Goal: Task Accomplishment & Management: Manage account settings

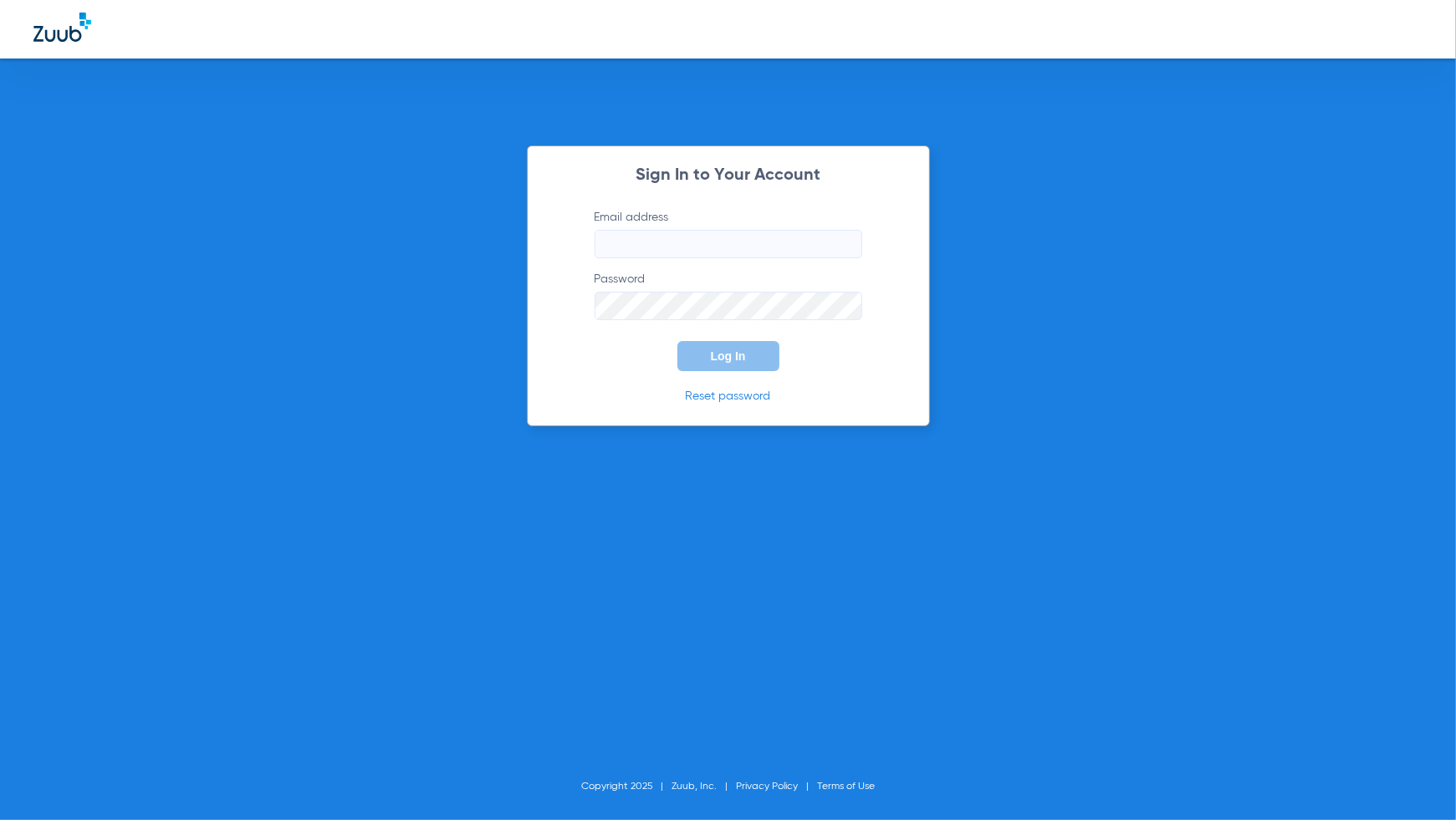
click at [763, 241] on input "Email address" at bounding box center [728, 244] width 267 height 28
type input "[PERSON_NAME][EMAIL_ADDRESS][PERSON_NAME][DOMAIN_NAME]"
click at [749, 343] on button "Log In" at bounding box center [728, 356] width 102 height 30
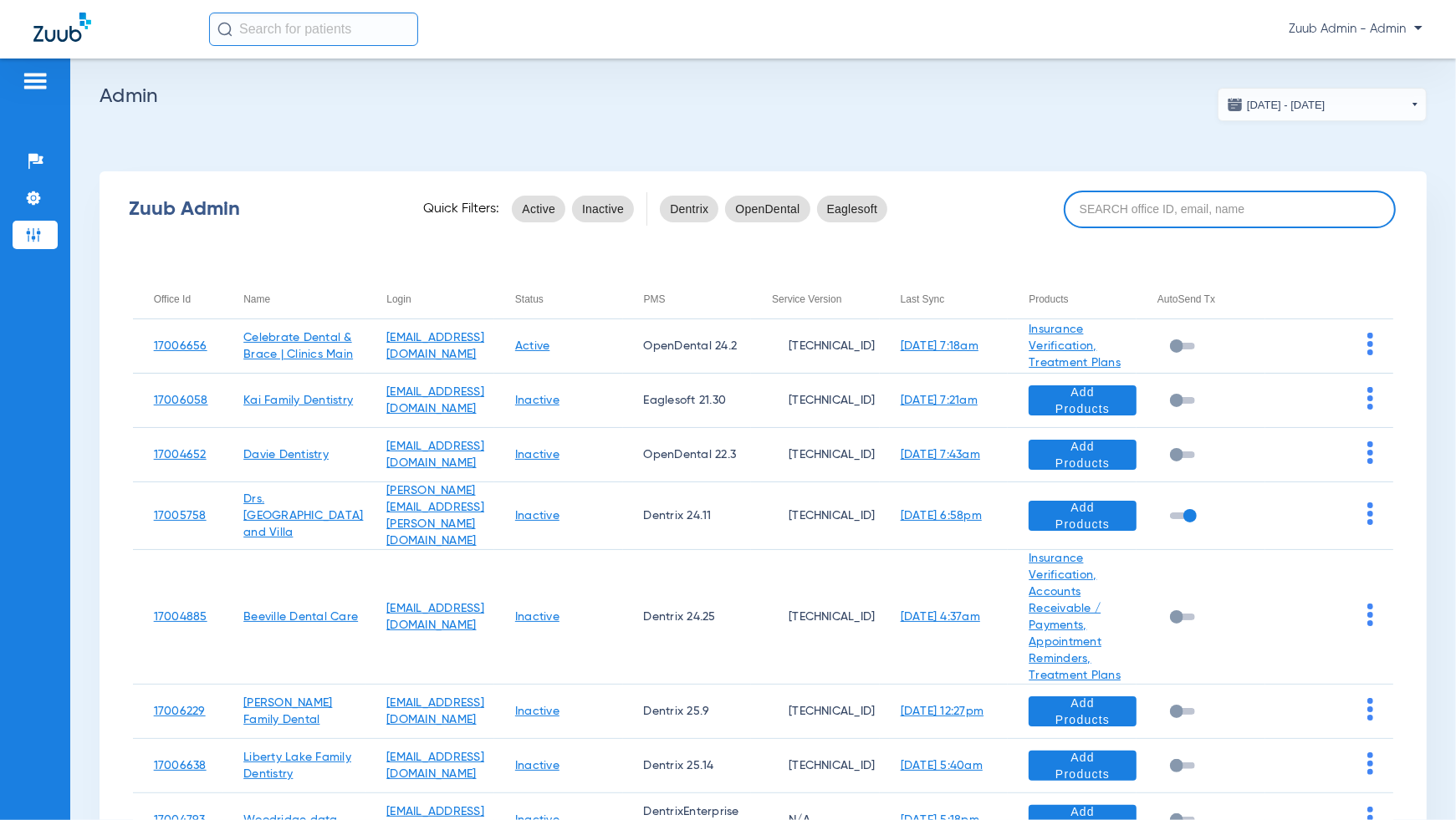
click at [1251, 200] on input at bounding box center [1230, 209] width 332 height 37
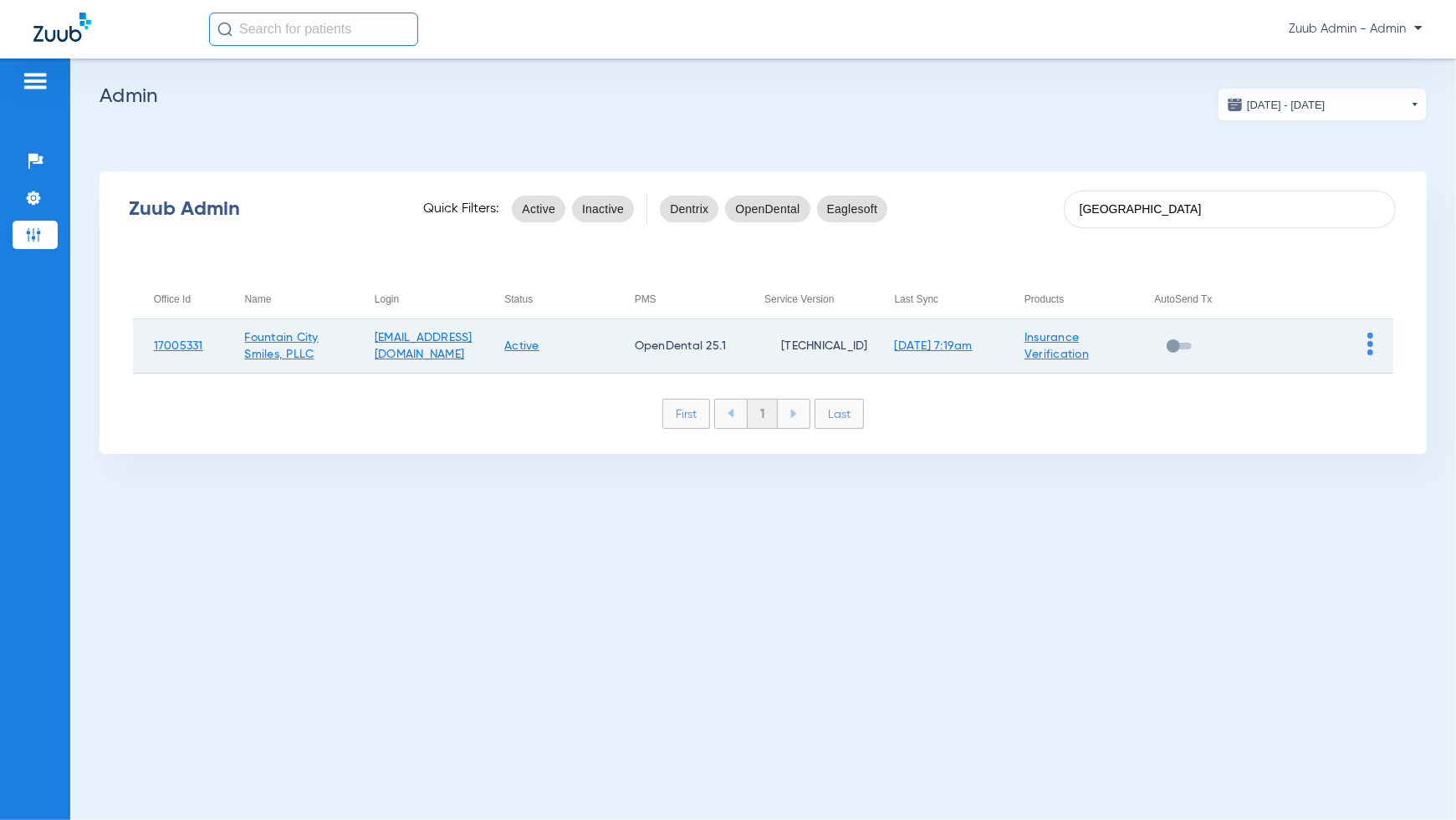
type input "[GEOGRAPHIC_DATA]"
click at [1368, 344] on img at bounding box center [1370, 343] width 6 height 22
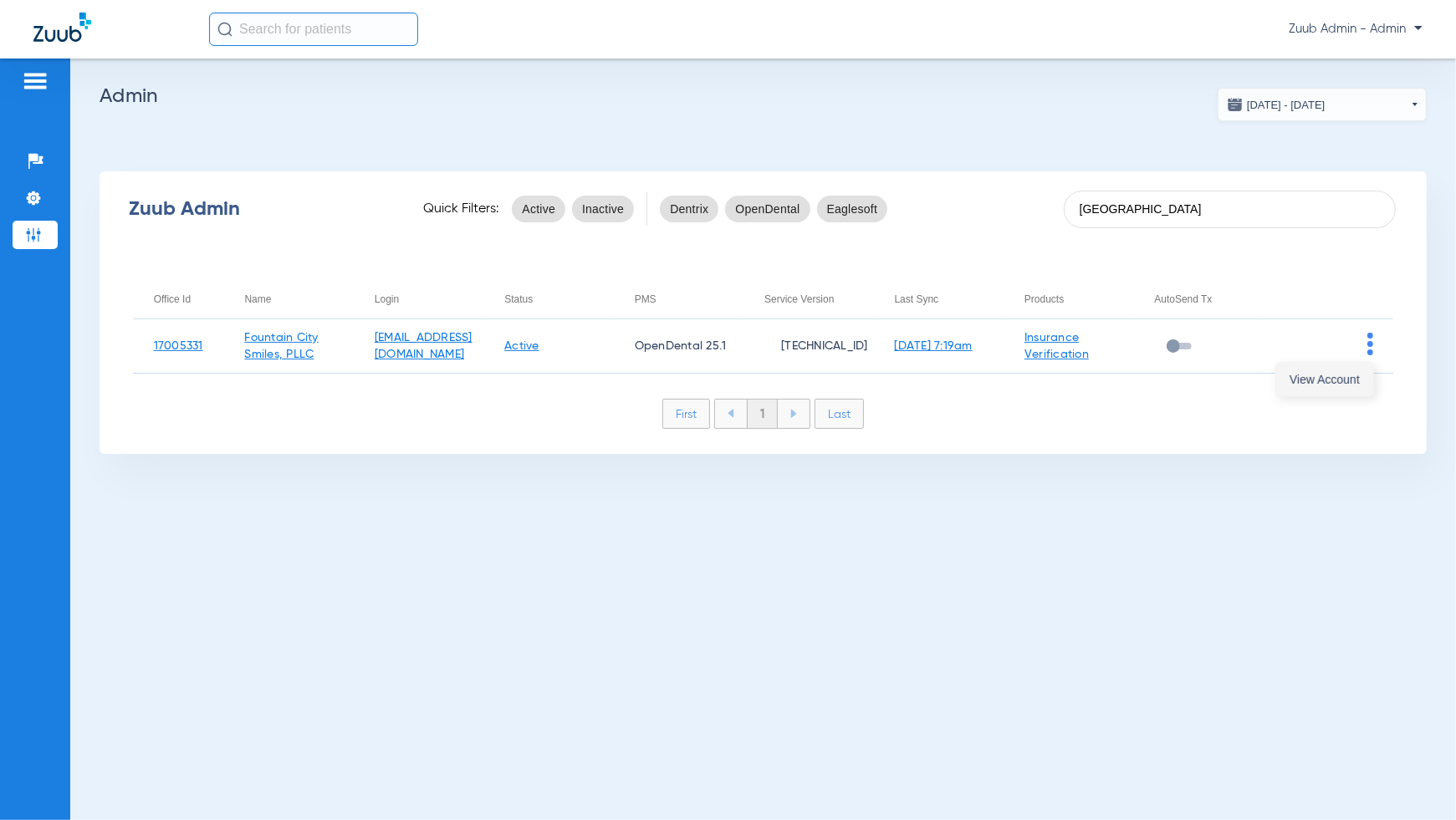
click at [1359, 374] on span "View Account" at bounding box center [1325, 379] width 70 height 12
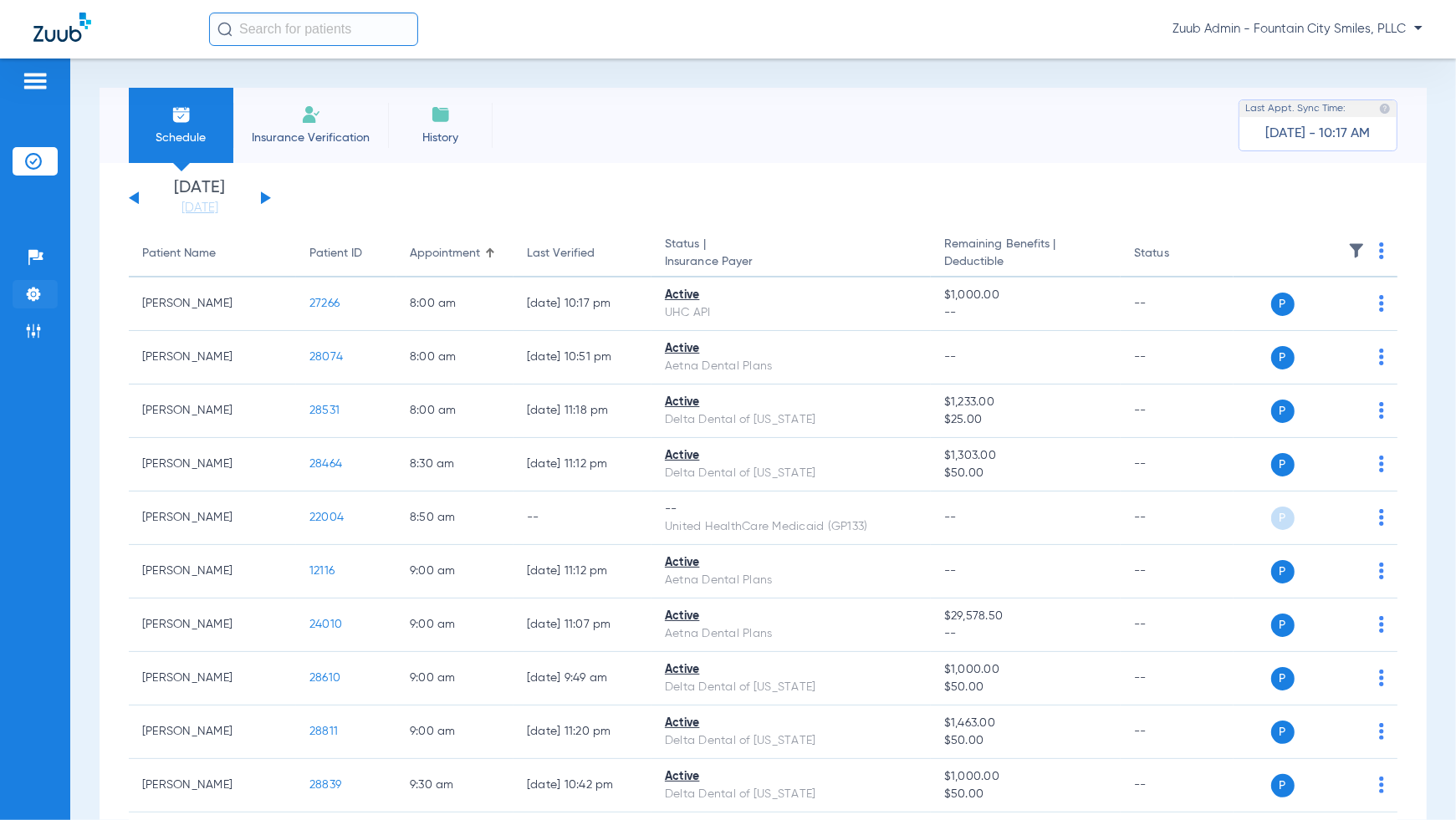
click at [36, 304] on li "Settings" at bounding box center [35, 295] width 45 height 28
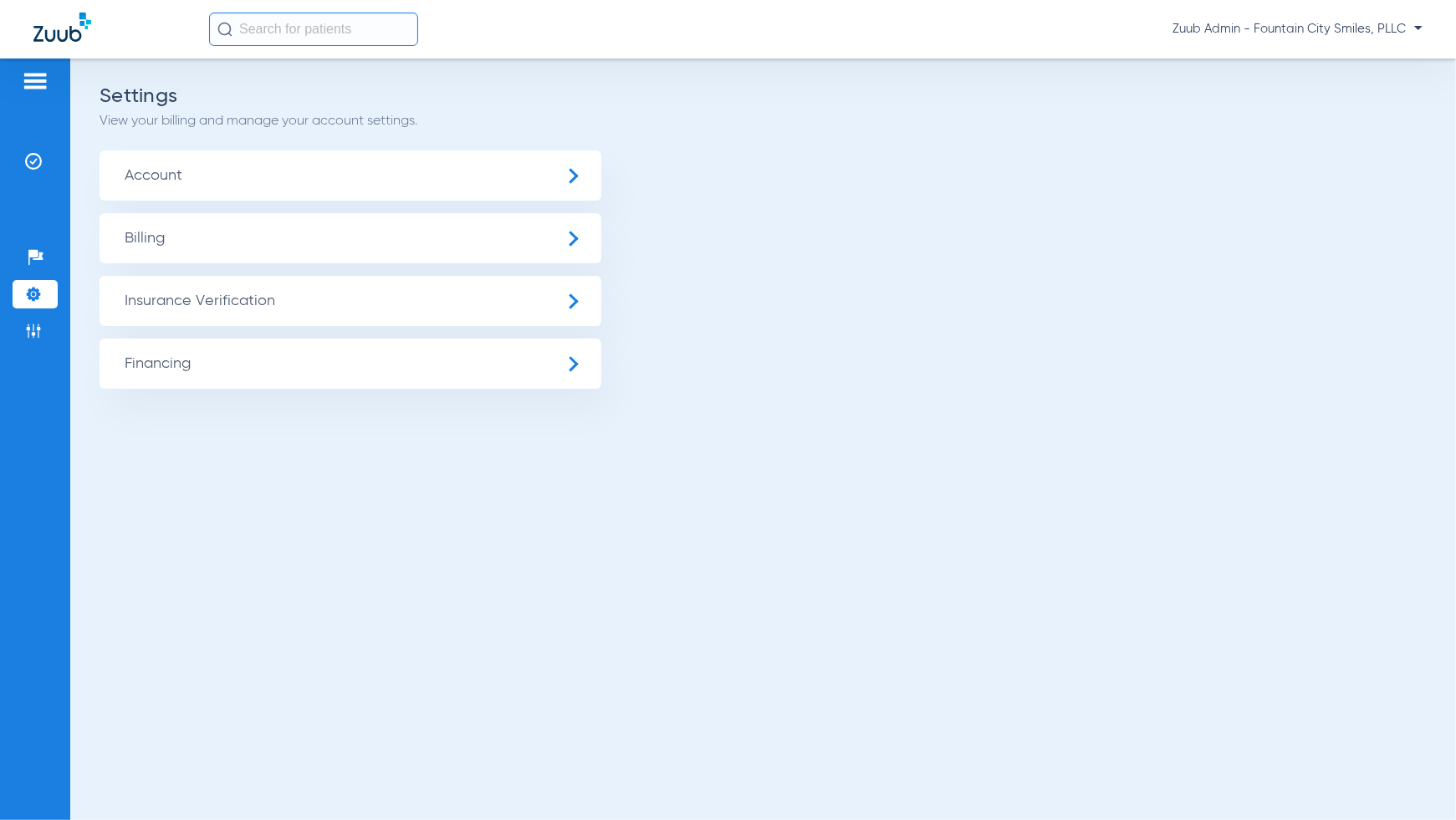
click at [178, 305] on span "Insurance Verification" at bounding box center [350, 301] width 502 height 51
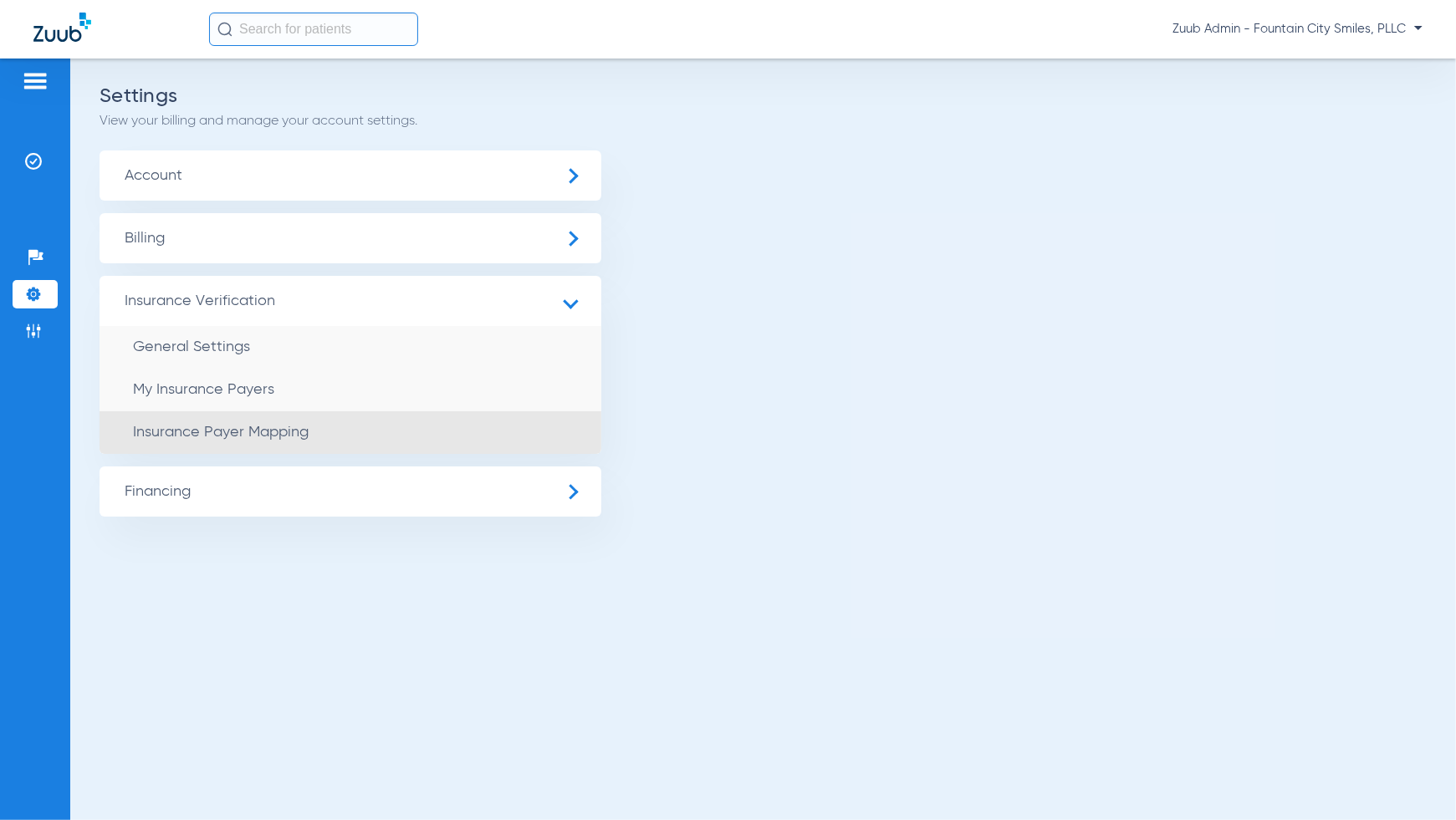
click at [258, 427] on span "Insurance Payer Mapping" at bounding box center [221, 432] width 176 height 15
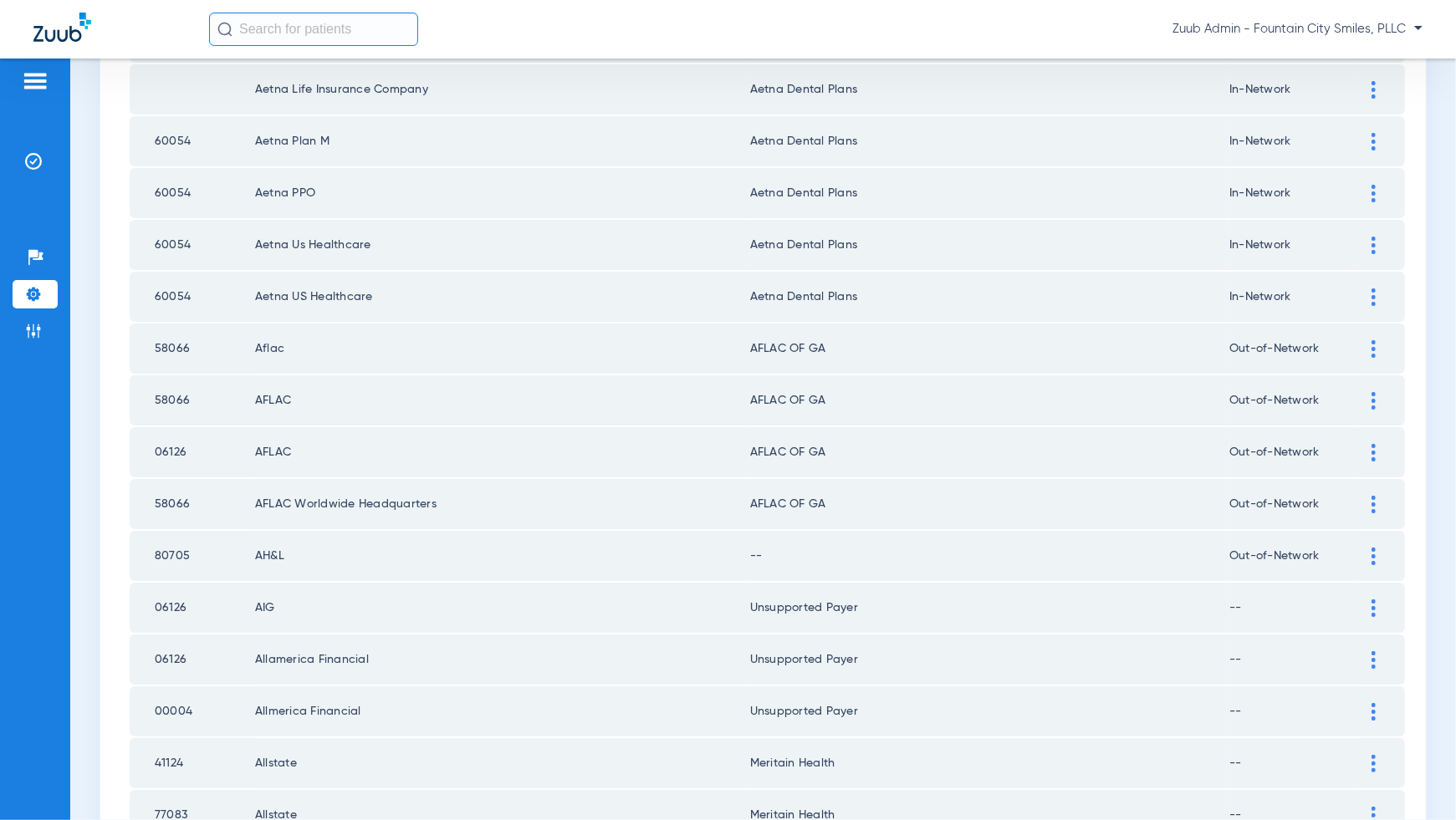
scroll to position [1696, 0]
click at [1370, 546] on div at bounding box center [1373, 555] width 29 height 18
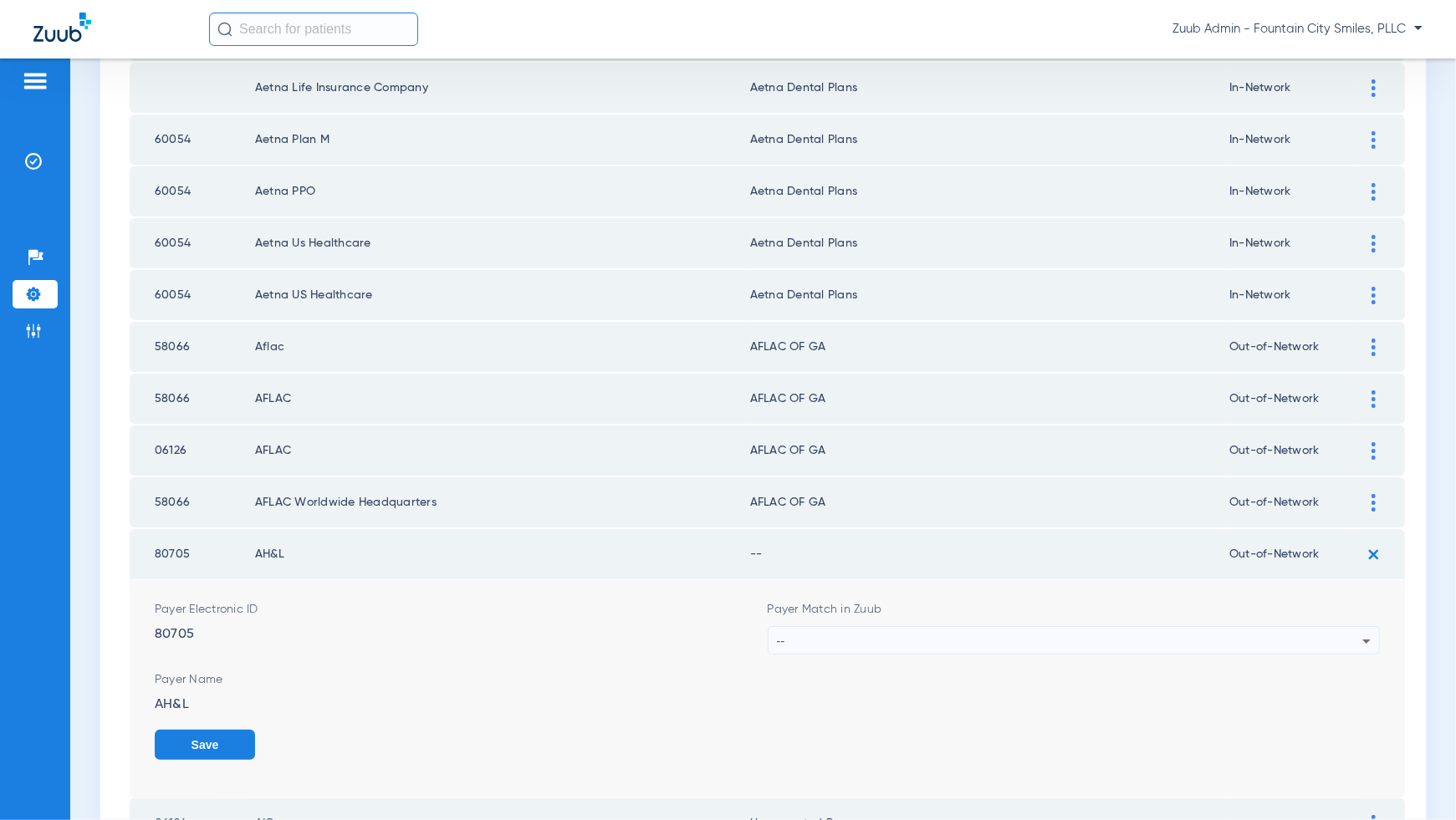
click at [1281, 627] on div "--" at bounding box center [1070, 642] width 586 height 28
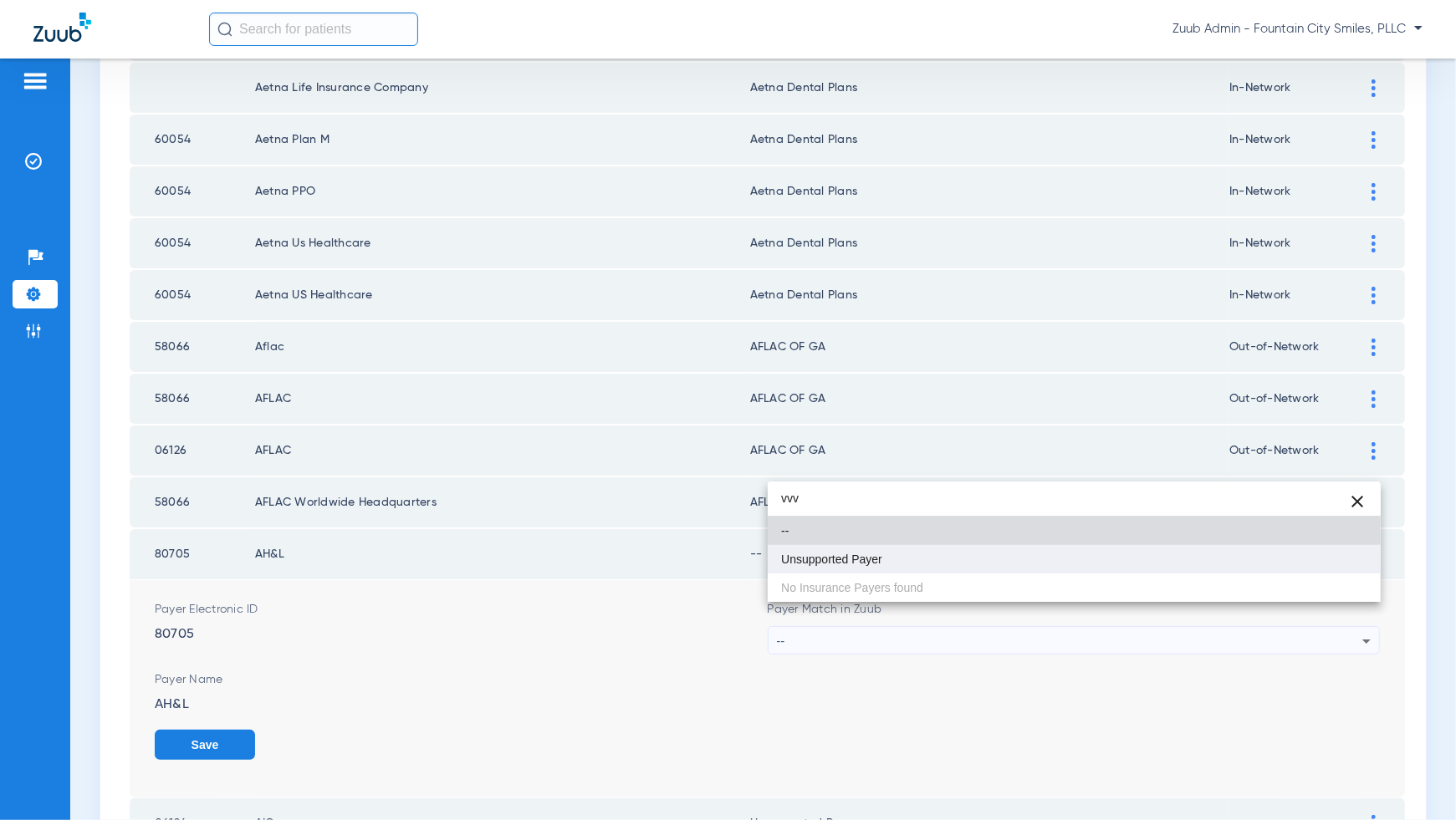
type input "vvv"
click at [1298, 551] on mat-option "Unsupported Payer" at bounding box center [1074, 559] width 613 height 28
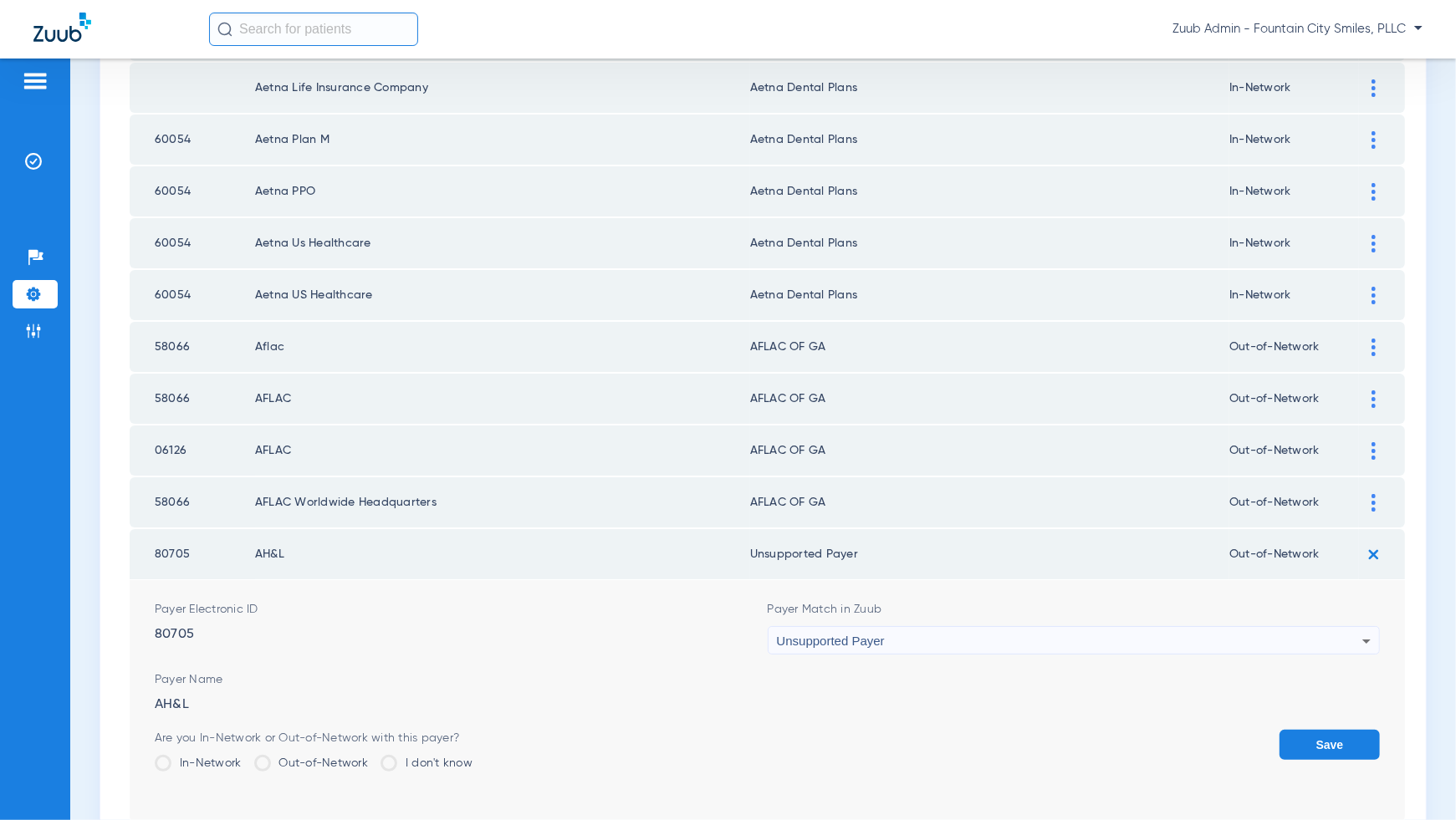
click at [1317, 729] on button "Save" at bounding box center [1329, 745] width 100 height 30
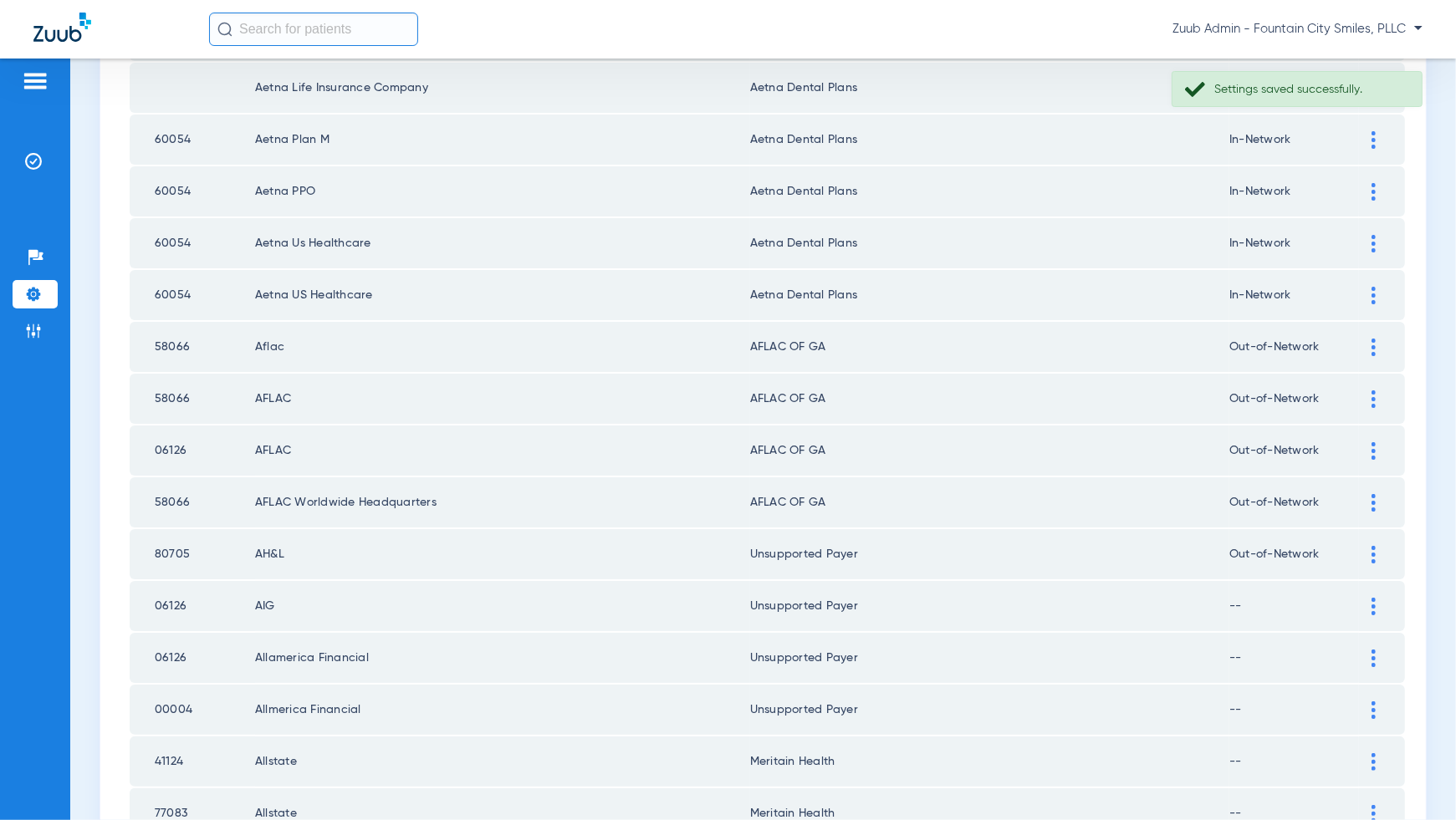
scroll to position [2168, 0]
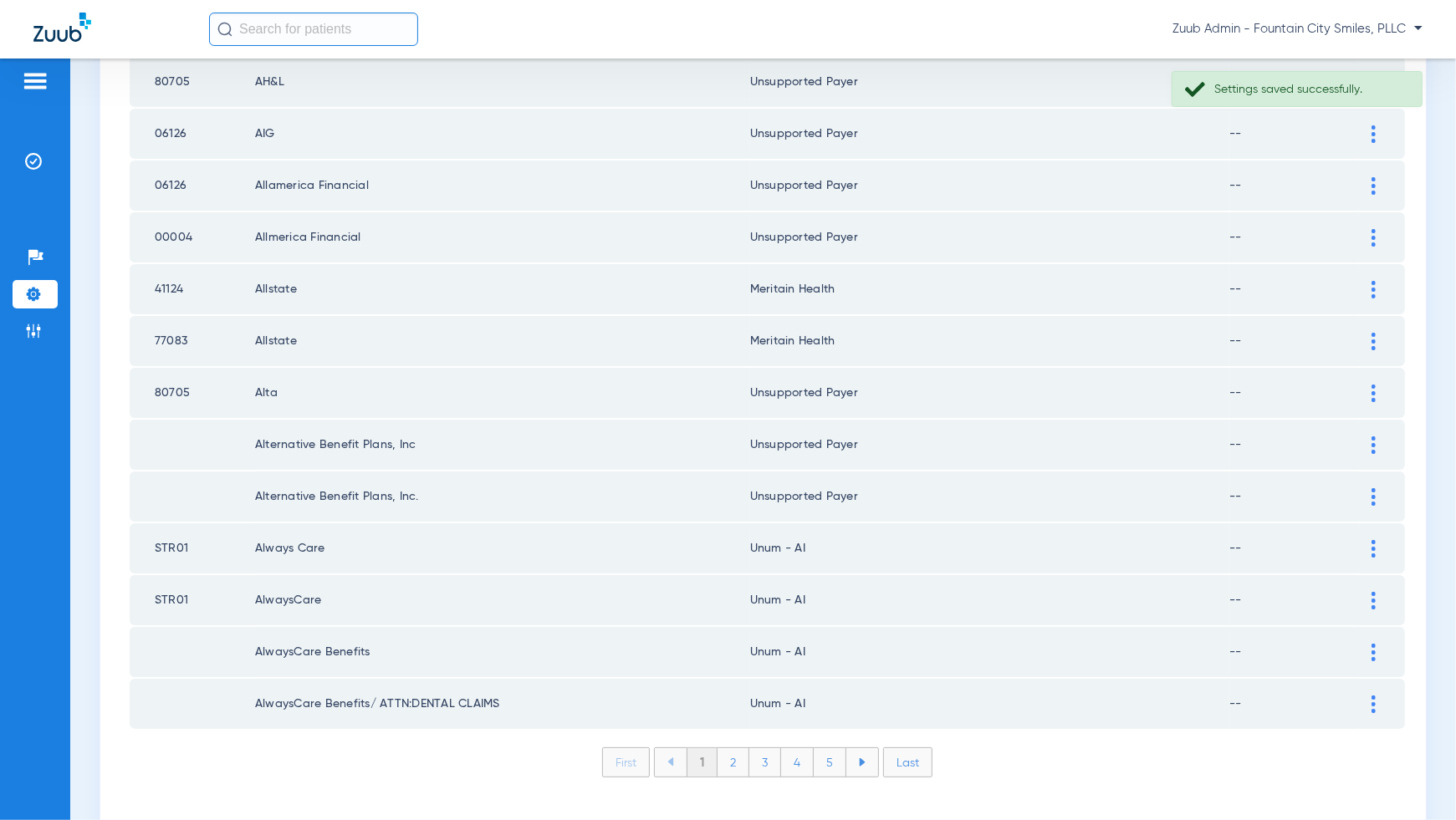
click at [734, 748] on li "2" at bounding box center [733, 762] width 32 height 28
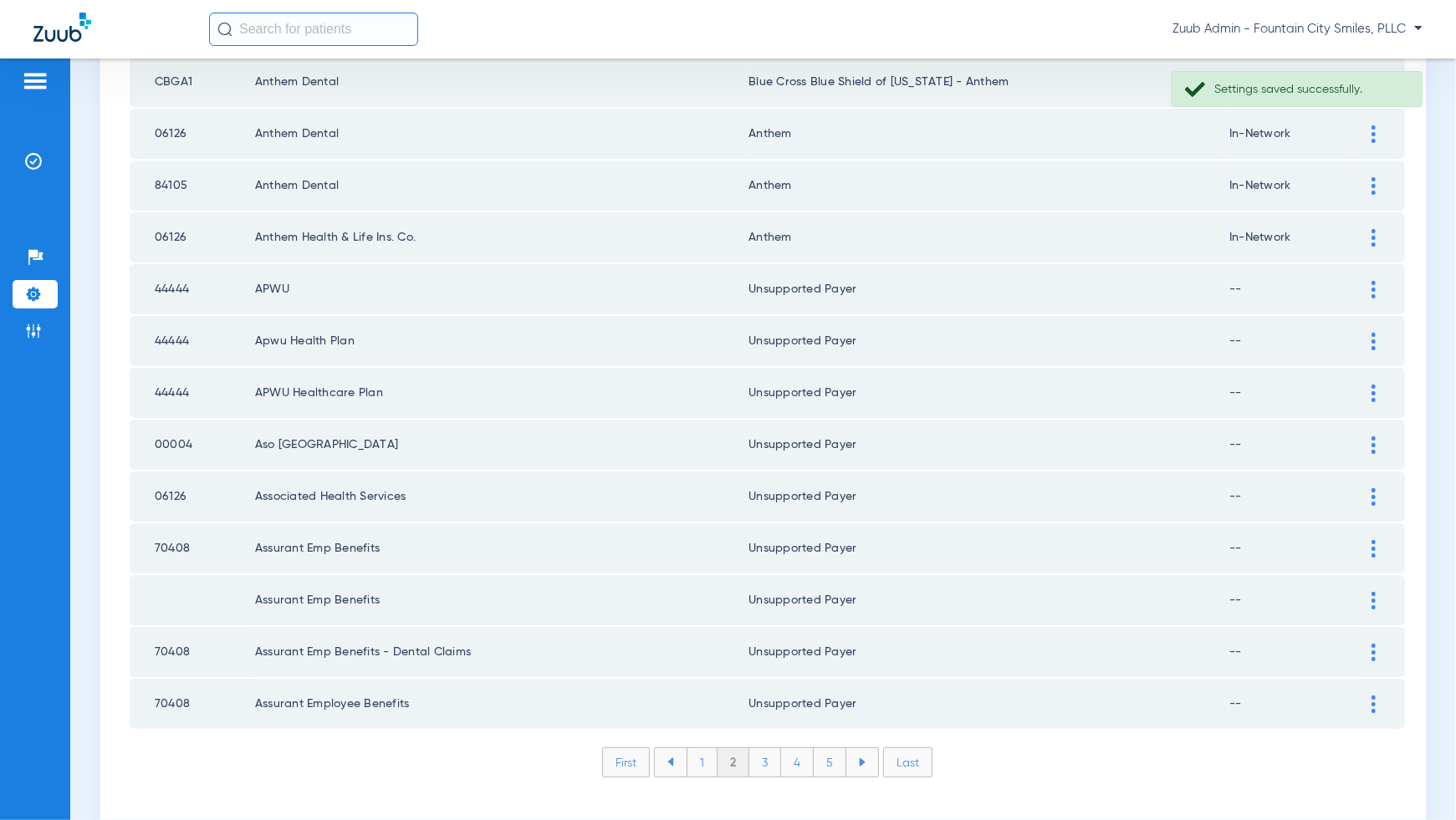
click at [765, 748] on li "3" at bounding box center [765, 762] width 32 height 28
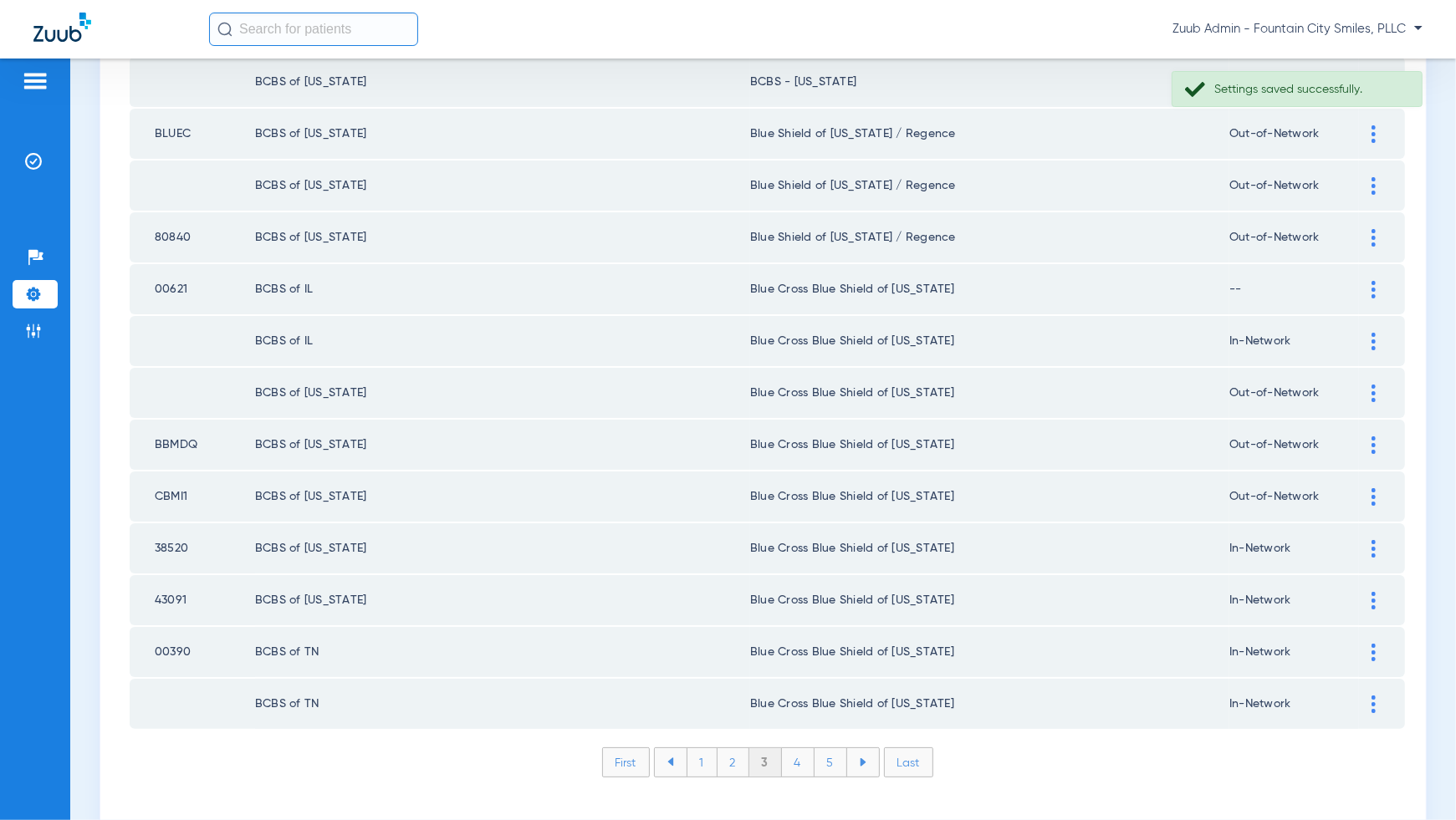
click at [802, 748] on li "4" at bounding box center [798, 762] width 33 height 28
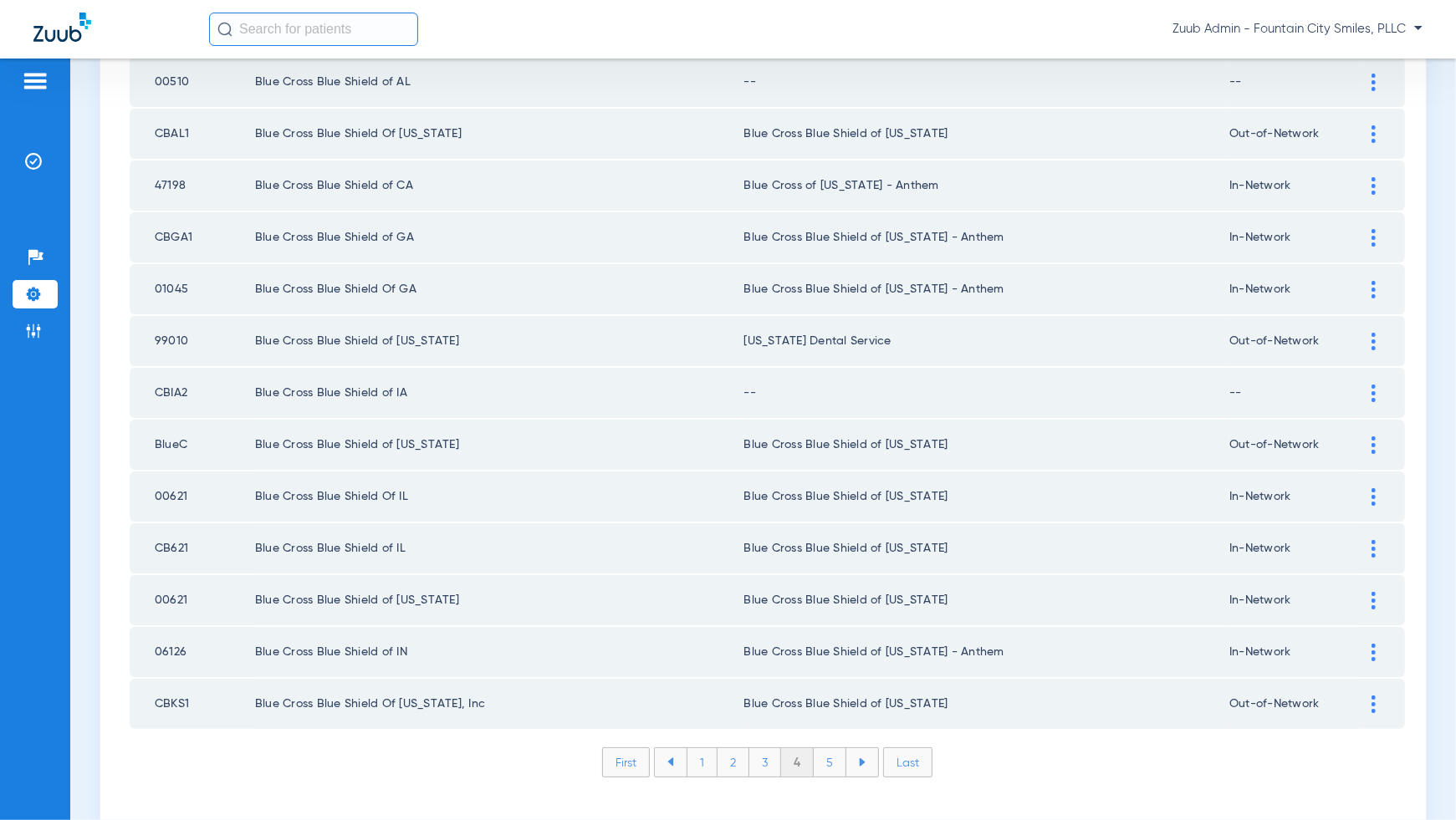
click at [761, 748] on li "3" at bounding box center [765, 762] width 32 height 28
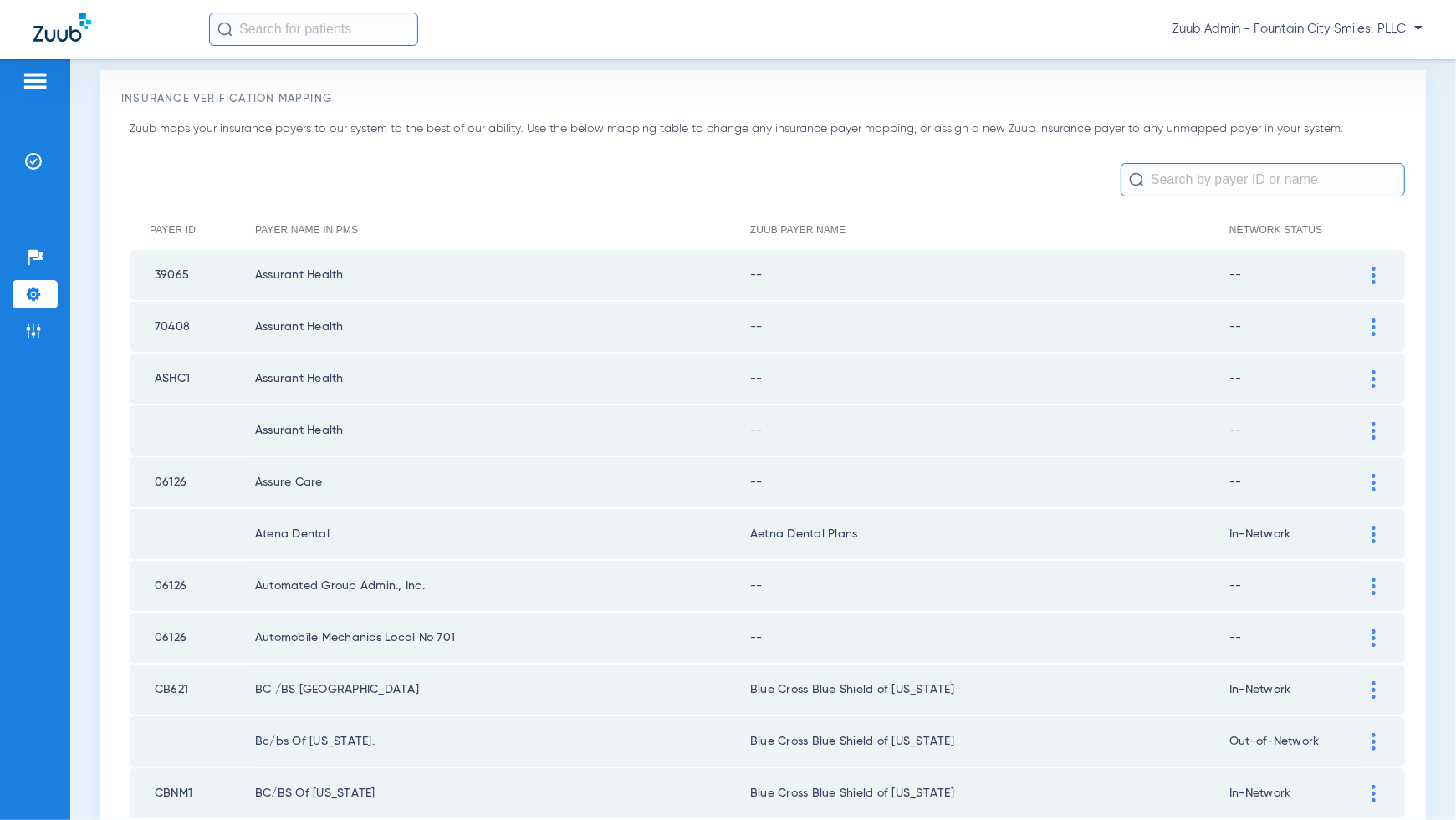
scroll to position [39, 0]
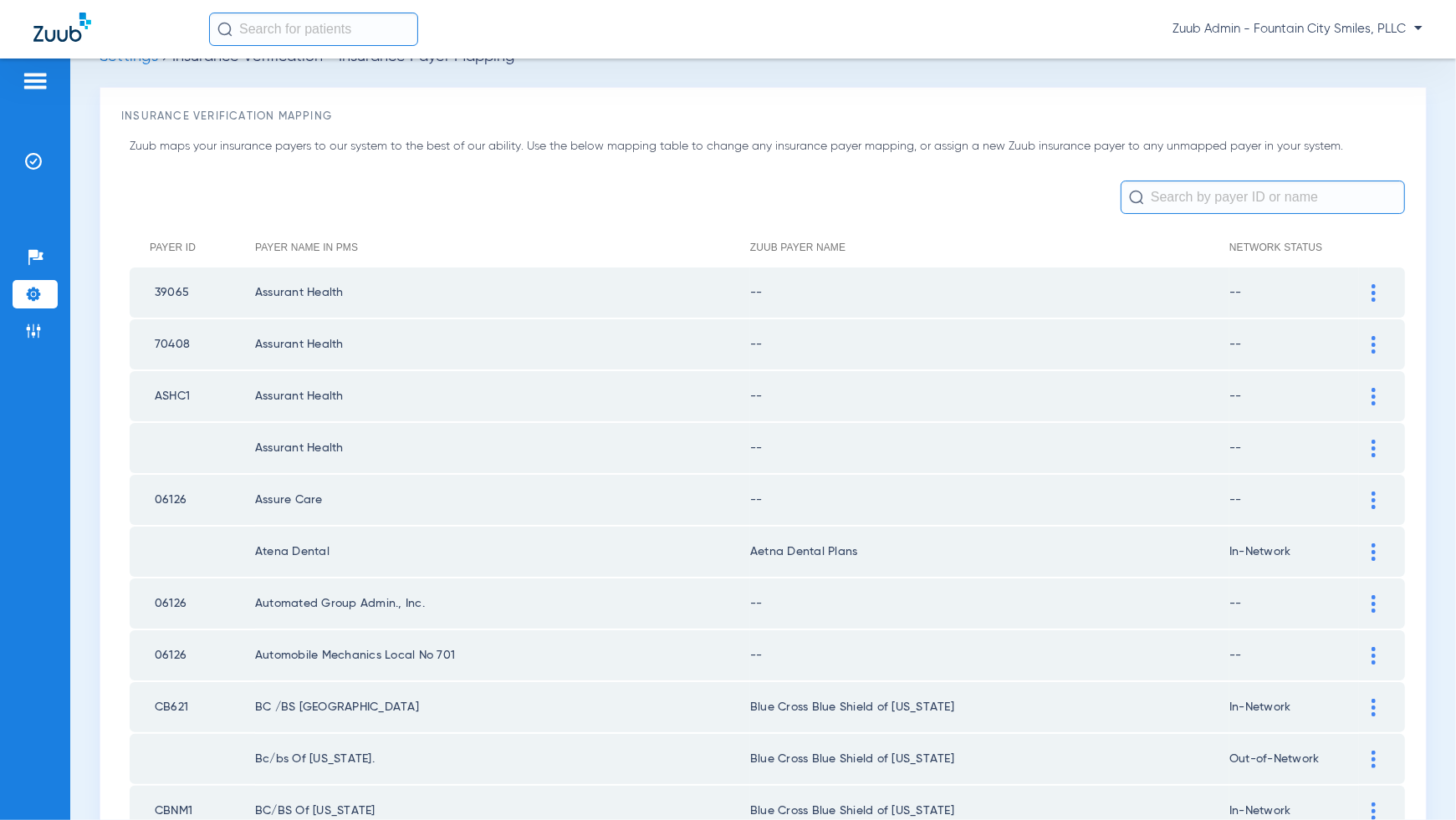
click at [1385, 292] on div at bounding box center [1373, 293] width 29 height 18
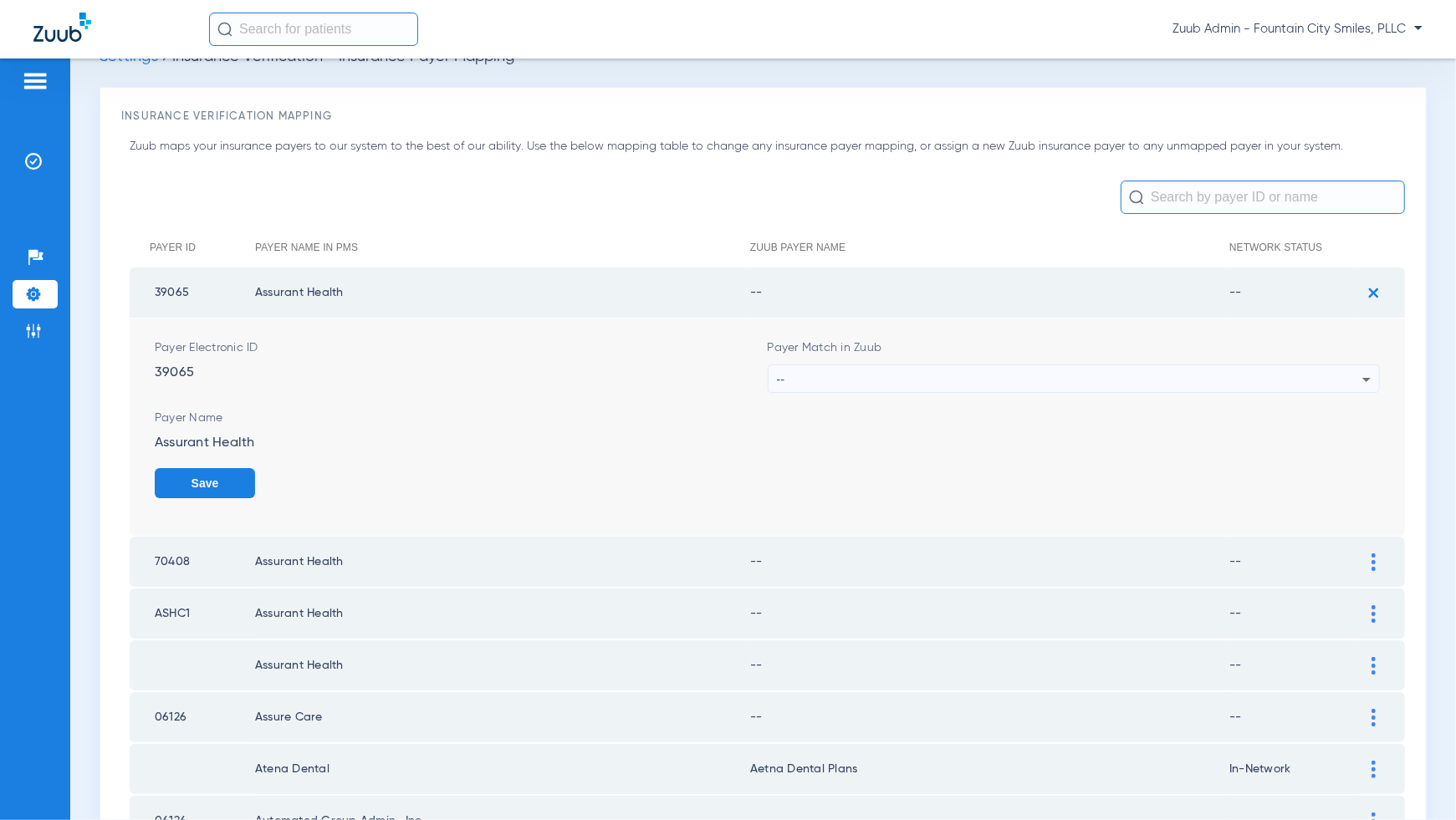
click at [1329, 378] on div "--" at bounding box center [1070, 380] width 586 height 28
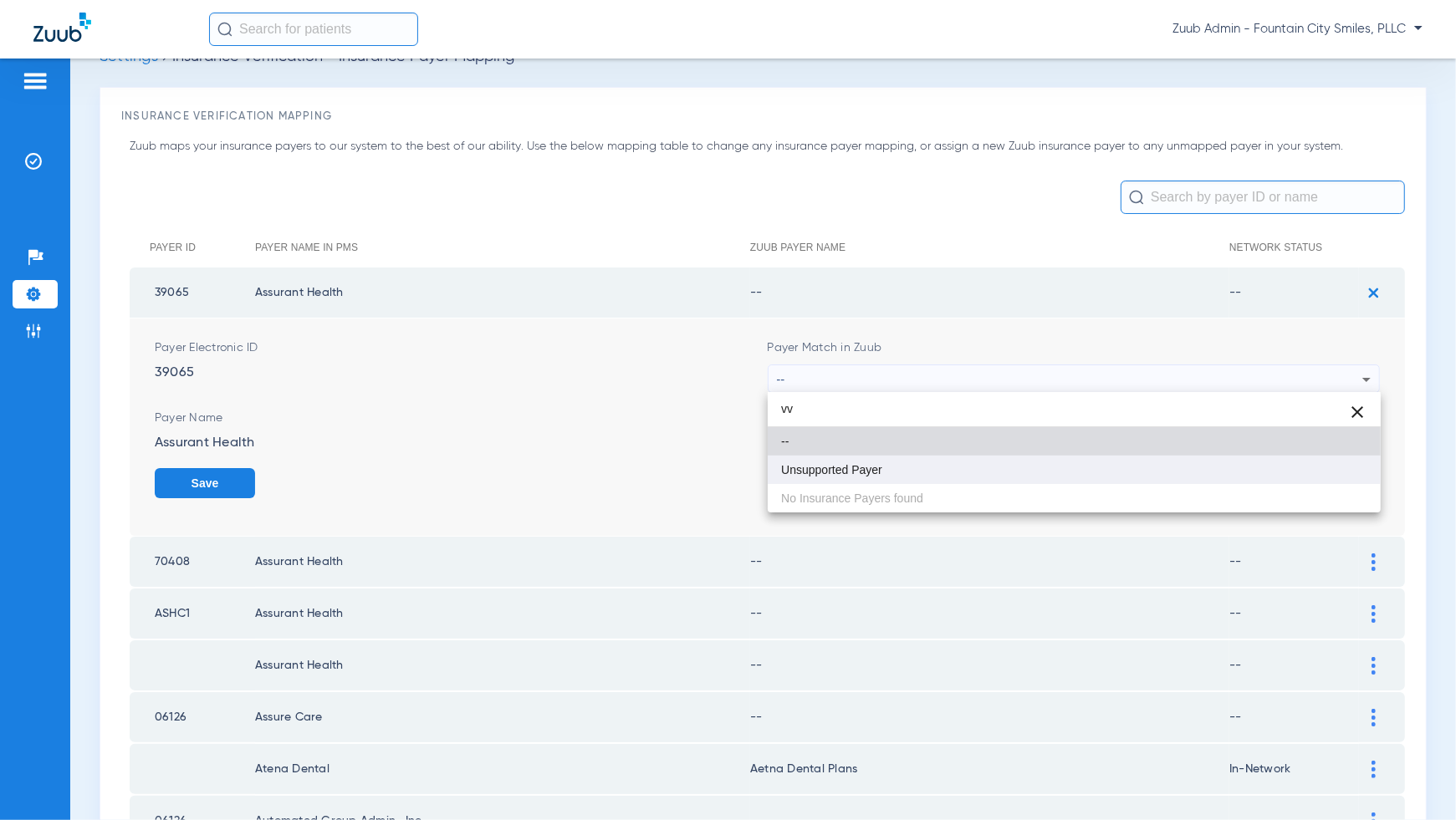
type input "vv"
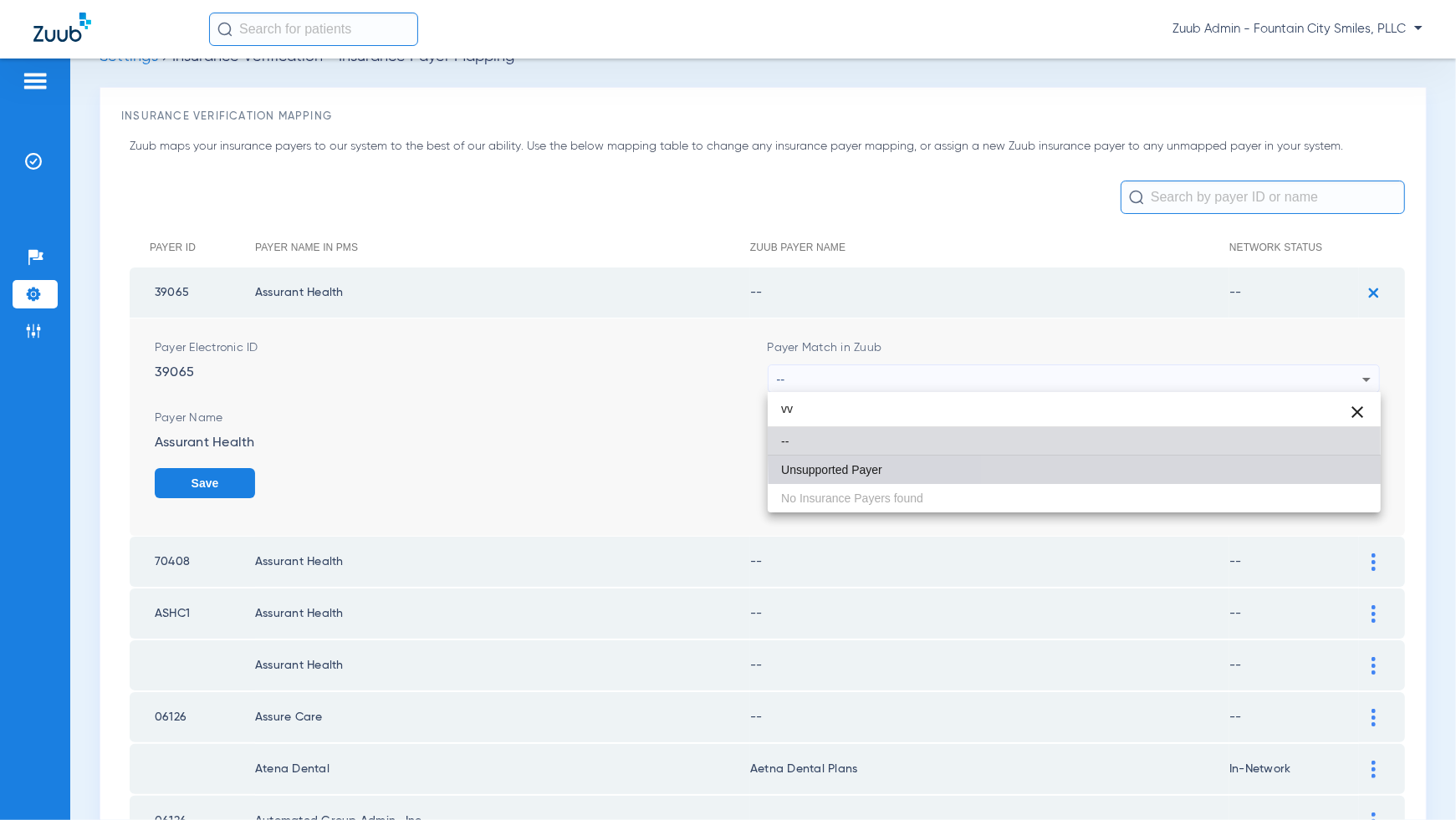
click at [1348, 456] on mat-option "Unsupported Payer" at bounding box center [1074, 469] width 613 height 28
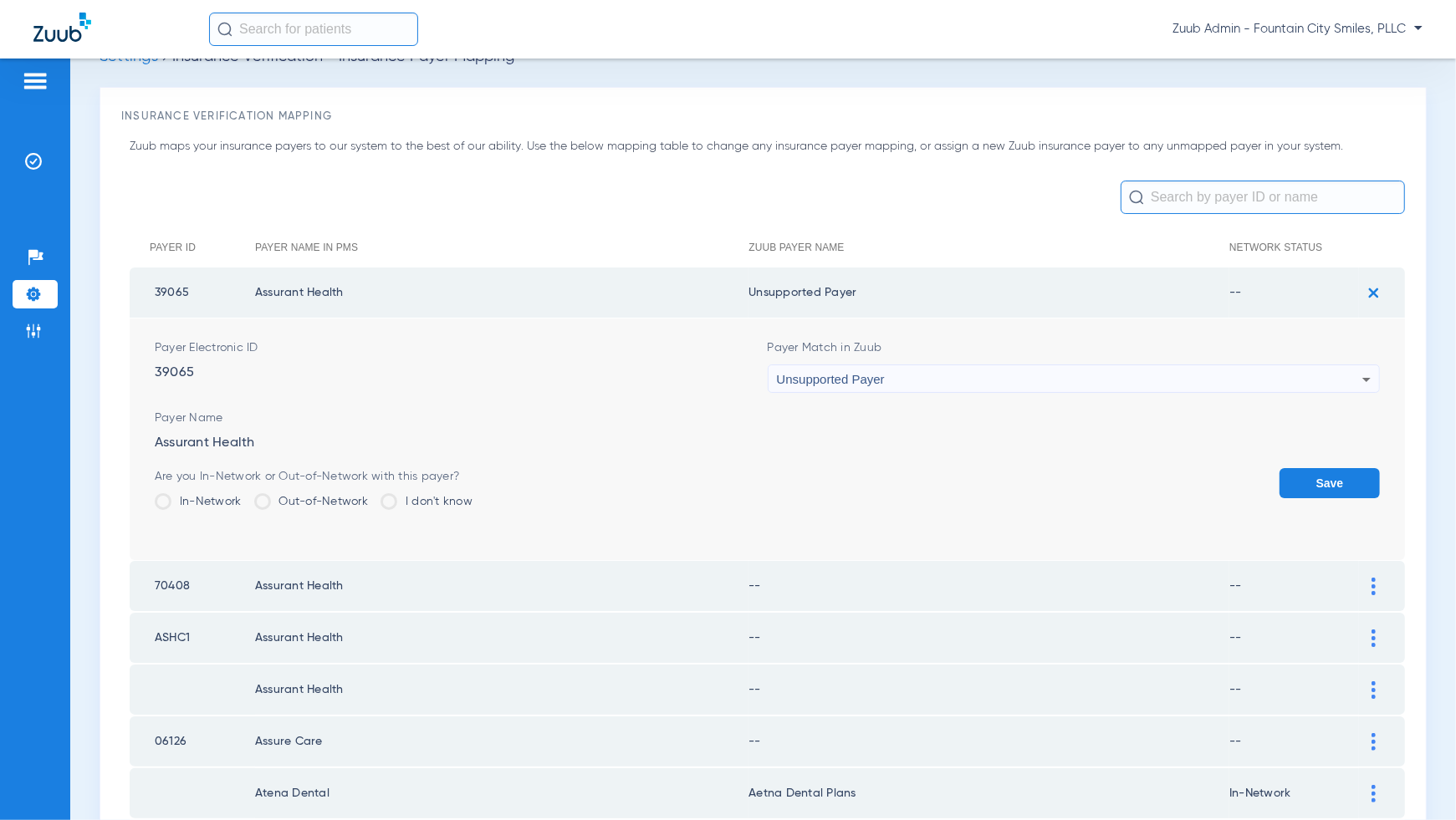
click at [1348, 469] on button "Save" at bounding box center [1329, 484] width 100 height 30
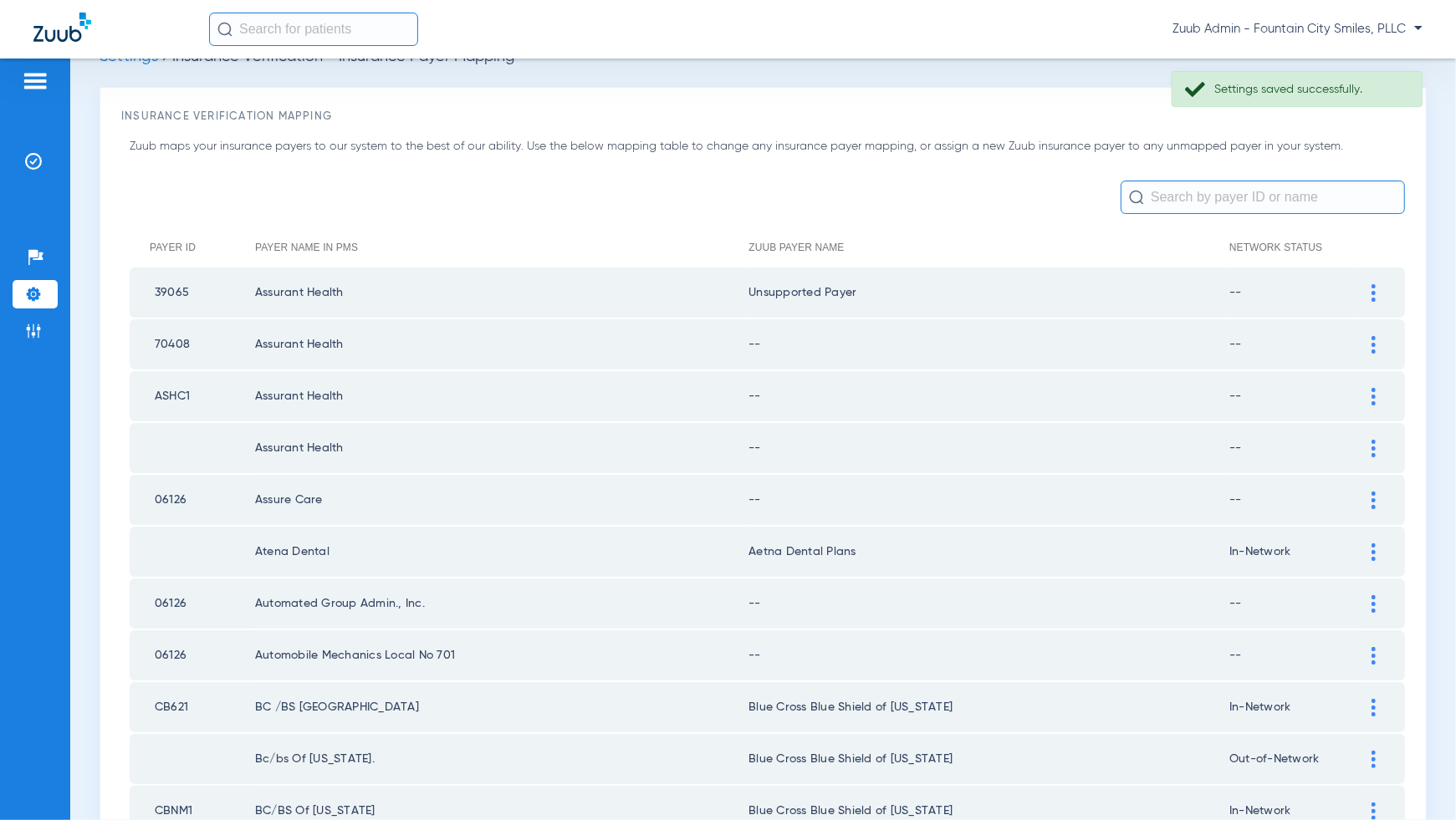
click at [1369, 343] on div at bounding box center [1373, 345] width 29 height 18
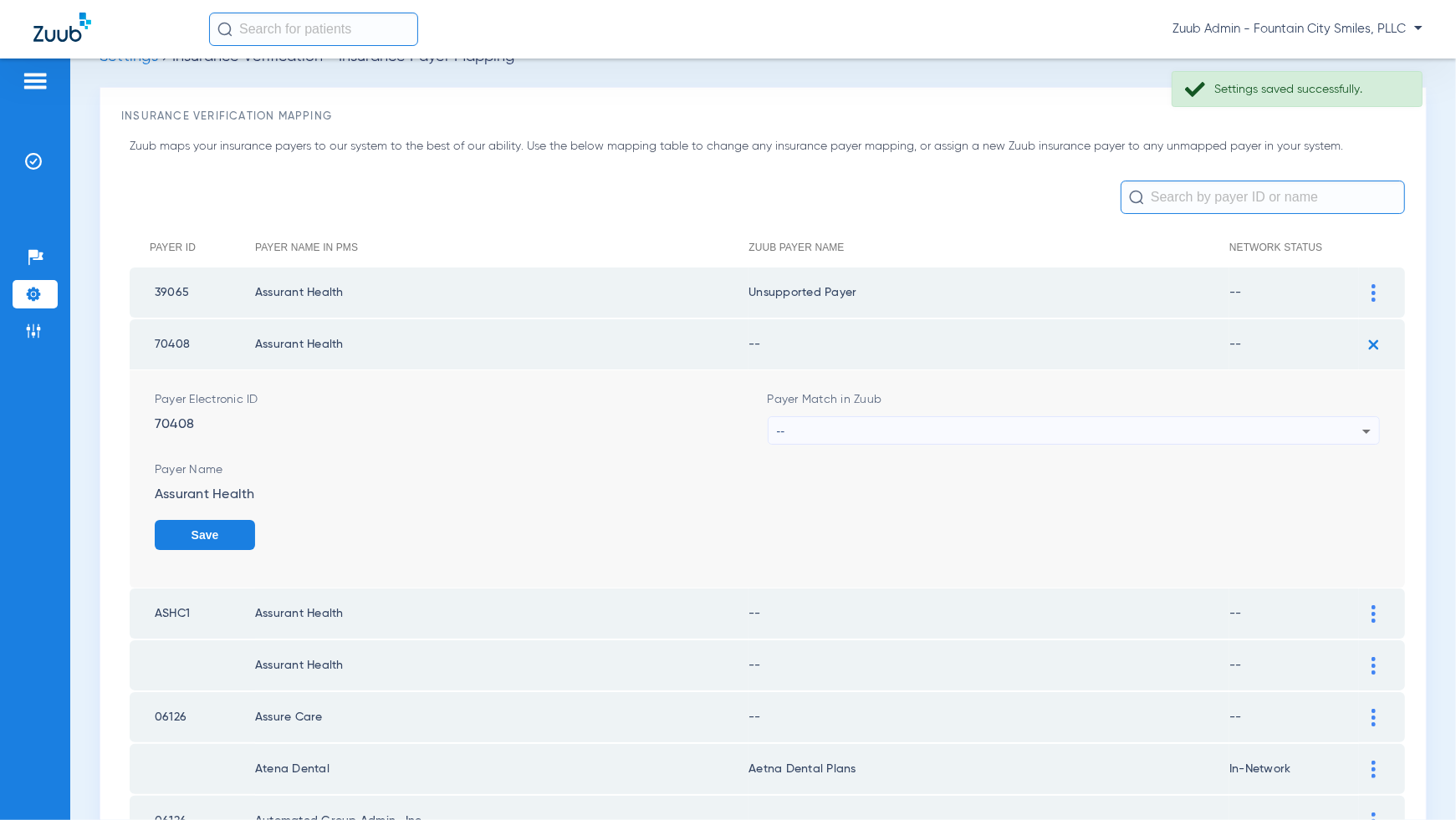
click at [1331, 422] on div "--" at bounding box center [1070, 431] width 586 height 28
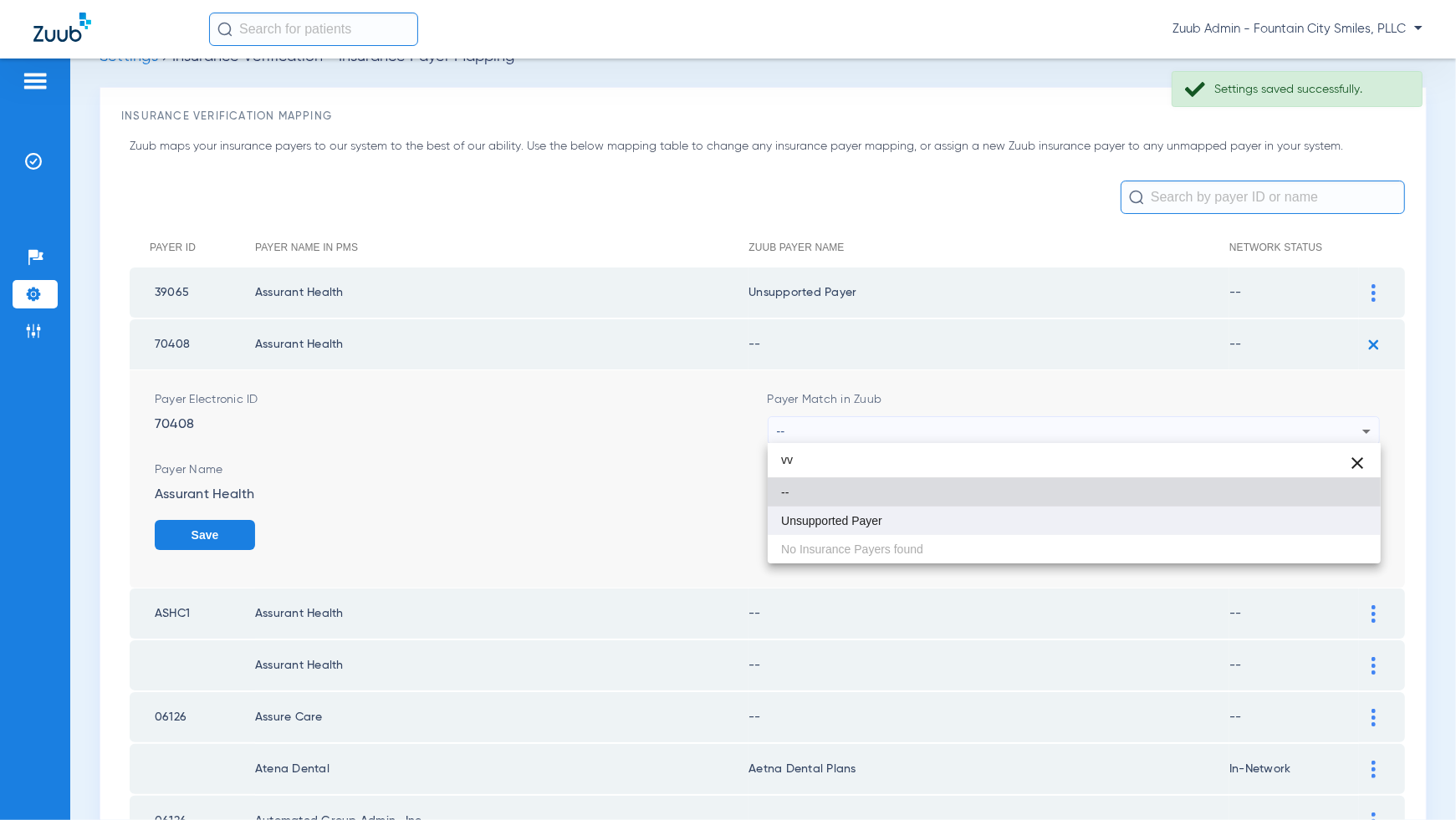
type input "vv"
click at [1323, 517] on mat-option "Unsupported Payer" at bounding box center [1074, 521] width 613 height 28
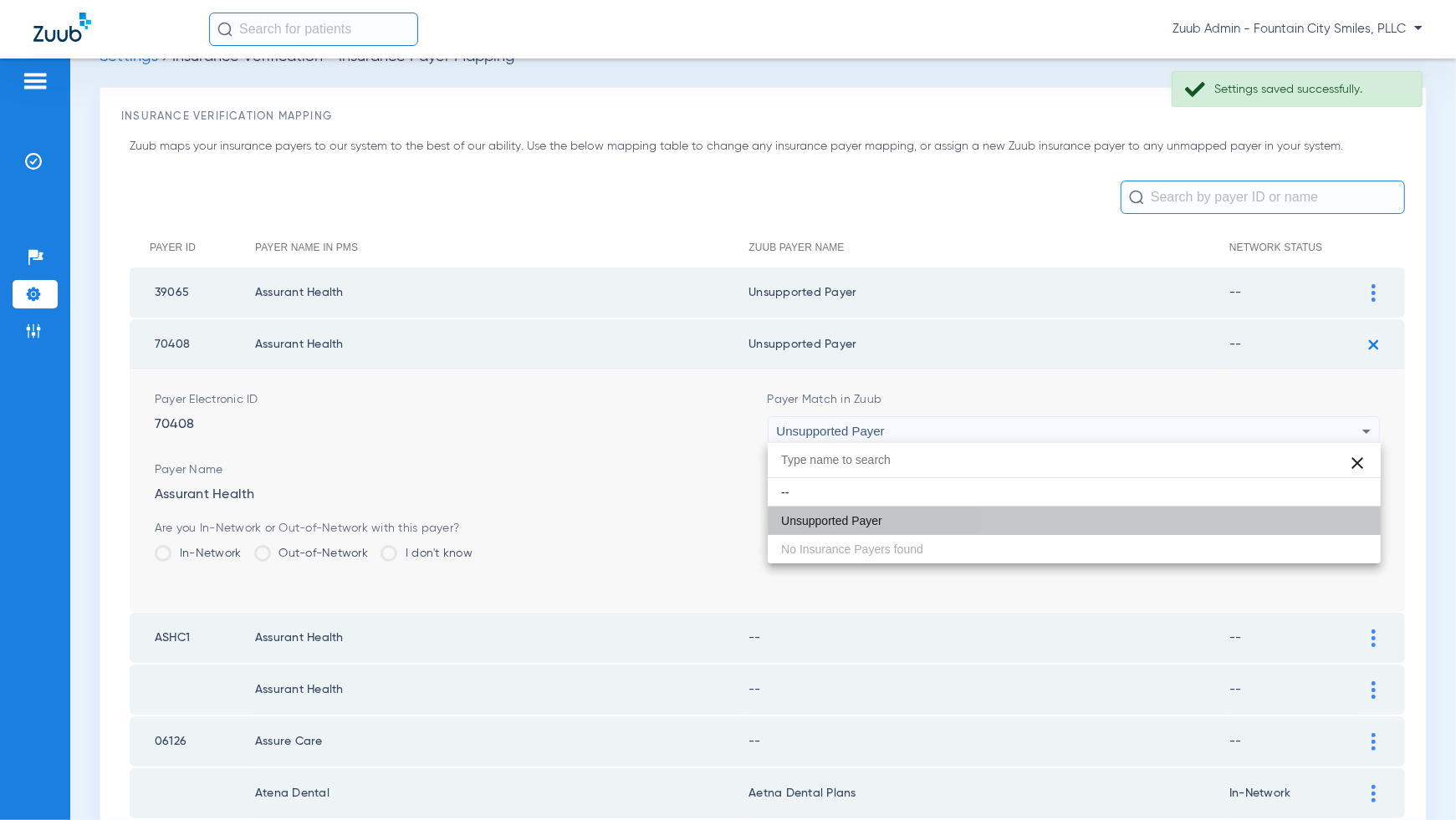
click at [1323, 526] on button "Save" at bounding box center [1329, 535] width 100 height 30
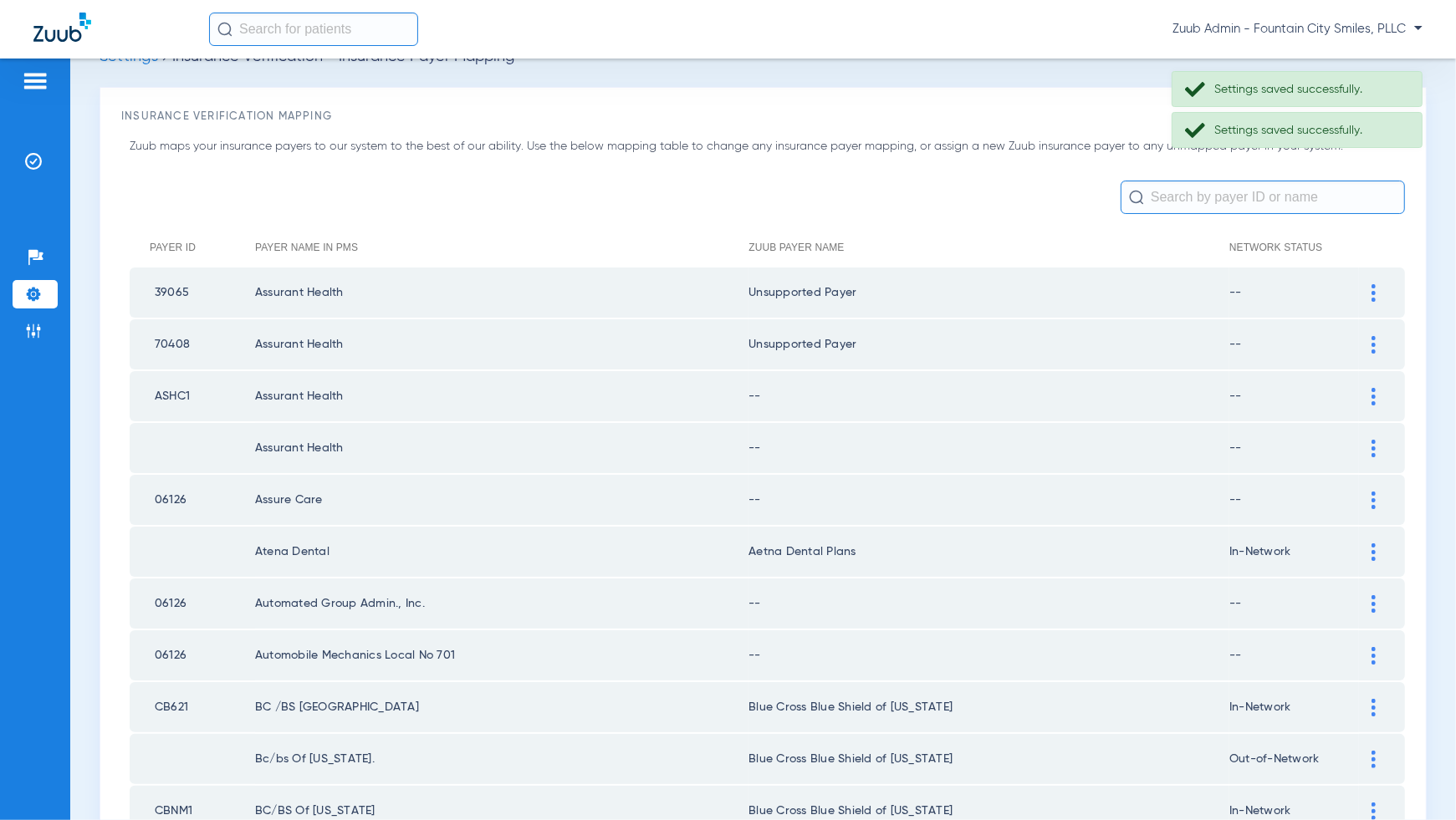
click at [1373, 393] on img at bounding box center [1373, 397] width 4 height 18
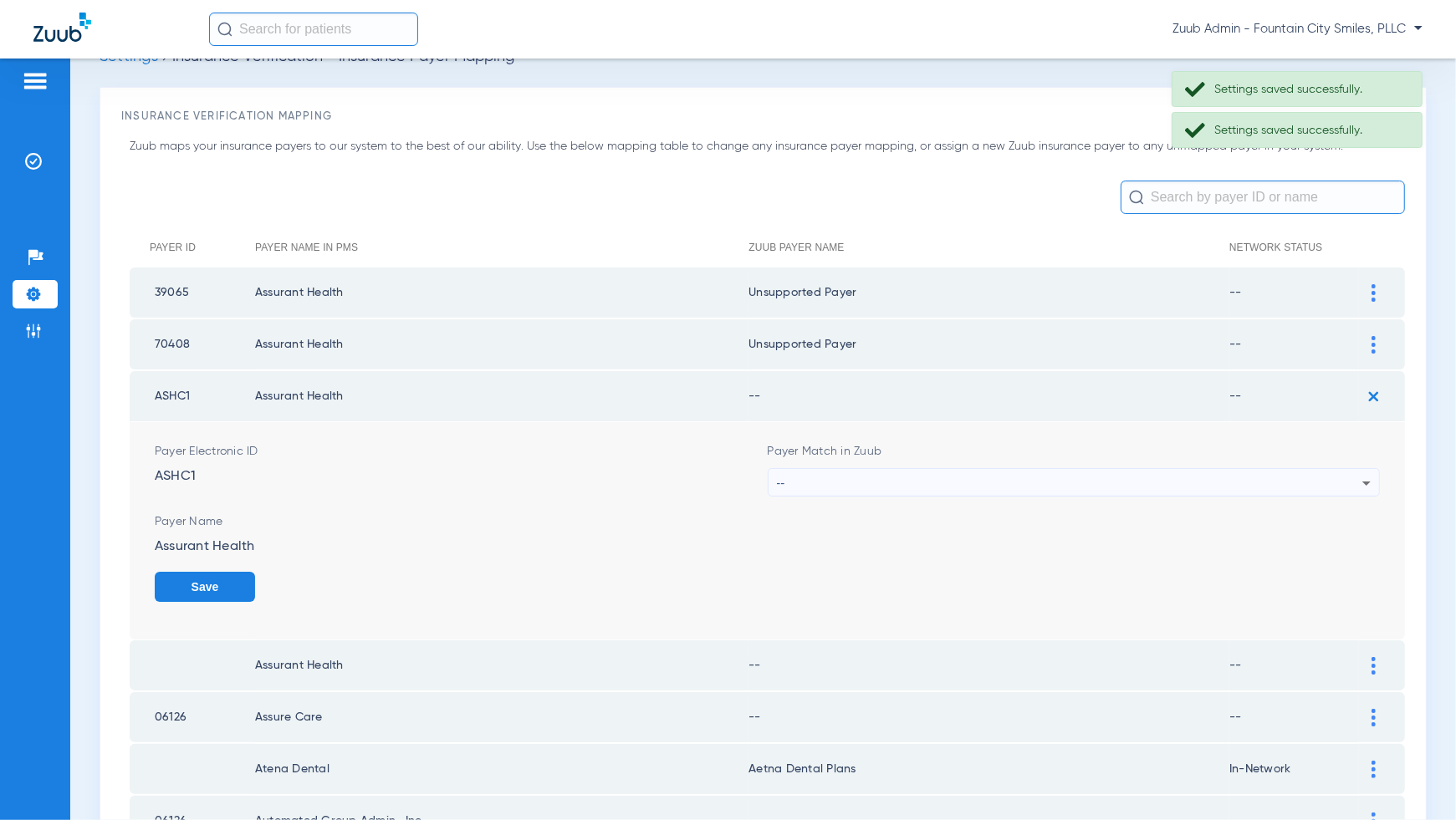
click at [1335, 484] on div "--" at bounding box center [1070, 484] width 586 height 28
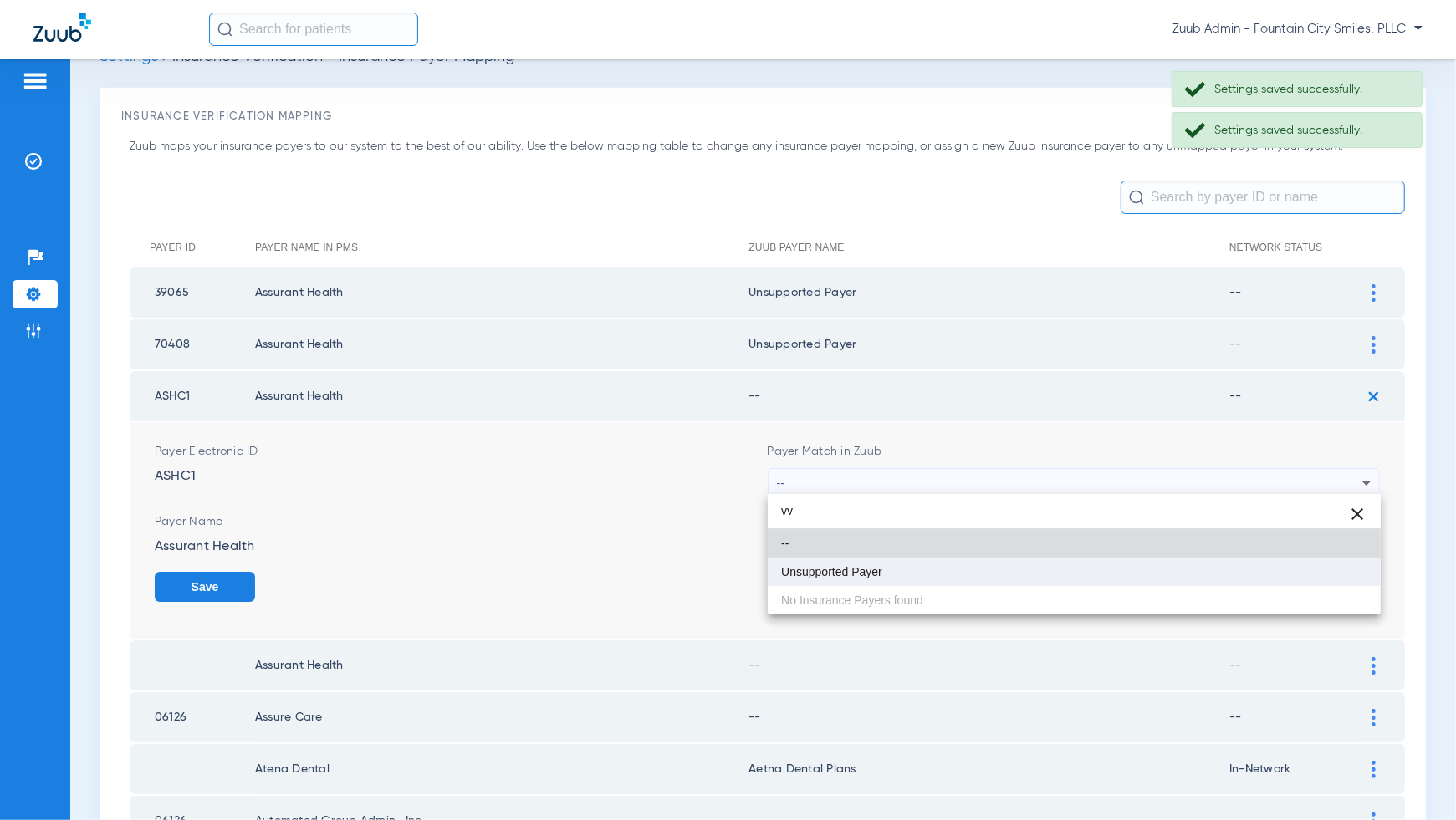
type input "vv"
click at [1330, 572] on mat-option "Unsupported Payer" at bounding box center [1074, 572] width 613 height 28
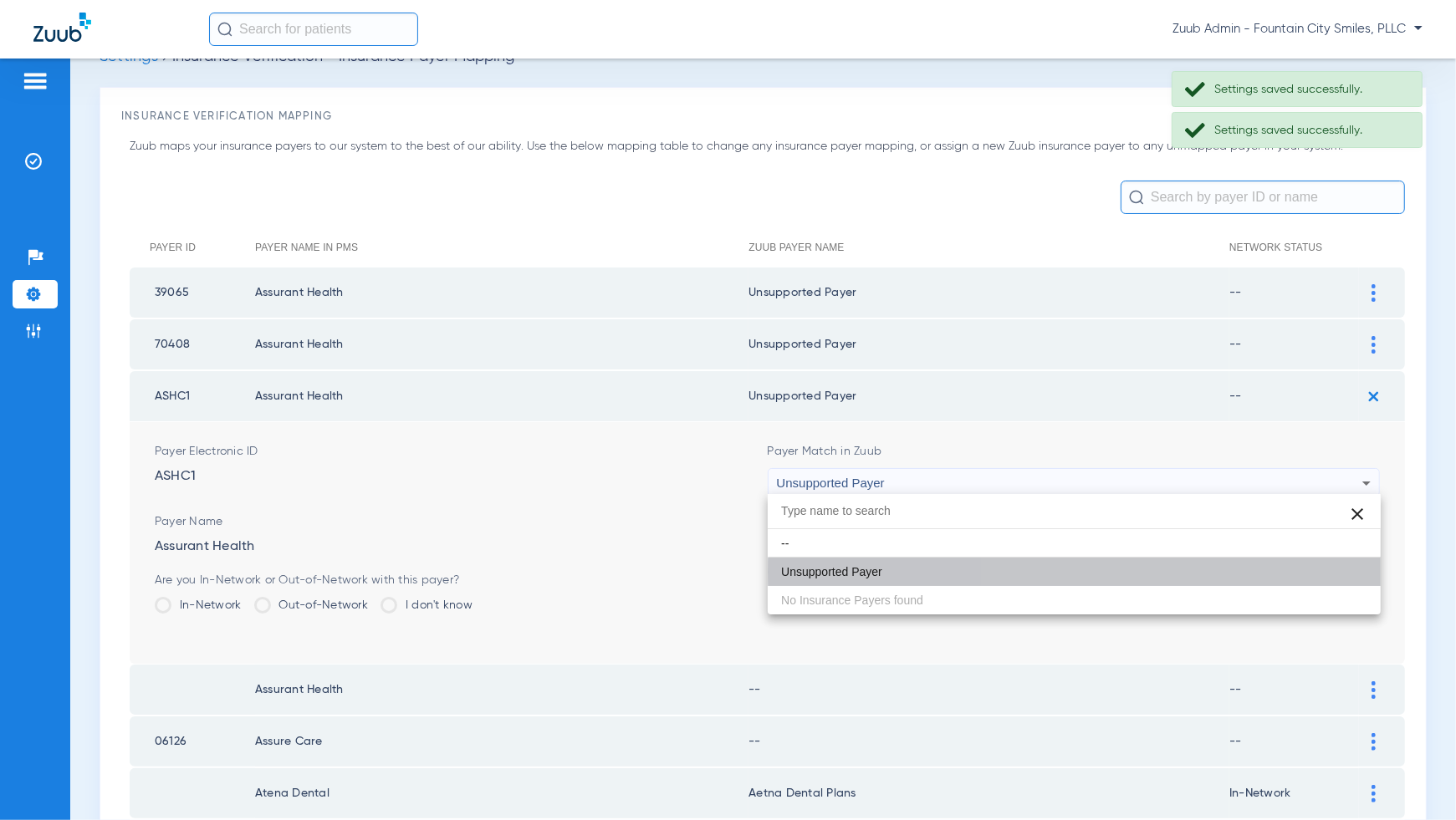
click at [1330, 572] on button "Save" at bounding box center [1329, 587] width 100 height 30
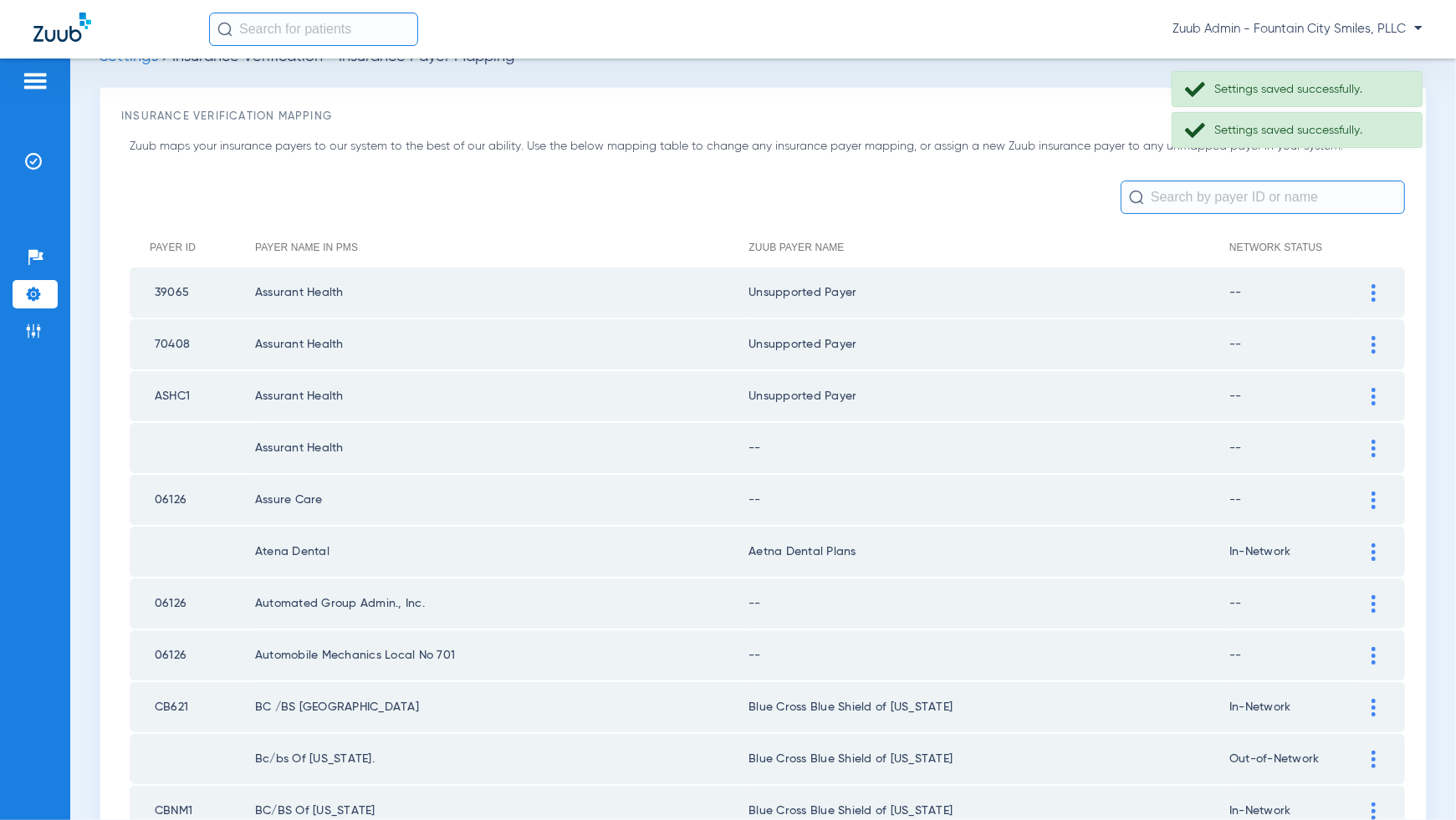
click at [1372, 443] on img at bounding box center [1373, 449] width 4 height 18
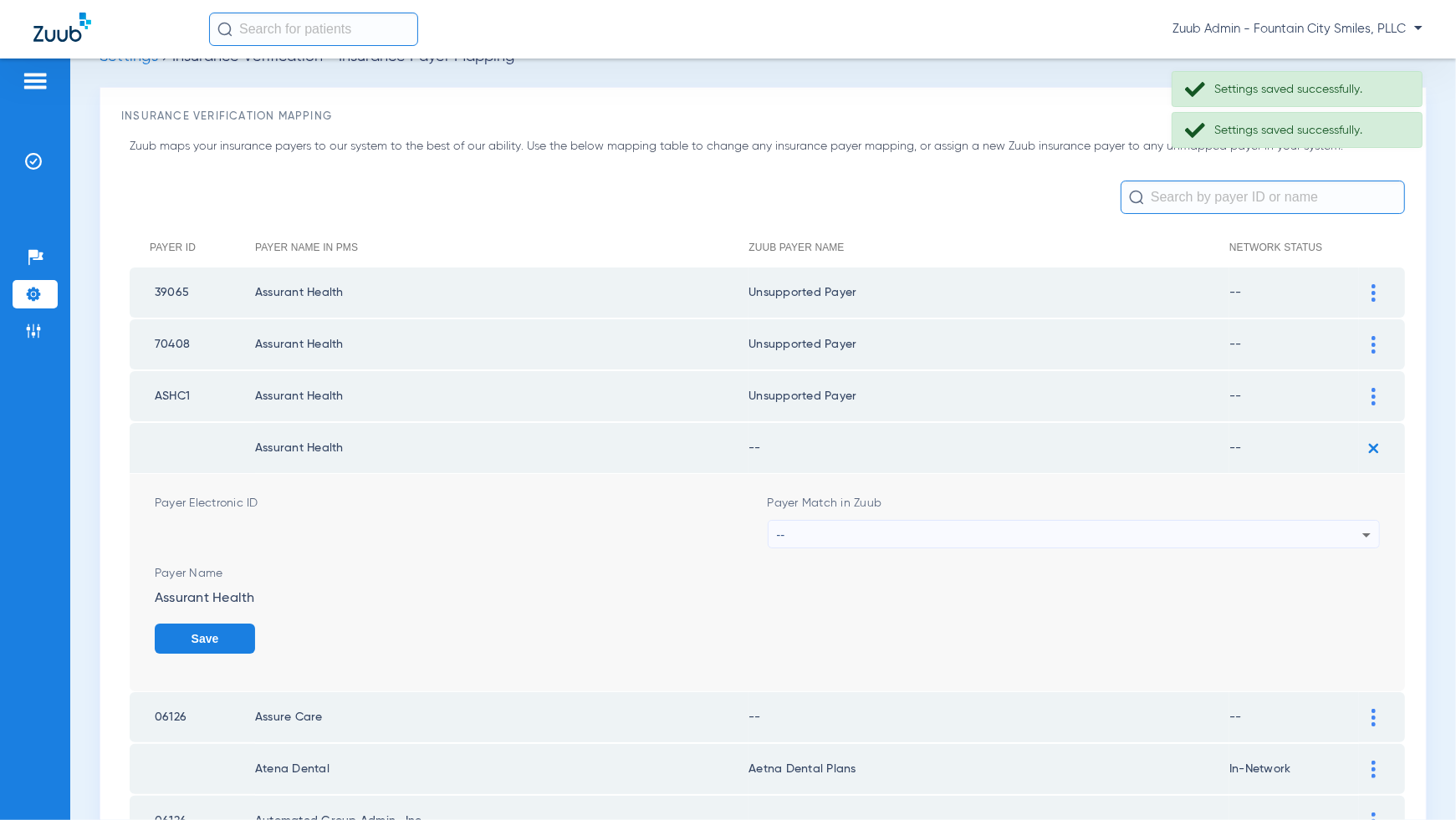
click at [1332, 535] on div "--" at bounding box center [1070, 535] width 586 height 28
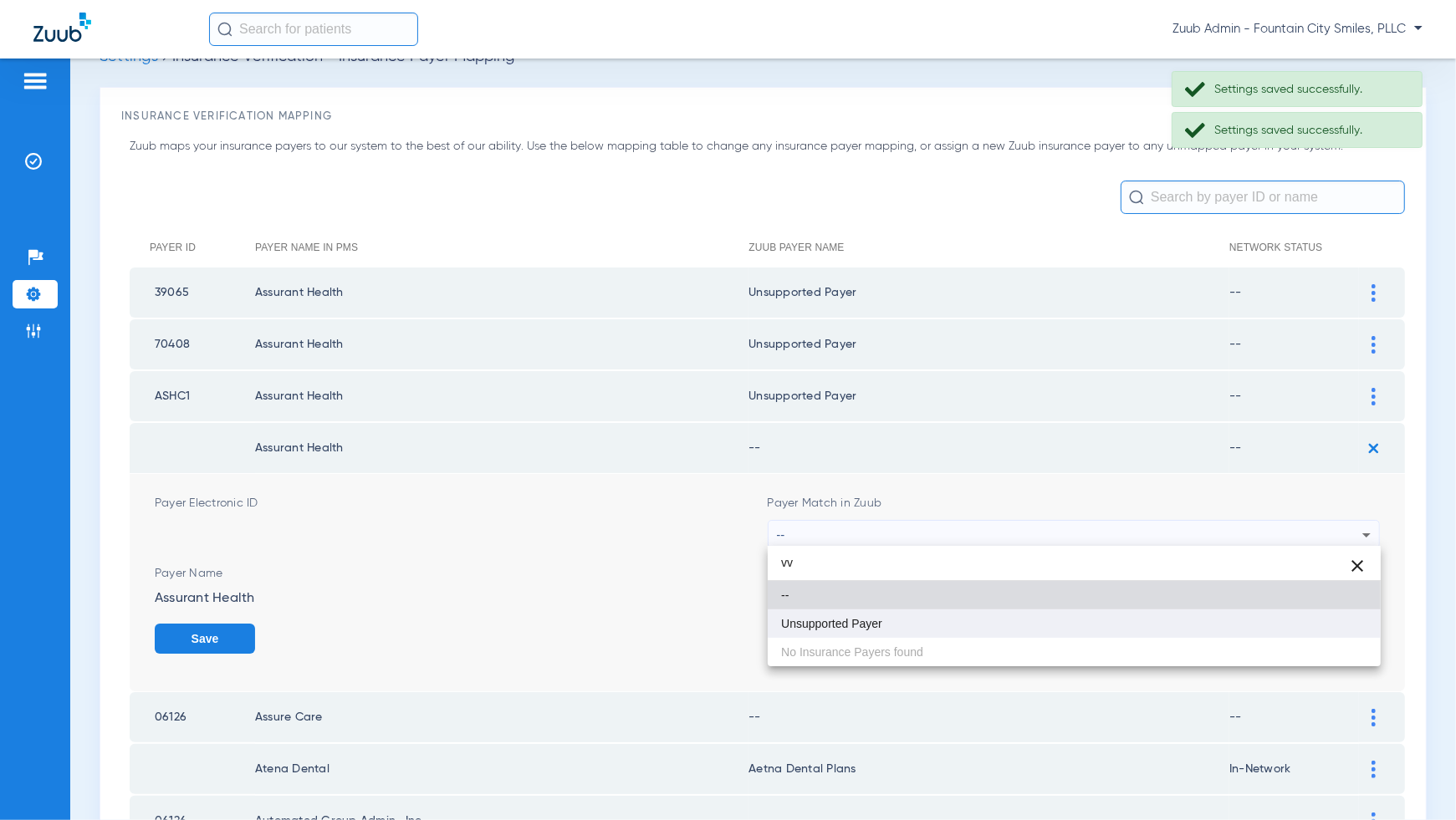
type input "vv"
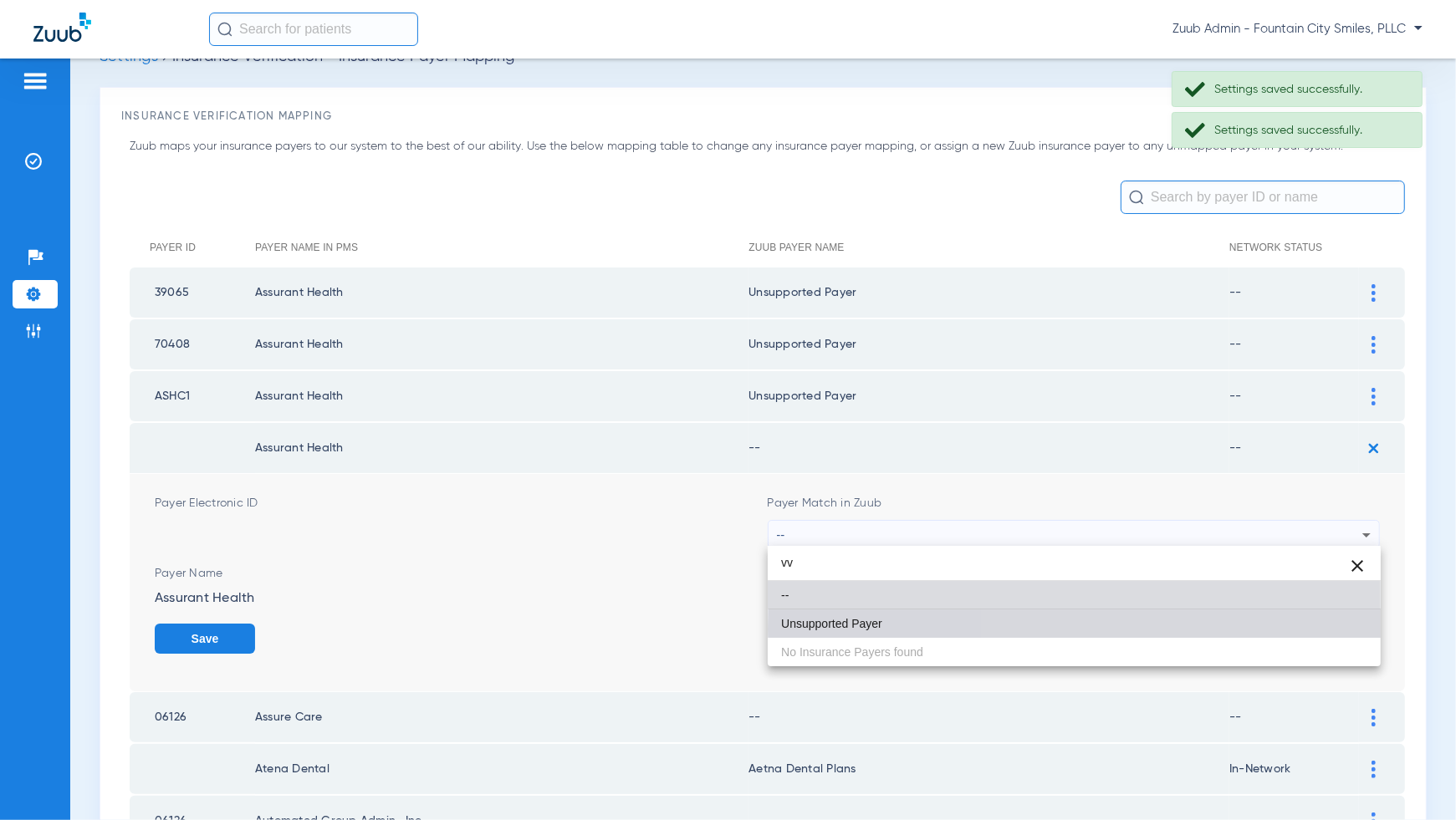
click at [1335, 628] on mat-option "Unsupported Payer" at bounding box center [1074, 624] width 613 height 28
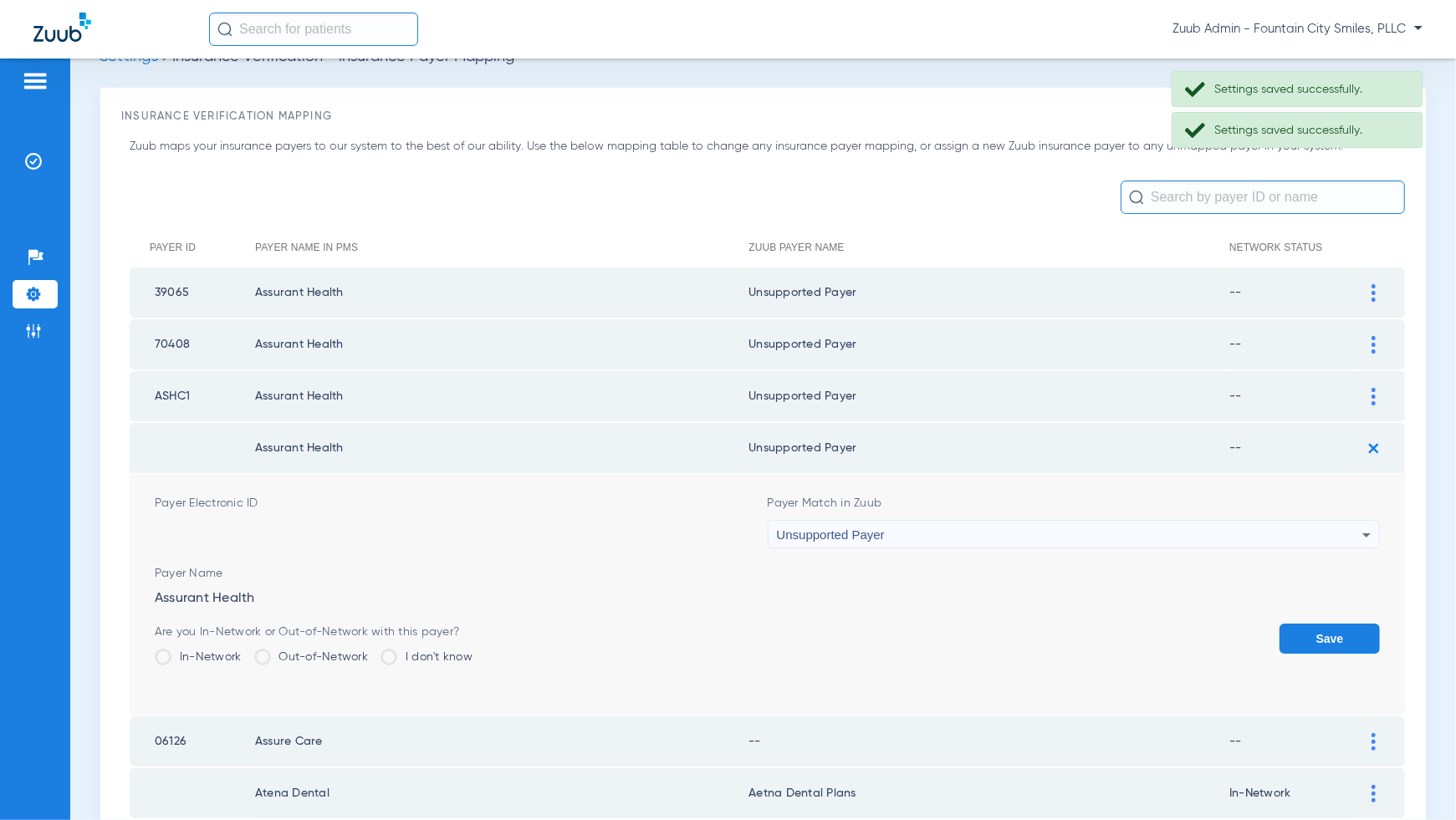
click at [1335, 628] on button "Save" at bounding box center [1329, 639] width 100 height 30
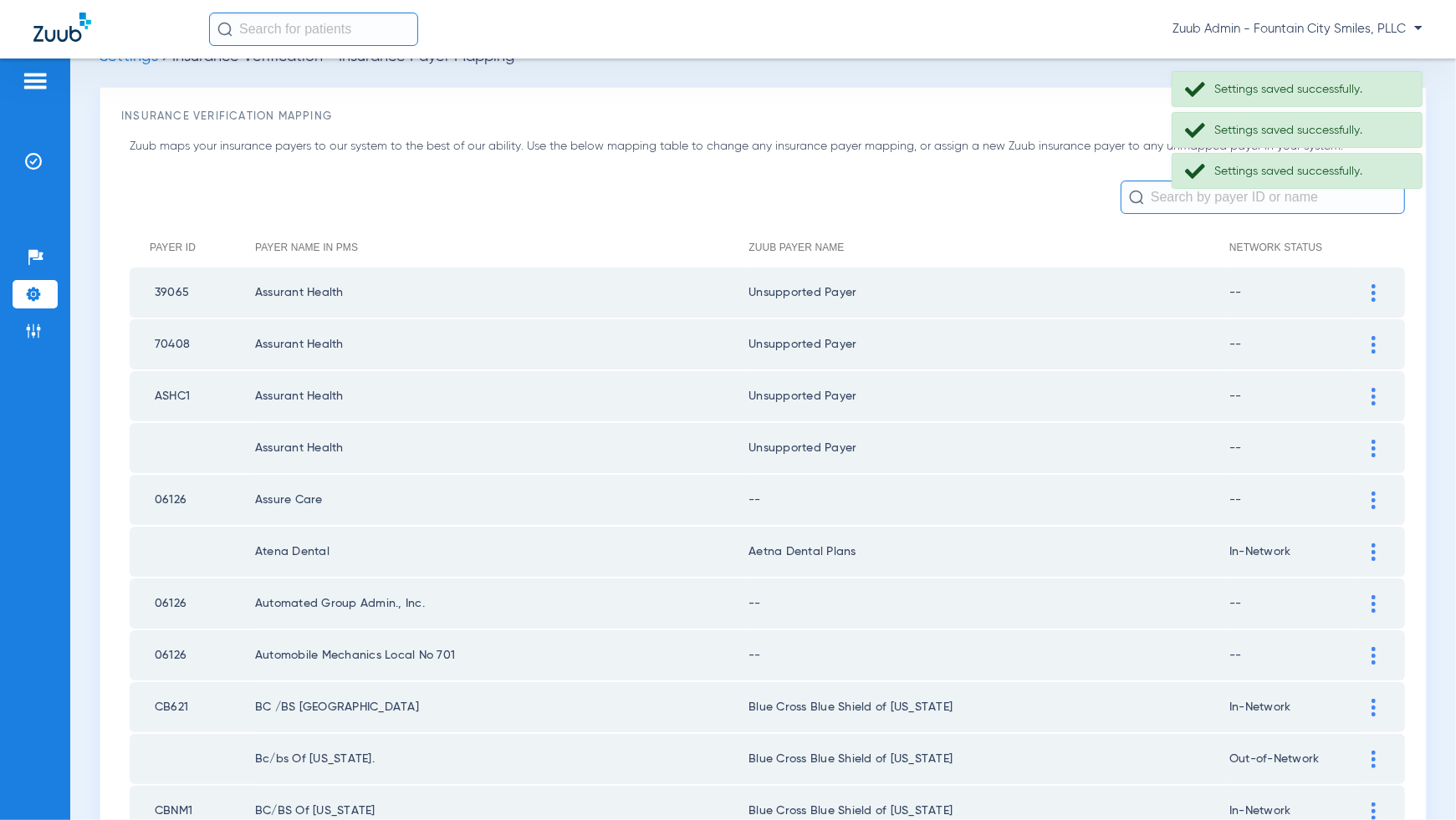
click at [1374, 495] on img at bounding box center [1373, 501] width 4 height 18
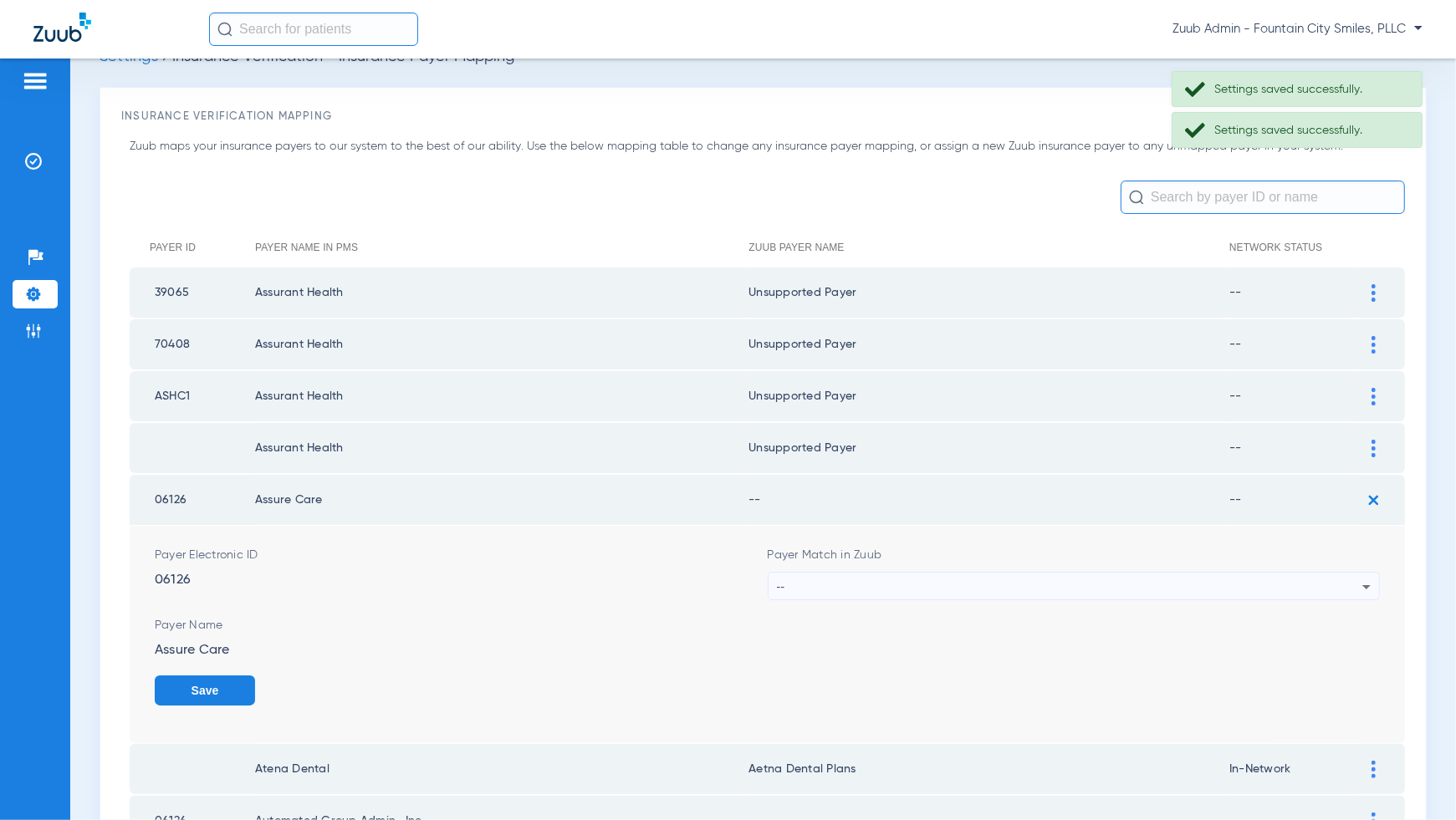
click at [1340, 578] on div "--" at bounding box center [1070, 587] width 586 height 28
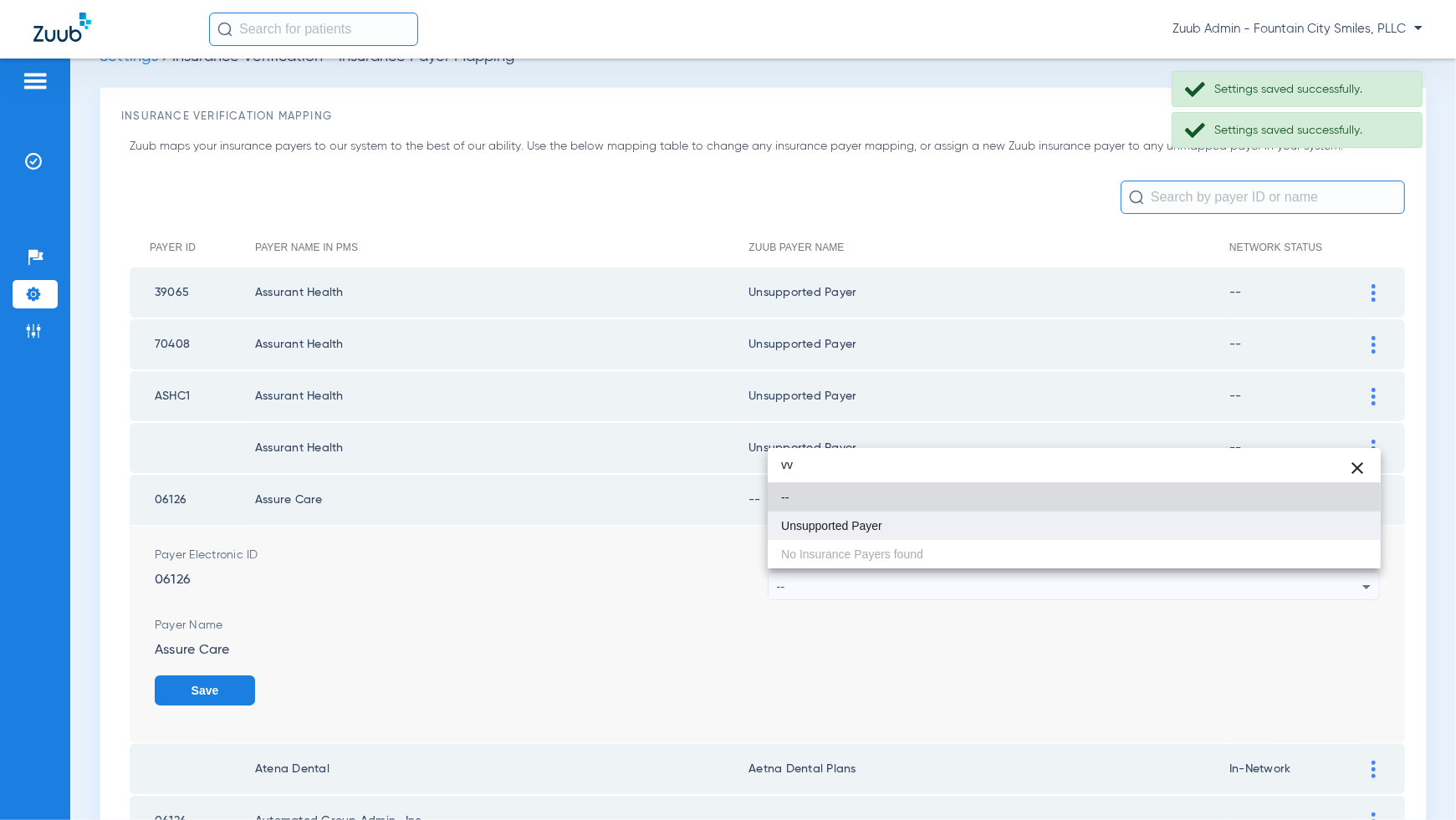
type input "vv"
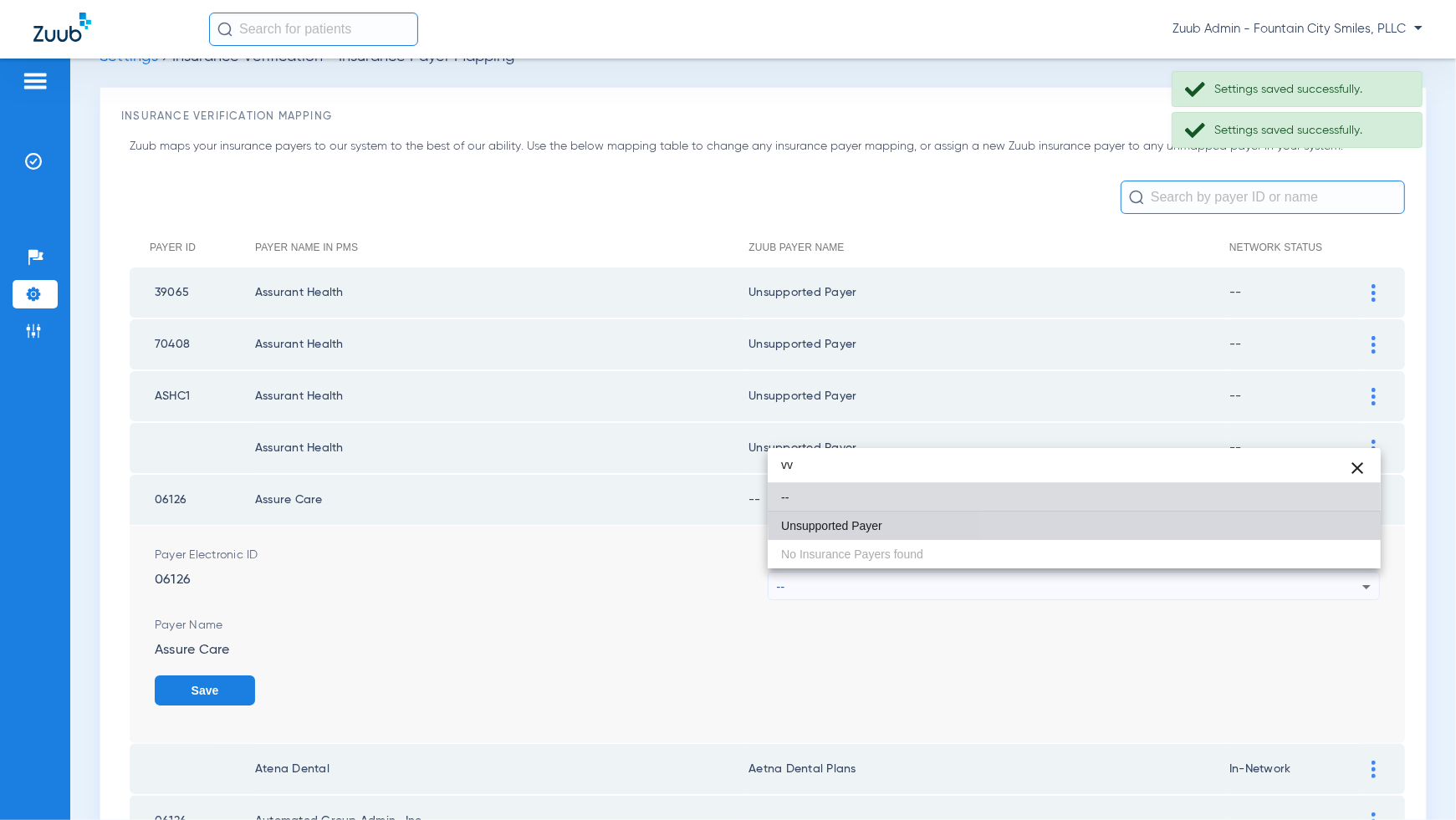
click at [1340, 519] on mat-option "Unsupported Payer" at bounding box center [1074, 526] width 613 height 28
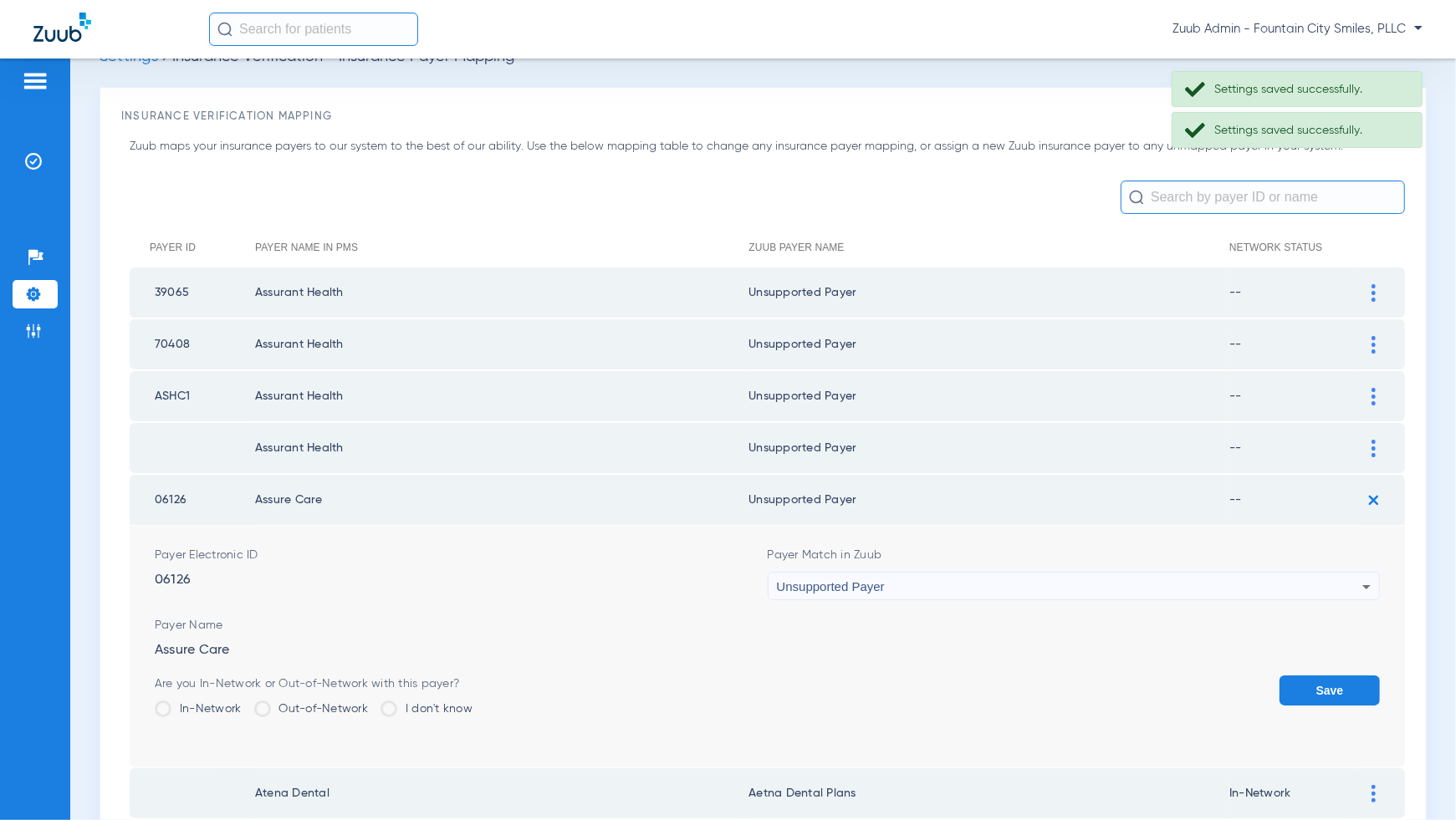
click at [1334, 698] on button "Save" at bounding box center [1329, 690] width 100 height 30
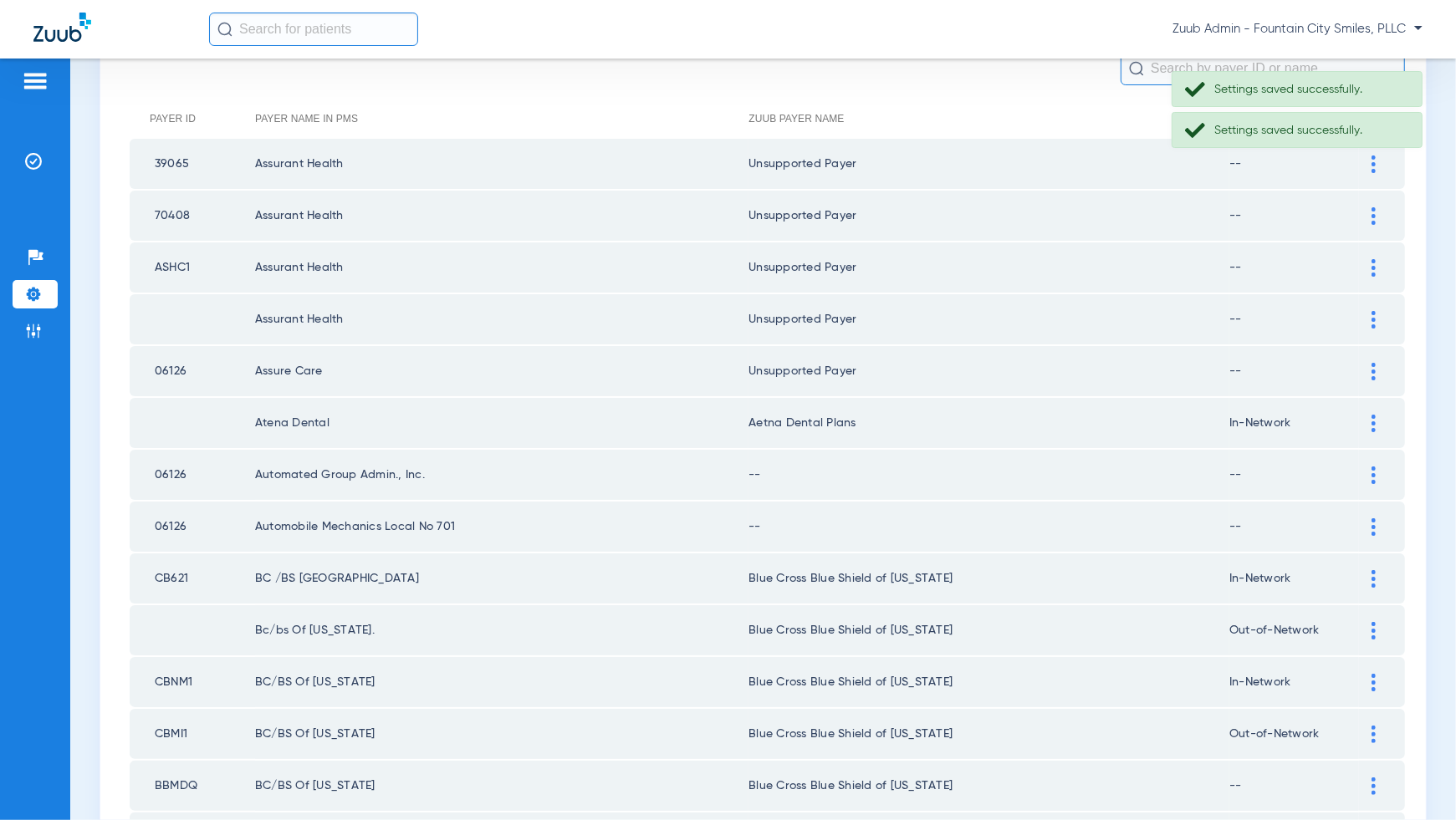
scroll to position [310, 0]
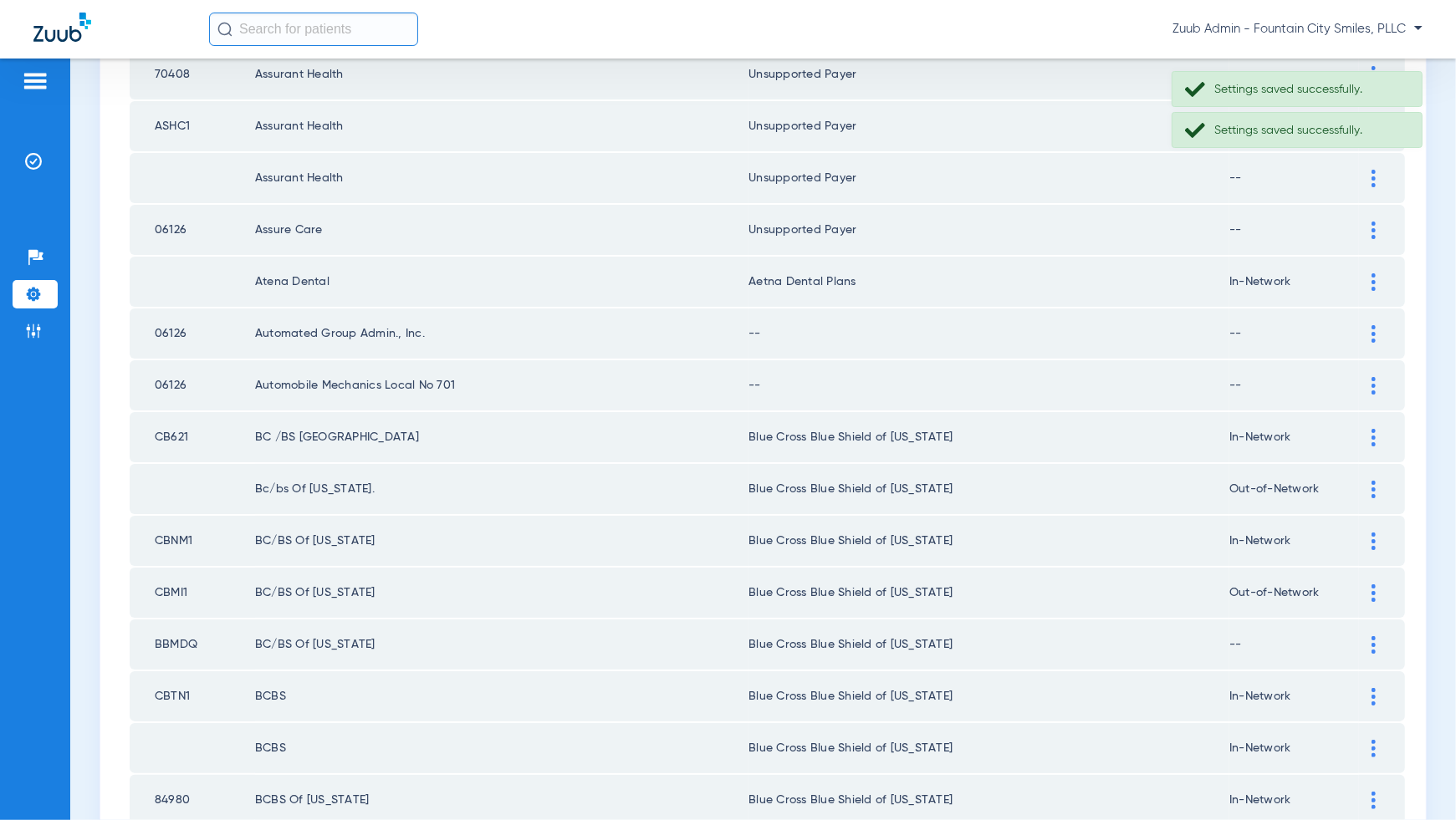
click at [1374, 325] on img at bounding box center [1373, 334] width 4 height 18
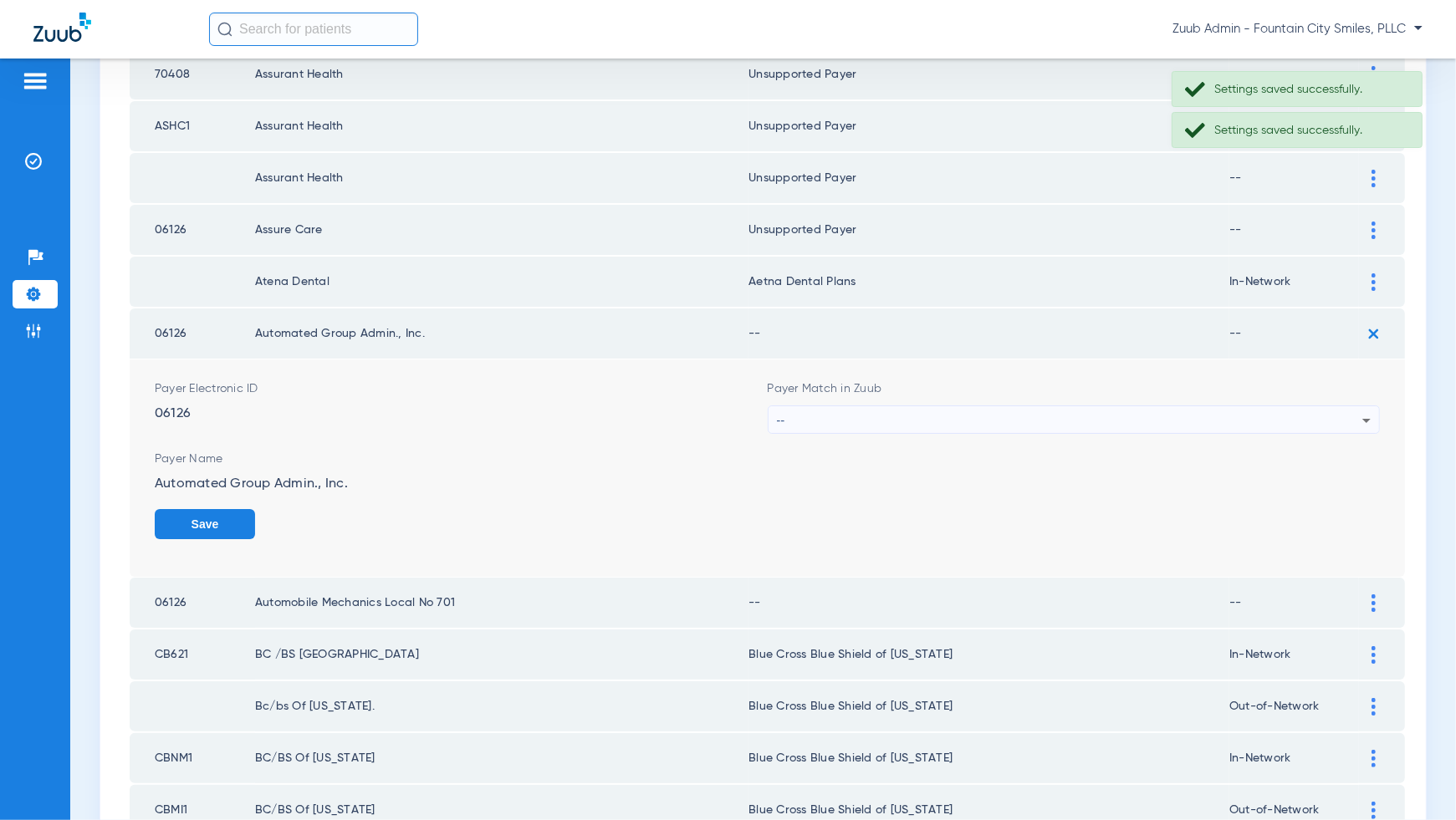
click at [1364, 411] on icon at bounding box center [1366, 421] width 20 height 20
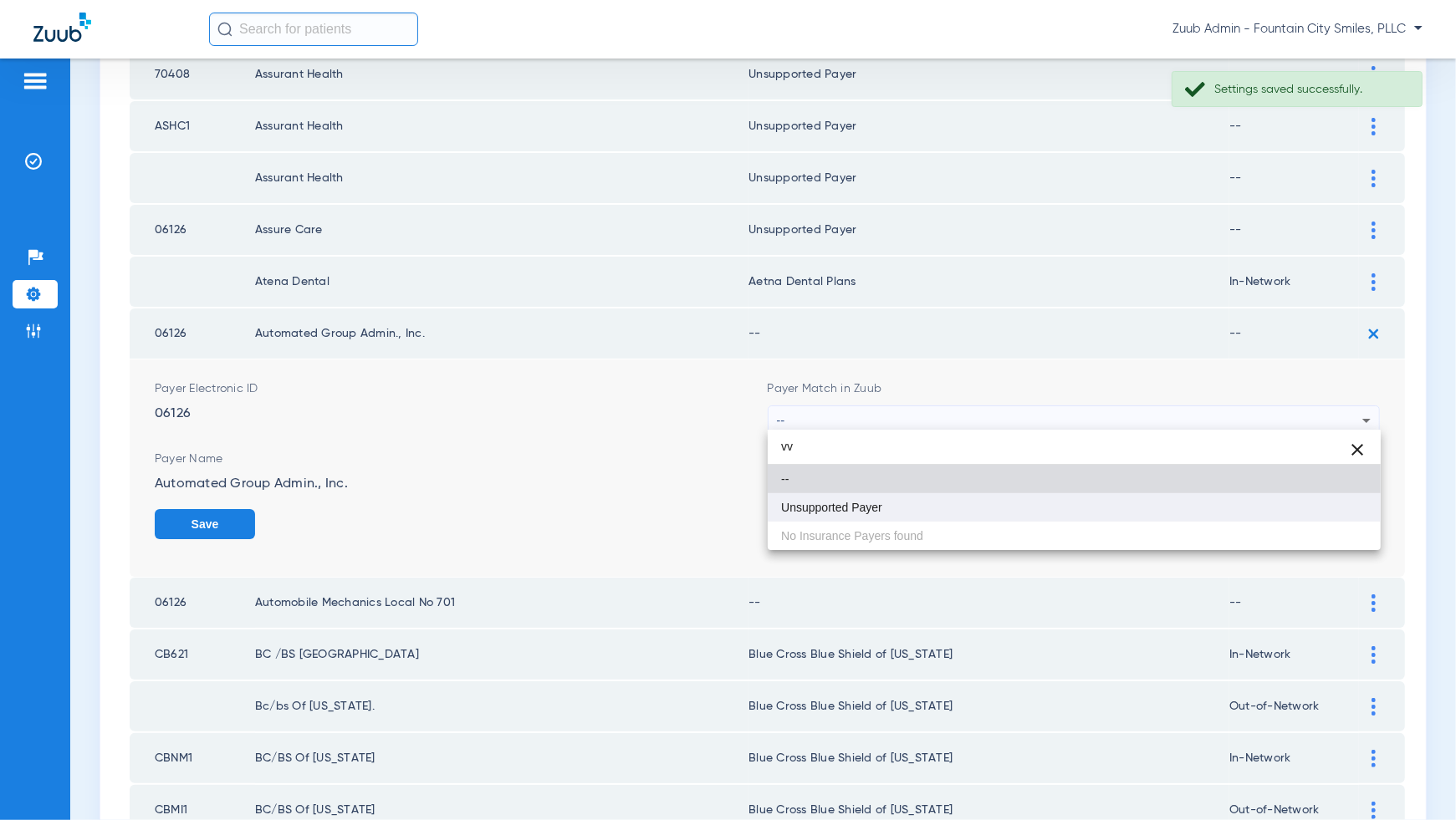
type input "vv"
click at [1333, 512] on mat-option "Unsupported Payer" at bounding box center [1074, 508] width 613 height 28
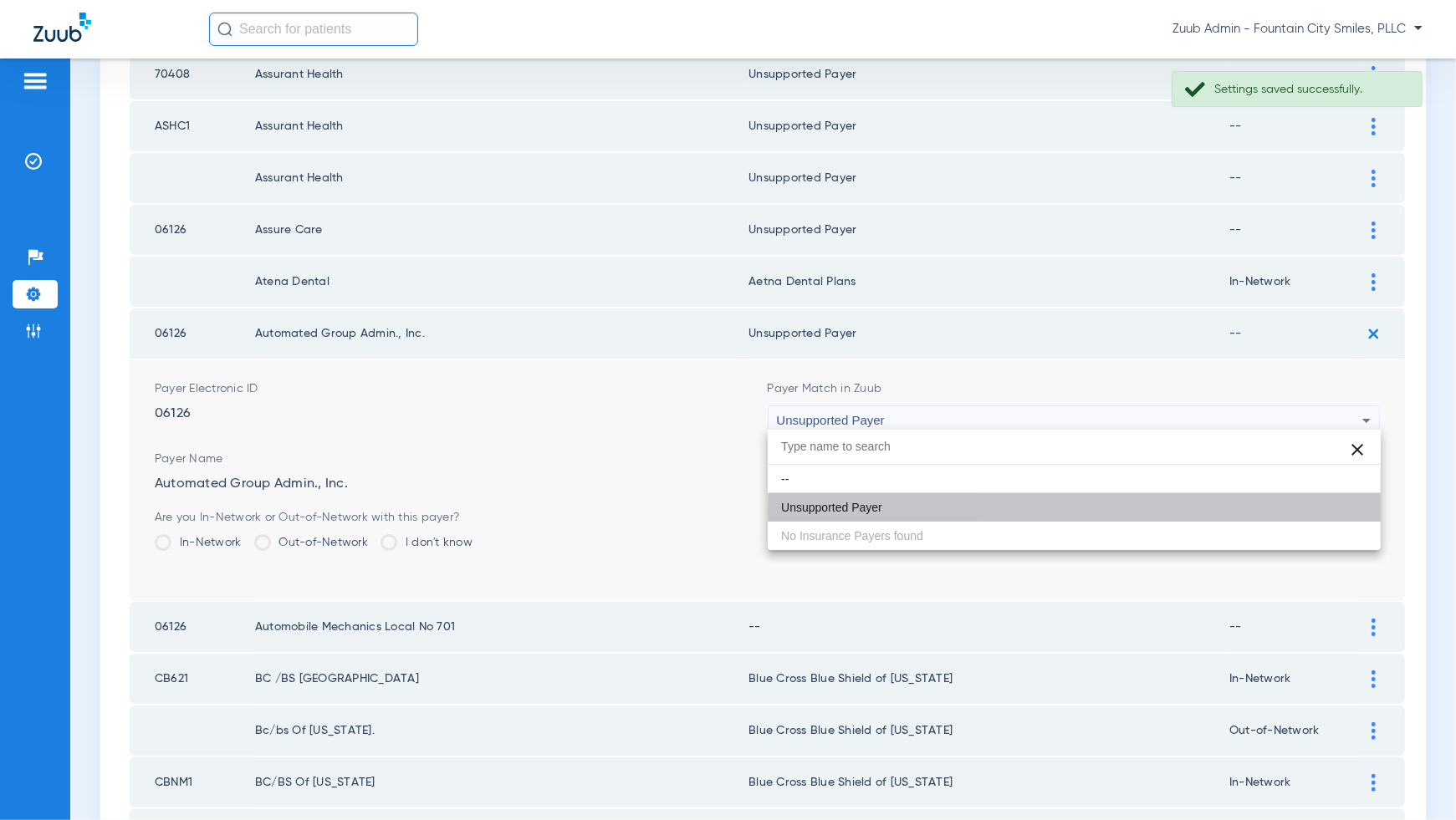
click at [1333, 512] on button "Save" at bounding box center [1329, 524] width 100 height 30
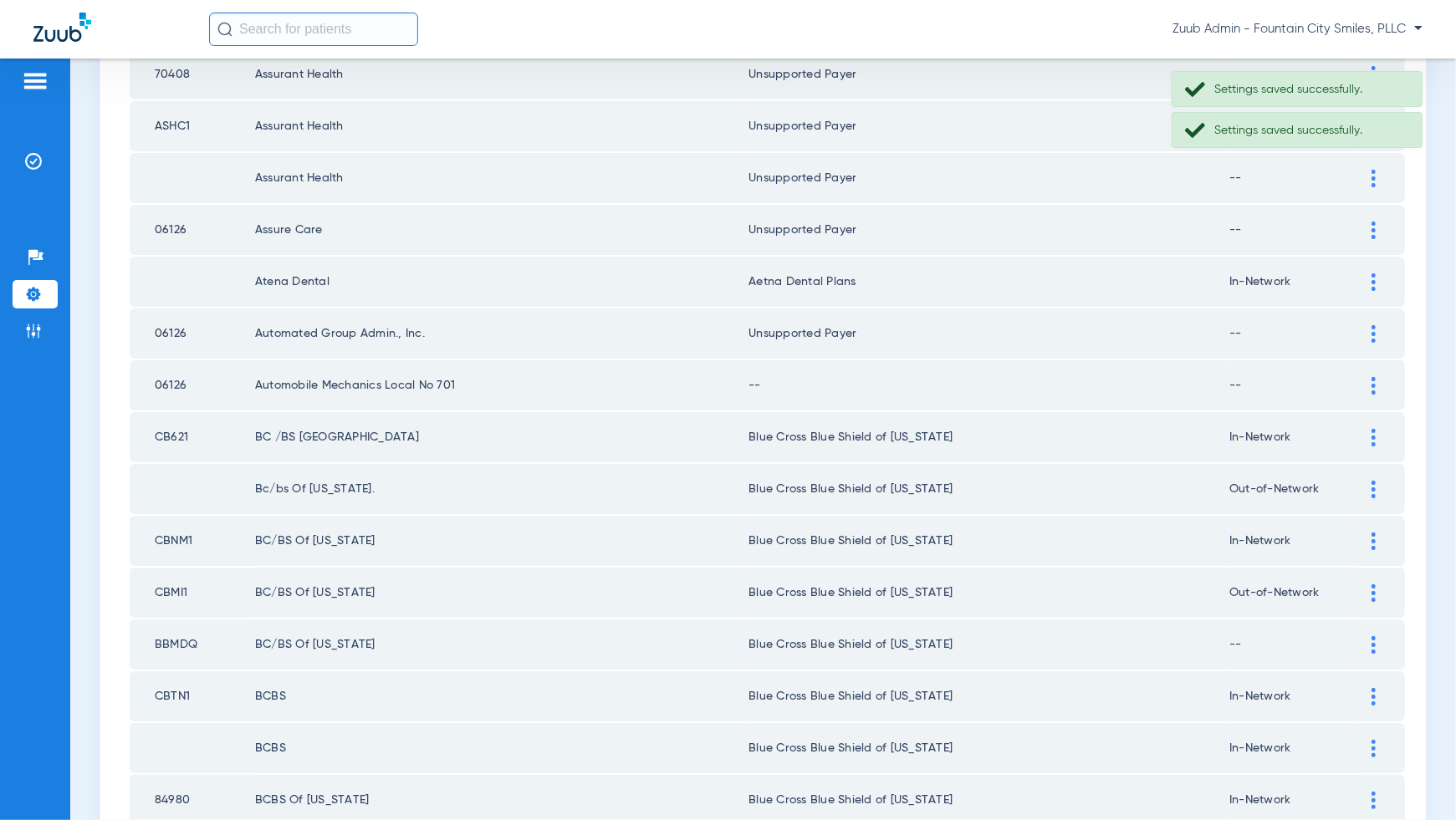
click at [1371, 381] on div at bounding box center [1373, 386] width 29 height 18
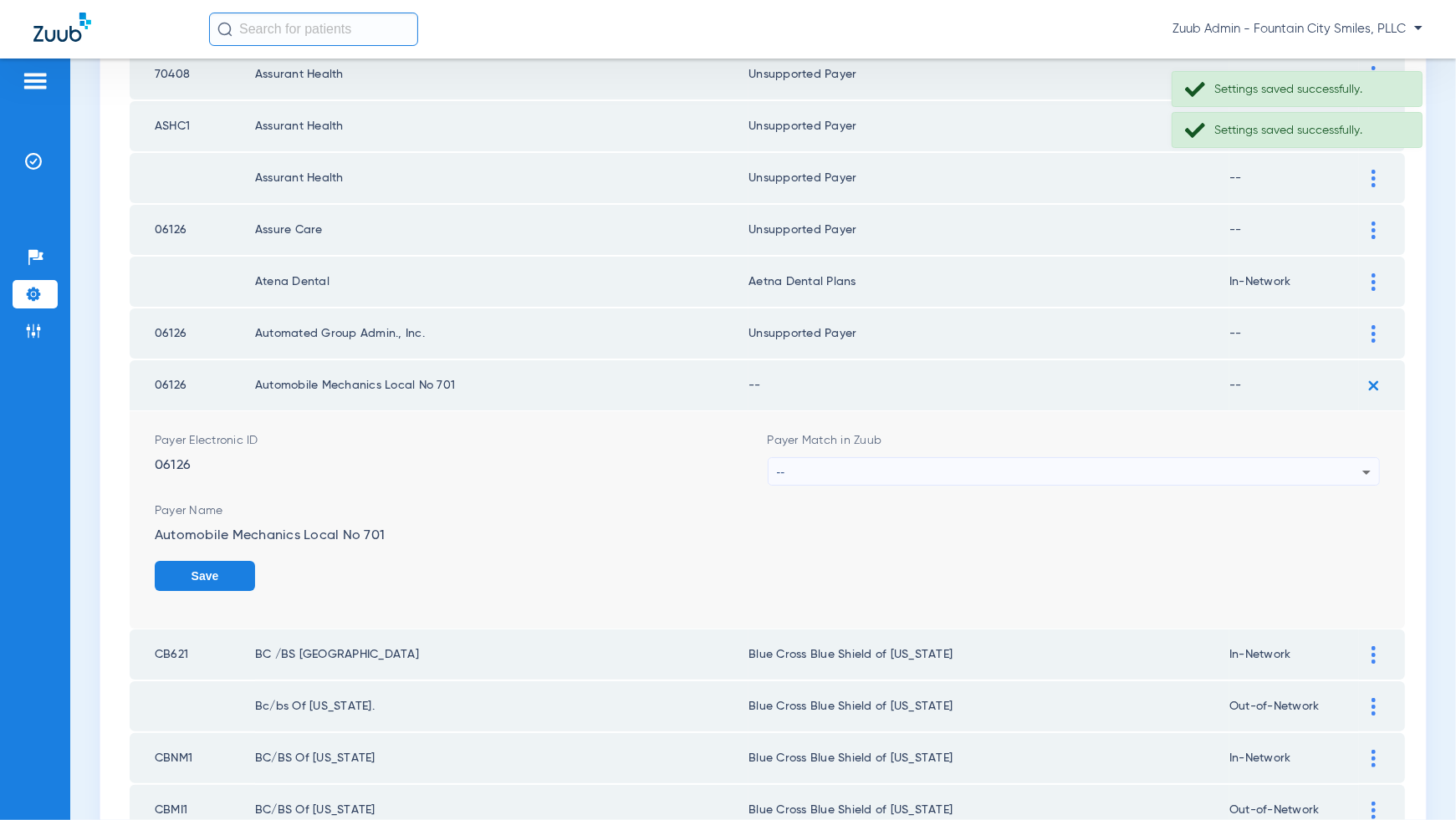
click at [1355, 476] on div "--" at bounding box center [1070, 472] width 586 height 28
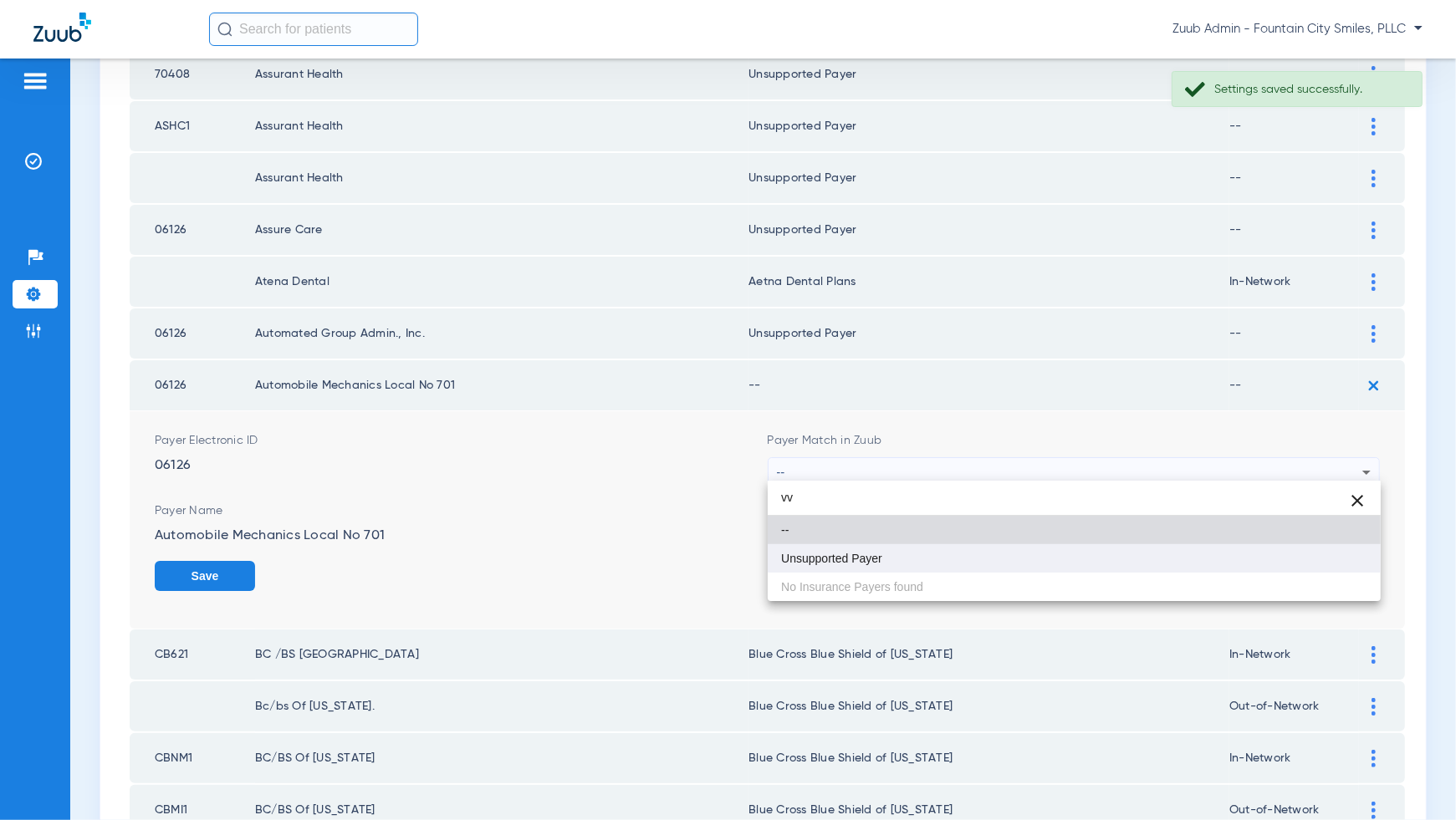
type input "vv"
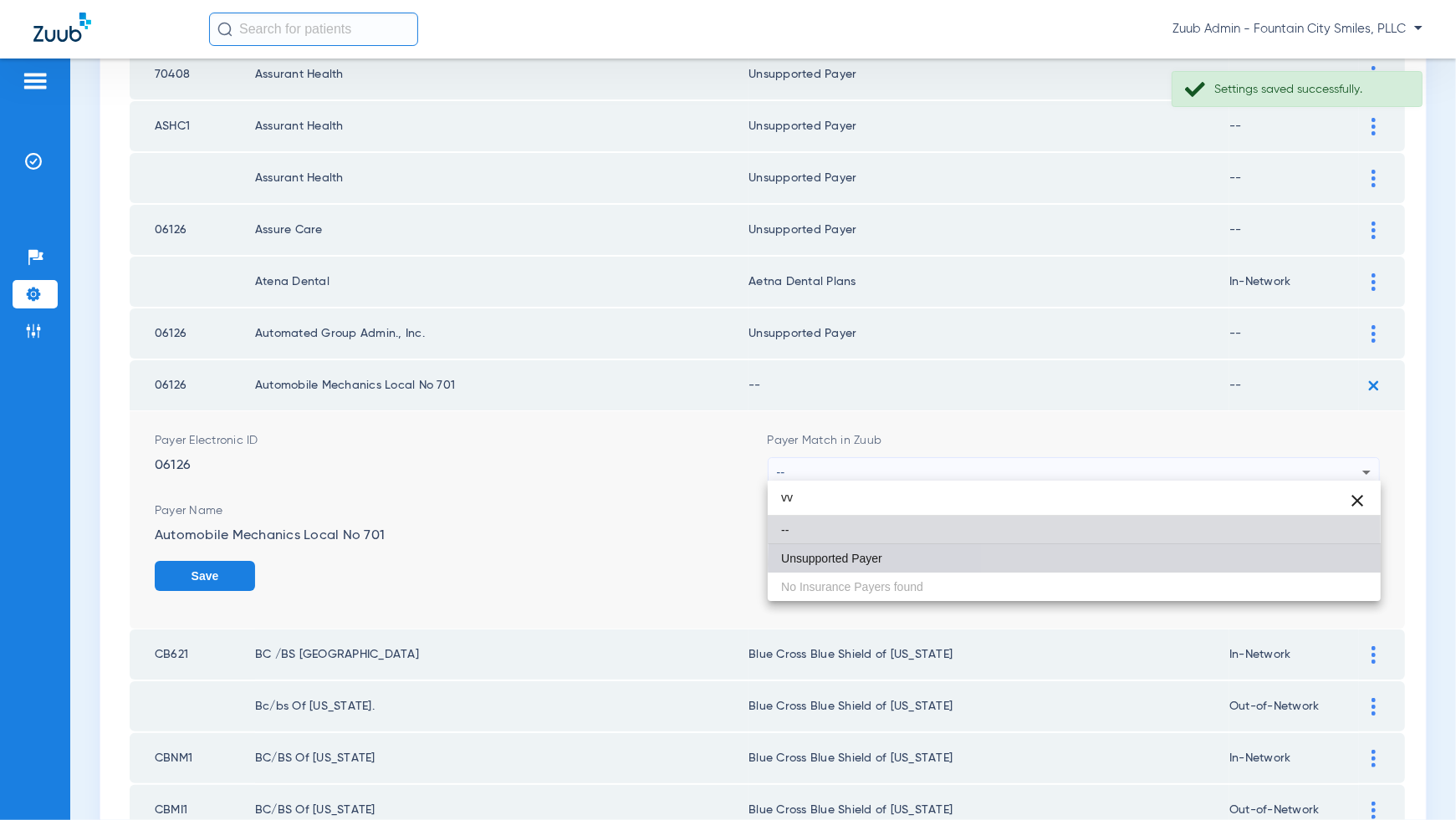
click at [1329, 564] on mat-option "Unsupported Payer" at bounding box center [1074, 558] width 613 height 28
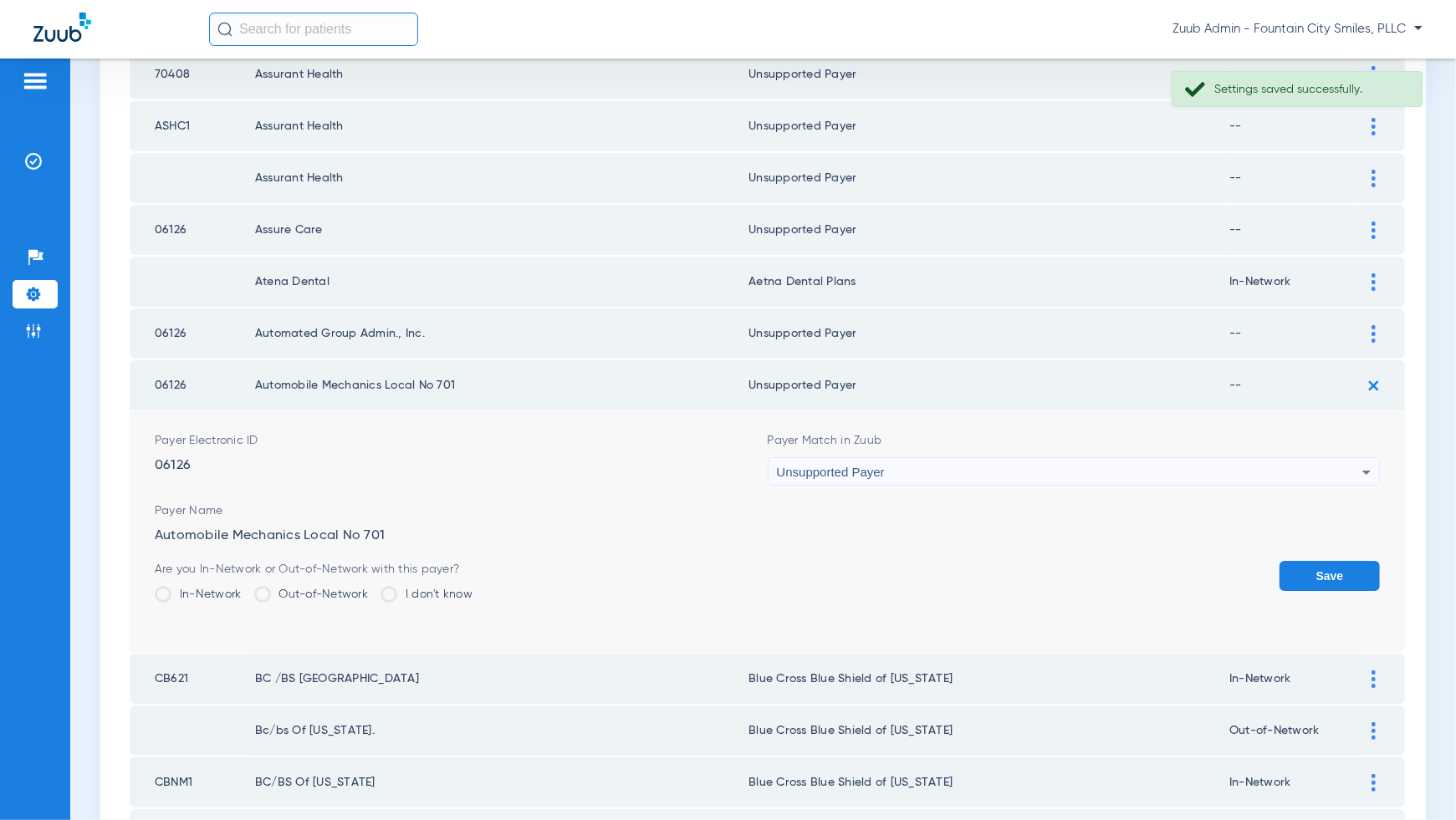
click at [1329, 564] on button "Save" at bounding box center [1329, 576] width 100 height 30
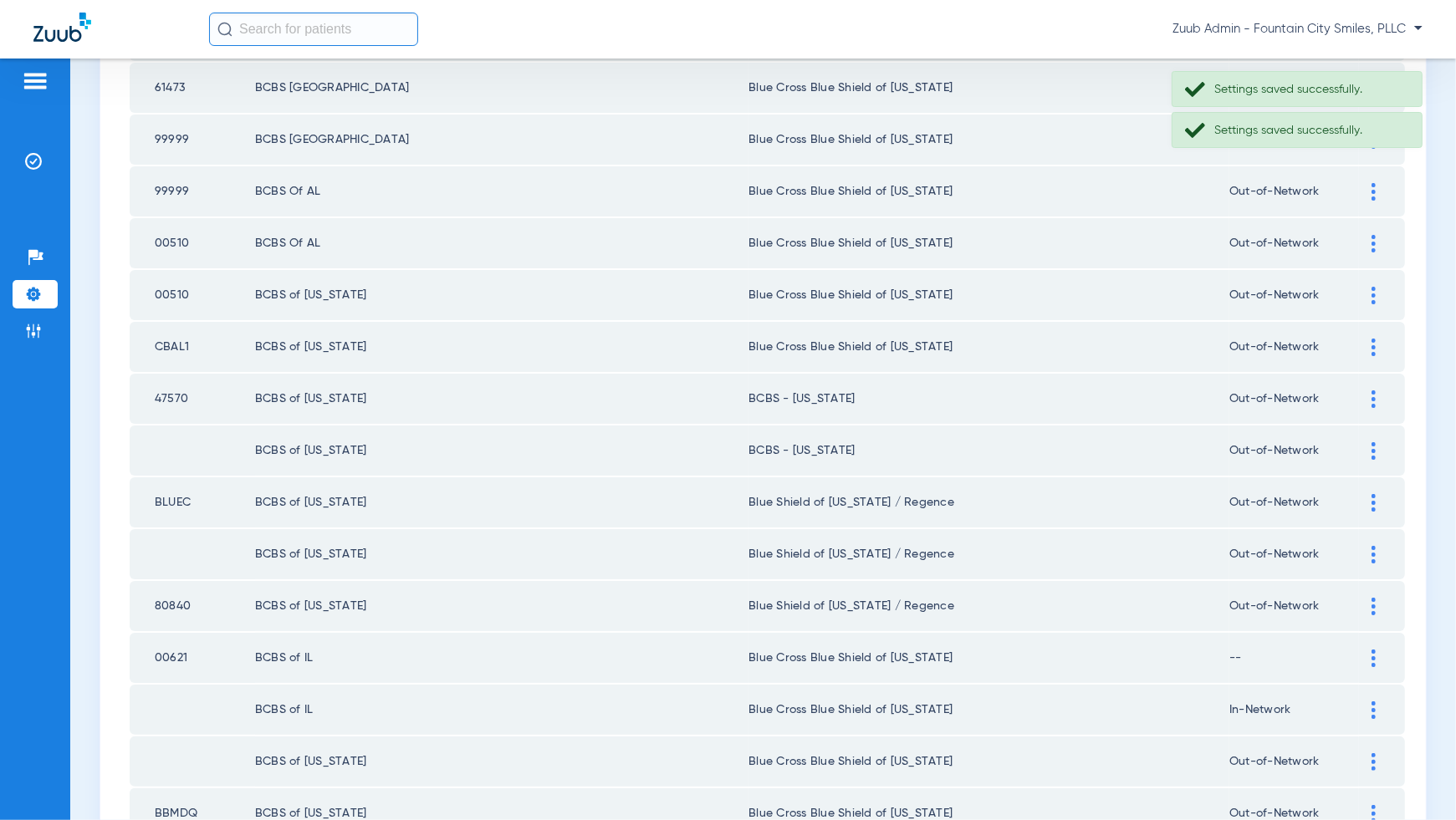
scroll to position [2168, 0]
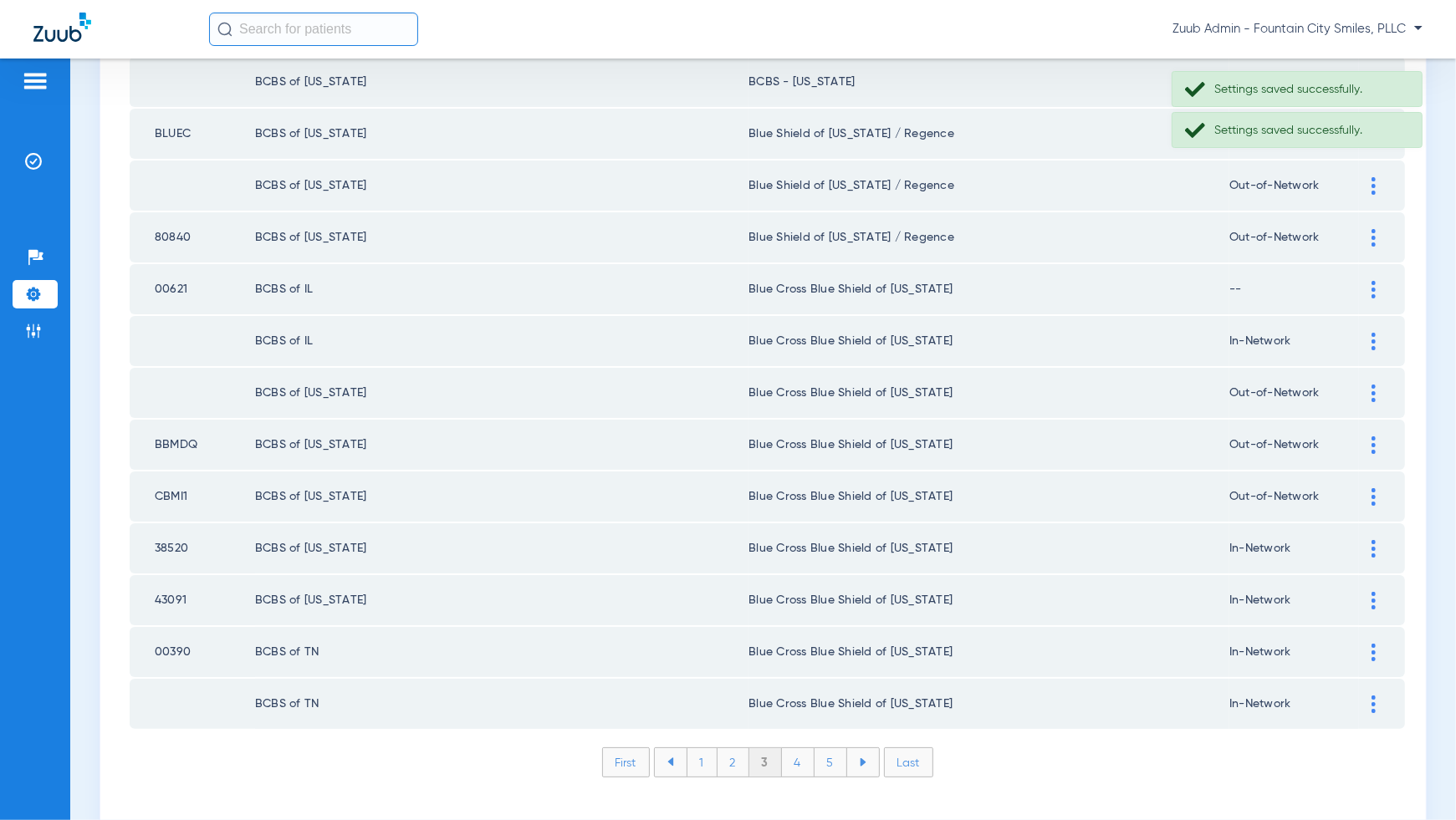
click at [807, 748] on li "4" at bounding box center [798, 762] width 33 height 28
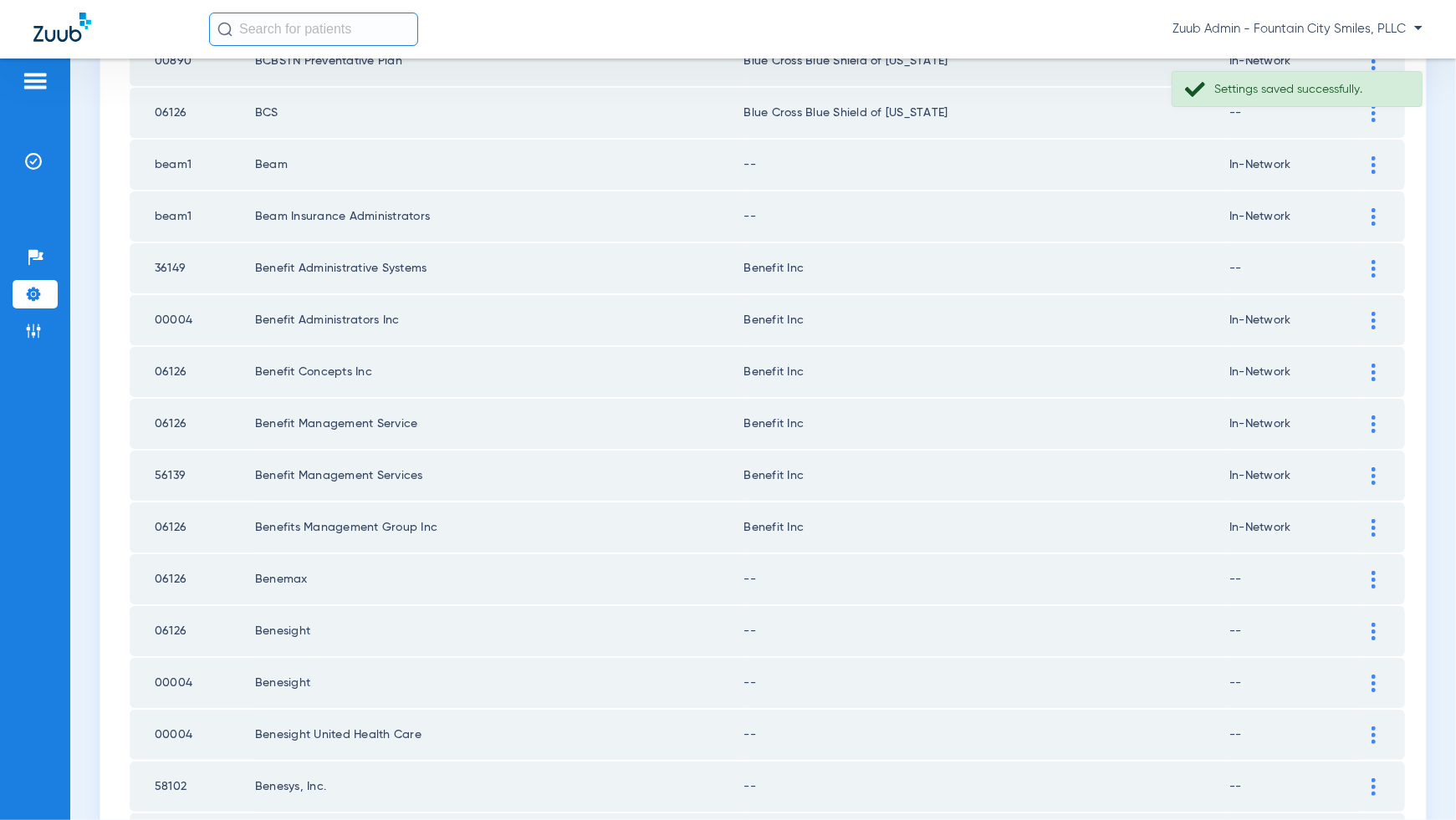
scroll to position [381, 0]
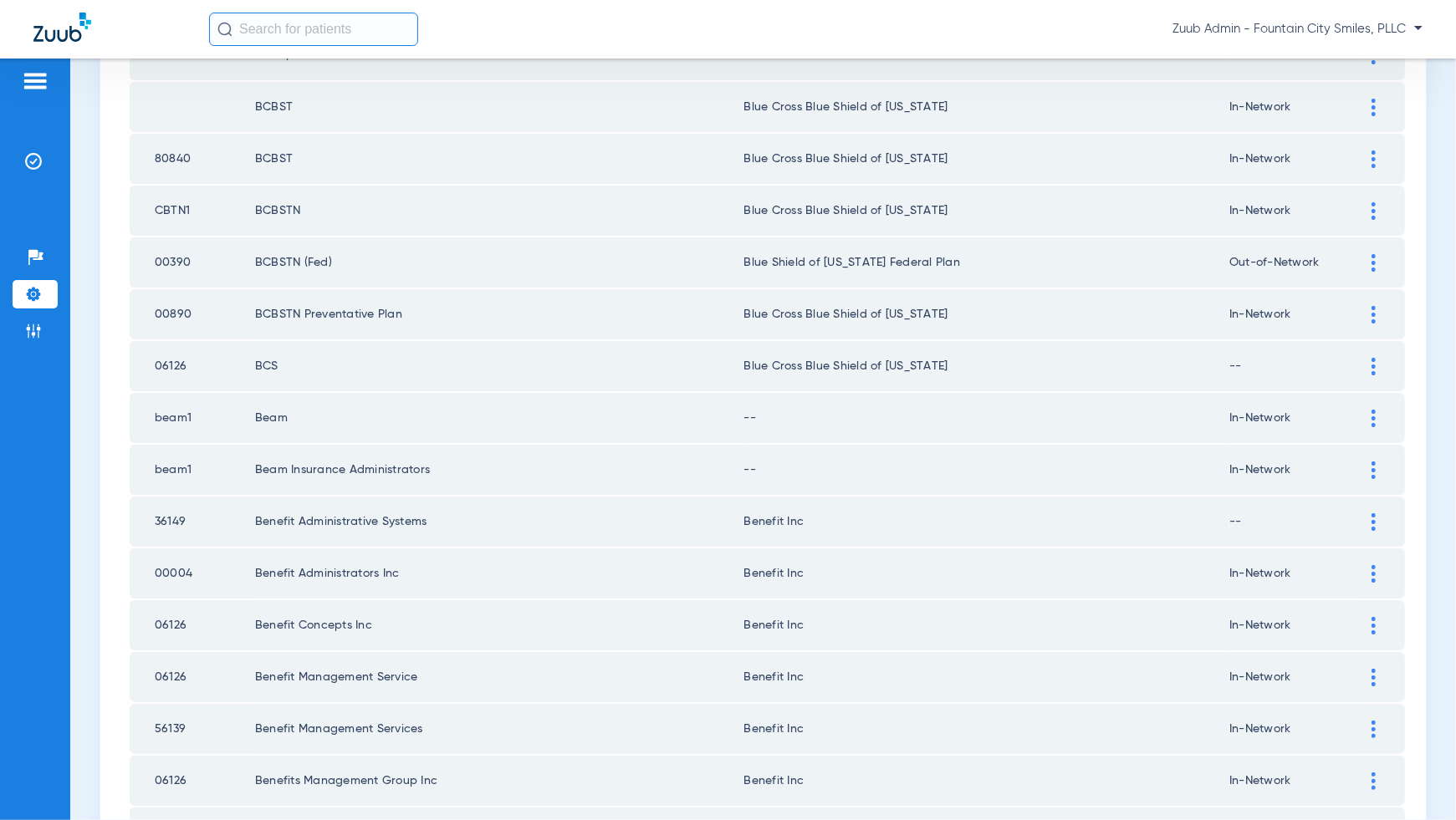
click at [1367, 411] on div at bounding box center [1373, 419] width 29 height 18
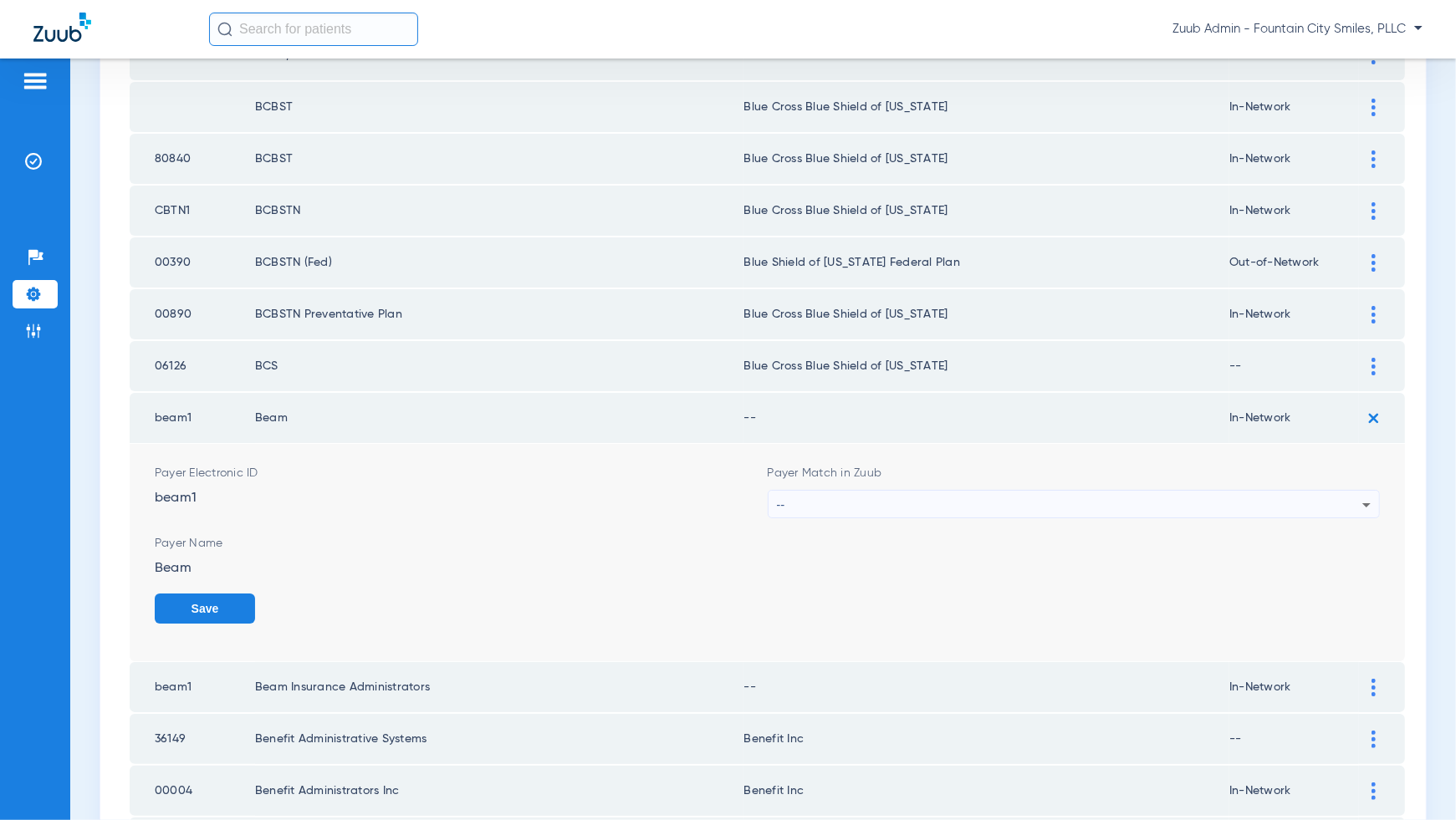
click at [1338, 496] on div "--" at bounding box center [1070, 505] width 586 height 28
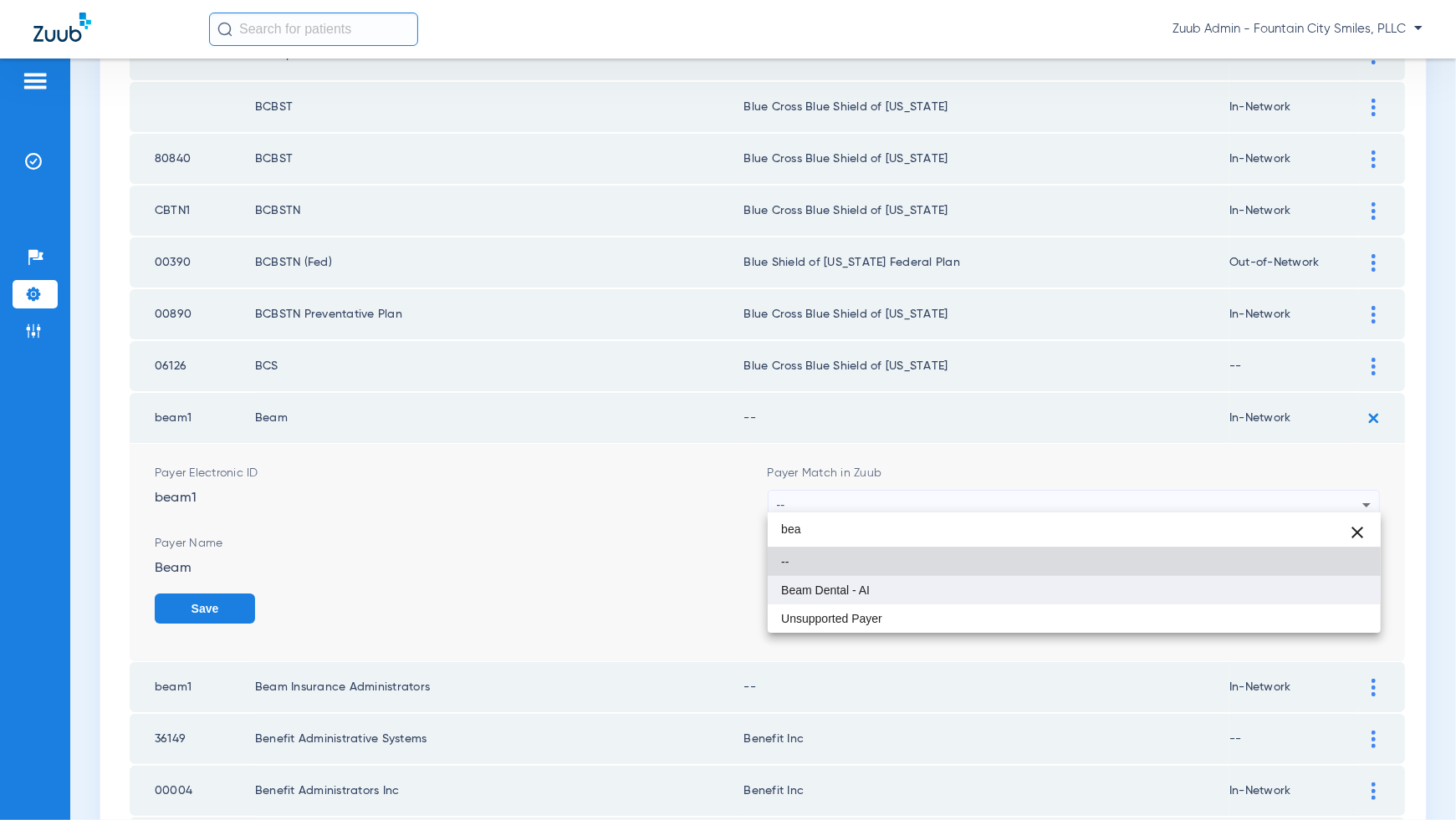
type input "bea"
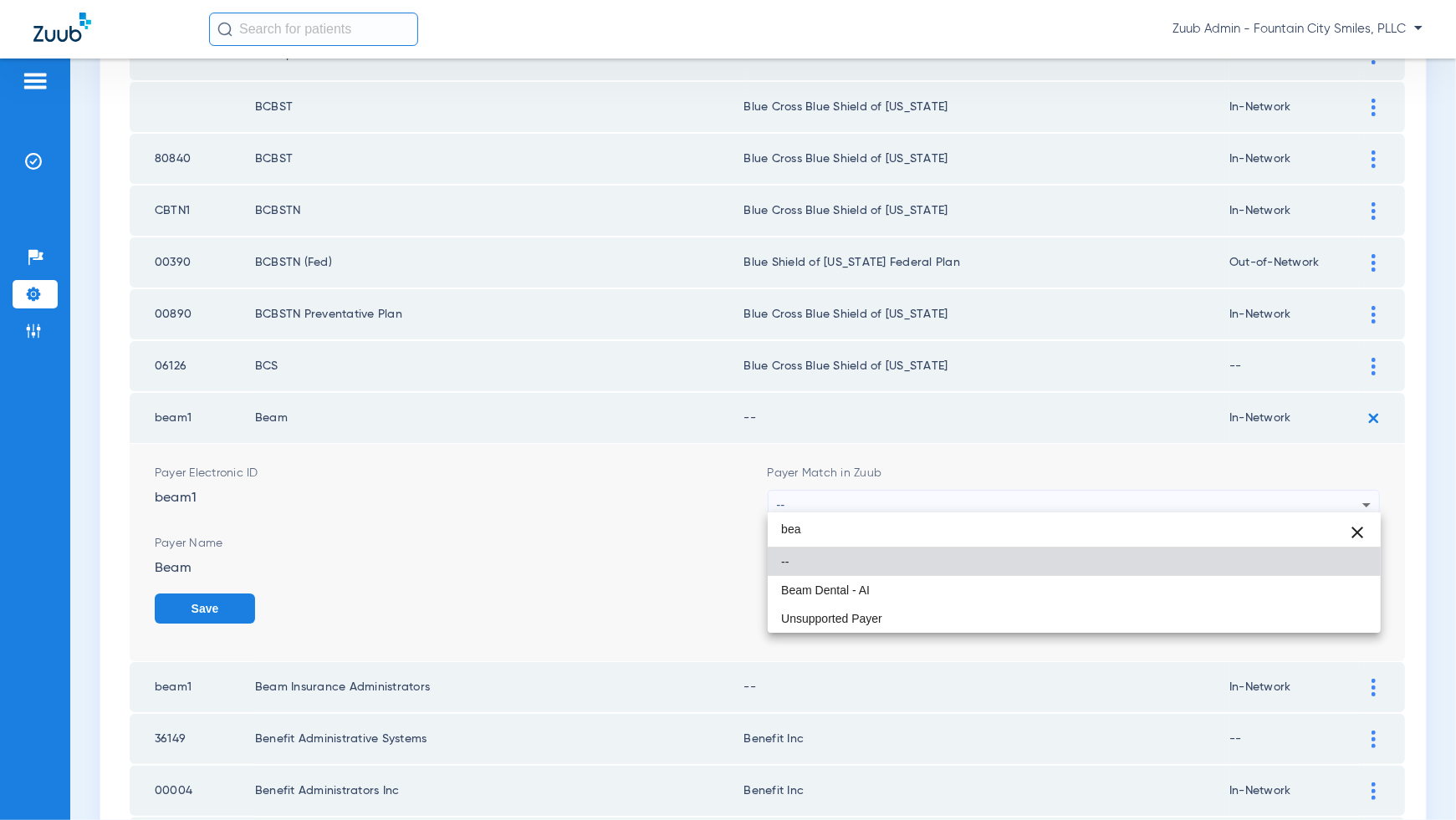
click at [1263, 592] on mat-option "Beam Dental - AI" at bounding box center [1074, 590] width 613 height 28
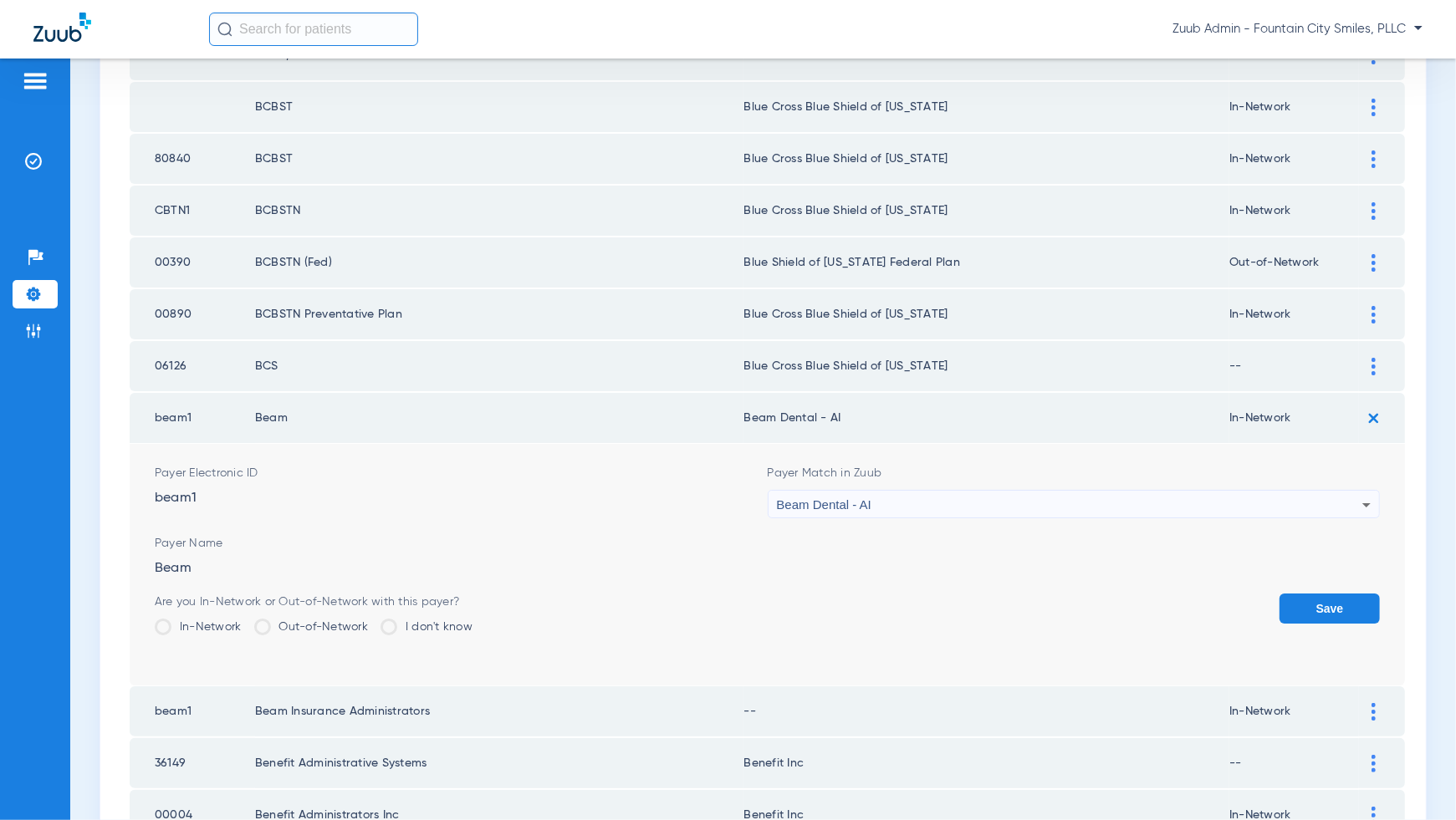
click at [1341, 594] on button "Save" at bounding box center [1329, 609] width 100 height 30
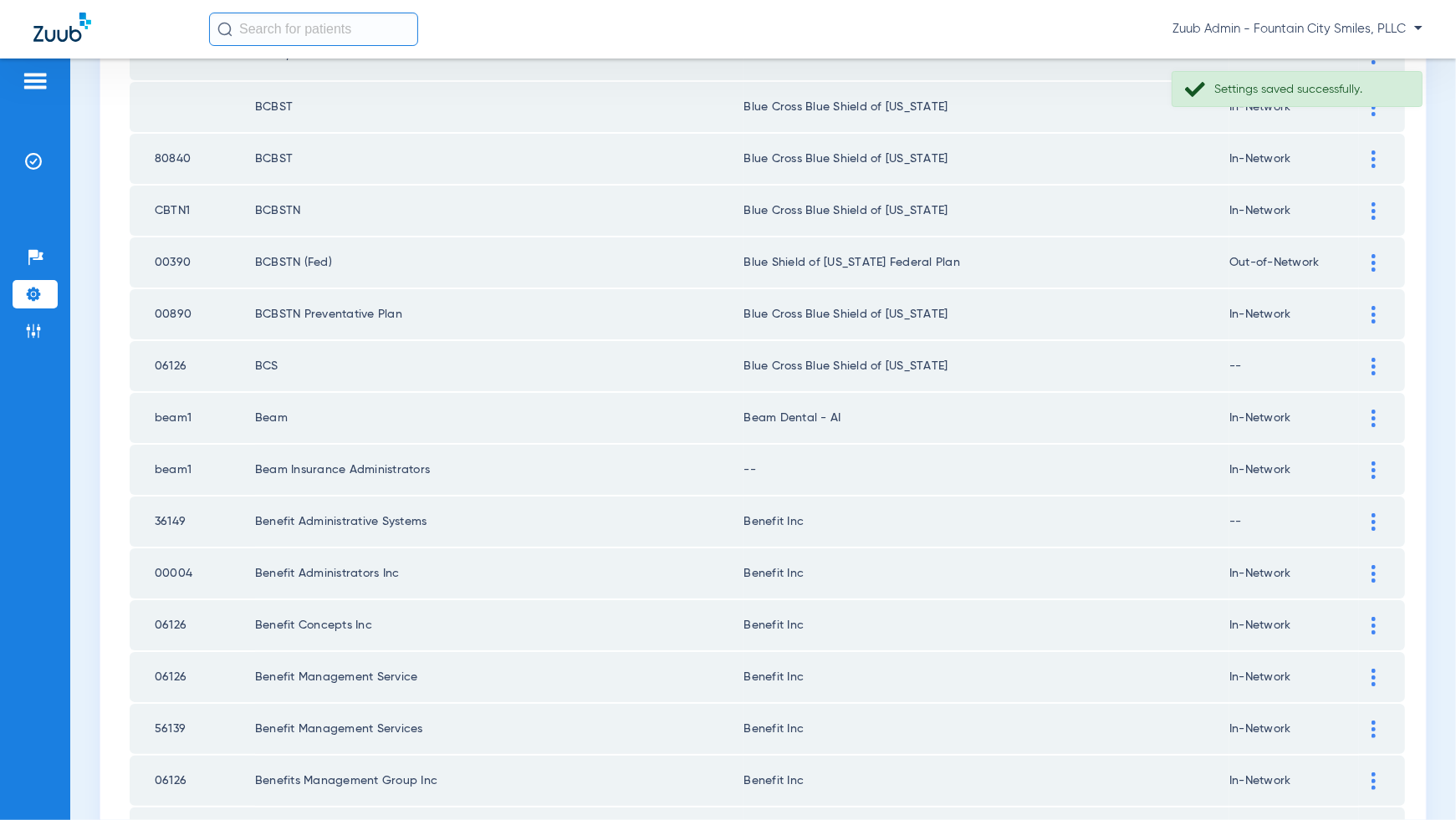
click at [1379, 463] on div at bounding box center [1373, 470] width 29 height 18
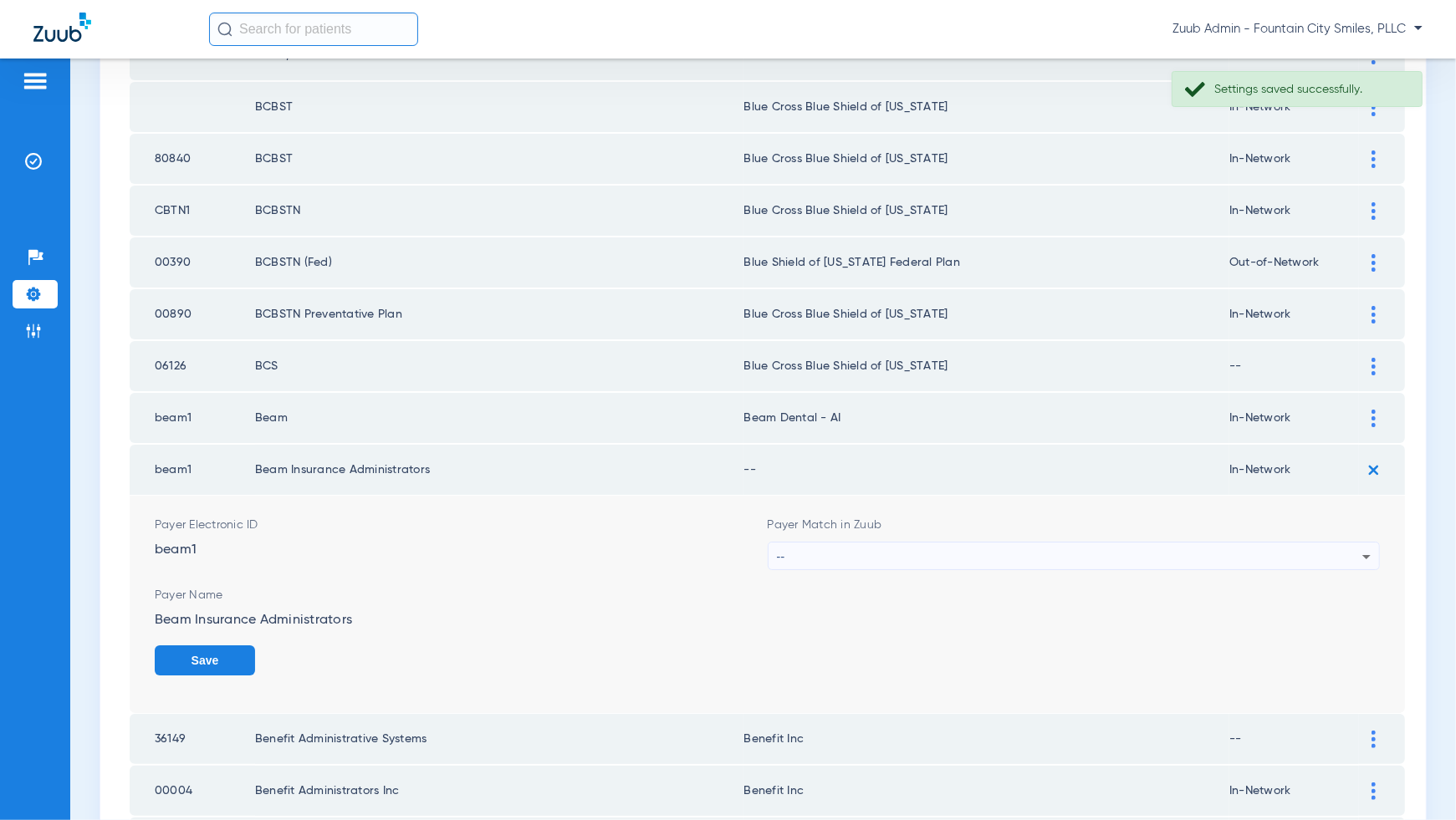
click at [1335, 569] on form "Payer Electronic ID beam1 Payer Match in Zuub -- Payer Name Beam Insurance Admi…" at bounding box center [767, 604] width 1225 height 217
click at [1333, 548] on div "--" at bounding box center [1070, 556] width 586 height 28
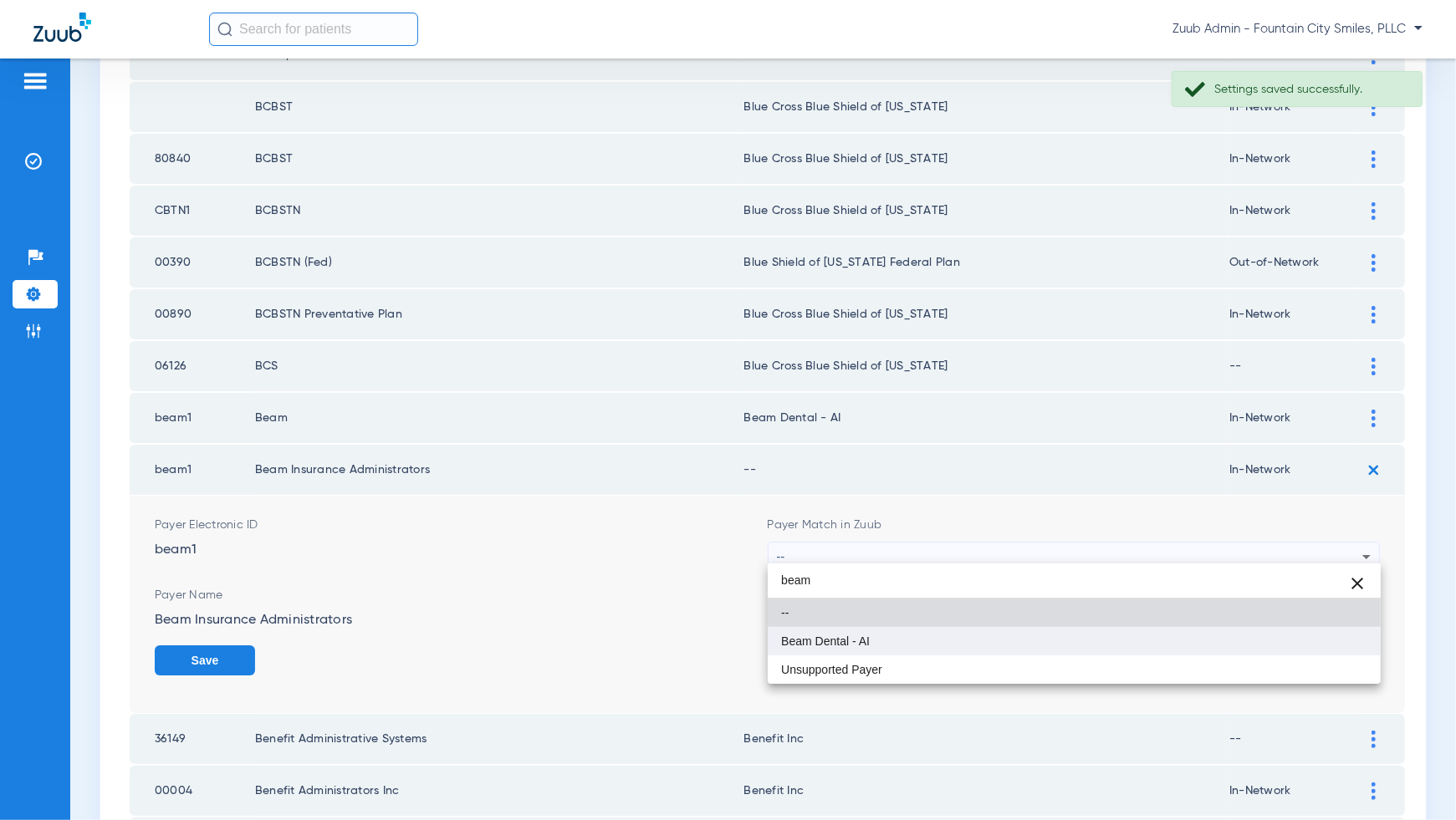
type input "beam"
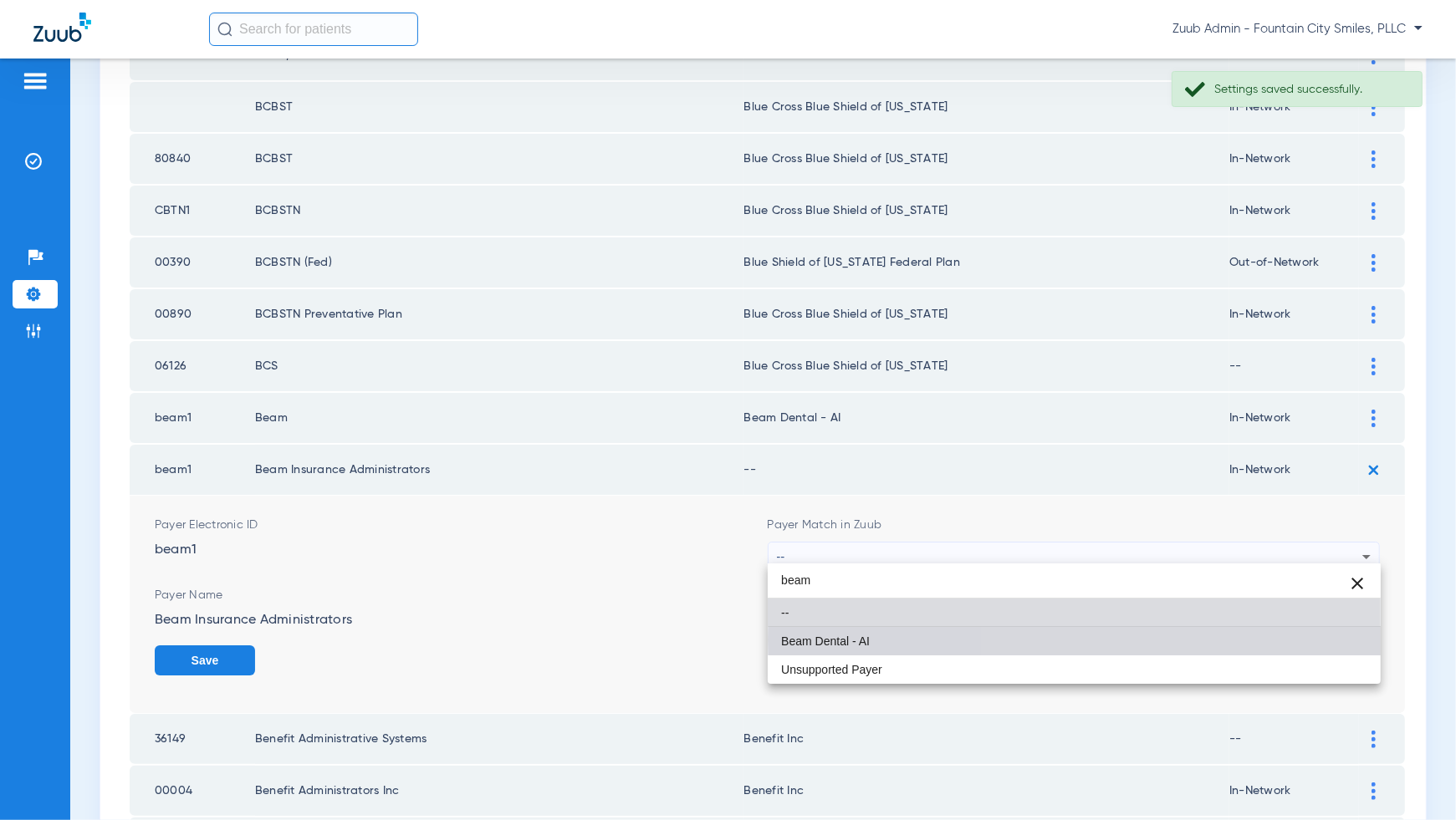
click at [1346, 640] on mat-option "Beam Dental - AI" at bounding box center [1074, 642] width 613 height 28
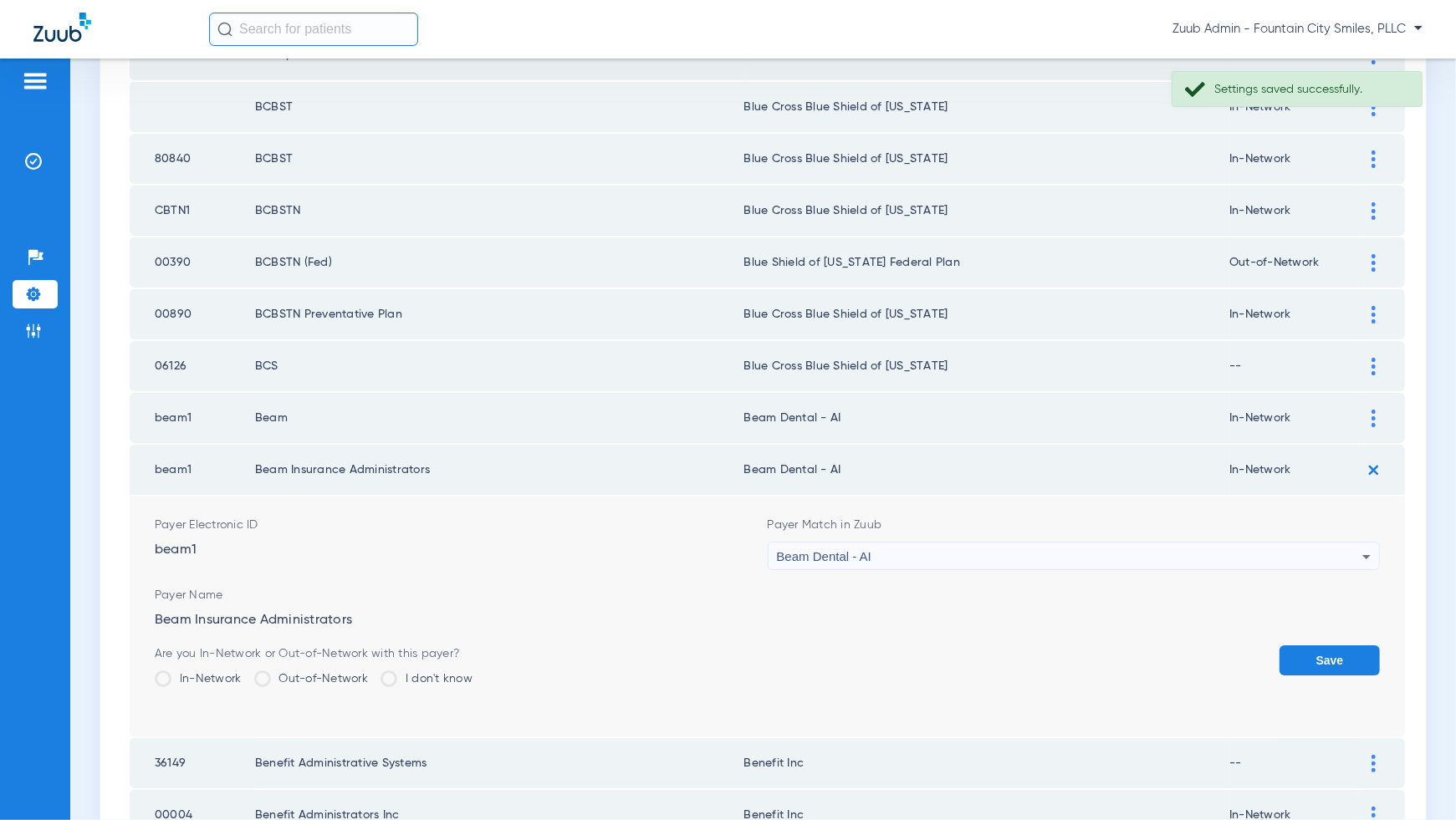
click at [1346, 645] on button "Save" at bounding box center [1329, 660] width 100 height 30
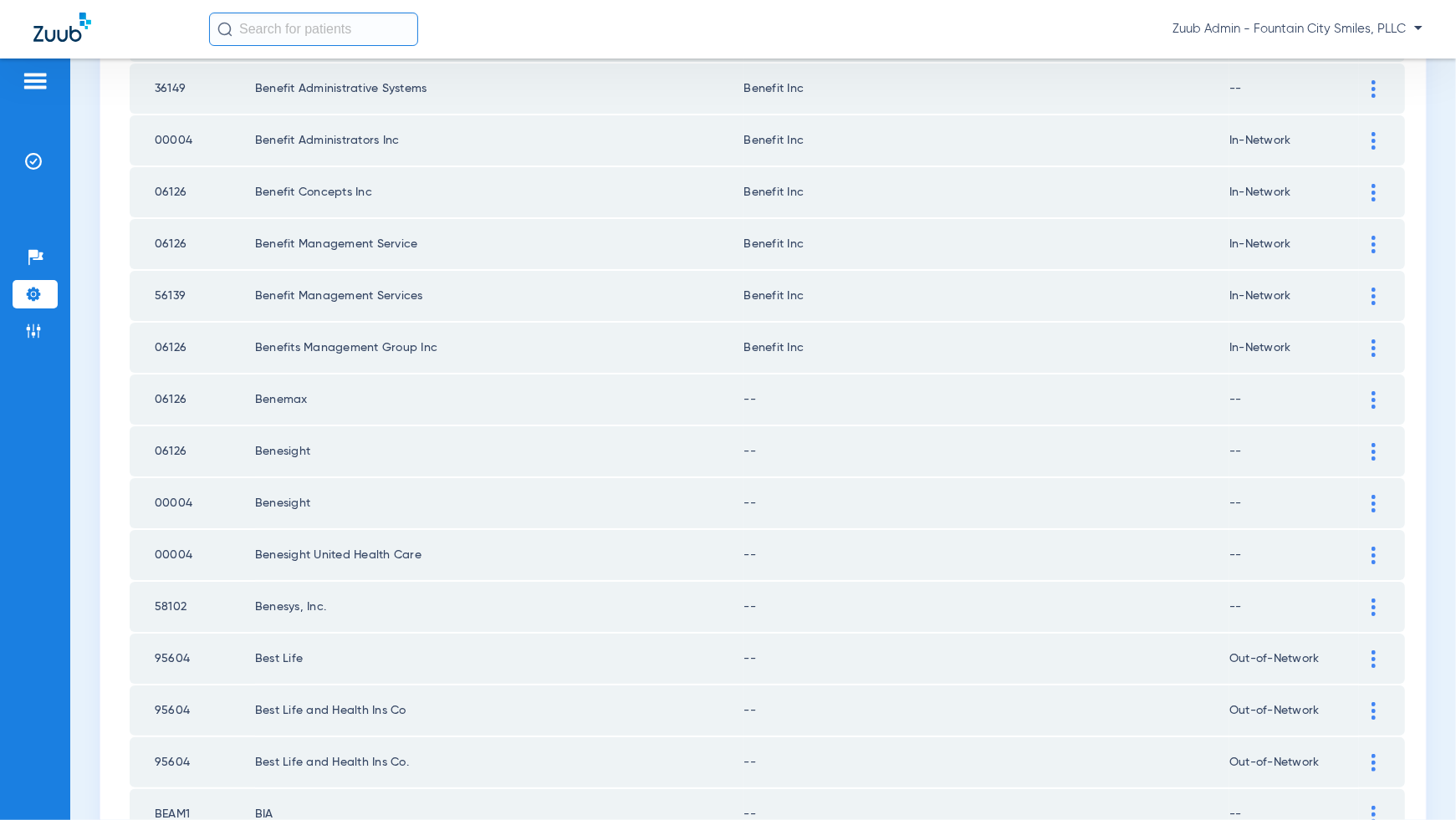
scroll to position [819, 0]
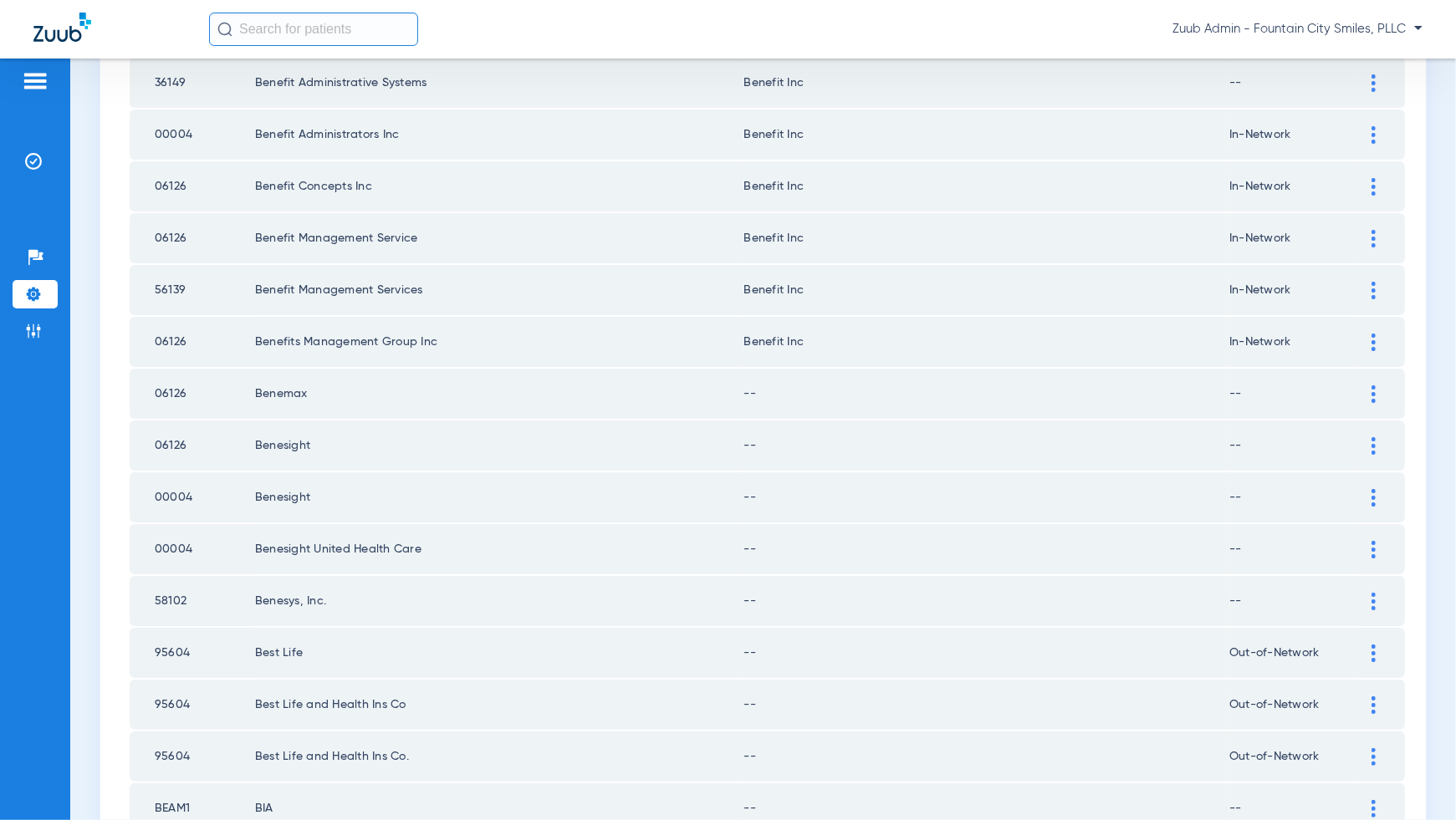
click at [1373, 385] on img at bounding box center [1373, 394] width 4 height 18
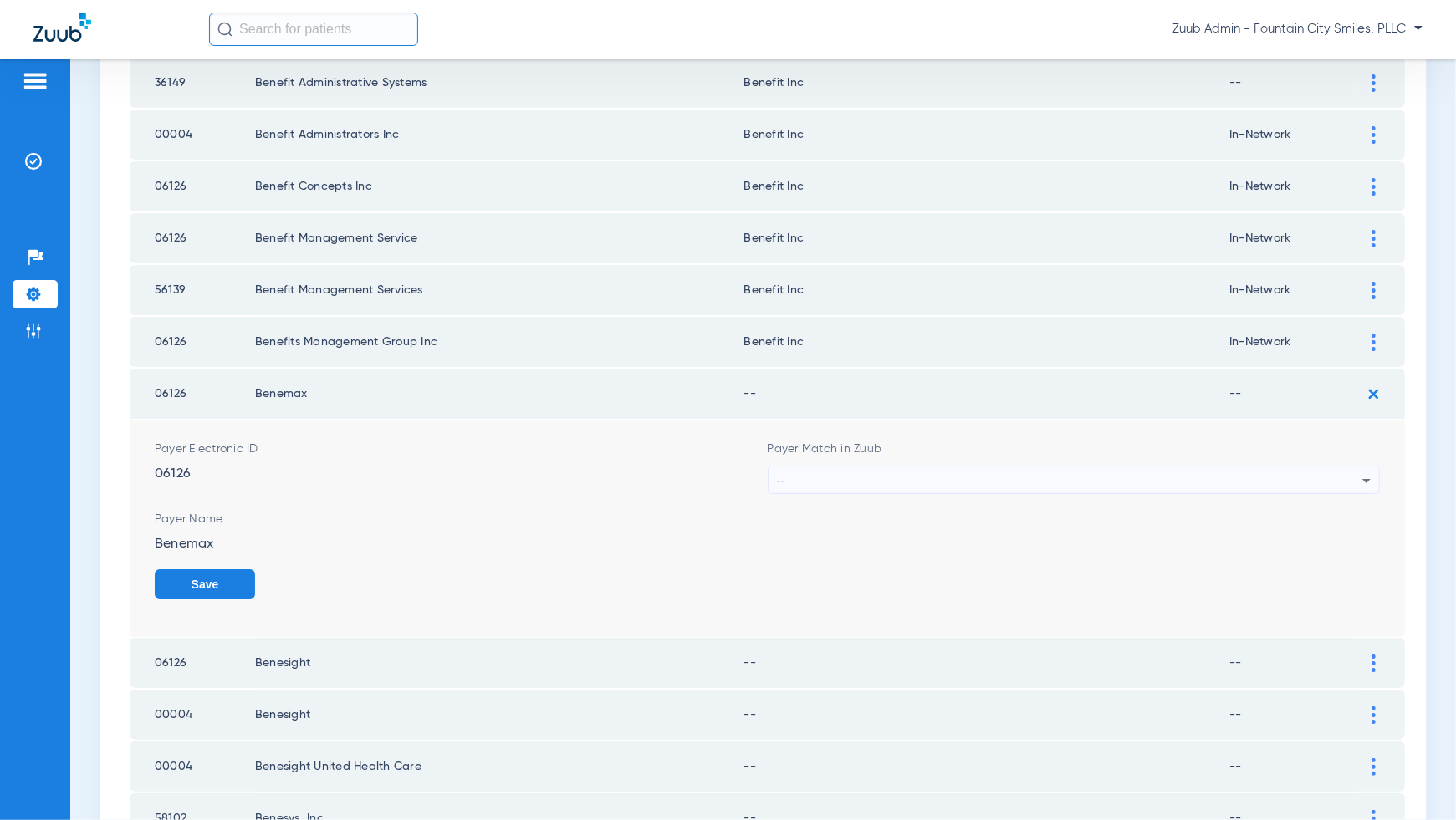
click at [1351, 468] on div "--" at bounding box center [1070, 481] width 586 height 28
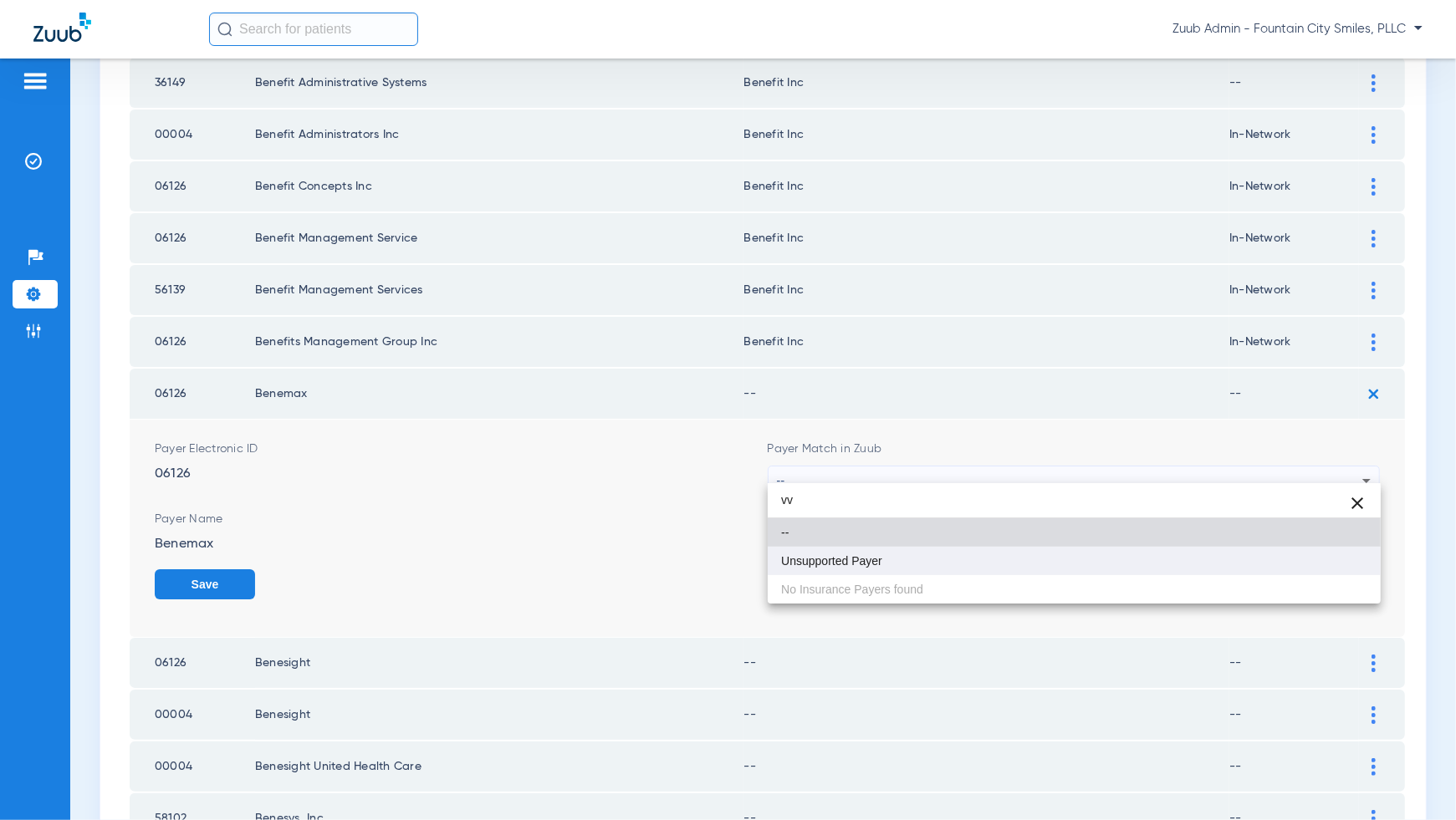
type input "vv"
click at [1350, 563] on mat-option "Unsupported Payer" at bounding box center [1074, 561] width 613 height 28
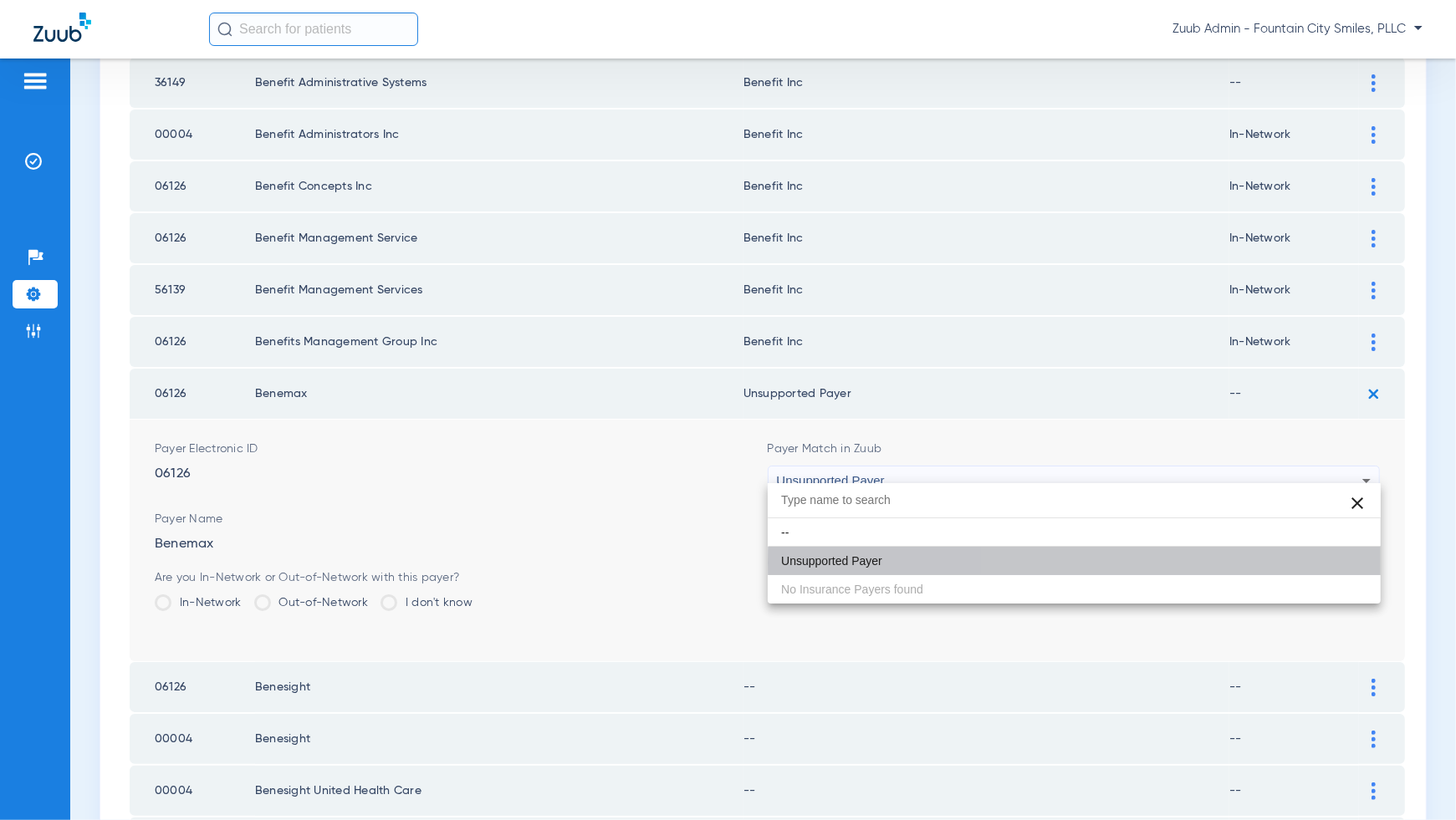
click at [1350, 570] on button "Save" at bounding box center [1329, 585] width 100 height 30
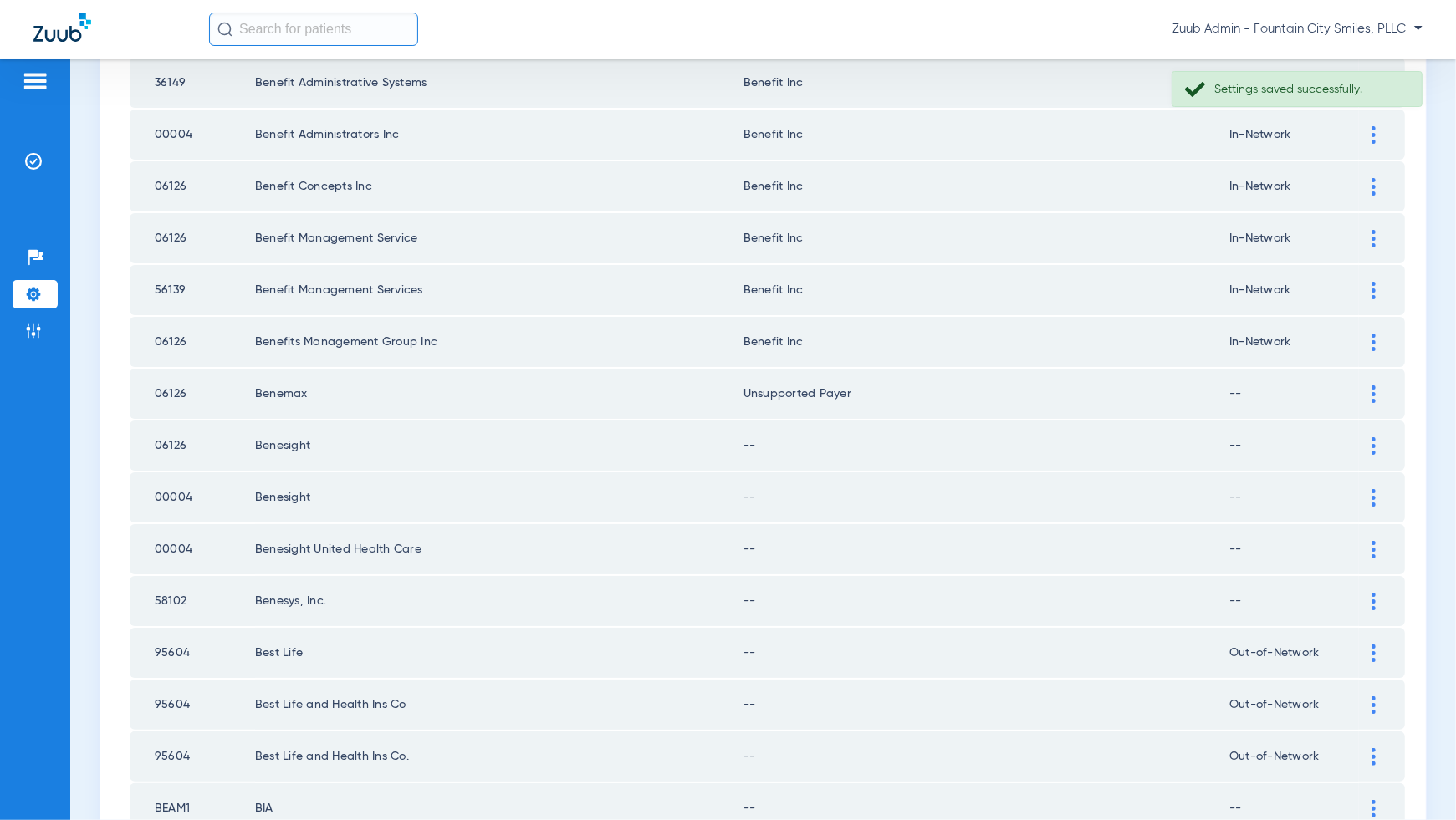
click at [1372, 438] on img at bounding box center [1373, 446] width 4 height 18
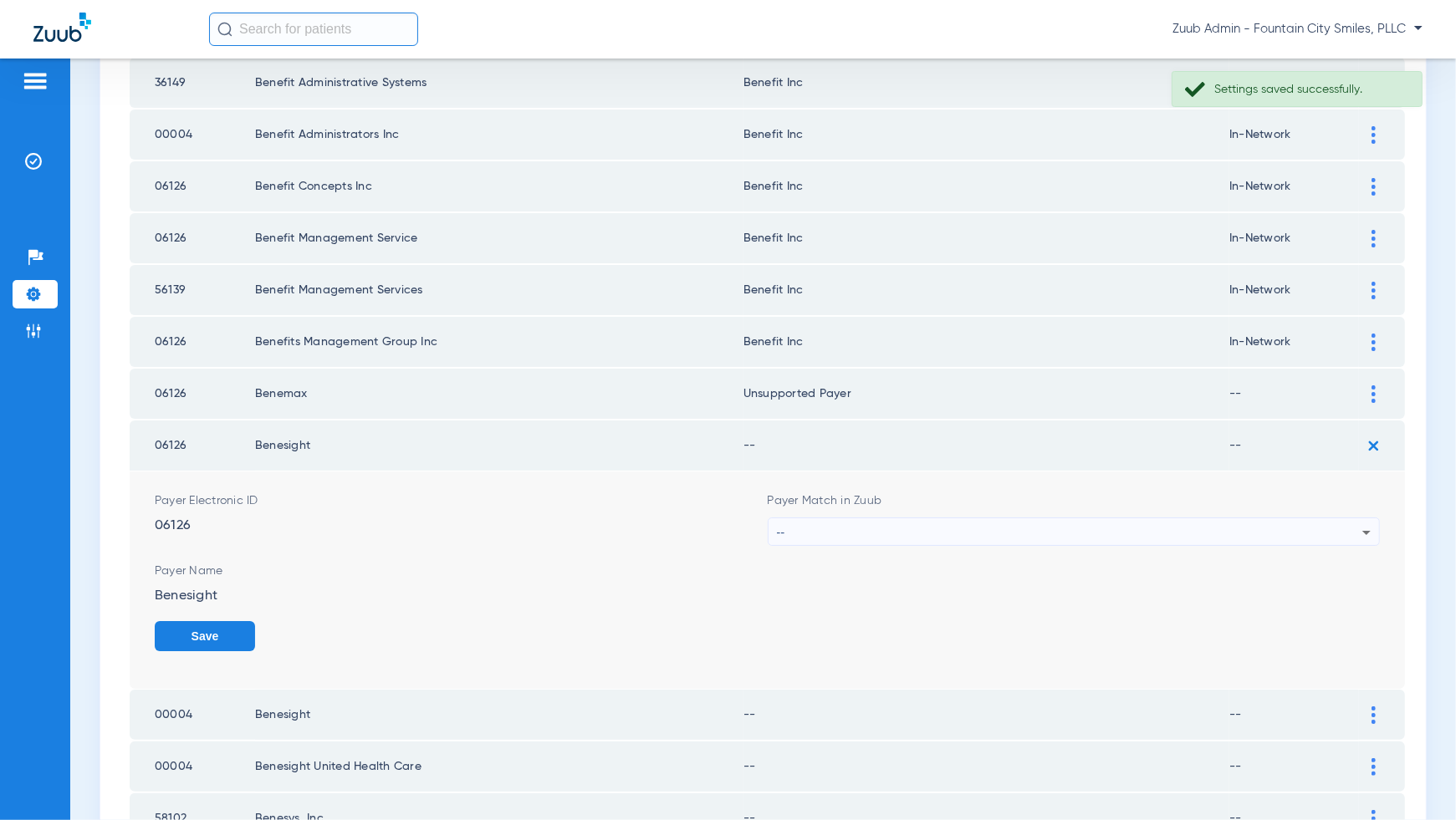
click at [1333, 518] on div "--" at bounding box center [1070, 532] width 586 height 28
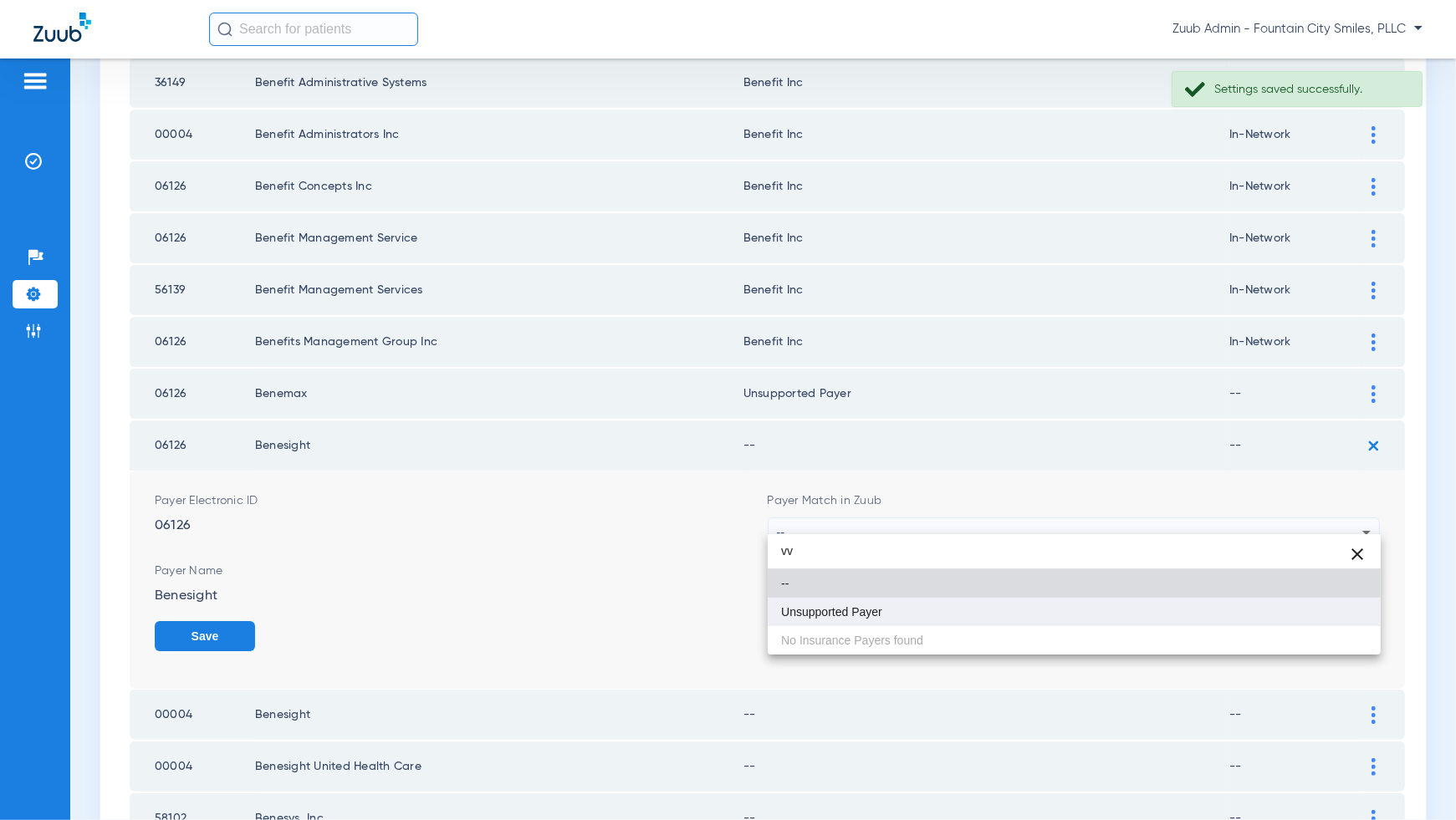
type input "vv"
click at [1327, 619] on mat-option "Unsupported Payer" at bounding box center [1074, 612] width 613 height 28
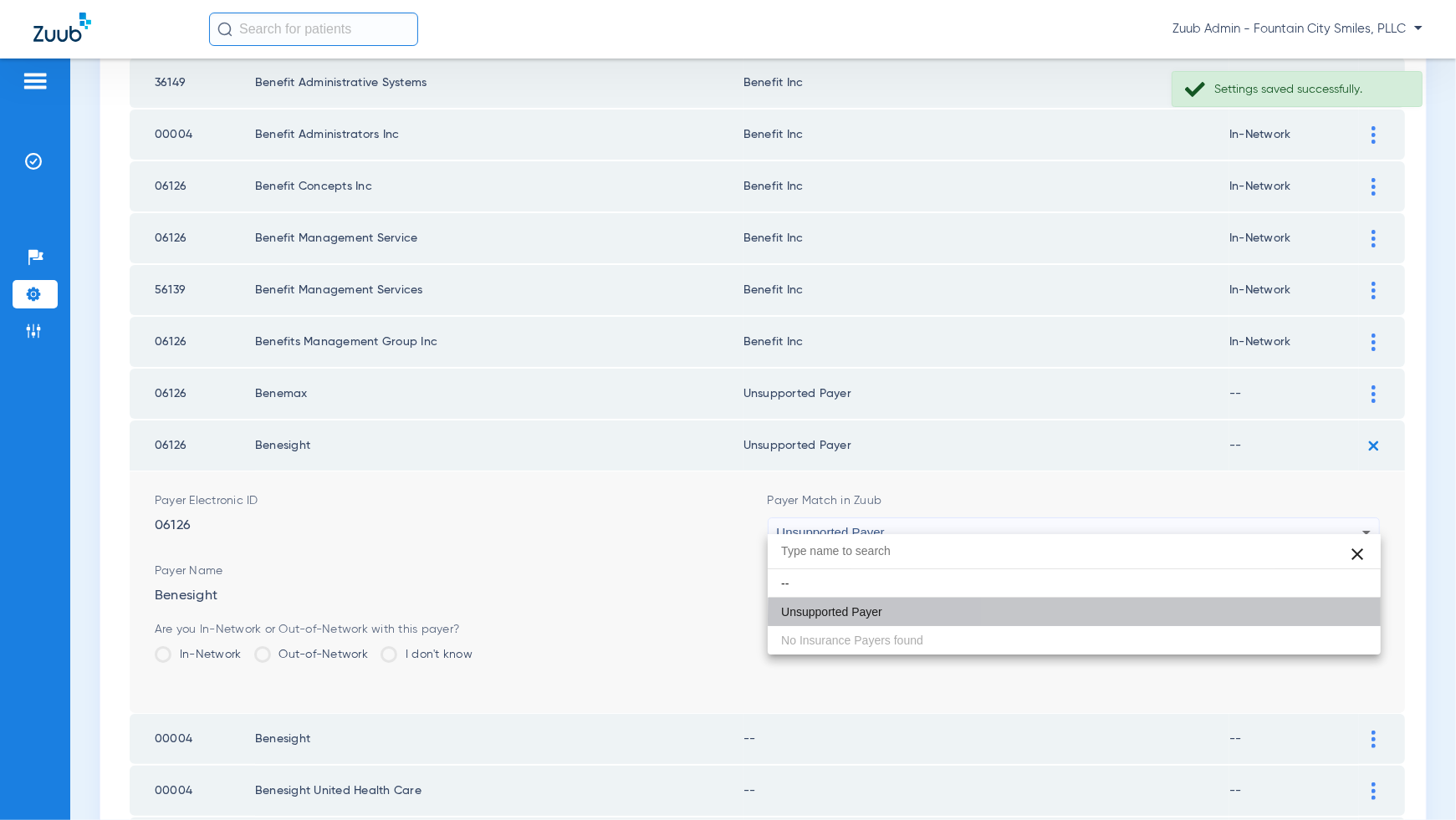
click at [1327, 621] on button "Save" at bounding box center [1329, 636] width 100 height 30
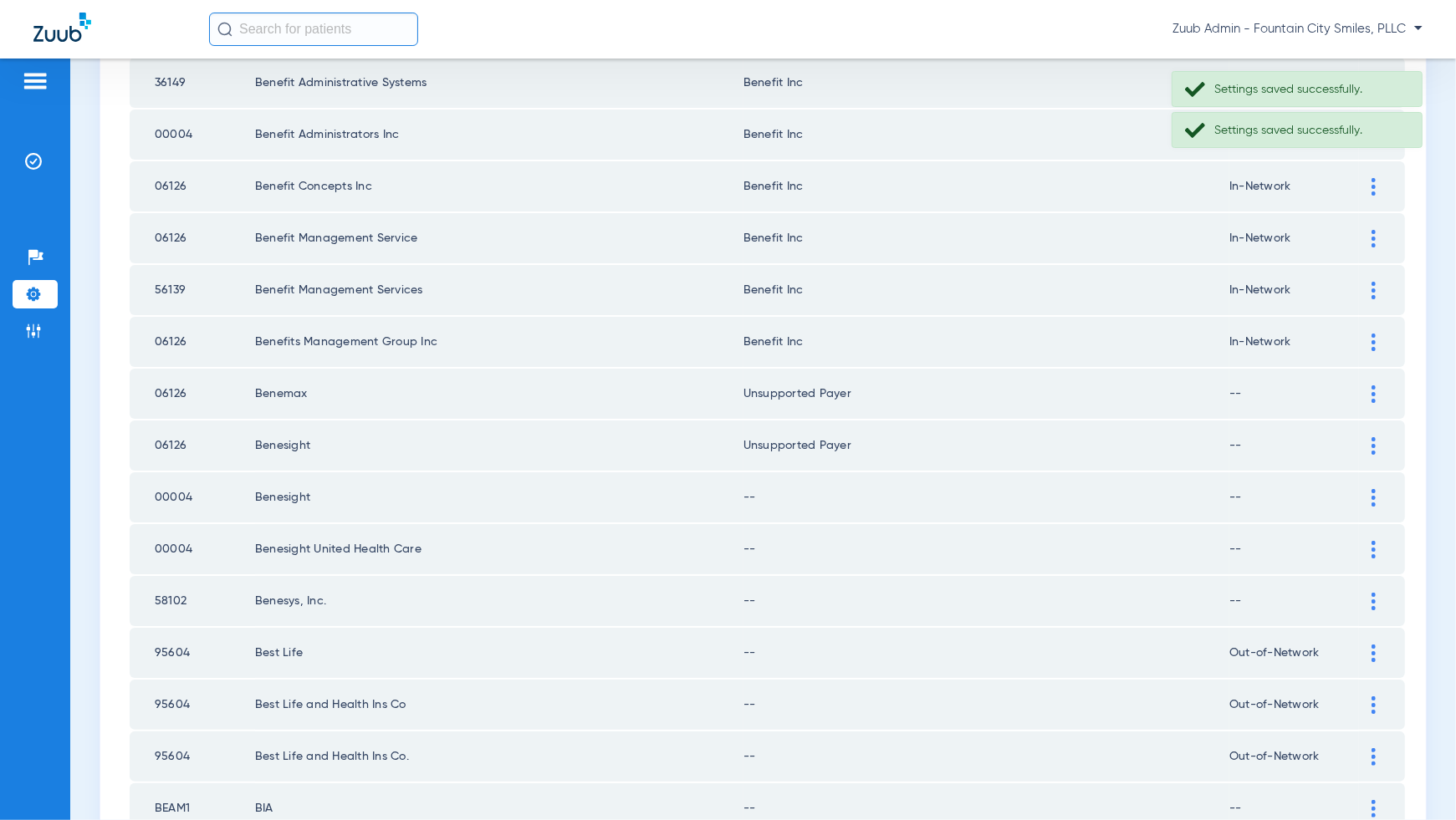
click at [1377, 489] on div at bounding box center [1373, 498] width 29 height 18
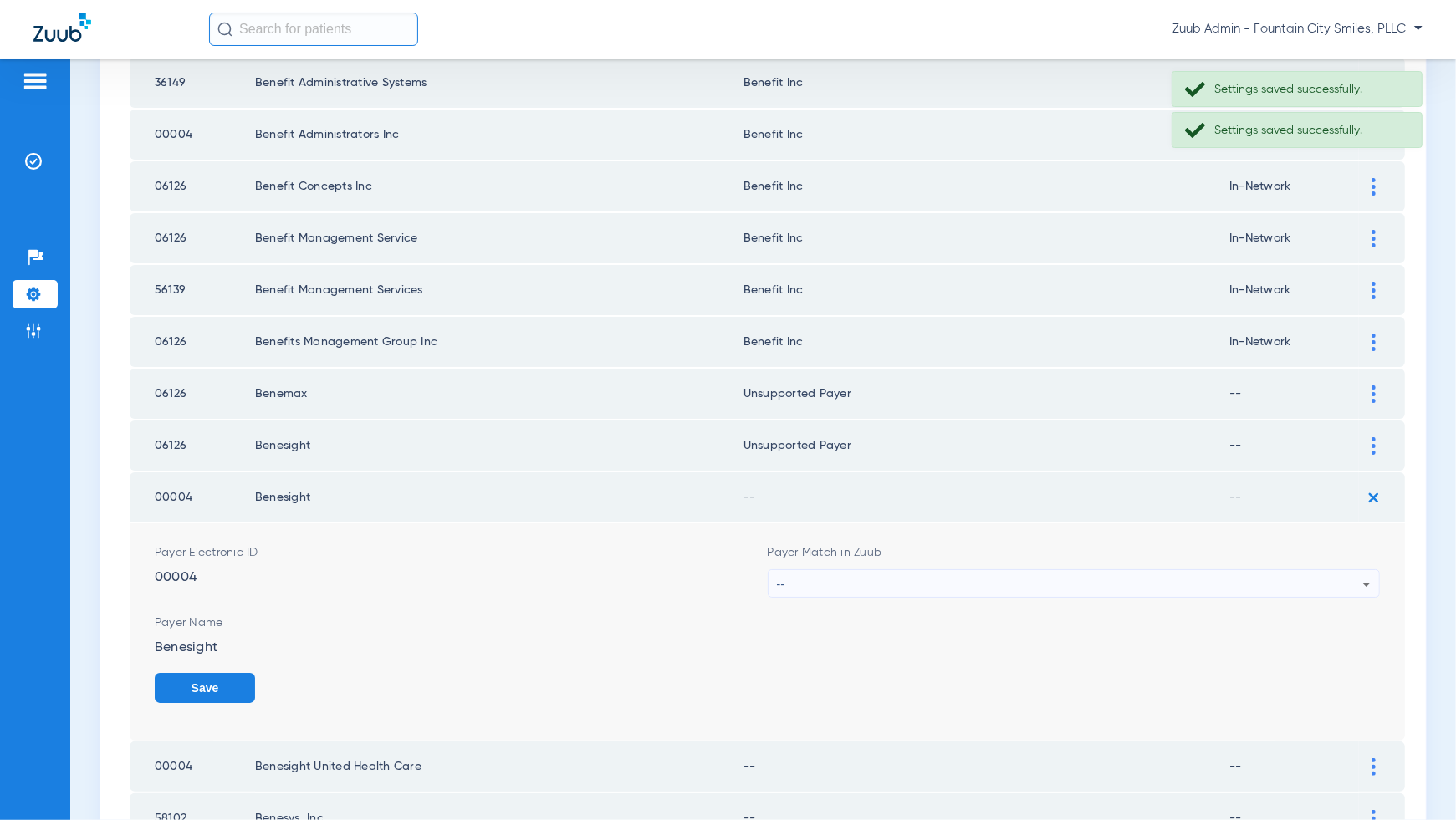
click at [1347, 580] on div "--" at bounding box center [1070, 584] width 586 height 28
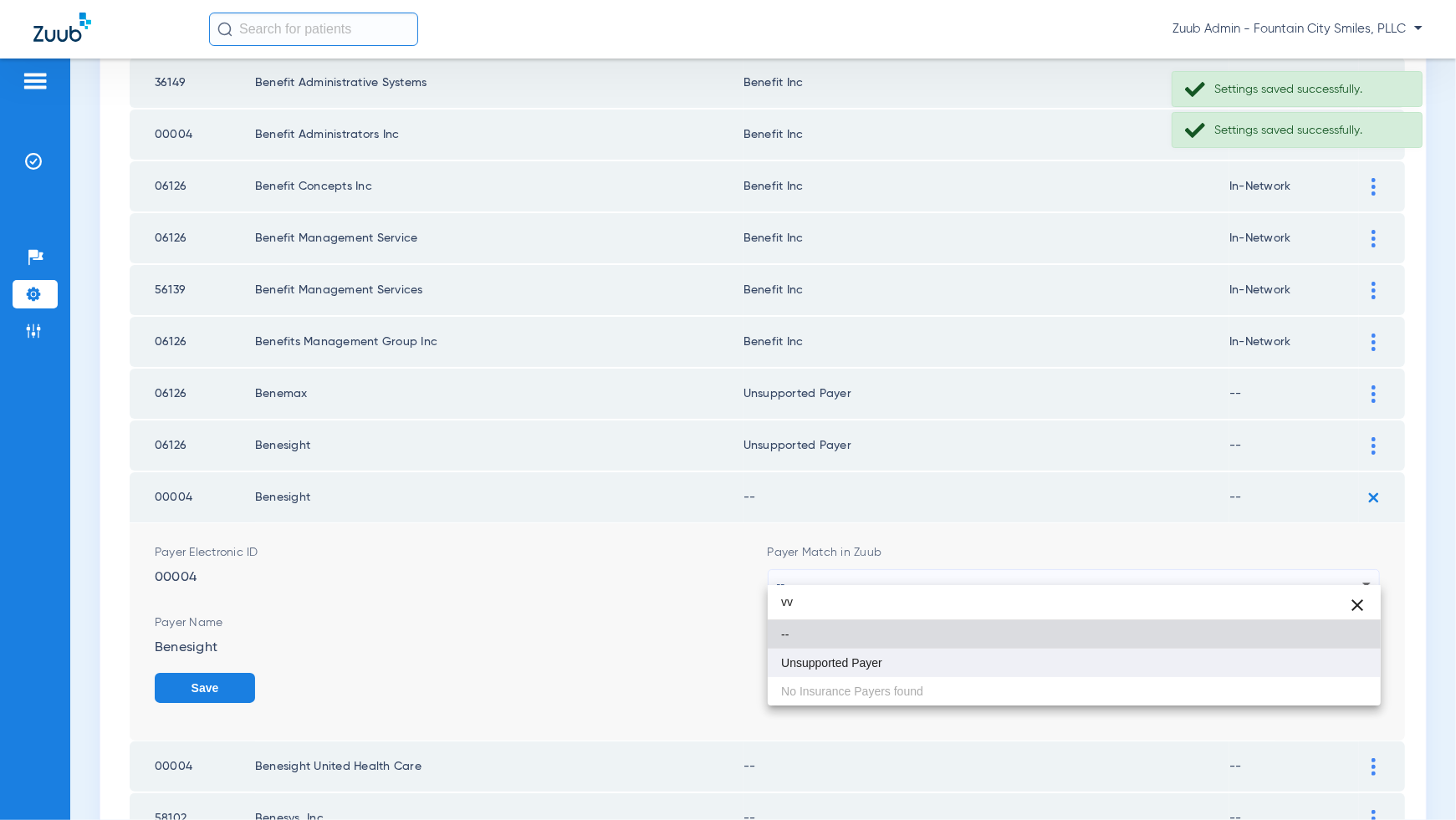
type input "vv"
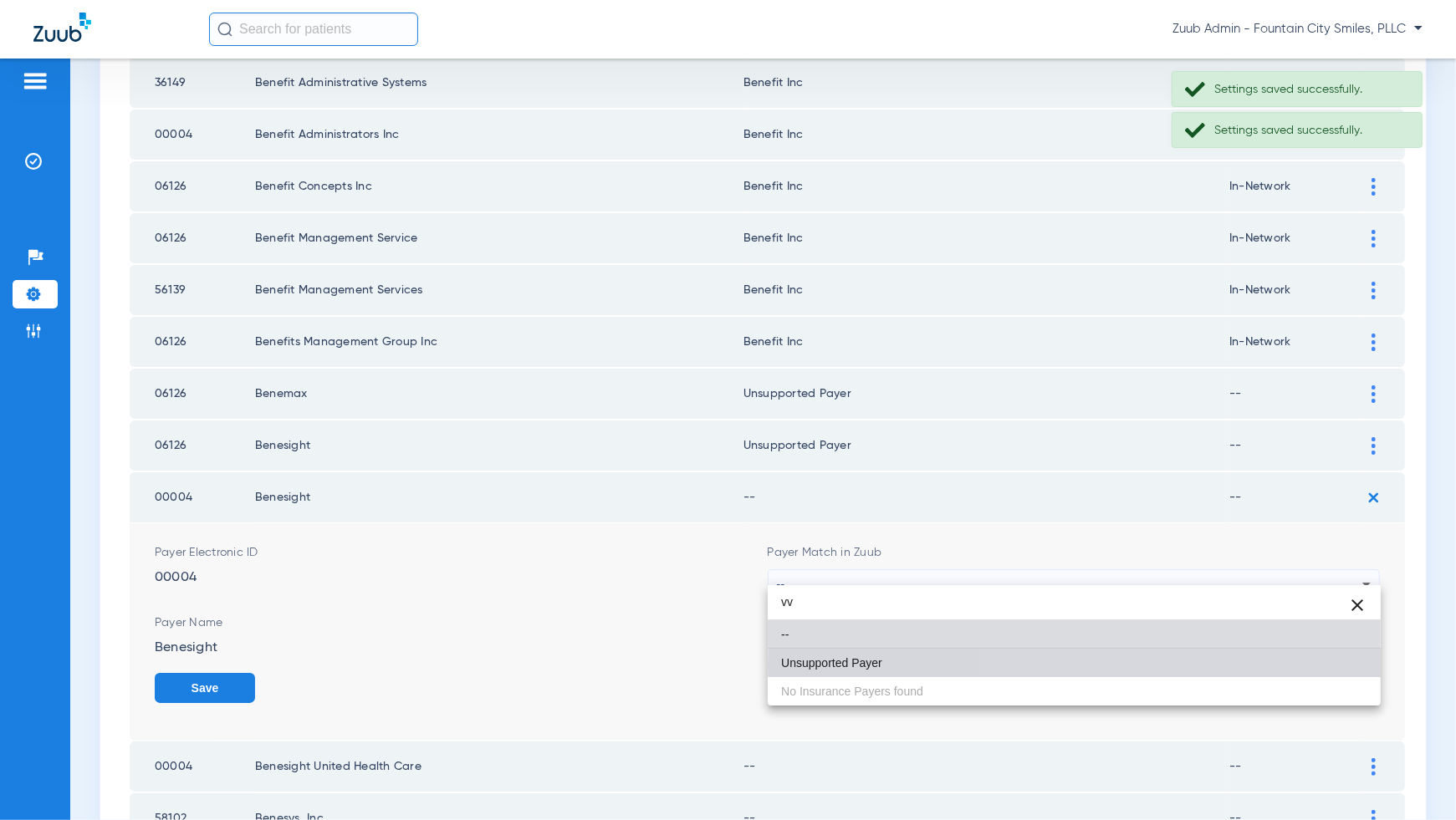
click at [1326, 664] on mat-option "Unsupported Payer" at bounding box center [1074, 663] width 613 height 28
click at [255, 673] on button "Save" at bounding box center [204, 688] width 100 height 30
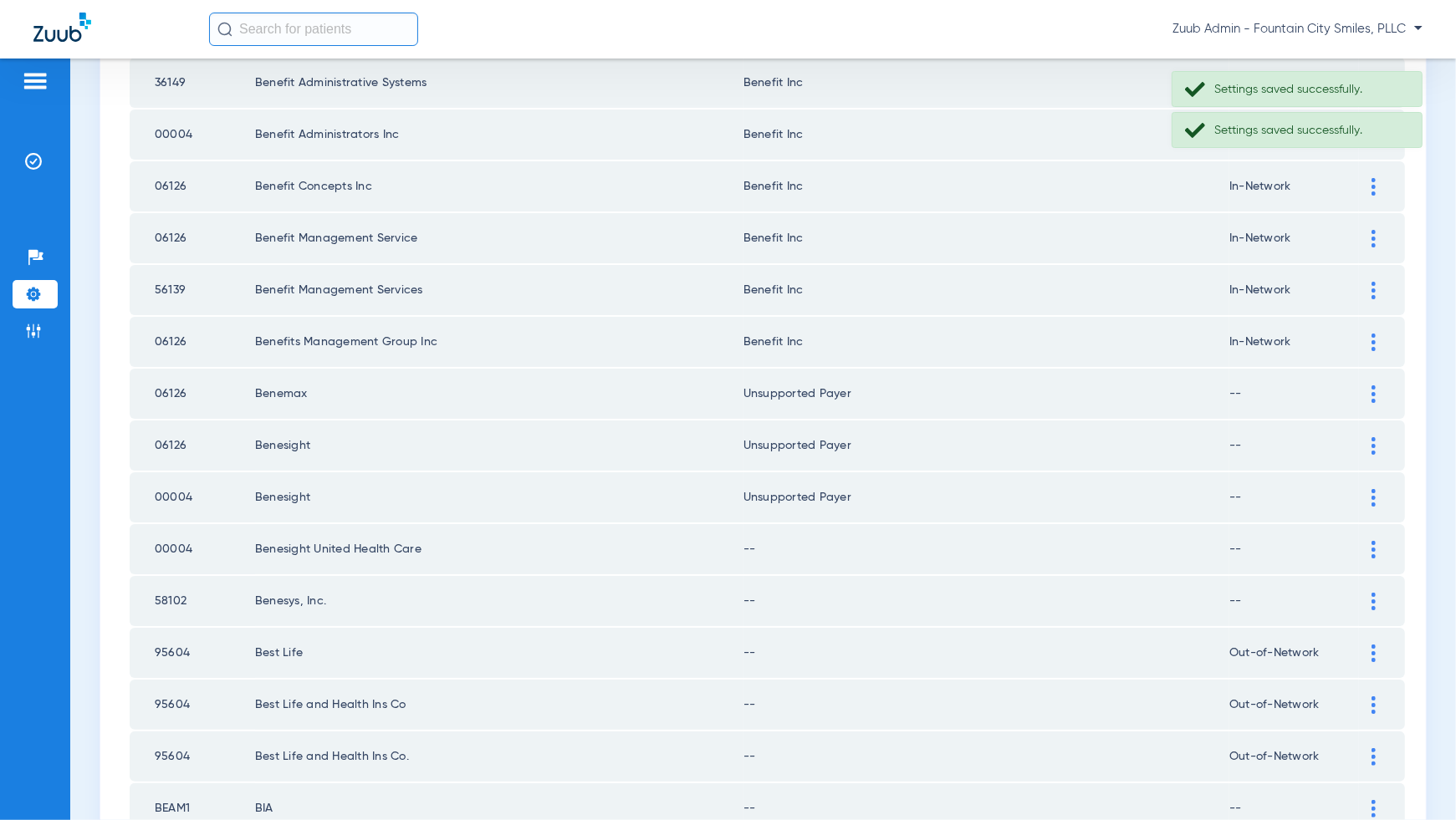
click at [1372, 541] on img at bounding box center [1373, 550] width 4 height 18
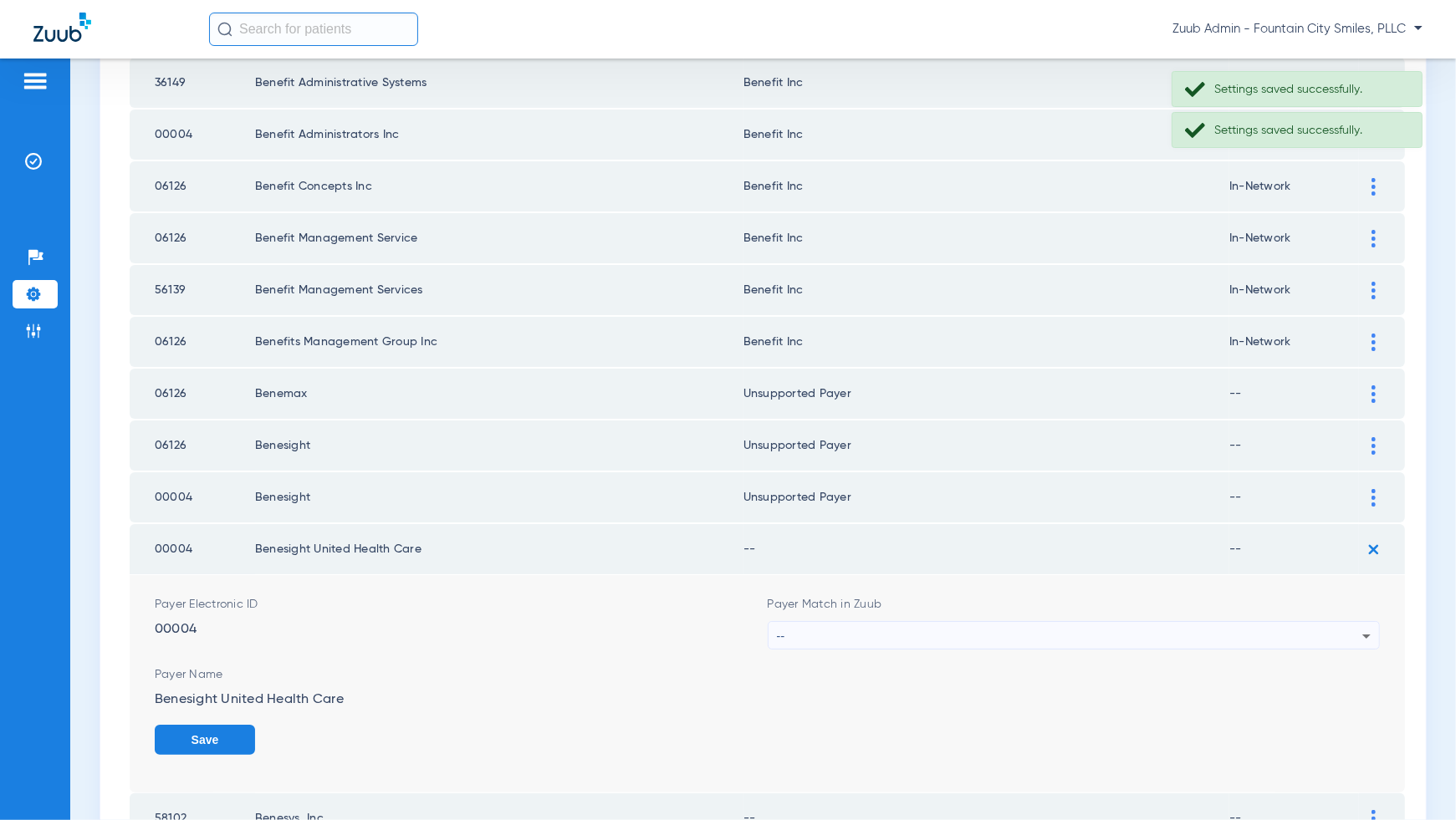
click at [1357, 627] on icon at bounding box center [1366, 636] width 20 height 20
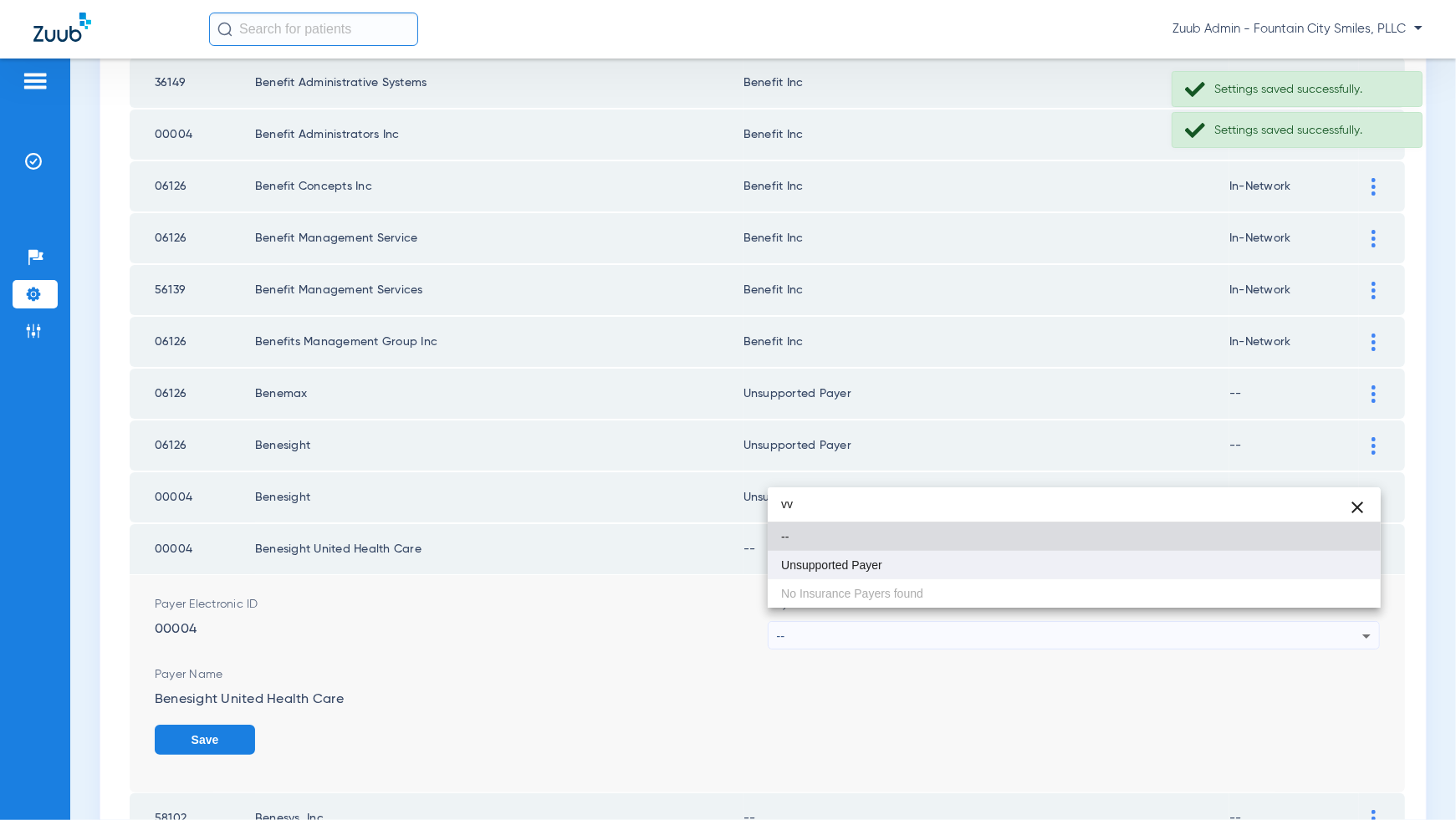
type input "vv"
click at [1362, 564] on mat-option "Unsupported Payer" at bounding box center [1074, 565] width 613 height 28
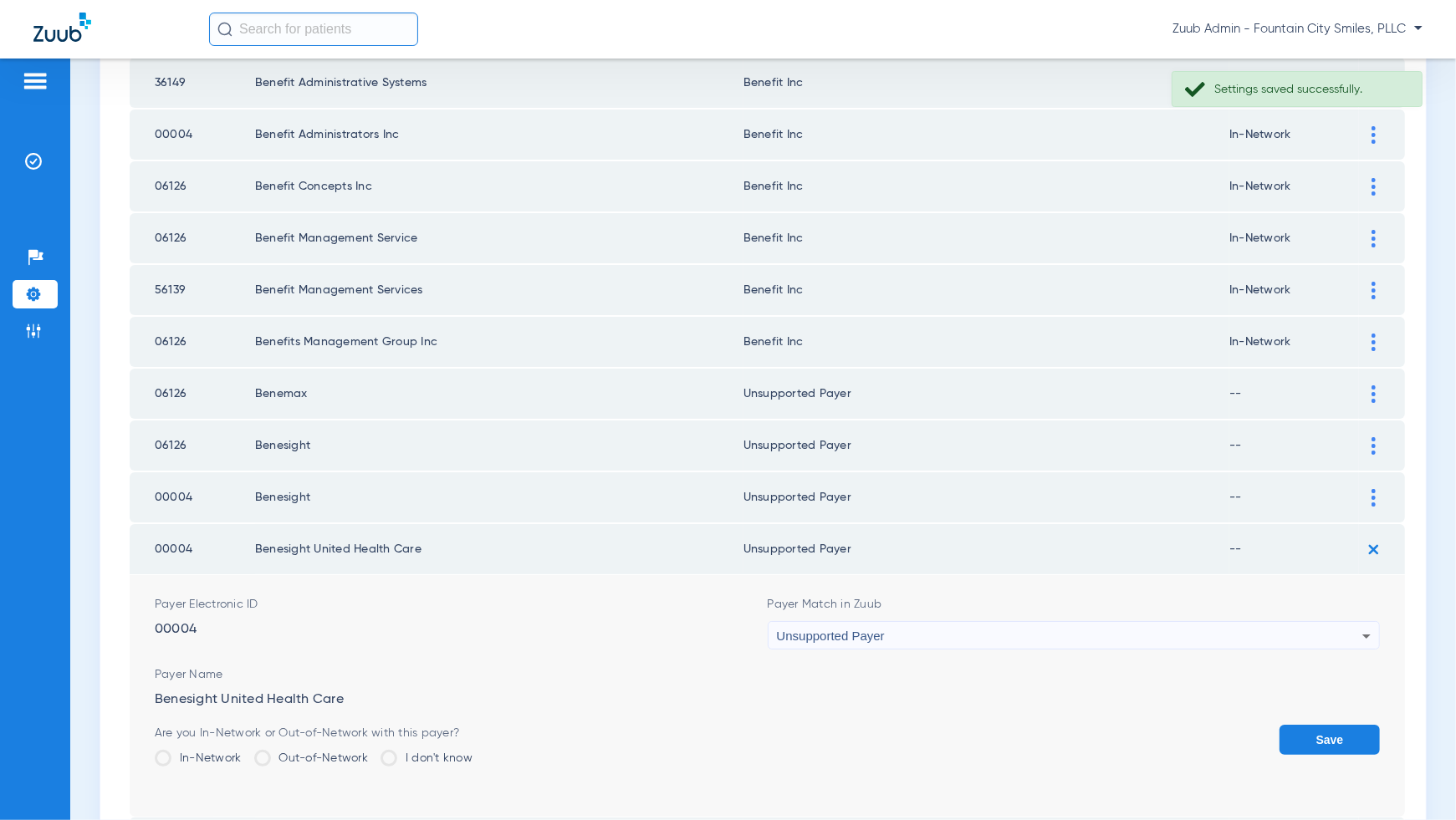
click at [1360, 725] on button "Save" at bounding box center [1329, 740] width 100 height 30
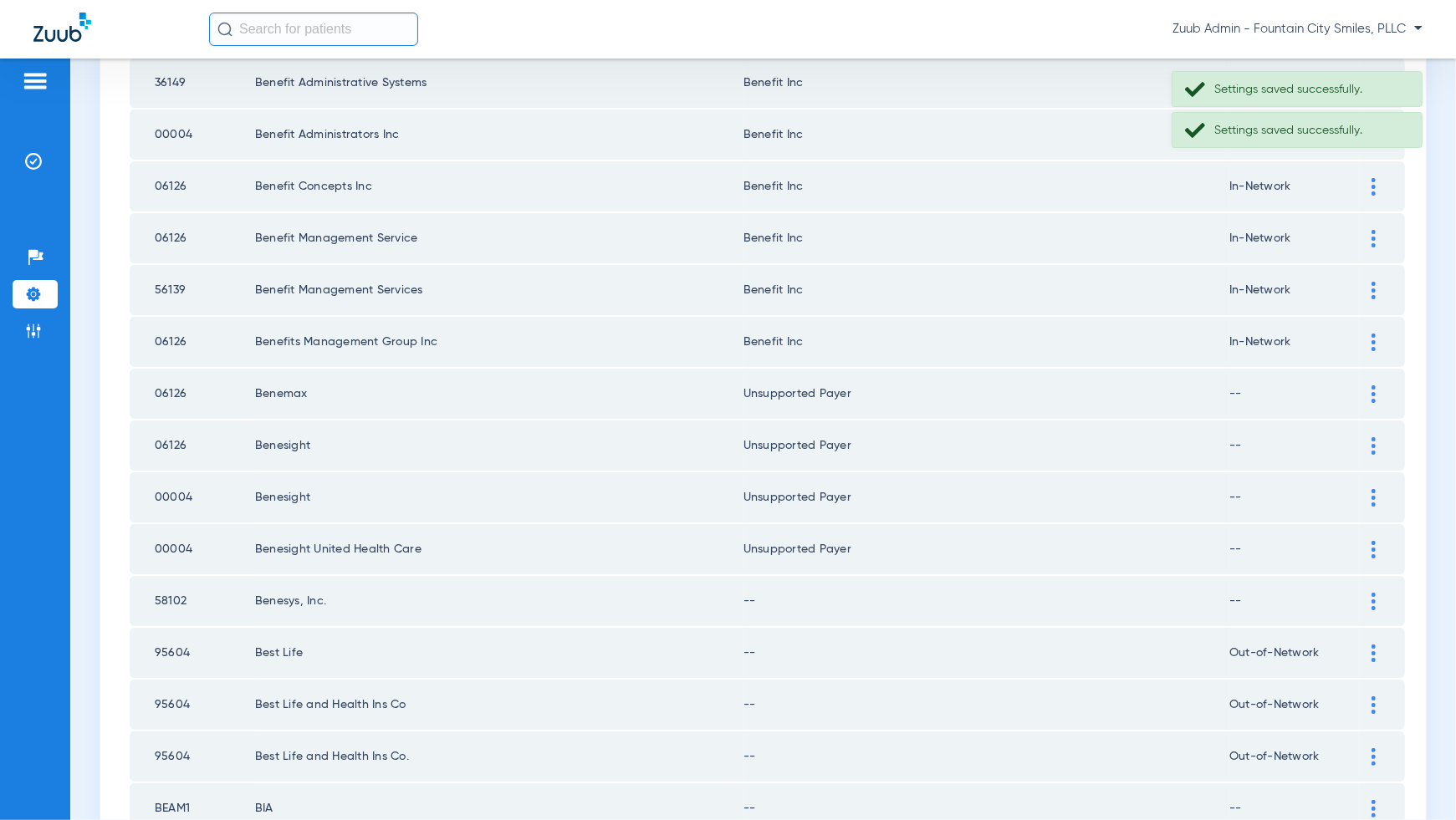
click at [1376, 593] on img at bounding box center [1373, 602] width 4 height 18
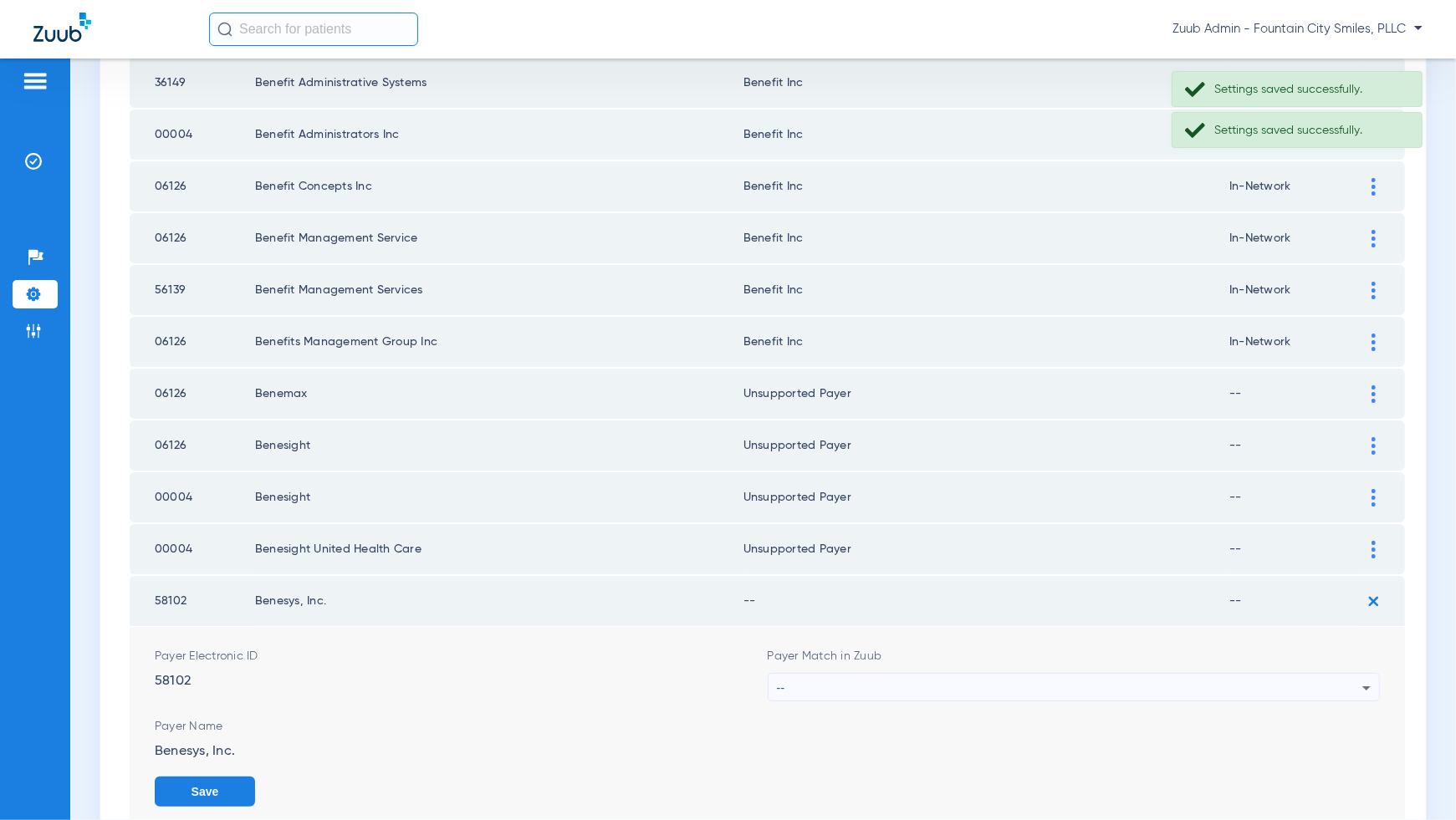
click at [1345, 678] on div "--" at bounding box center [1070, 688] width 586 height 28
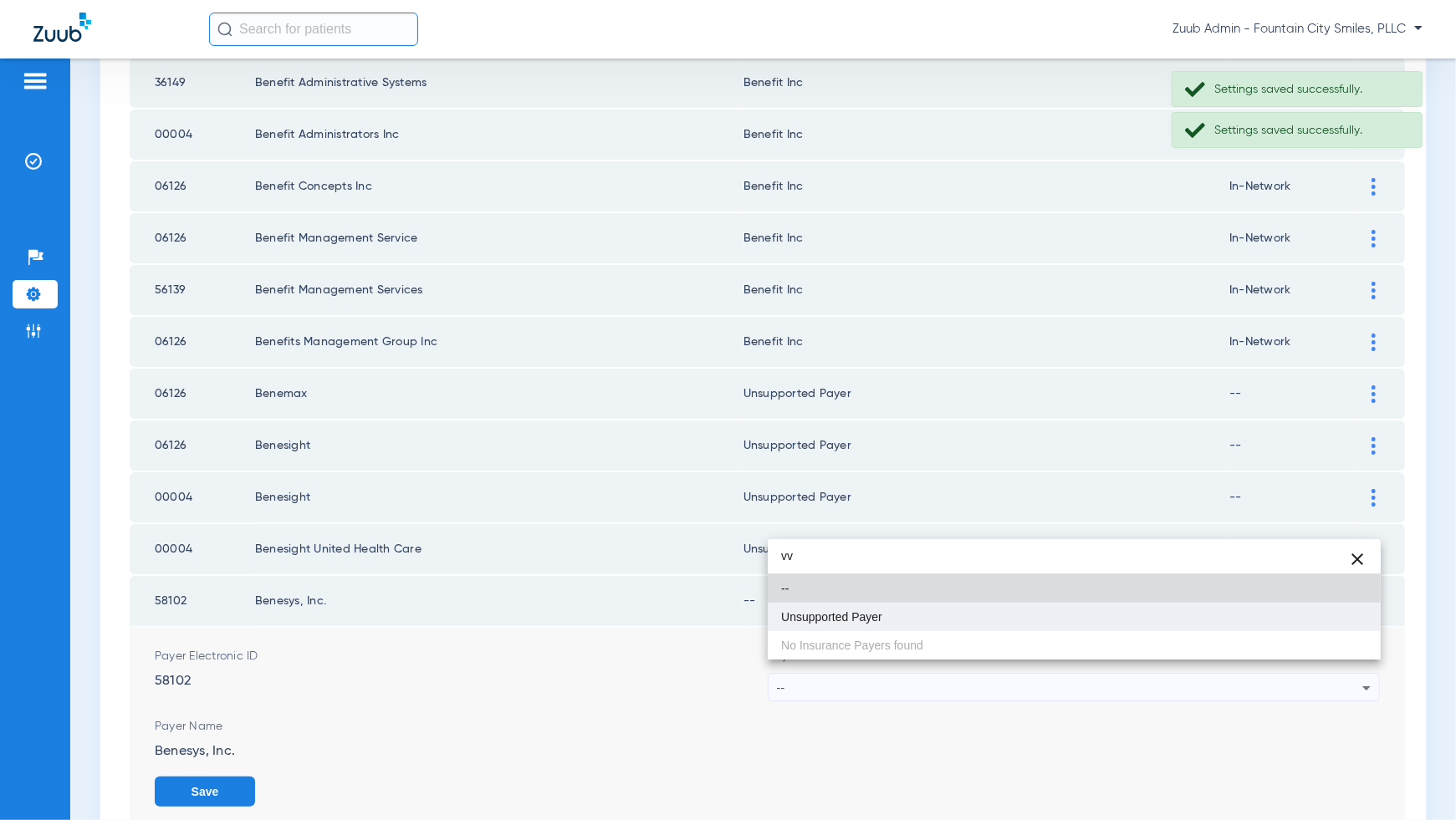
type input "vv"
click at [1348, 604] on mat-option "Unsupported Payer" at bounding box center [1074, 617] width 613 height 28
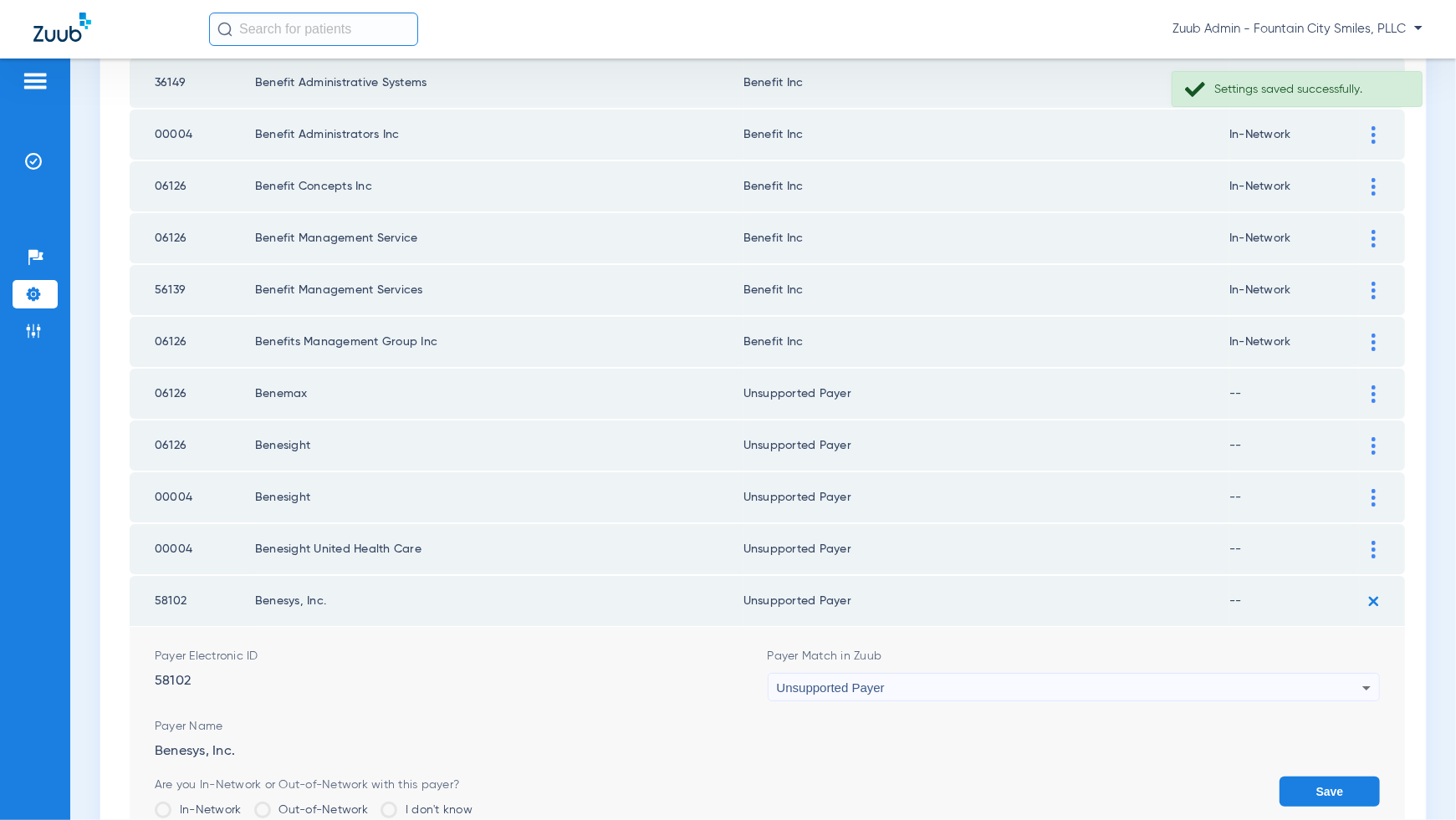
click at [1335, 777] on button "Save" at bounding box center [1329, 792] width 100 height 30
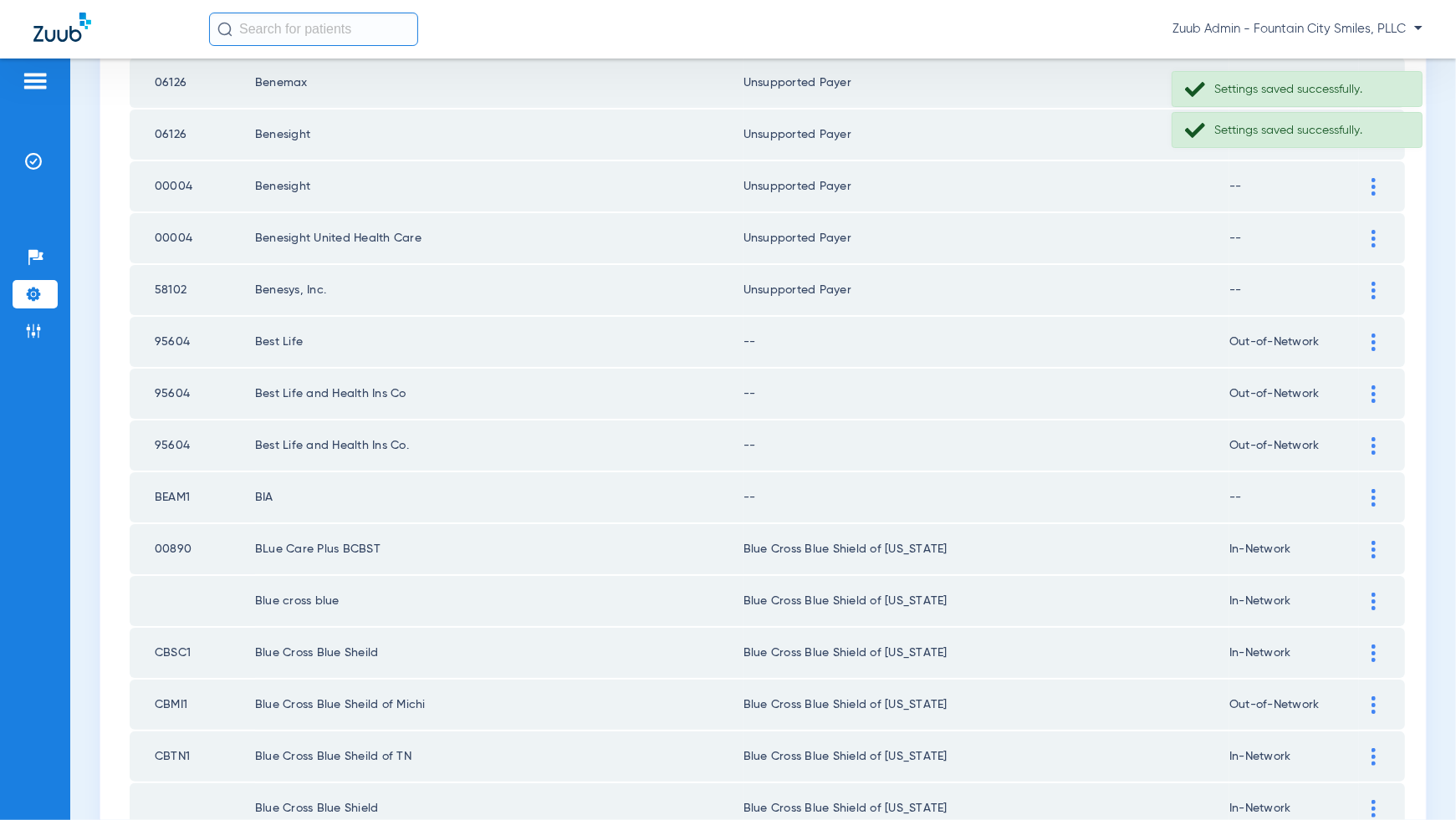
scroll to position [1190, 0]
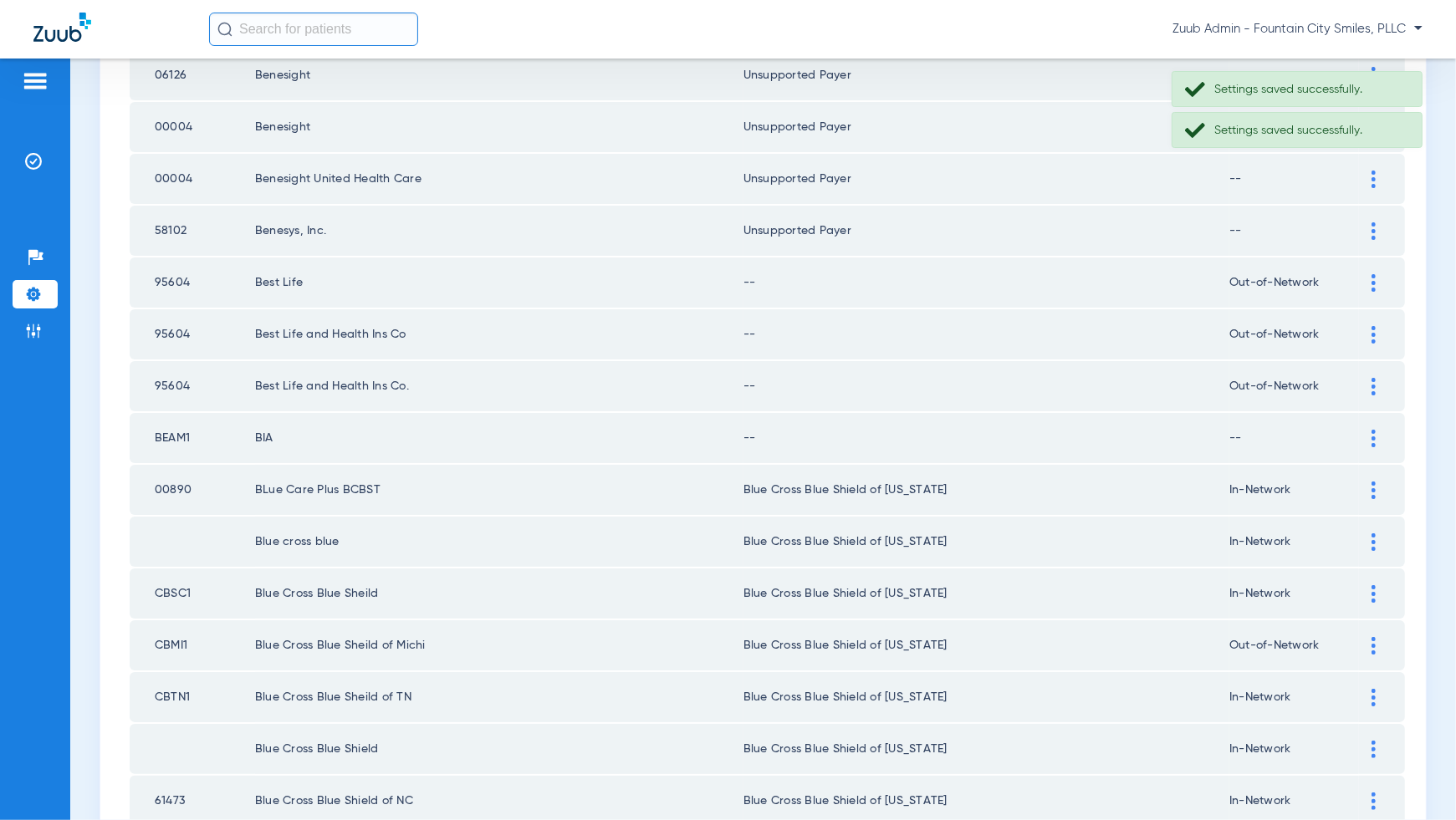
click at [1366, 274] on div at bounding box center [1373, 283] width 29 height 18
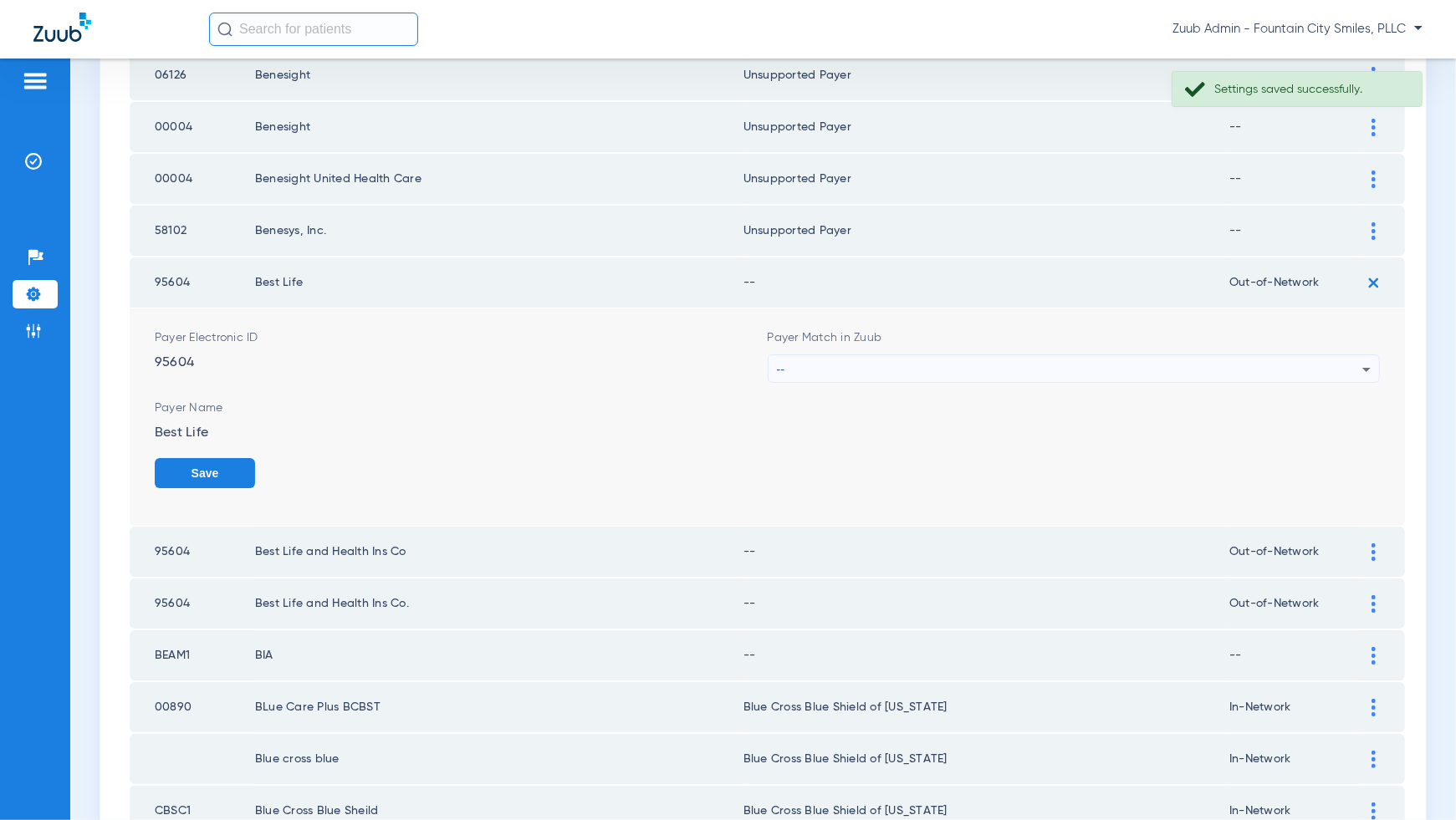
click at [1356, 355] on div "--" at bounding box center [1070, 369] width 586 height 28
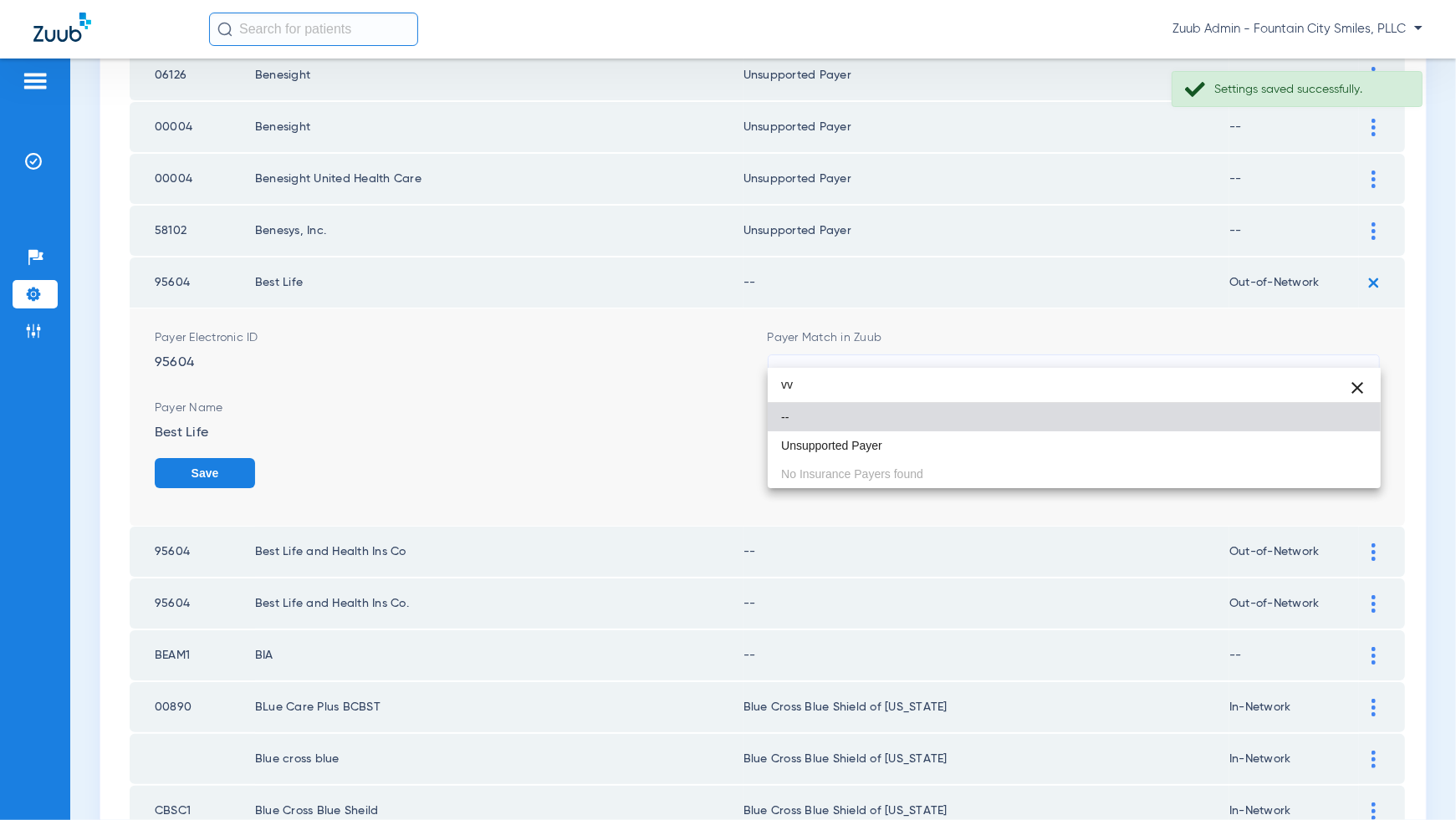
type input "vv"
click at [1335, 430] on mat-option "--" at bounding box center [1074, 417] width 613 height 28
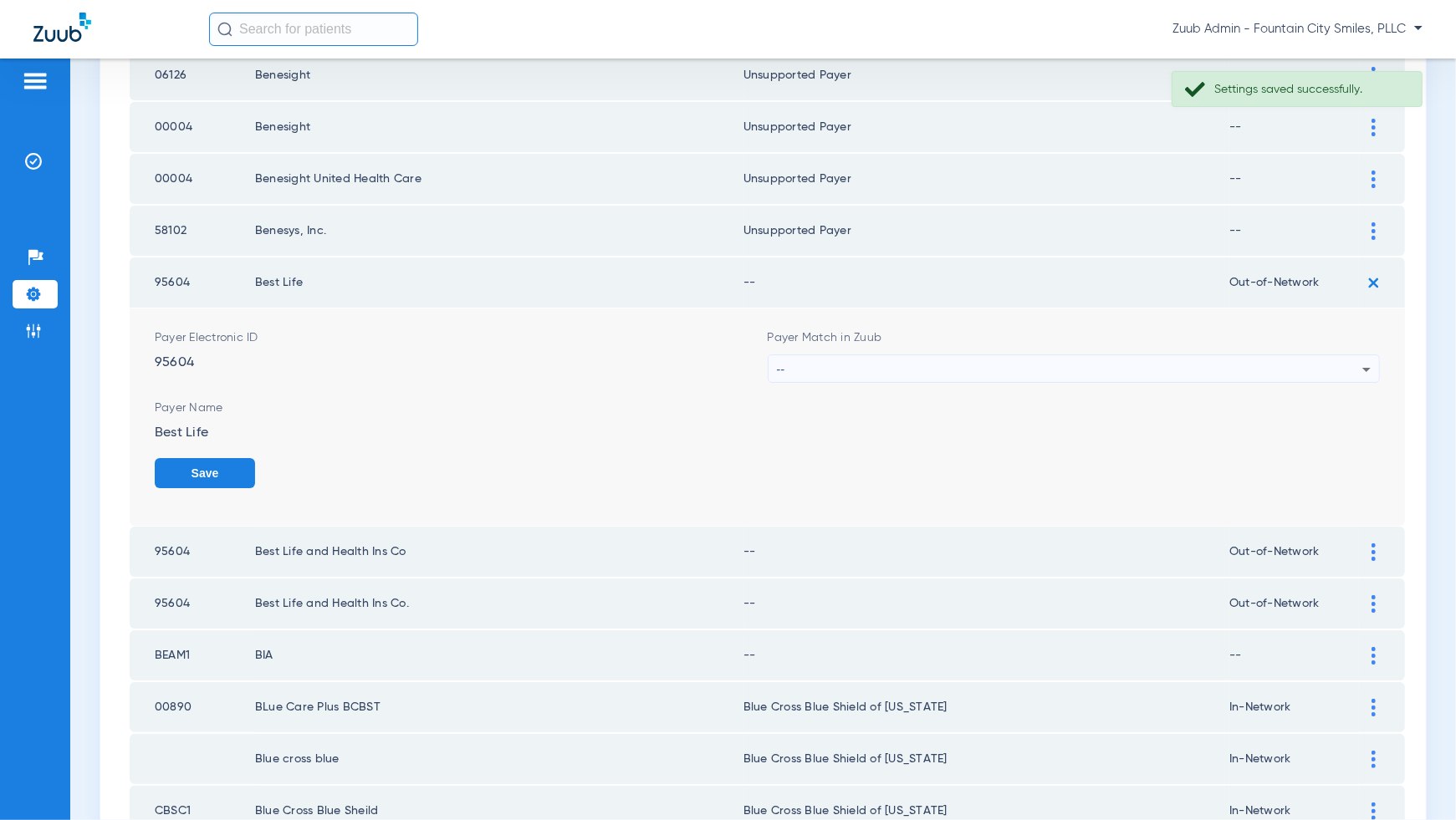
click at [1333, 355] on div "--" at bounding box center [1070, 369] width 586 height 28
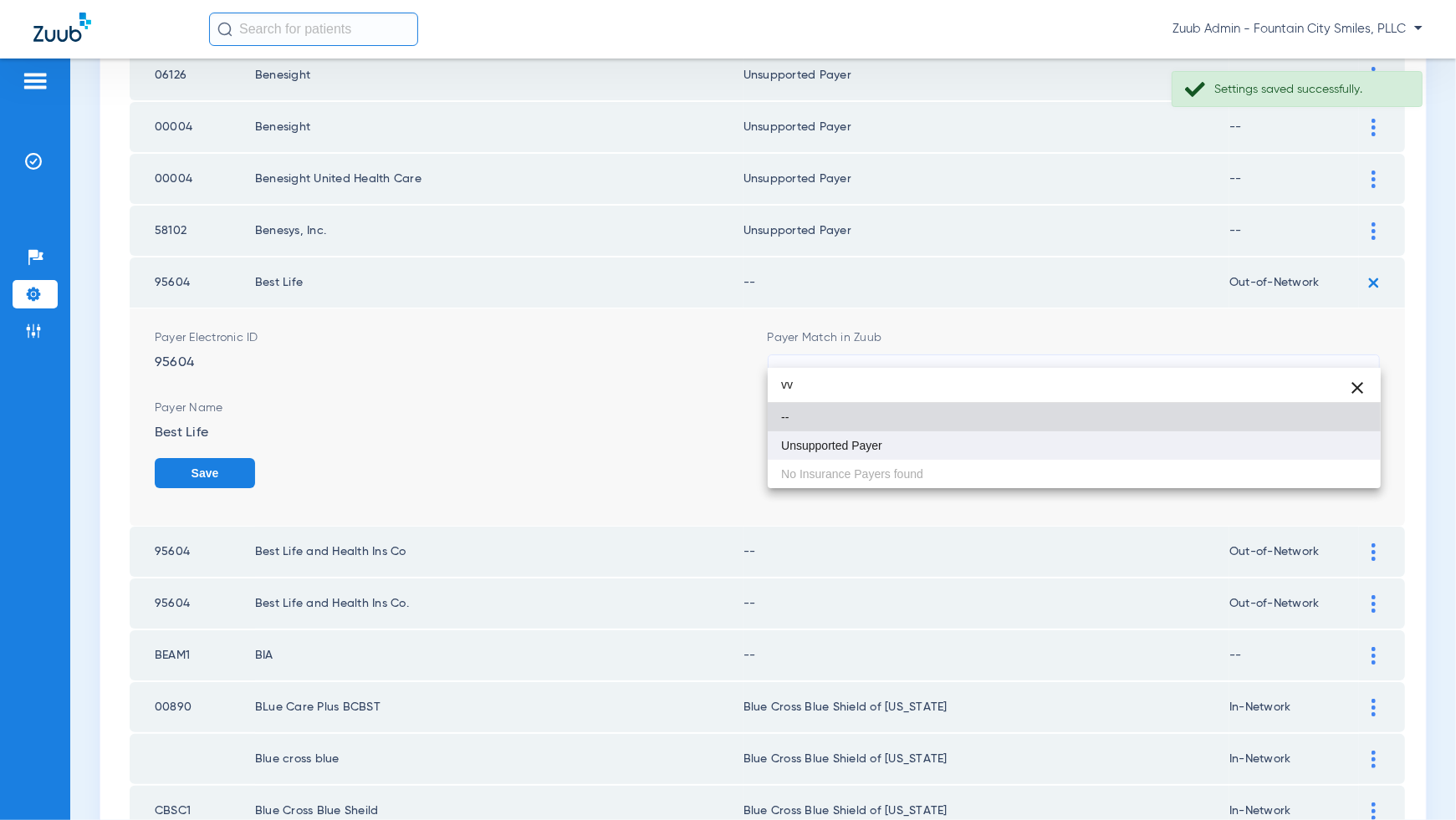
type input "vv"
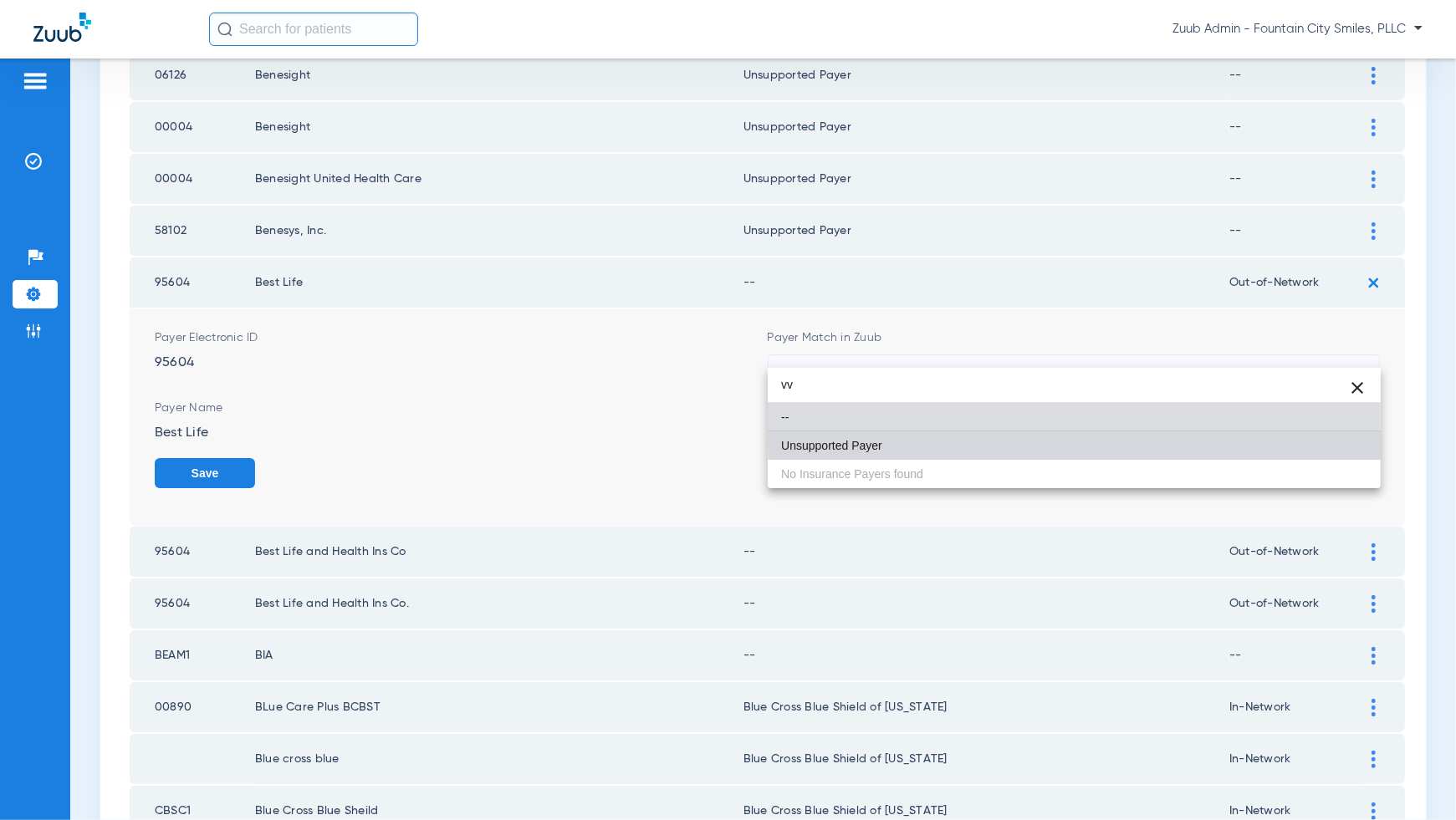
click at [1328, 438] on mat-option "Unsupported Payer" at bounding box center [1074, 445] width 613 height 28
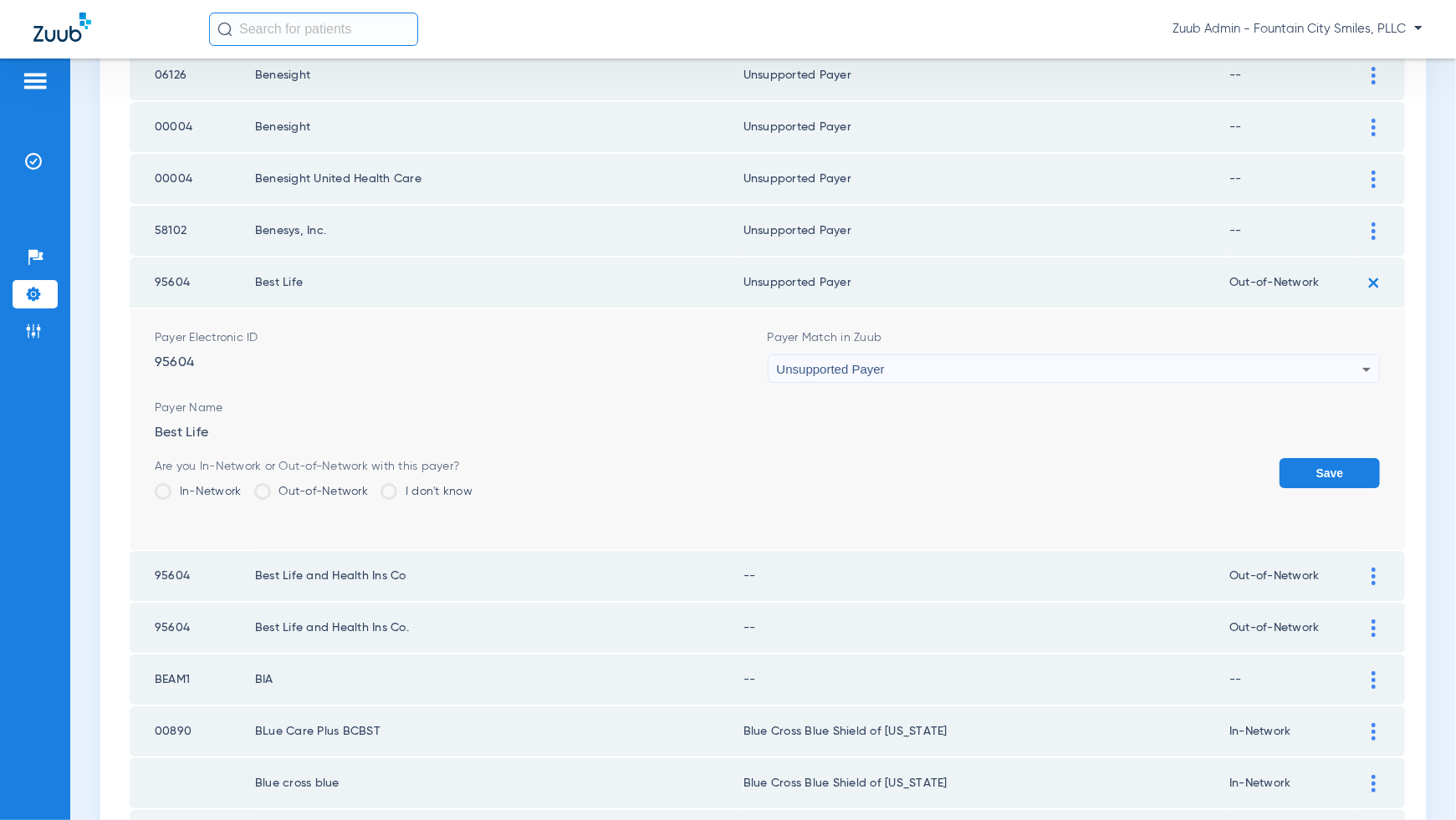
click at [1331, 458] on button "Save" at bounding box center [1329, 473] width 100 height 30
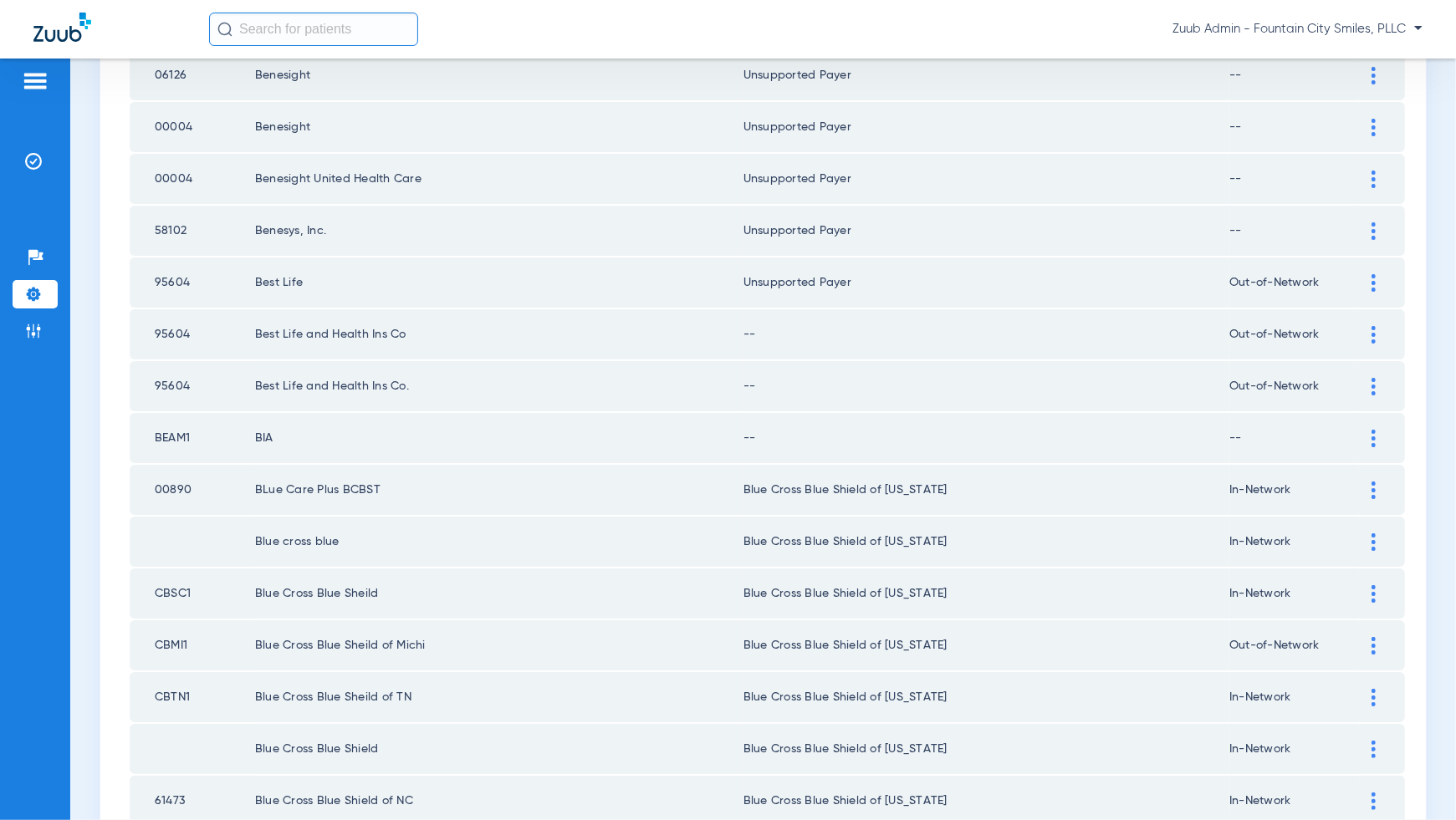
click at [1371, 326] on div at bounding box center [1373, 335] width 29 height 18
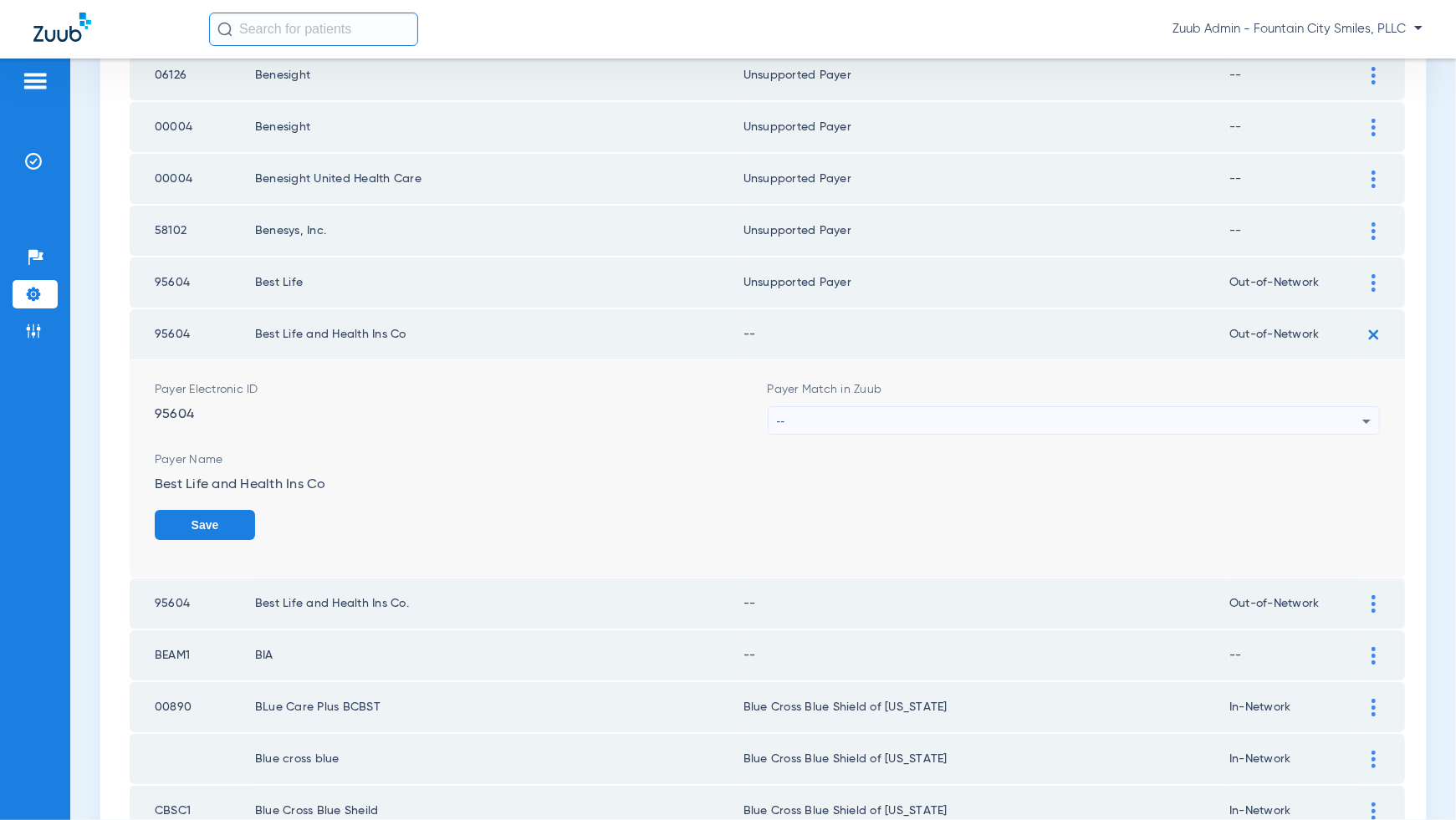
click at [1350, 407] on div "--" at bounding box center [1070, 422] width 586 height 28
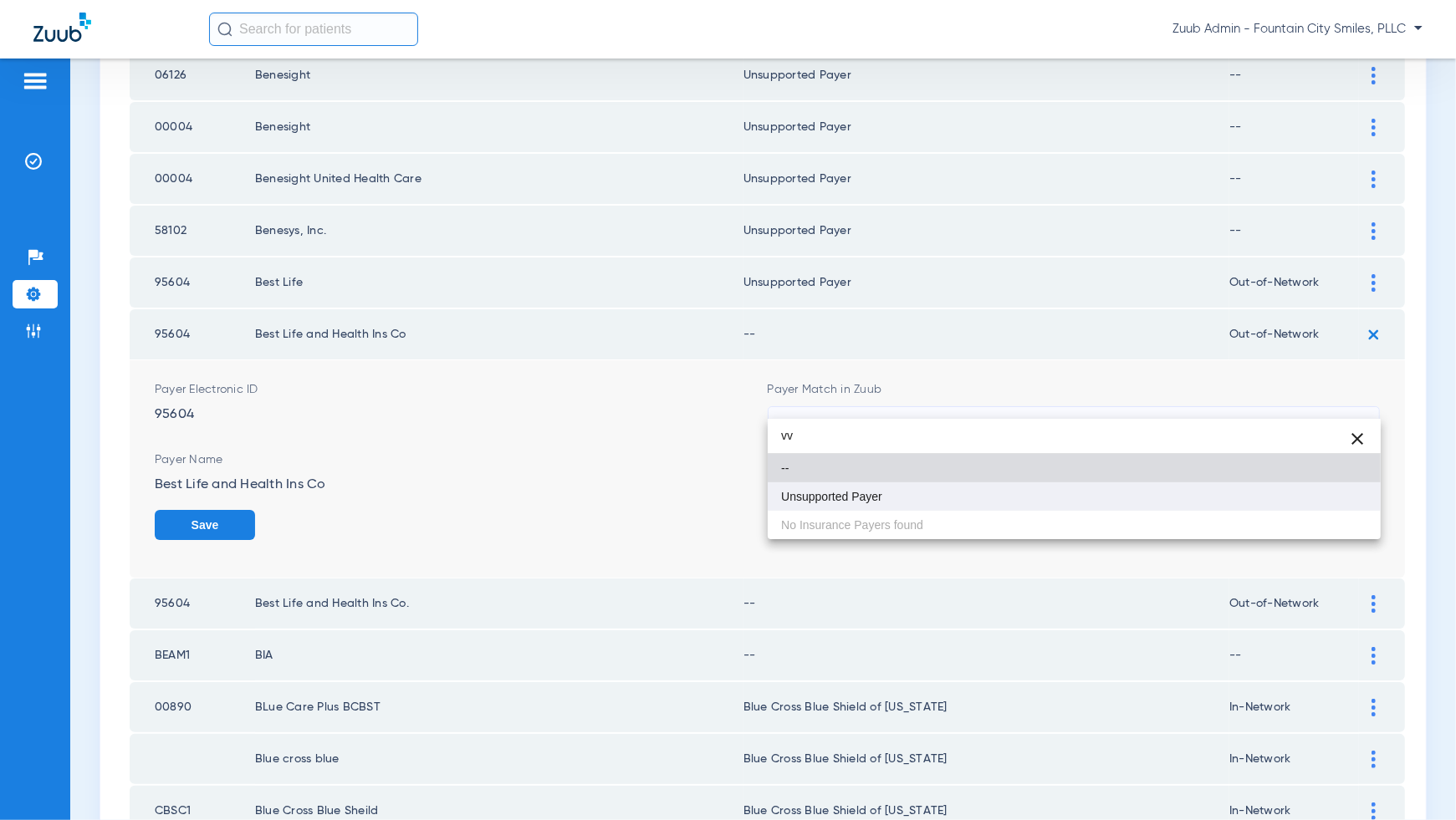
type input "vv"
click at [1328, 509] on mat-option "Unsupported Payer" at bounding box center [1074, 497] width 613 height 28
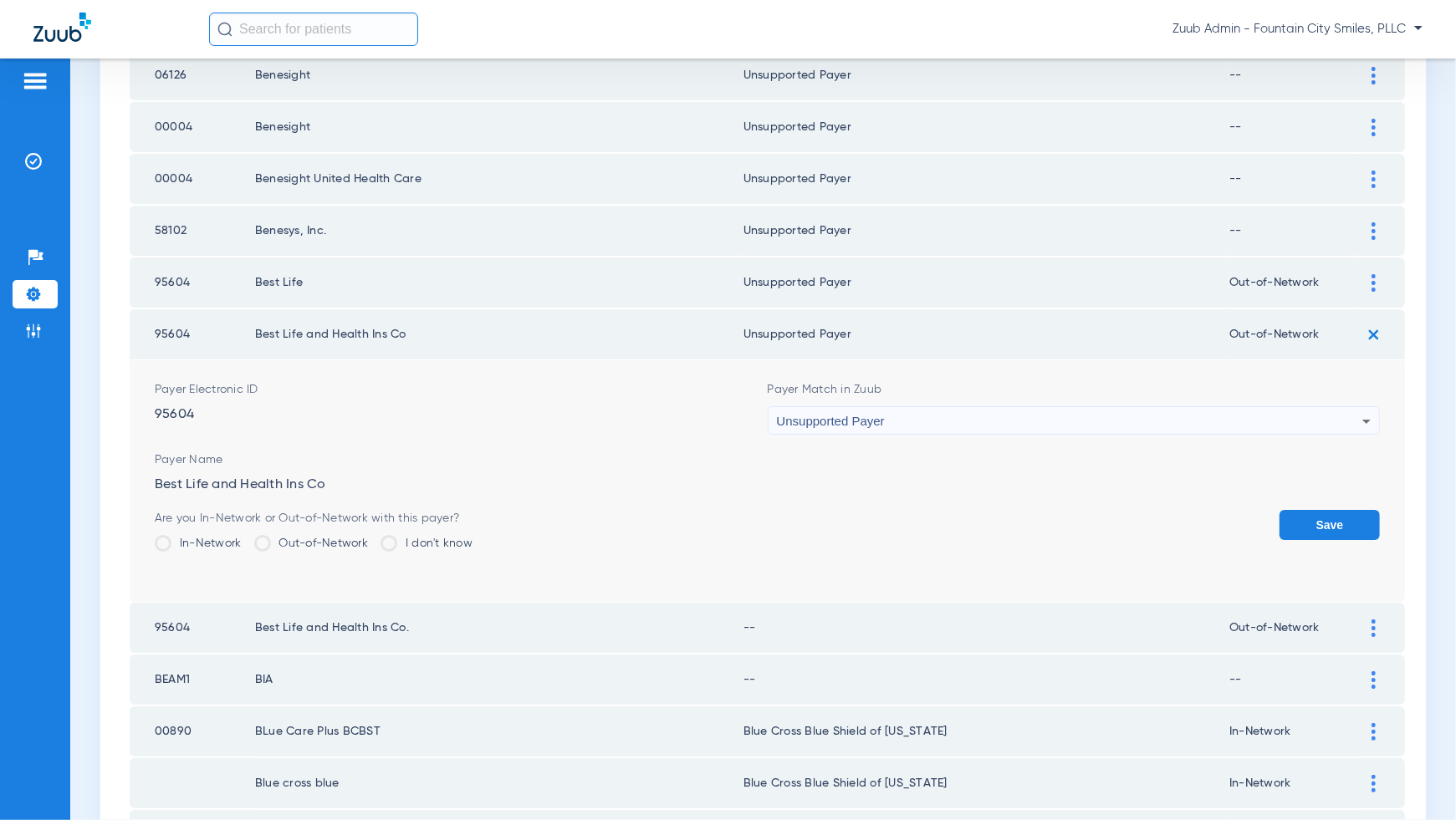
click at [1328, 510] on button "Save" at bounding box center [1329, 525] width 100 height 30
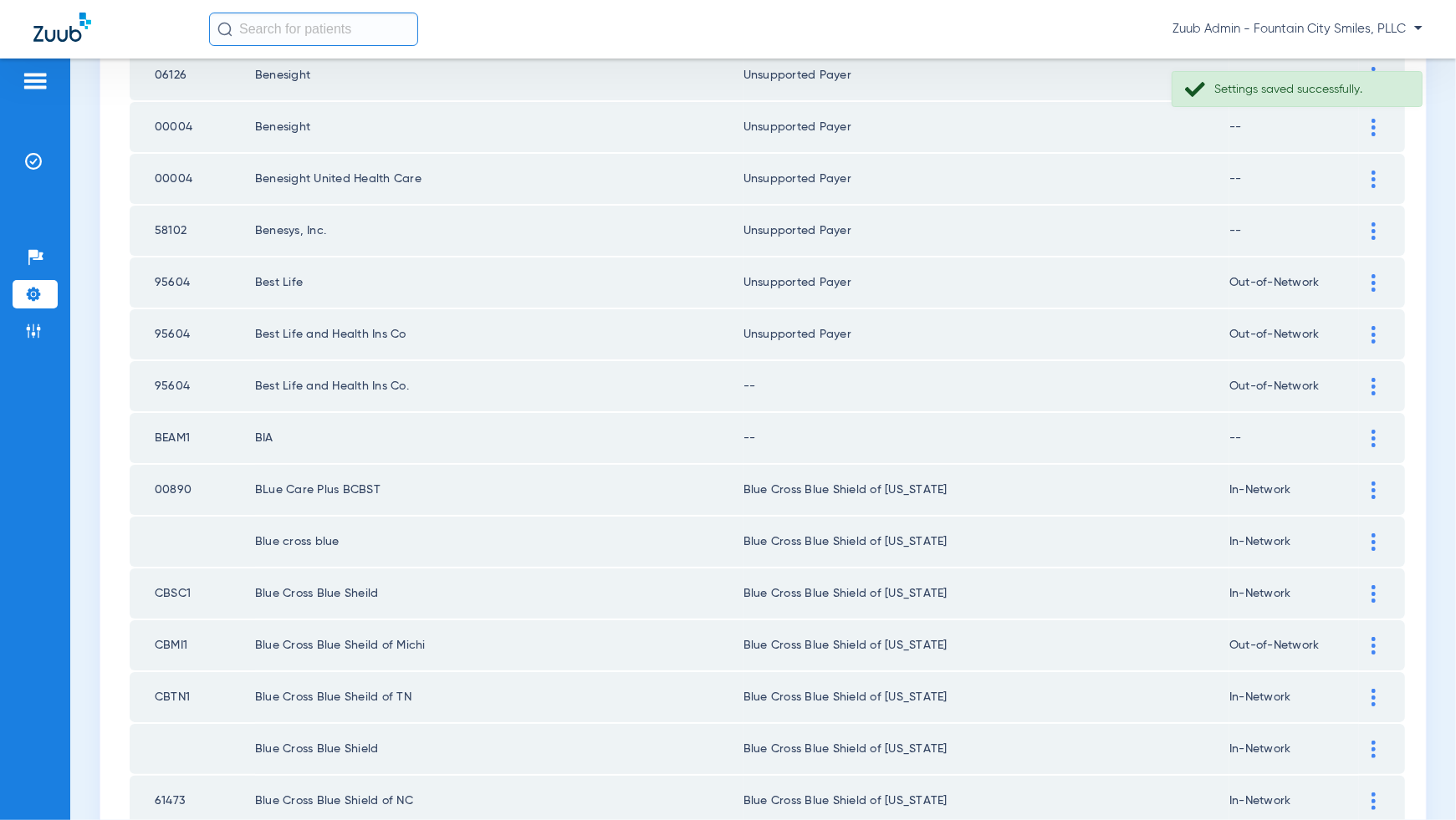
click at [1372, 378] on img at bounding box center [1373, 387] width 4 height 18
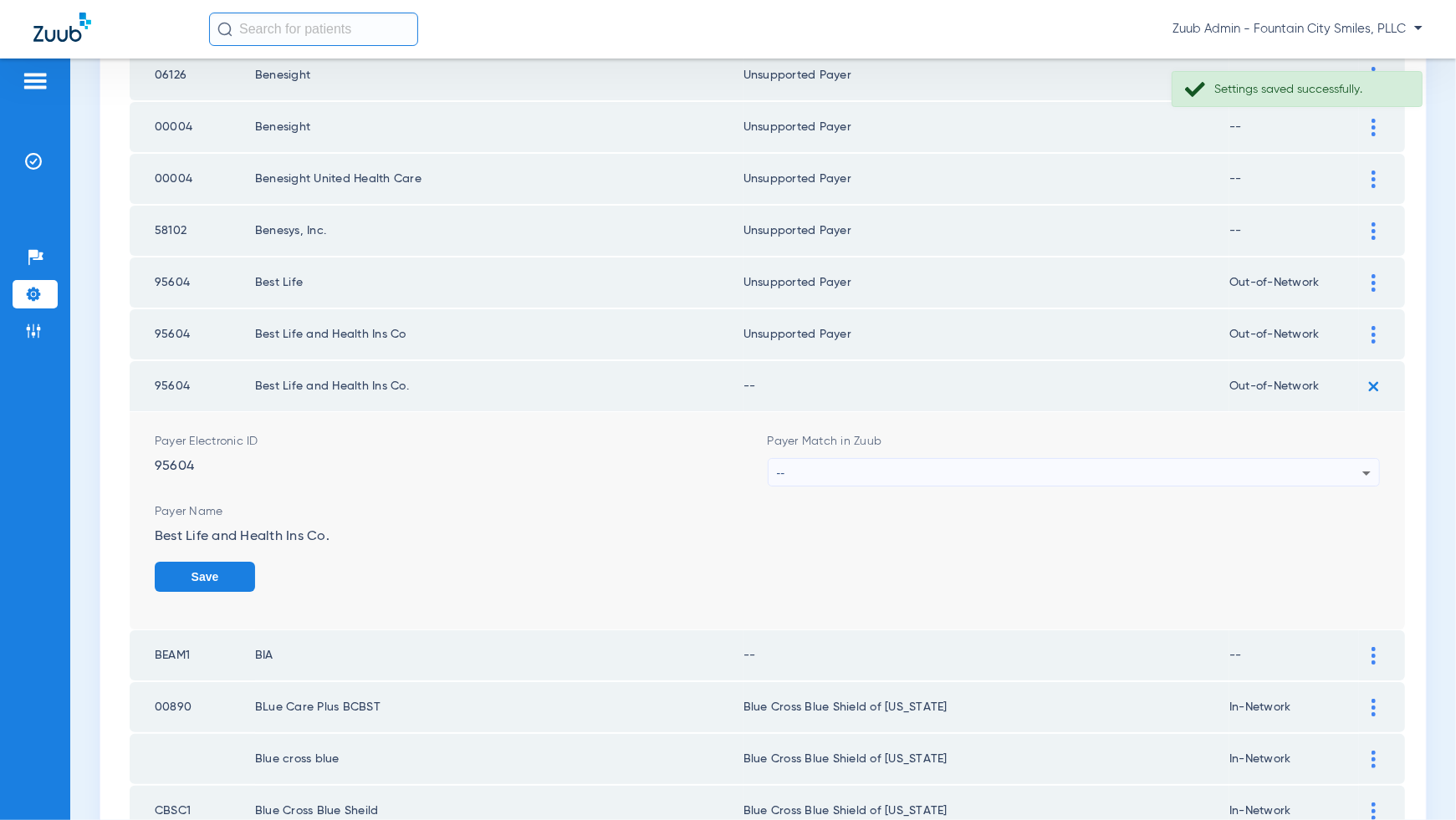
click at [1352, 459] on div "--" at bounding box center [1070, 473] width 586 height 28
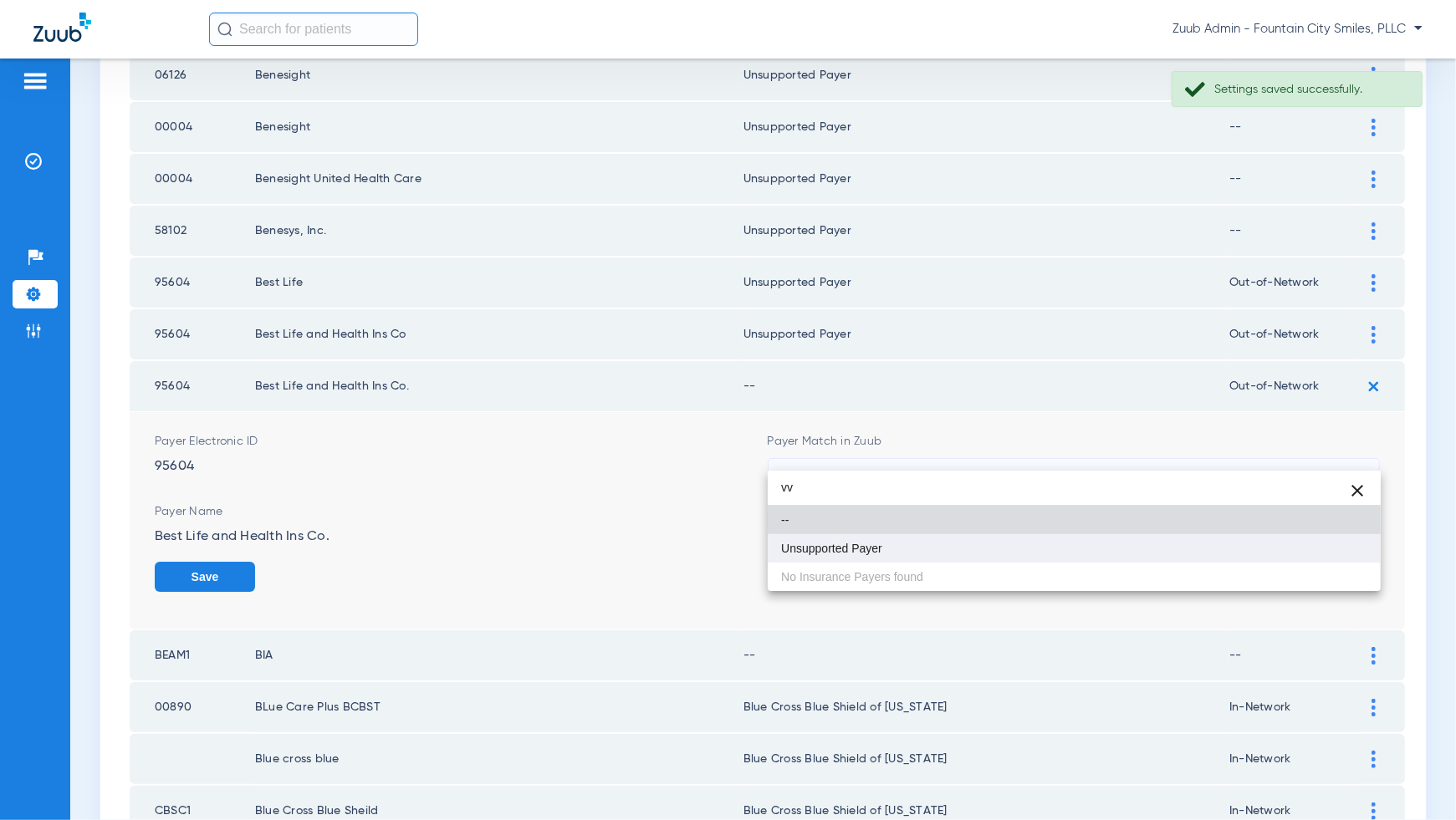
type input "vv"
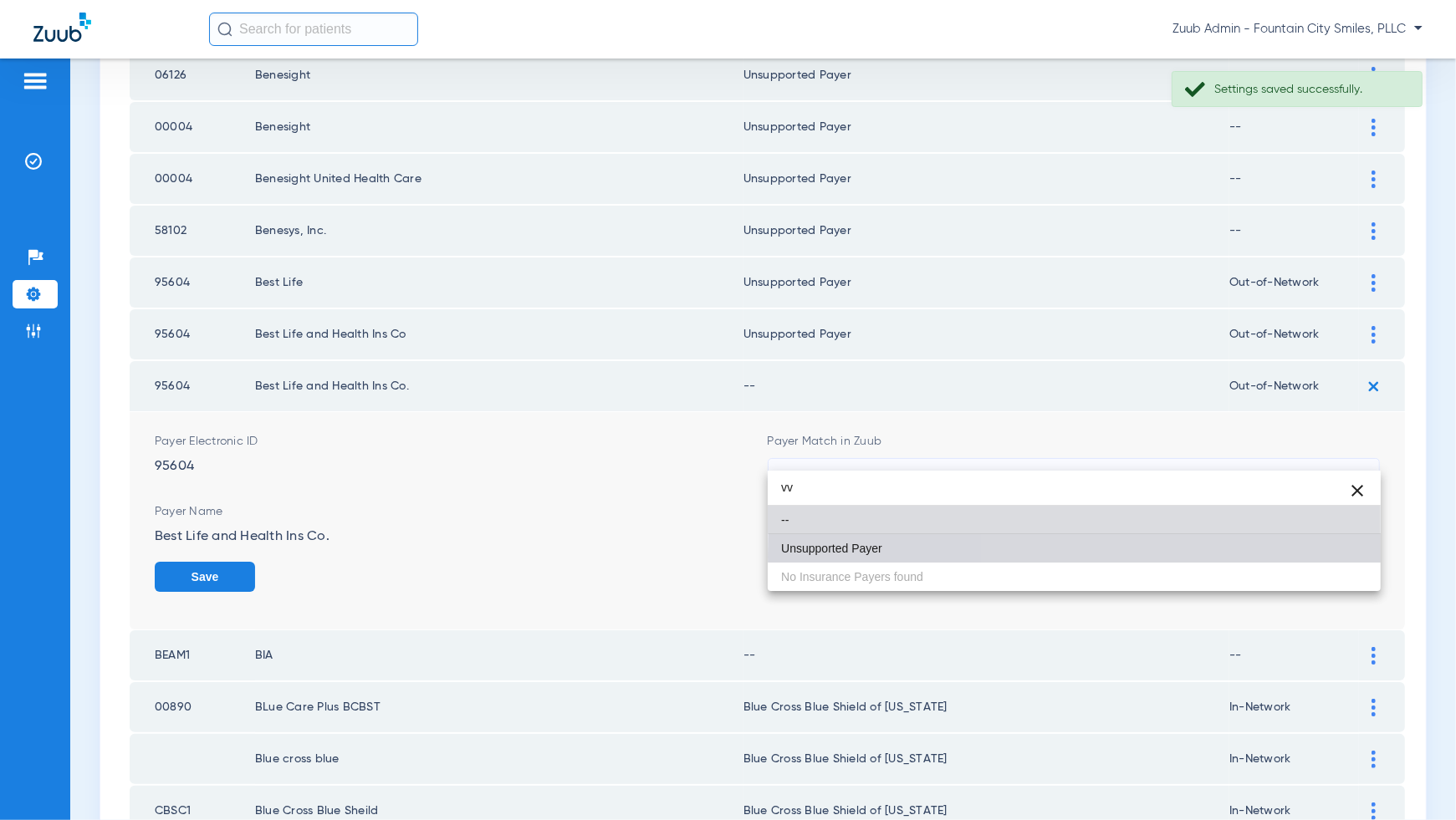
click at [1345, 556] on mat-option "Unsupported Payer" at bounding box center [1074, 548] width 613 height 28
click at [255, 562] on button "Save" at bounding box center [204, 577] width 100 height 30
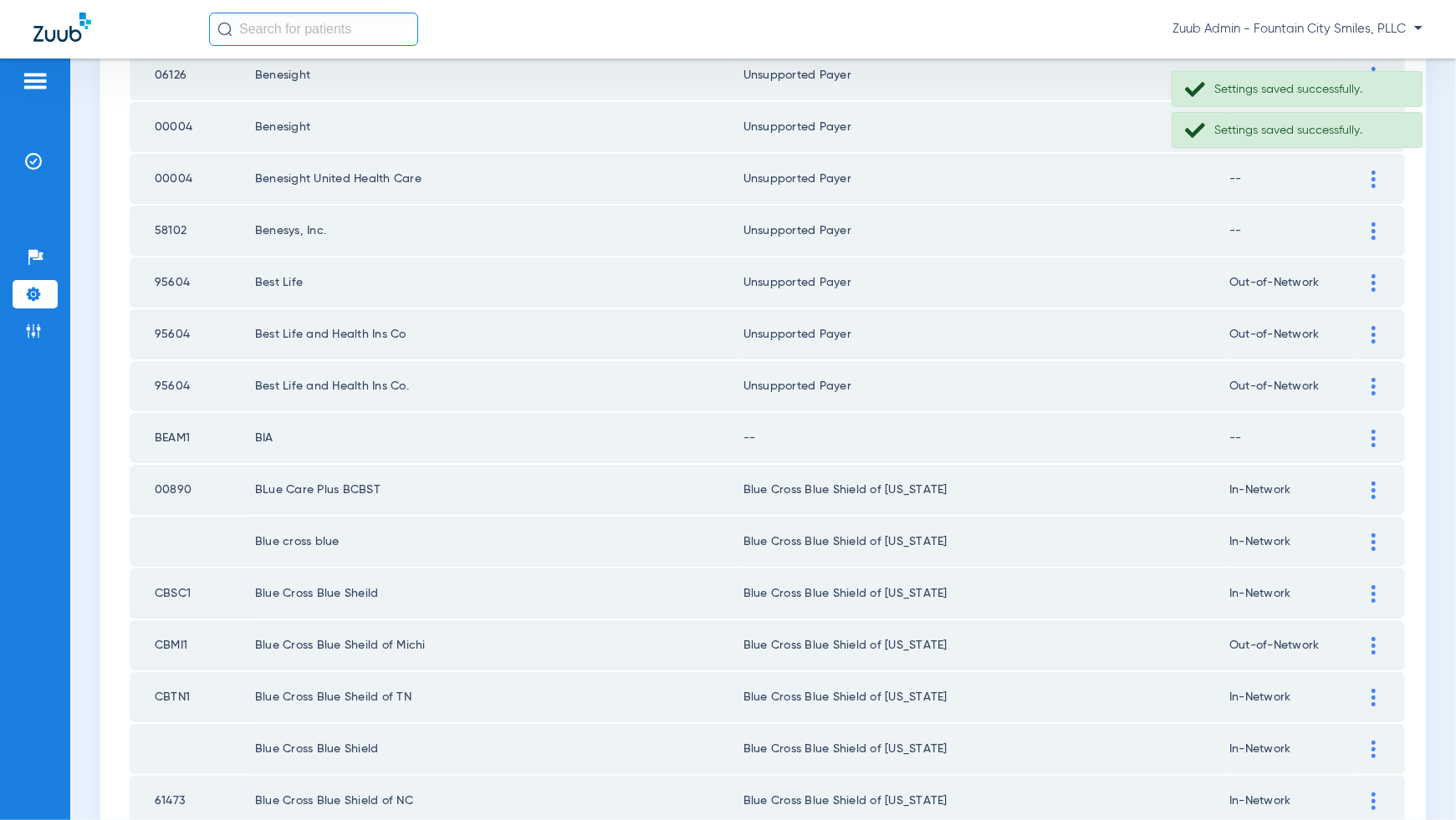
click at [1376, 430] on img at bounding box center [1373, 438] width 4 height 18
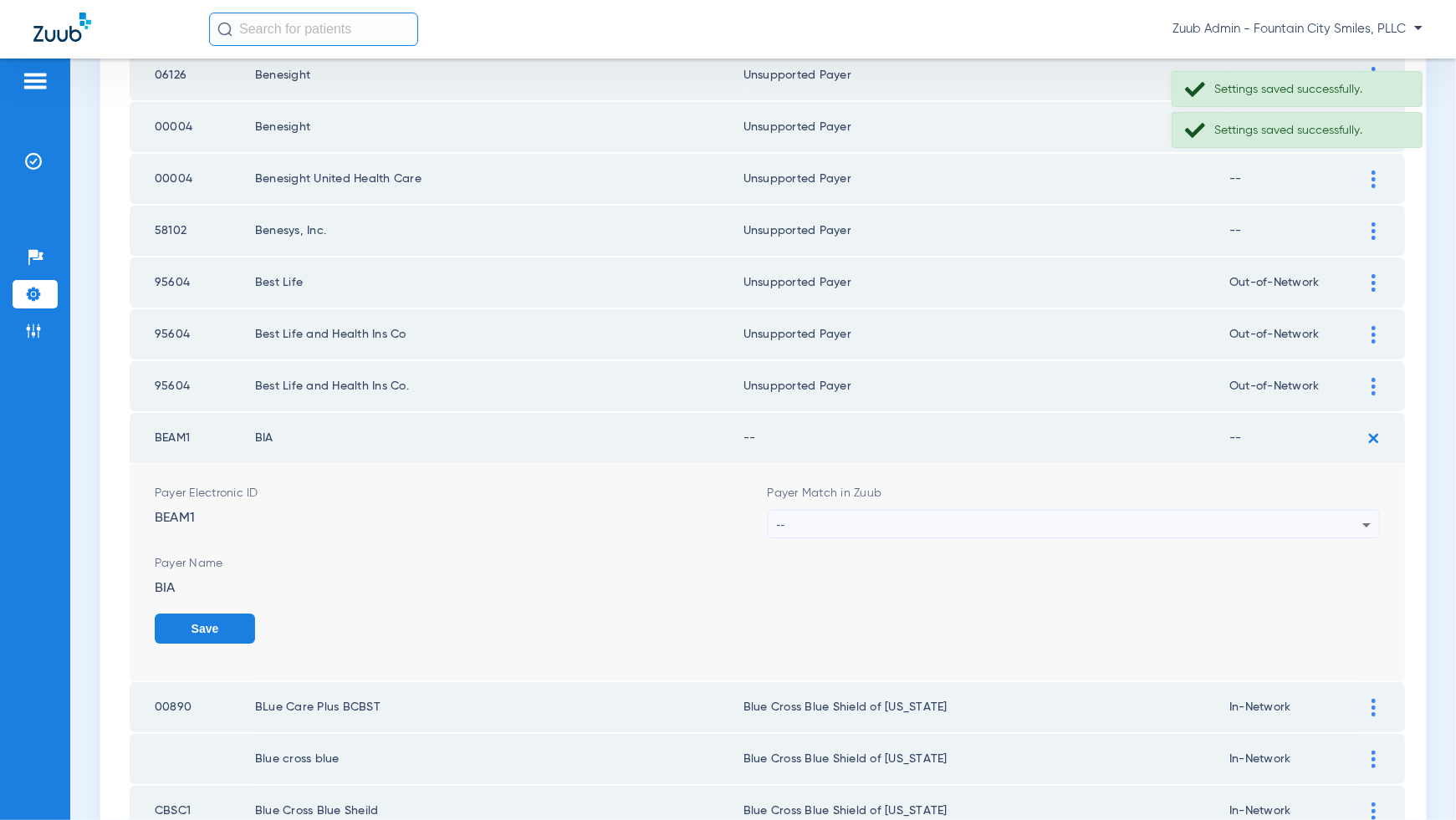
click at [1360, 515] on icon at bounding box center [1366, 524] width 20 height 20
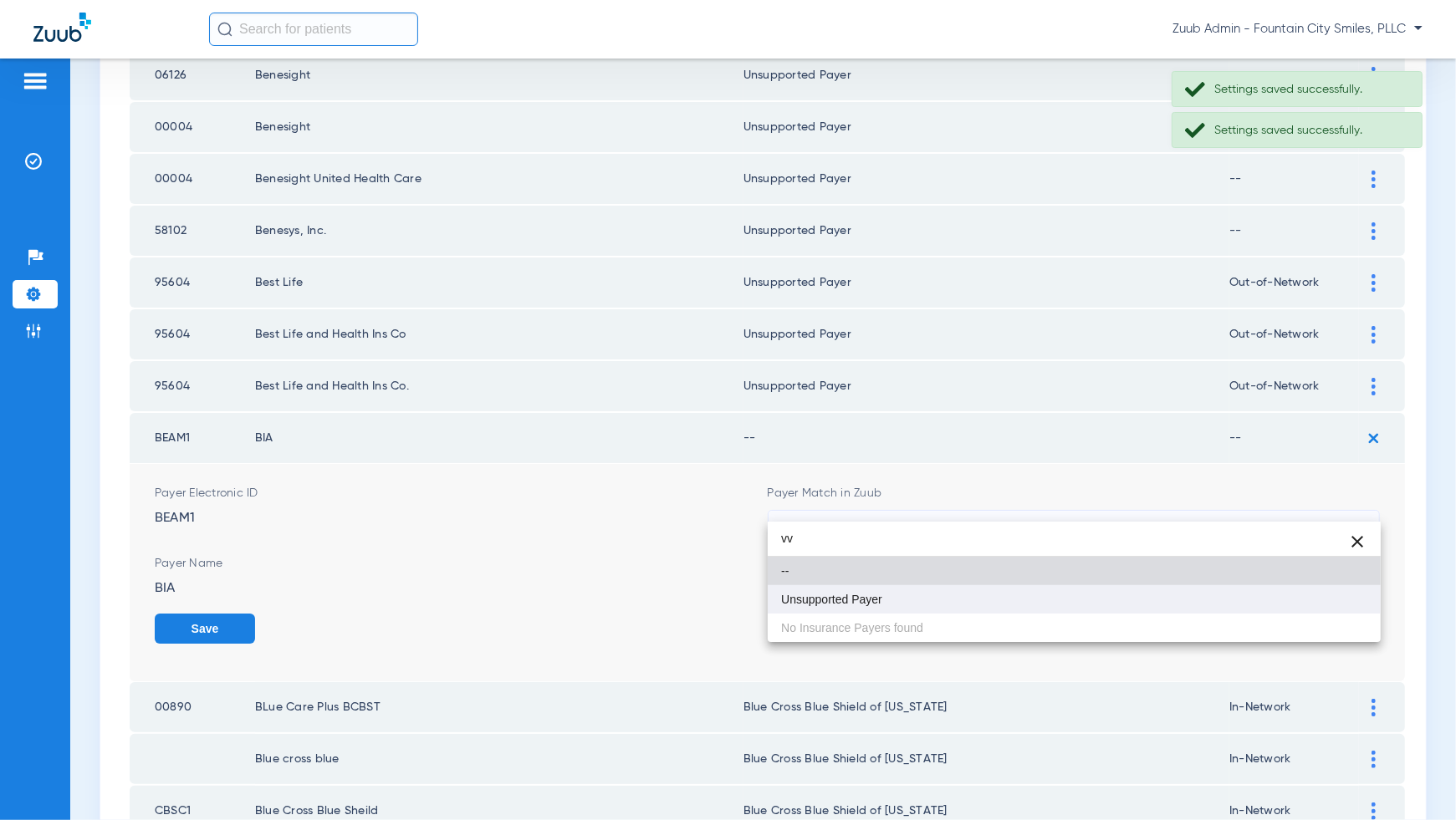
type input "vv"
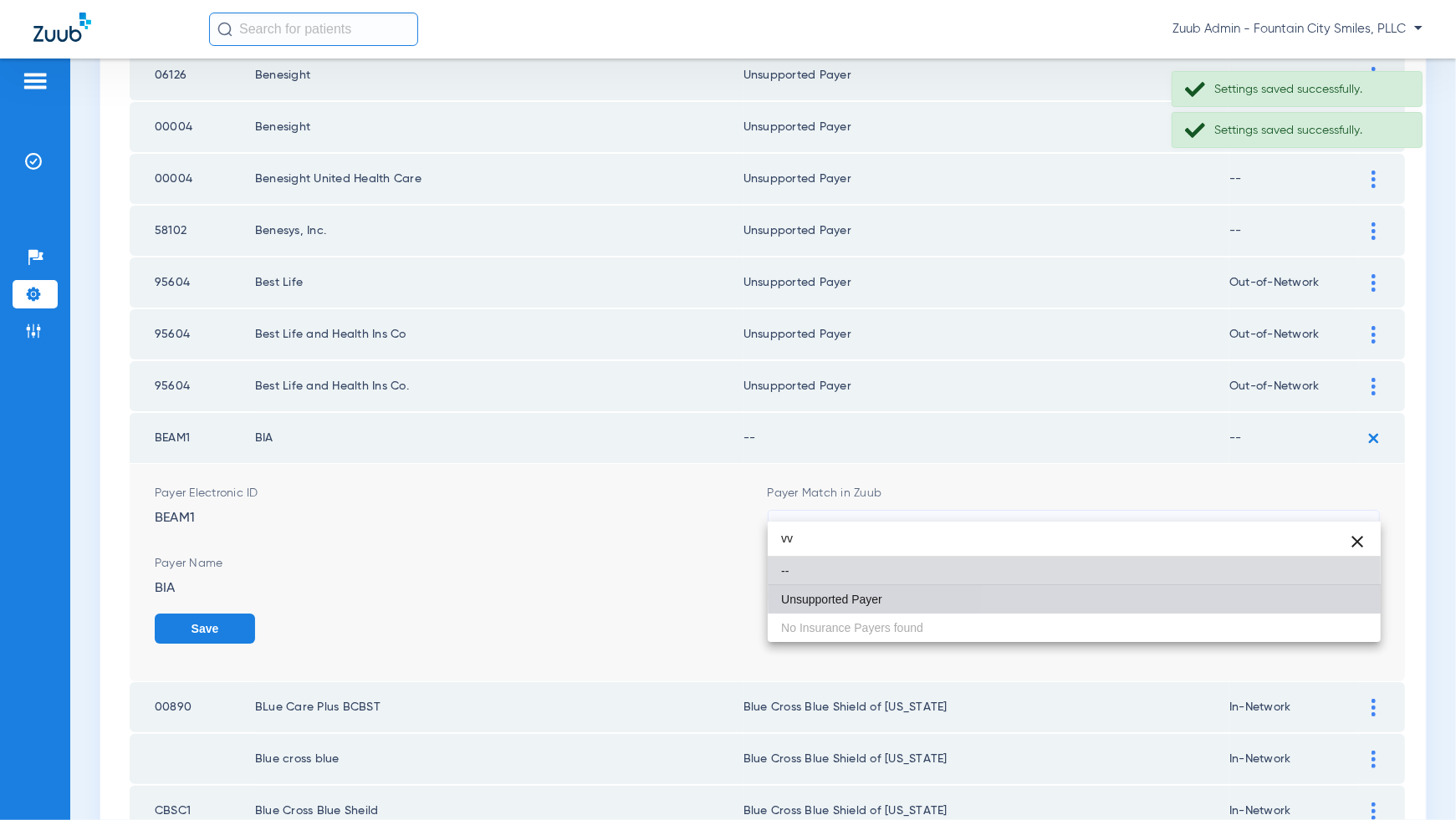
click at [1336, 596] on mat-option "Unsupported Payer" at bounding box center [1074, 599] width 613 height 28
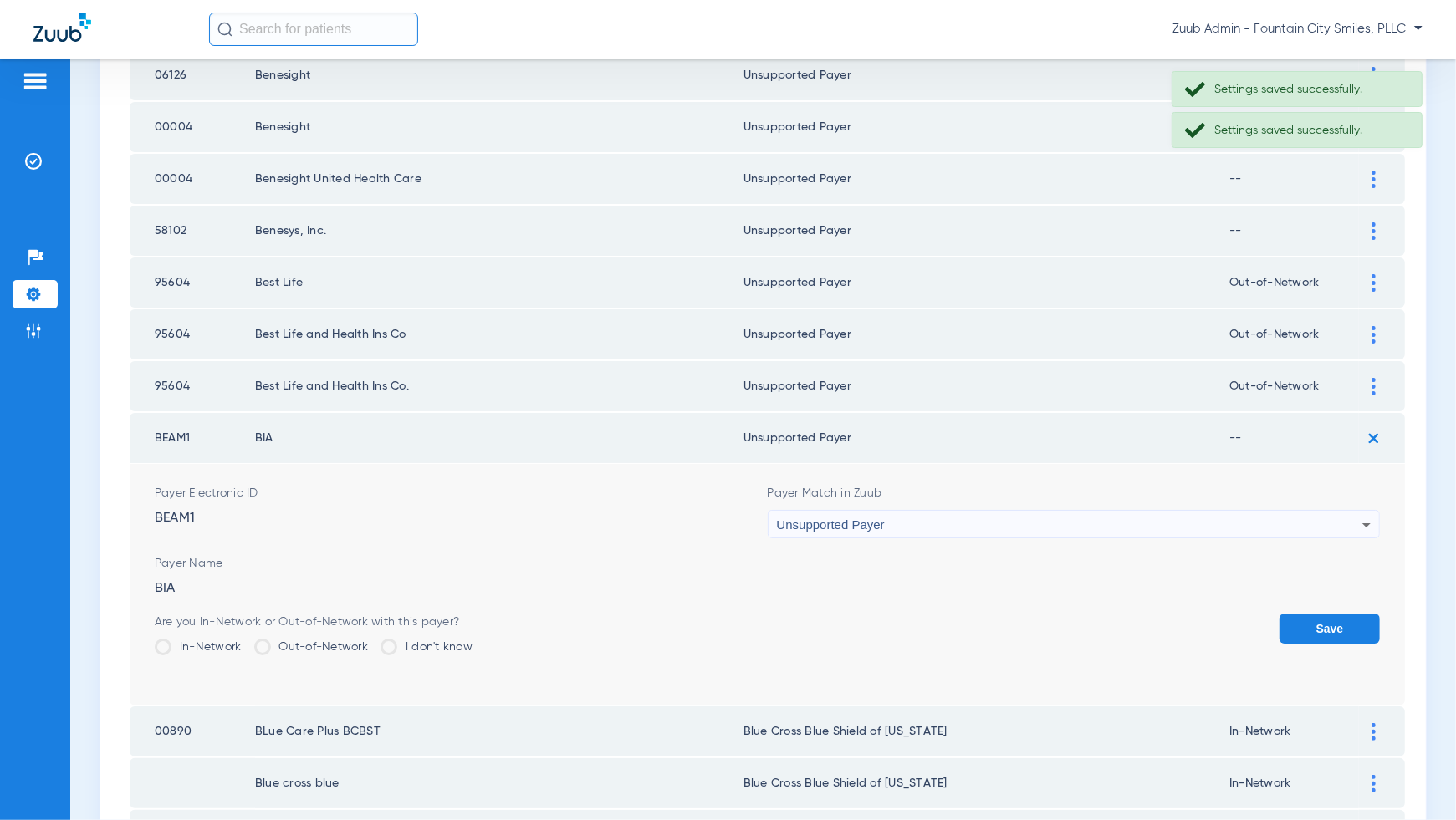
click at [1336, 613] on button "Save" at bounding box center [1329, 628] width 100 height 30
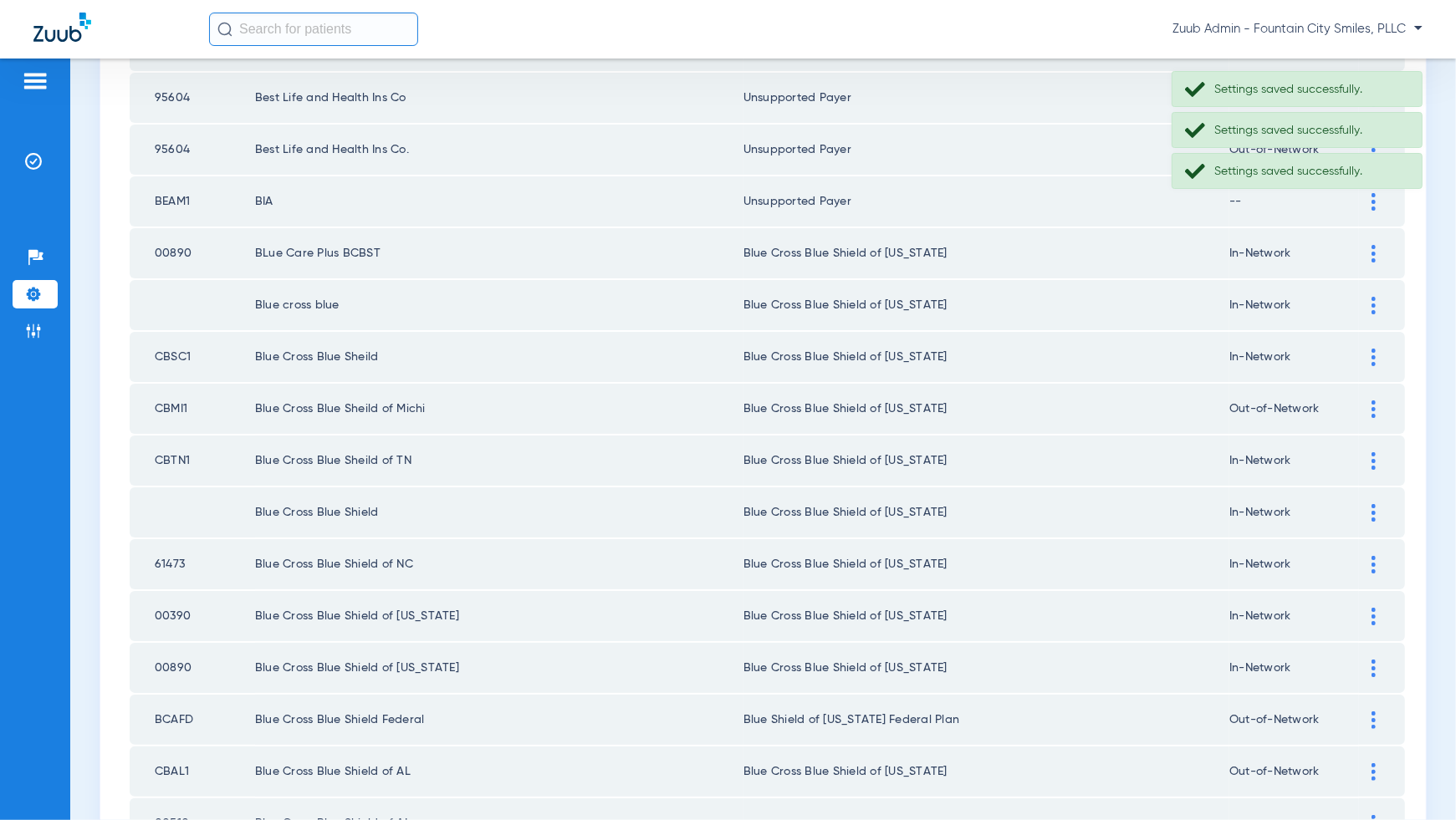
scroll to position [1886, 0]
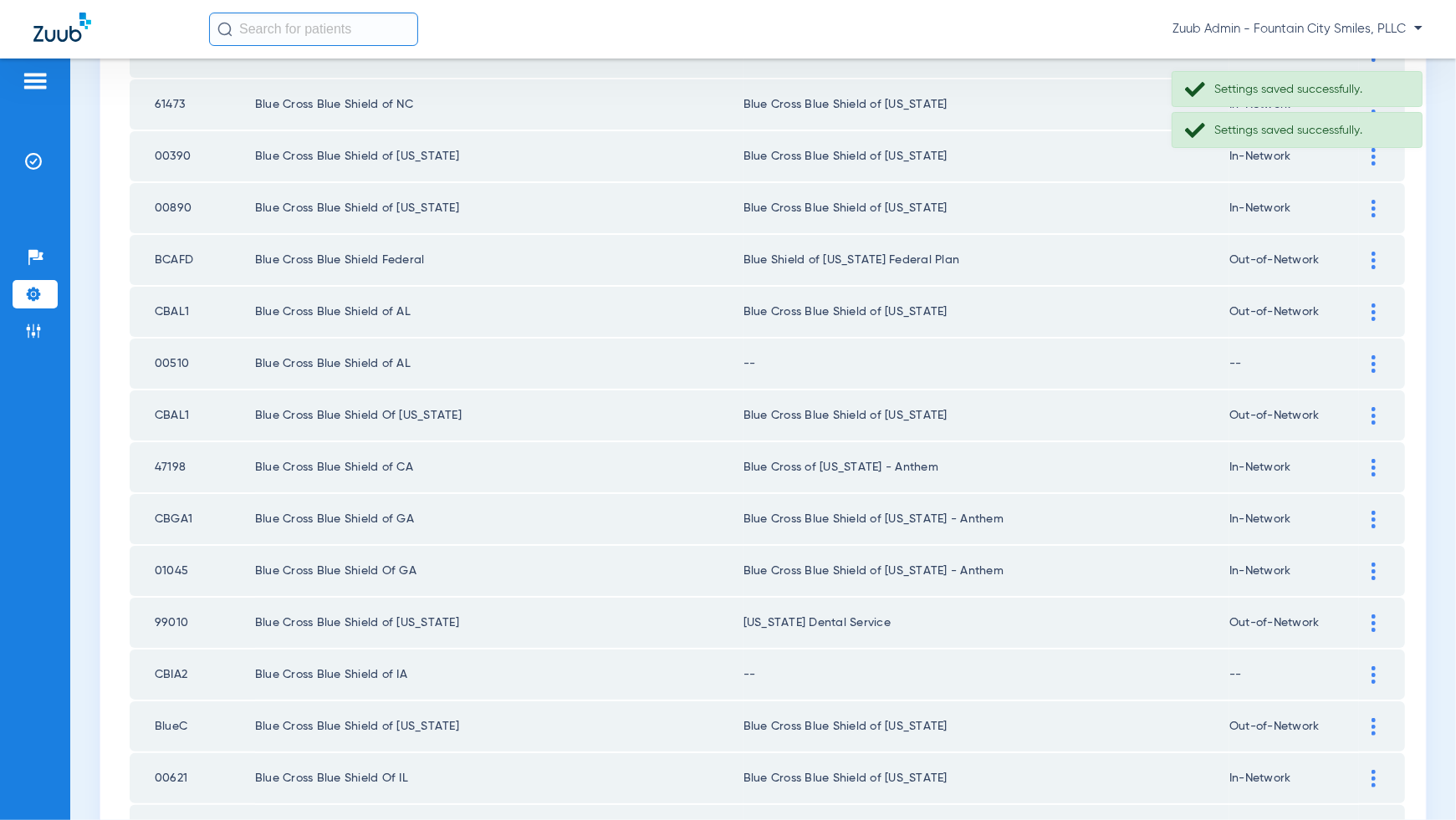
click at [1378, 355] on div at bounding box center [1373, 364] width 29 height 18
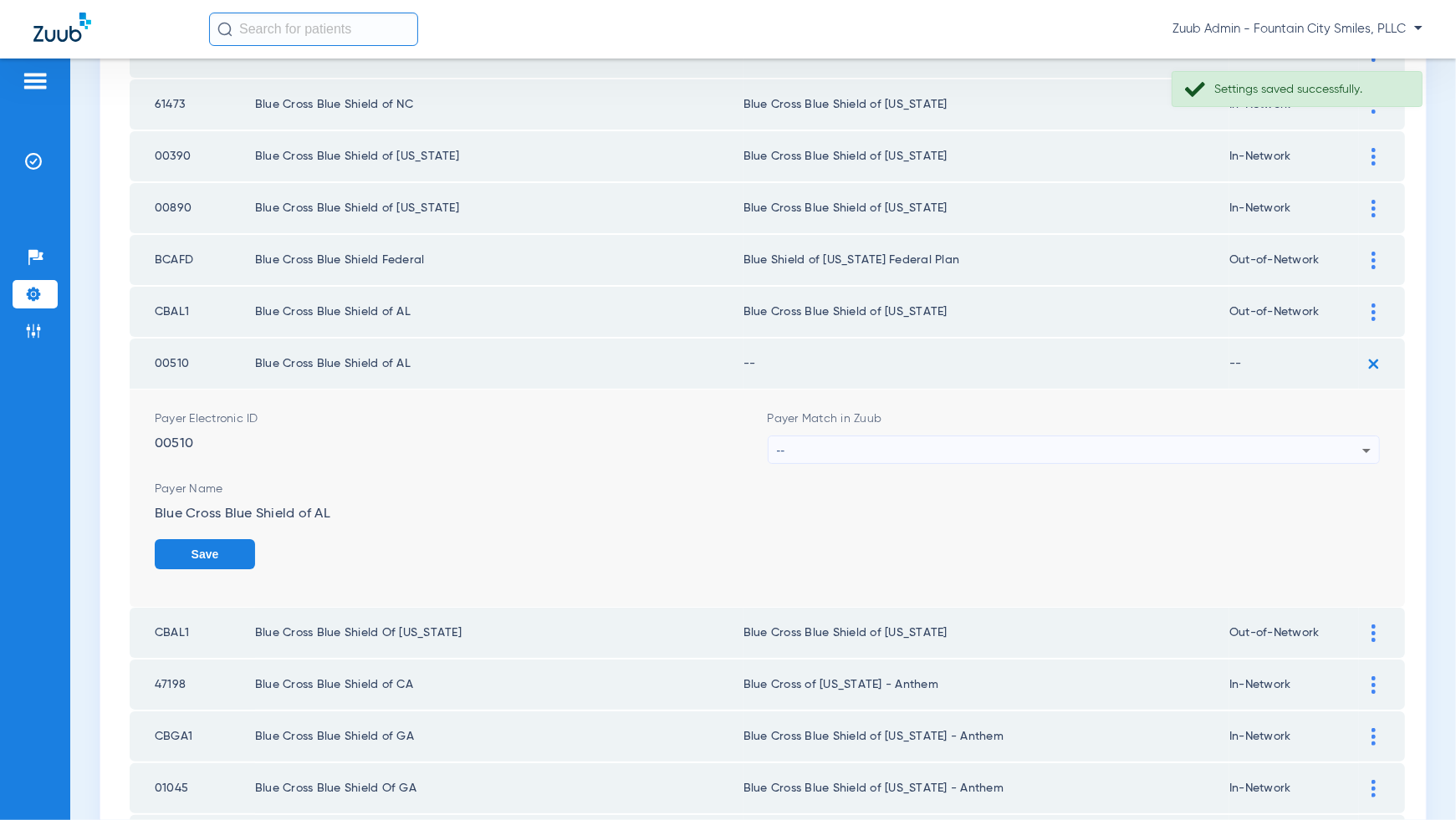
click at [1326, 437] on div "--" at bounding box center [1070, 451] width 586 height 28
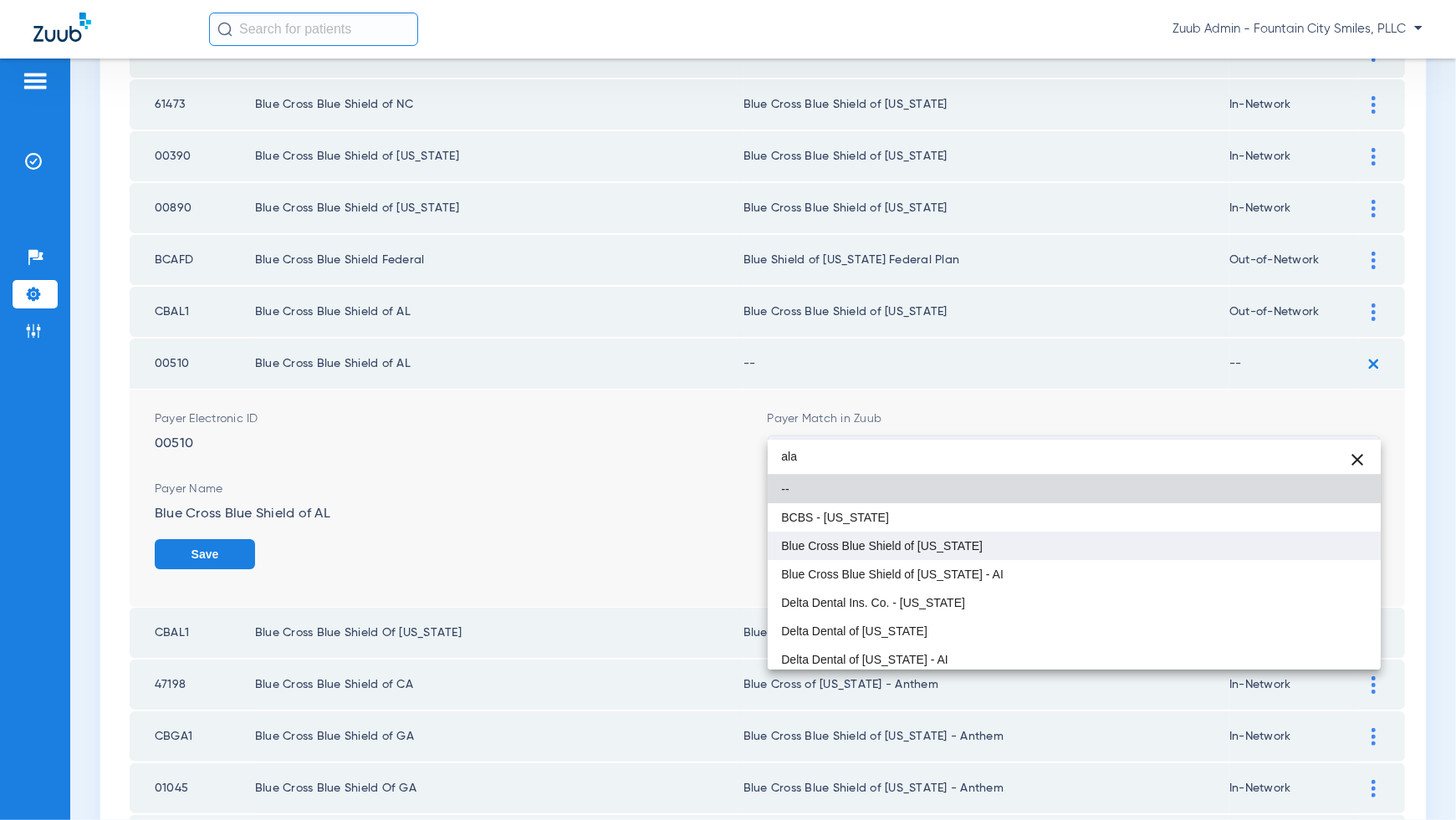
type input "ala"
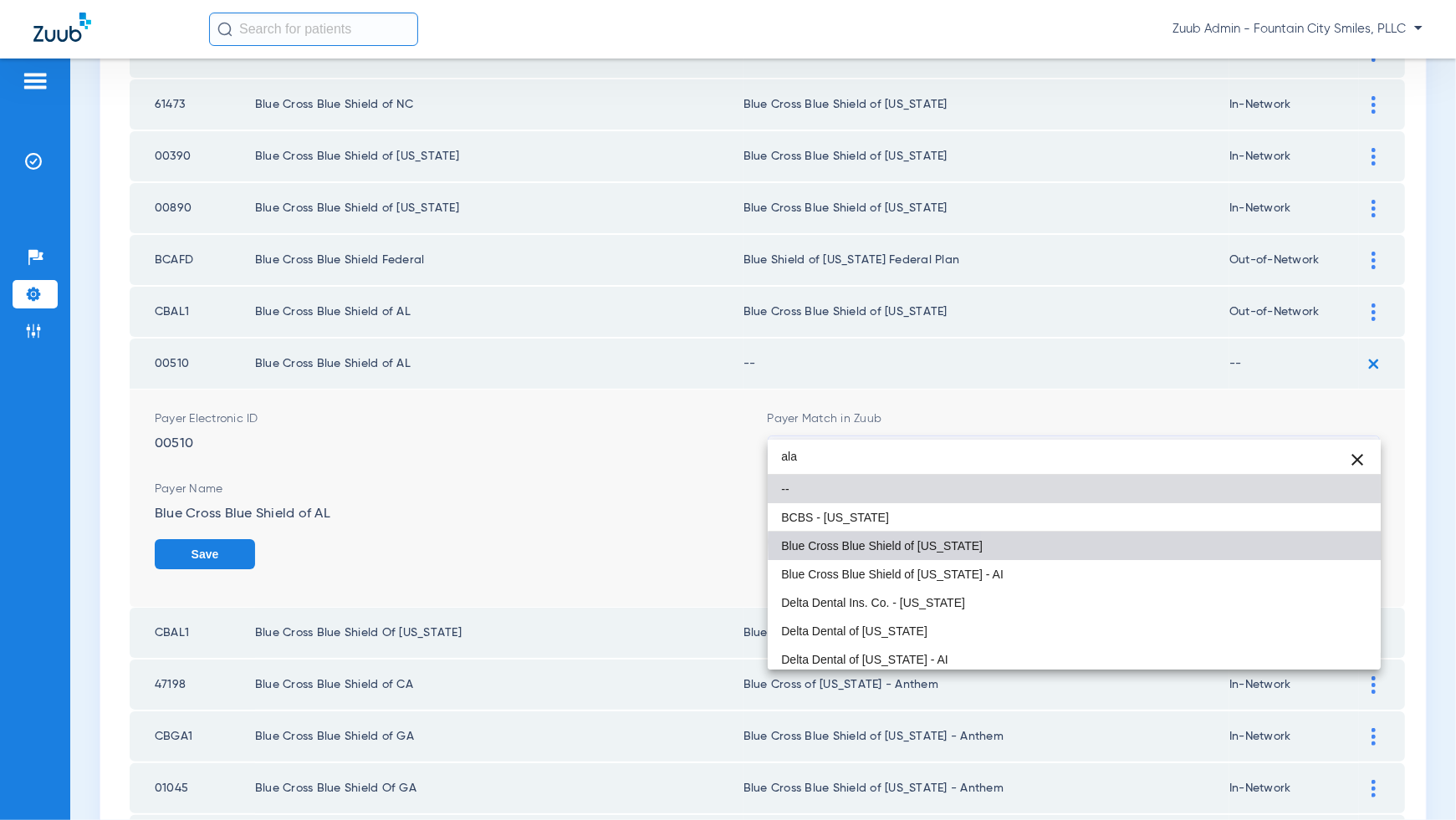
click at [1292, 541] on mat-option "Blue Cross Blue Shield of [US_STATE]" at bounding box center [1074, 546] width 613 height 28
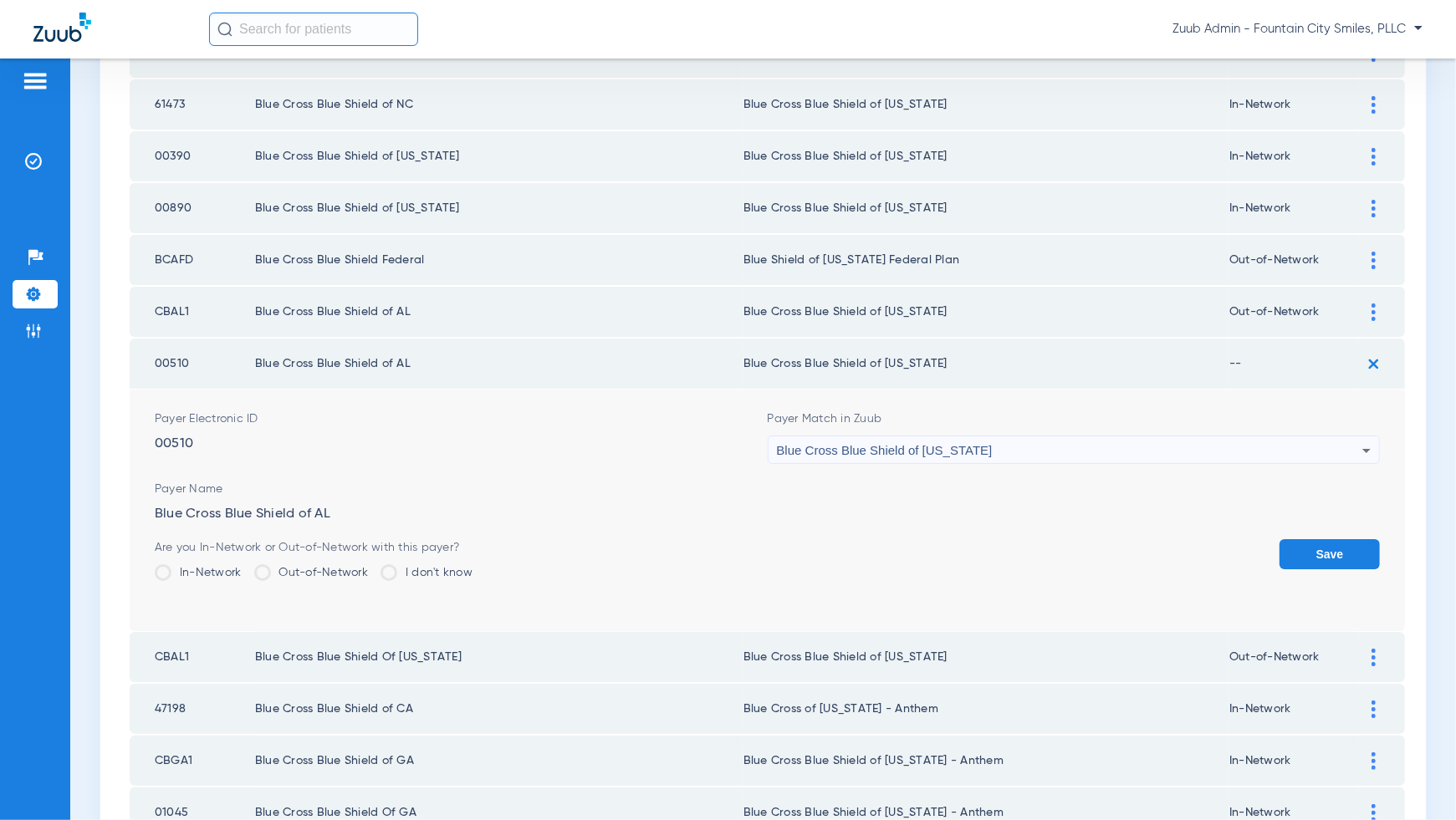
click at [1314, 541] on button "Save" at bounding box center [1329, 555] width 100 height 30
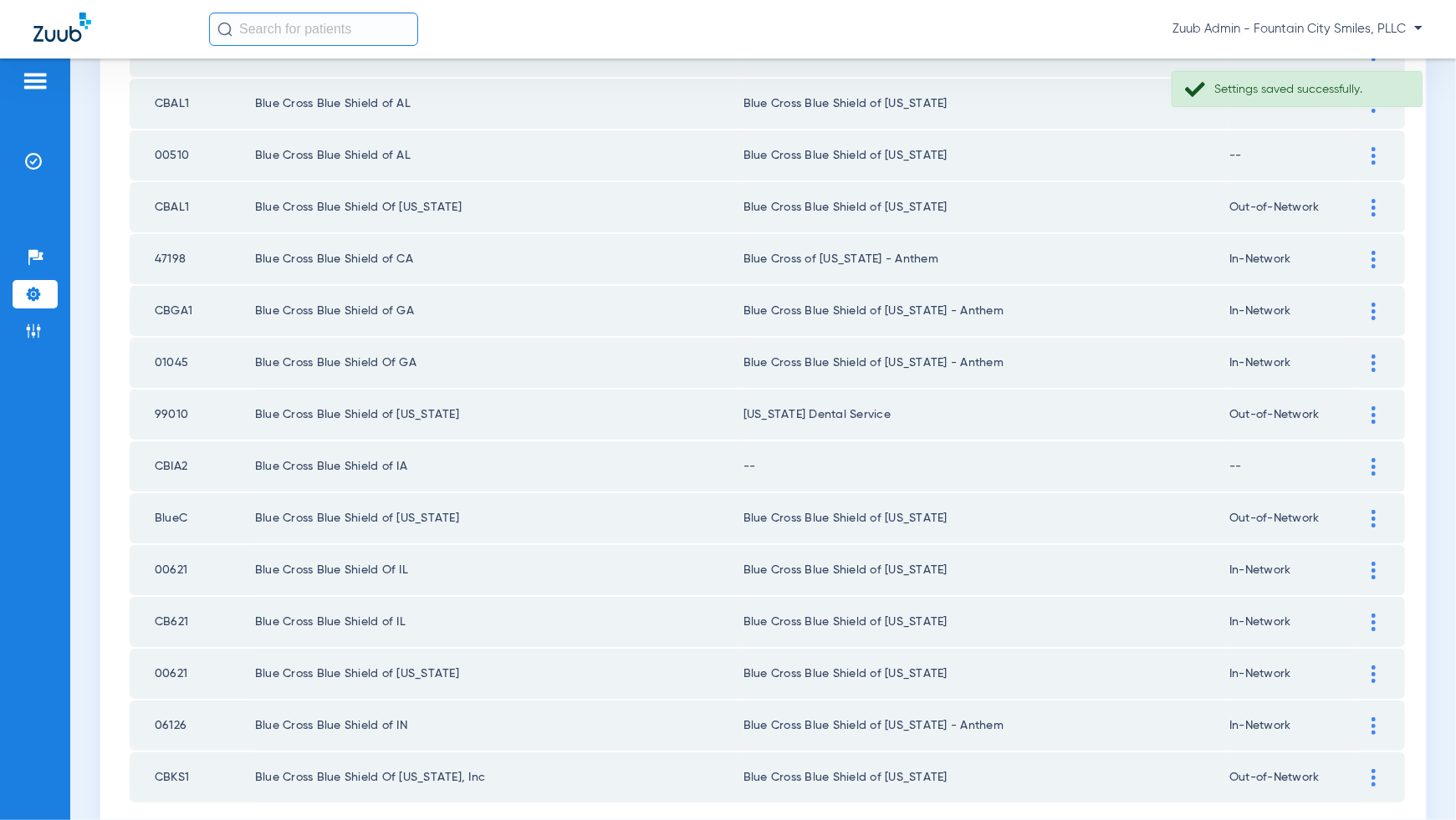
scroll to position [2168, 0]
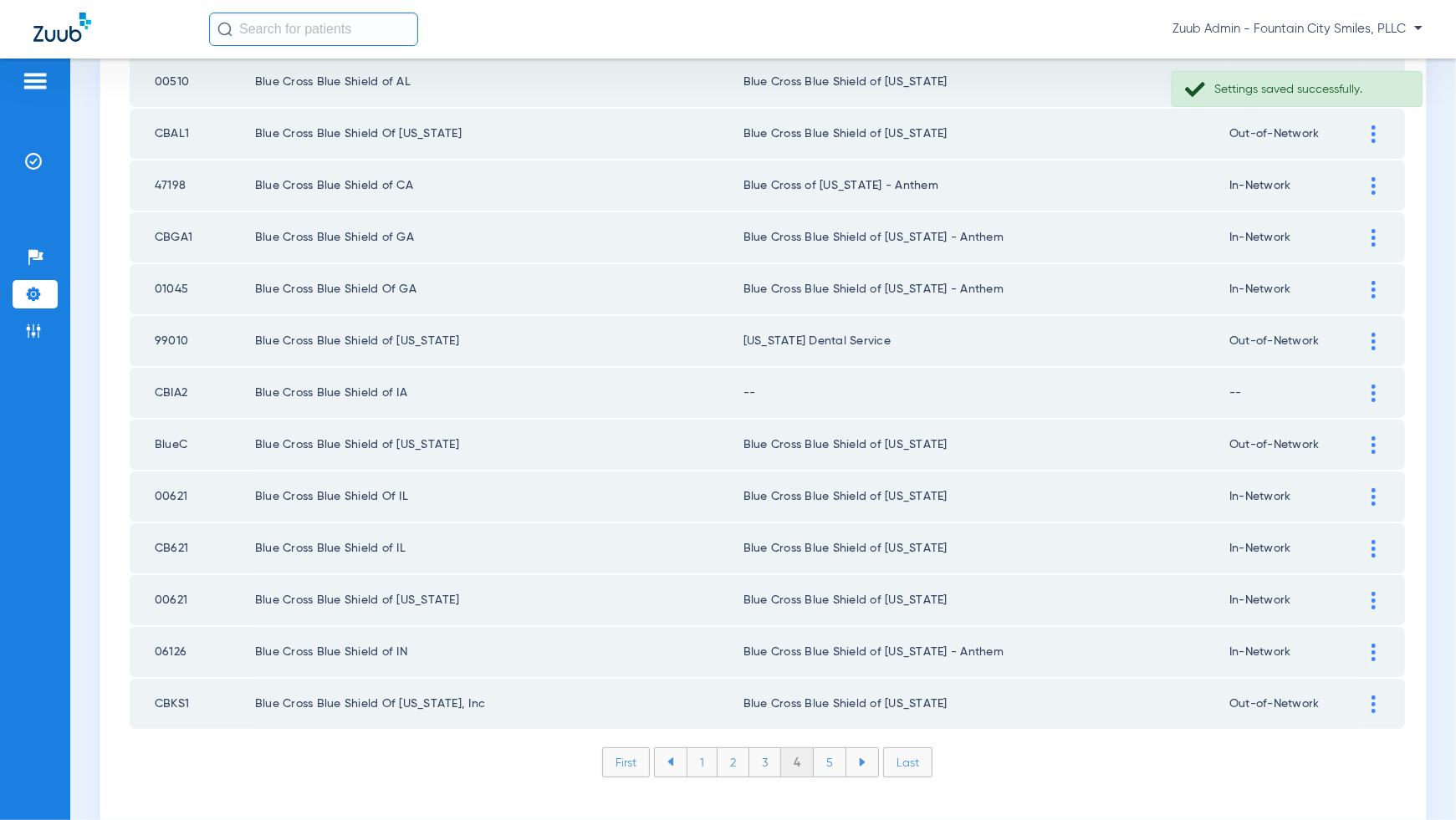
click at [1369, 384] on div at bounding box center [1373, 393] width 29 height 18
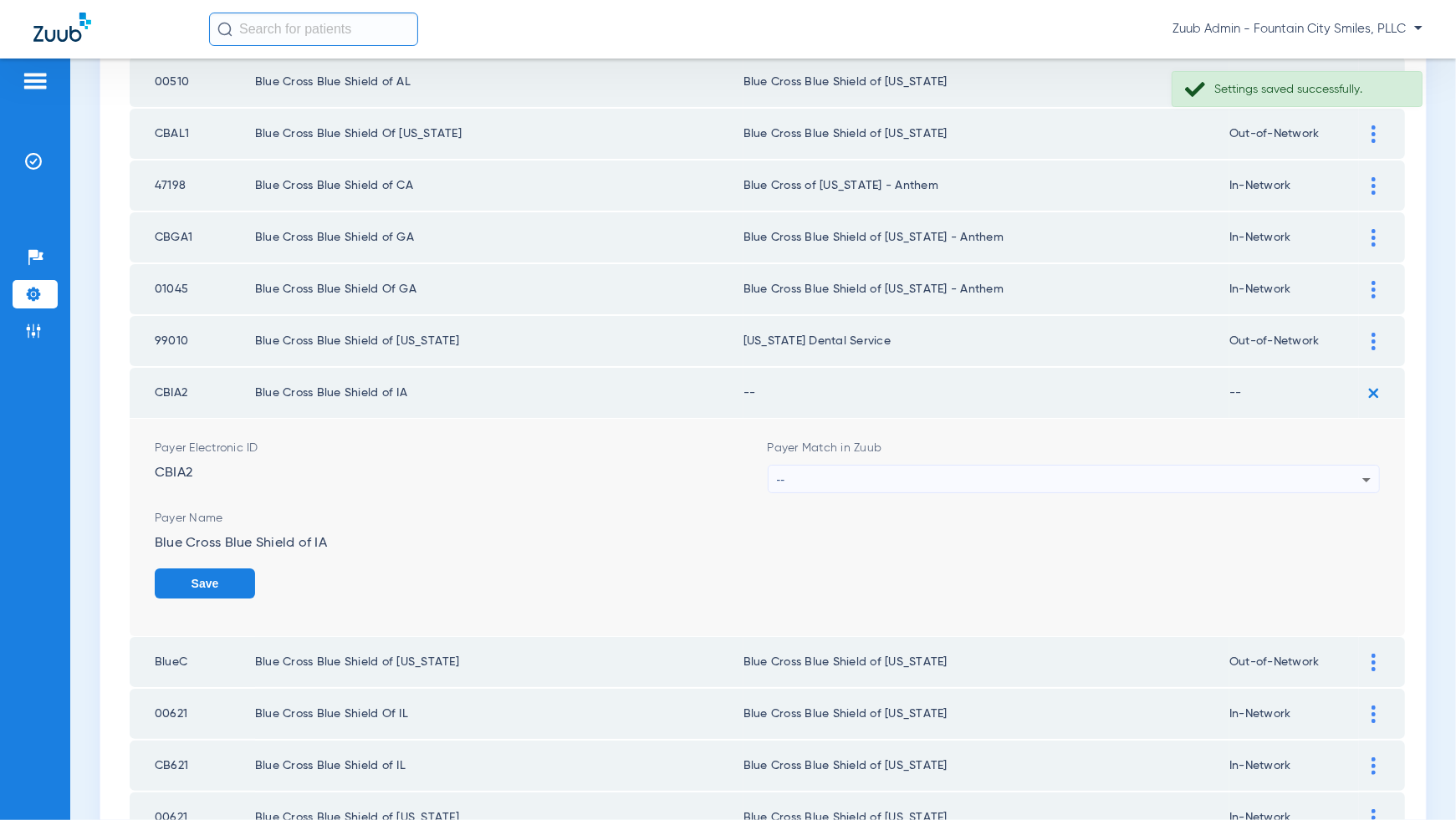
click at [1348, 466] on div "--" at bounding box center [1070, 480] width 586 height 28
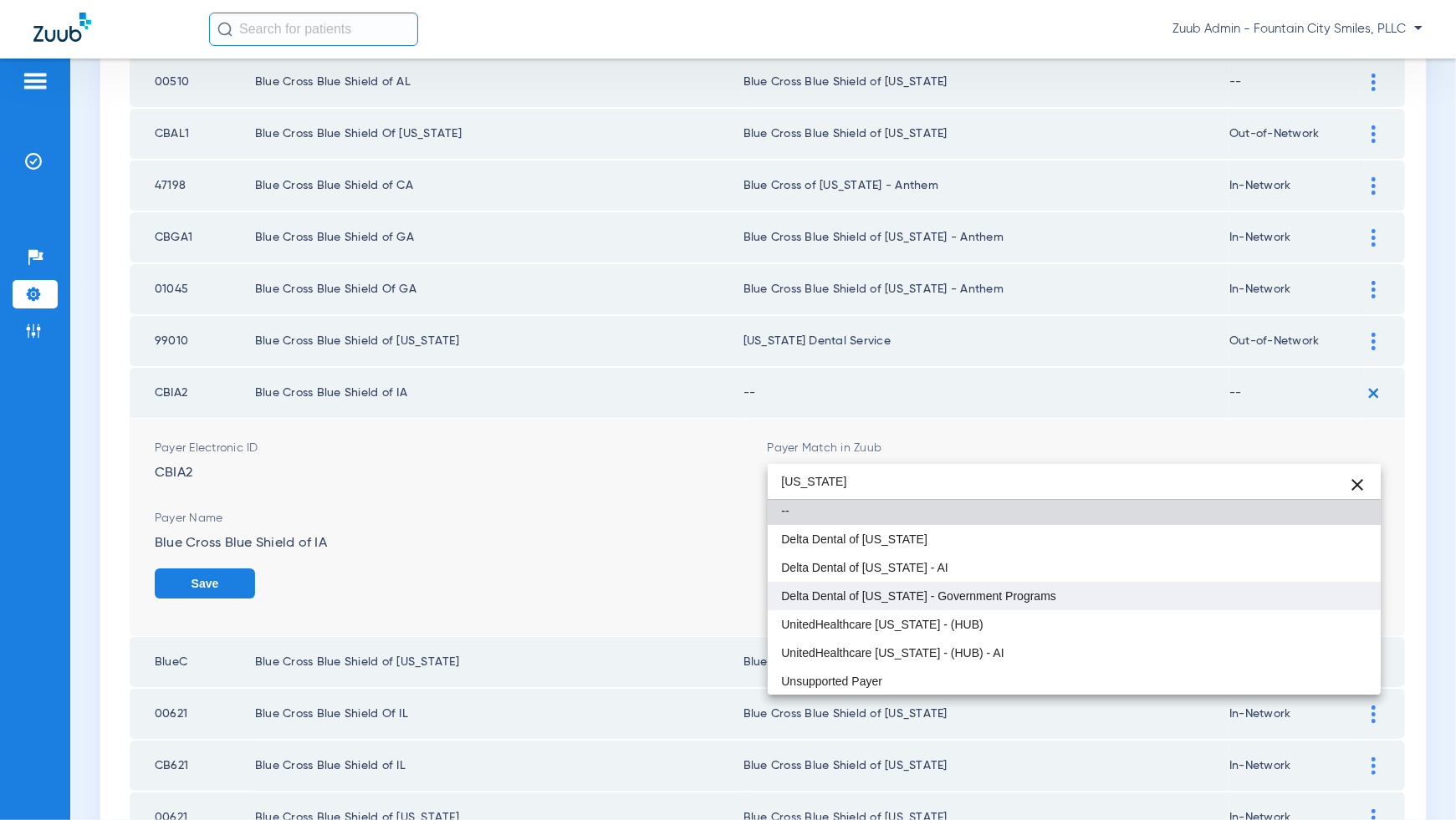
scroll to position [0, 0]
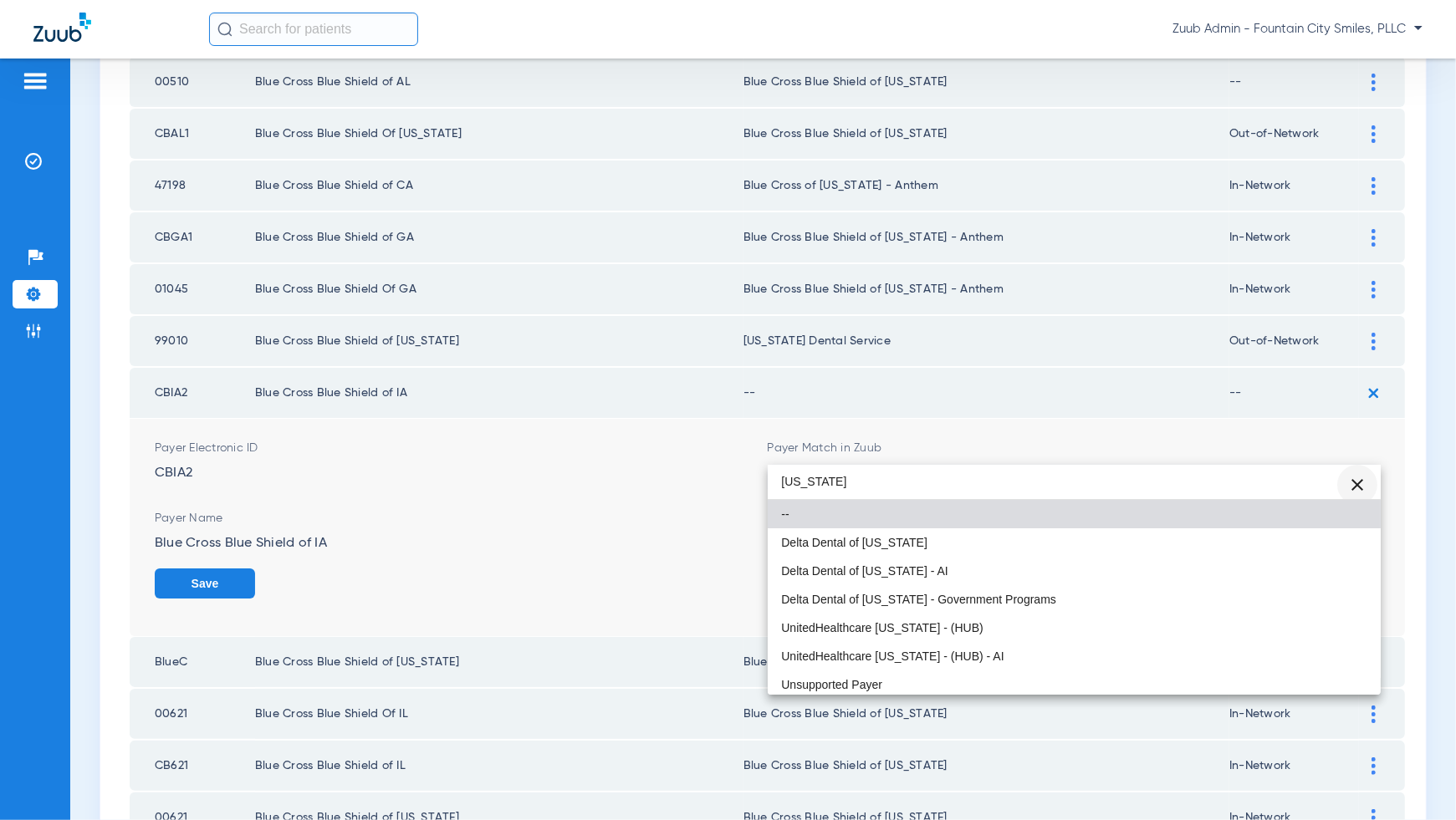
type input "[US_STATE]"
click at [1359, 484] on span "Clear" at bounding box center [1357, 485] width 40 height 40
click at [1269, 476] on input "dropdown search" at bounding box center [1074, 482] width 613 height 35
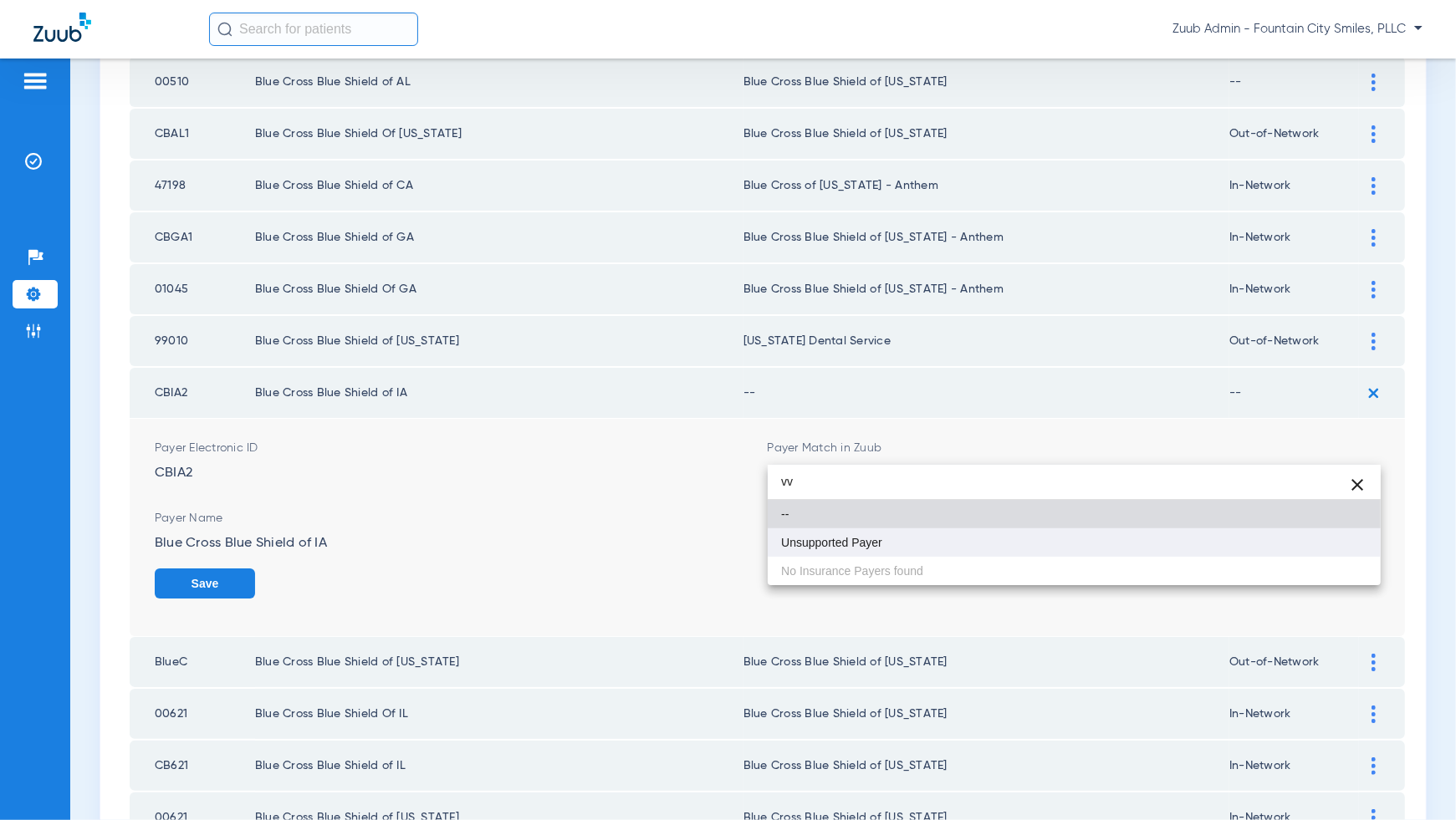
type input "vv"
click at [1310, 541] on mat-option "Unsupported Payer" at bounding box center [1074, 542] width 613 height 28
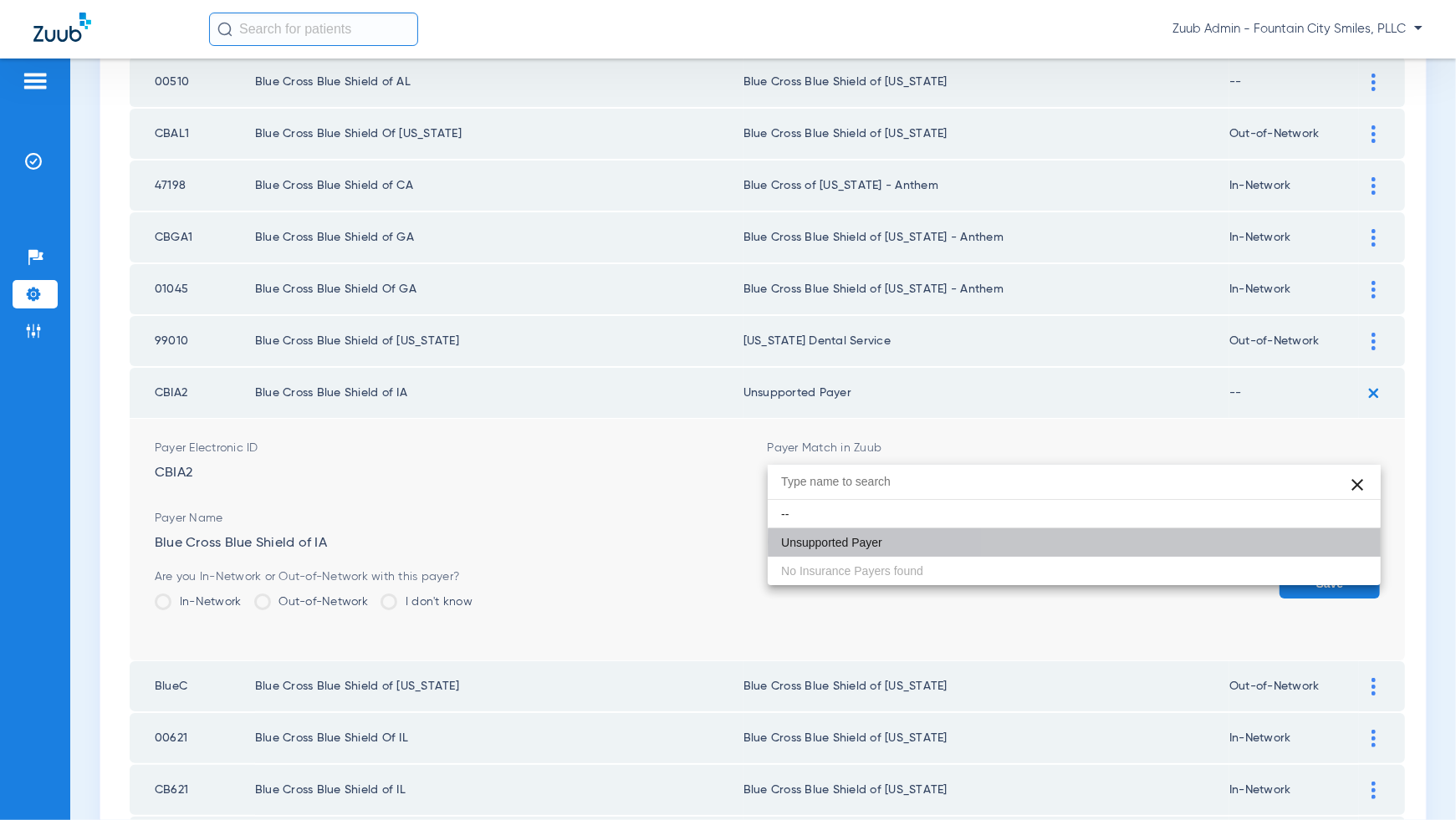
click at [1310, 569] on button "Save" at bounding box center [1329, 584] width 100 height 30
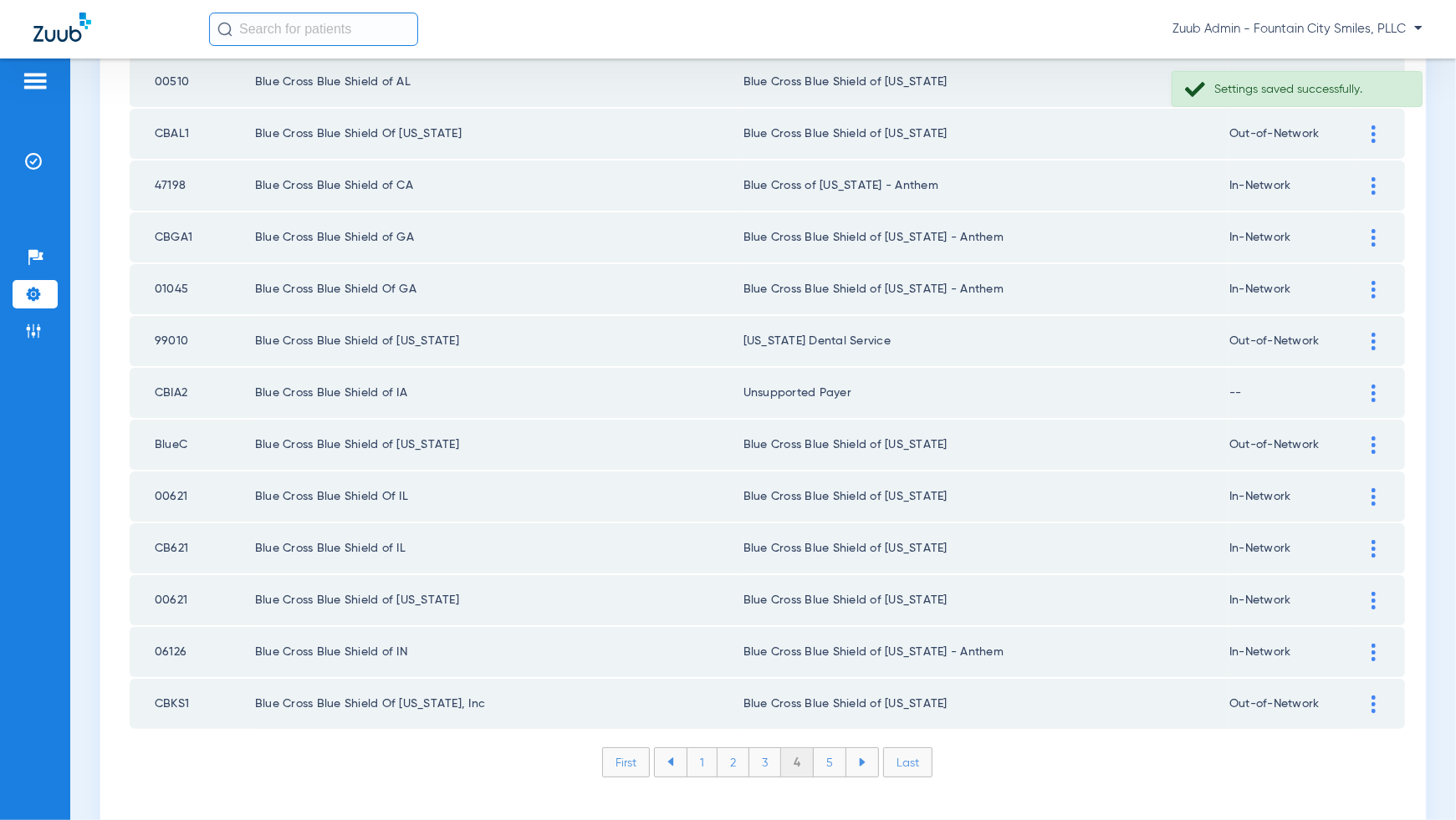
click at [830, 748] on li "5" at bounding box center [830, 762] width 33 height 28
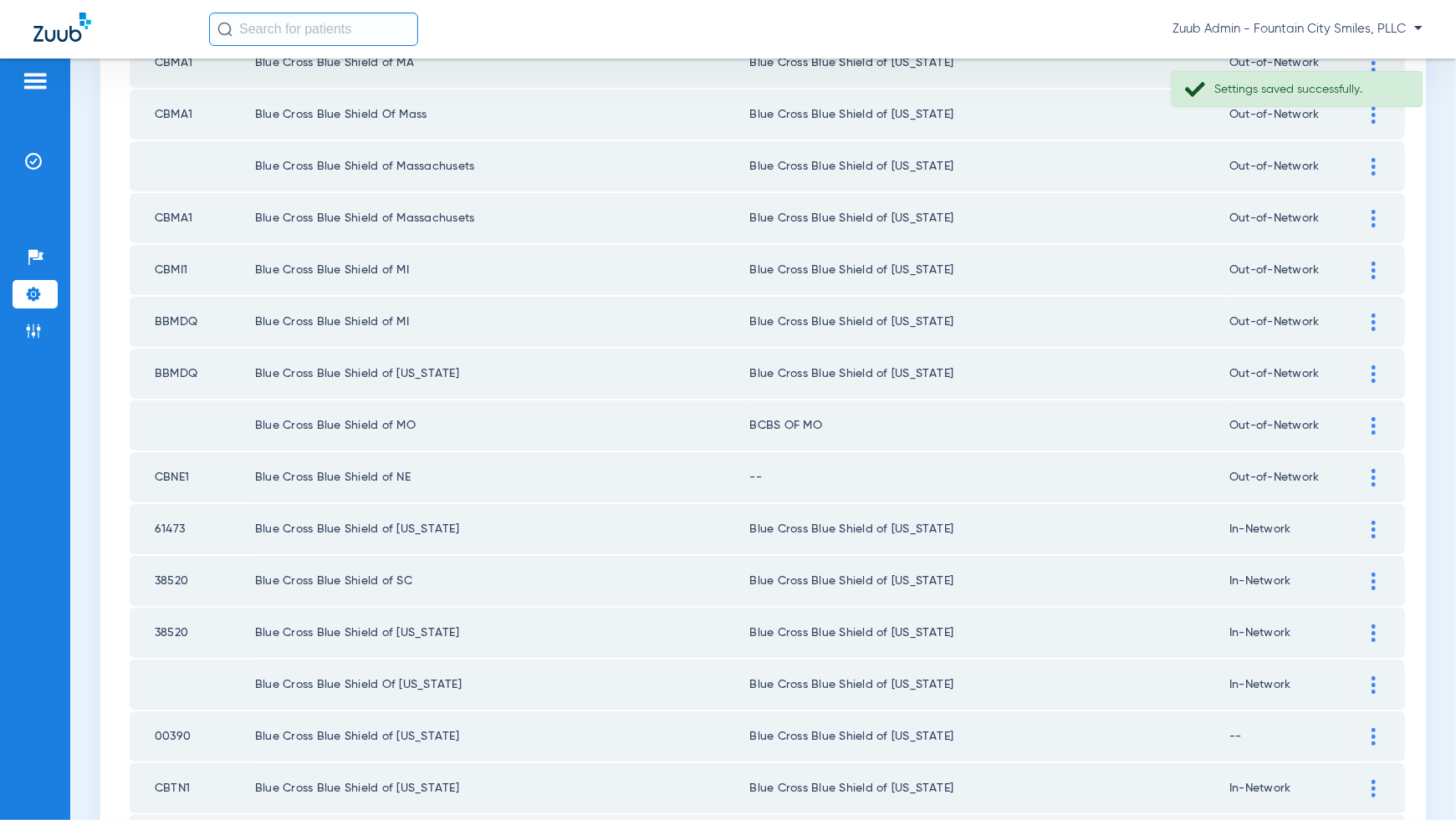
scroll to position [436, 0]
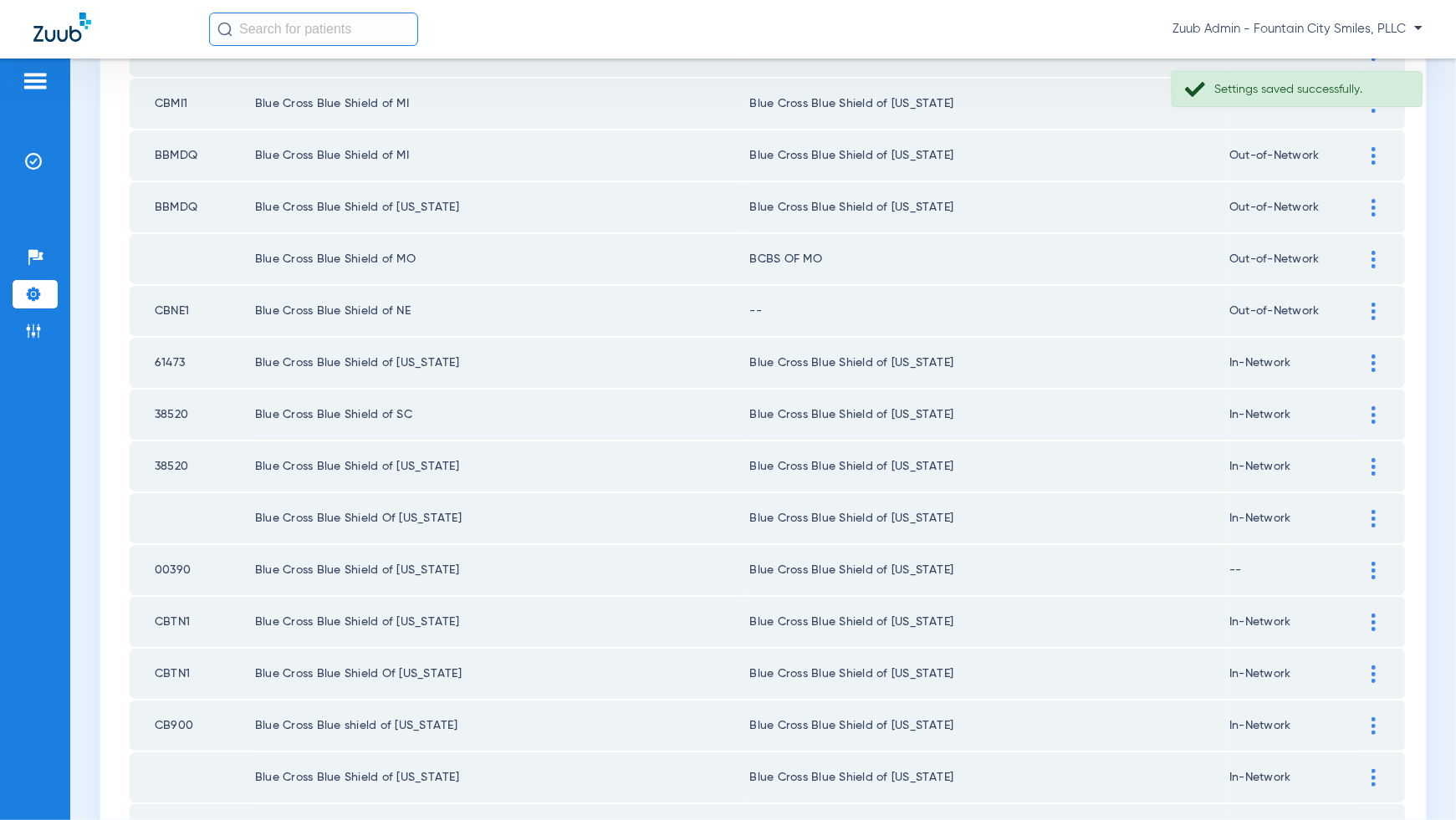
click at [1370, 311] on div at bounding box center [1373, 311] width 29 height 18
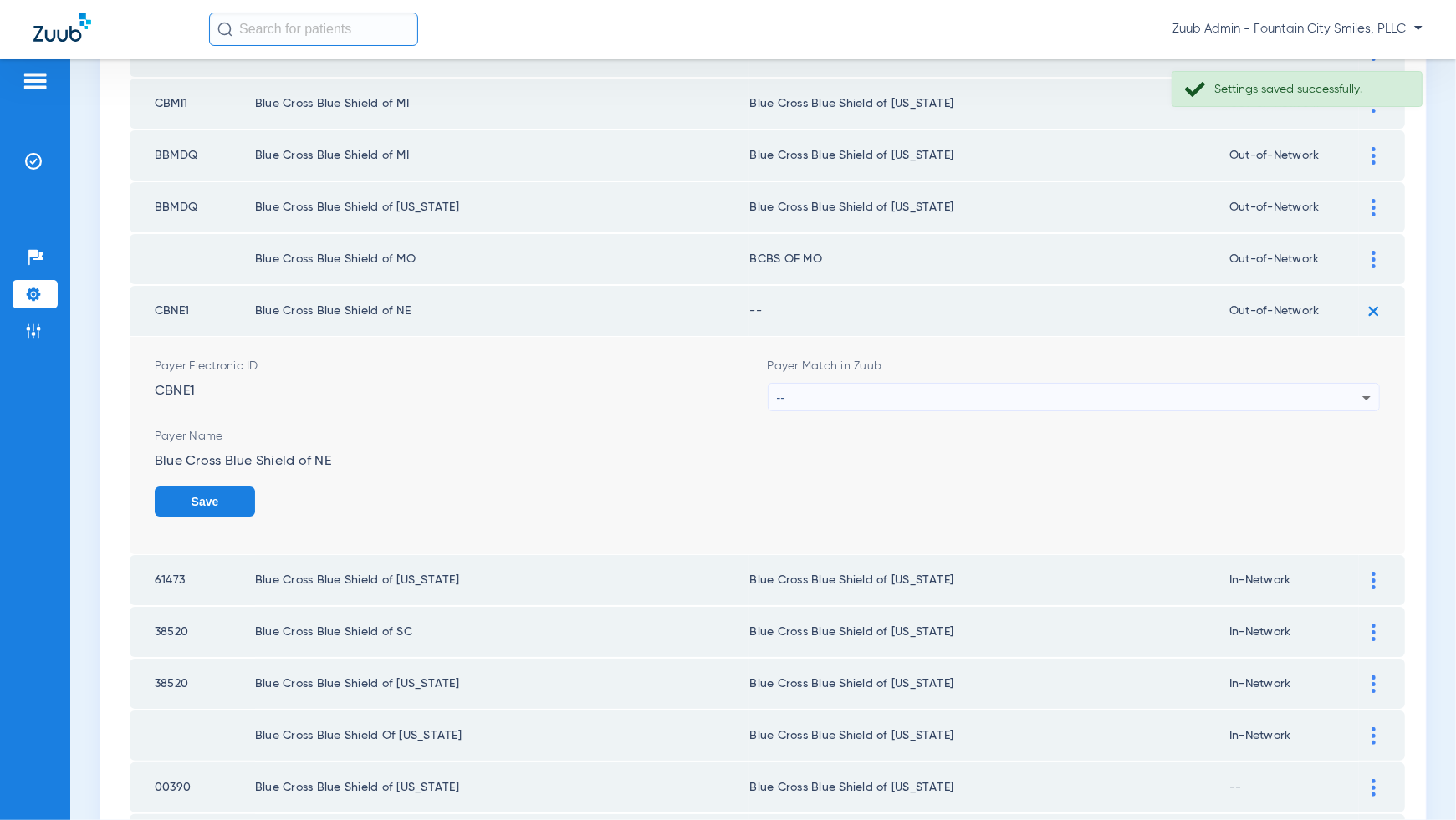
click at [1314, 395] on div "--" at bounding box center [1070, 398] width 586 height 28
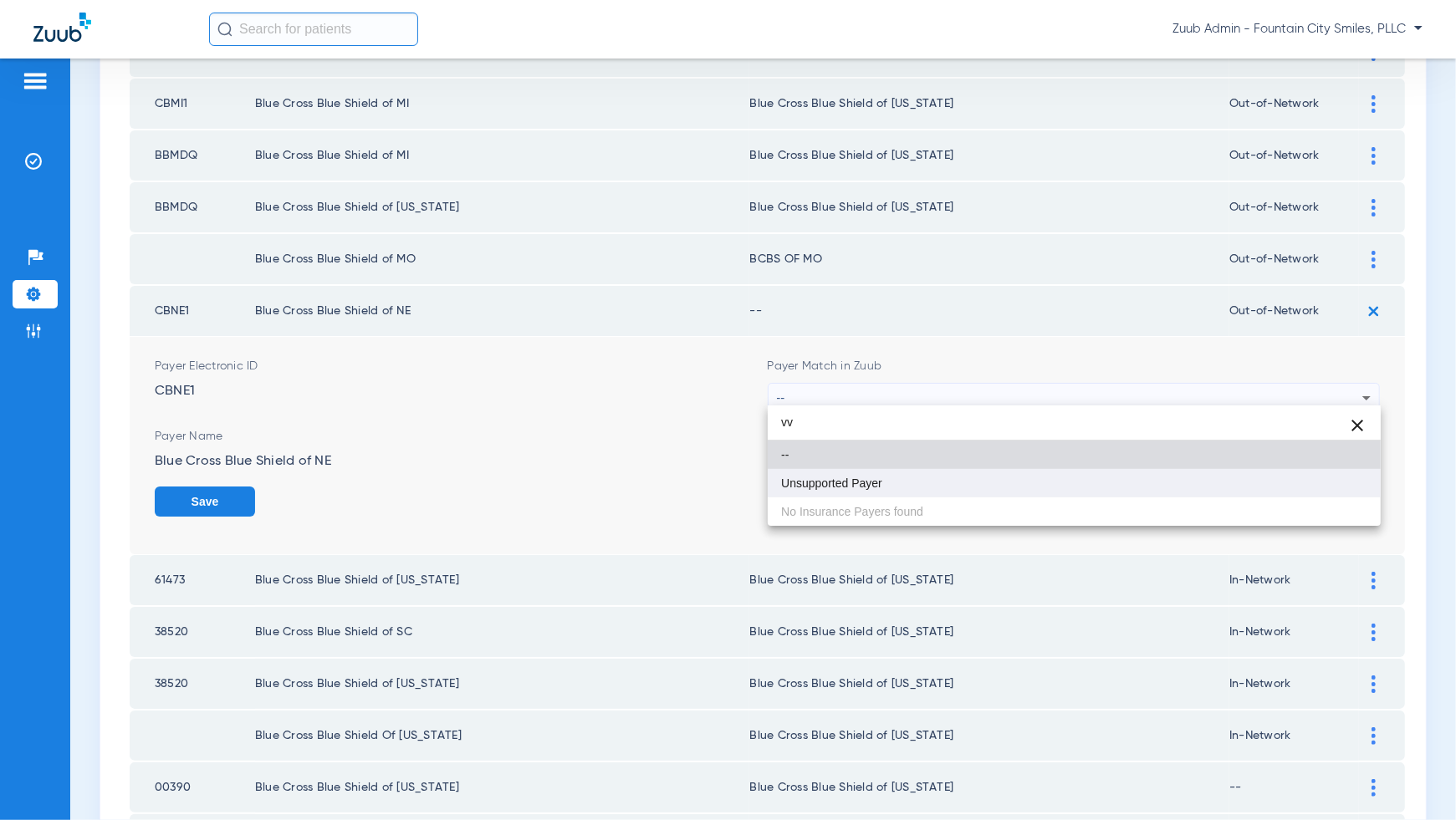
type input "vv"
click at [1314, 492] on mat-option "Unsupported Payer" at bounding box center [1074, 484] width 613 height 28
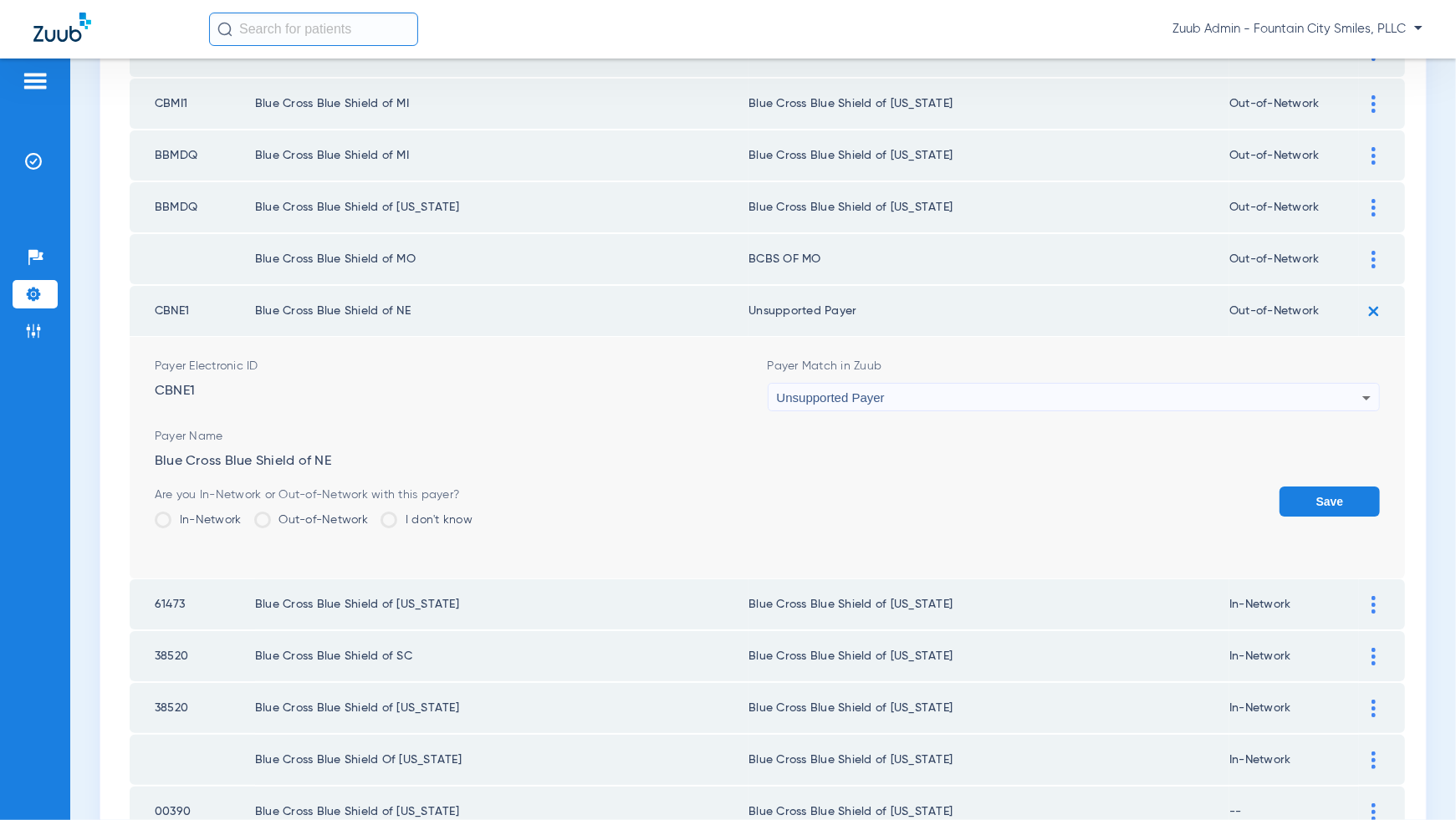
click at [1314, 492] on button "Save" at bounding box center [1329, 501] width 100 height 30
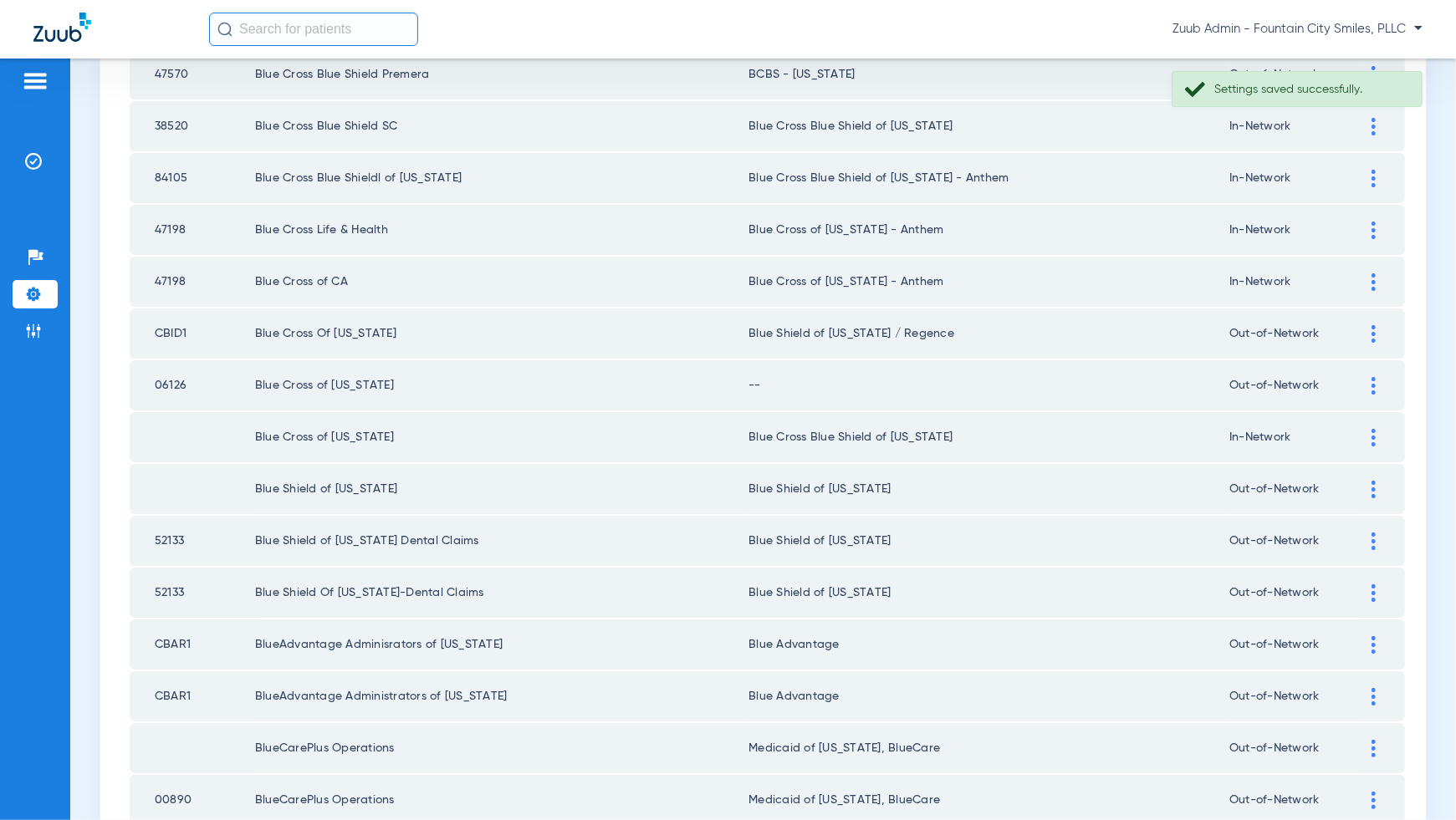
scroll to position [1779, 0]
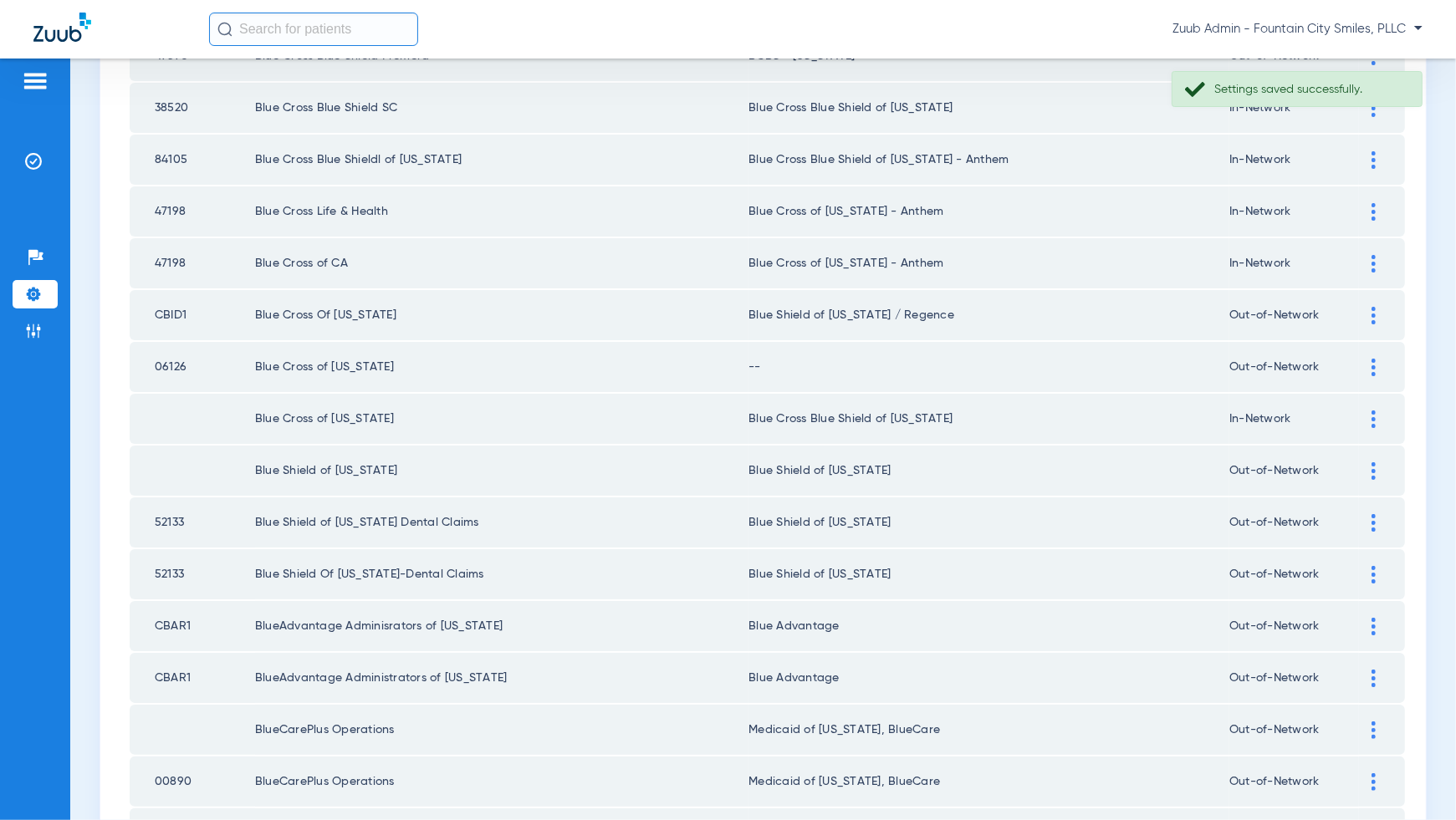
click at [1374, 359] on img at bounding box center [1373, 367] width 4 height 18
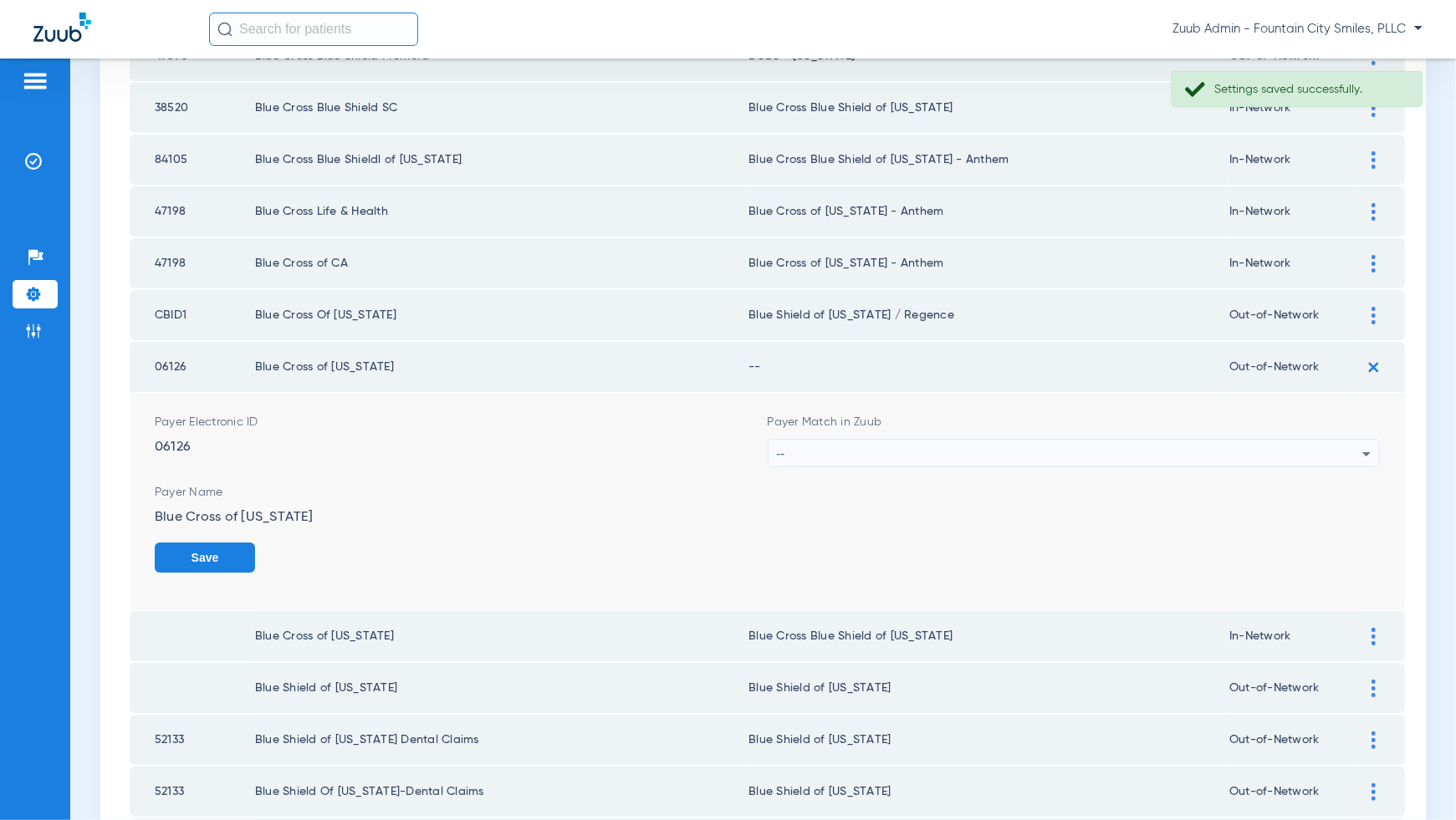
click at [1357, 444] on icon at bounding box center [1366, 453] width 20 height 20
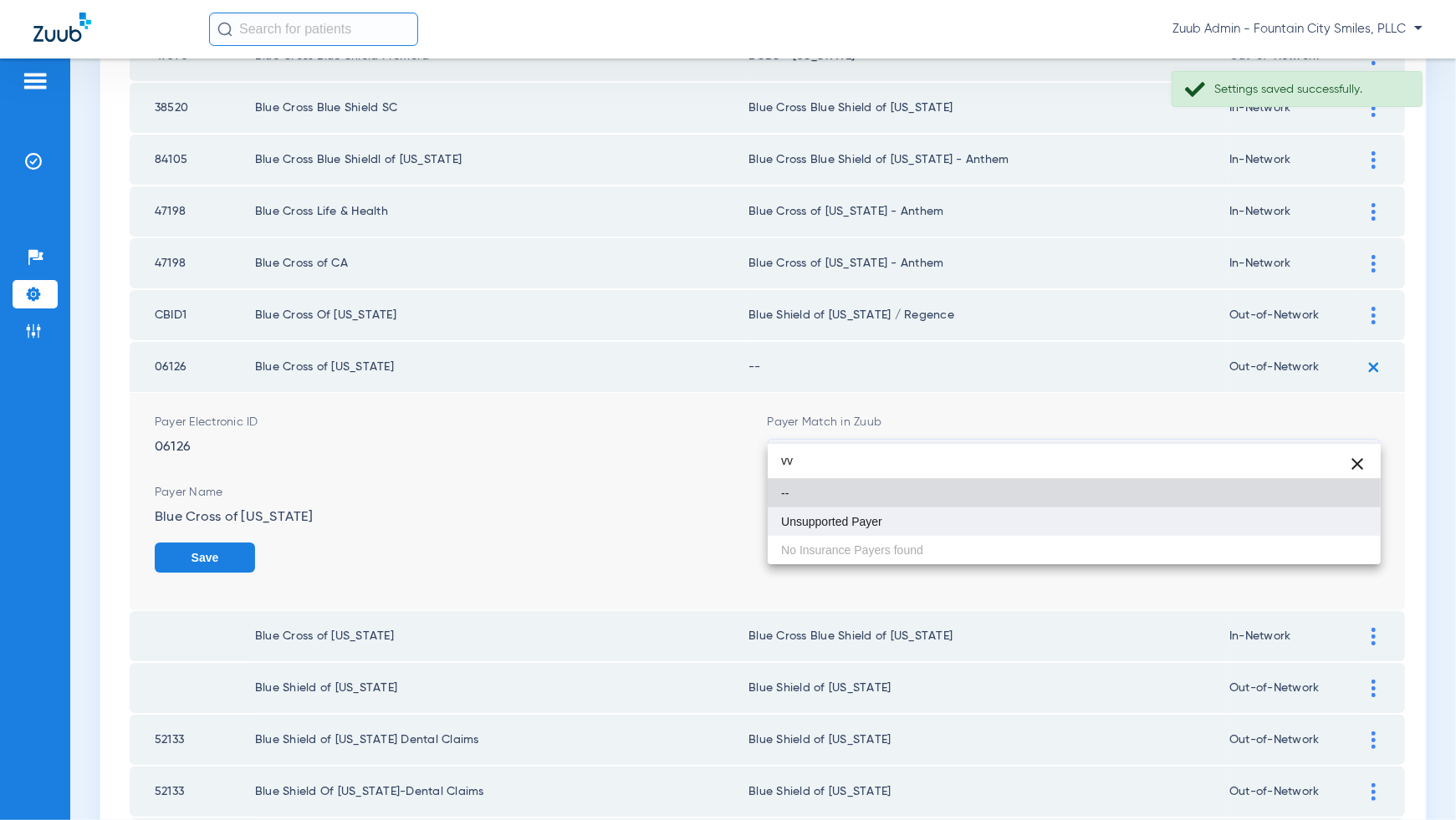
type input "vv"
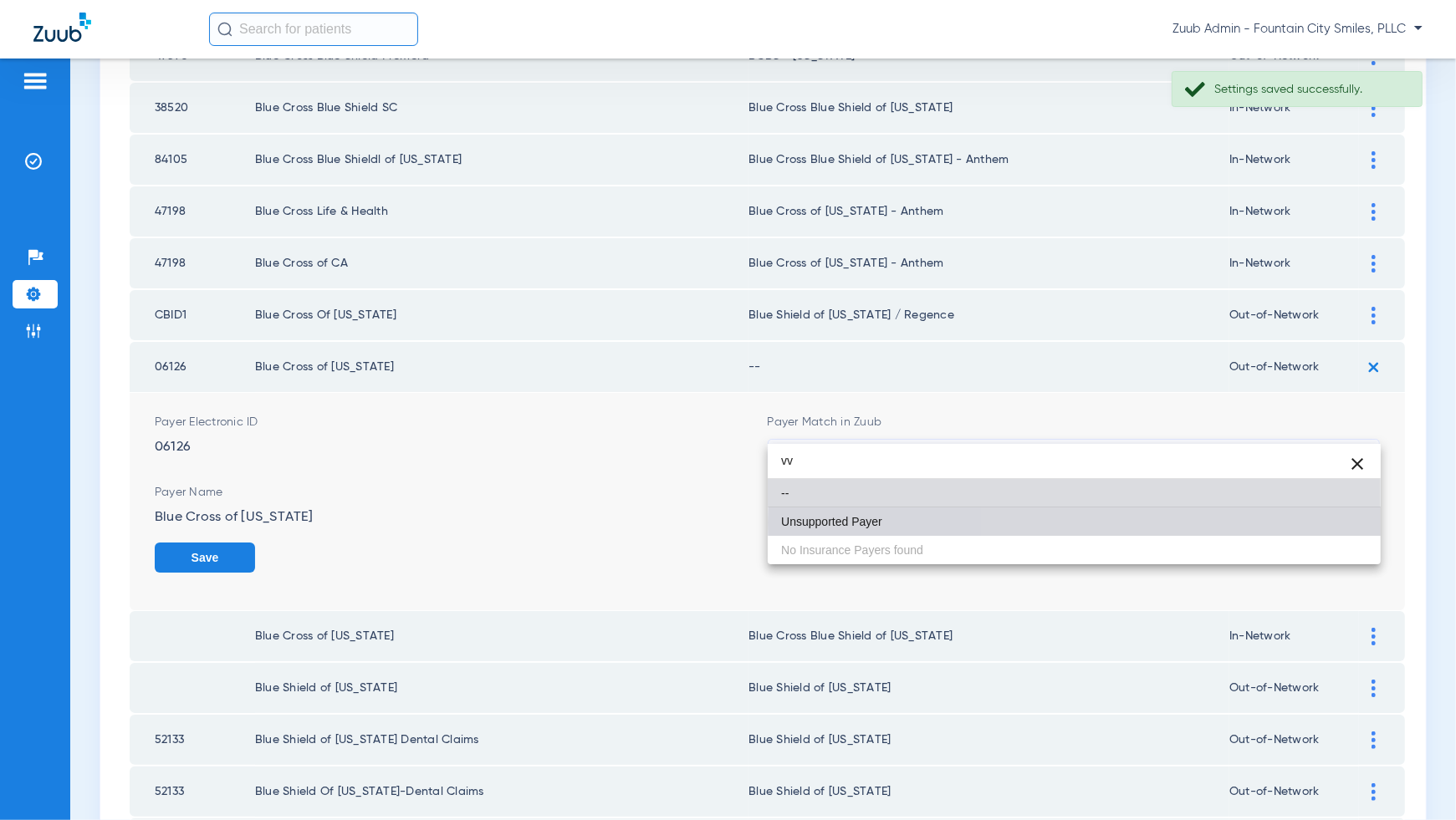
click at [1355, 523] on mat-option "Unsupported Payer" at bounding box center [1074, 522] width 613 height 28
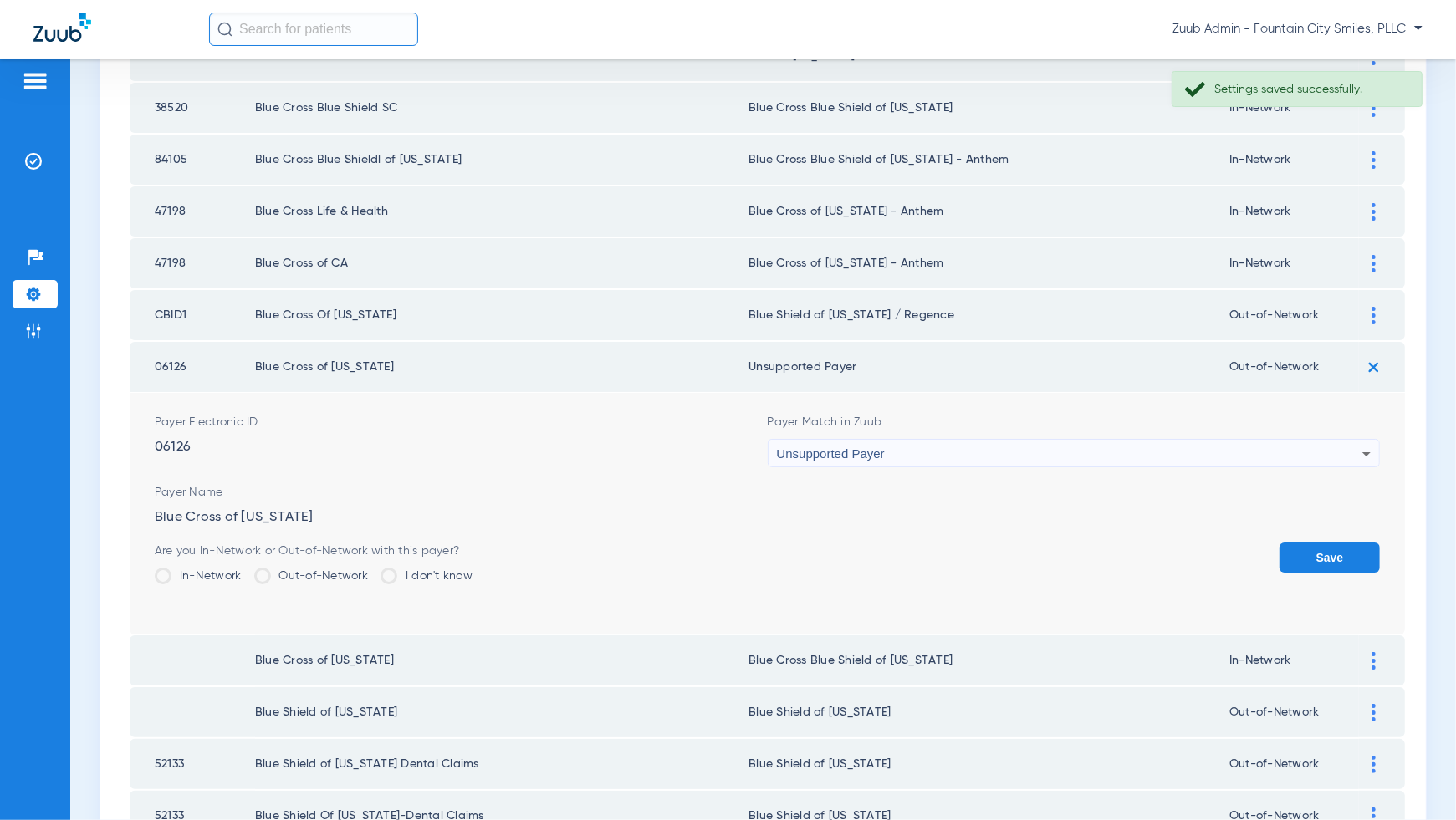
click at [1355, 542] on button "Save" at bounding box center [1329, 557] width 100 height 30
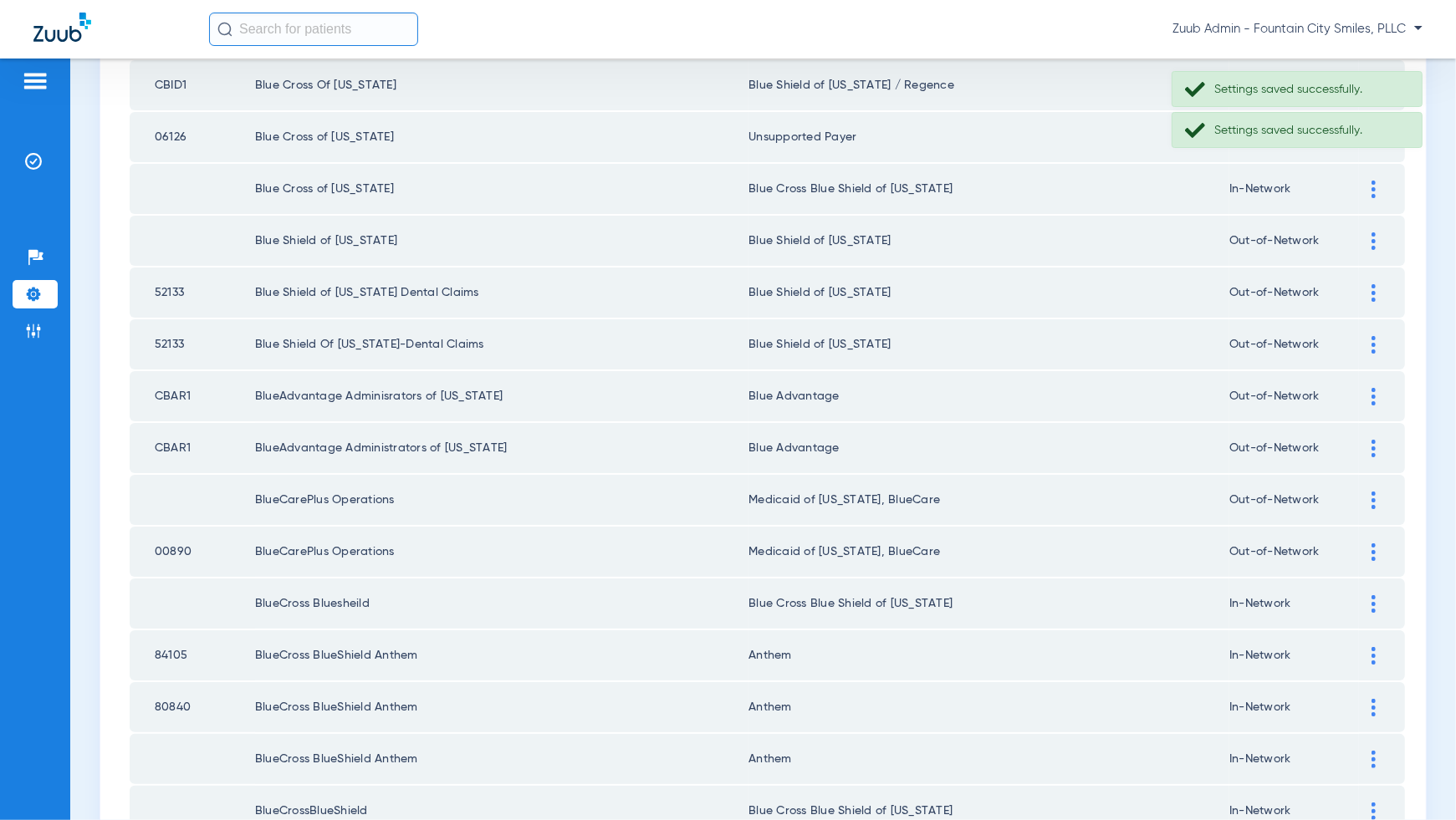
scroll to position [2143, 0]
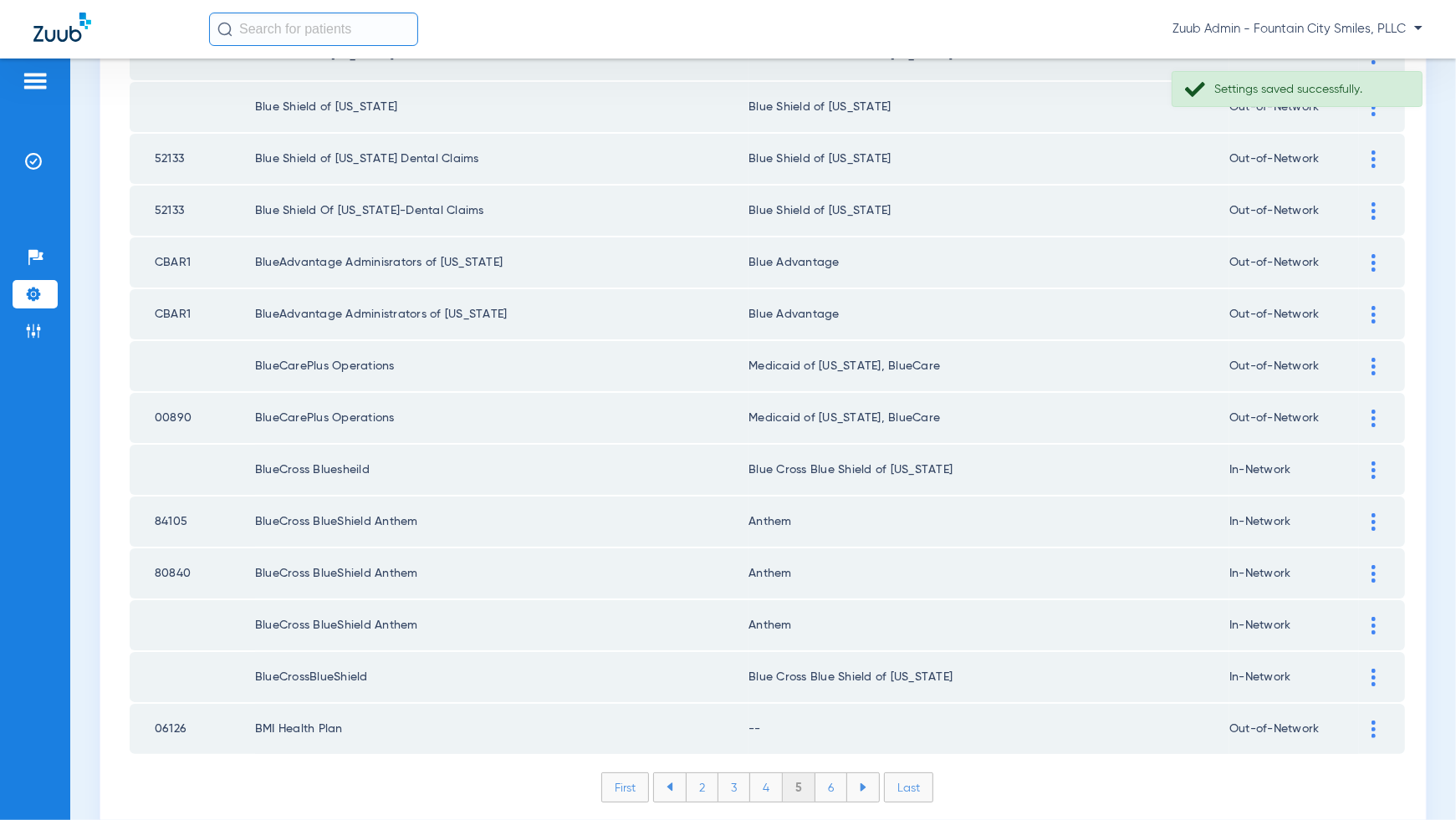
click at [1381, 721] on div at bounding box center [1373, 729] width 29 height 18
click at [1286, 801] on div "--" at bounding box center [1070, 816] width 586 height 28
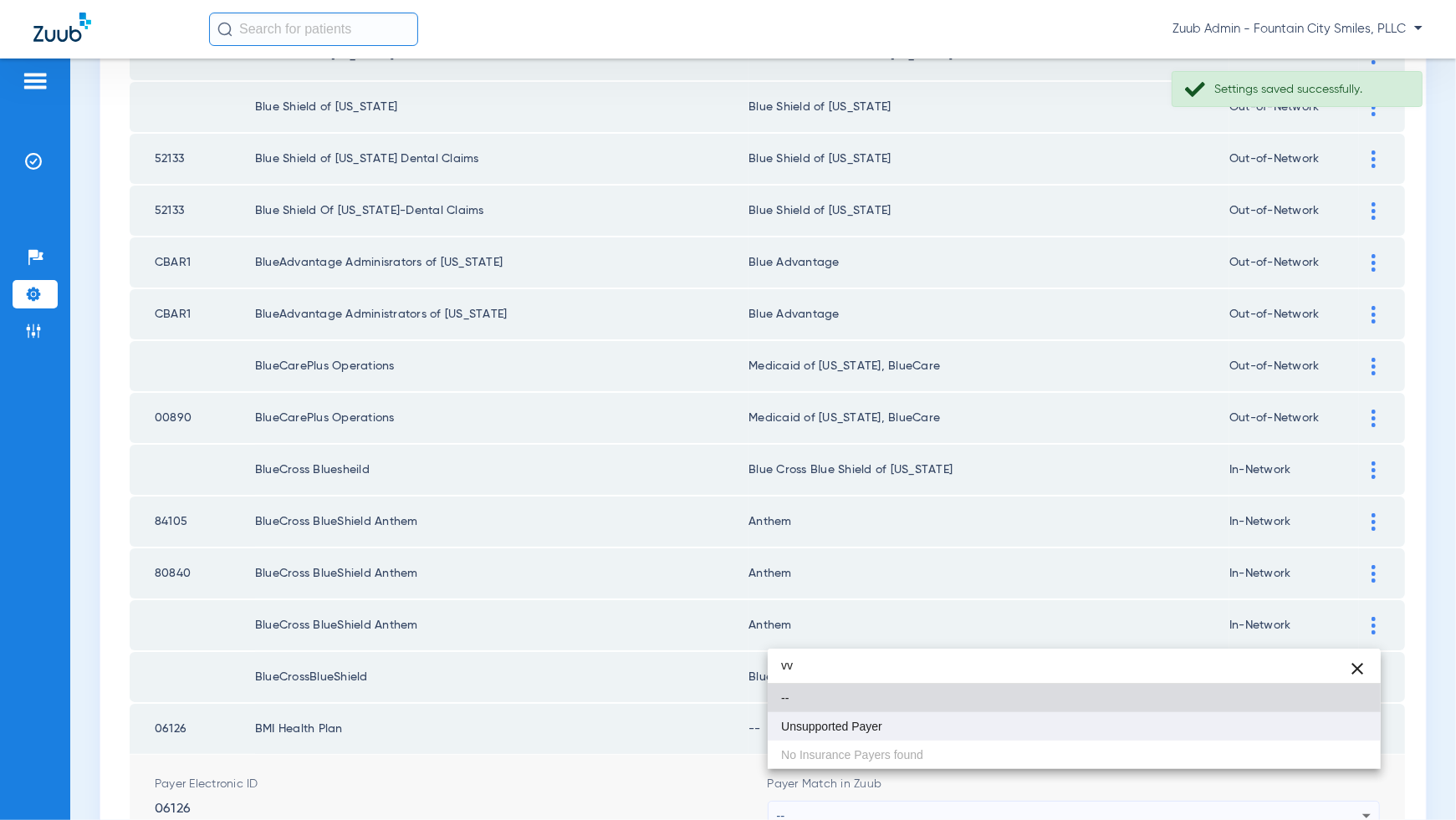
type input "vv"
click at [1280, 717] on mat-option "Unsupported Payer" at bounding box center [1074, 727] width 613 height 28
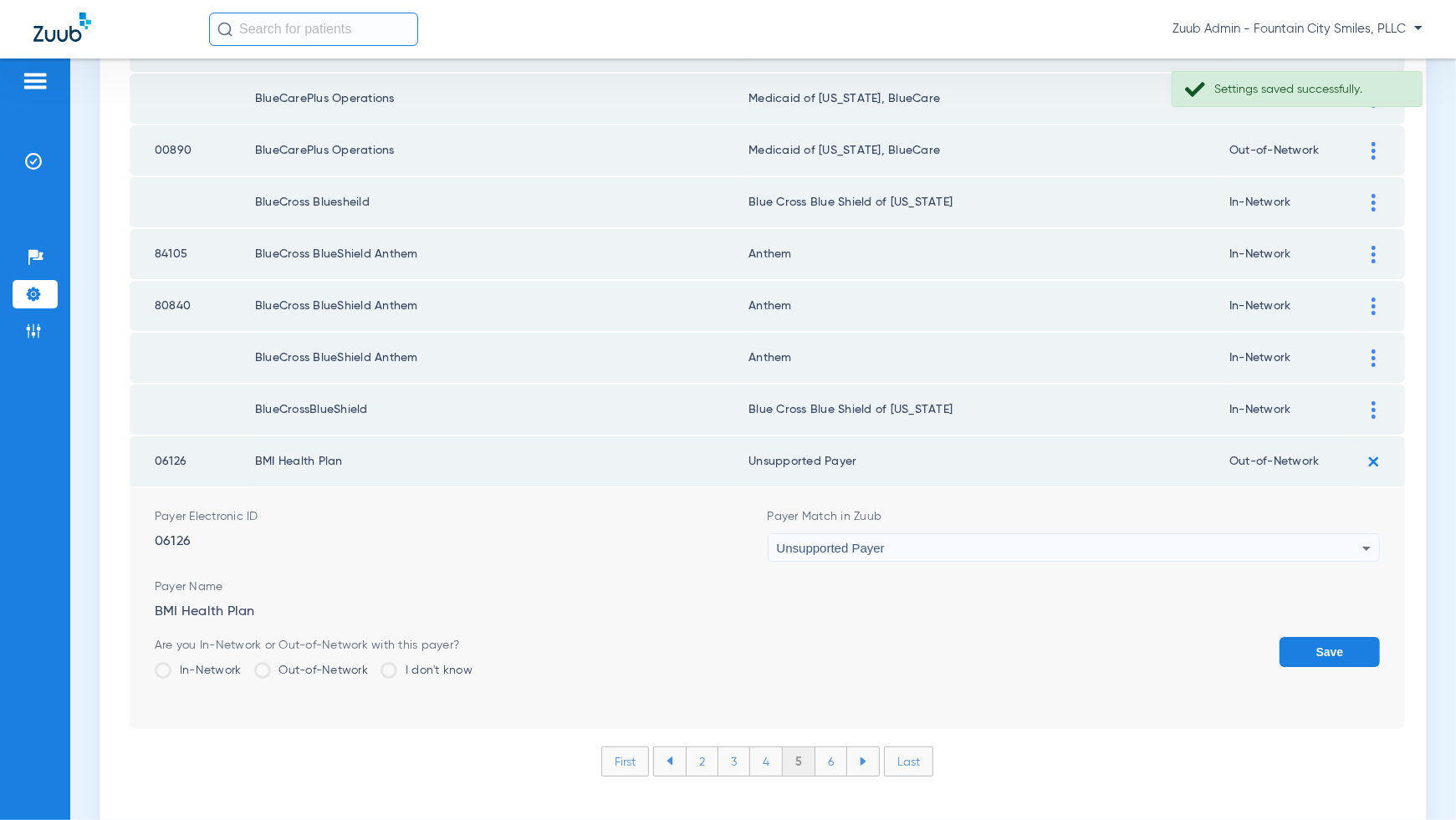
click at [1321, 637] on button "Save" at bounding box center [1329, 652] width 100 height 30
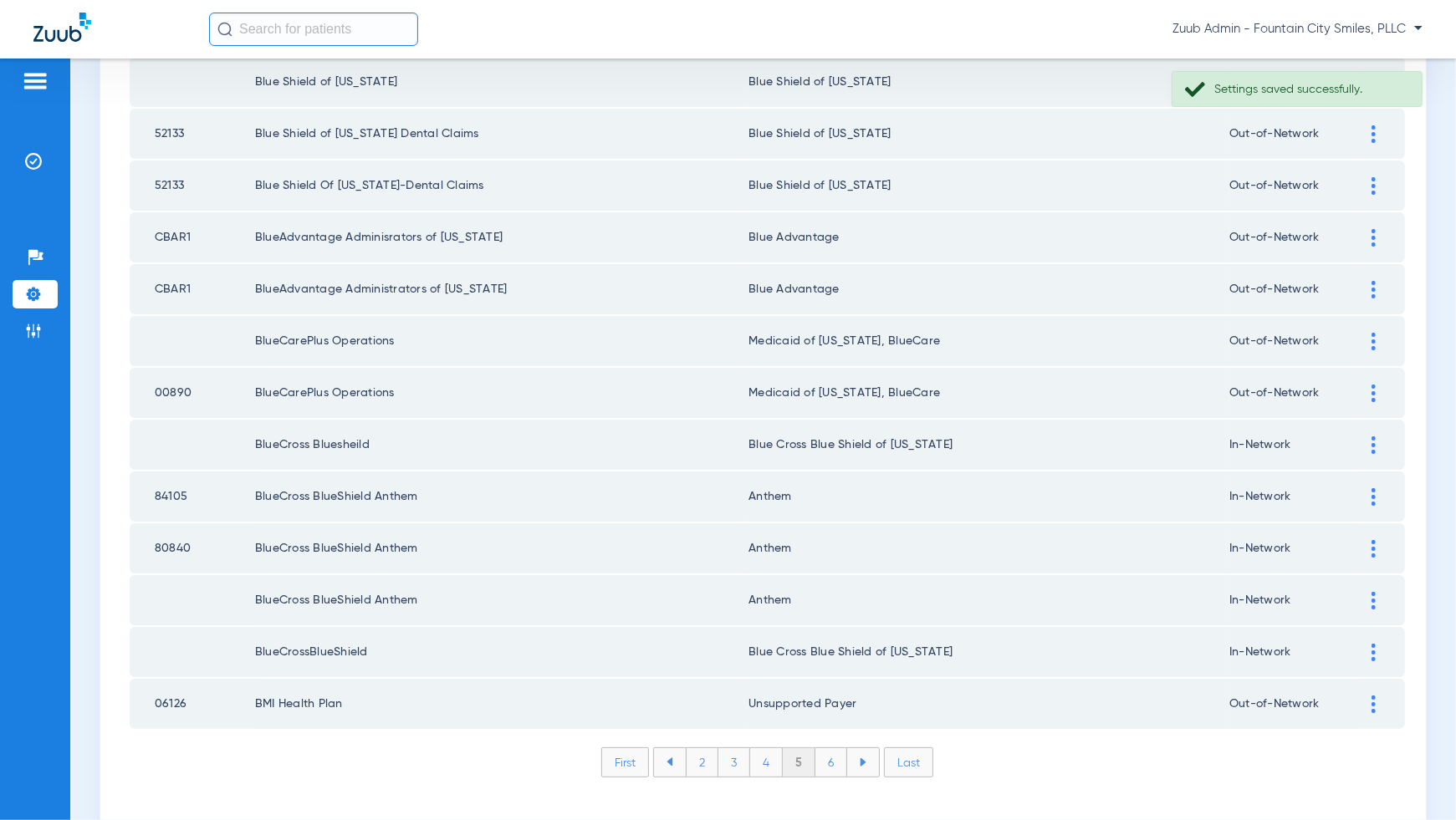
click at [827, 748] on li "6" at bounding box center [832, 762] width 32 height 28
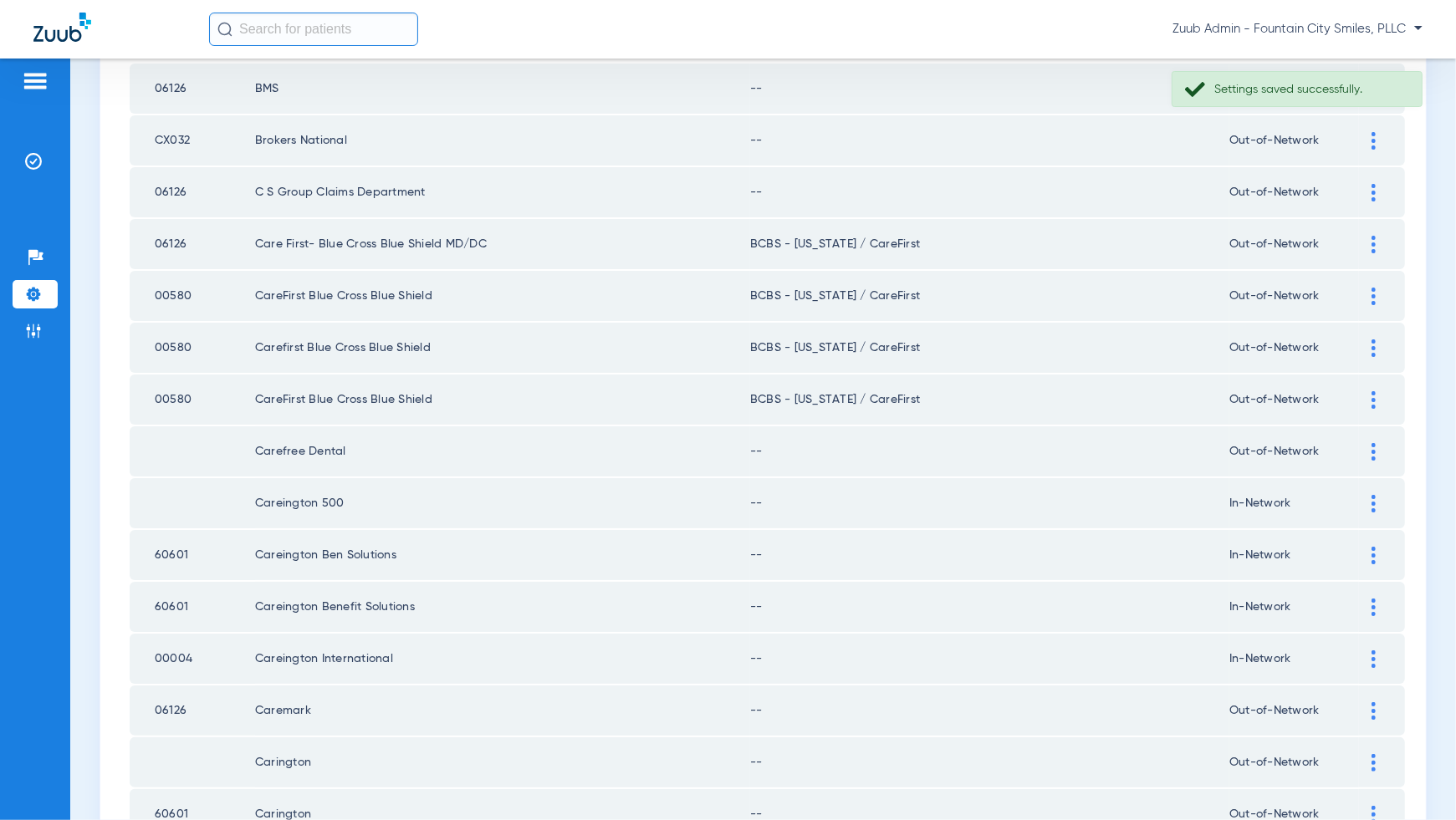
scroll to position [0, 0]
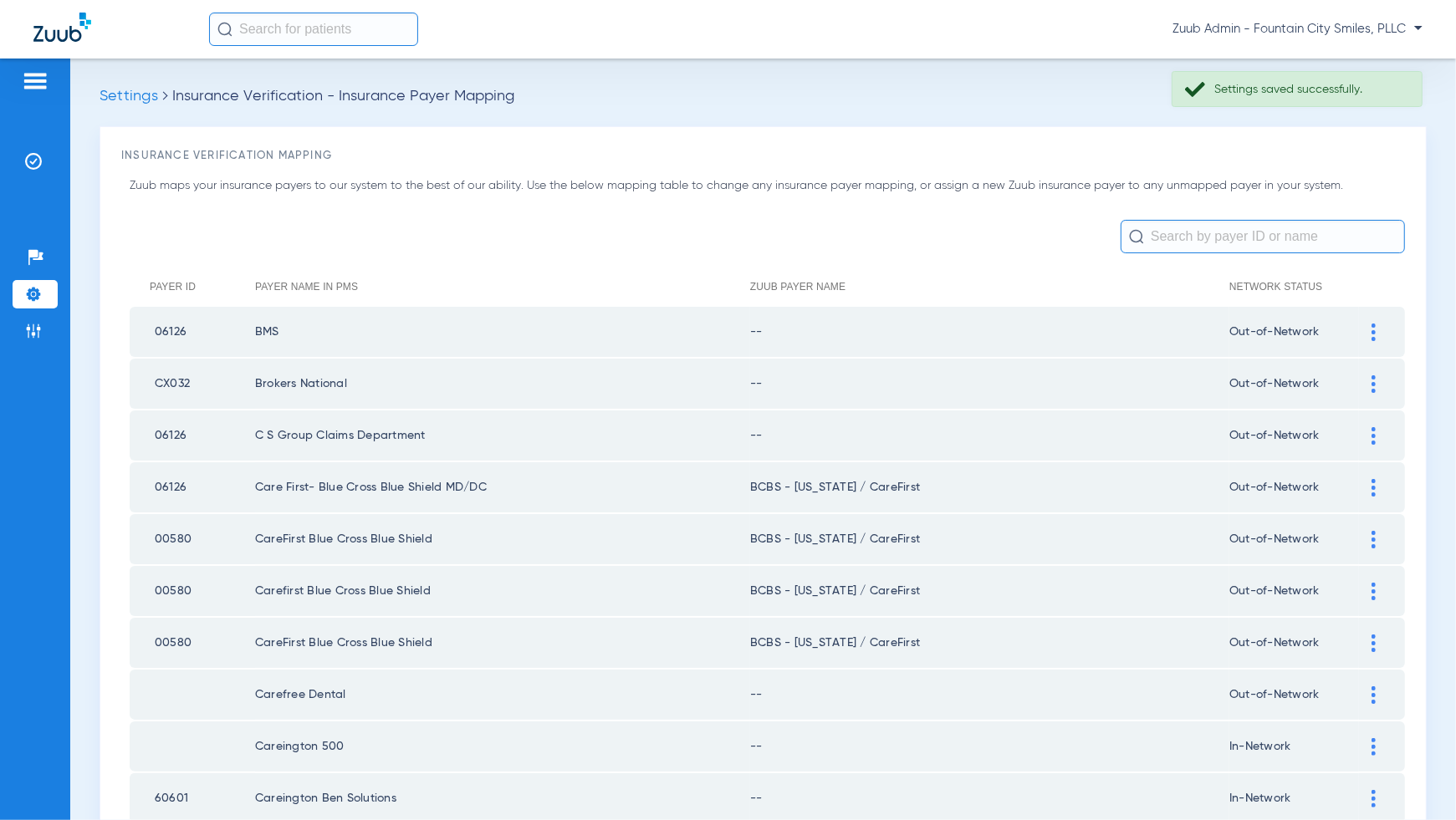
click at [1370, 319] on td at bounding box center [1382, 332] width 46 height 51
click at [1373, 335] on img at bounding box center [1373, 333] width 4 height 18
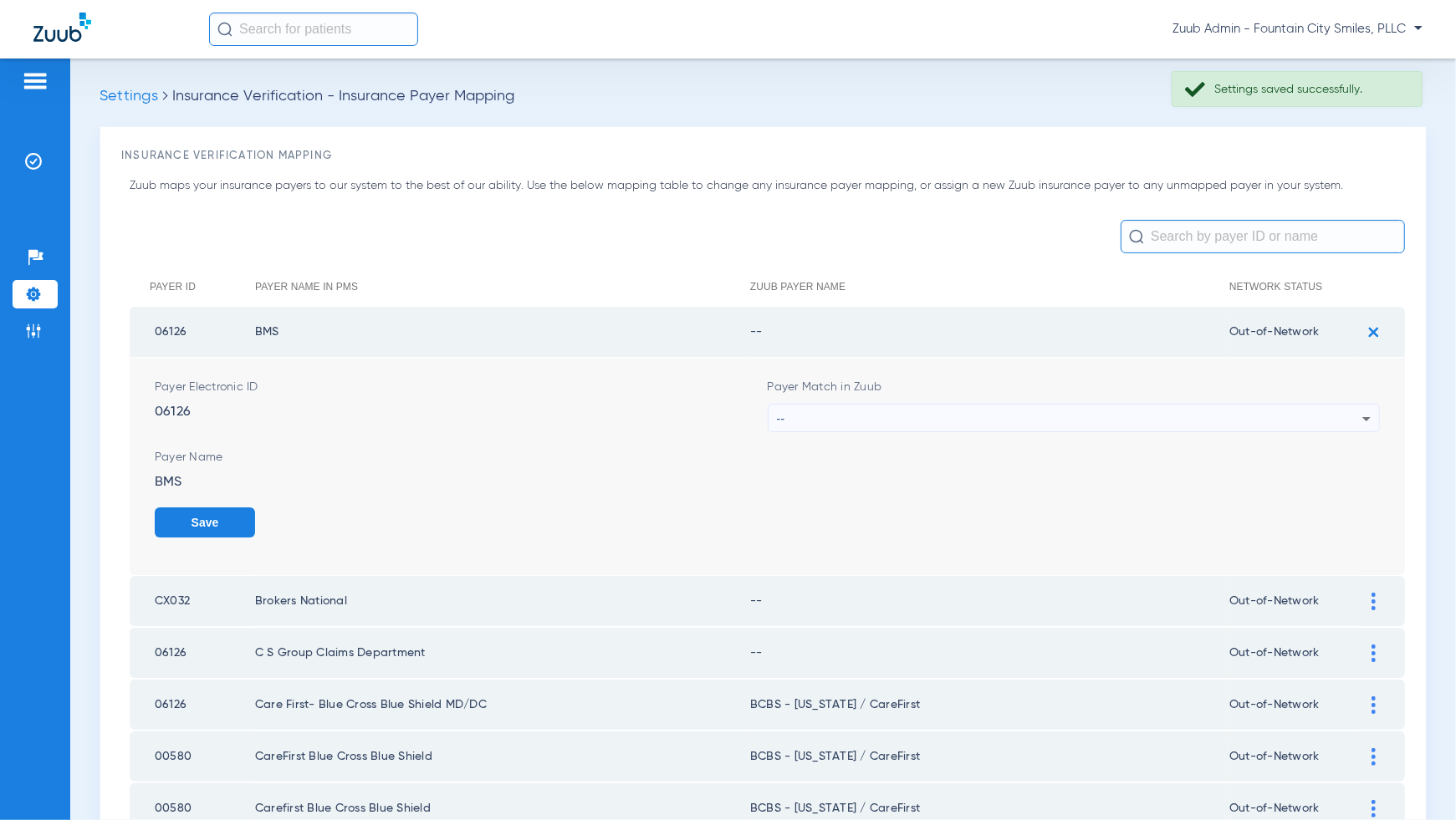
click at [1363, 405] on div "--" at bounding box center [1070, 419] width 586 height 28
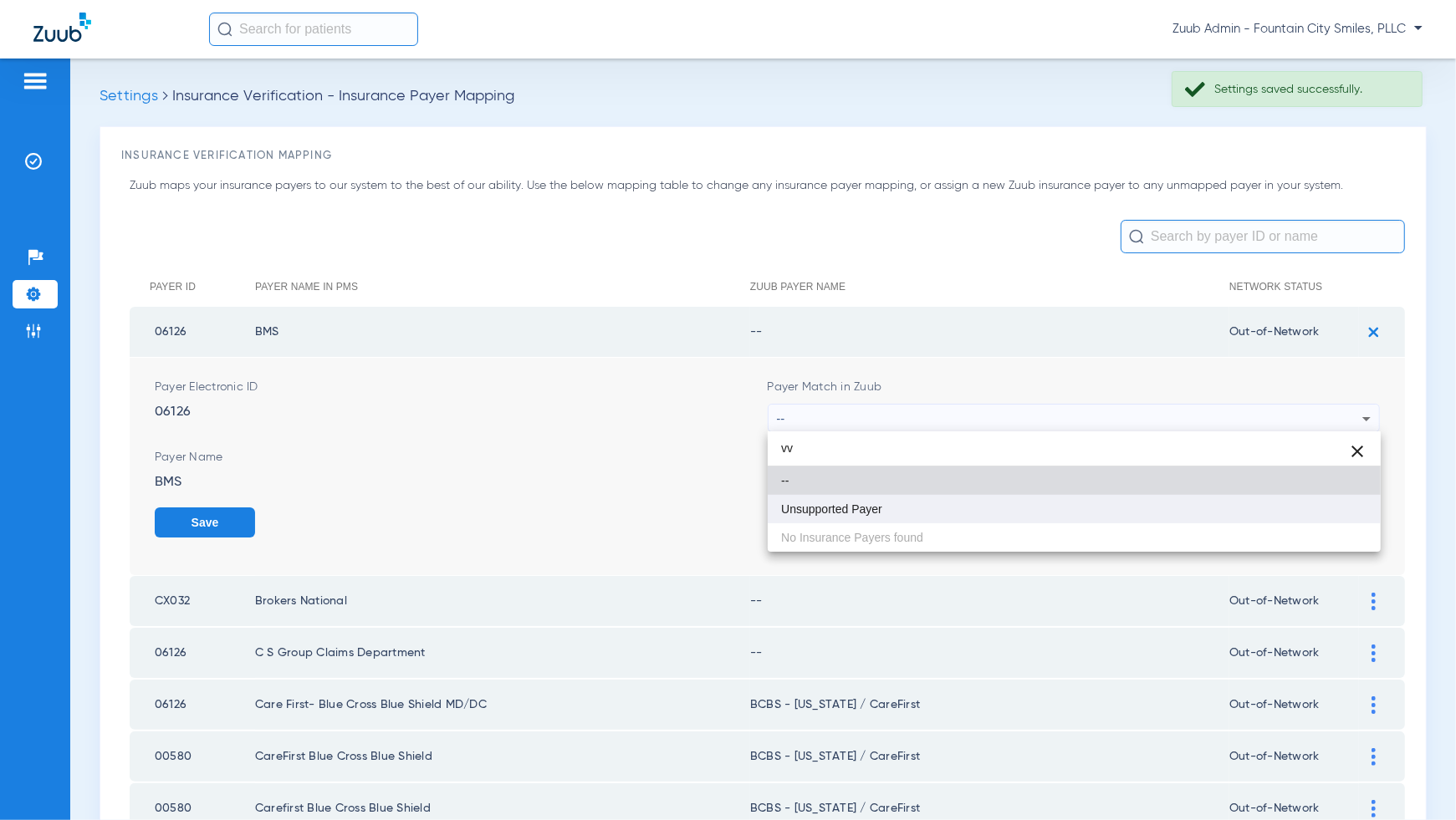
type input "vv"
click at [1349, 498] on mat-option "Unsupported Payer" at bounding box center [1074, 509] width 613 height 28
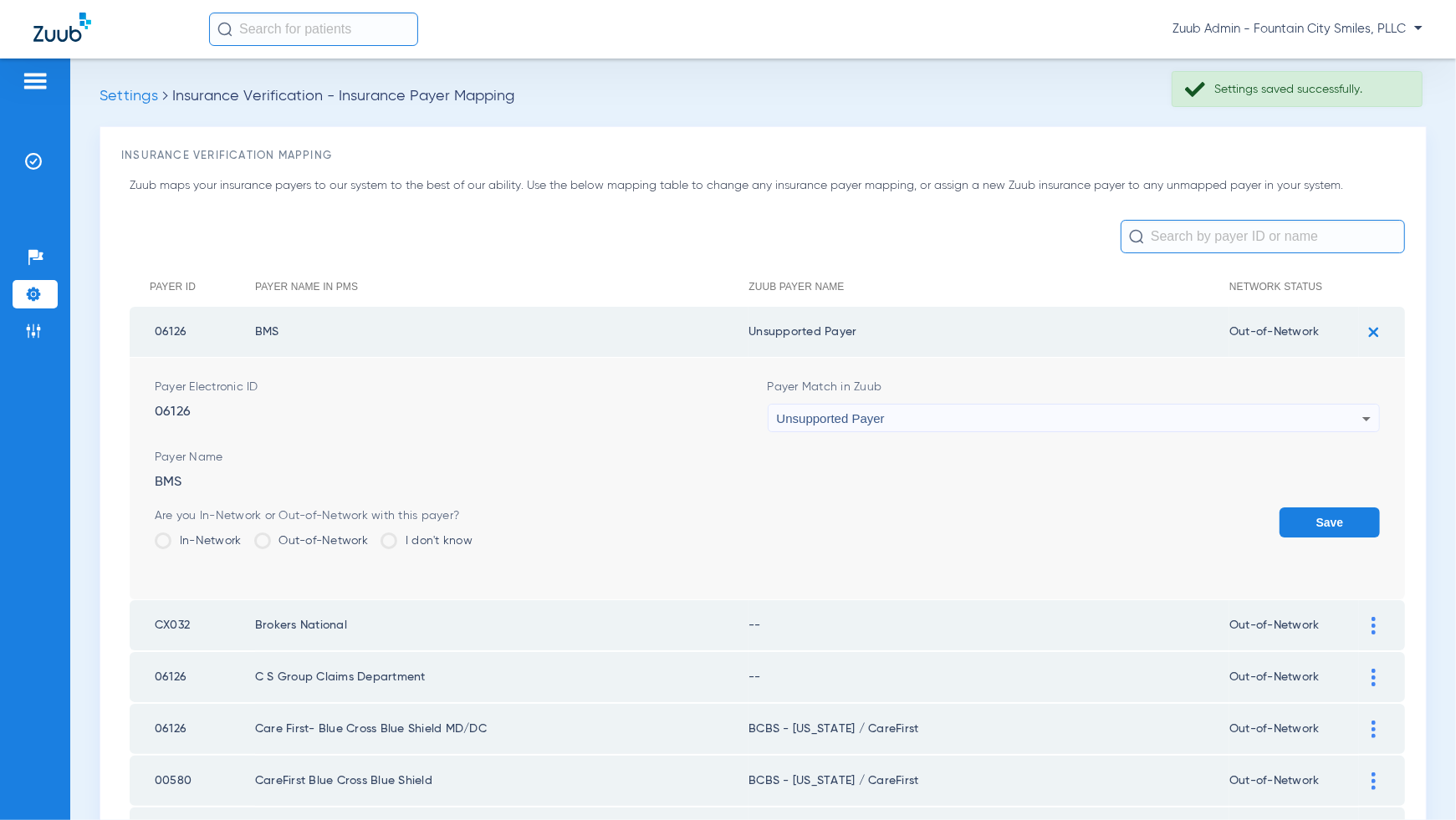
click at [1345, 521] on button "Save" at bounding box center [1329, 523] width 100 height 30
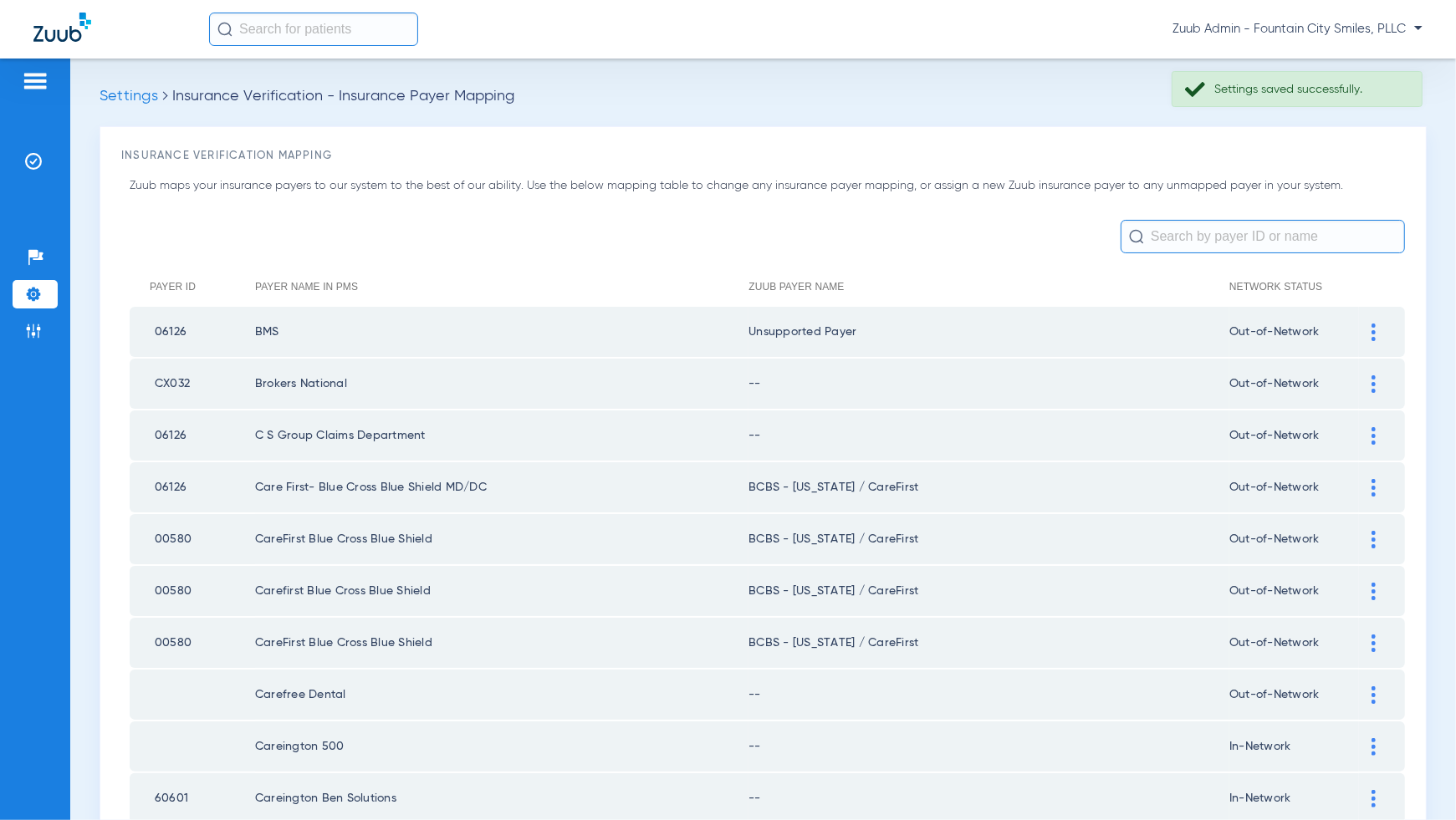
click at [1372, 382] on img at bounding box center [1373, 384] width 4 height 18
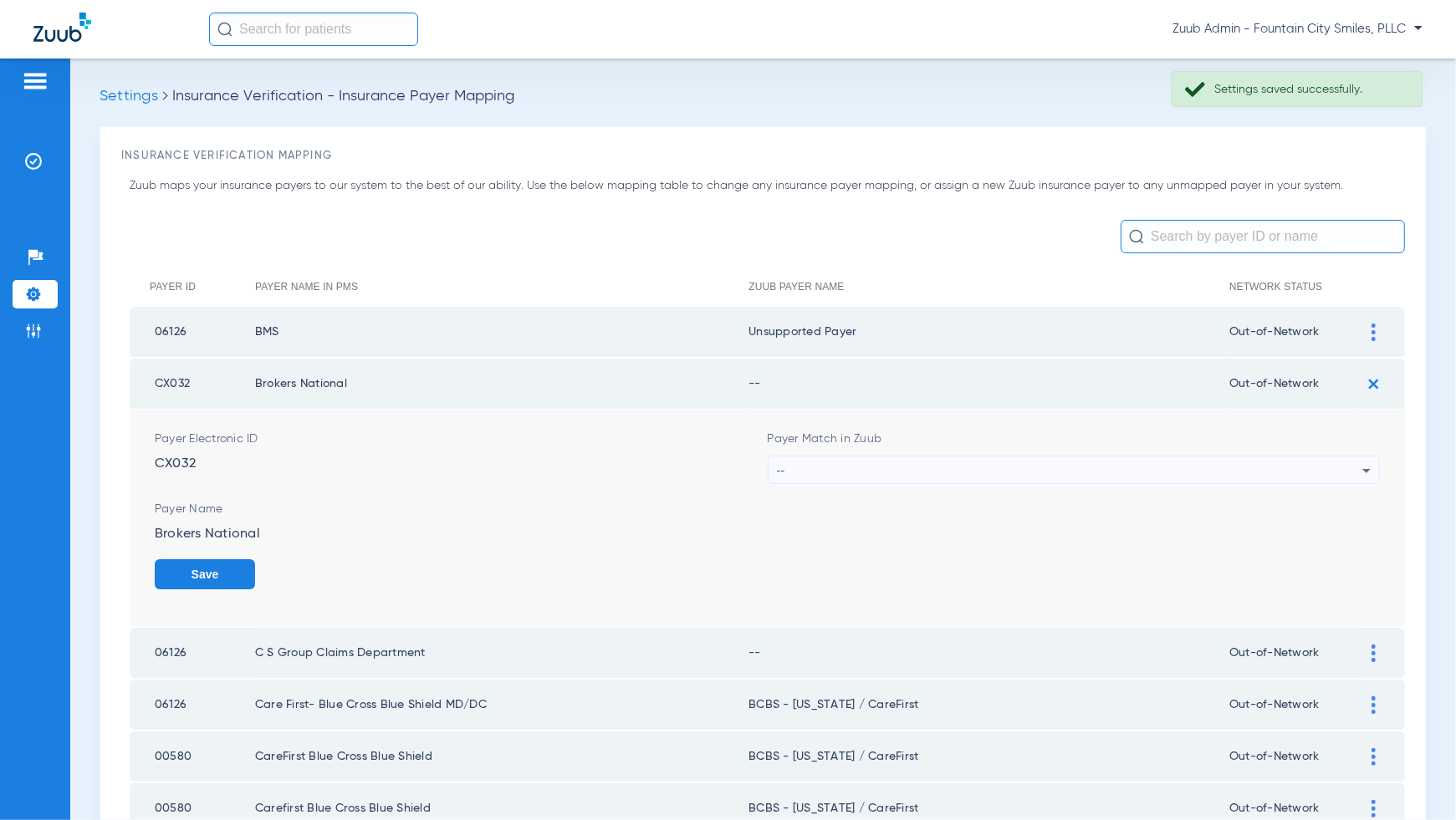
click at [1332, 467] on div "--" at bounding box center [1070, 470] width 586 height 28
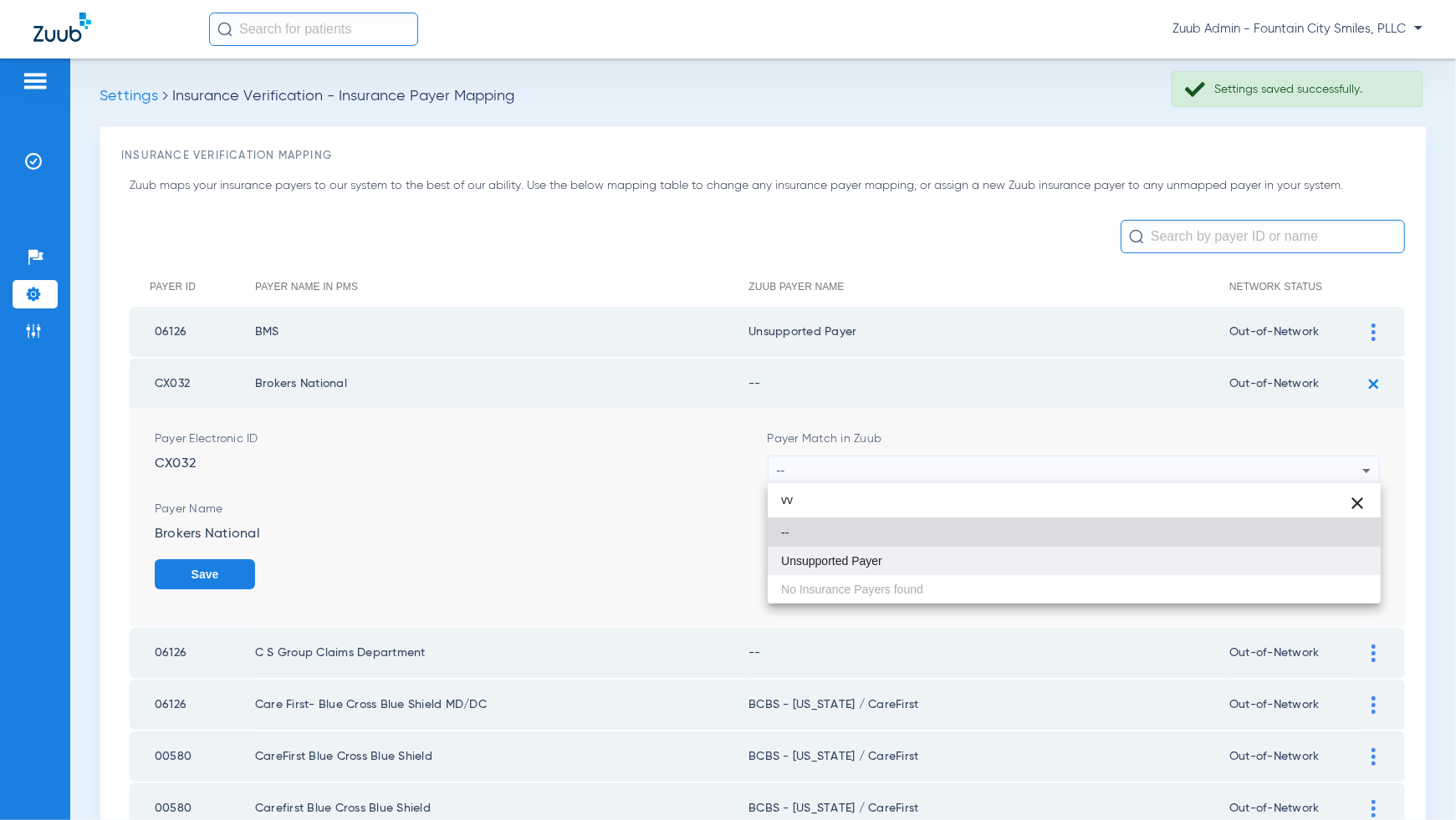
type input "vv"
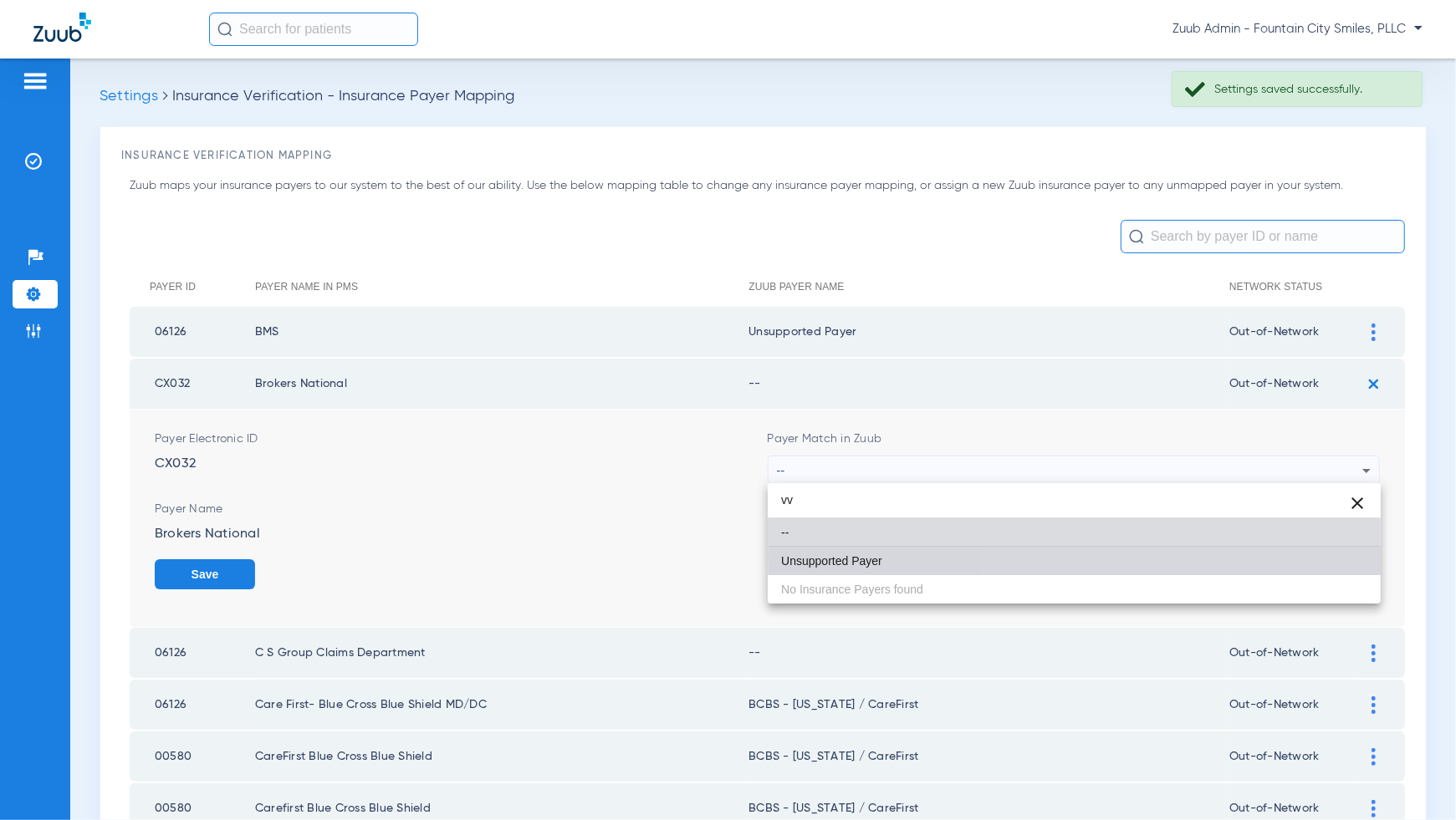
click at [1335, 558] on mat-option "Unsupported Payer" at bounding box center [1074, 561] width 613 height 28
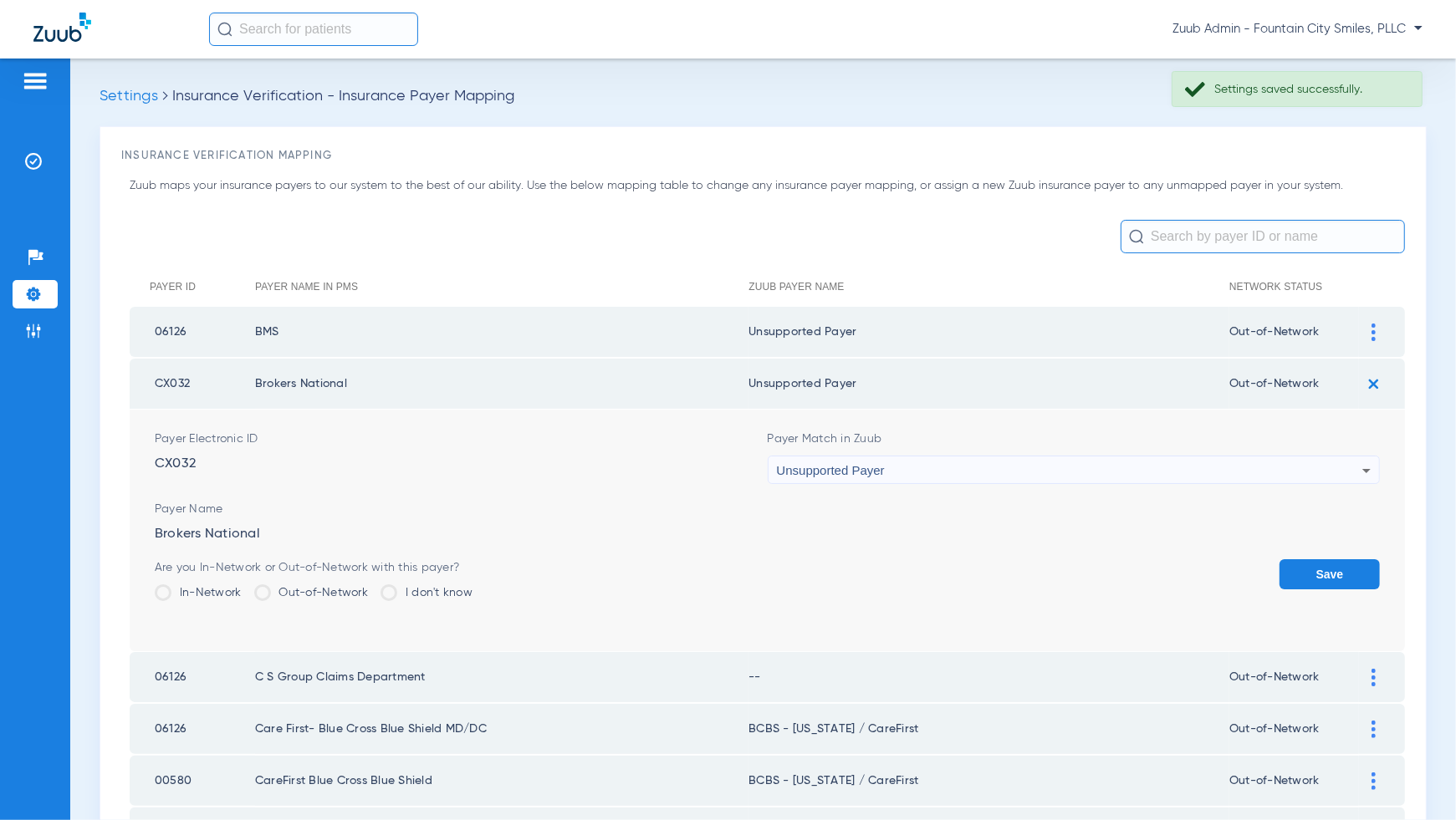
click at [1335, 559] on button "Save" at bounding box center [1329, 574] width 100 height 30
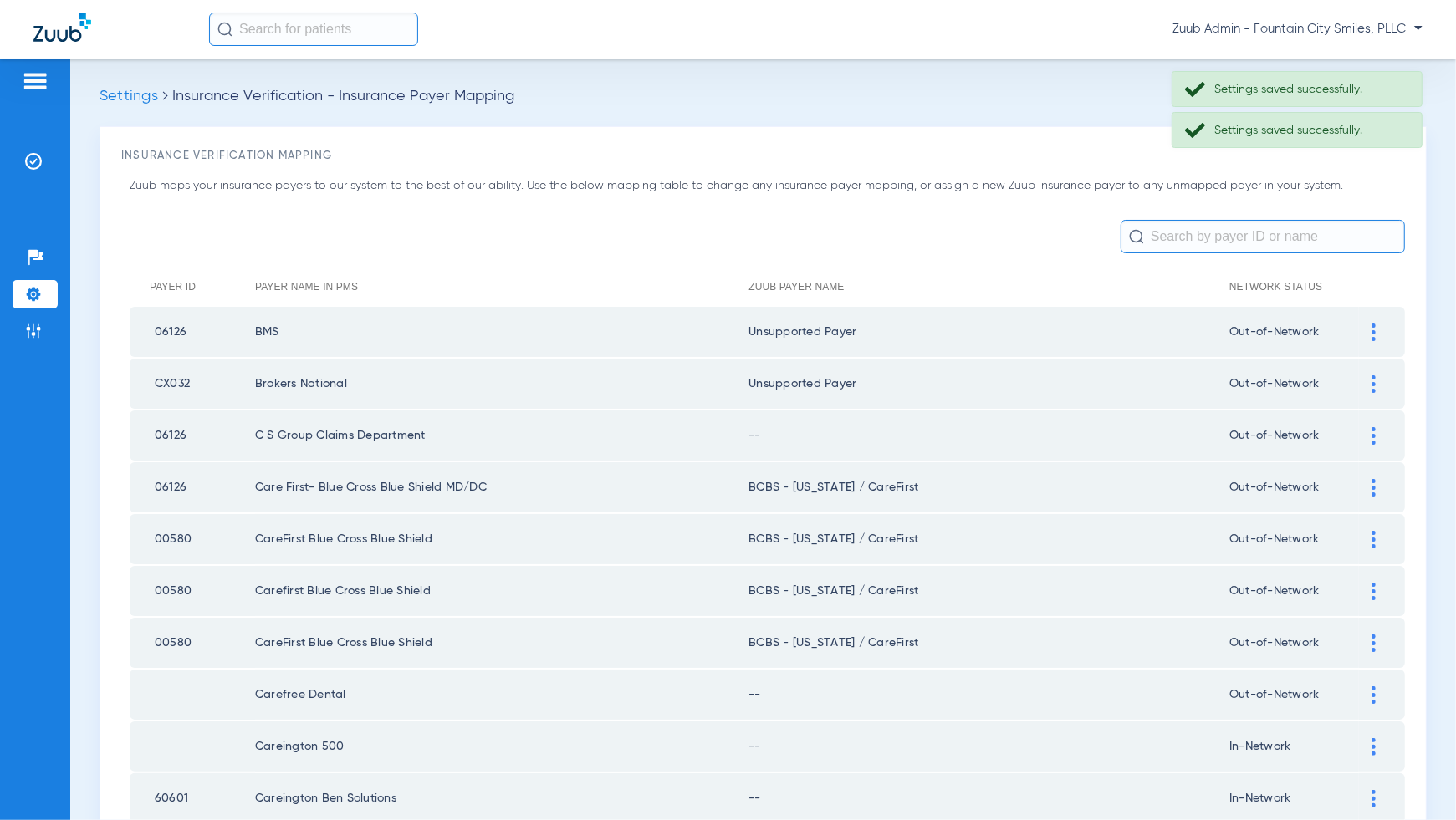
click at [1367, 427] on div at bounding box center [1373, 436] width 29 height 18
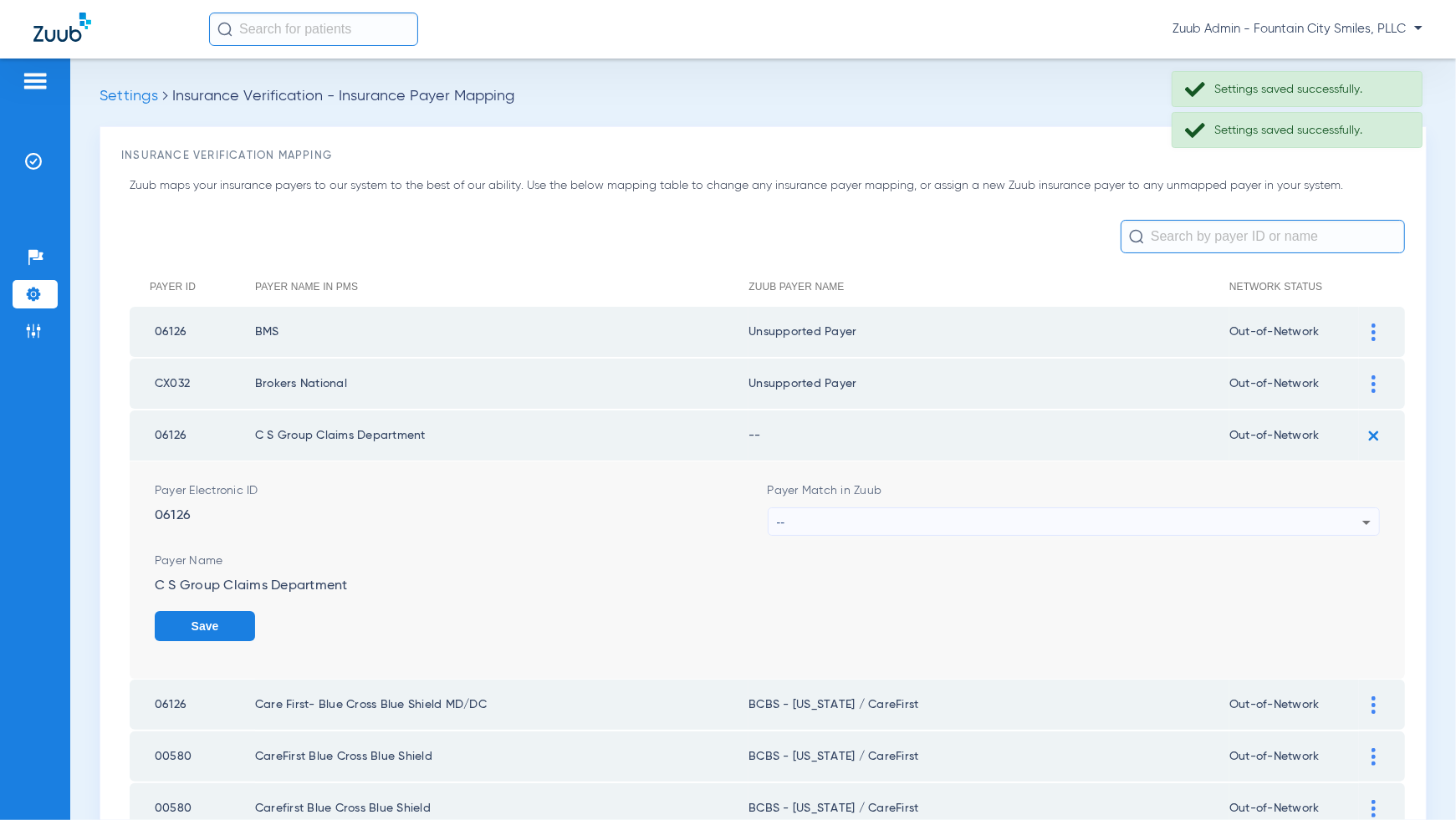
click at [1335, 532] on div "--" at bounding box center [1070, 523] width 586 height 28
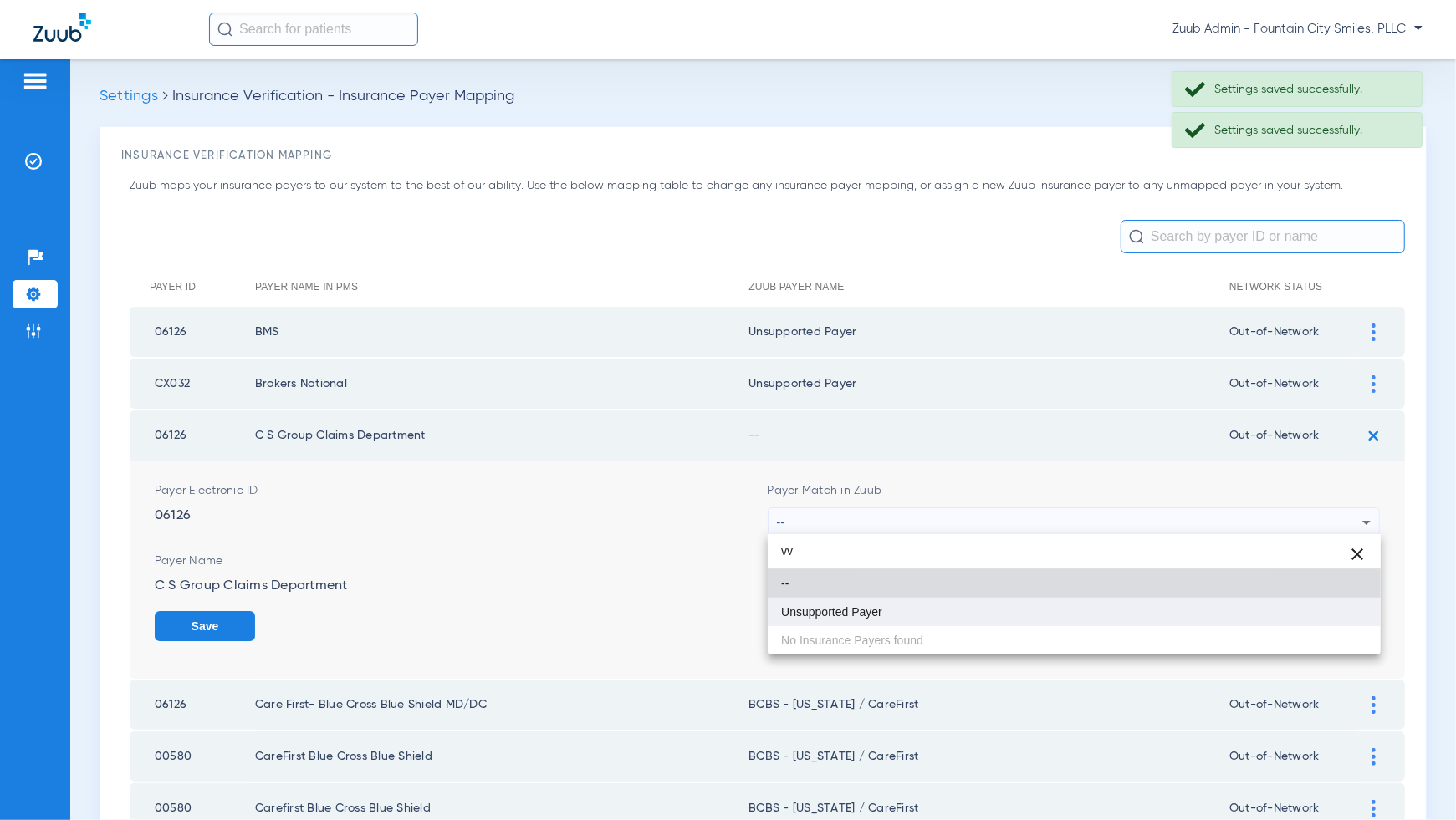
type input "vv"
click at [1339, 611] on mat-option "Unsupported Payer" at bounding box center [1074, 612] width 613 height 28
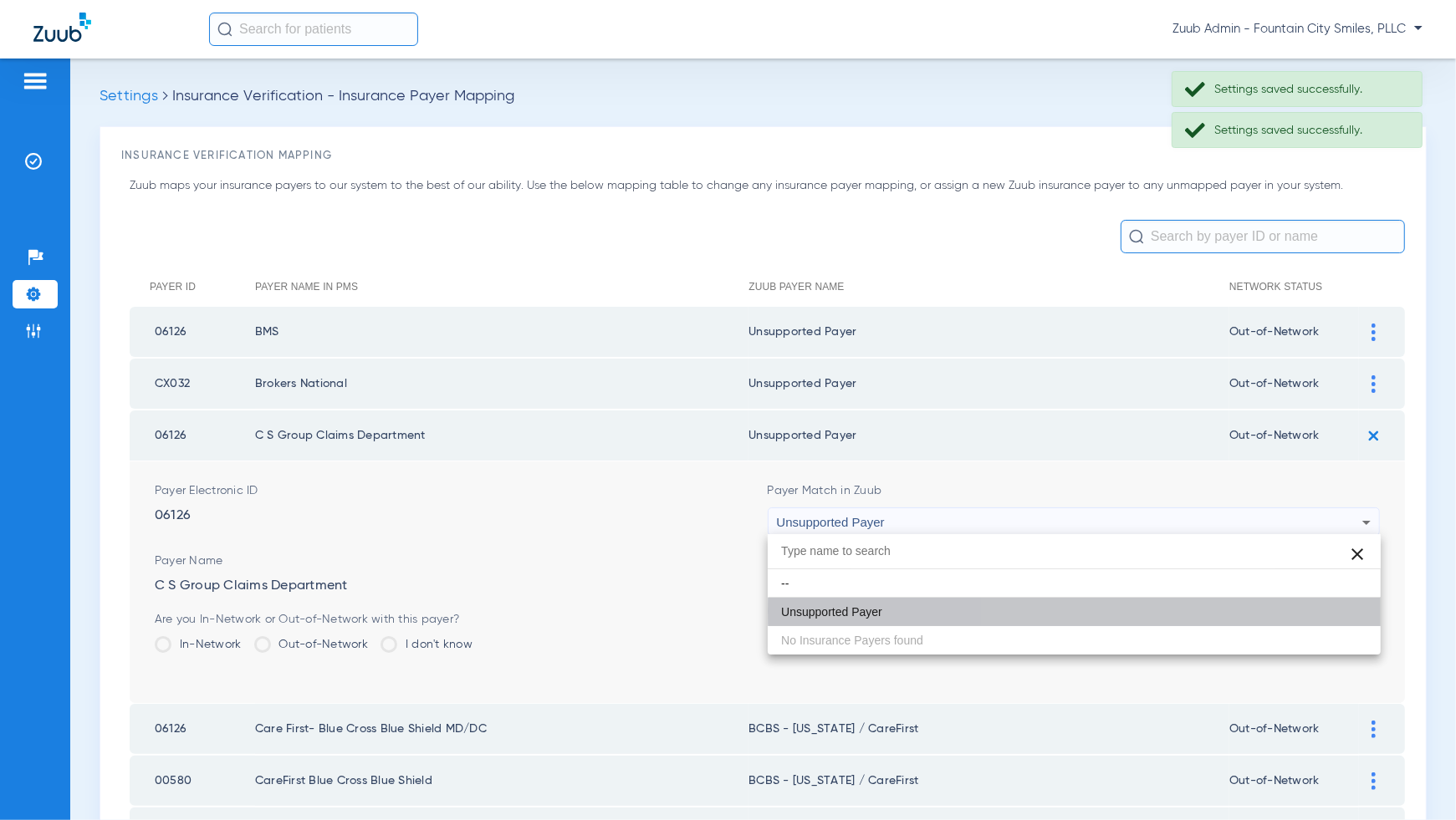
click at [1339, 611] on button "Save" at bounding box center [1329, 627] width 100 height 30
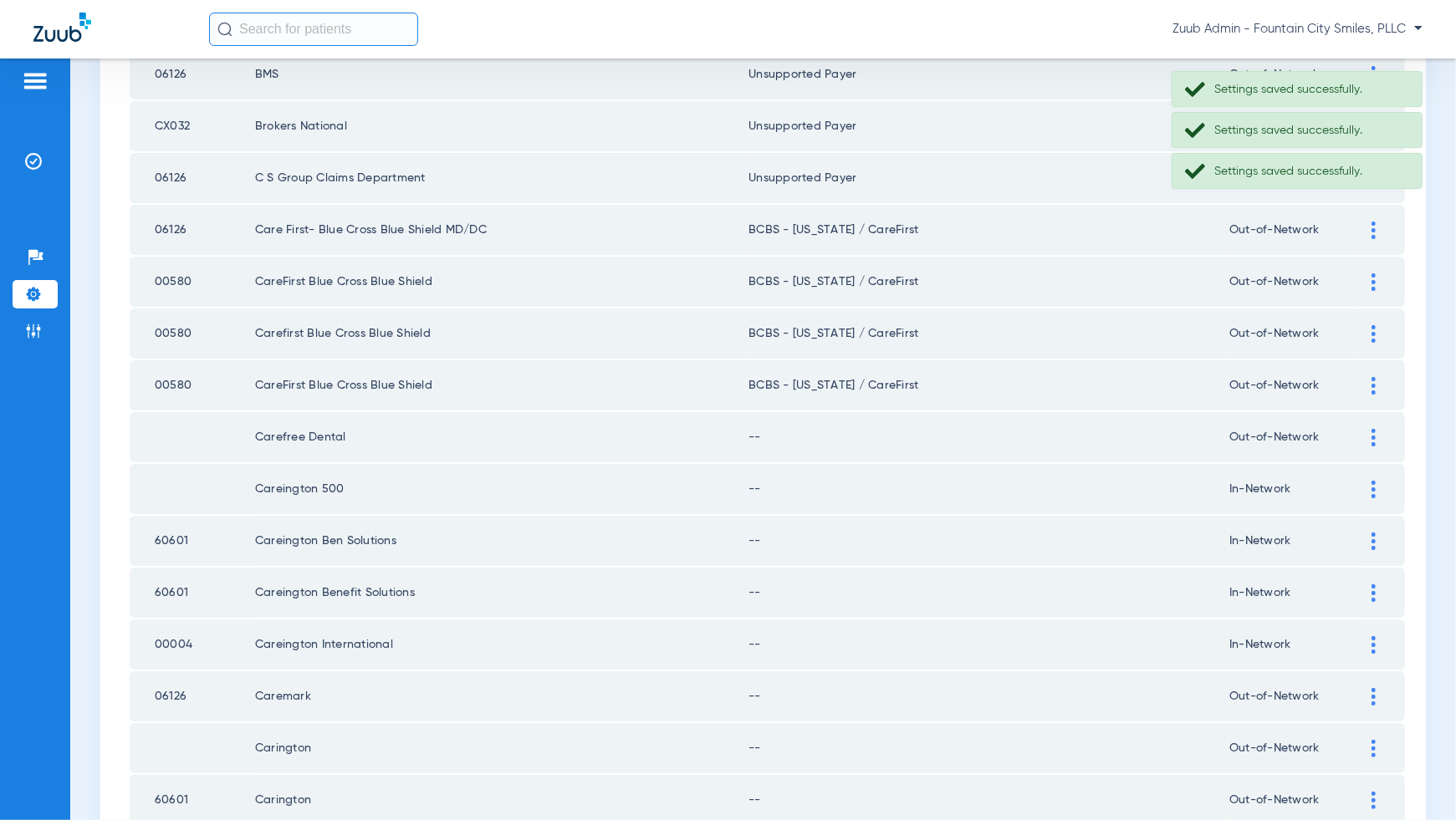
scroll to position [305, 0]
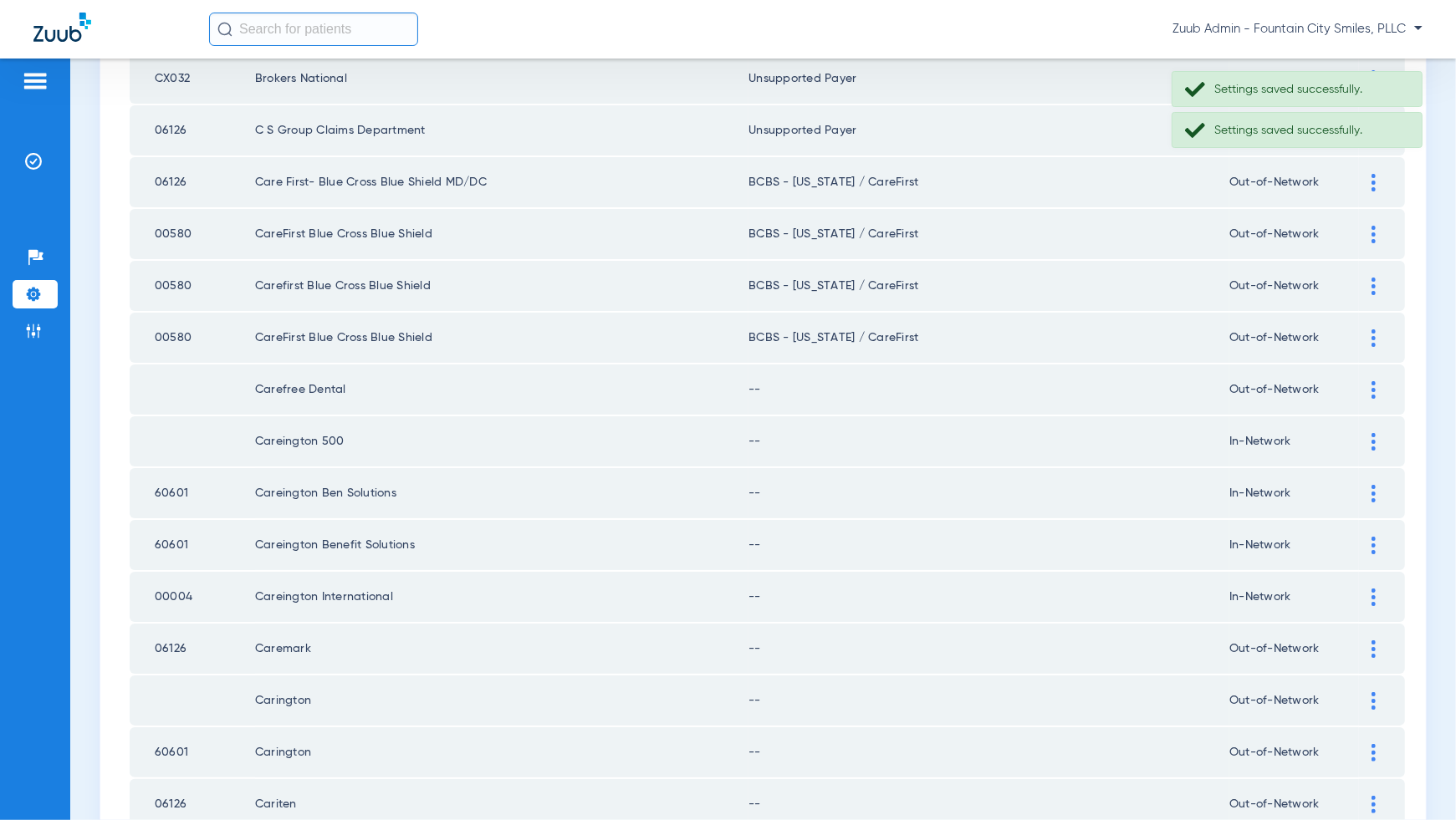
click at [1372, 390] on img at bounding box center [1373, 390] width 4 height 18
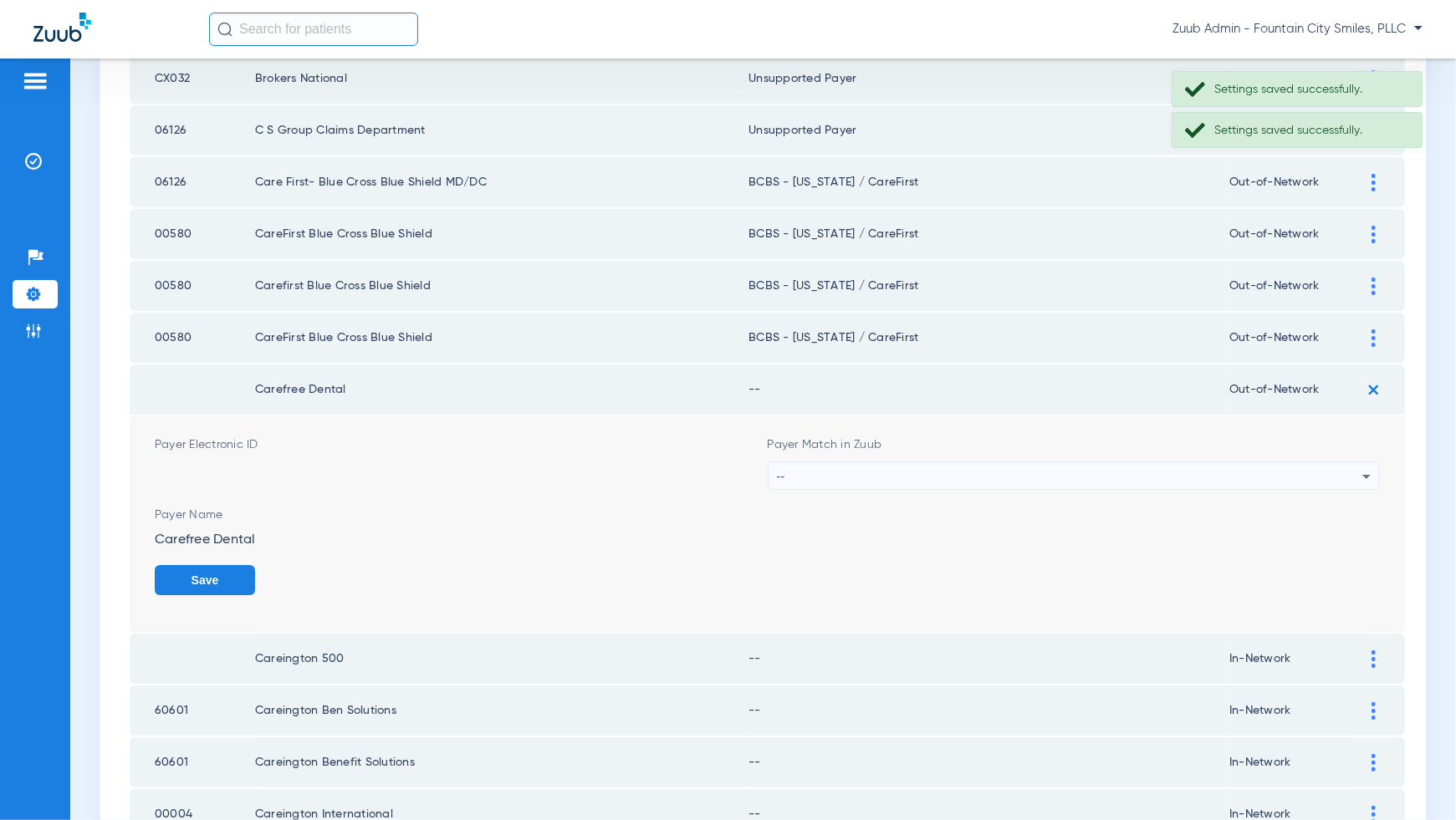
click at [1346, 483] on div "--" at bounding box center [1070, 477] width 586 height 28
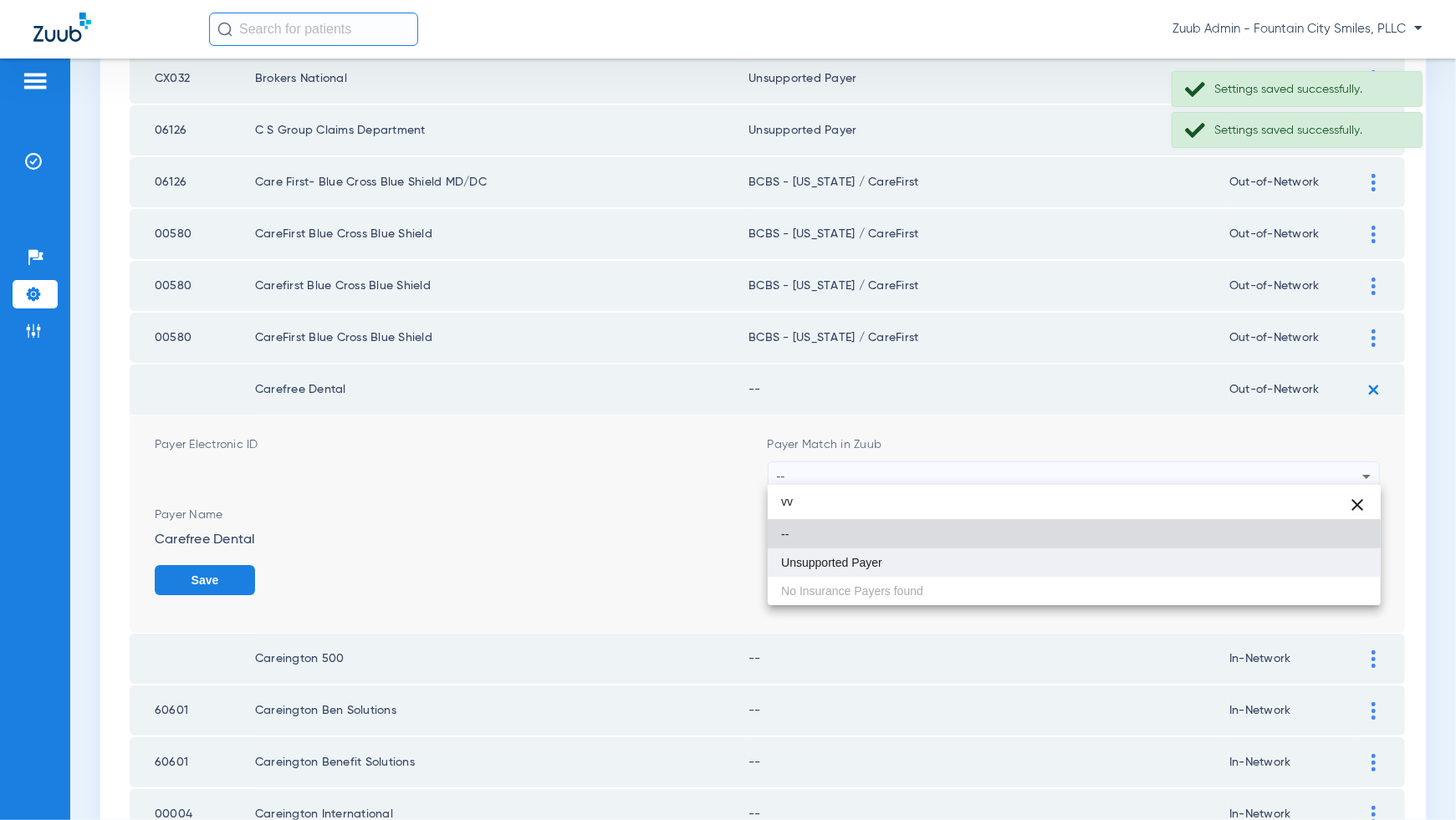
type input "vv"
click at [1335, 563] on mat-option "Unsupported Payer" at bounding box center [1074, 563] width 613 height 28
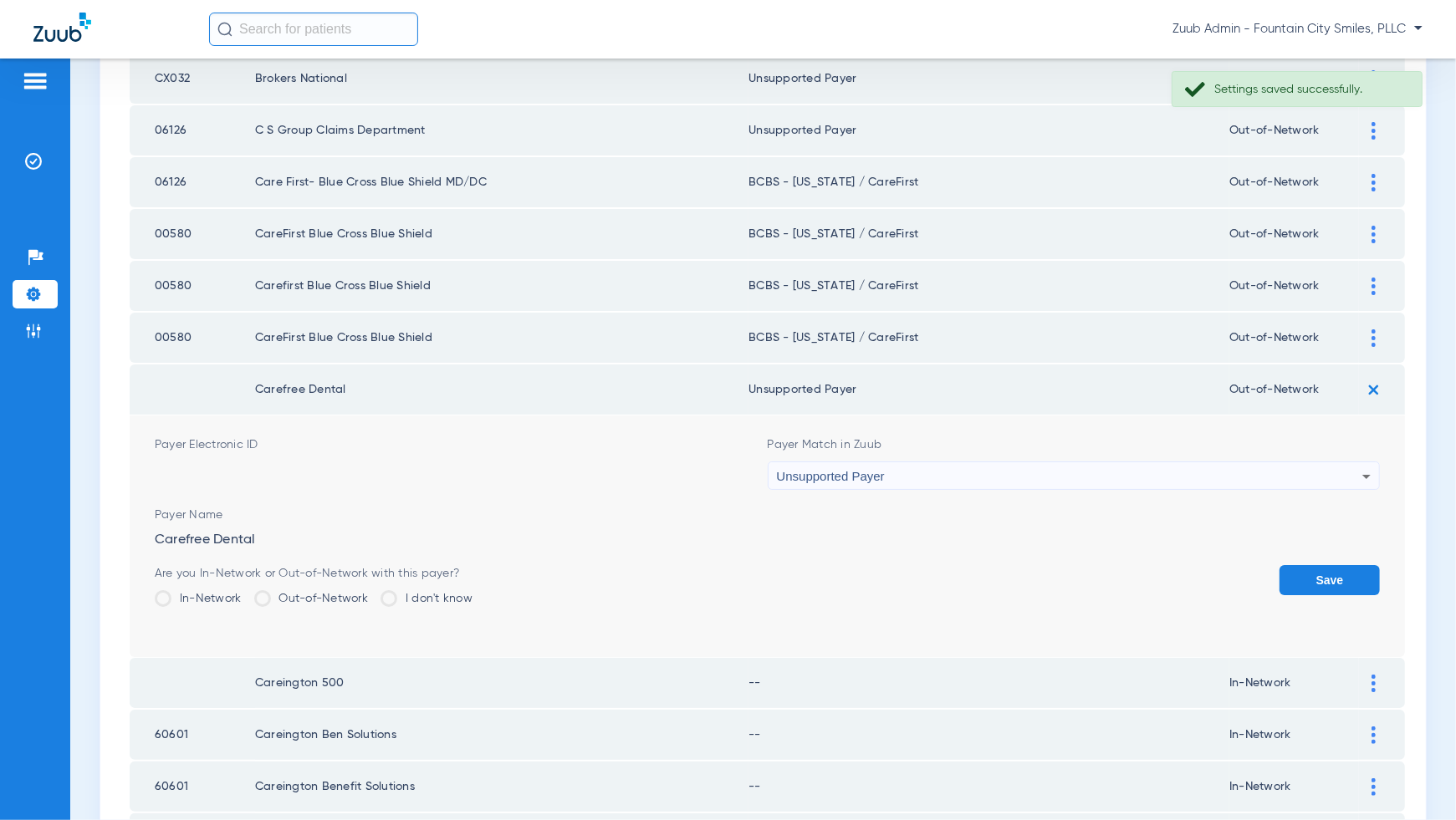
click at [1335, 570] on button "Save" at bounding box center [1329, 580] width 100 height 30
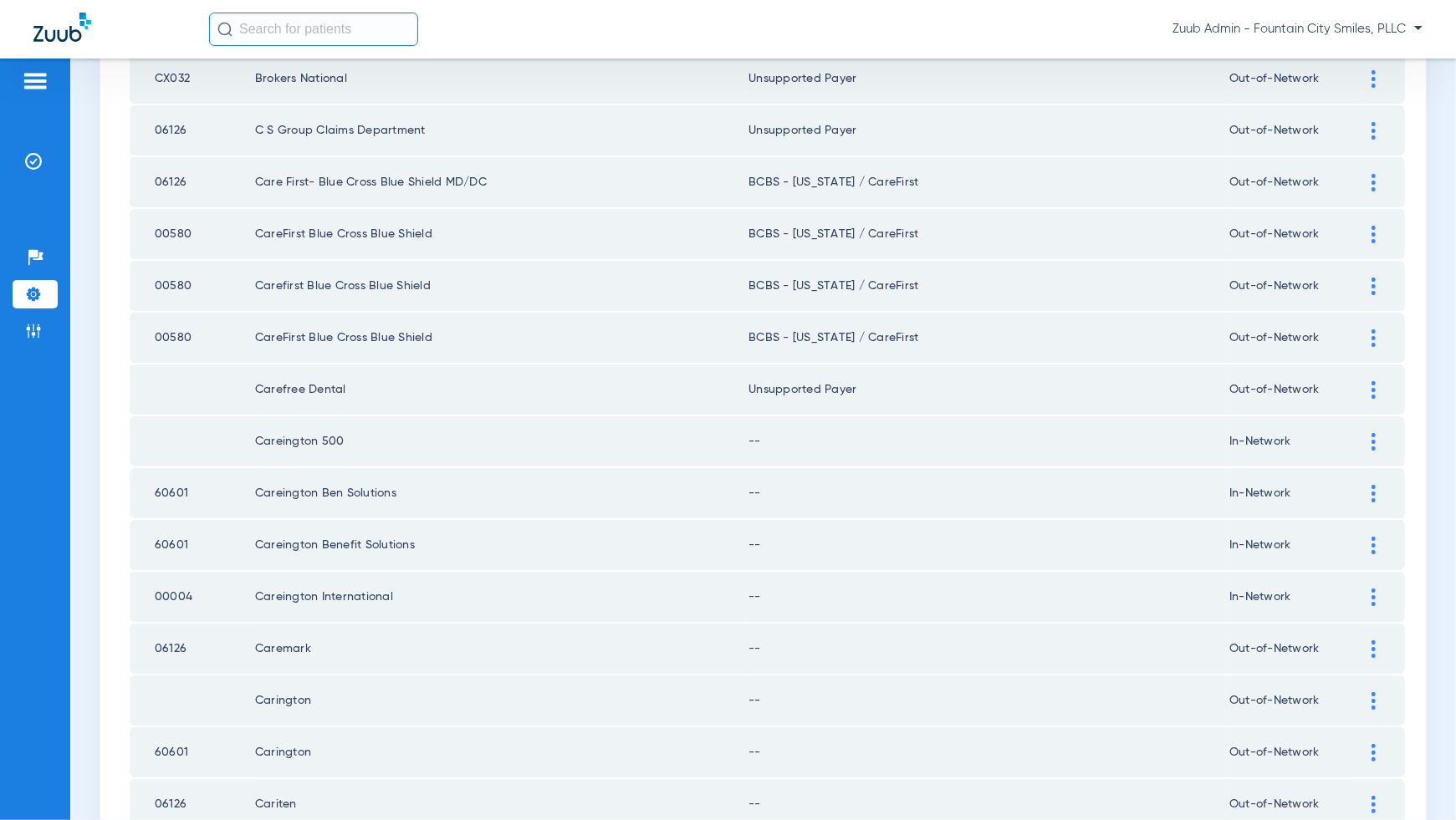
click at [1375, 444] on td at bounding box center [1382, 441] width 46 height 51
click at [1375, 441] on img at bounding box center [1373, 442] width 4 height 18
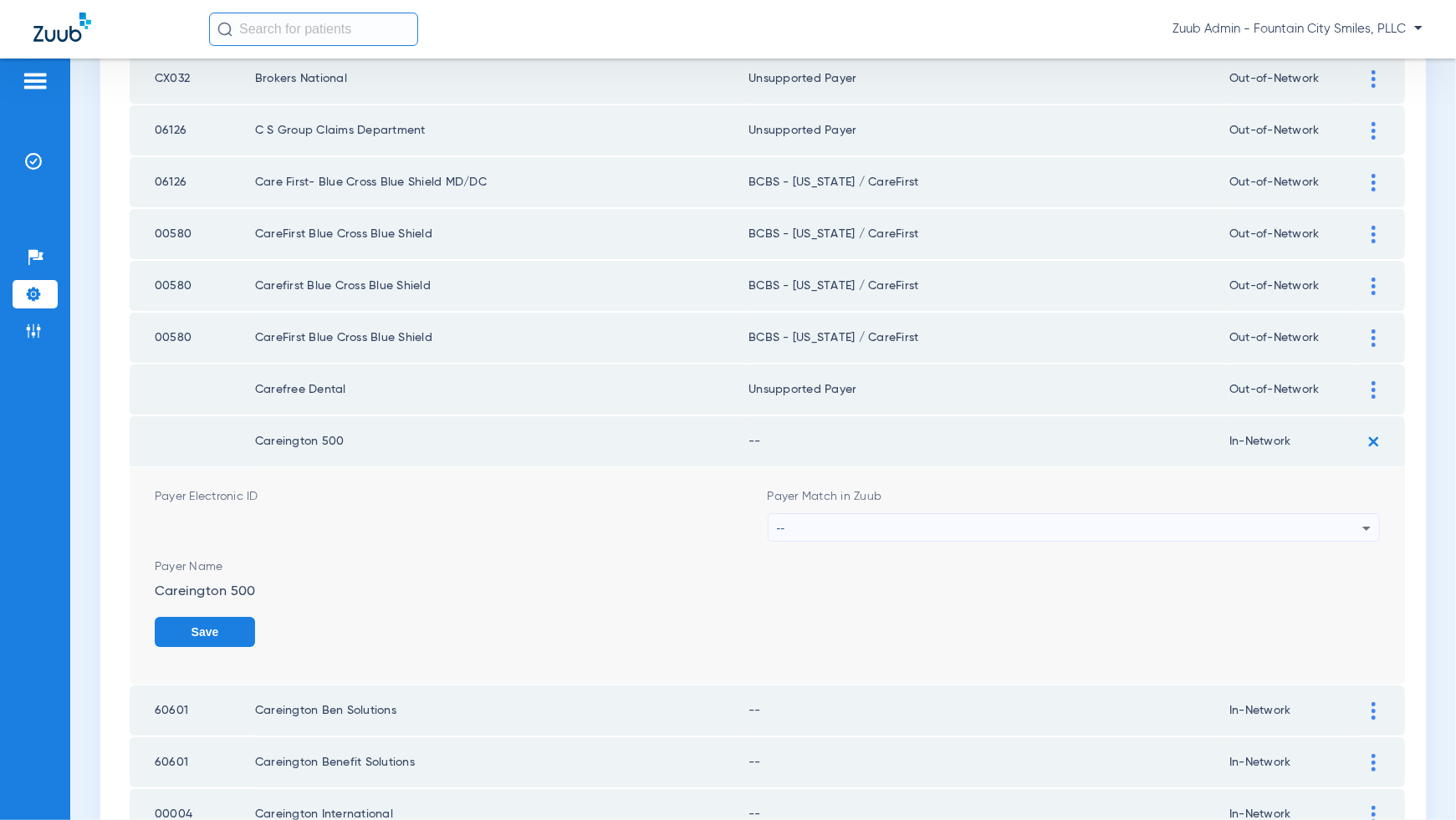
click at [1322, 527] on div "--" at bounding box center [1070, 528] width 586 height 28
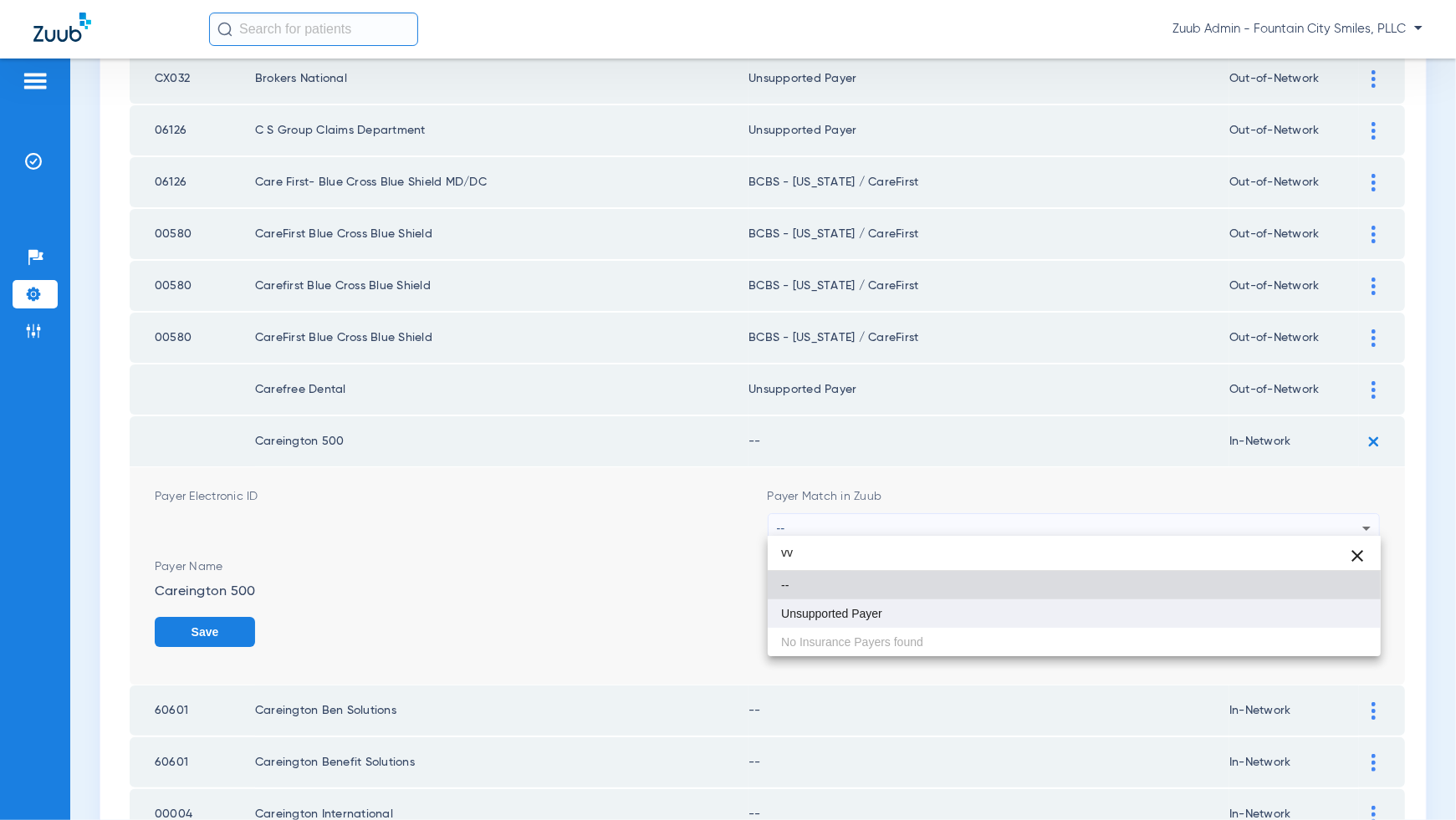
type input "vv"
click at [1334, 611] on mat-option "Unsupported Payer" at bounding box center [1074, 613] width 613 height 28
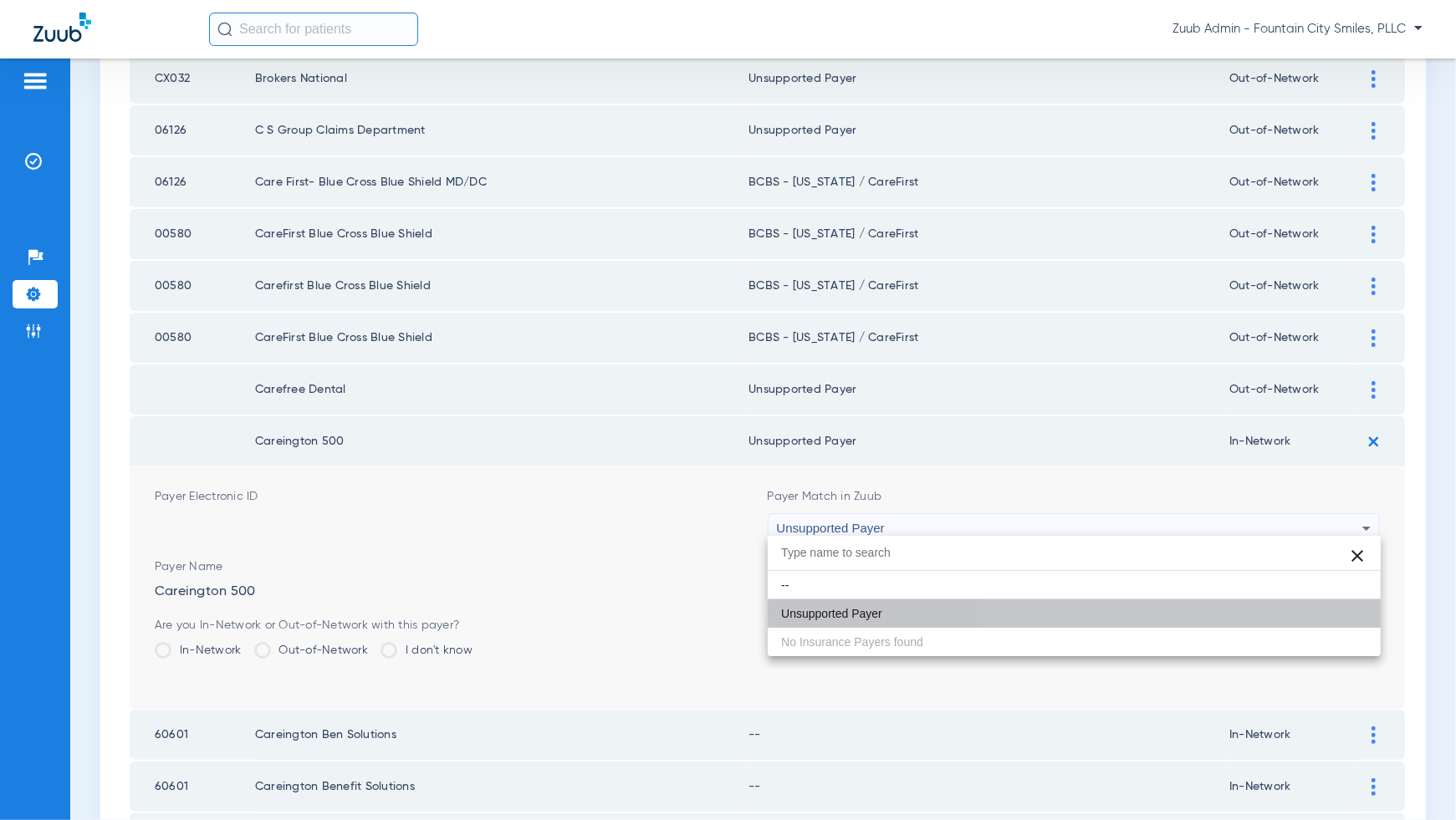
click at [1334, 617] on button "Save" at bounding box center [1329, 632] width 100 height 30
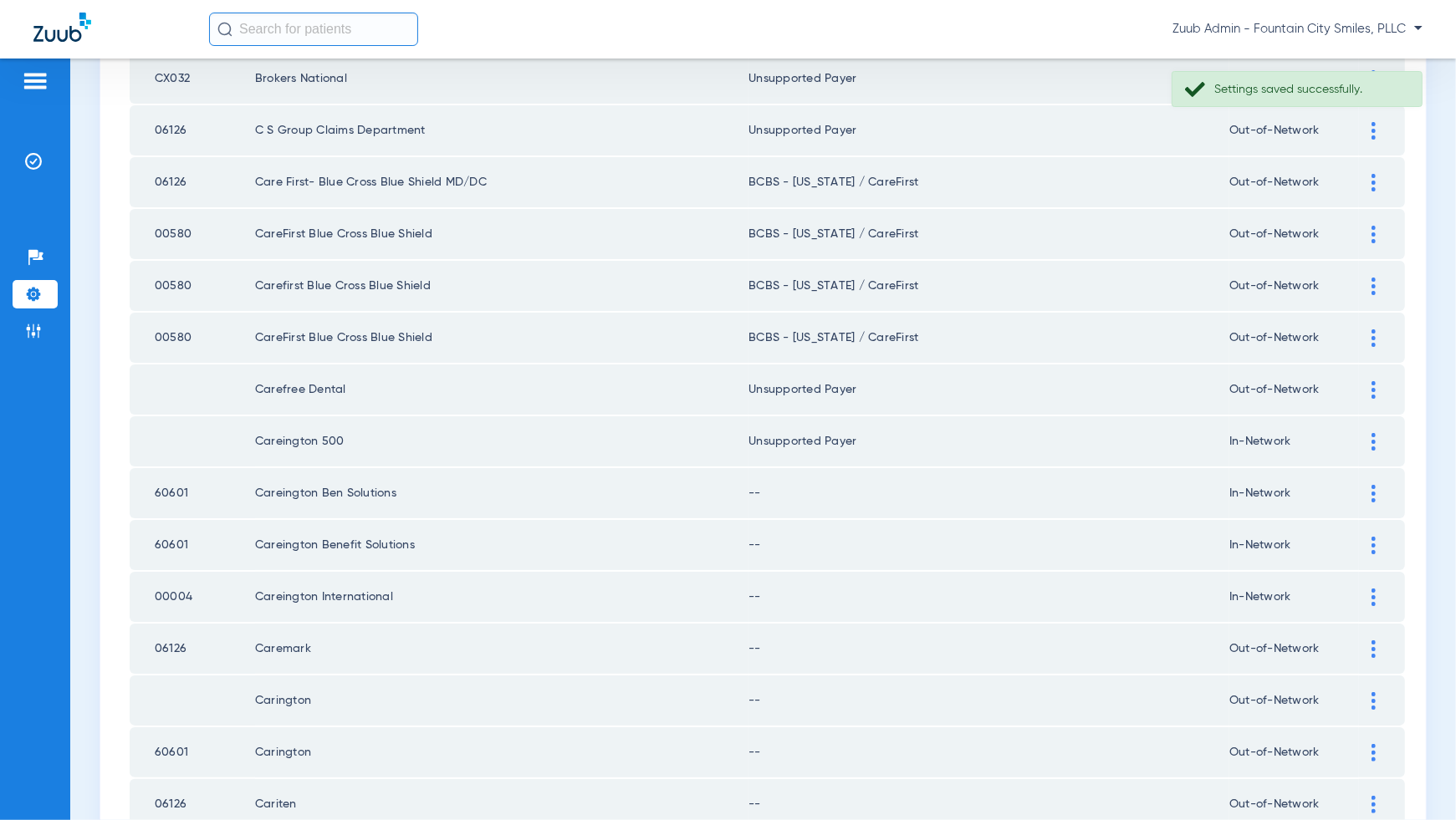
click at [1372, 485] on img at bounding box center [1373, 493] width 4 height 18
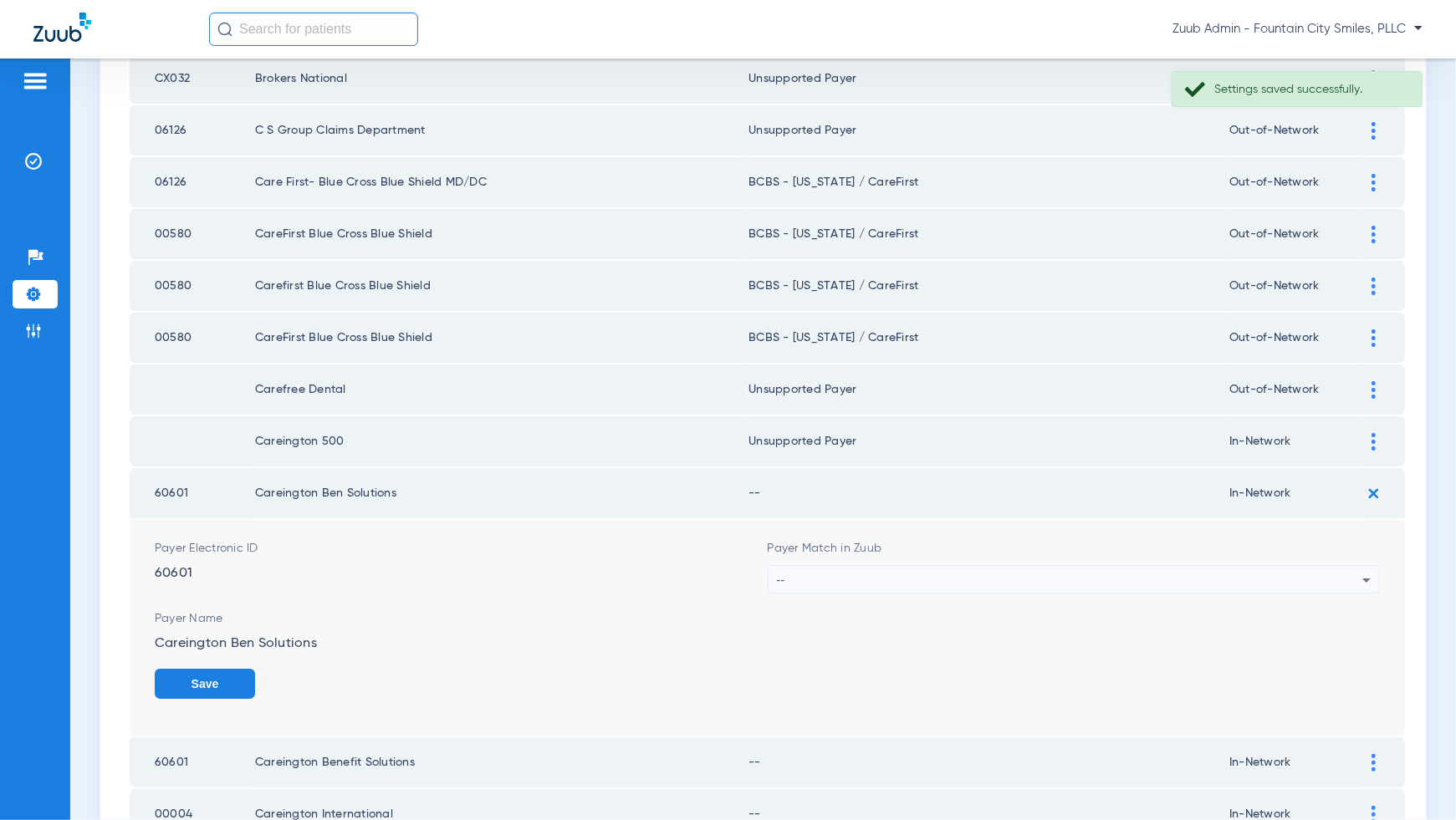
click at [1352, 584] on div "--" at bounding box center [1070, 580] width 586 height 28
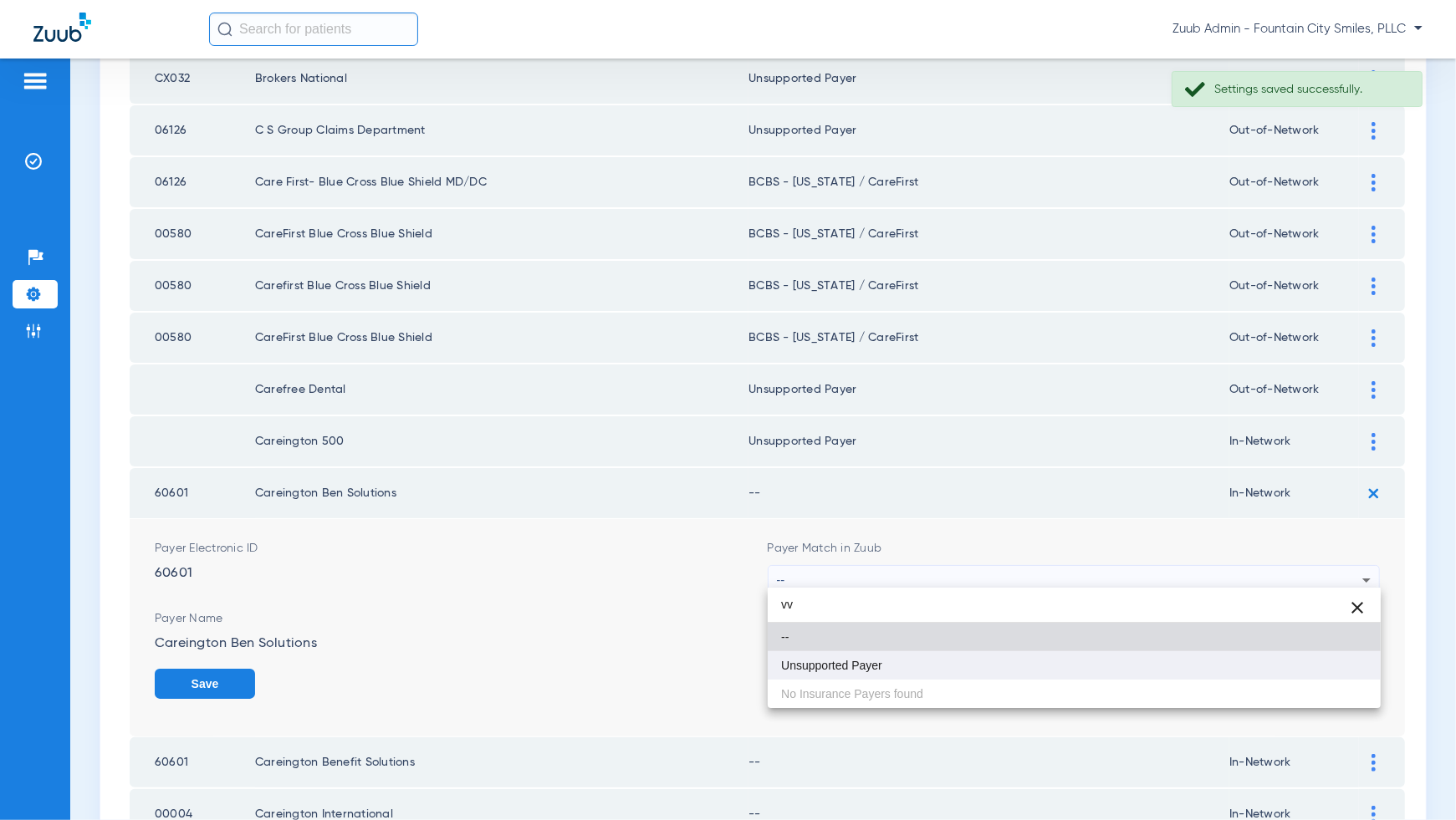
type input "vv"
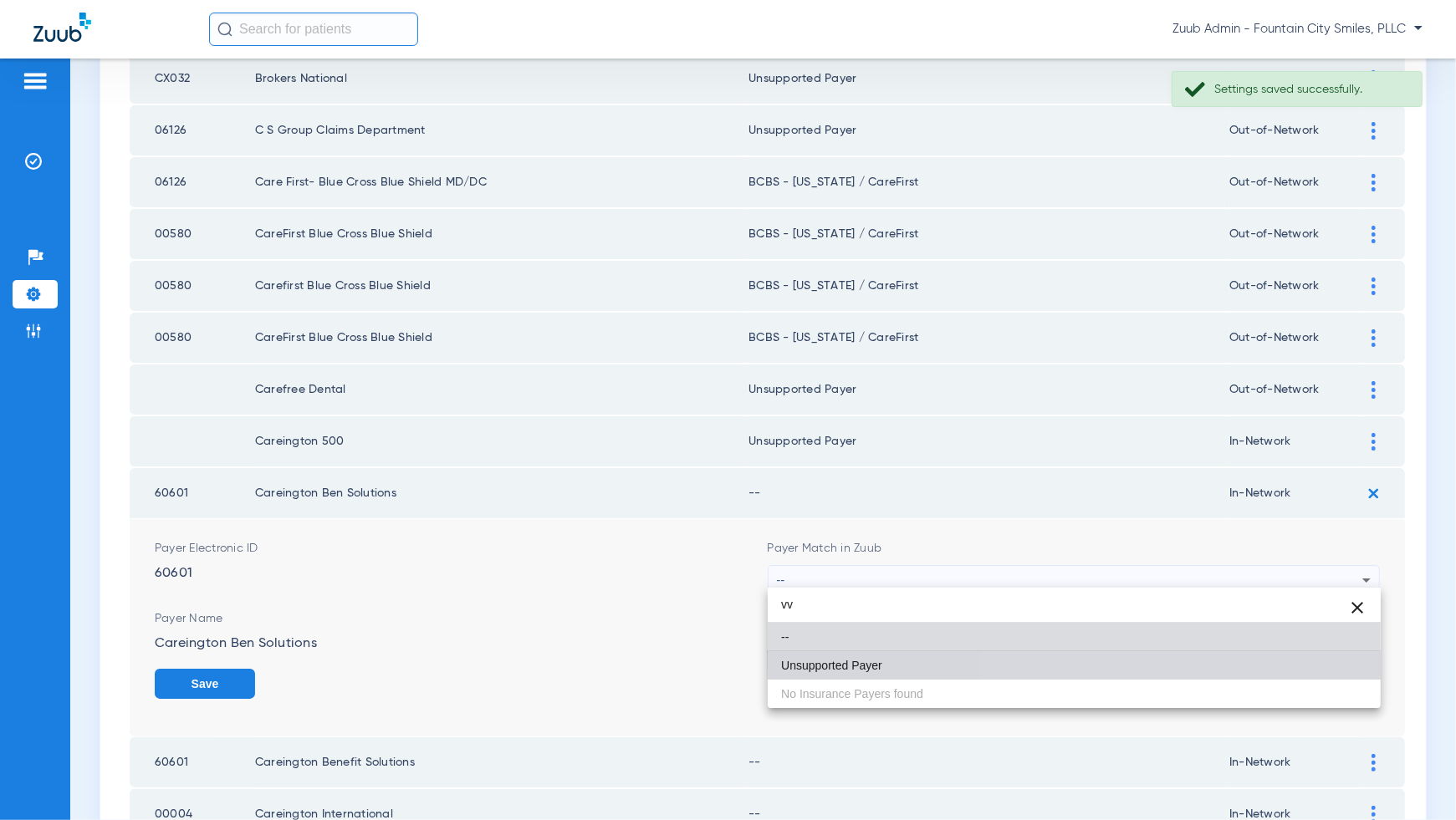
click at [1343, 651] on mat-option "Unsupported Payer" at bounding box center [1074, 666] width 613 height 28
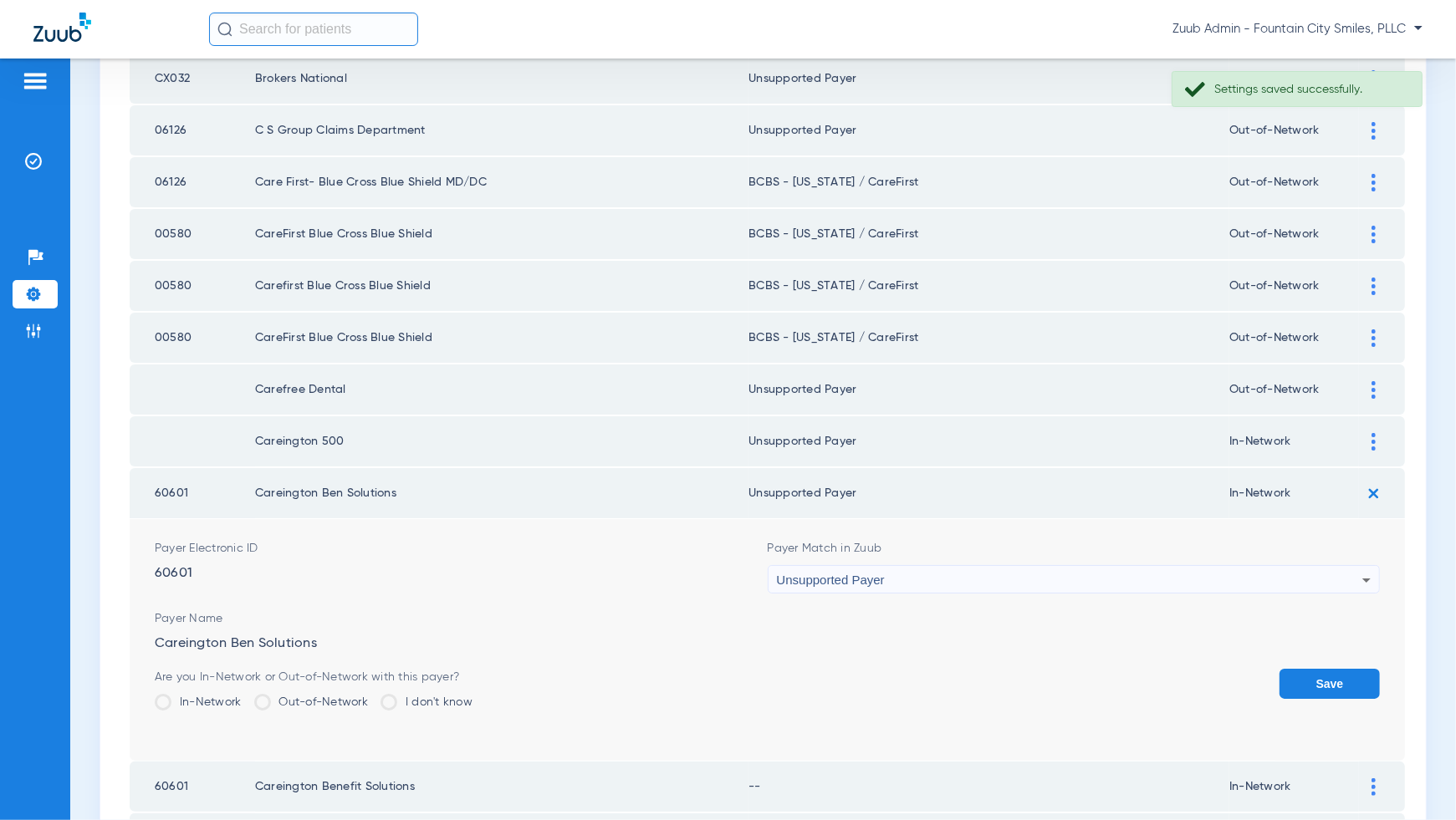
click at [1351, 669] on button "Save" at bounding box center [1329, 684] width 100 height 30
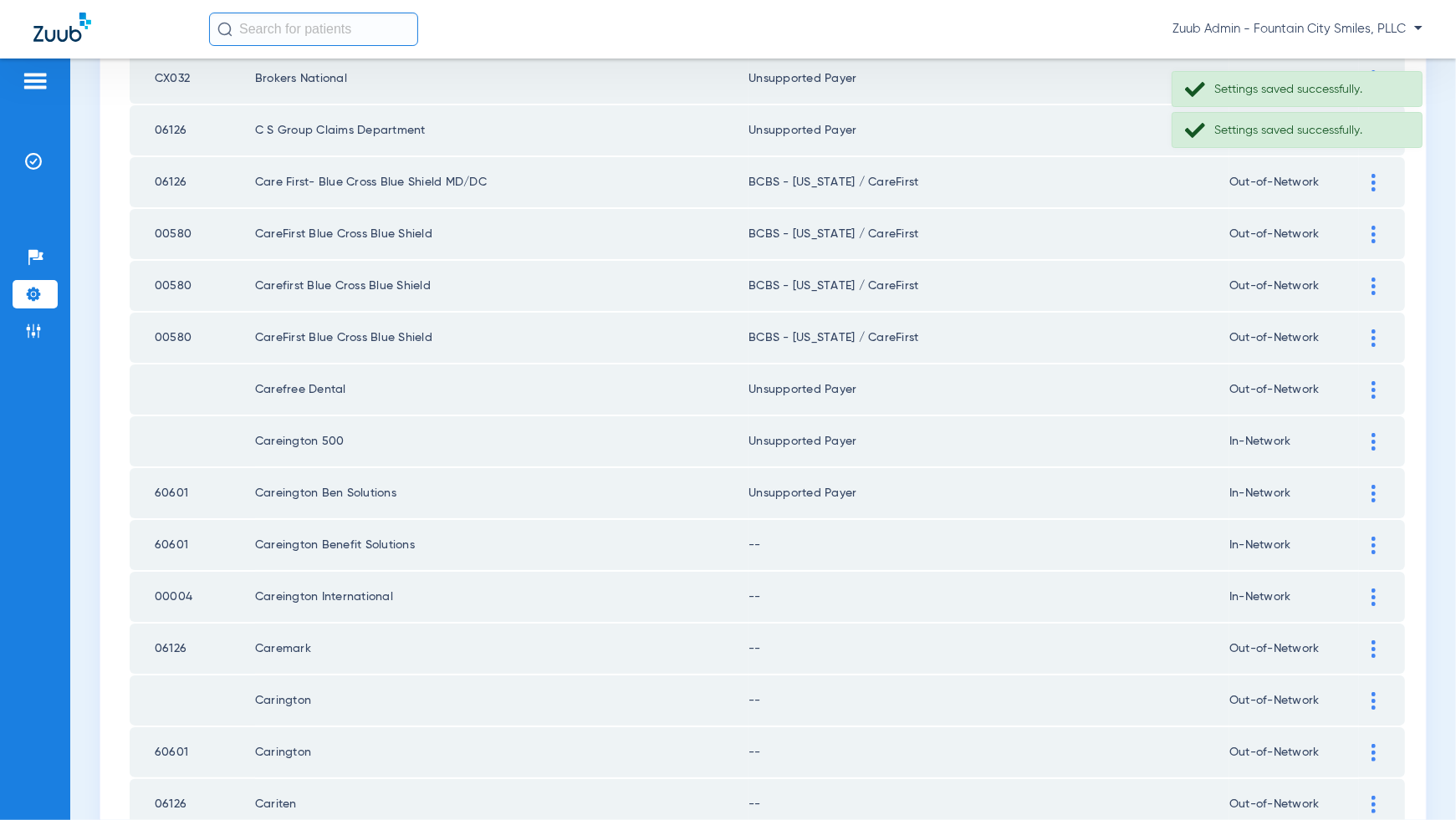
click at [1372, 537] on img at bounding box center [1373, 546] width 4 height 18
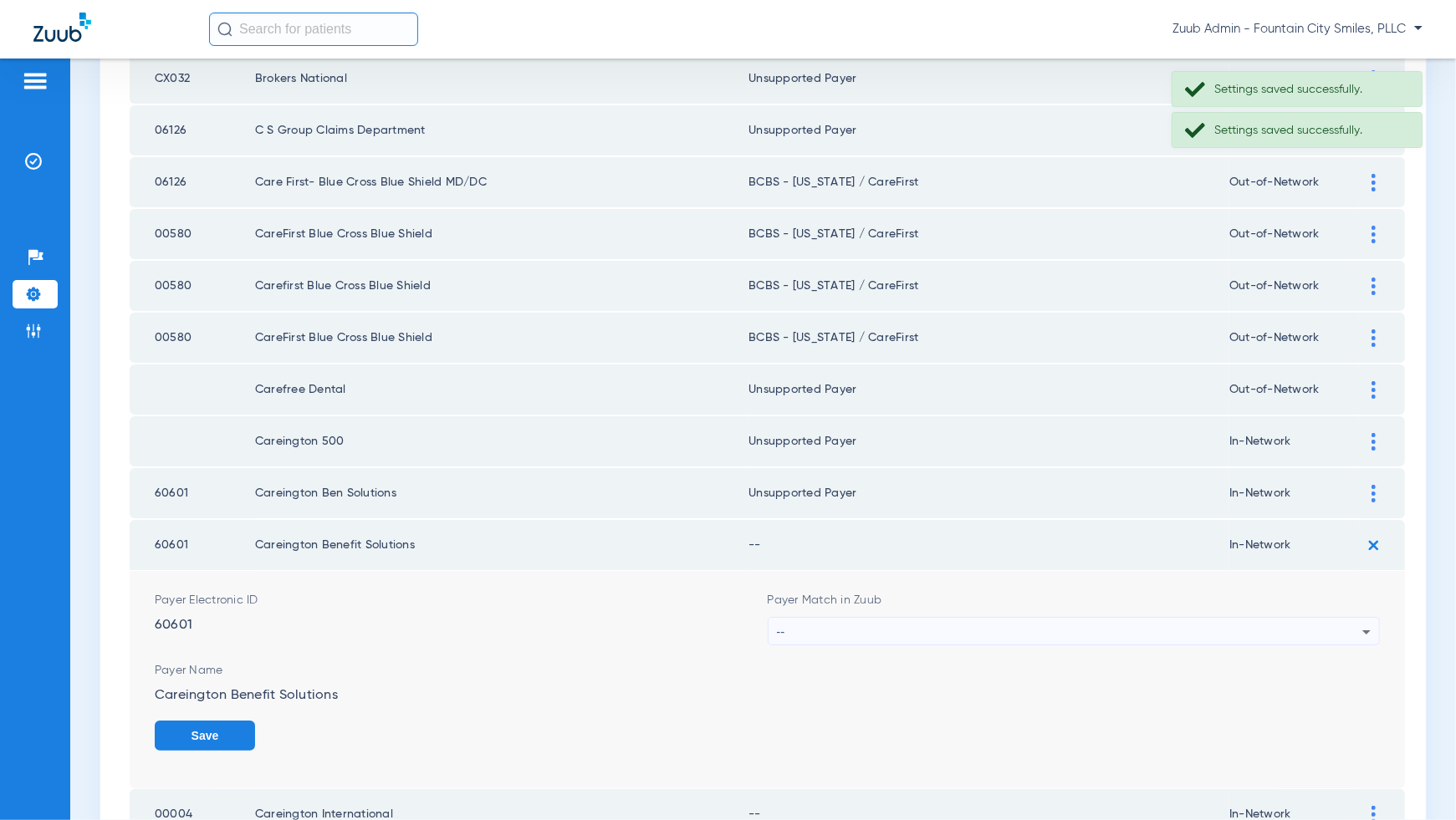
click at [1345, 621] on div "--" at bounding box center [1070, 632] width 586 height 28
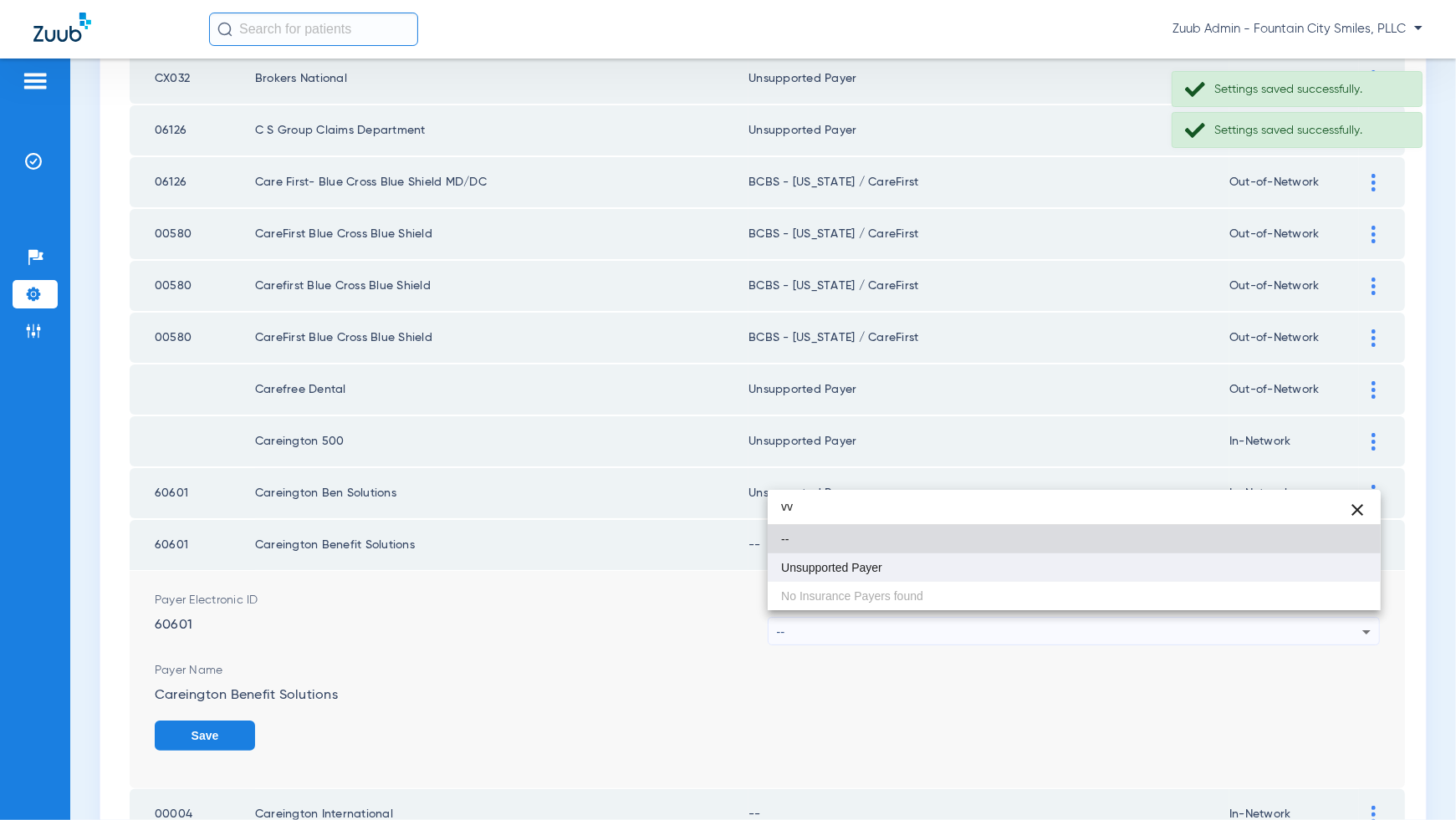
type input "vv"
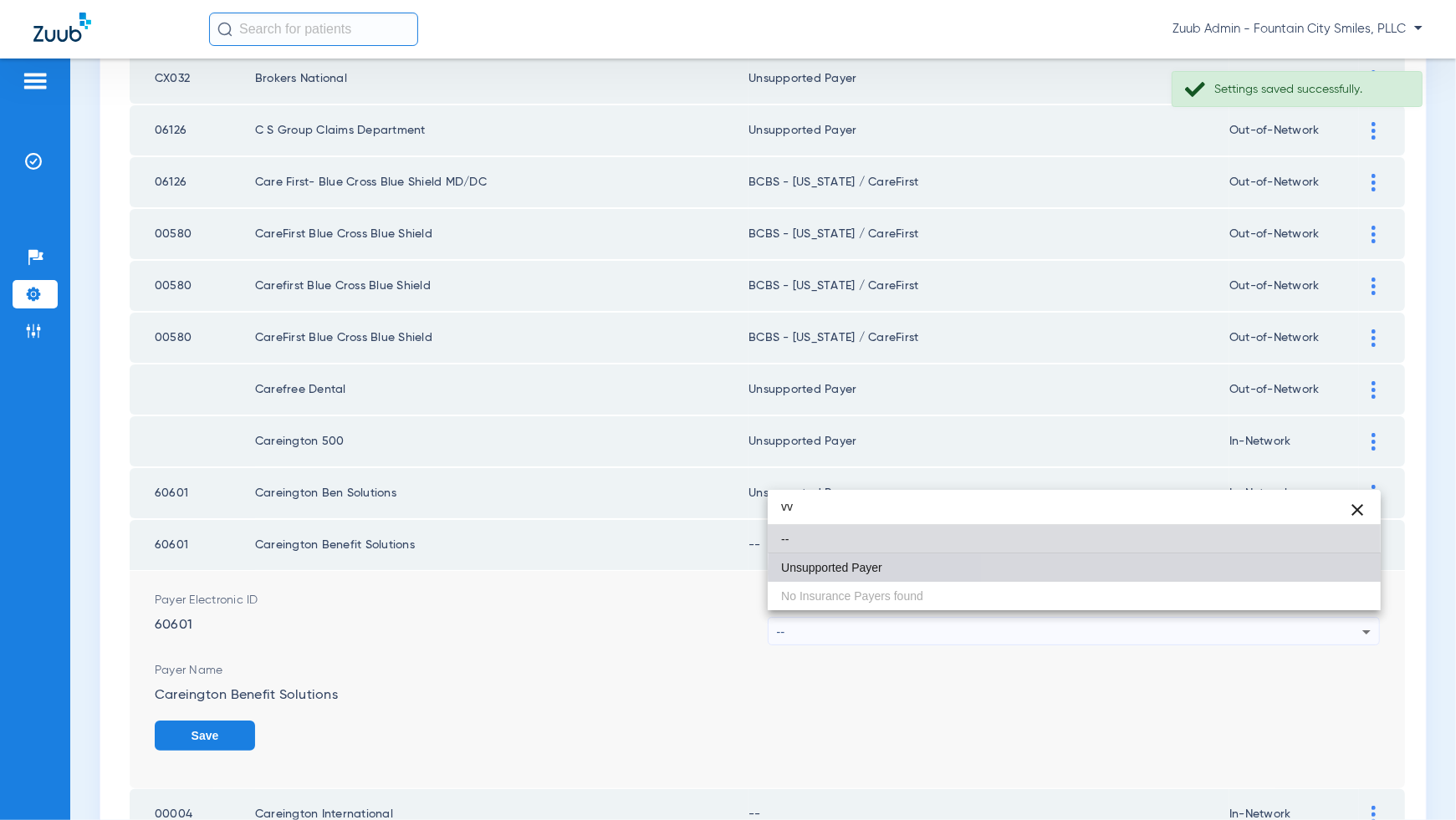
click at [1346, 572] on mat-option "Unsupported Payer" at bounding box center [1074, 568] width 613 height 28
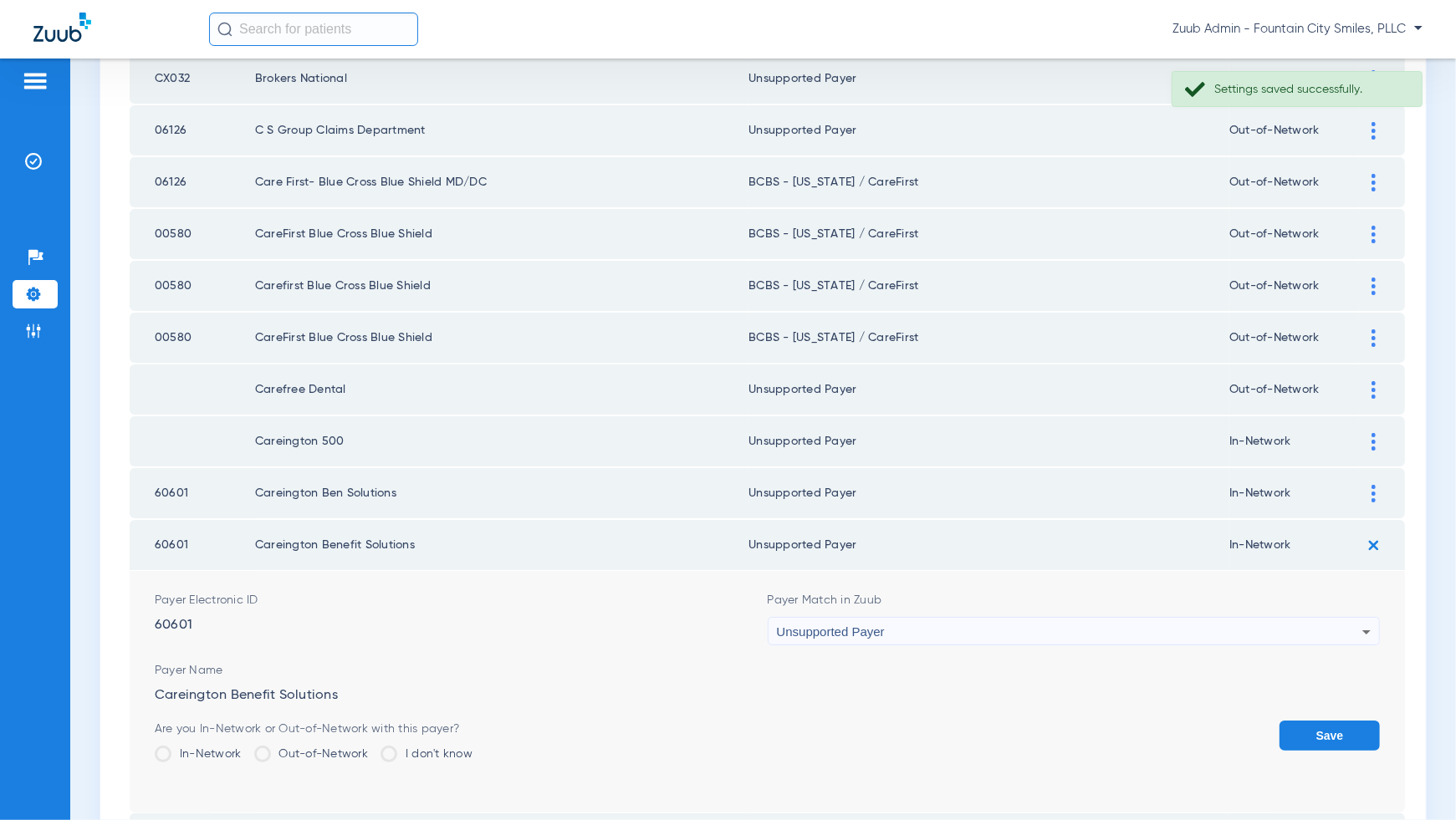
click at [1334, 722] on button "Save" at bounding box center [1329, 736] width 100 height 30
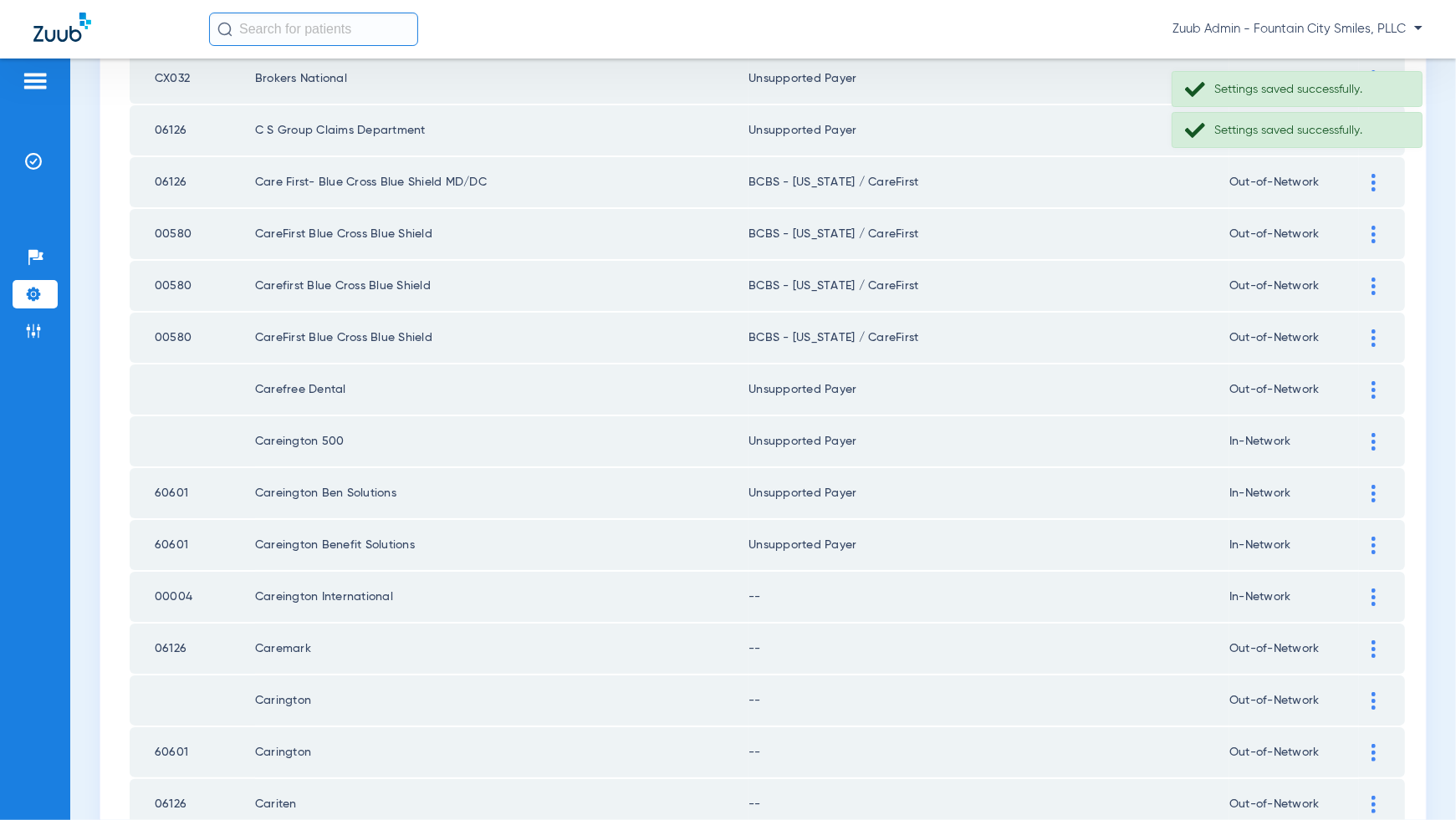
click at [1373, 593] on img at bounding box center [1373, 597] width 4 height 18
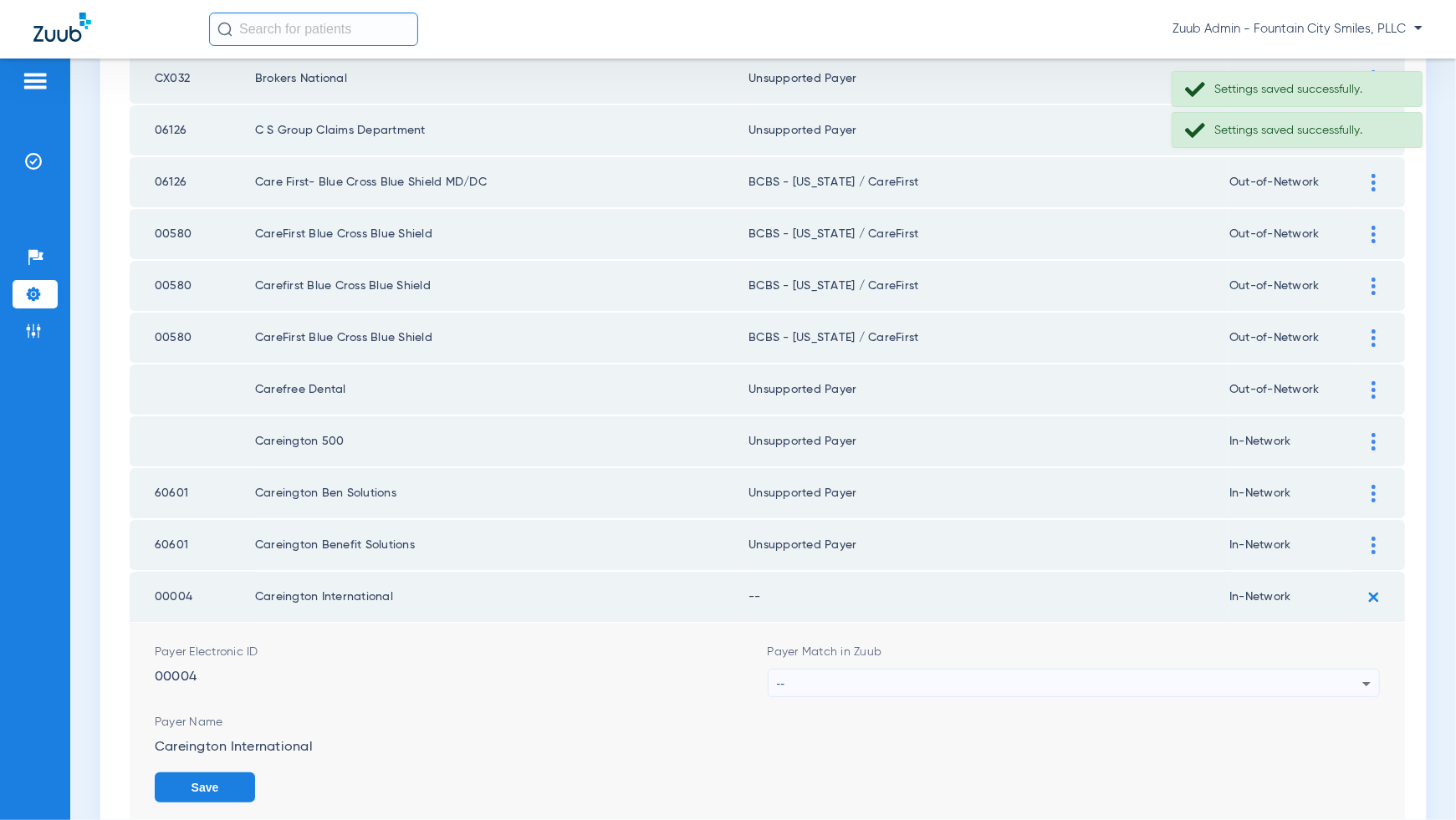
click at [1368, 674] on icon at bounding box center [1366, 683] width 20 height 20
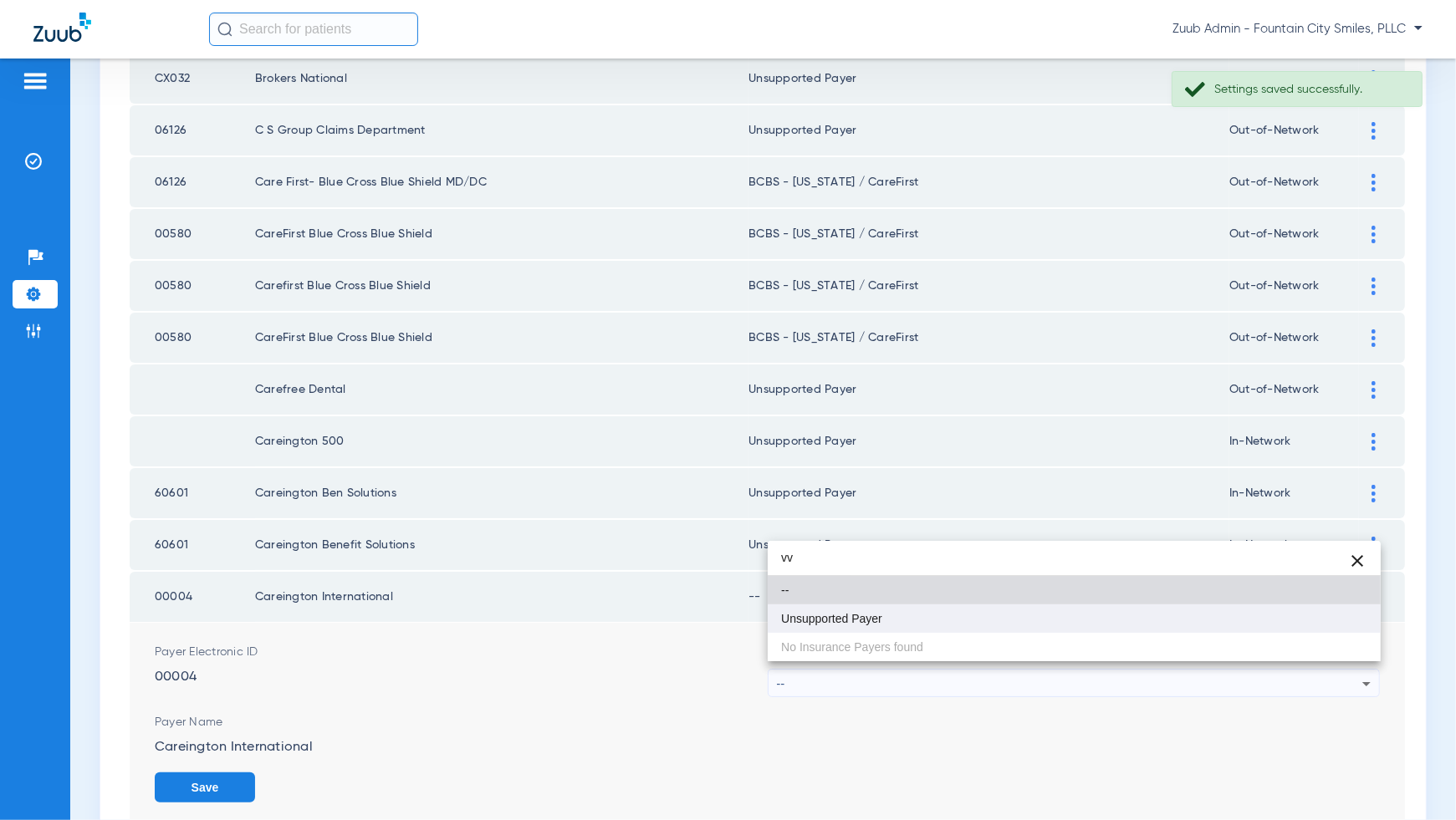
type input "vv"
click at [1349, 617] on mat-option "Unsupported Payer" at bounding box center [1074, 619] width 613 height 28
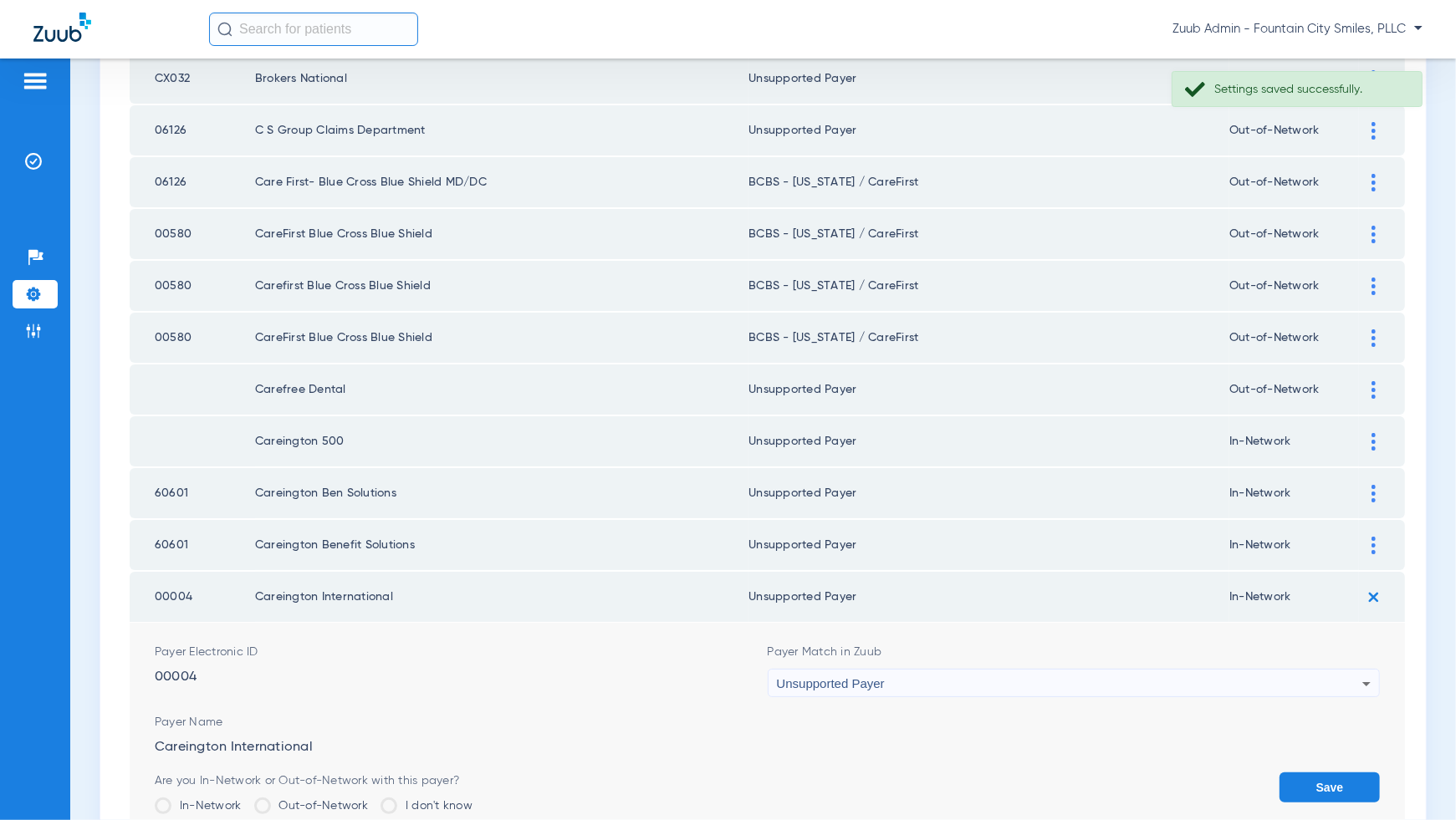
click at [1339, 772] on button "Save" at bounding box center [1329, 787] width 100 height 30
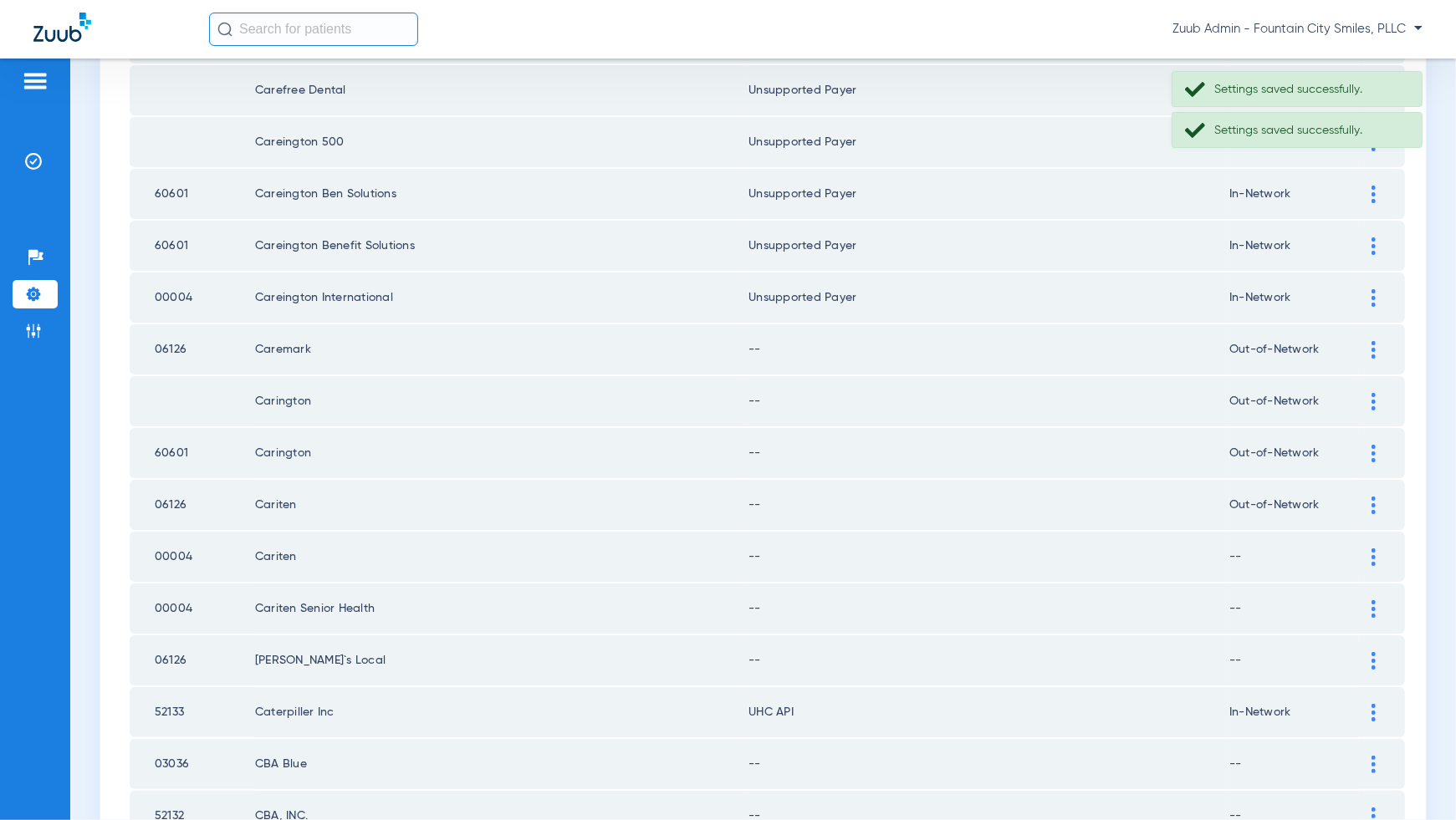
scroll to position [614, 0]
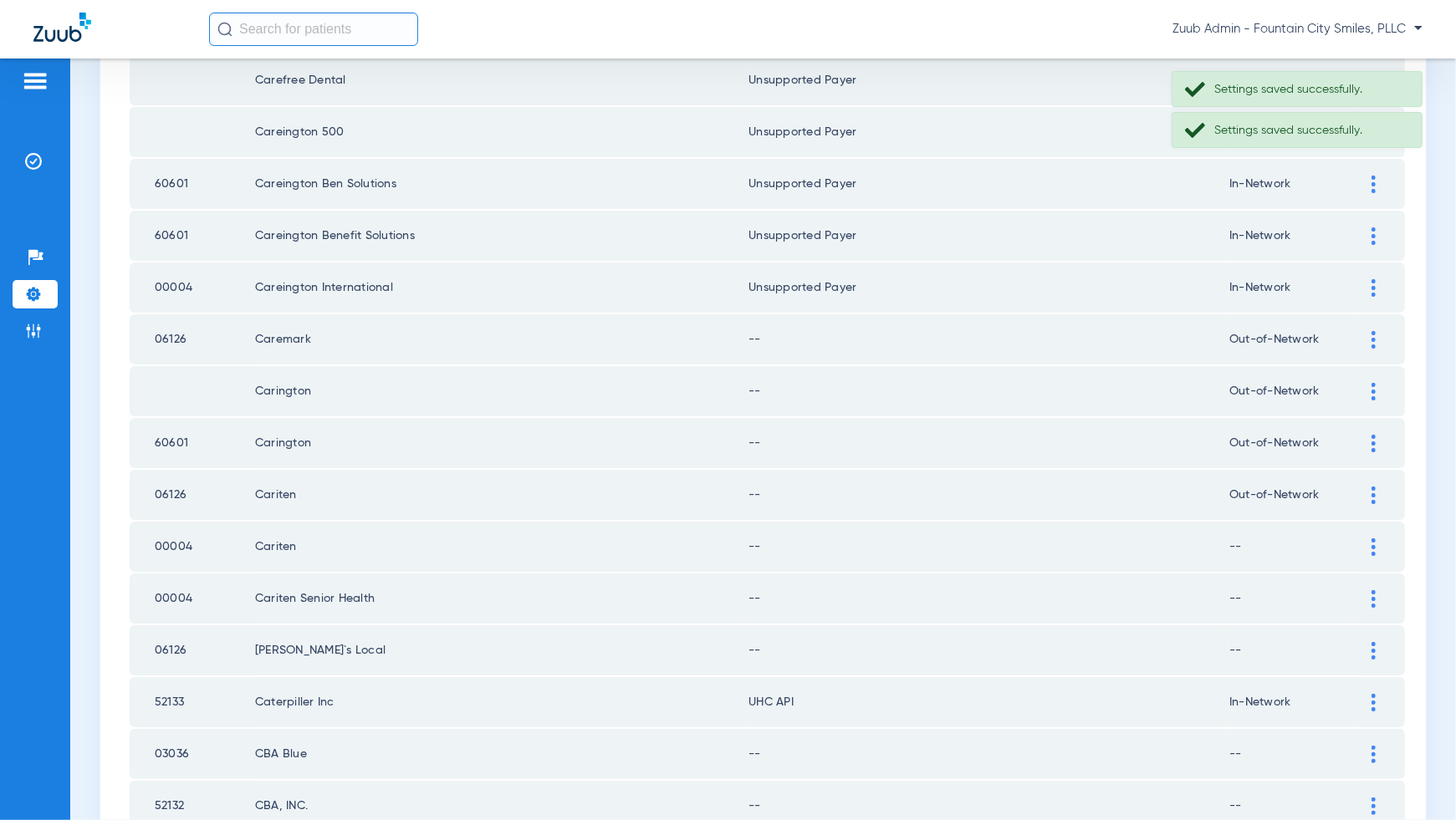
click at [1369, 332] on div at bounding box center [1373, 340] width 29 height 18
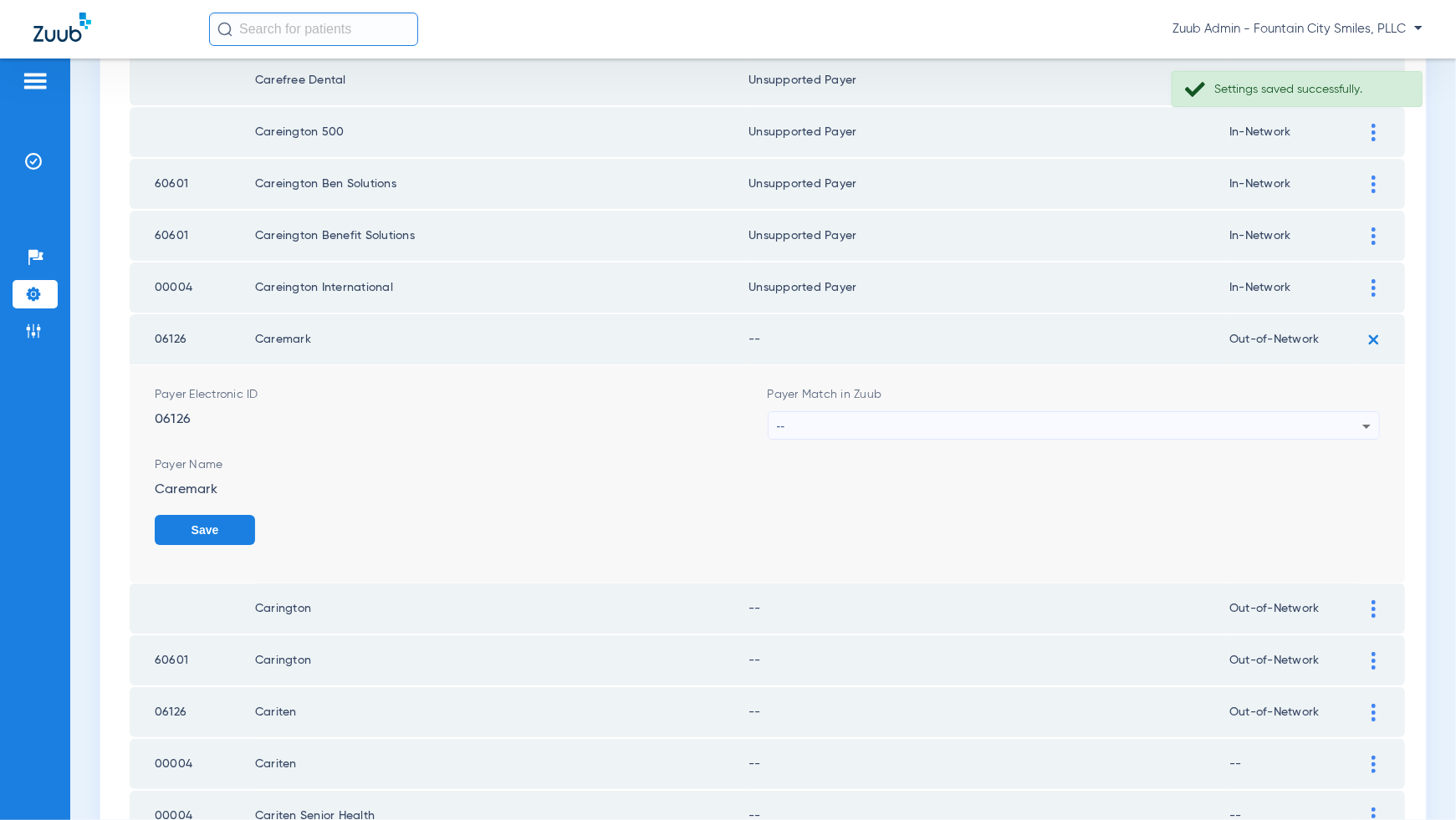
click at [1347, 425] on div "--" at bounding box center [1070, 426] width 586 height 28
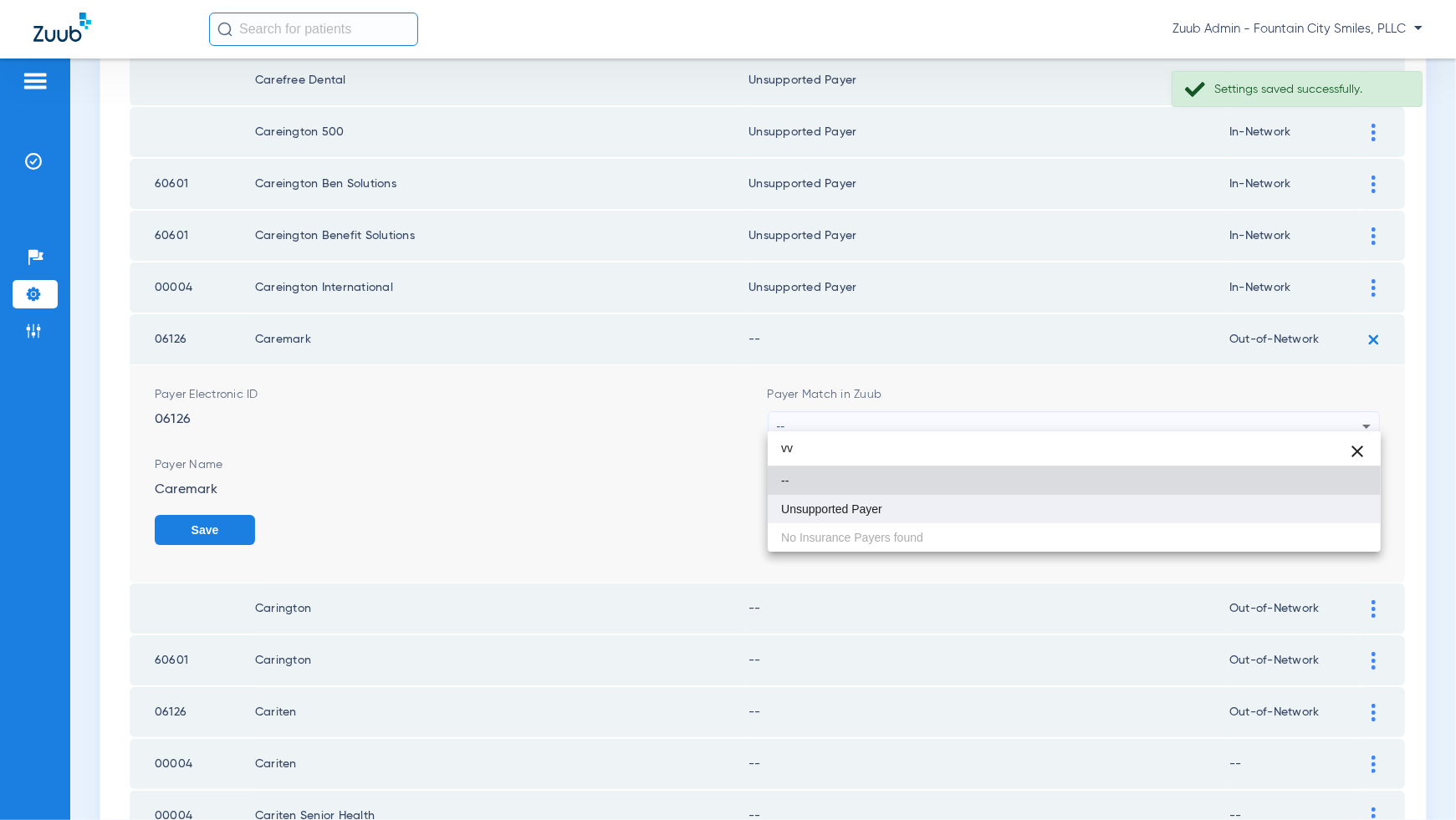
type input "vv"
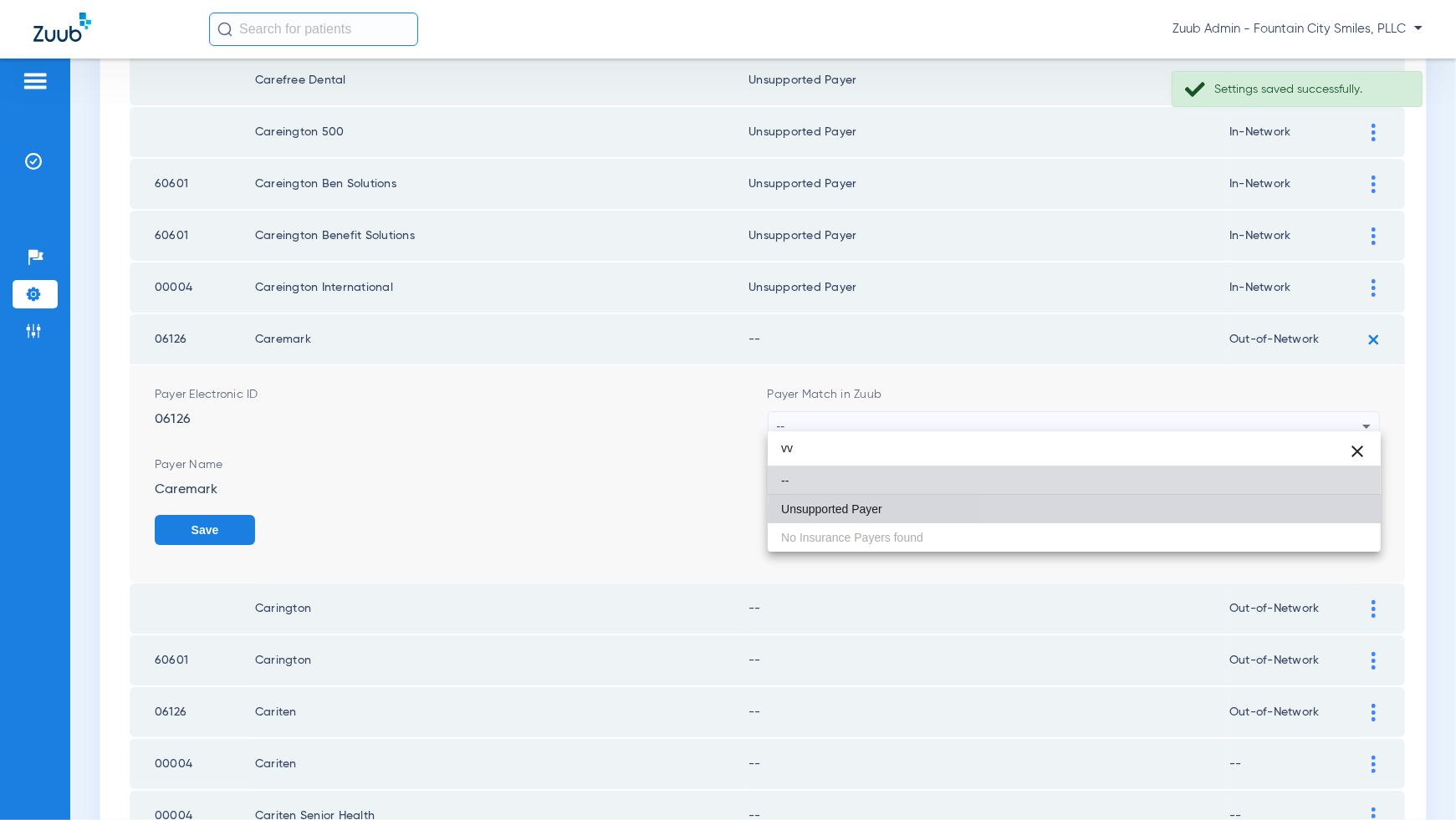
click at [1332, 513] on mat-option "Unsupported Payer" at bounding box center [1074, 509] width 613 height 28
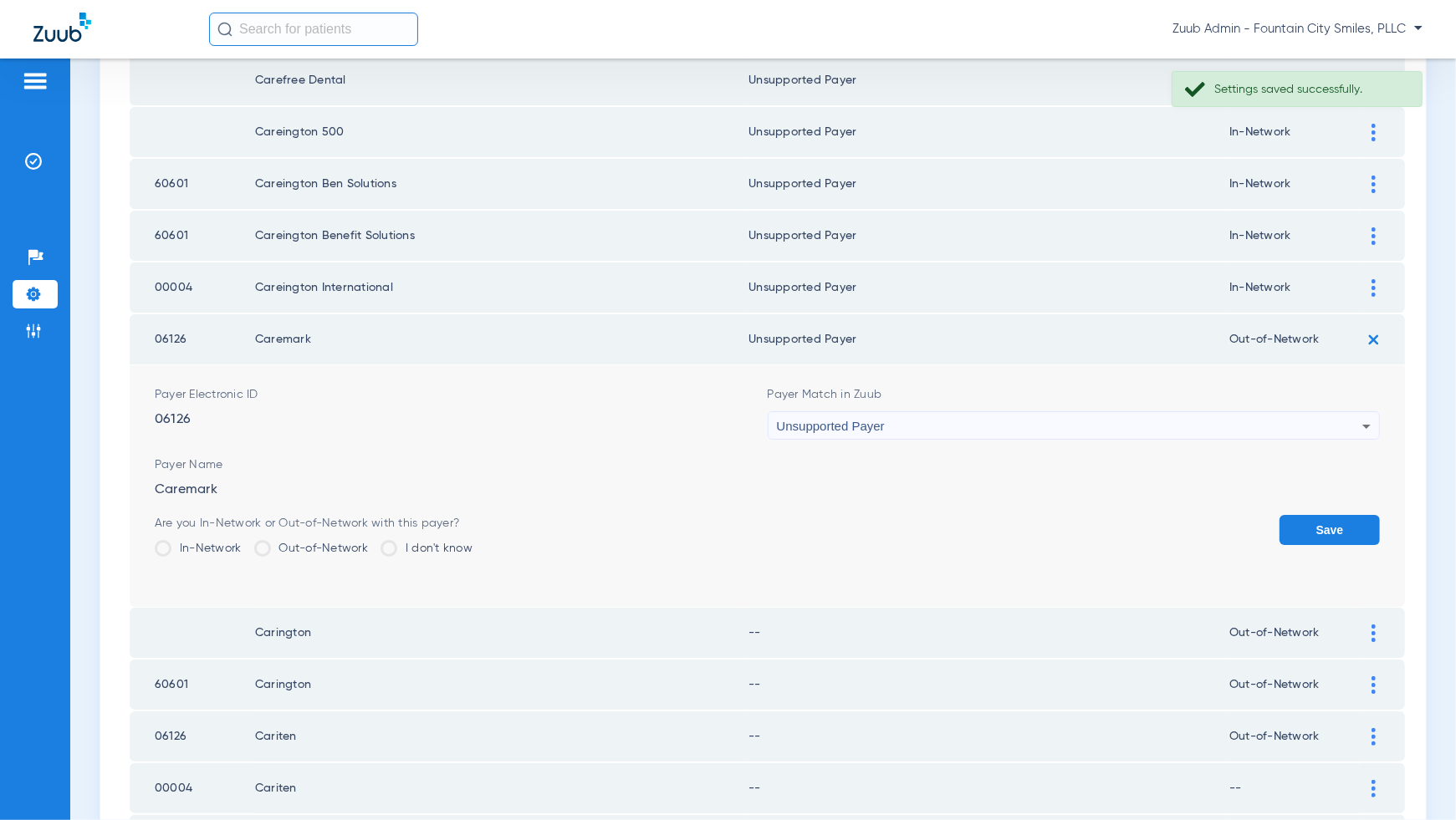
click at [1332, 515] on button "Save" at bounding box center [1329, 530] width 100 height 30
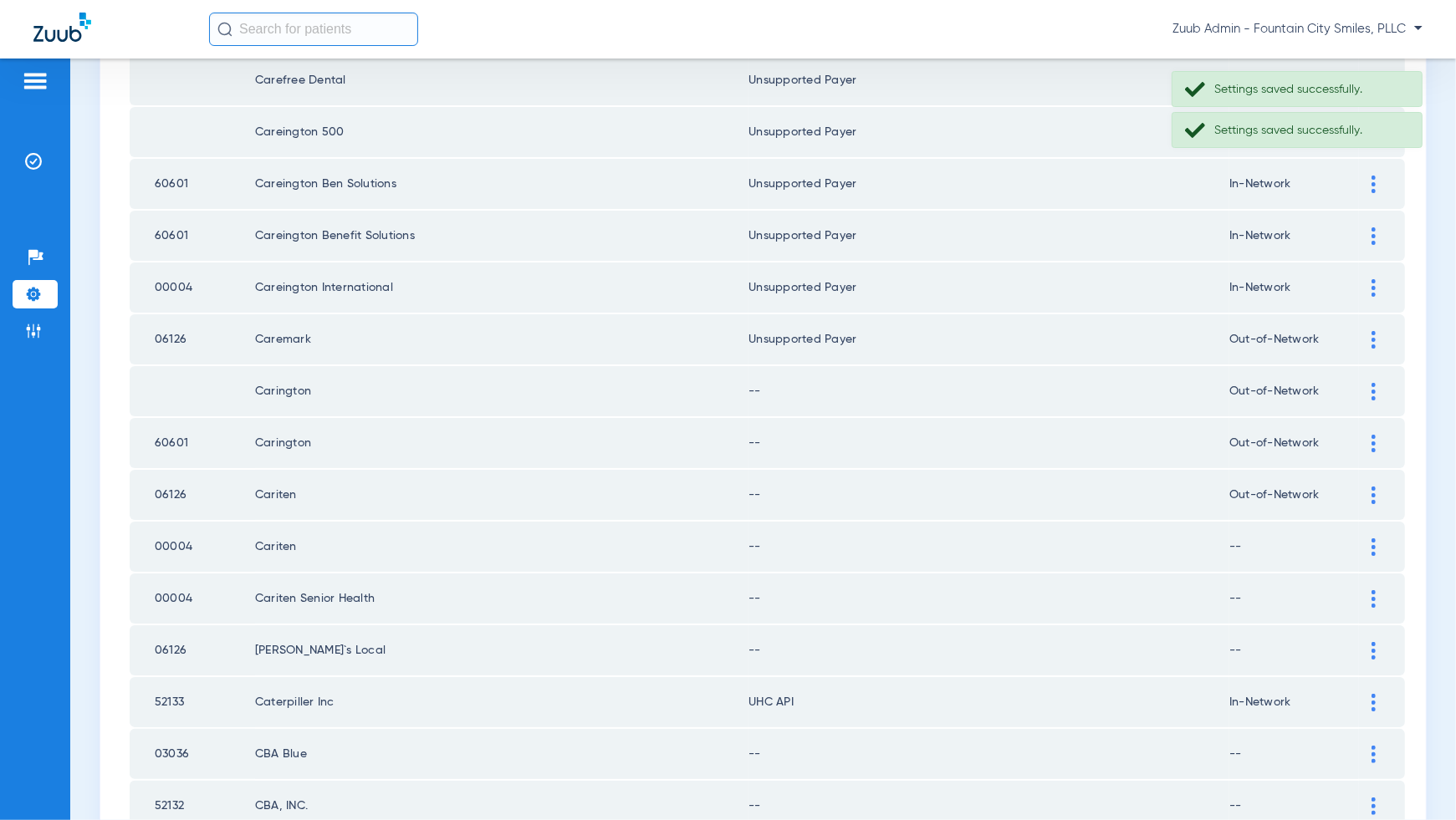
click at [1367, 384] on div at bounding box center [1373, 391] width 29 height 18
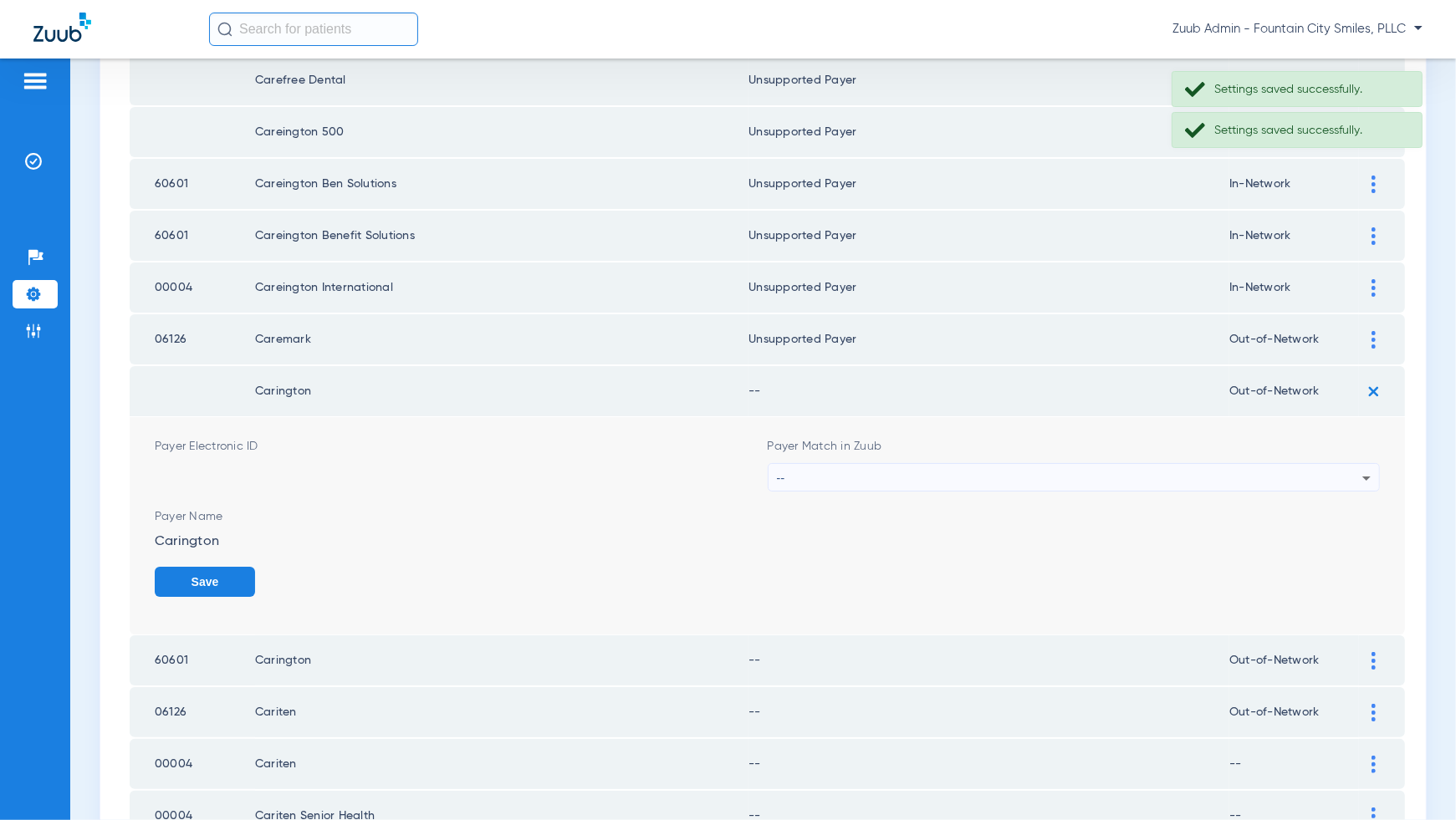
click at [1343, 475] on div "--" at bounding box center [1070, 478] width 586 height 28
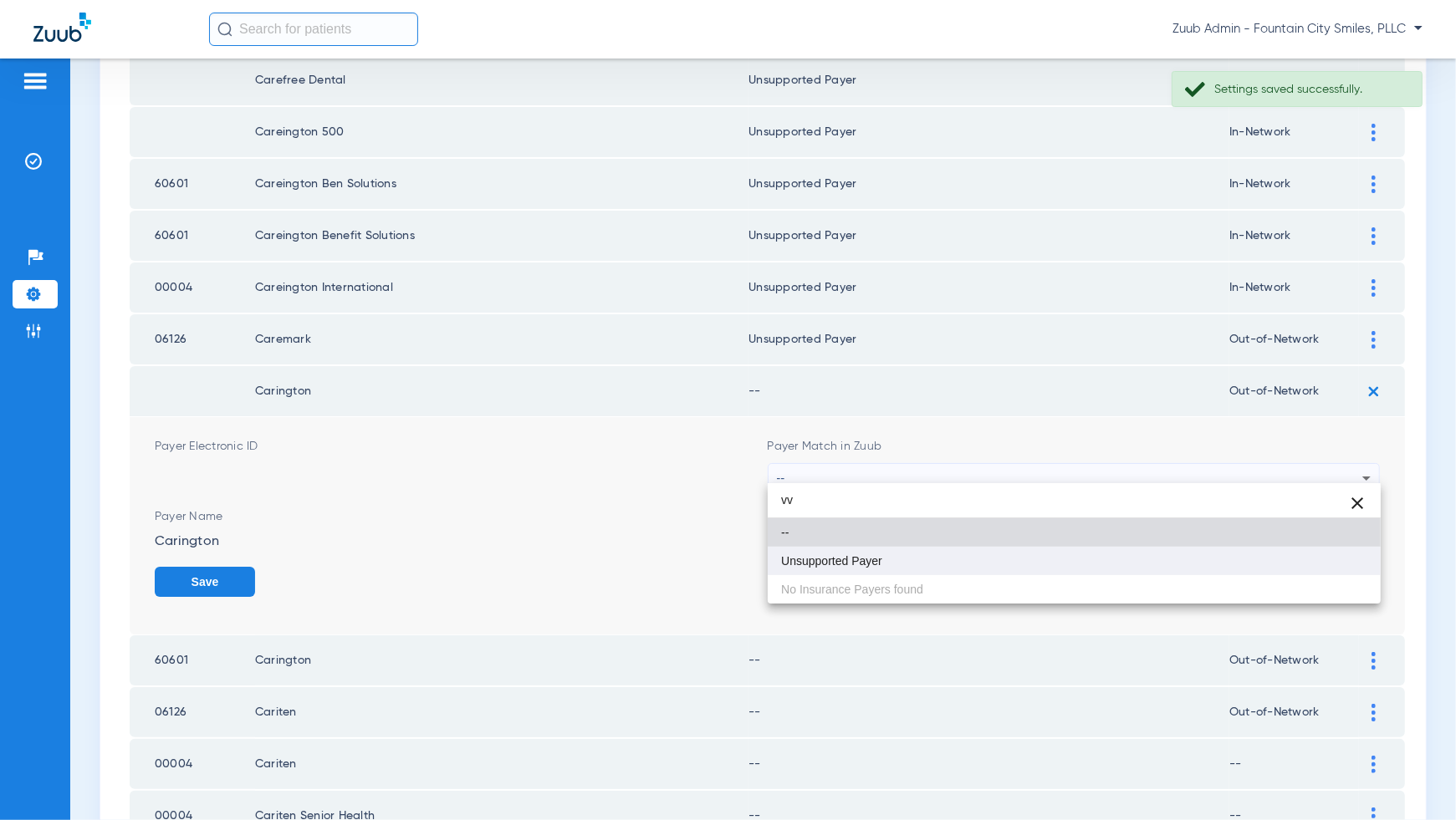
type input "vv"
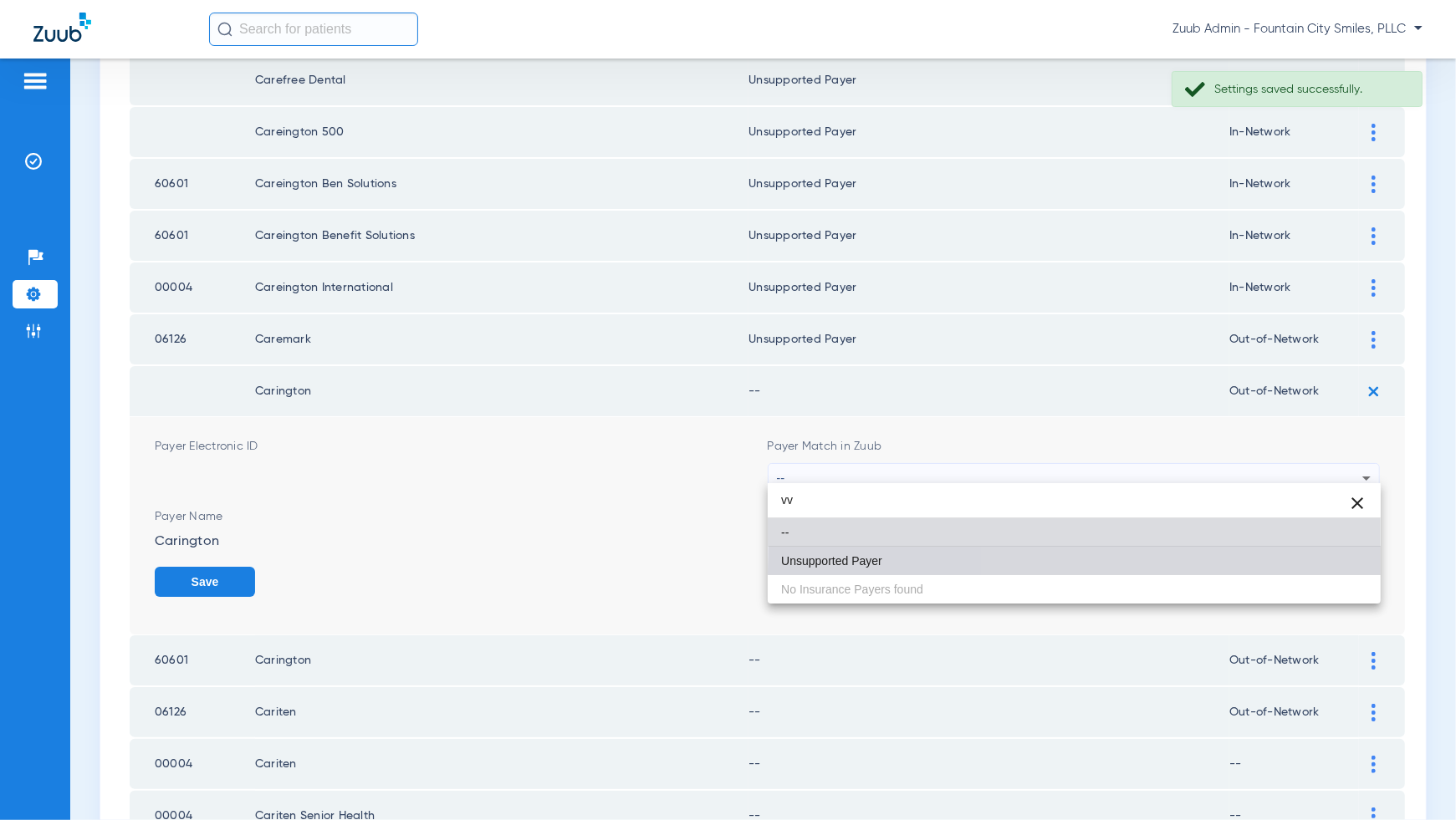
click at [1336, 572] on mat-option "Unsupported Payer" at bounding box center [1074, 561] width 613 height 28
click at [255, 572] on button "Save" at bounding box center [204, 582] width 100 height 30
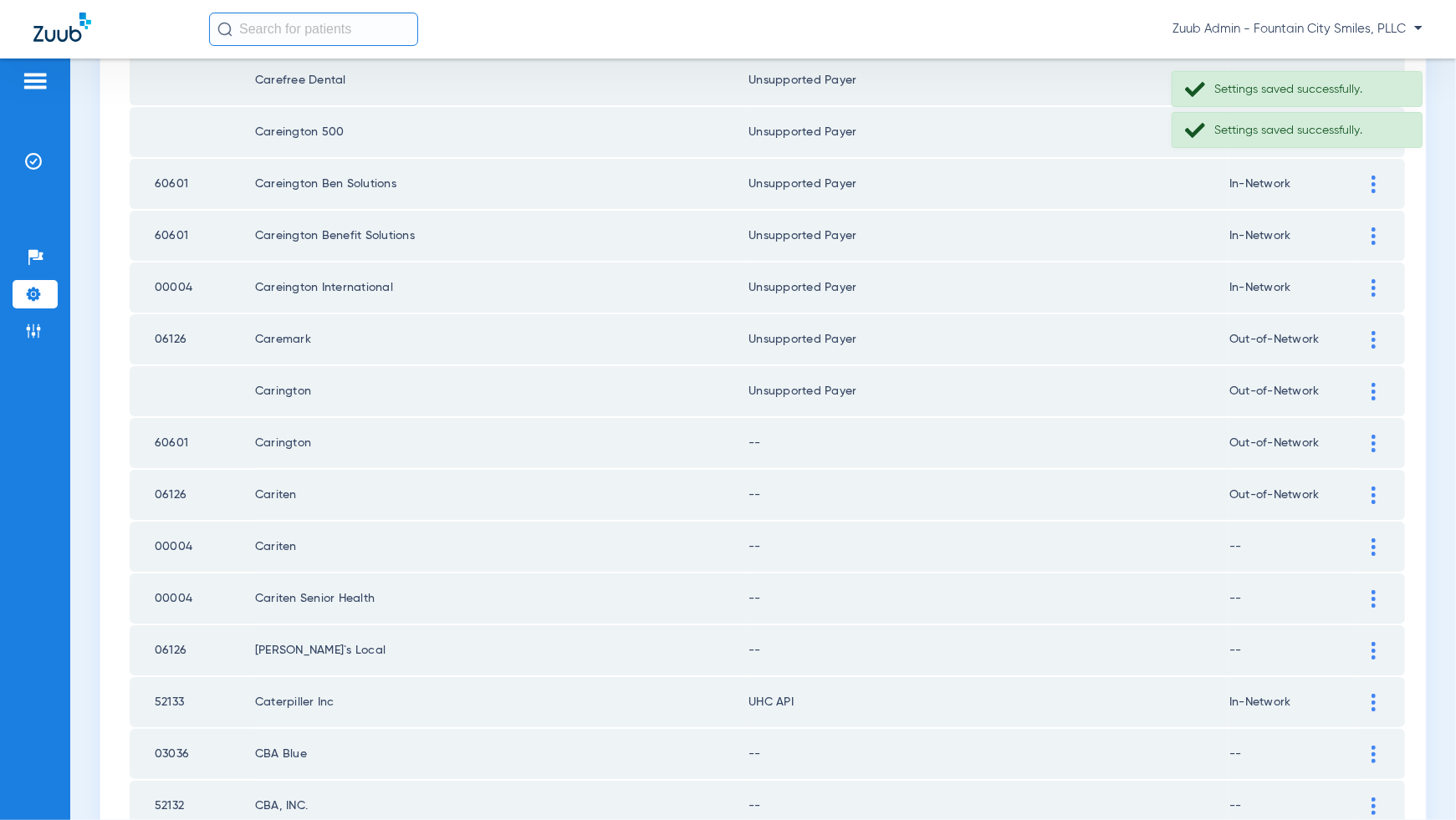
click at [1368, 435] on div at bounding box center [1373, 444] width 29 height 18
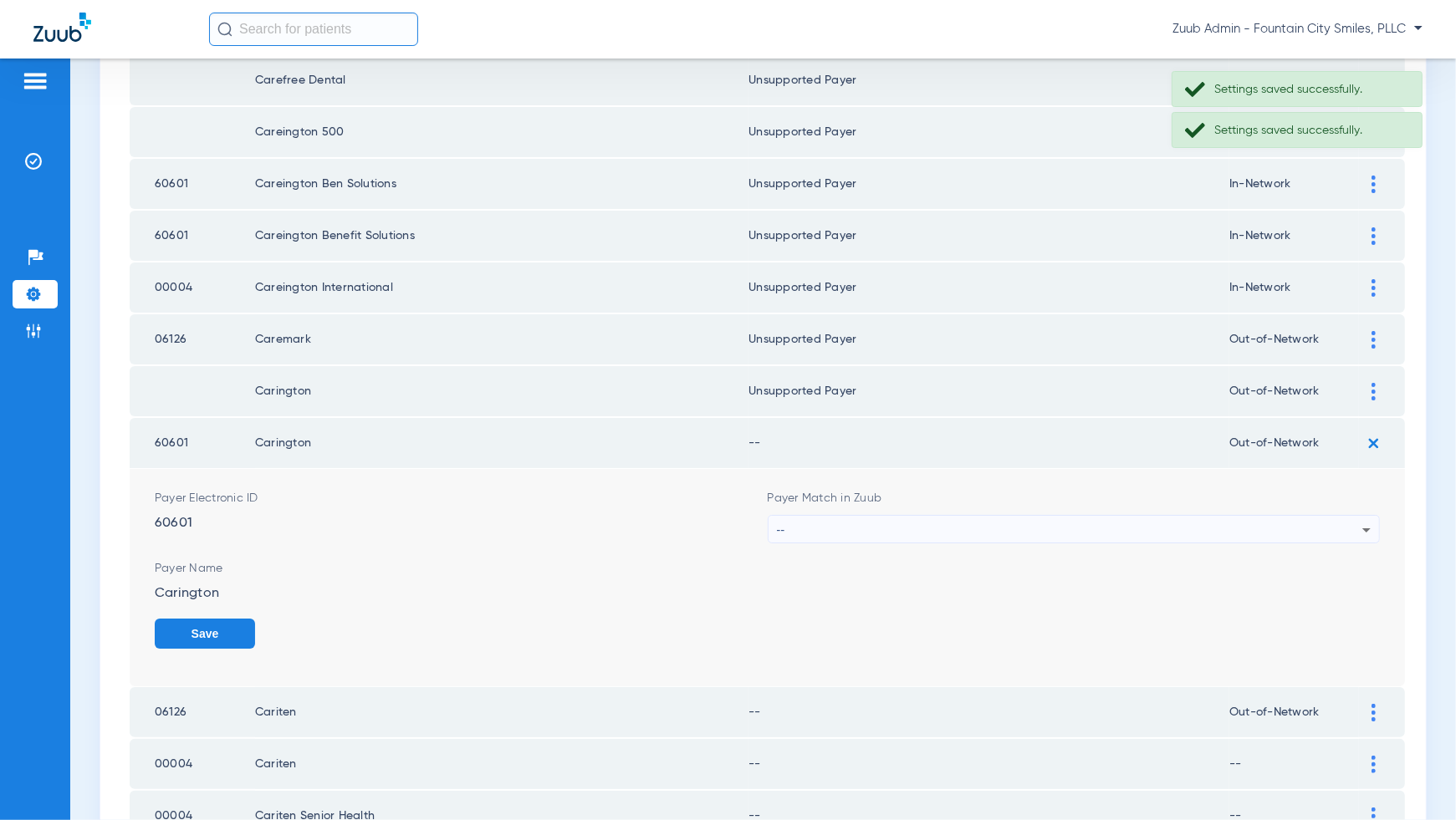
click at [1332, 531] on div "--" at bounding box center [1070, 530] width 586 height 28
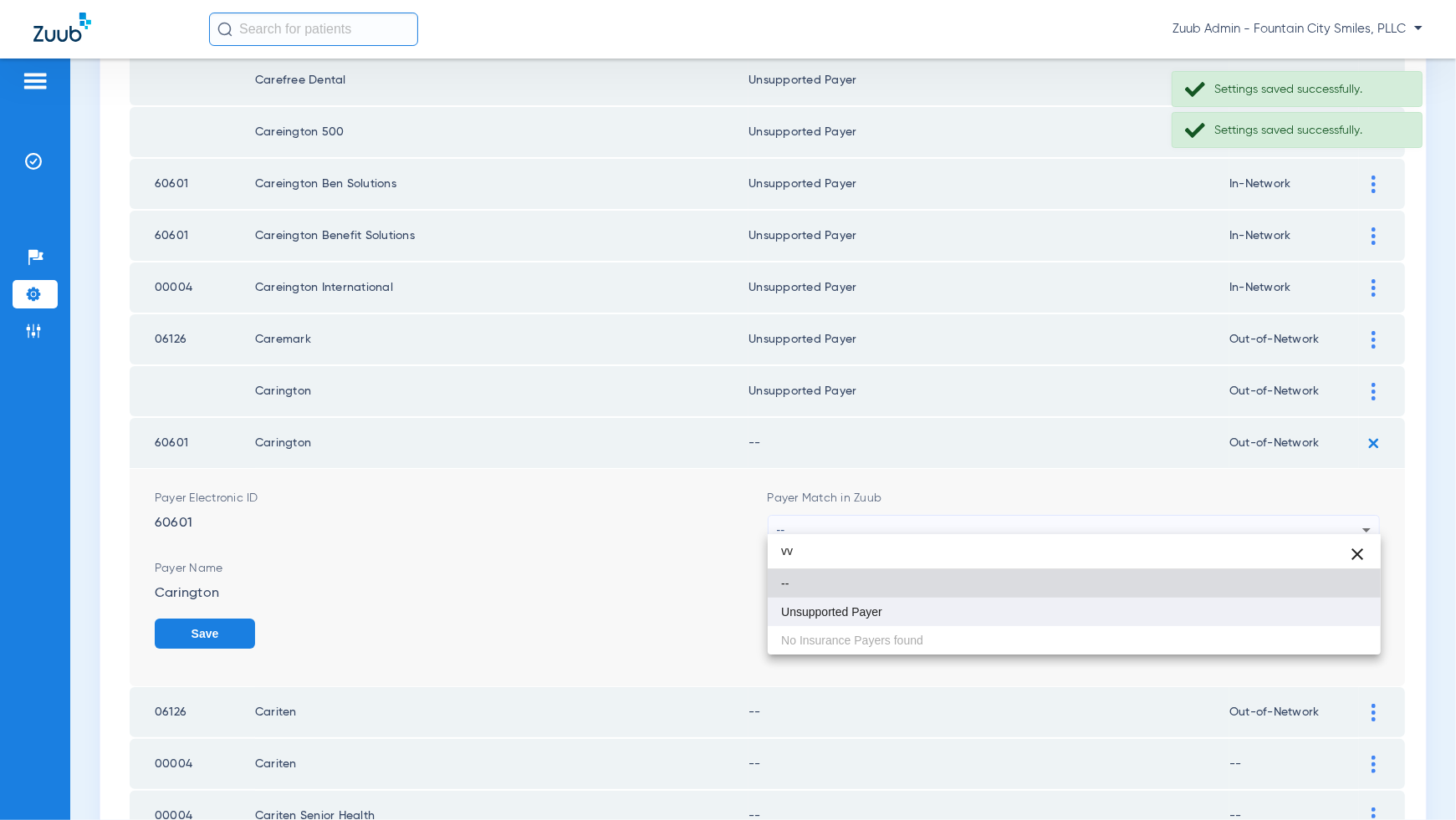
type input "vv"
click at [1331, 617] on mat-option "Unsupported Payer" at bounding box center [1074, 612] width 613 height 28
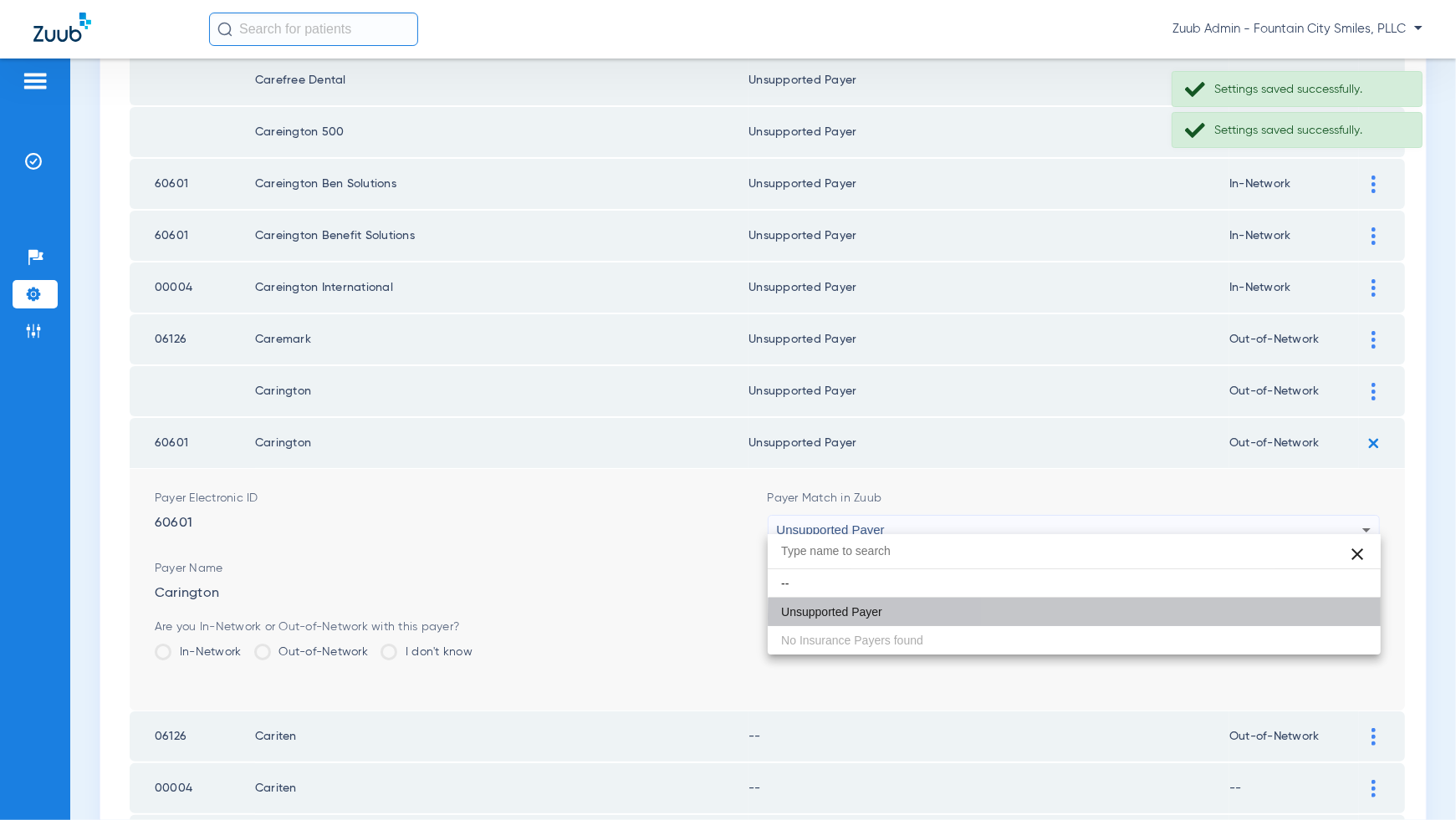
click at [1331, 619] on button "Save" at bounding box center [1329, 634] width 100 height 30
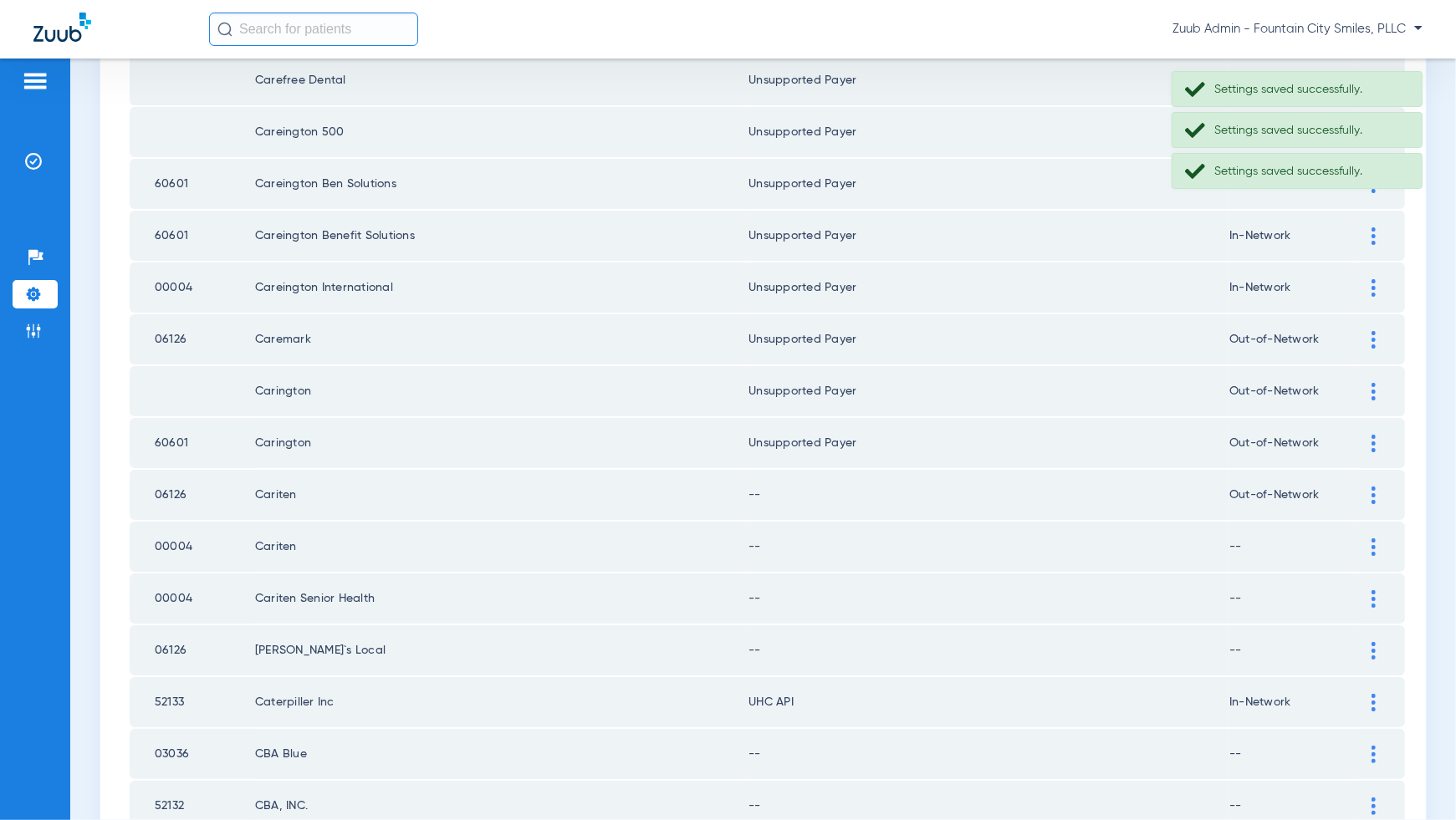
click at [1373, 486] on img at bounding box center [1373, 495] width 4 height 18
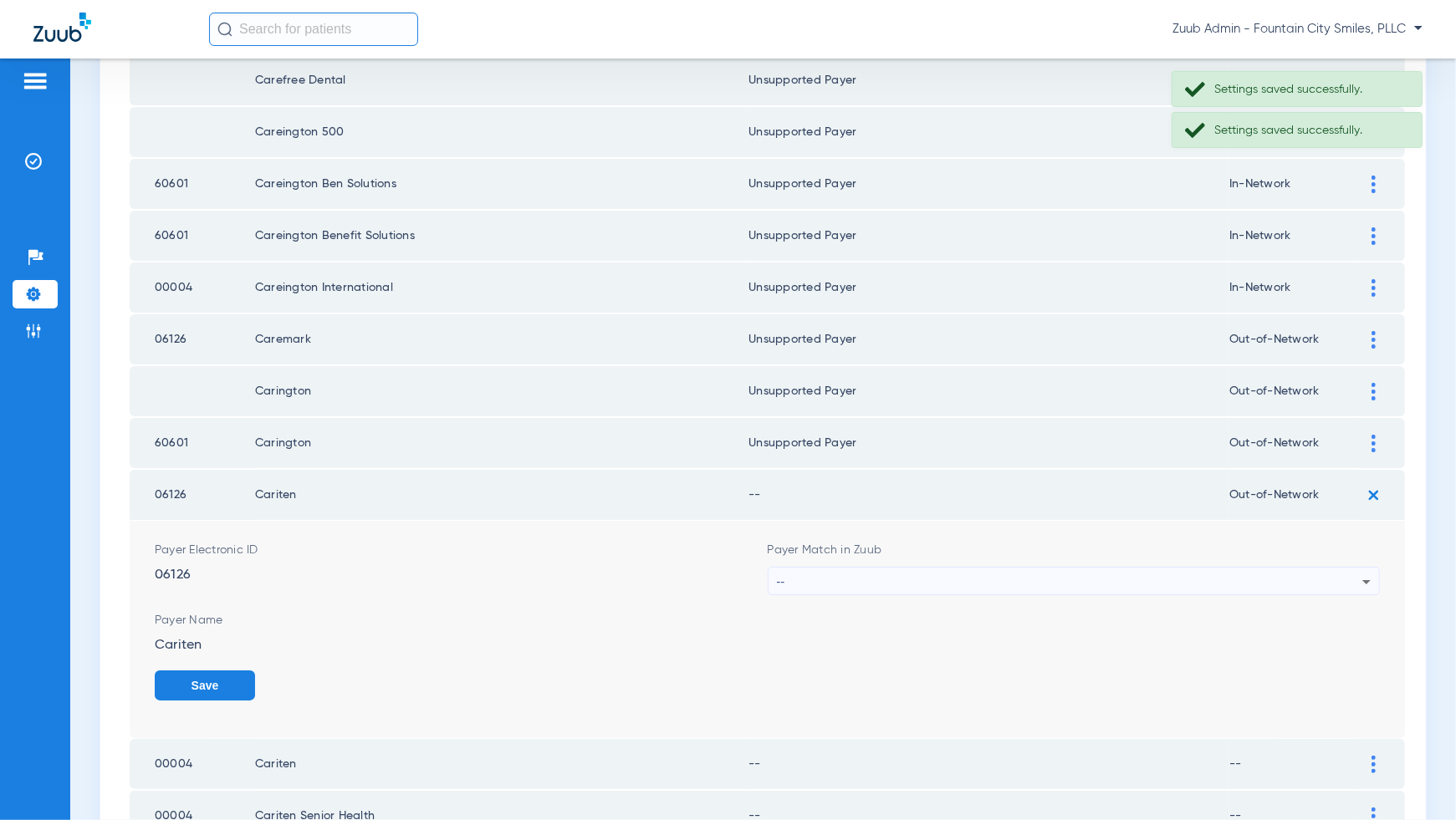
click at [1331, 579] on div "--" at bounding box center [1070, 582] width 586 height 28
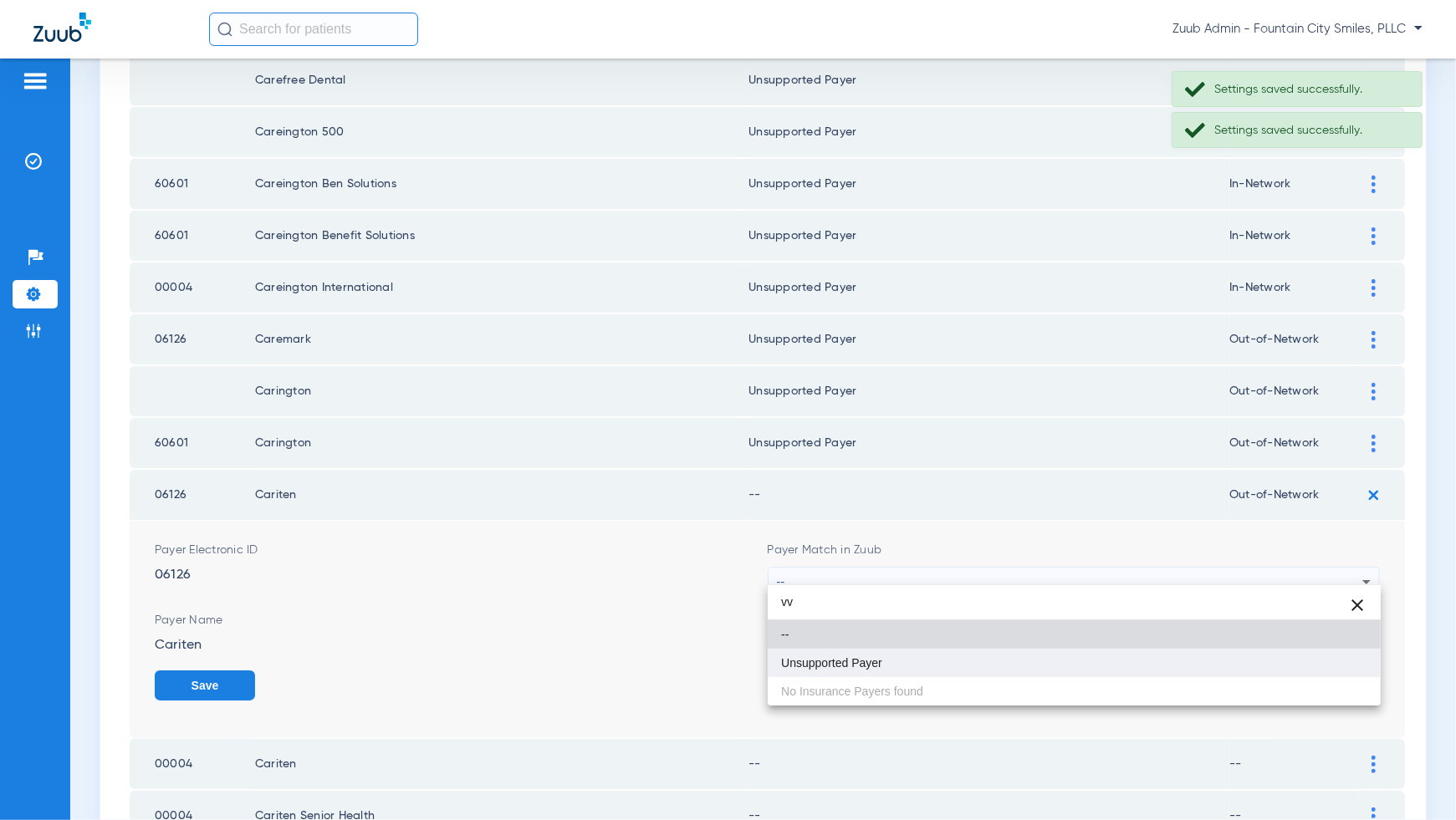
type input "vv"
click at [1329, 655] on mat-option "Unsupported Payer" at bounding box center [1074, 663] width 613 height 28
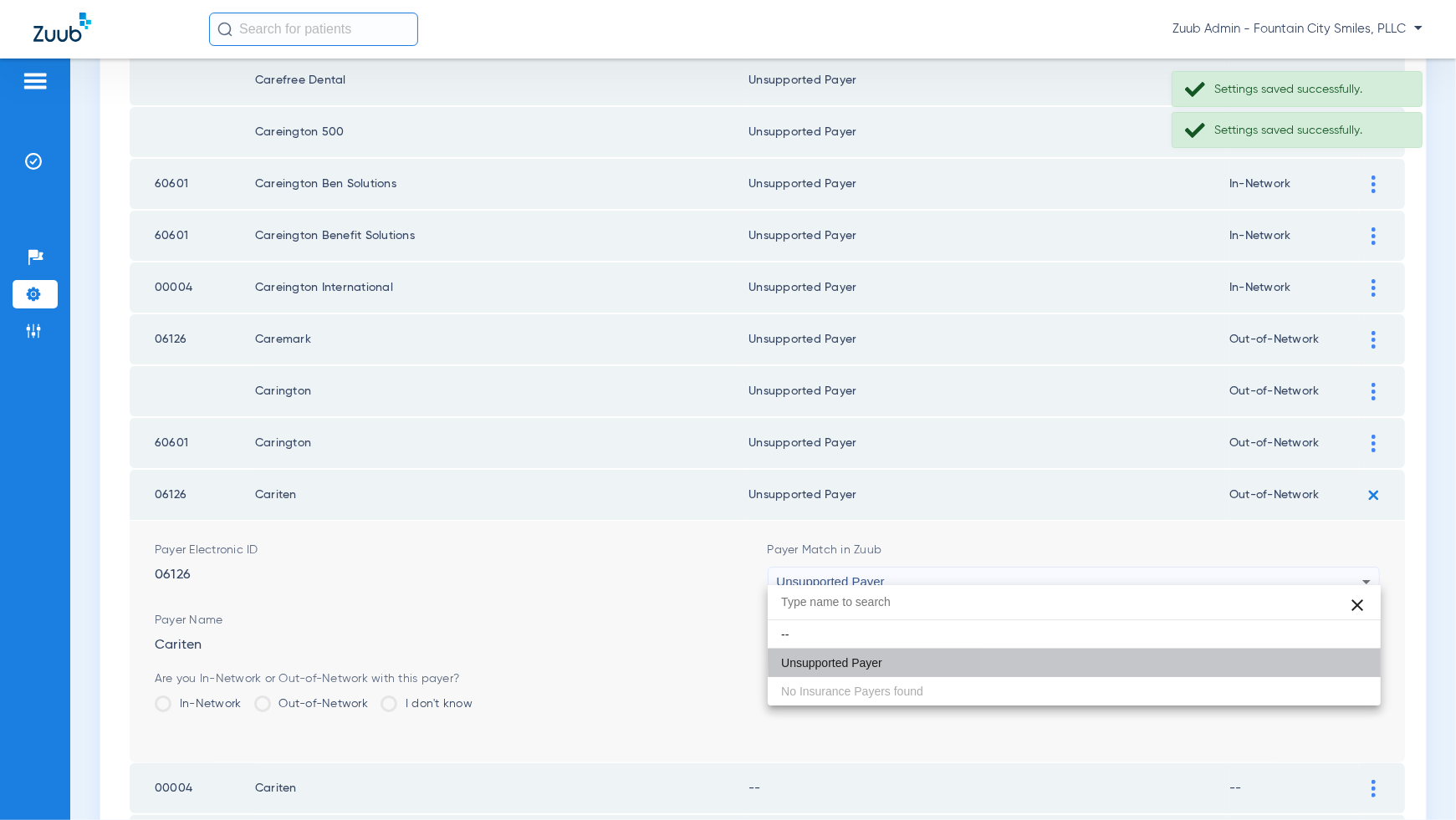
click at [1329, 655] on form "Payer Electronic ID 06126 Payer Match in Zuub Unsupported Payer Payer Name Cari…" at bounding box center [767, 642] width 1225 height 241
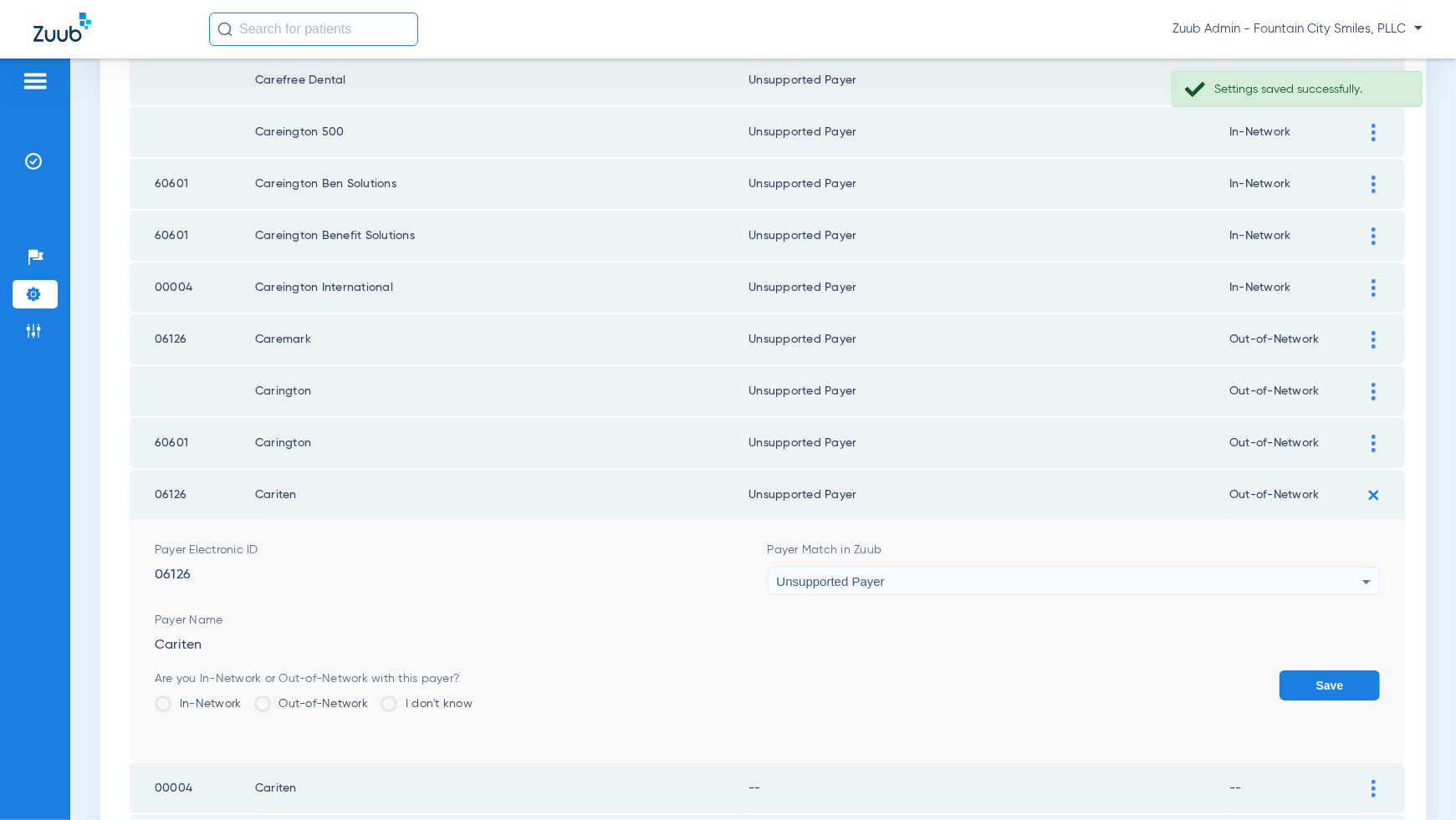
click at [1333, 671] on button "Save" at bounding box center [1329, 686] width 100 height 30
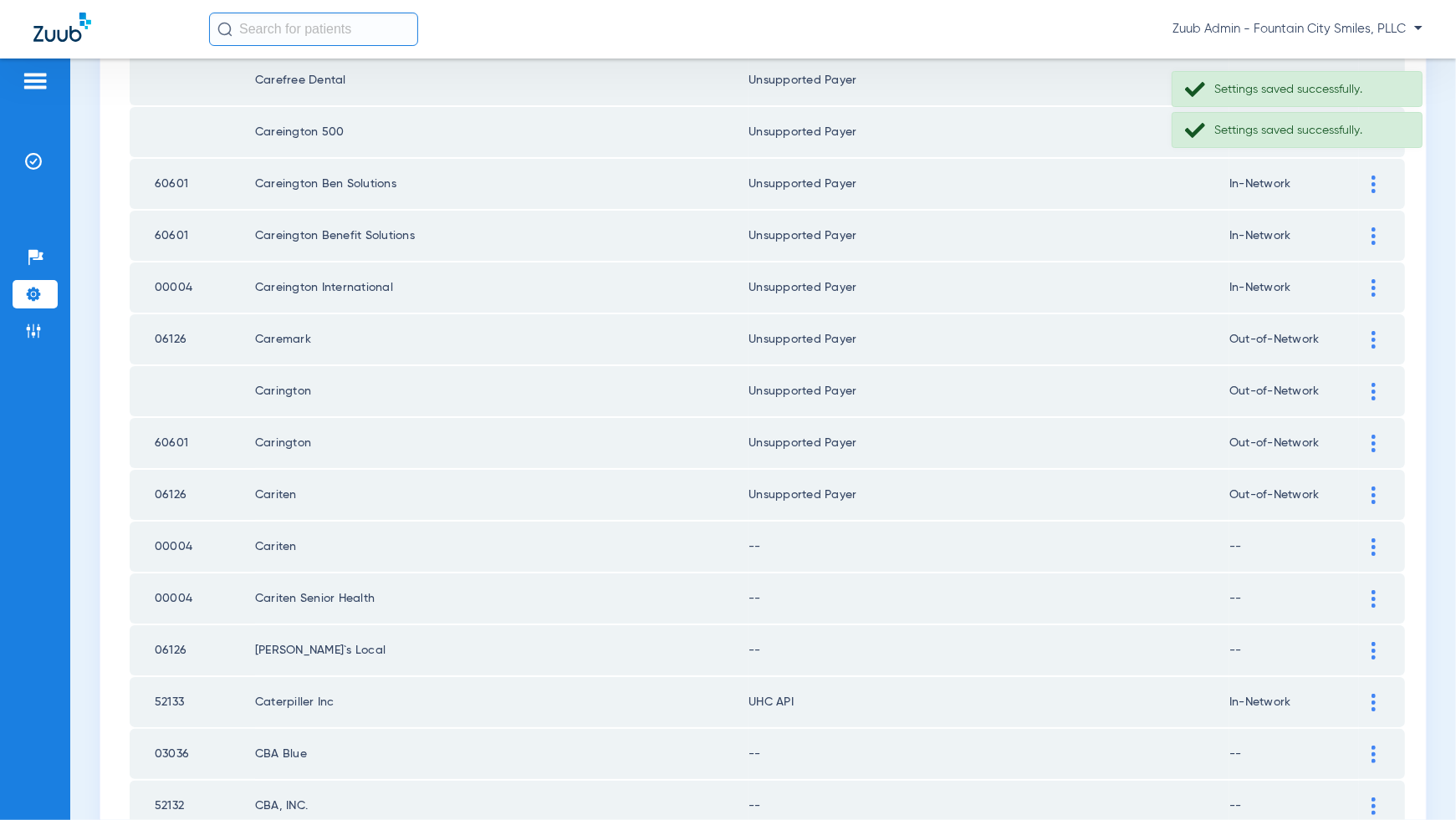
click at [1378, 539] on div at bounding box center [1373, 548] width 29 height 18
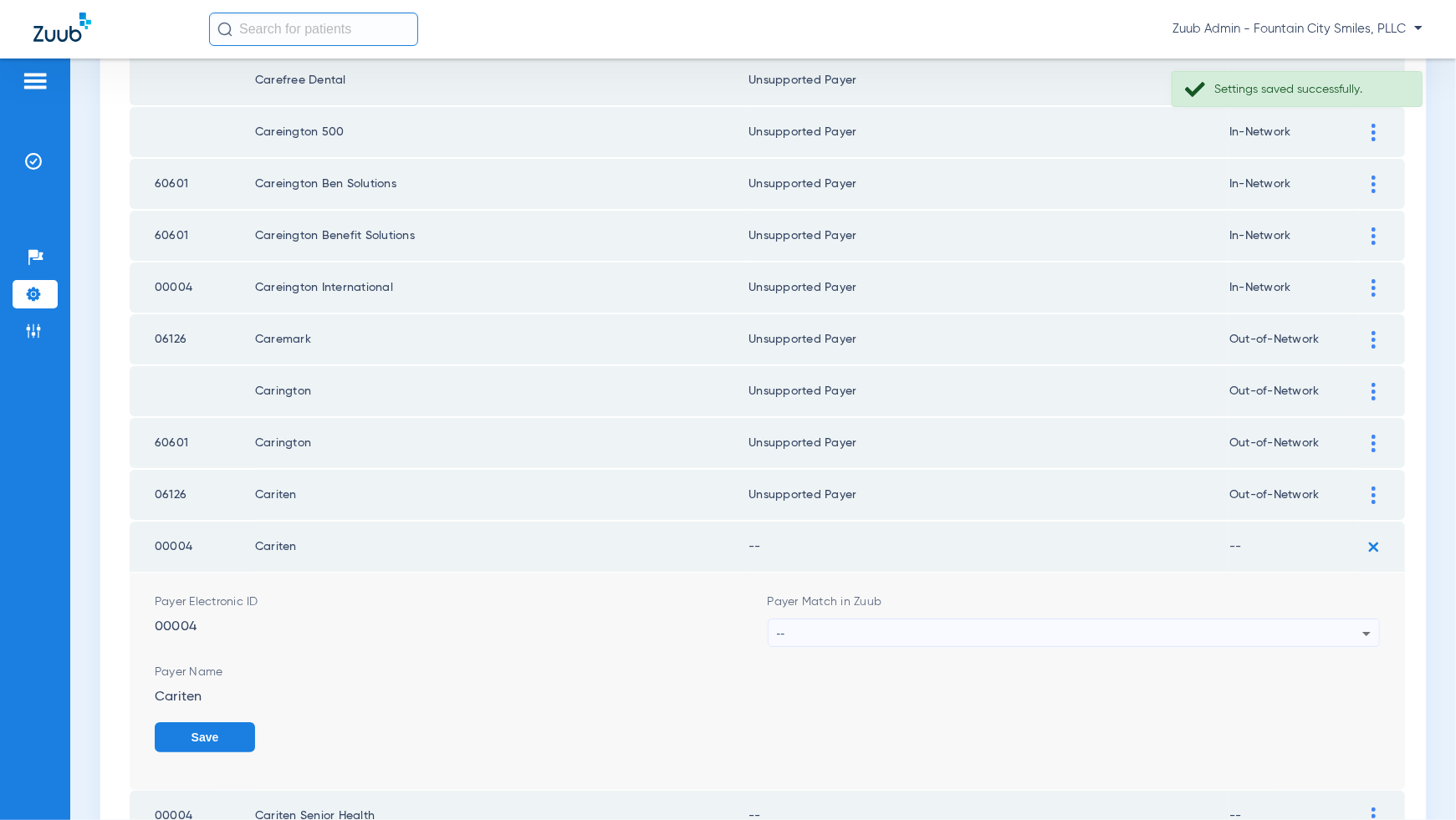
click at [1334, 634] on div "--" at bounding box center [1070, 634] width 586 height 28
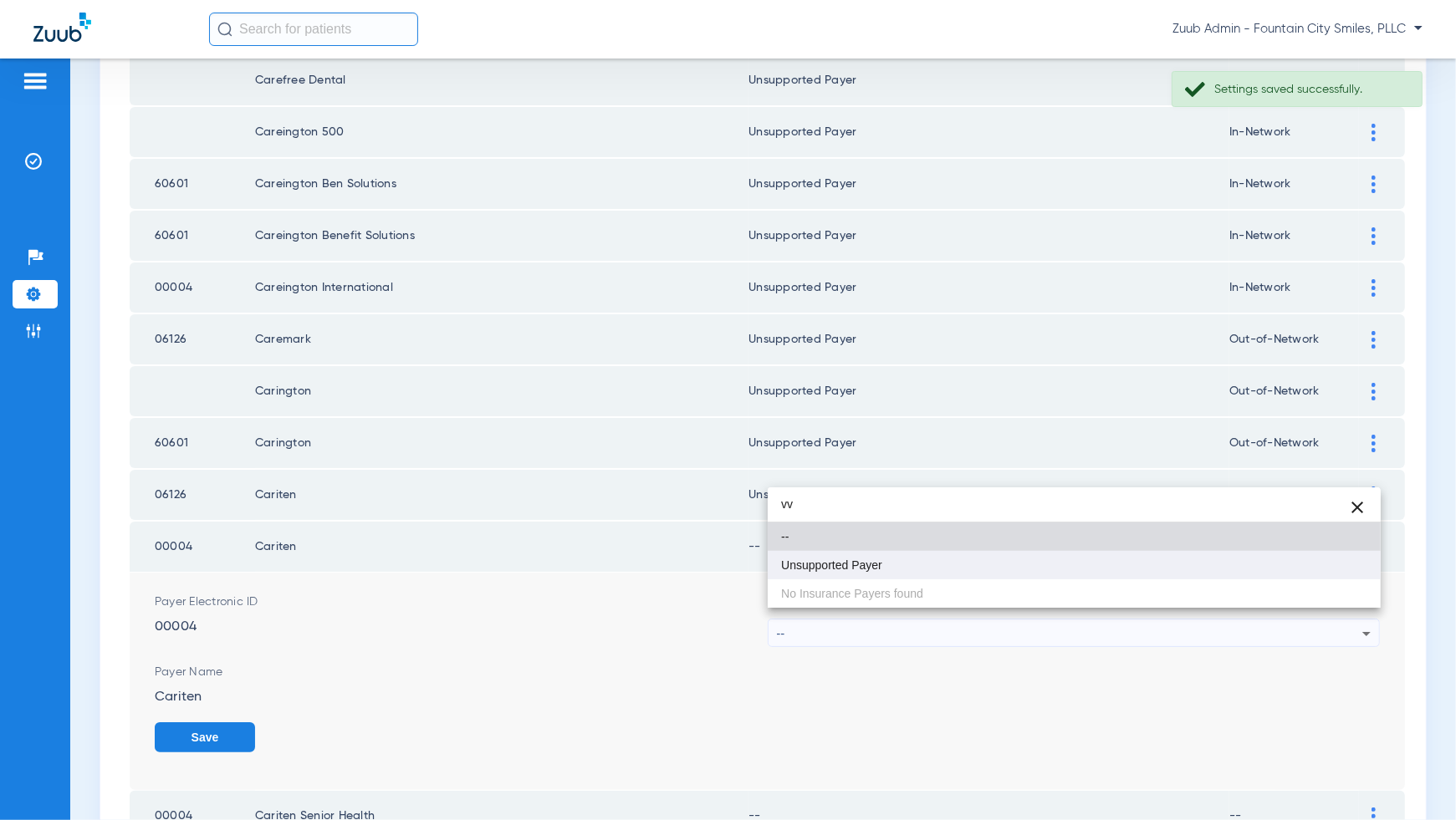
type input "vv"
click at [1337, 570] on mat-option "Unsupported Payer" at bounding box center [1074, 565] width 613 height 28
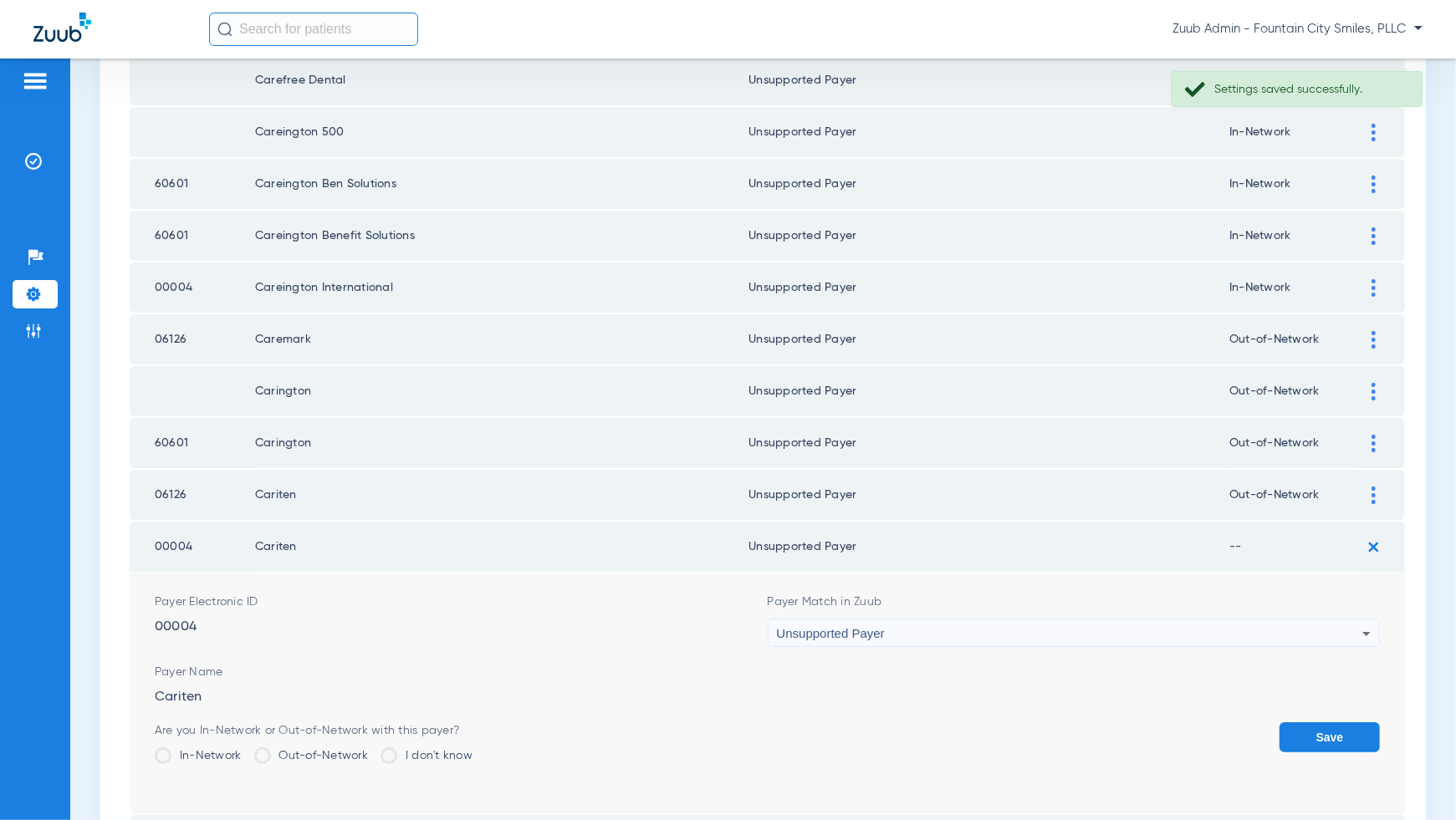
click at [1334, 732] on button "Save" at bounding box center [1329, 737] width 100 height 30
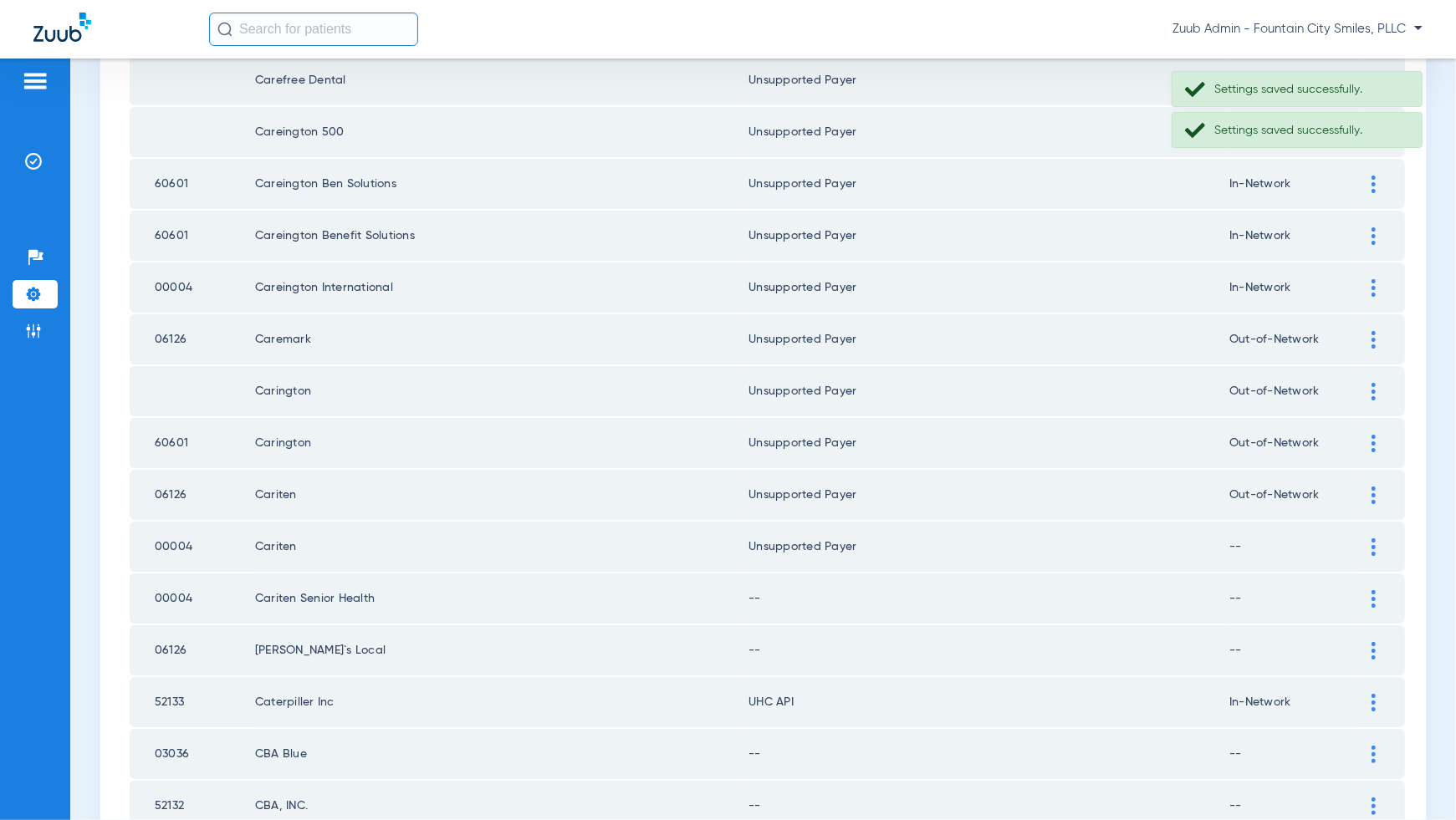
click at [1371, 590] on div at bounding box center [1373, 599] width 29 height 18
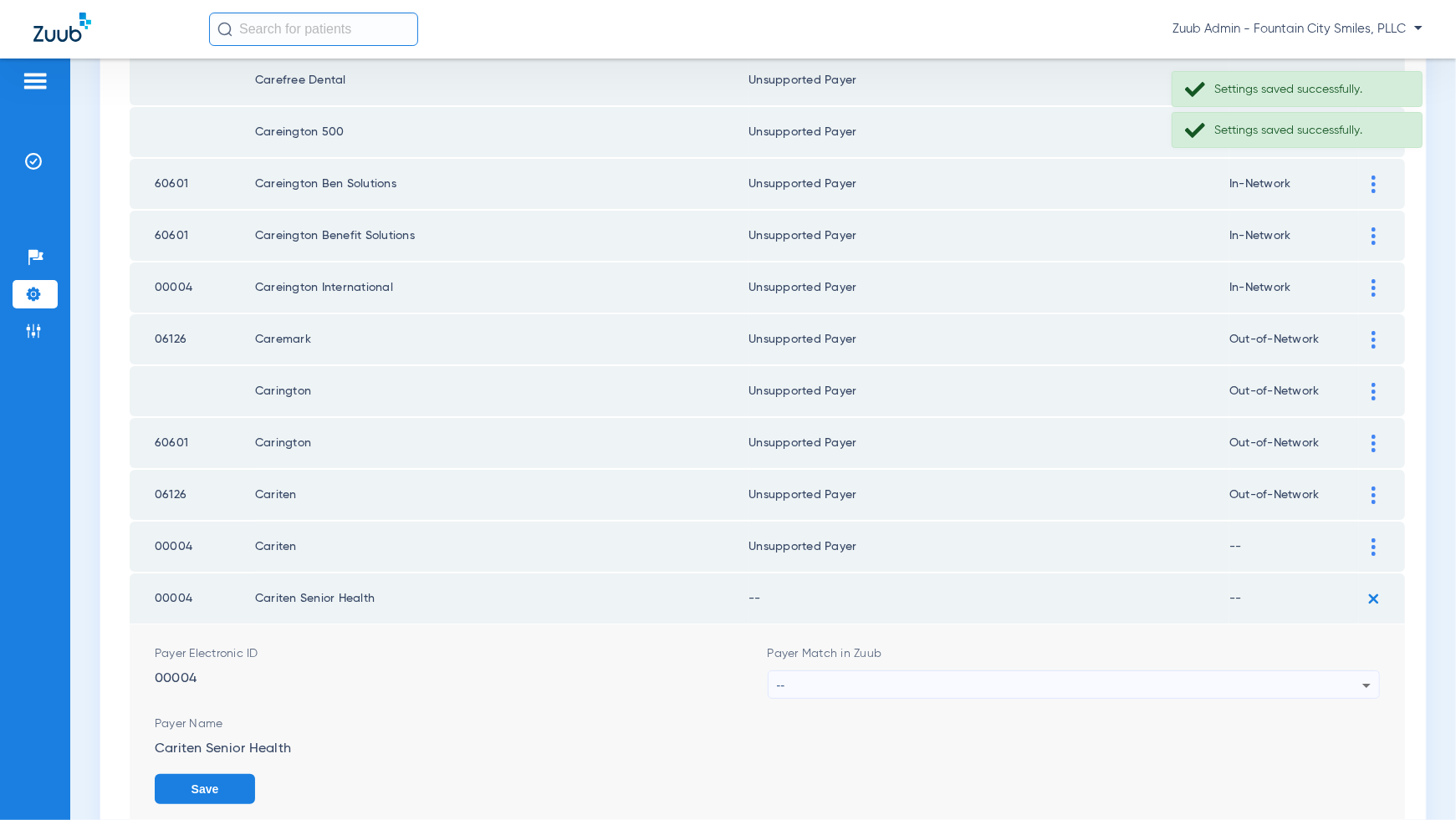
click at [1356, 676] on div "--" at bounding box center [1070, 685] width 586 height 28
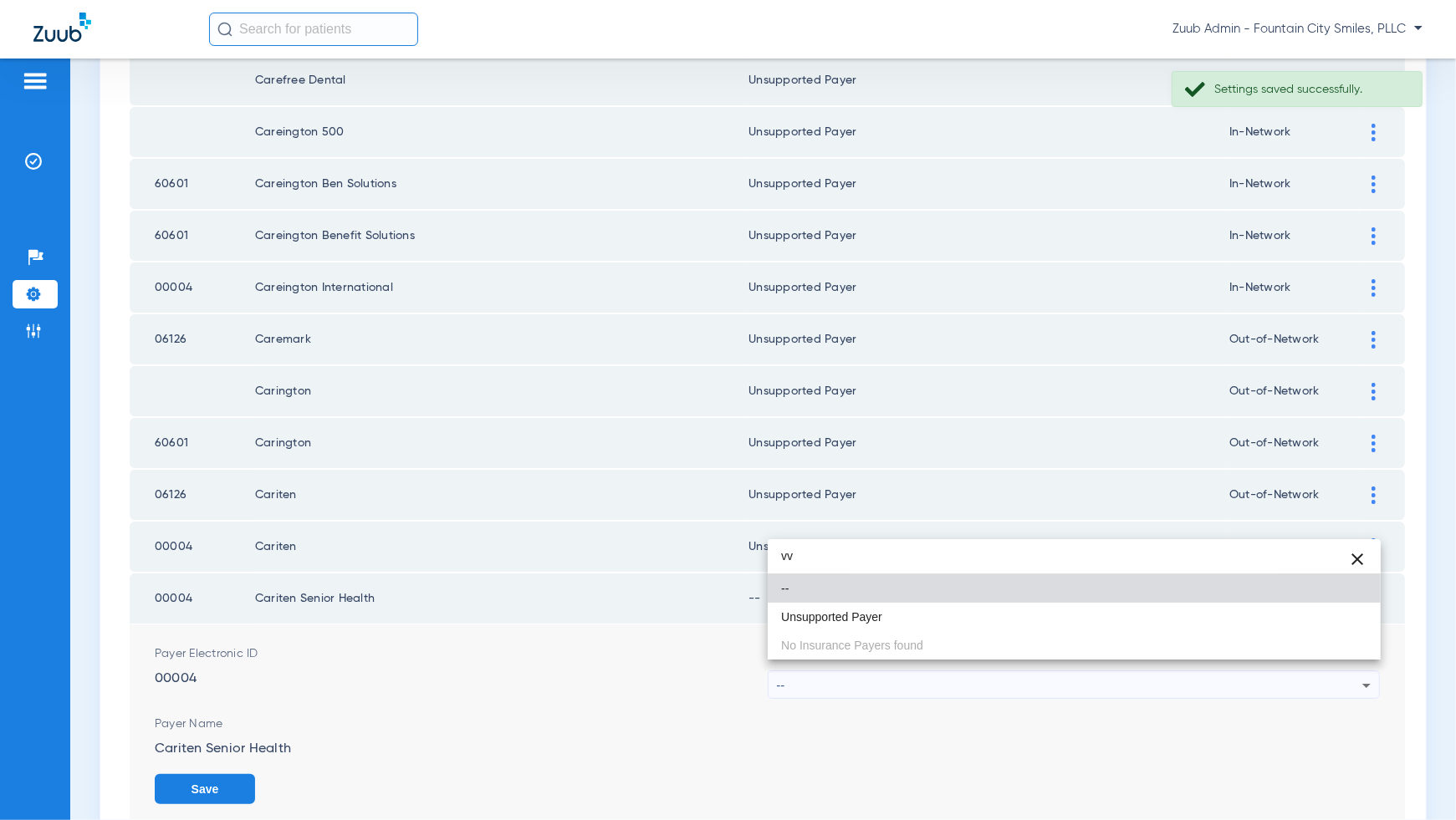
type input "vv"
click at [1343, 596] on mat-option "--" at bounding box center [1074, 588] width 613 height 28
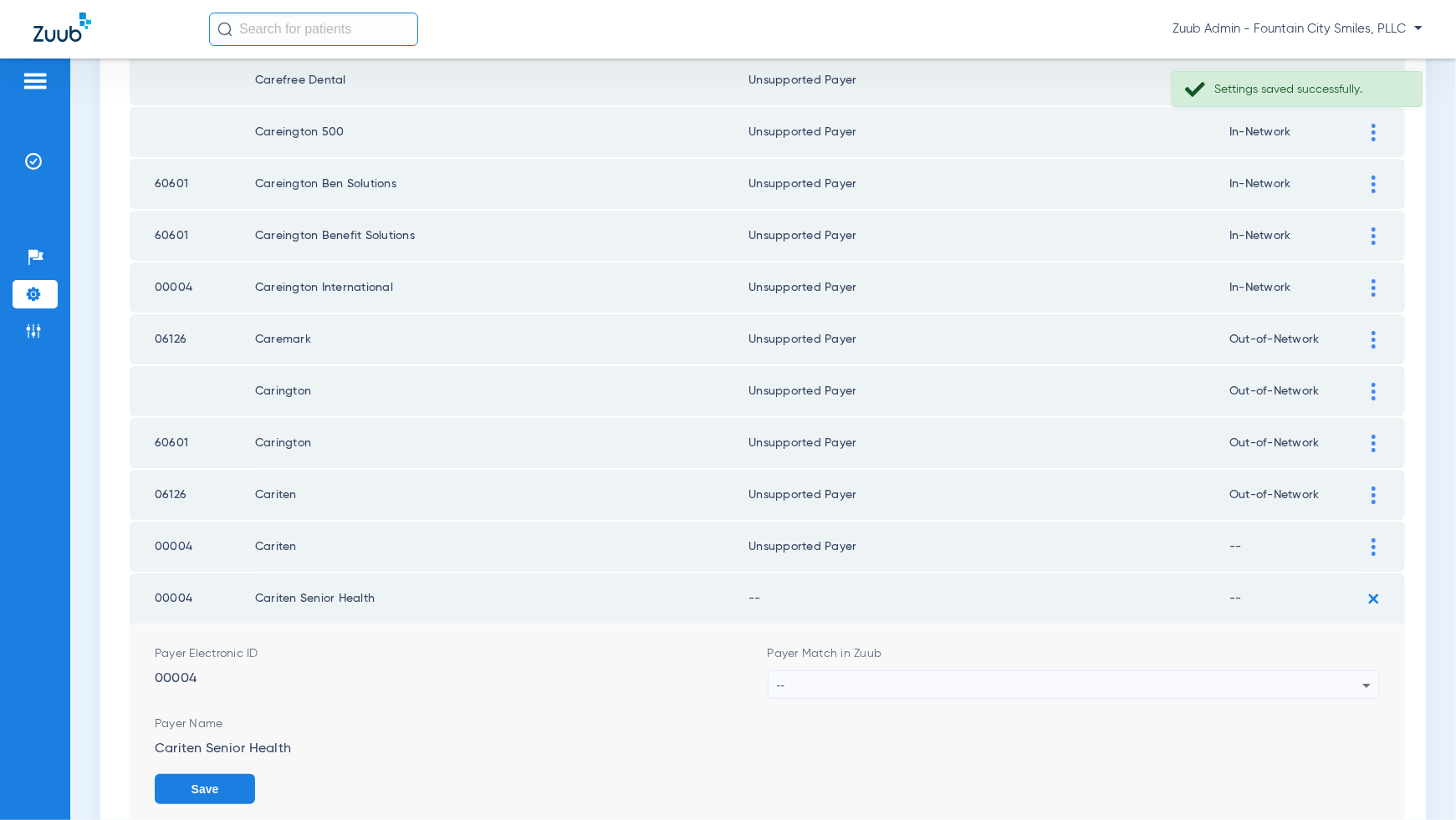
click at [1339, 678] on div "--" at bounding box center [1070, 685] width 586 height 28
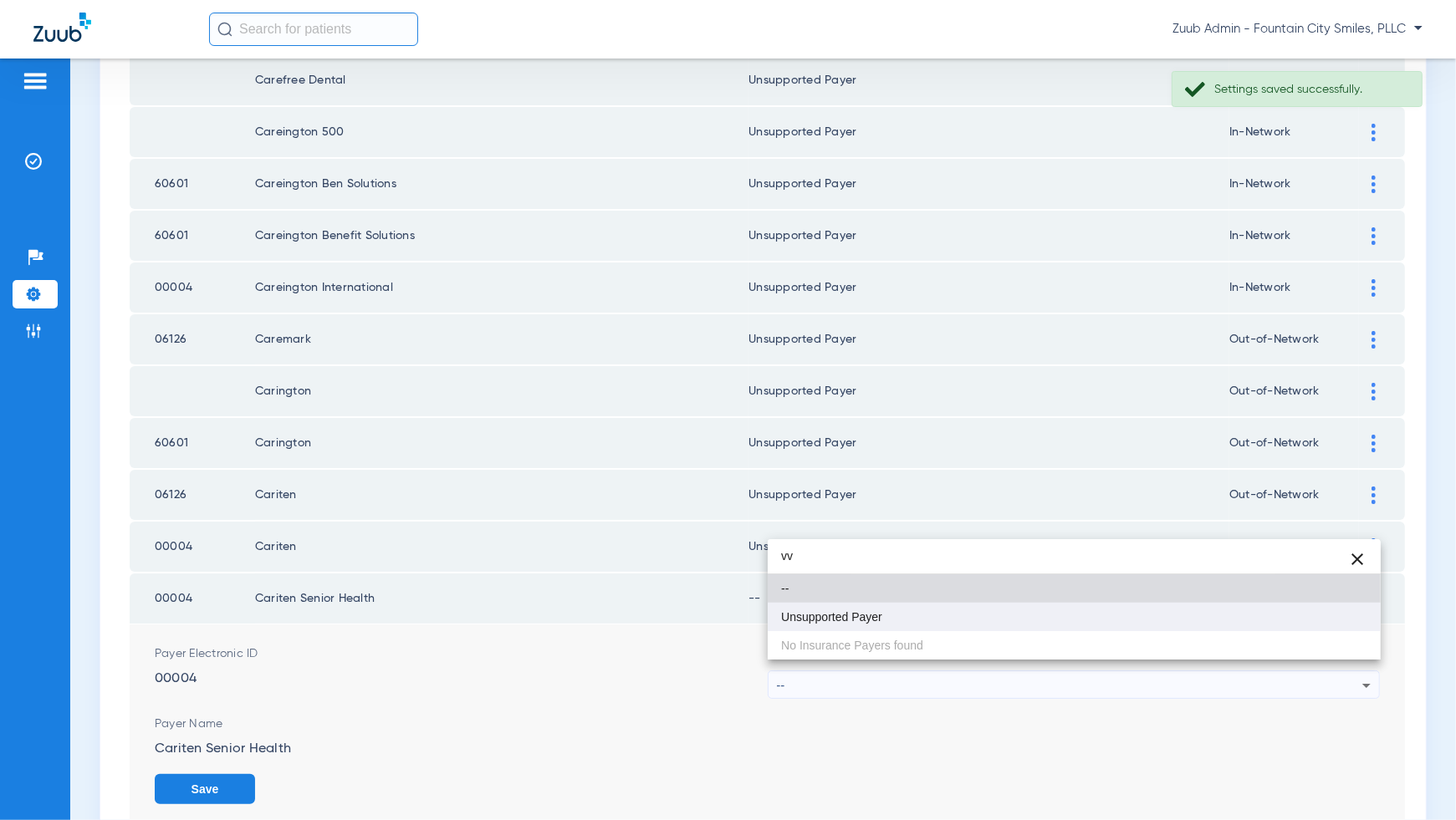
type input "vv"
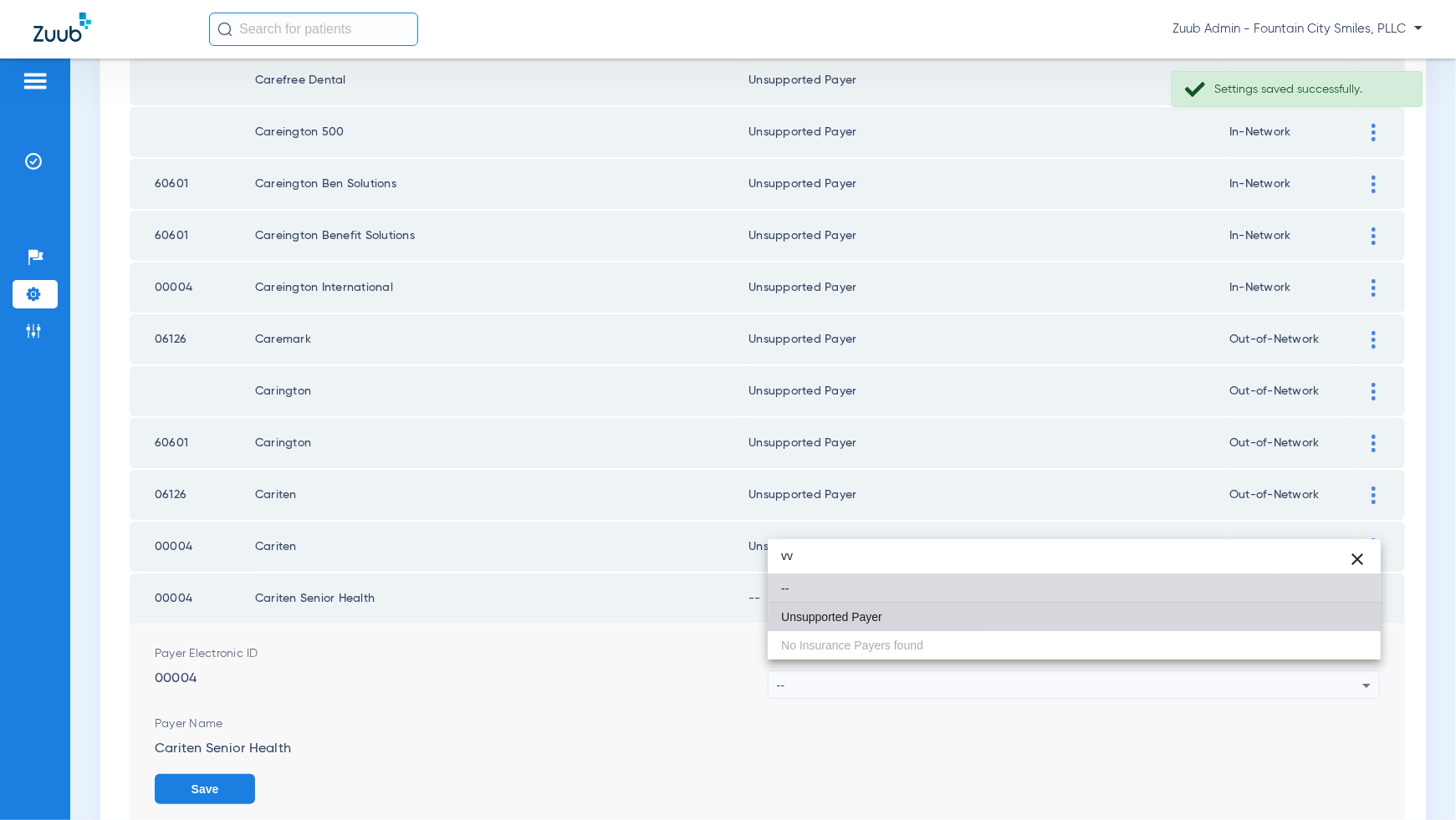
click at [1343, 619] on mat-option "Unsupported Payer" at bounding box center [1074, 617] width 613 height 28
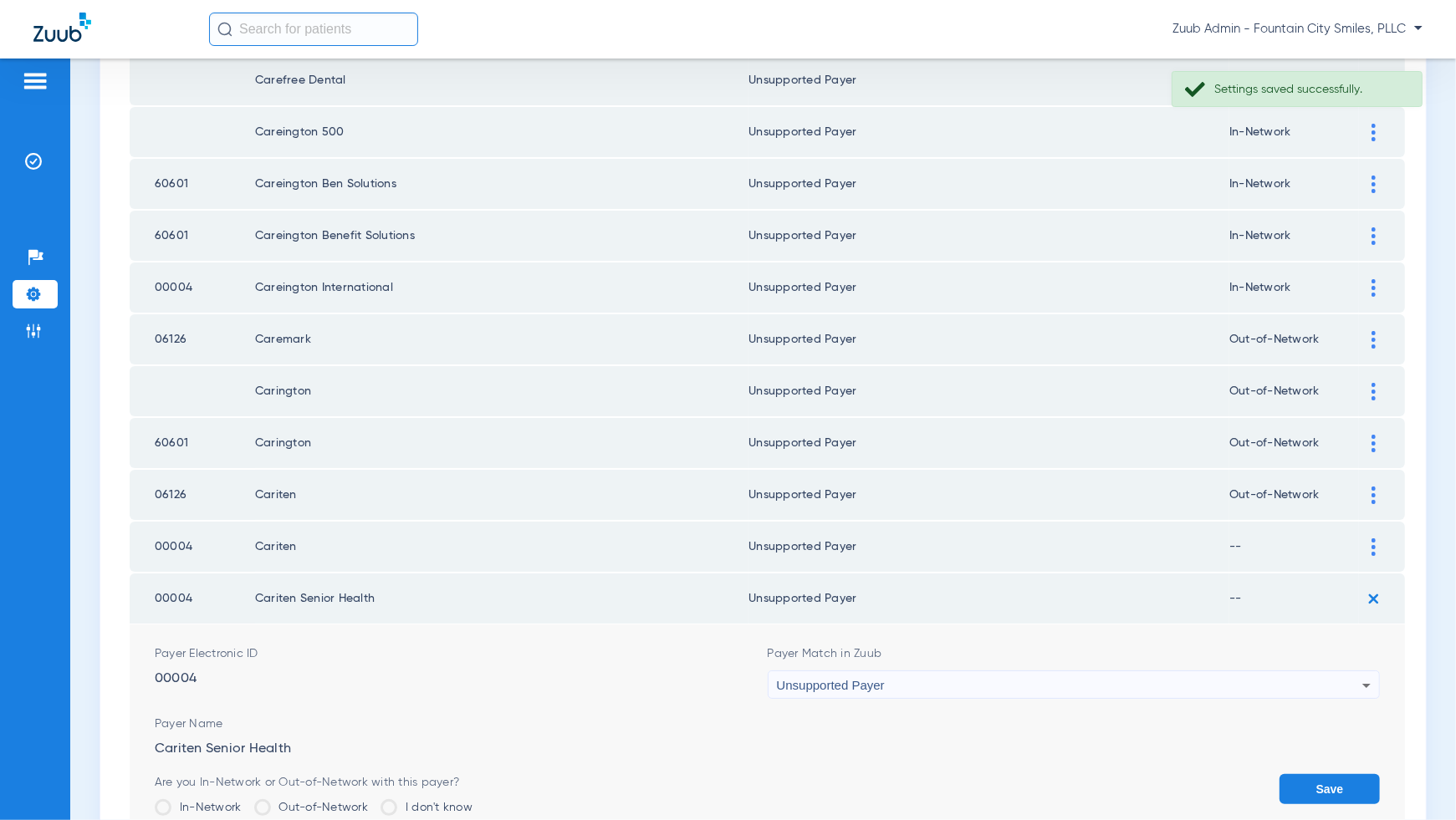
click at [1320, 788] on button "Save" at bounding box center [1329, 789] width 100 height 30
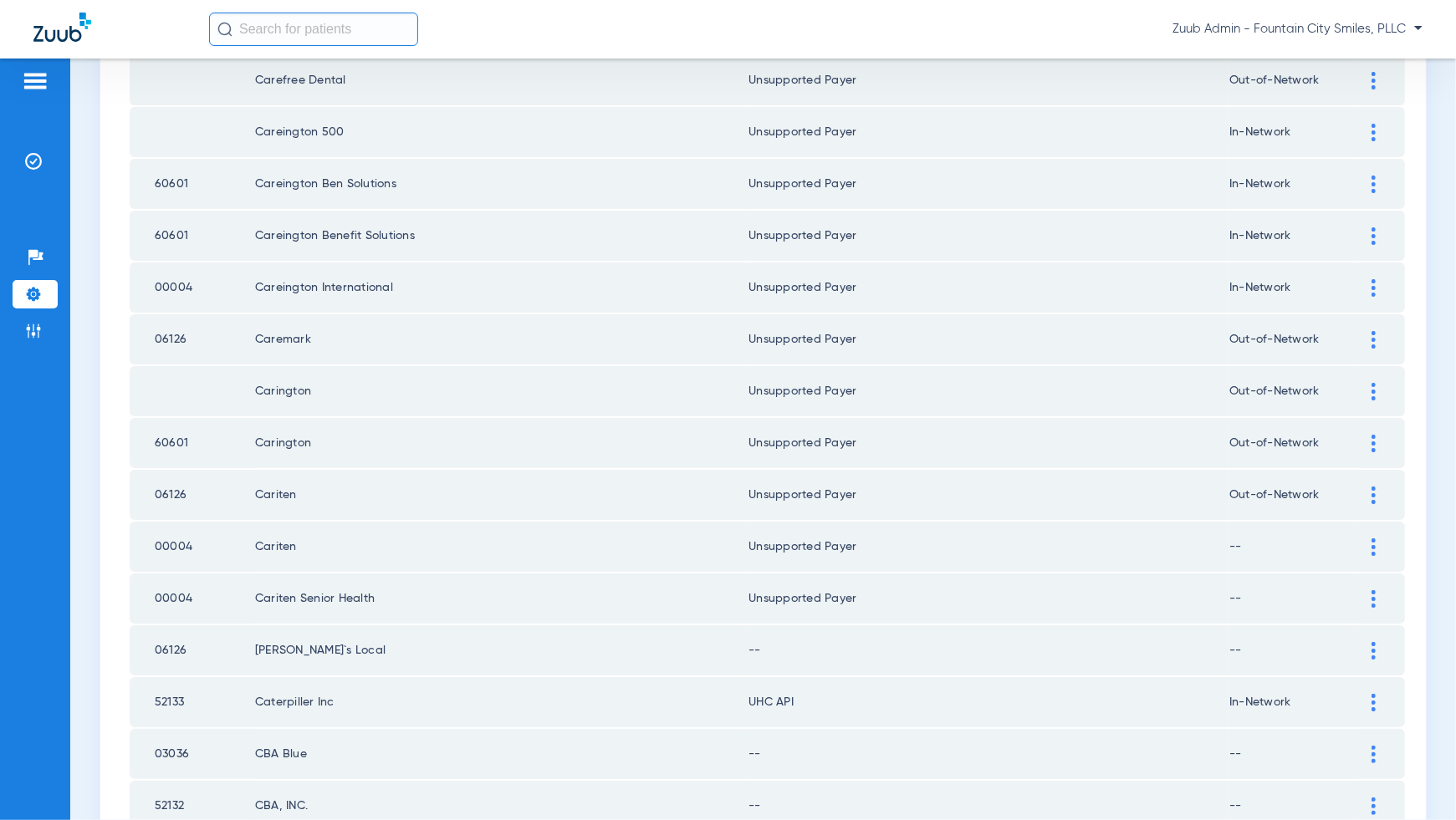
click at [1374, 643] on img at bounding box center [1373, 651] width 4 height 18
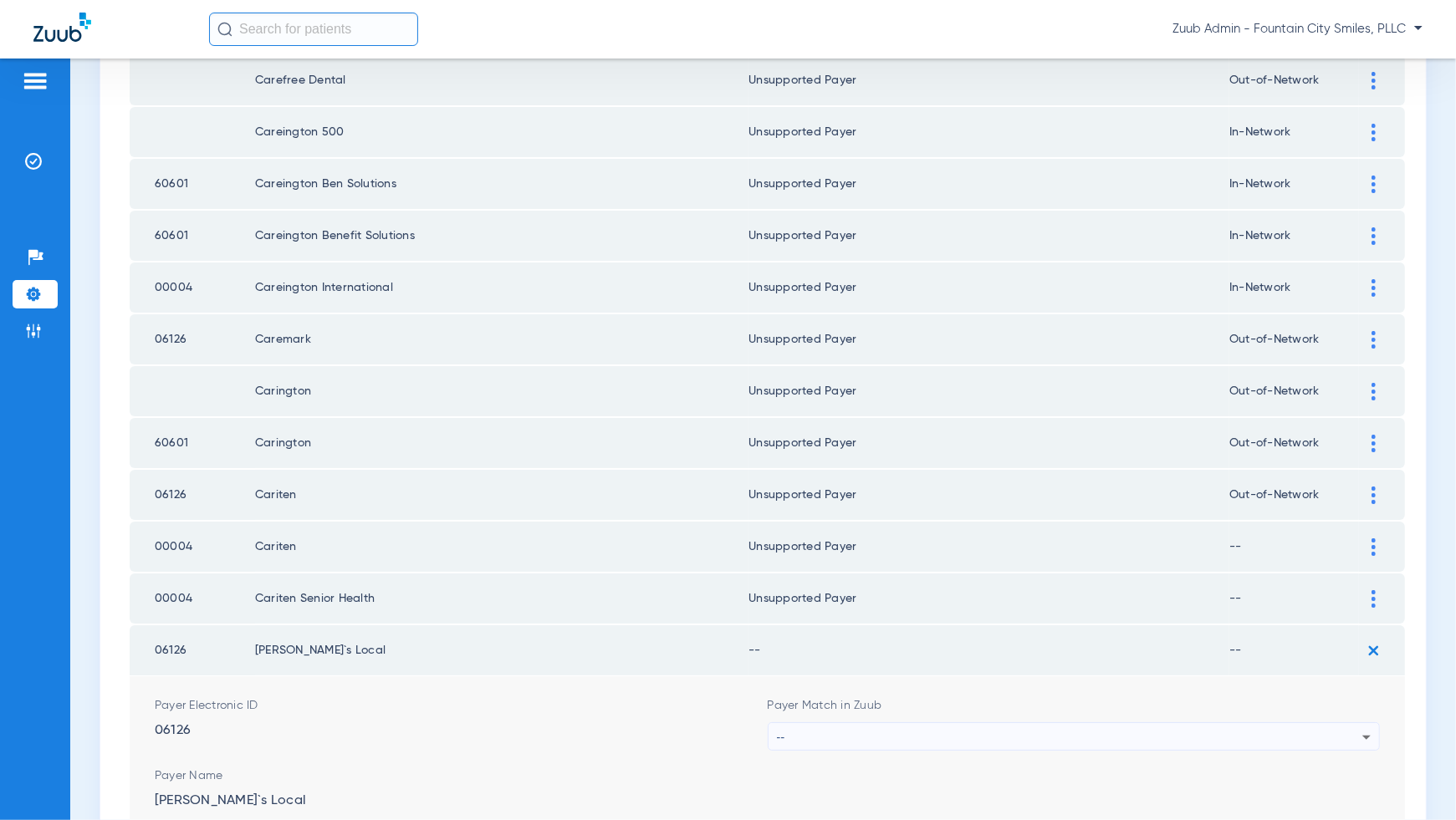
click at [1331, 723] on div "--" at bounding box center [1070, 737] width 586 height 28
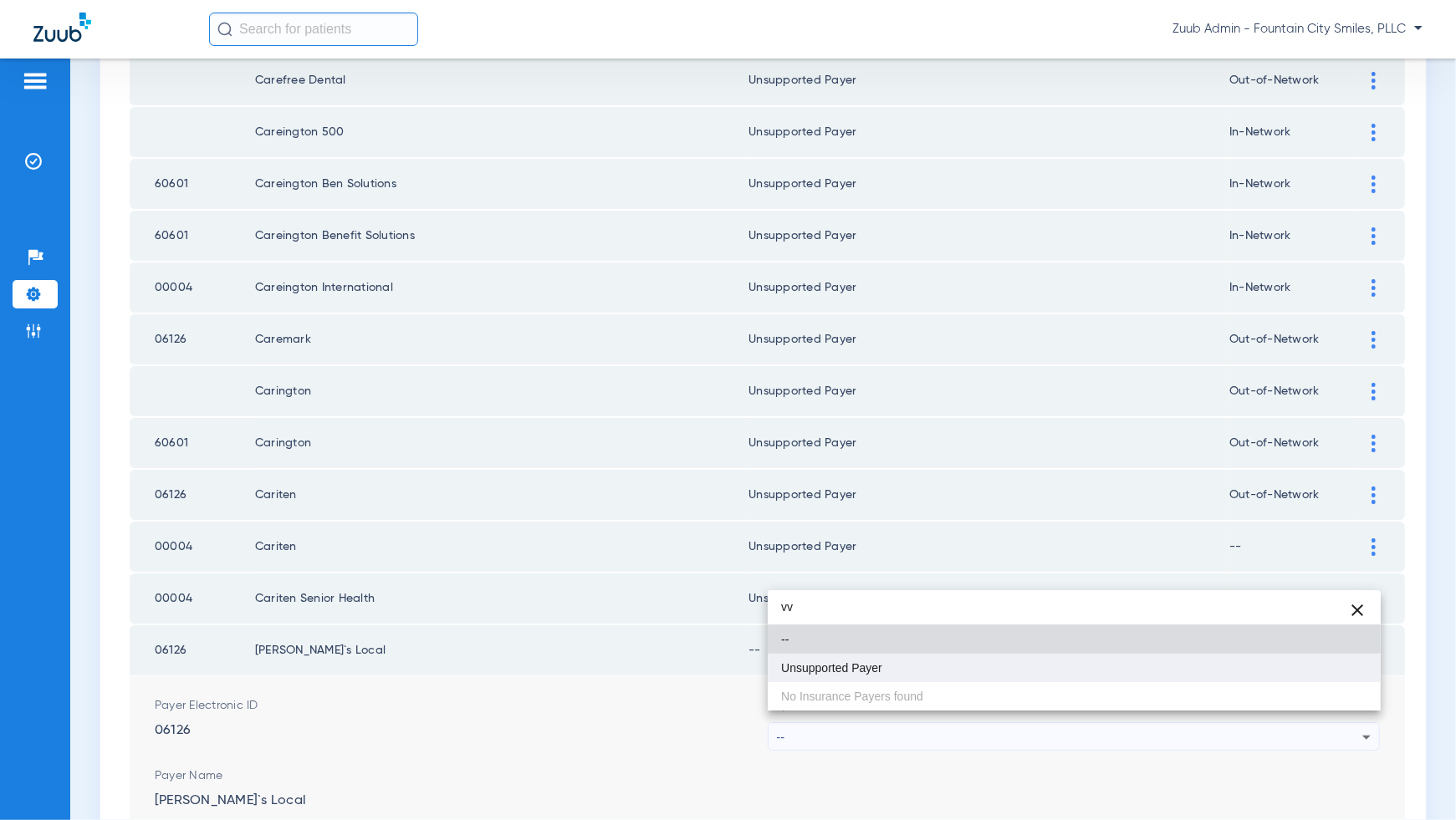
type input "vv"
click at [1336, 674] on mat-option "Unsupported Payer" at bounding box center [1074, 668] width 613 height 28
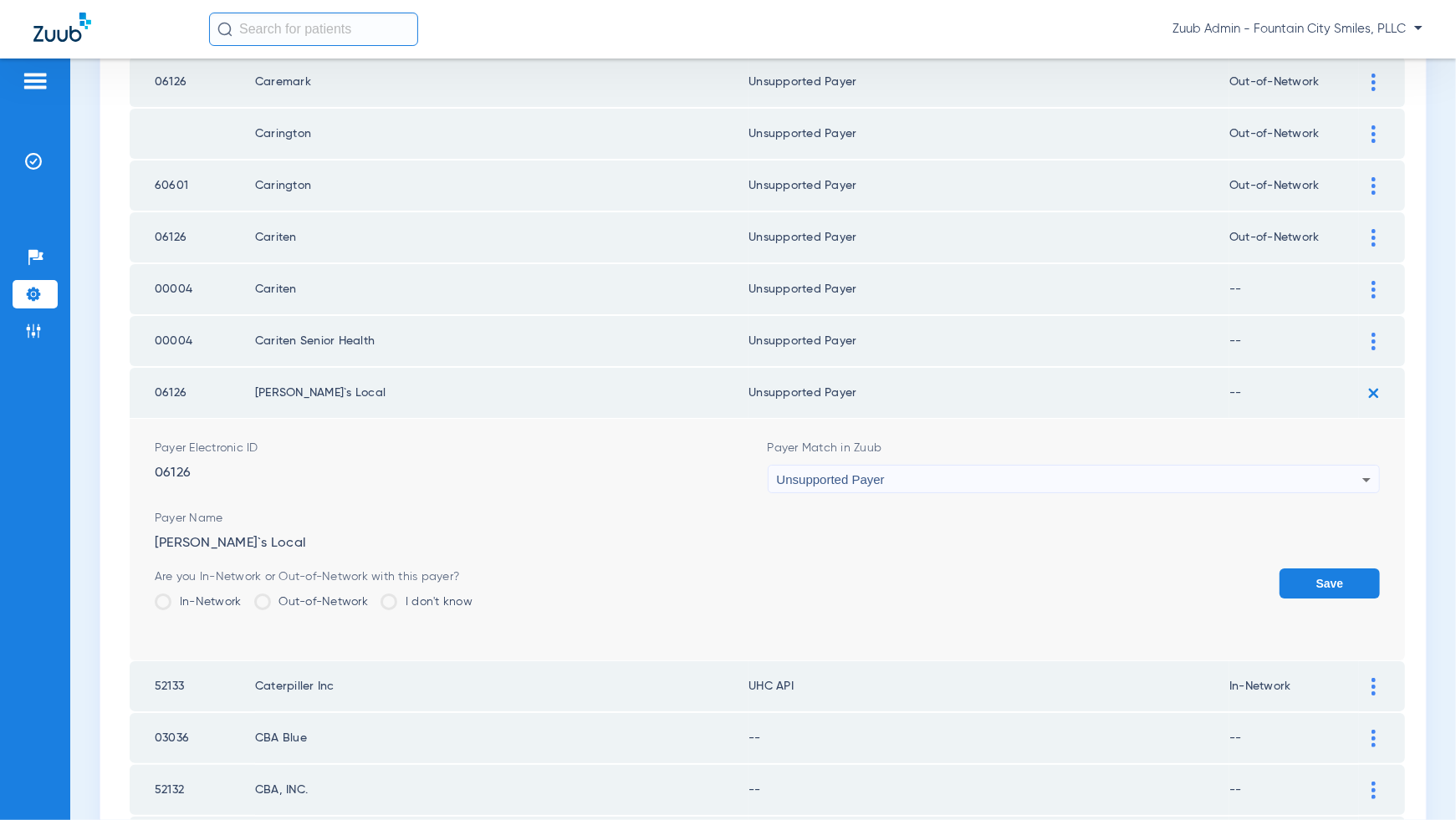
click at [1326, 569] on button "Save" at bounding box center [1329, 584] width 100 height 30
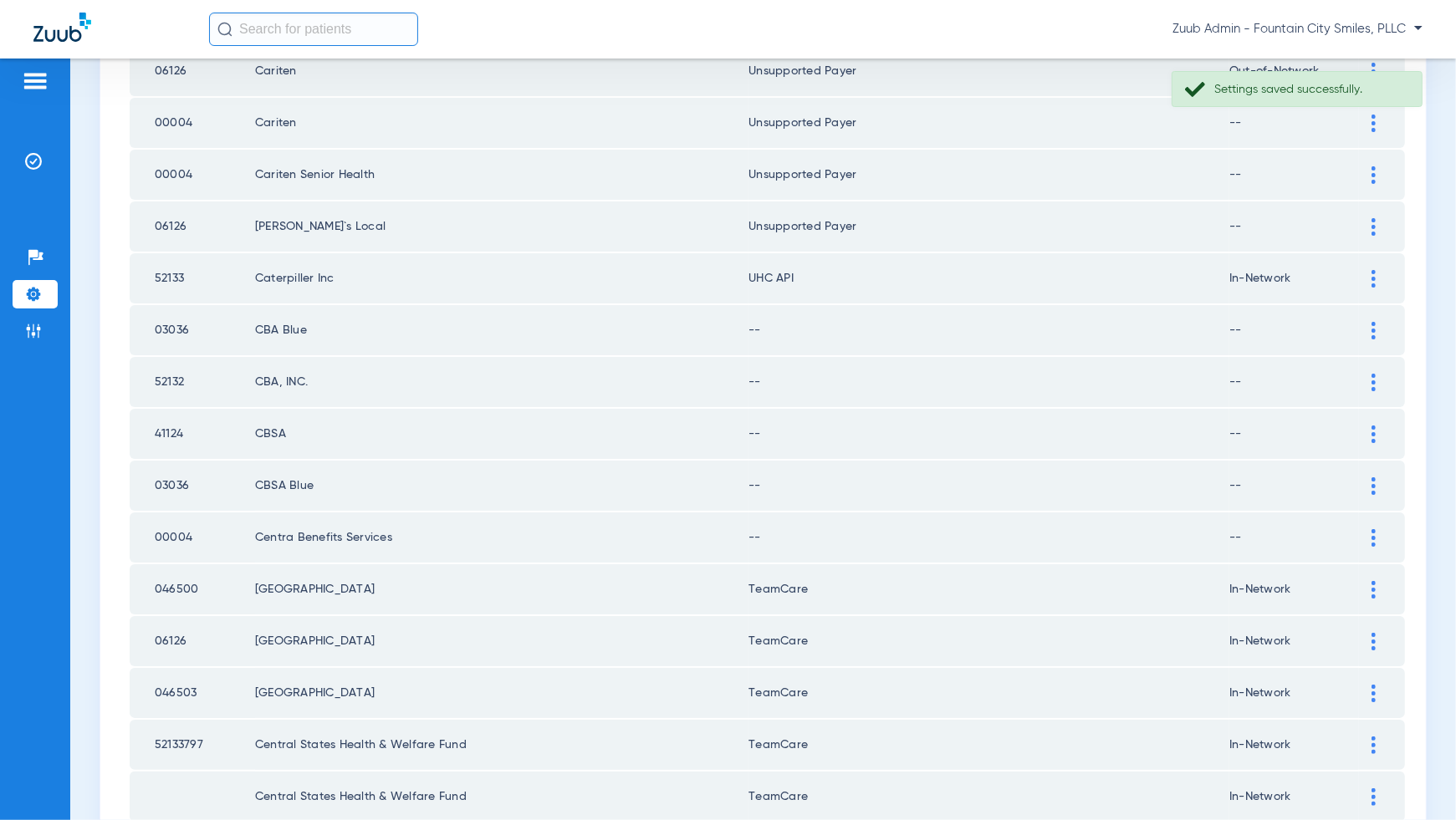
scroll to position [1109, 0]
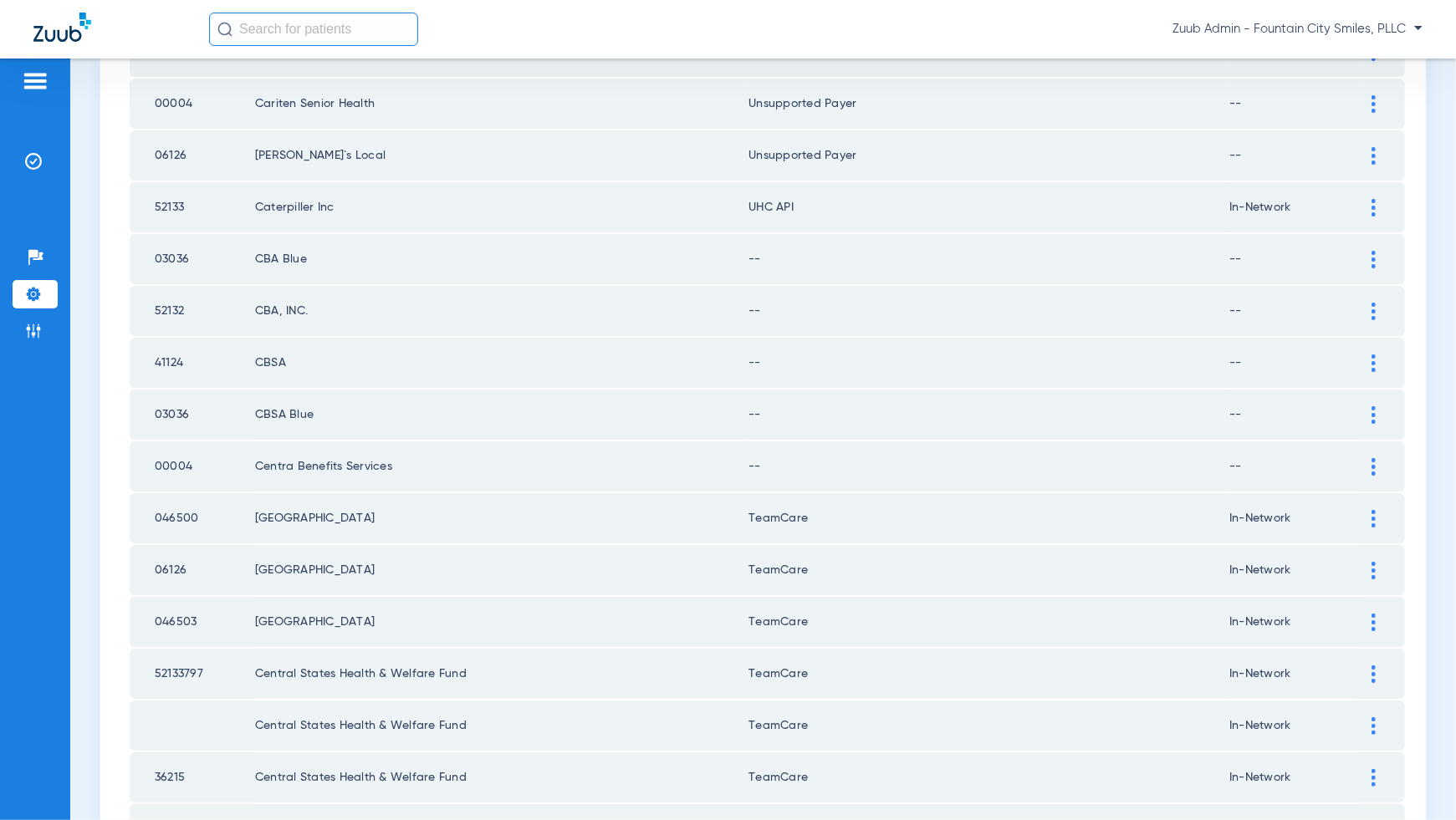
click at [1366, 199] on div at bounding box center [1373, 208] width 29 height 18
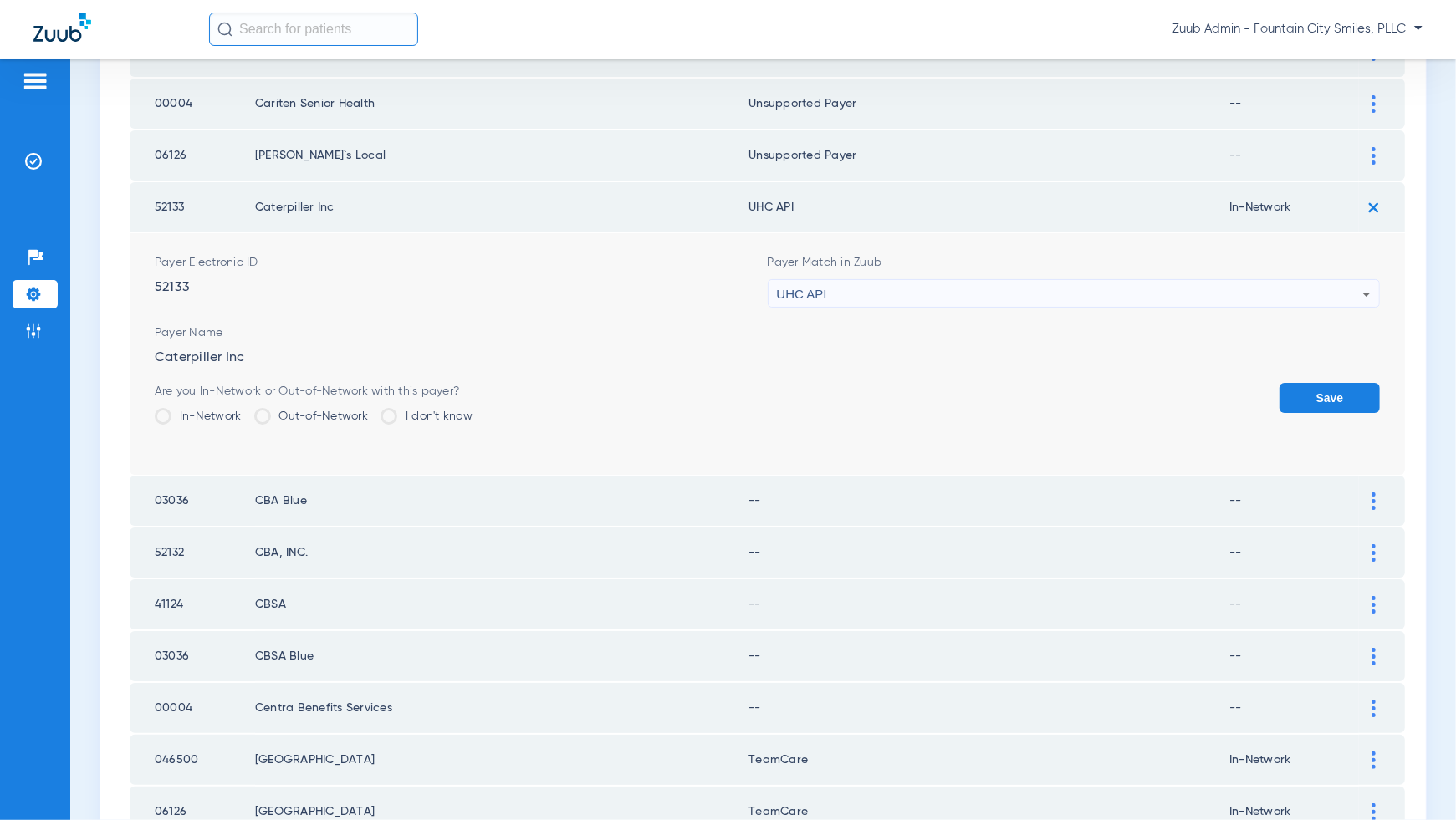
click at [1321, 287] on div "UHC API" at bounding box center [1070, 295] width 586 height 28
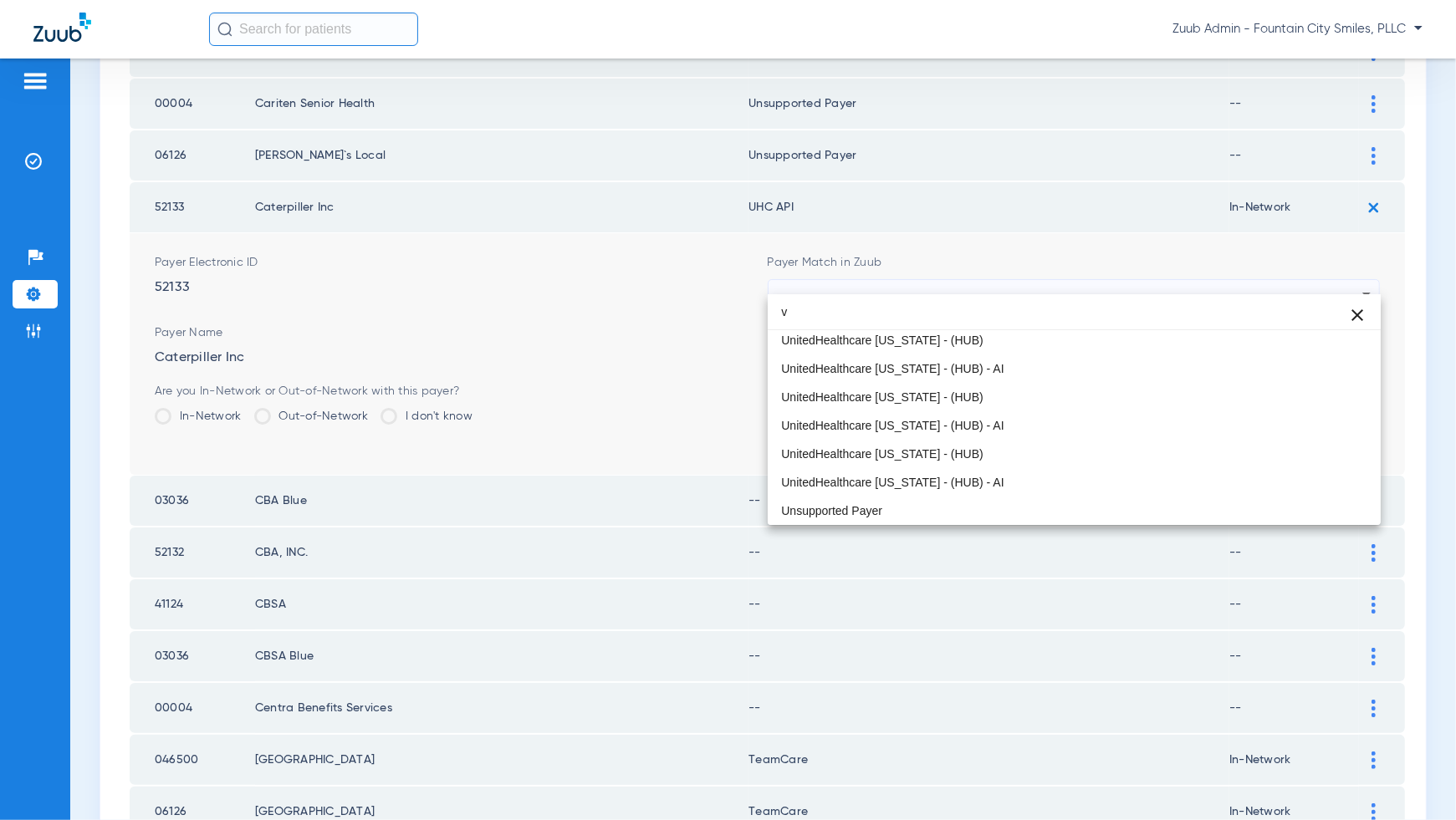
scroll to position [0, 0]
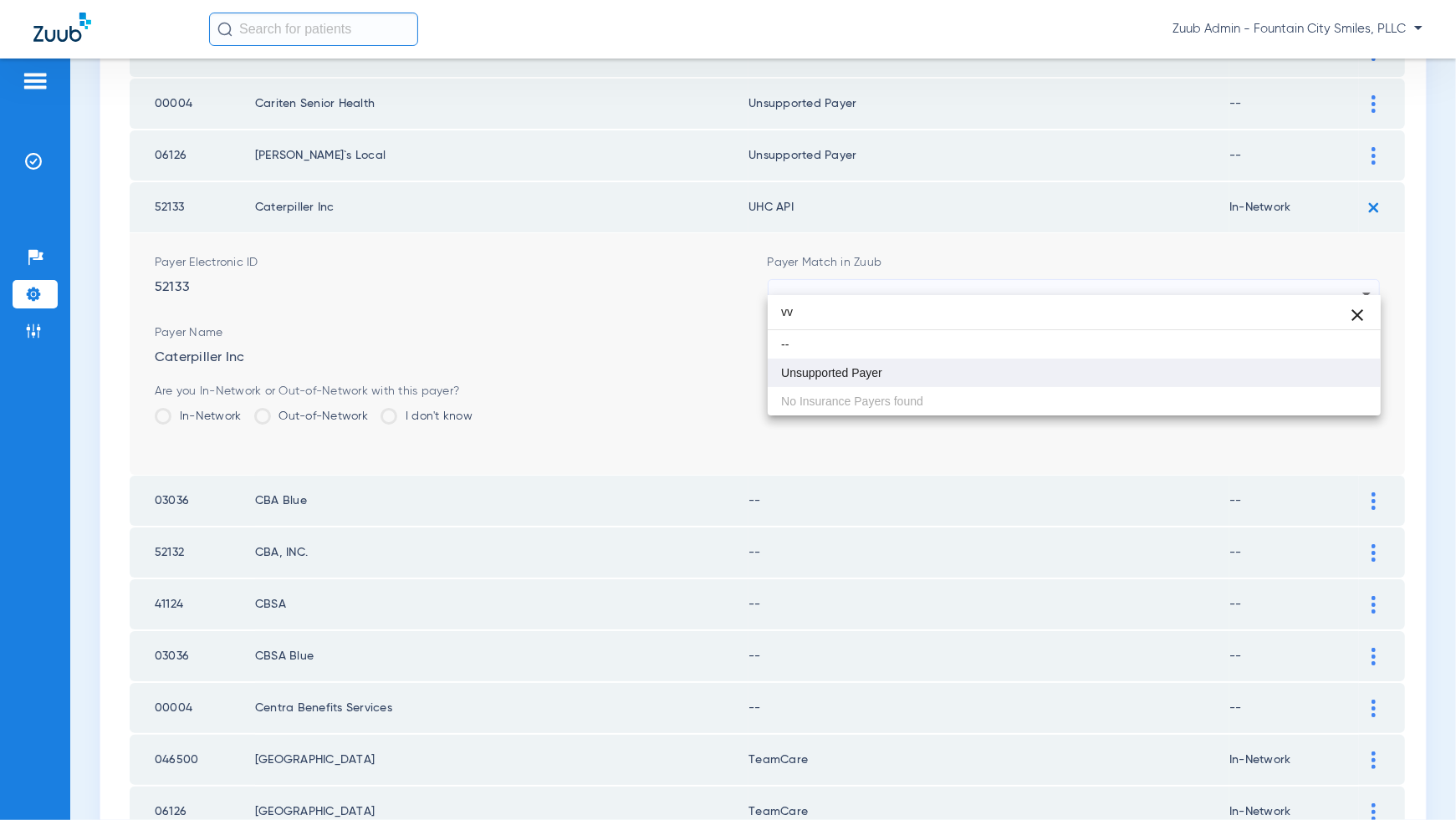
type input "vv"
click at [1335, 363] on mat-option "Unsupported Payer" at bounding box center [1074, 373] width 613 height 28
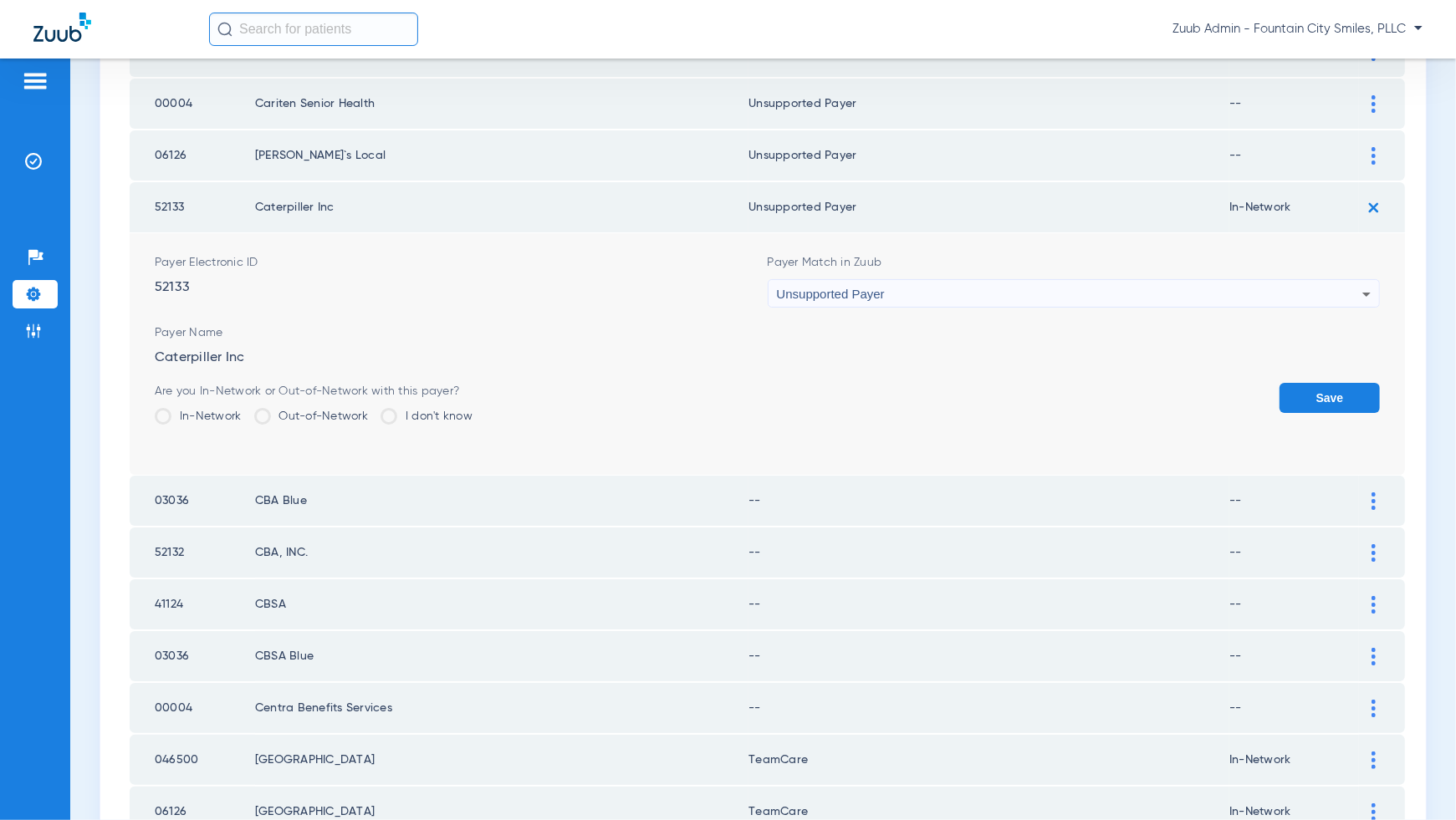
click at [1335, 382] on button "Save" at bounding box center [1329, 398] width 100 height 30
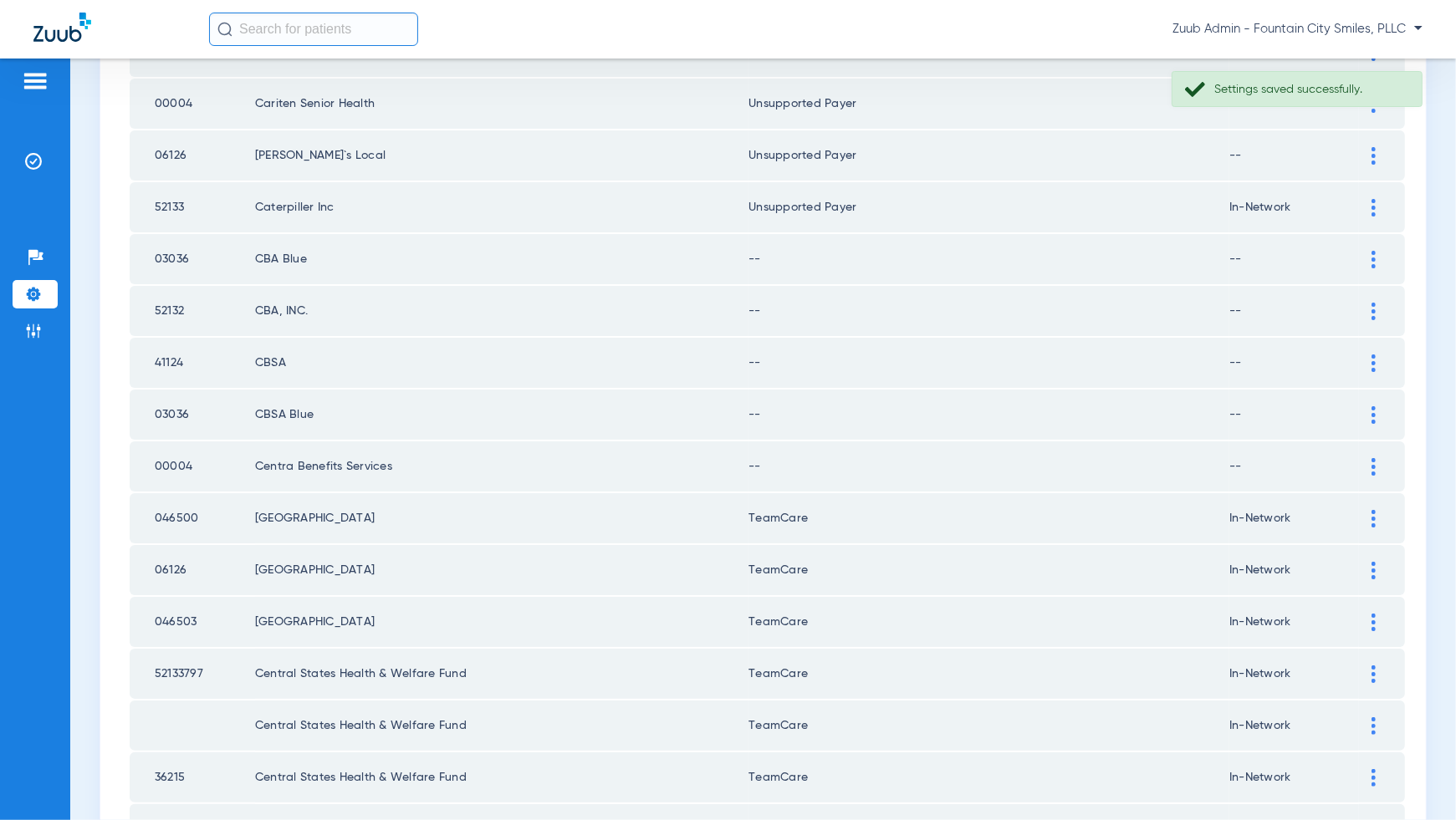
click at [1373, 251] on img at bounding box center [1373, 260] width 4 height 18
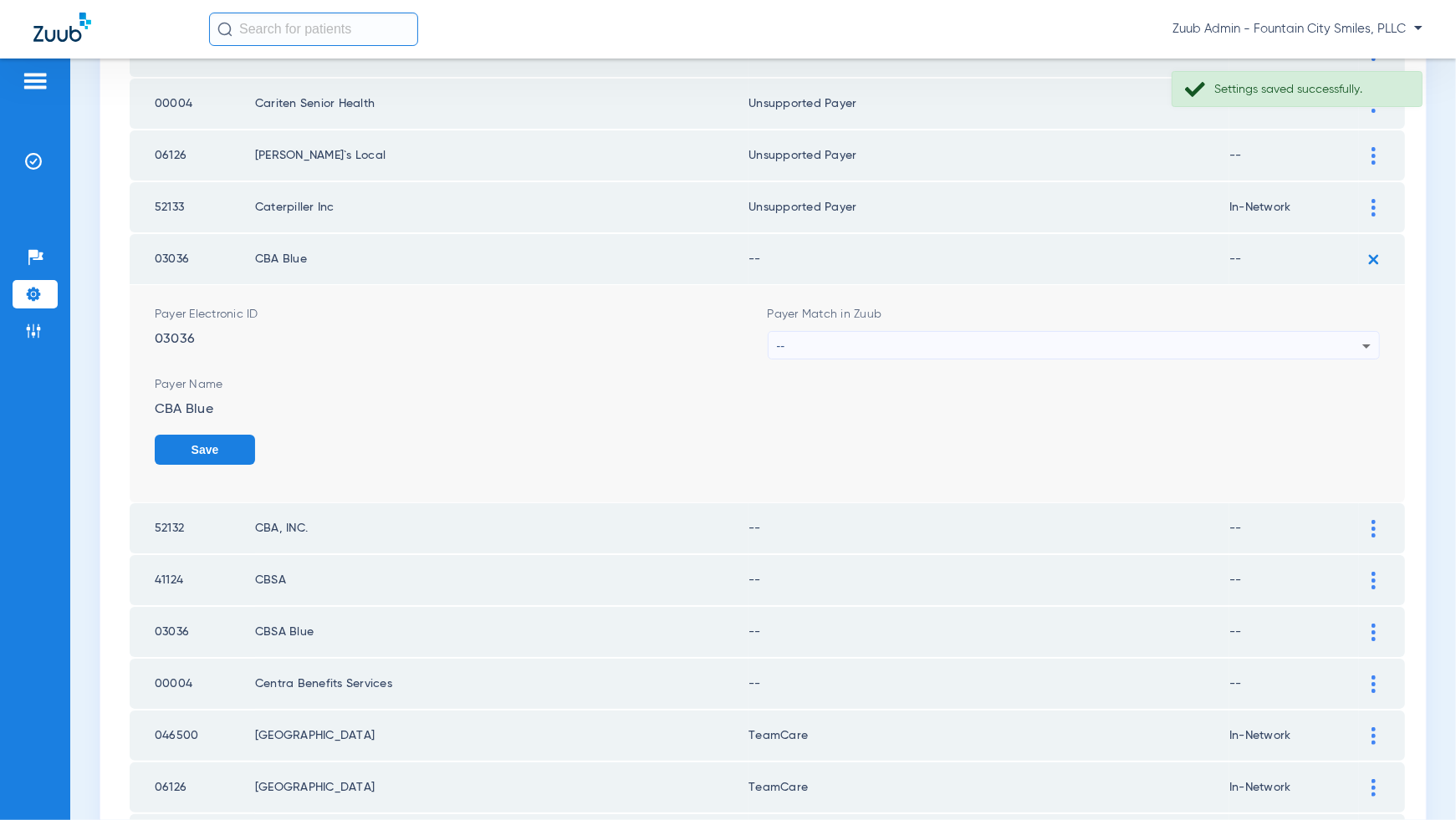
click at [1356, 336] on div "--" at bounding box center [1070, 346] width 586 height 28
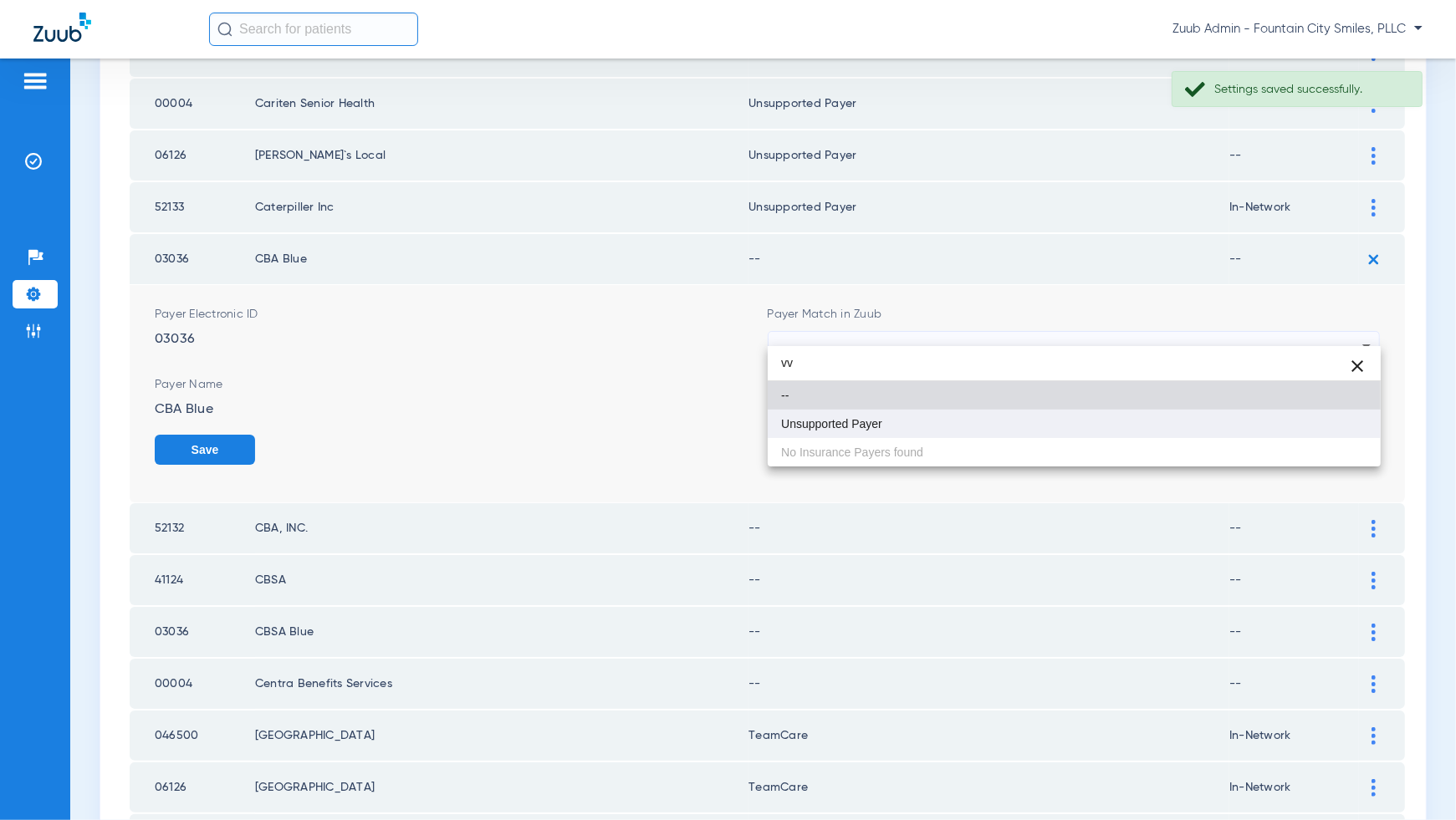
type input "vv"
click at [1341, 423] on mat-option "Unsupported Payer" at bounding box center [1074, 424] width 613 height 28
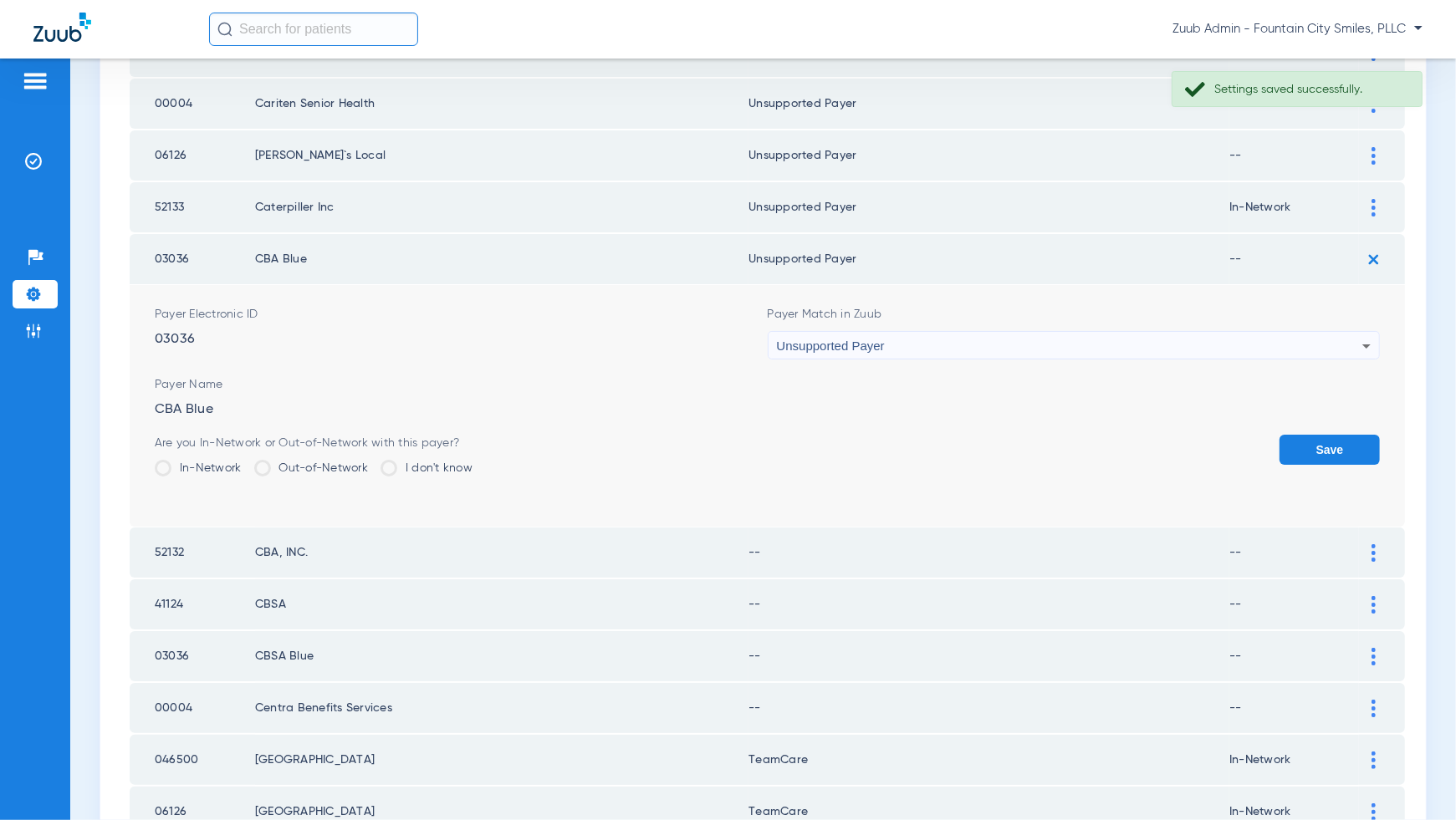
click at [1342, 449] on button "Save" at bounding box center [1329, 450] width 100 height 30
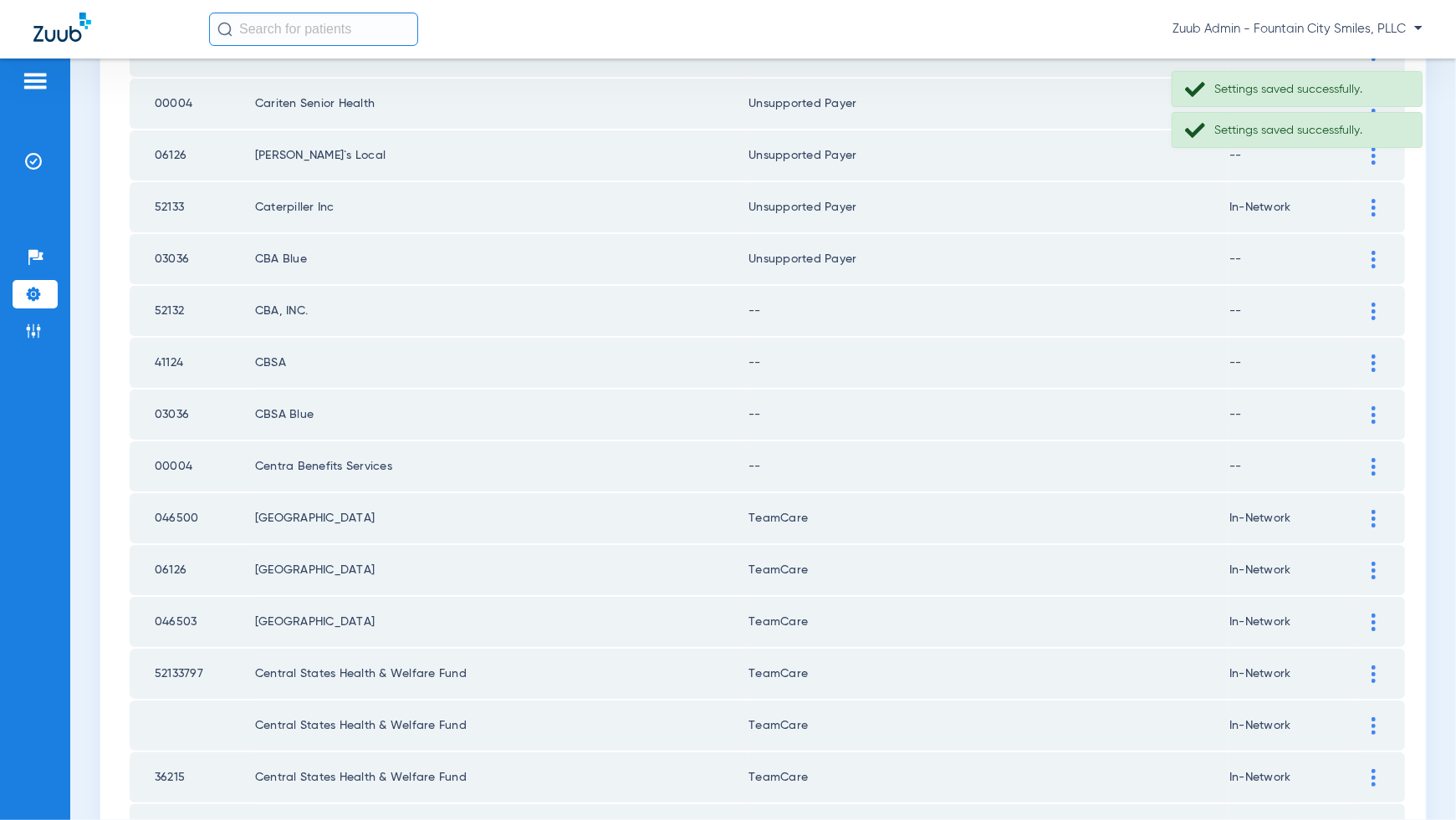
click at [1376, 303] on div at bounding box center [1373, 311] width 29 height 18
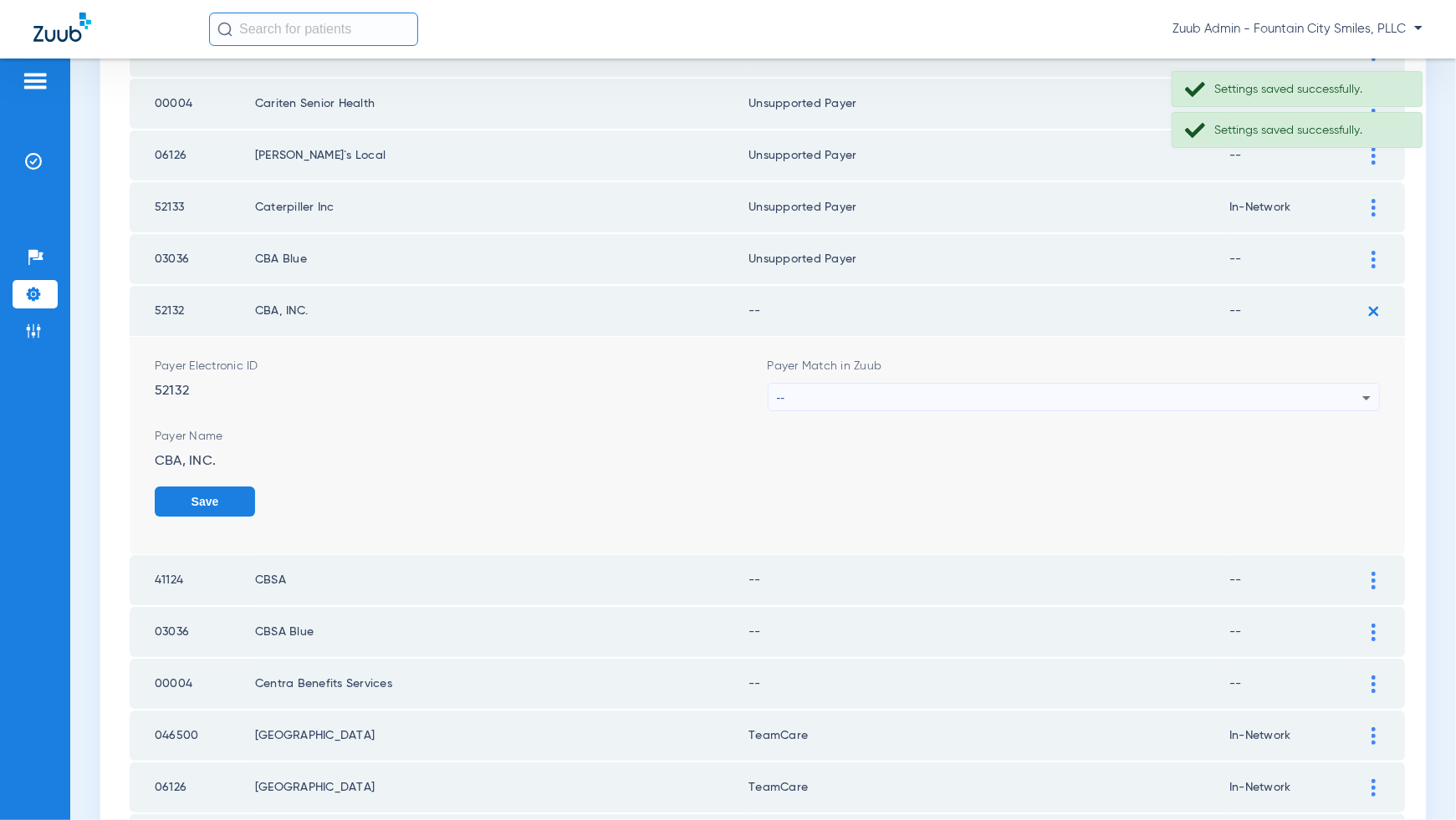
click at [1352, 383] on div "--" at bounding box center [1070, 398] width 586 height 28
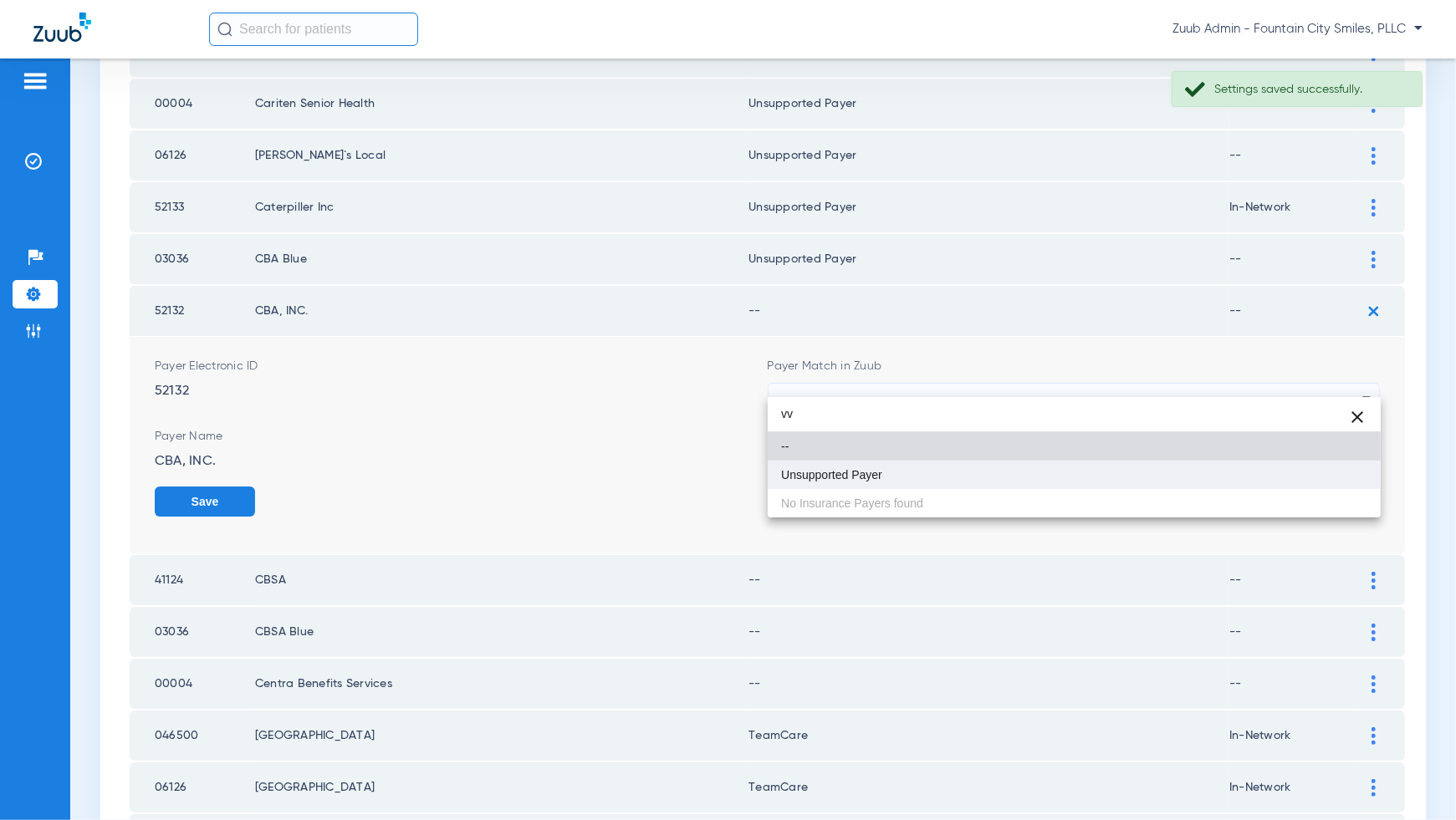
type input "vv"
click at [1342, 482] on mat-option "Unsupported Payer" at bounding box center [1074, 475] width 613 height 28
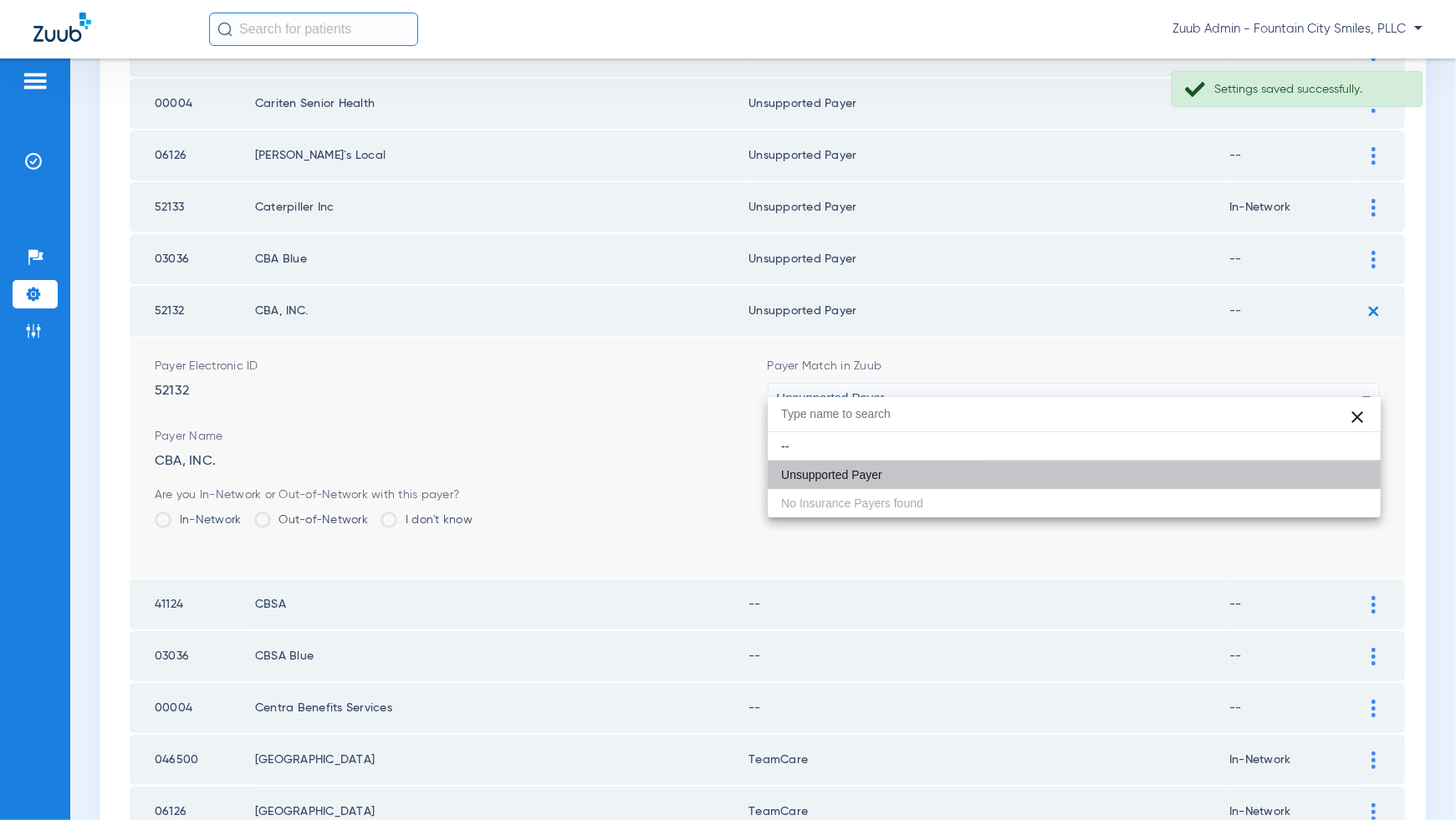
click at [1342, 486] on button "Save" at bounding box center [1329, 501] width 100 height 30
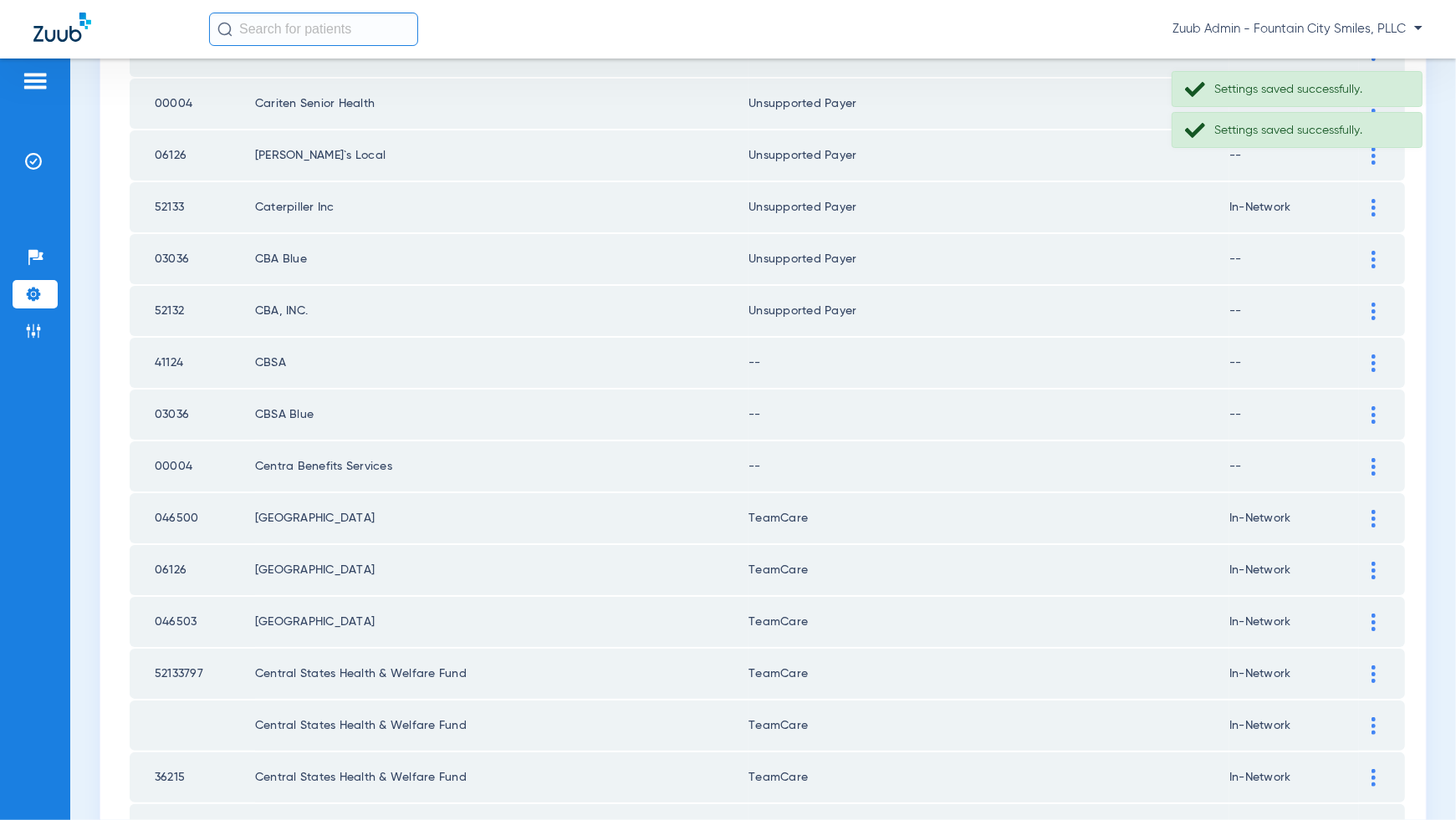
click at [1373, 354] on img at bounding box center [1373, 363] width 4 height 18
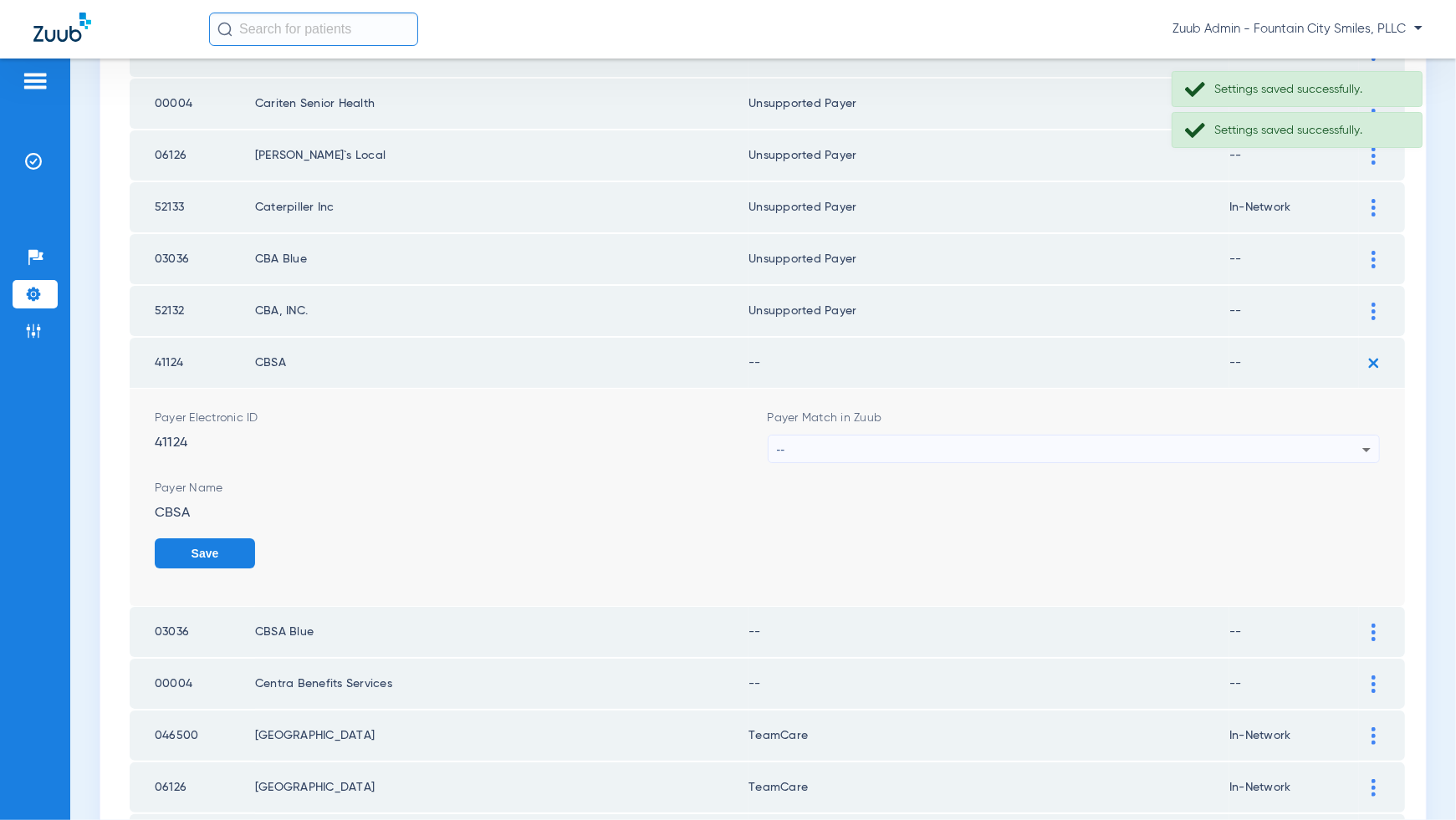
click at [1354, 436] on div "--" at bounding box center [1070, 450] width 586 height 28
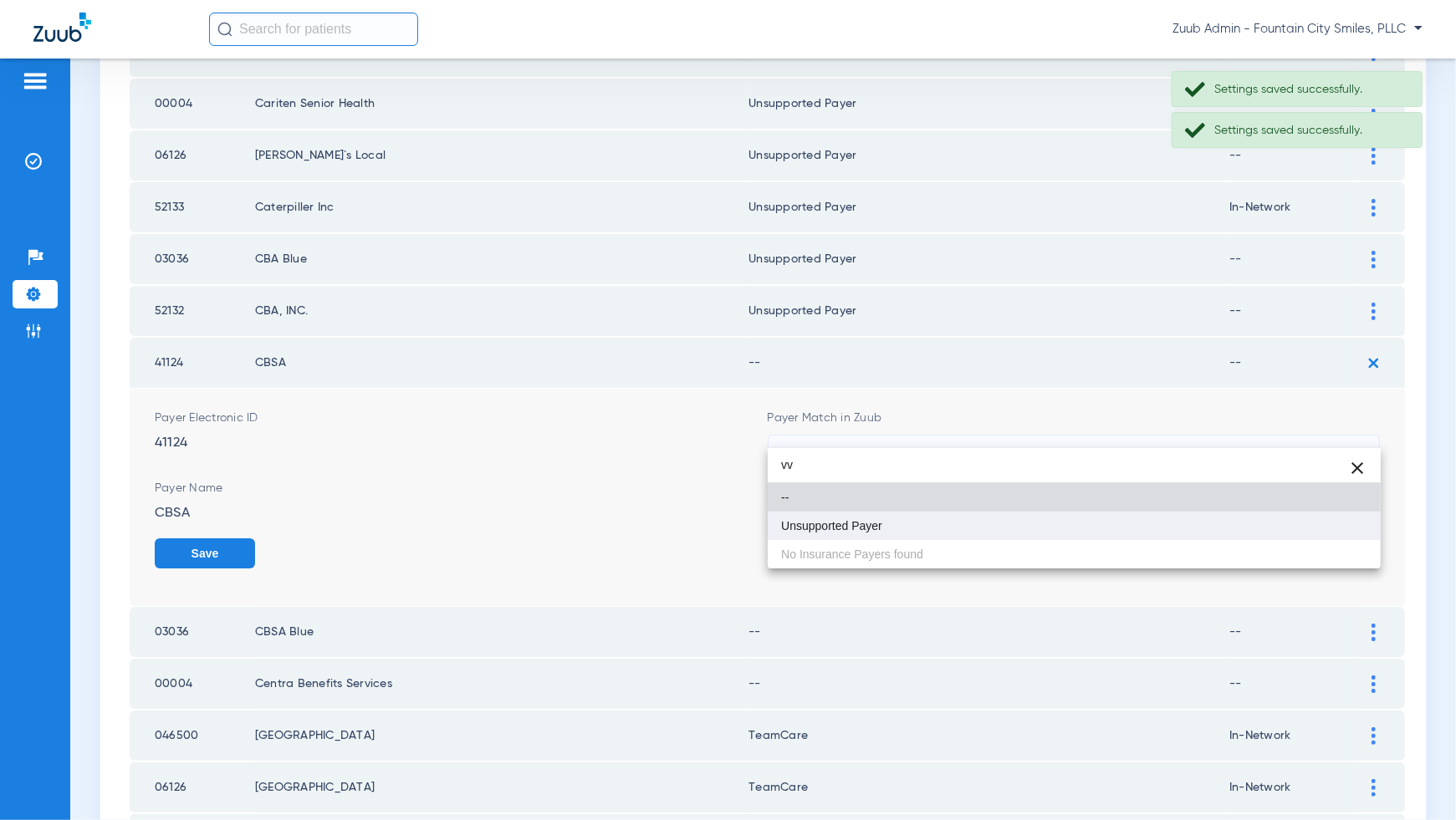
type input "vv"
click at [1347, 530] on mat-option "Unsupported Payer" at bounding box center [1074, 526] width 613 height 28
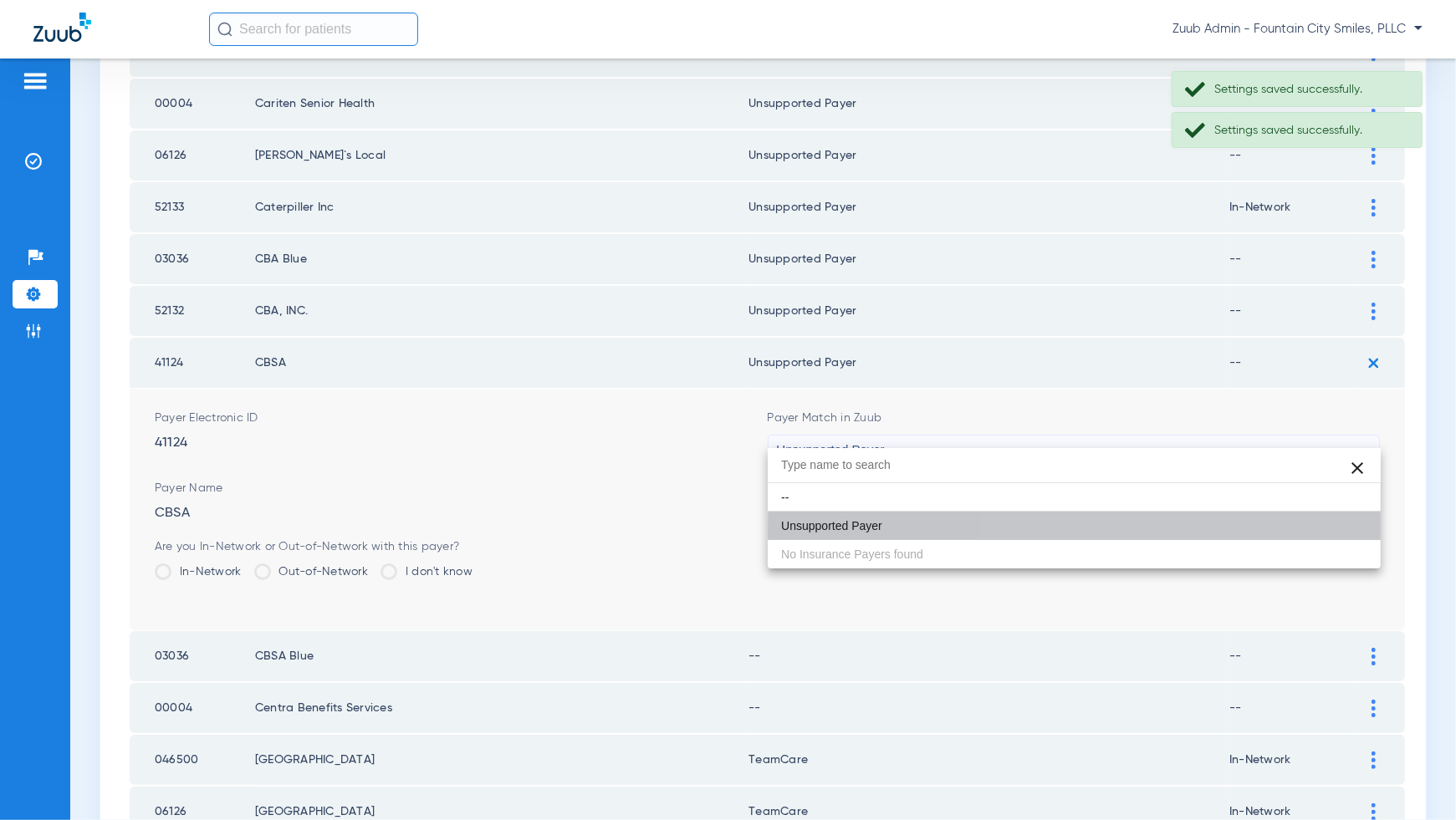
click at [1347, 539] on button "Save" at bounding box center [1329, 554] width 100 height 30
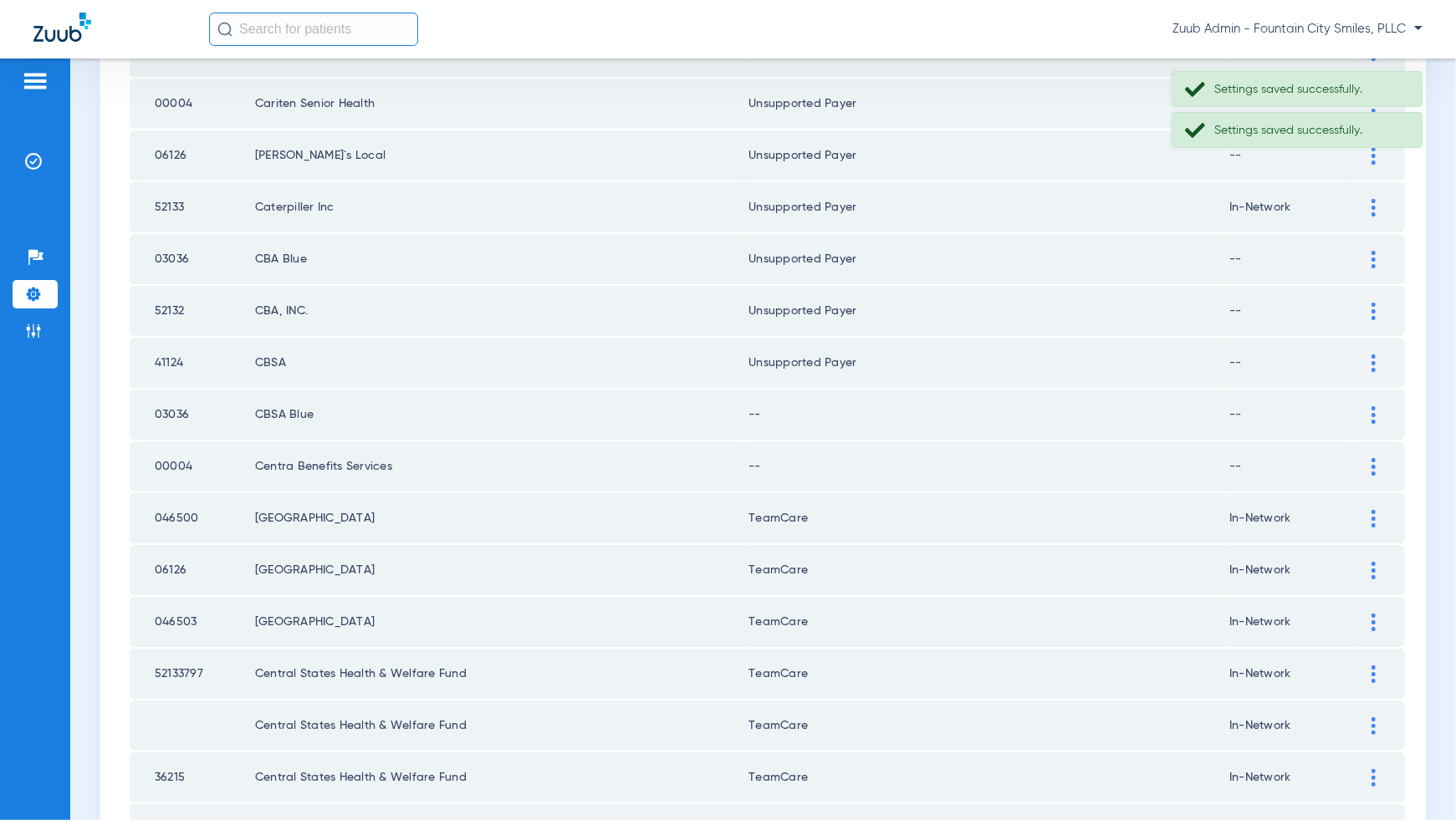
click at [1375, 406] on img at bounding box center [1373, 415] width 4 height 18
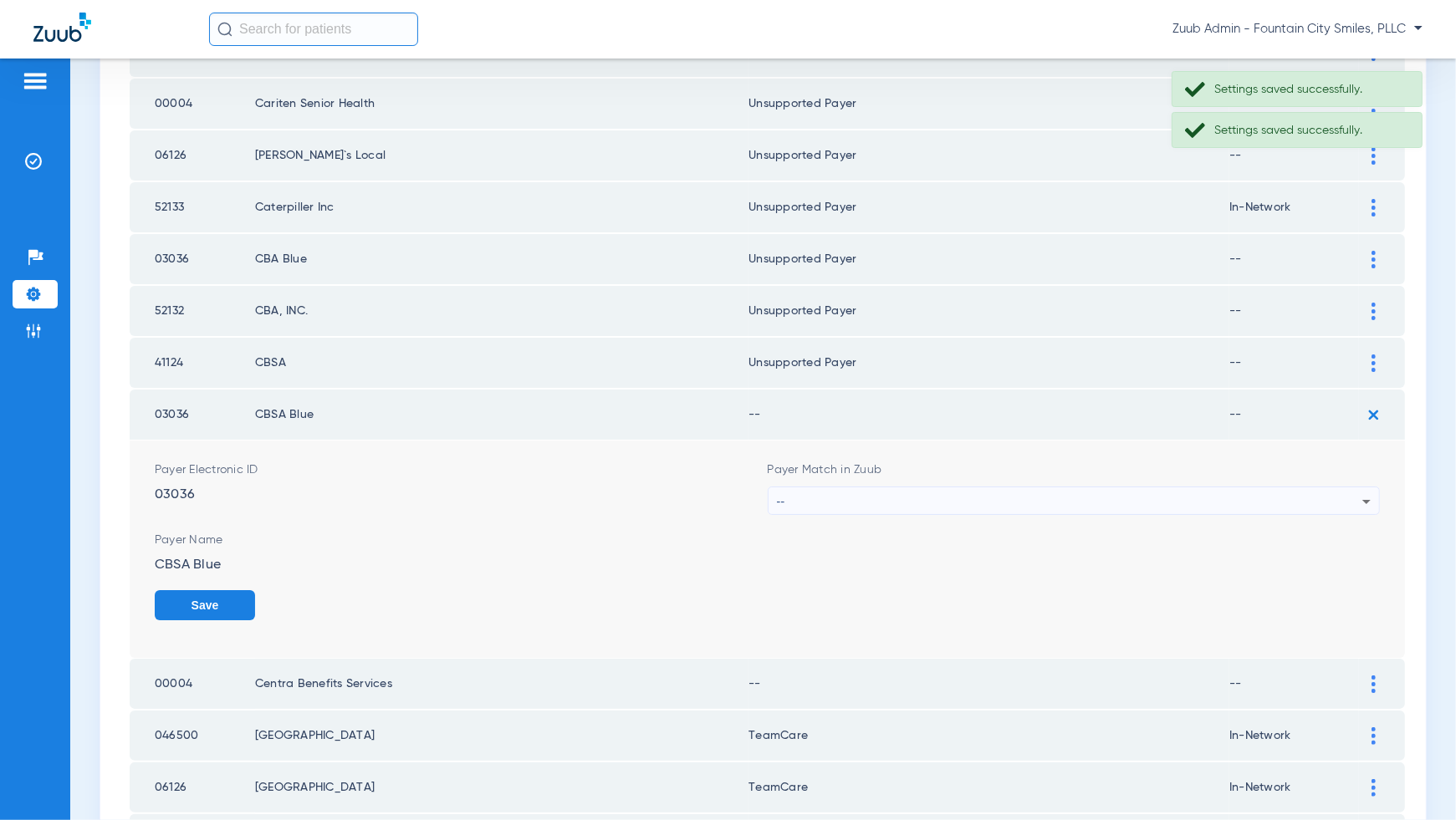
click at [1357, 492] on icon at bounding box center [1366, 501] width 20 height 20
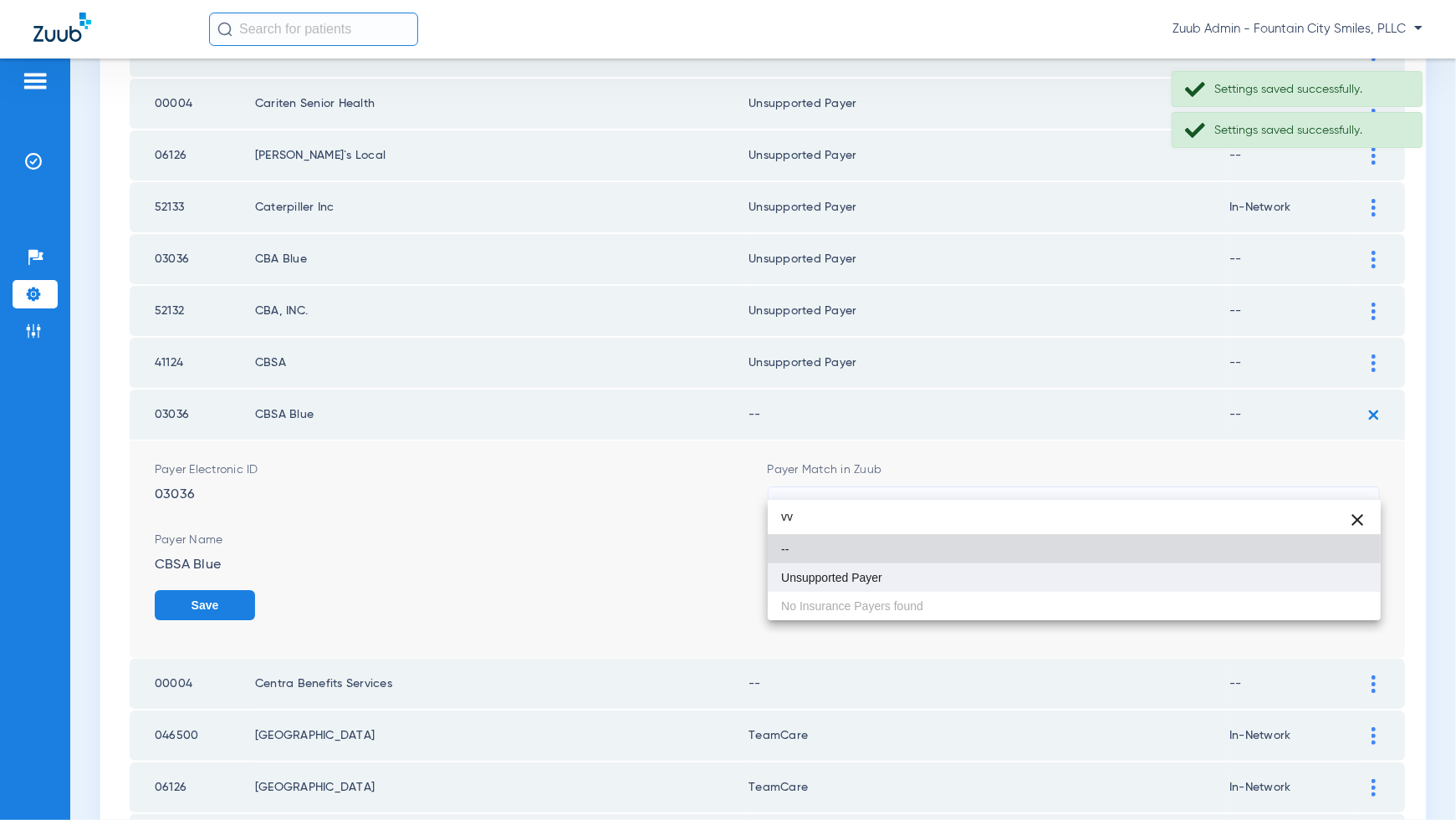
type input "vv"
click at [1350, 582] on mat-option "Unsupported Payer" at bounding box center [1074, 578] width 613 height 28
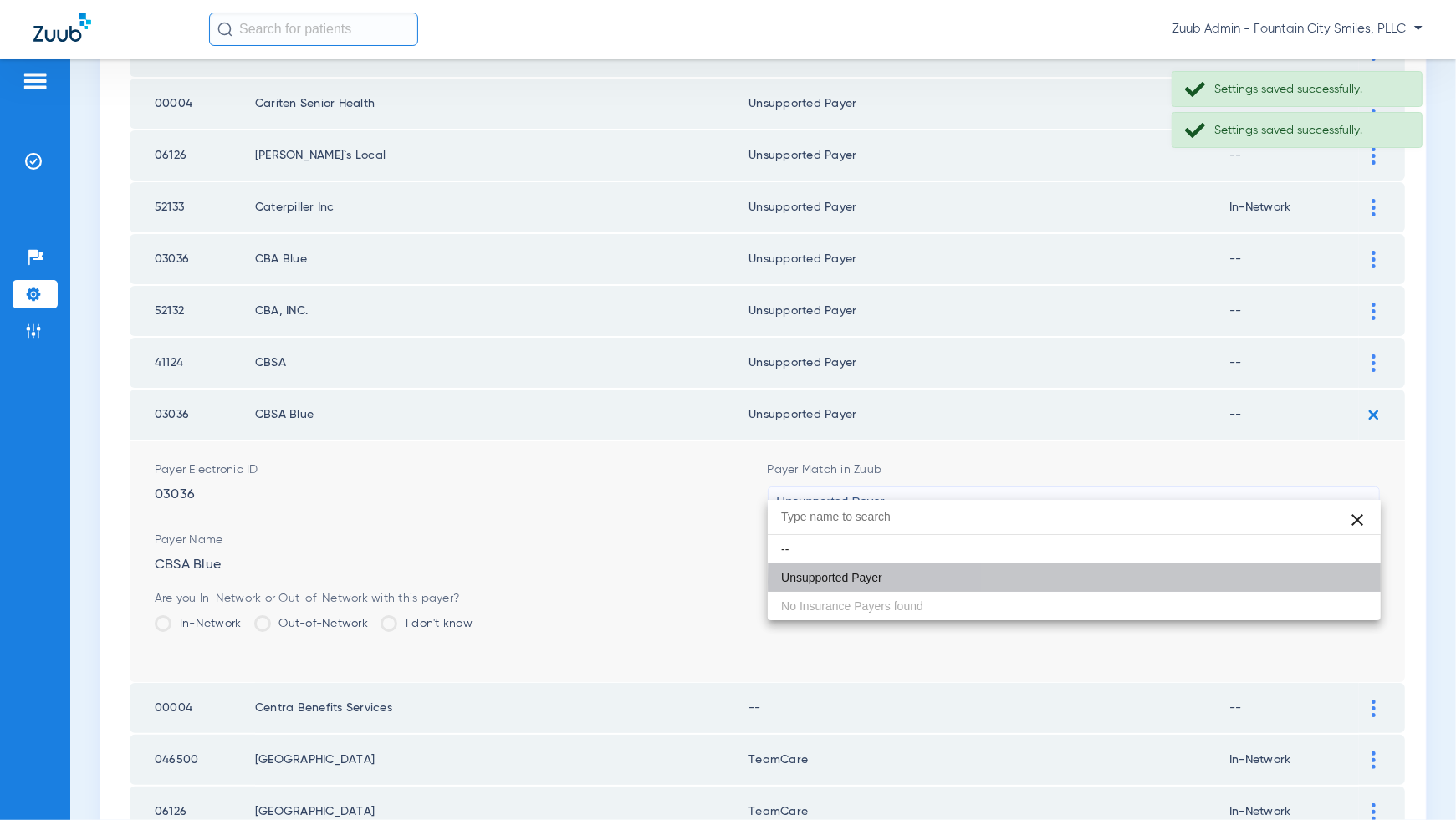
click at [1350, 590] on button "Save" at bounding box center [1329, 605] width 100 height 30
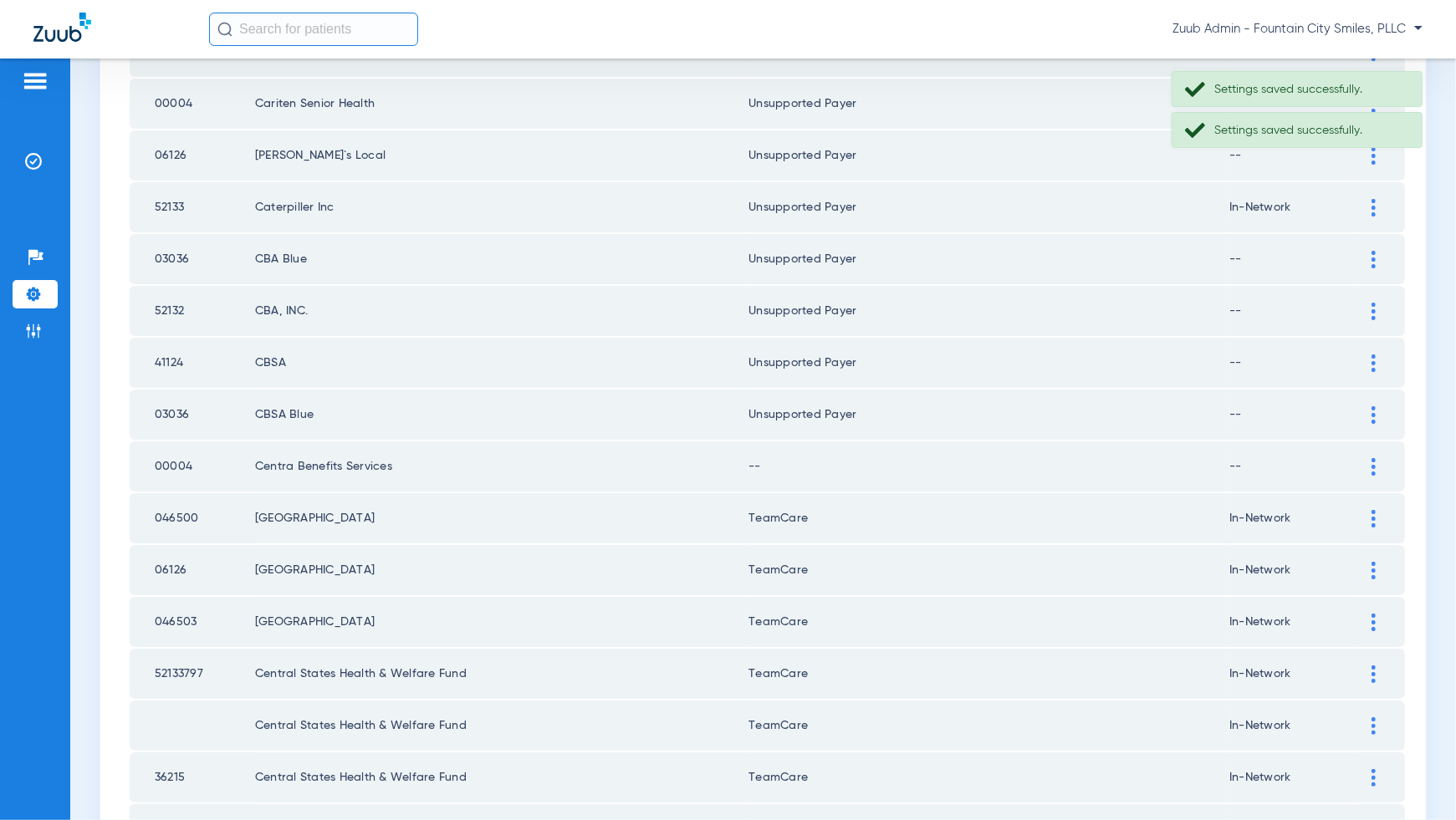
click at [1374, 458] on img at bounding box center [1373, 467] width 4 height 18
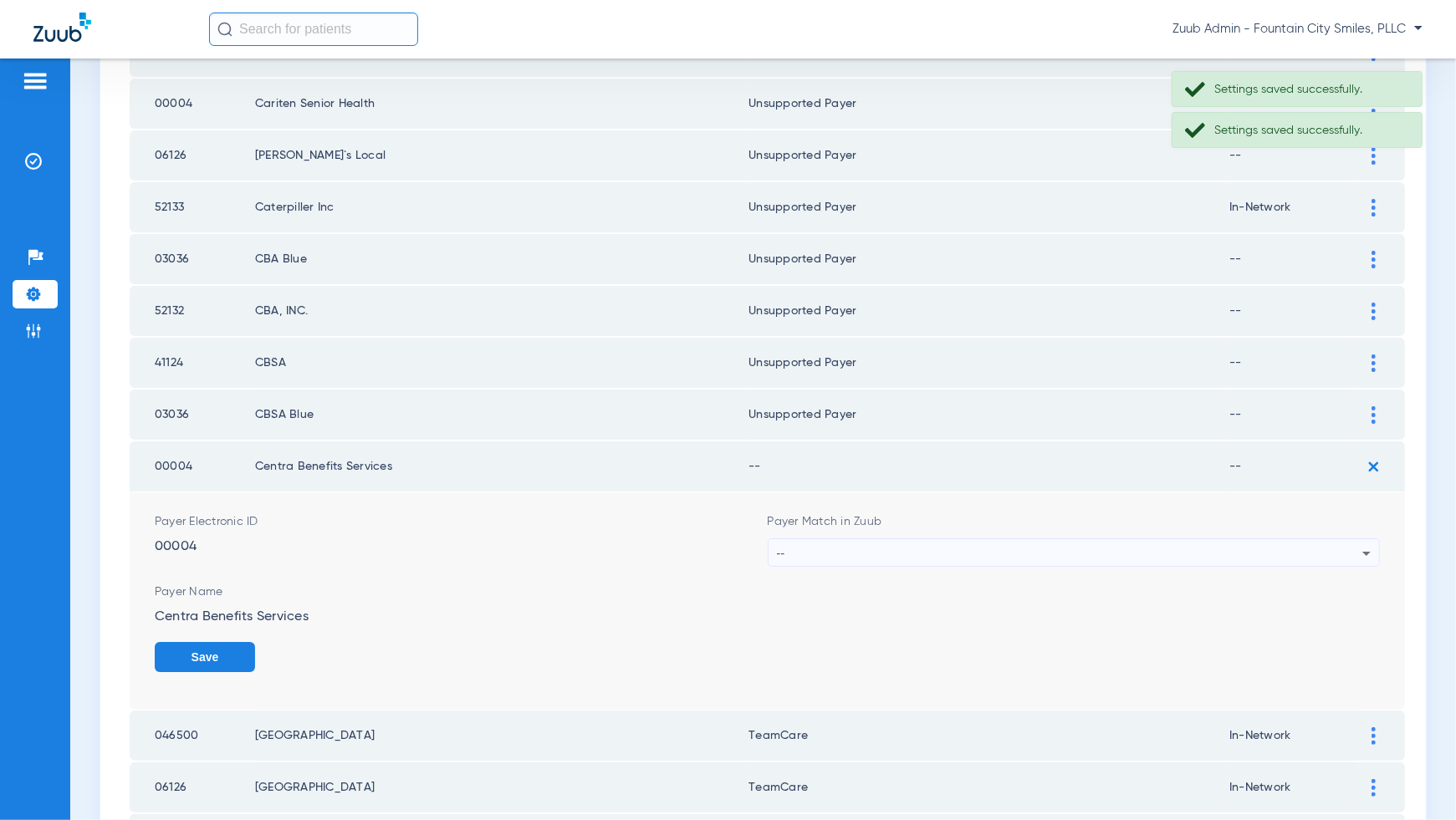
click at [1339, 541] on div "--" at bounding box center [1070, 554] width 586 height 28
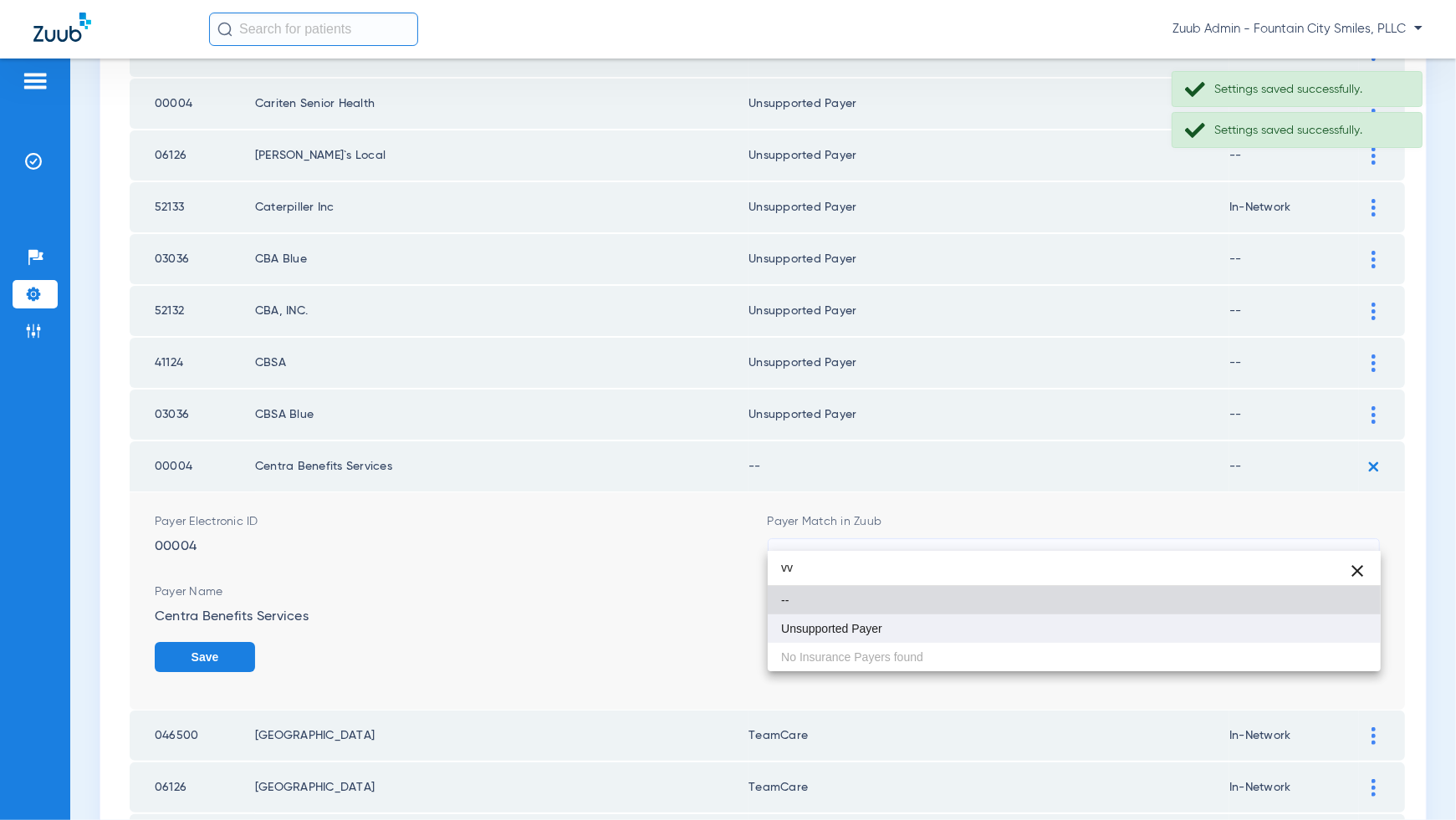
type input "vv"
click at [1340, 624] on mat-option "Unsupported Payer" at bounding box center [1074, 628] width 613 height 28
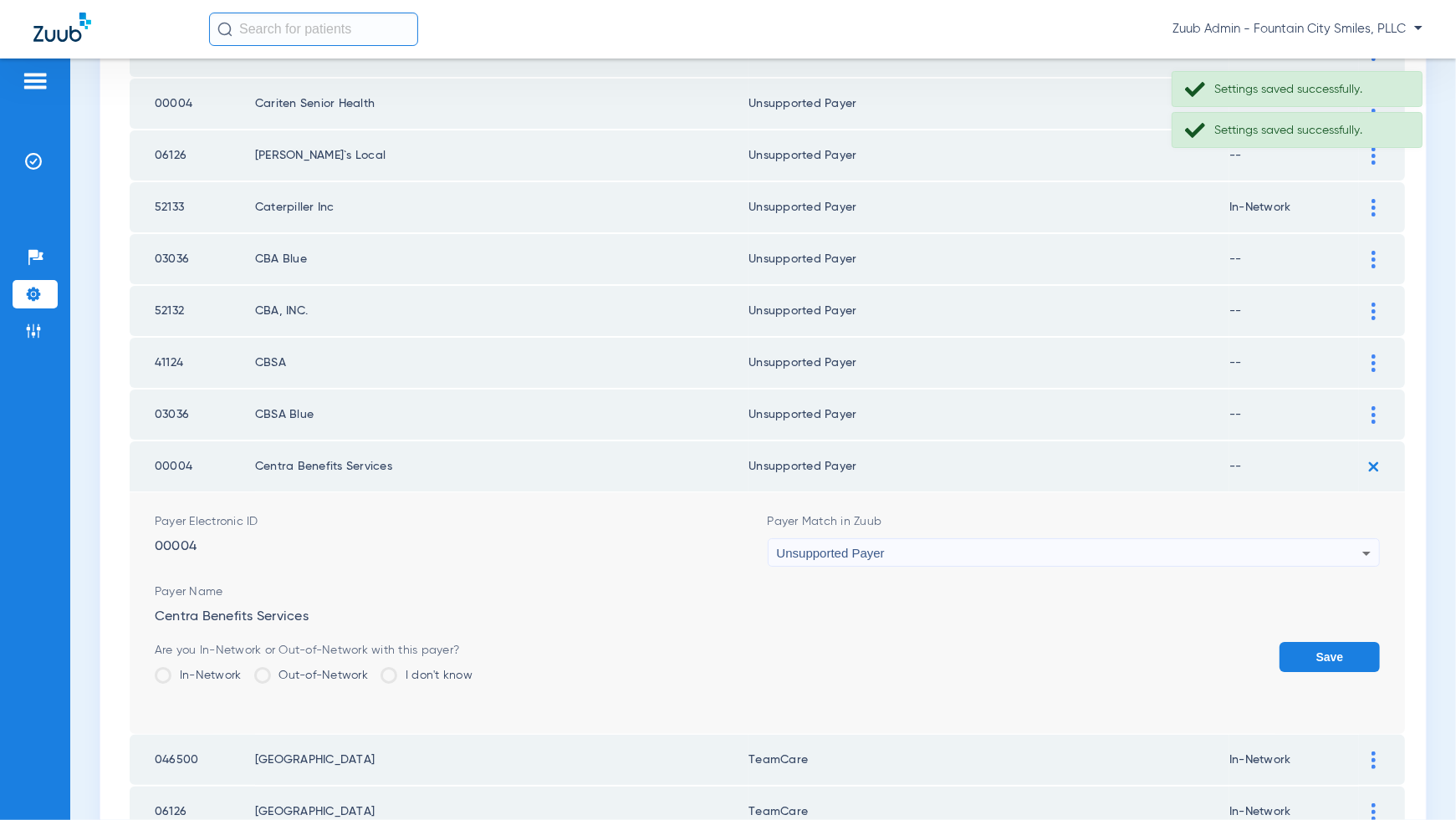
click at [1340, 643] on button "Save" at bounding box center [1329, 658] width 100 height 30
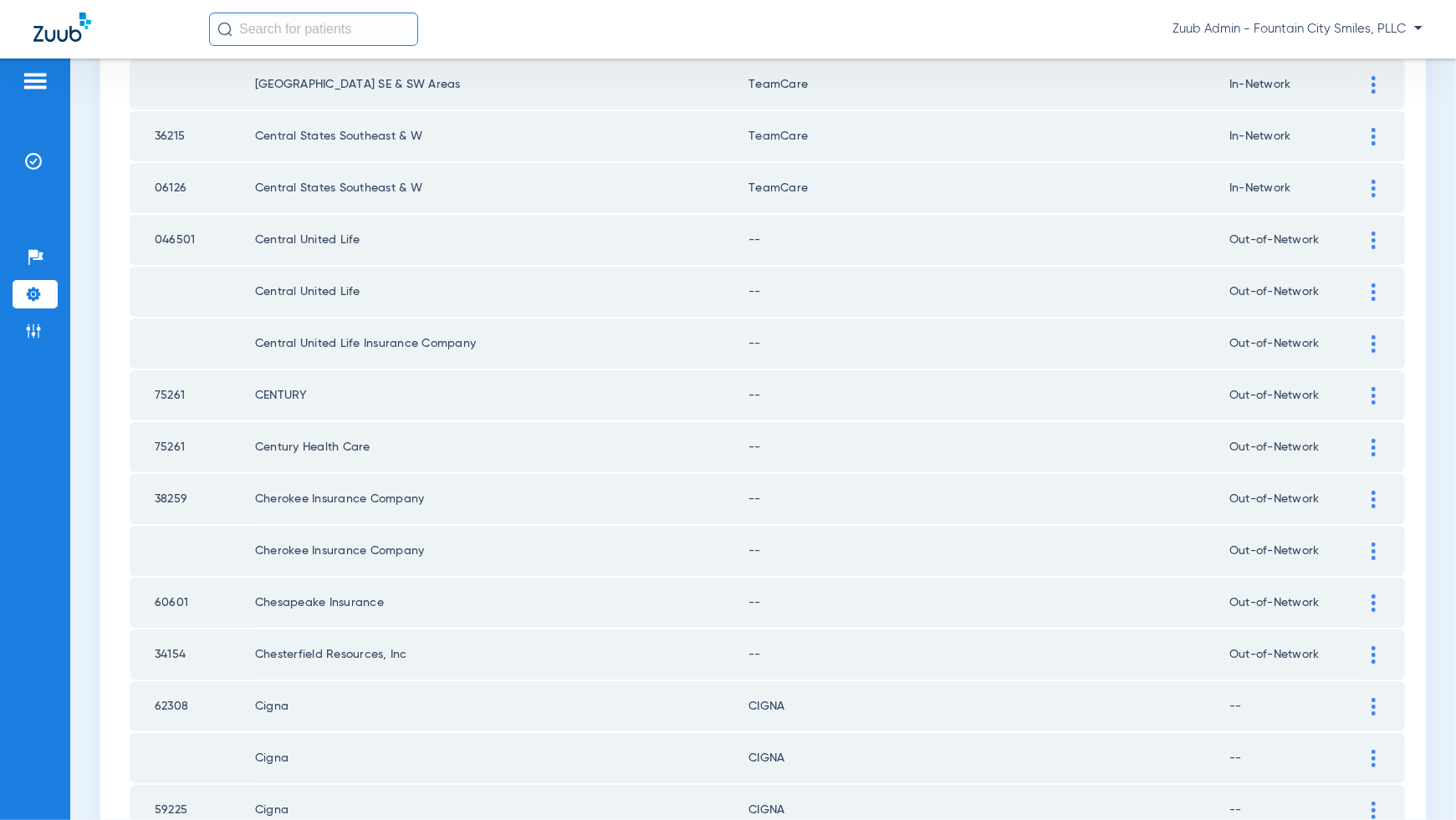
scroll to position [1869, 0]
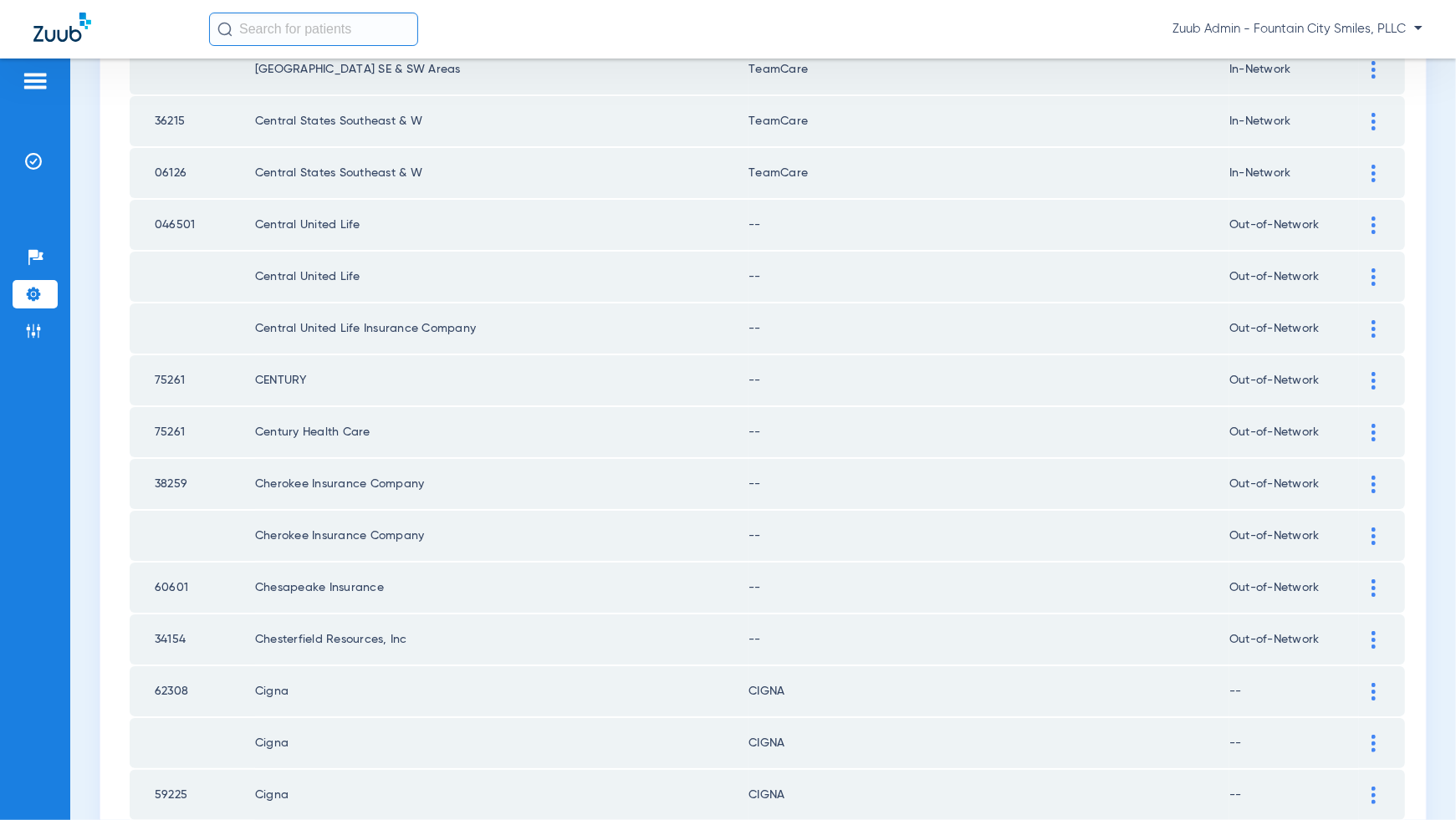
click at [1378, 217] on div at bounding box center [1373, 225] width 29 height 18
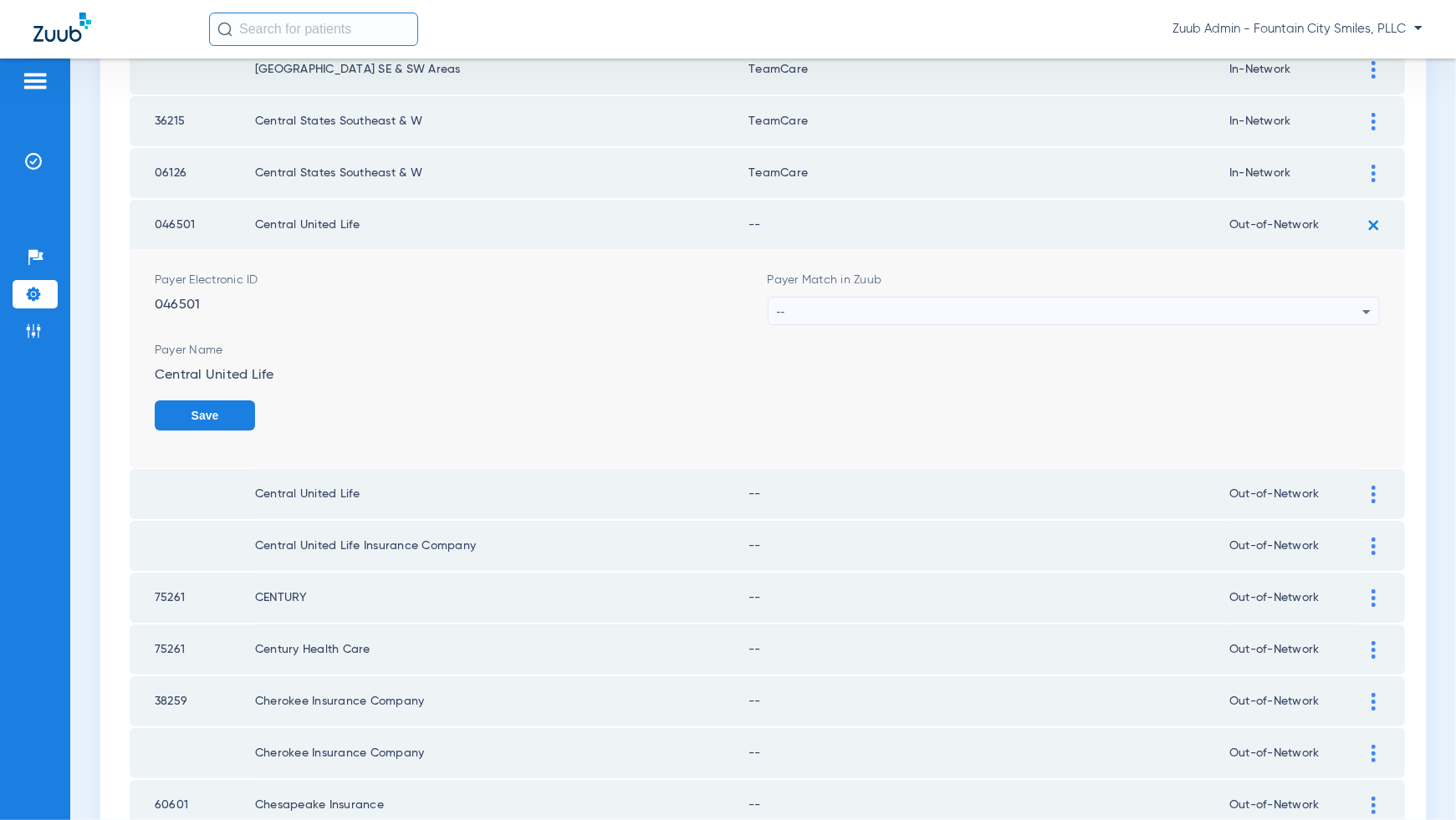
click at [1353, 298] on div "--" at bounding box center [1070, 311] width 586 height 28
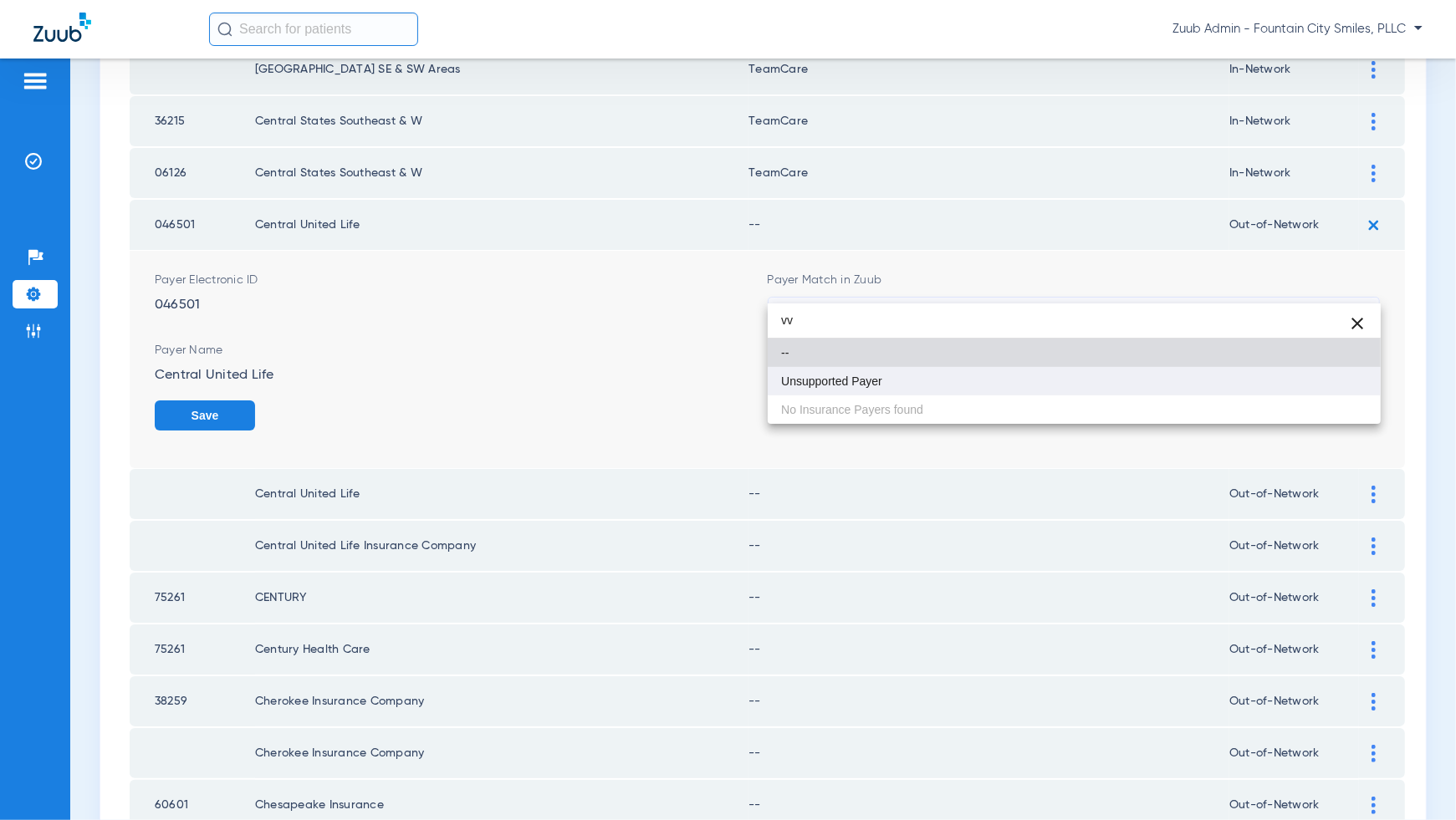
type input "vv"
click at [1338, 382] on mat-option "Unsupported Payer" at bounding box center [1074, 382] width 613 height 28
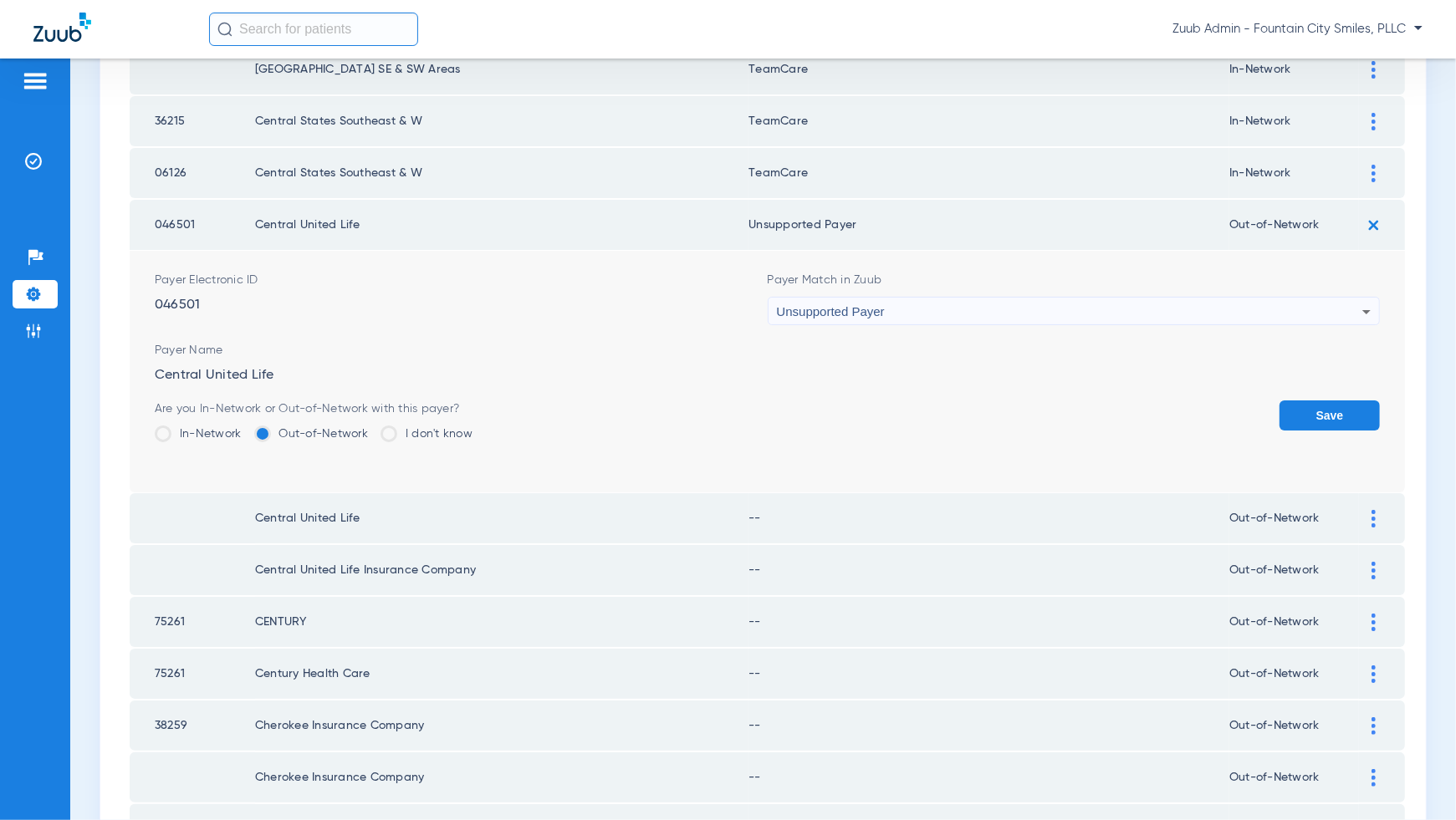
click at [1338, 400] on button "Save" at bounding box center [1329, 415] width 100 height 30
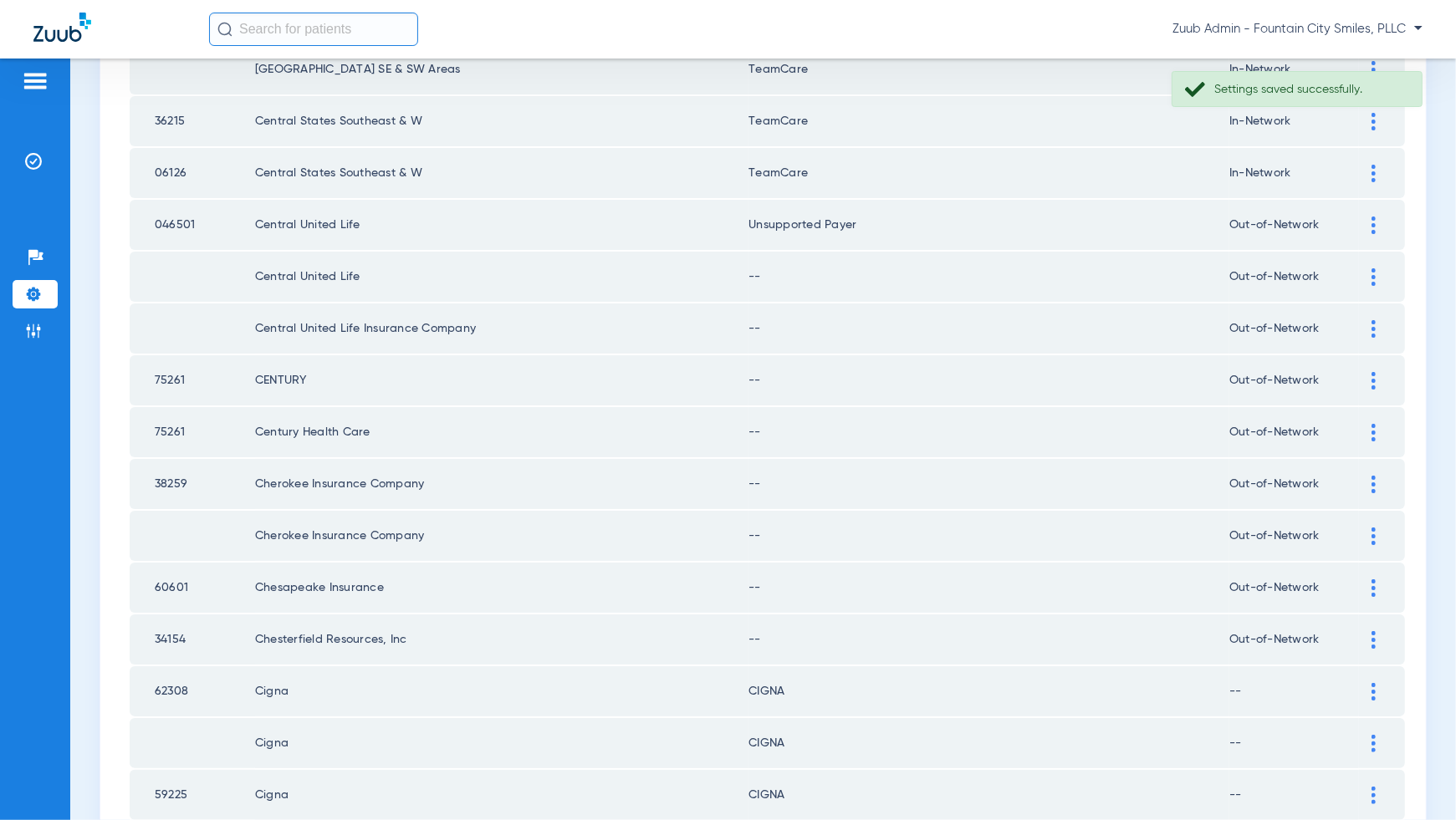
click at [1368, 268] on div at bounding box center [1373, 277] width 29 height 18
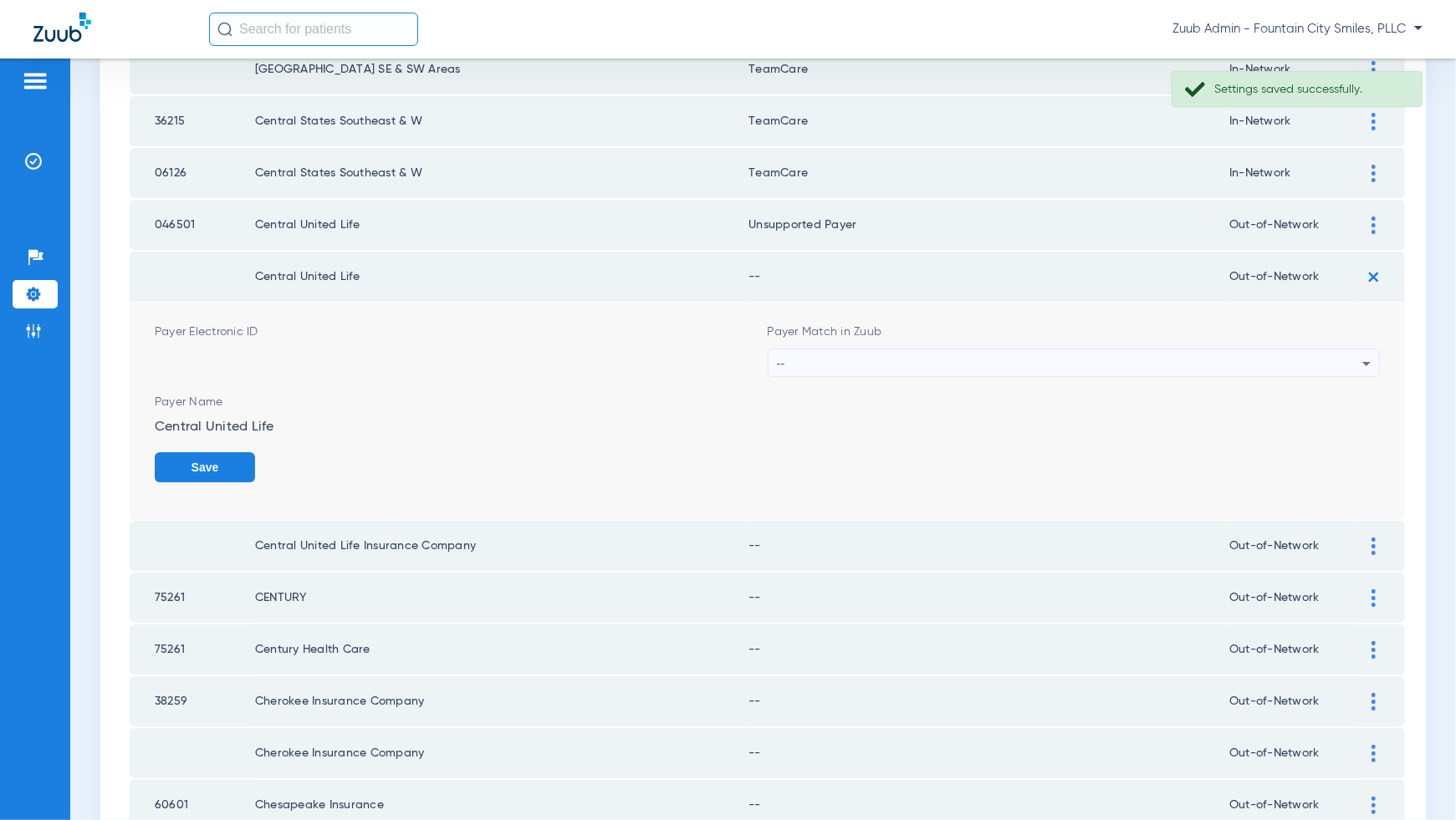
click at [1327, 350] on div "--" at bounding box center [1070, 364] width 586 height 28
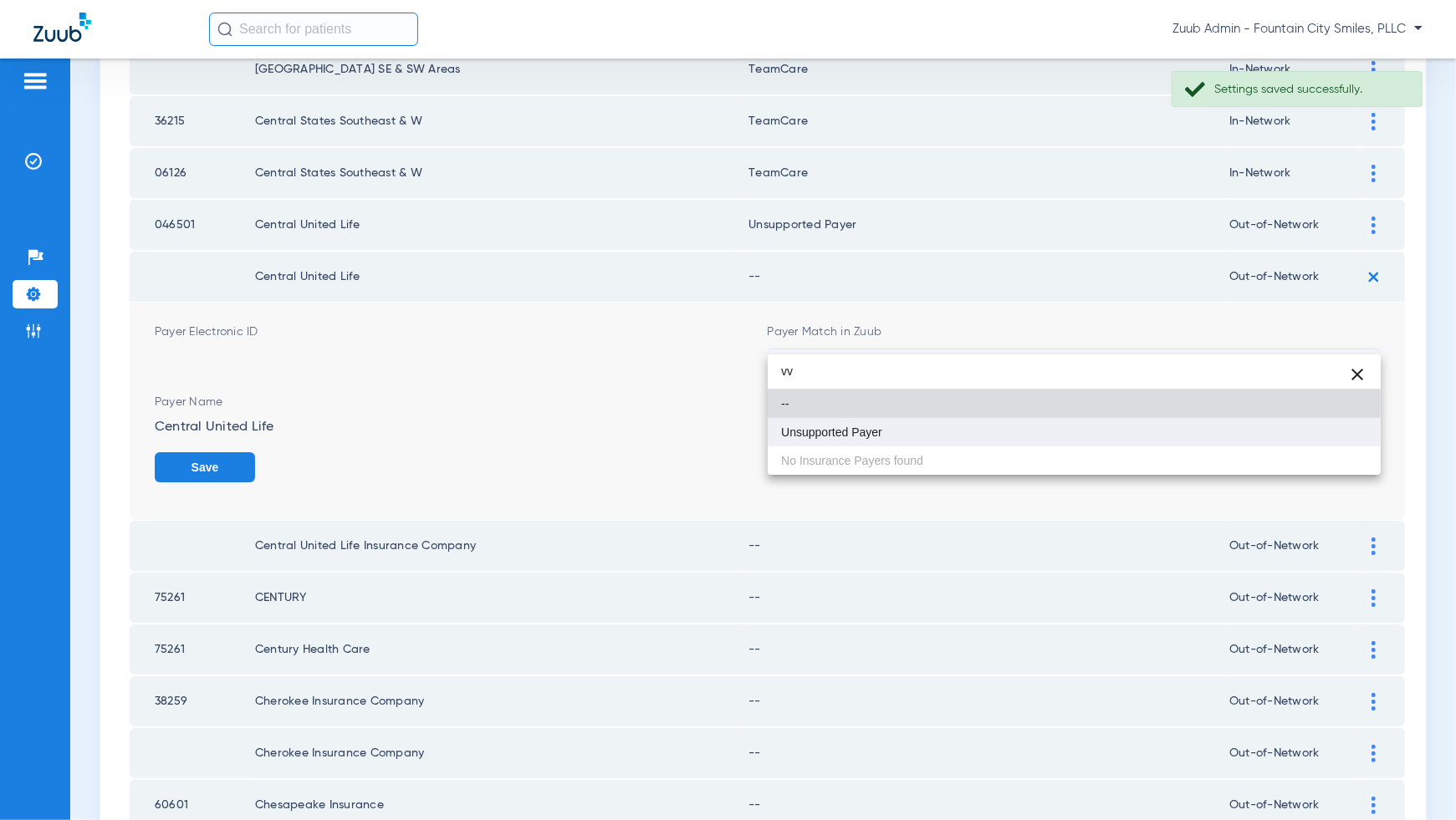
type input "vv"
click at [1327, 426] on mat-option "Unsupported Payer" at bounding box center [1074, 432] width 613 height 28
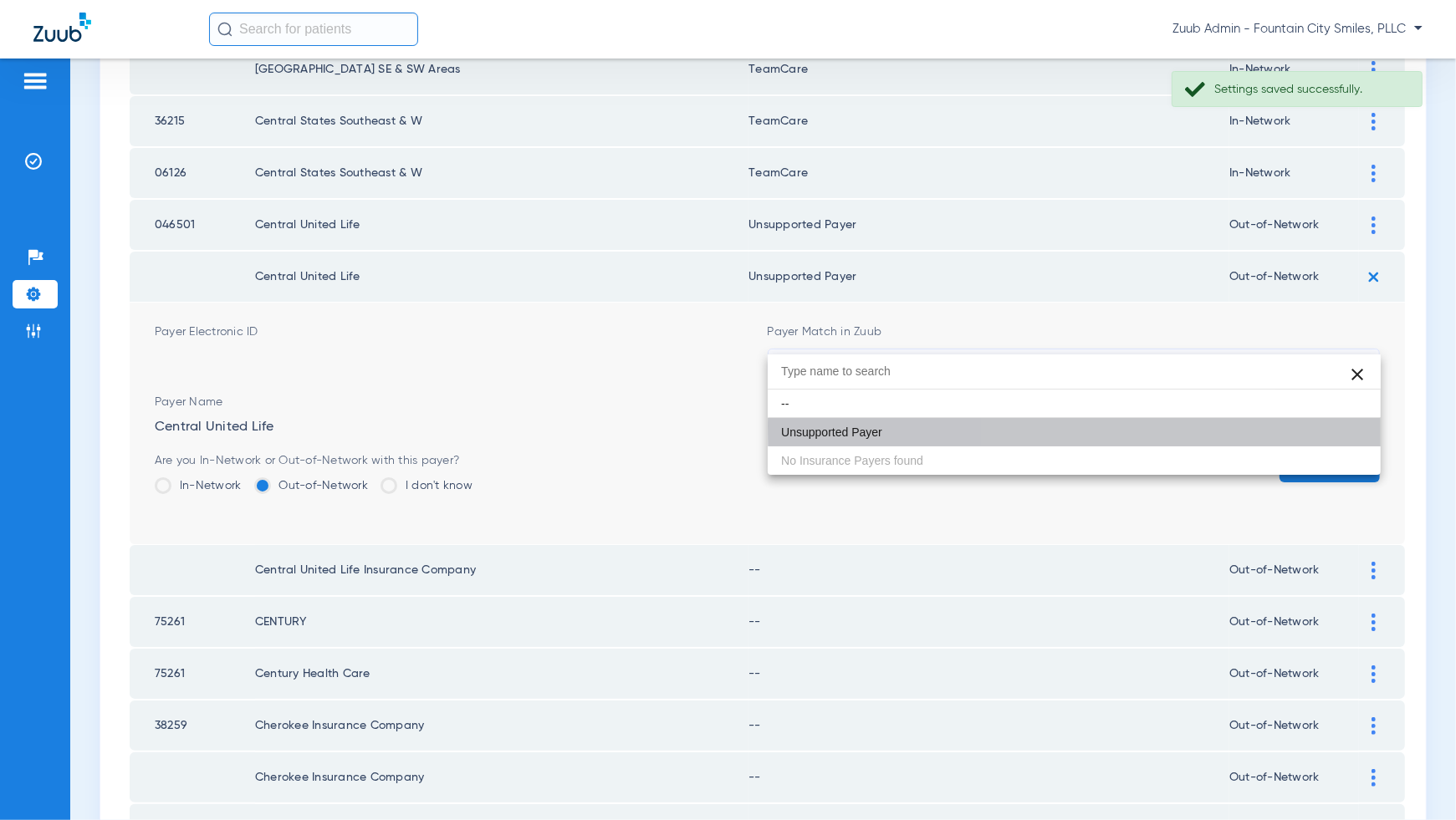
click at [1327, 426] on form "Payer Electronic ID Payer Match in Zuub Unsupported Payer Payer Name Central Un…" at bounding box center [767, 423] width 1225 height 241
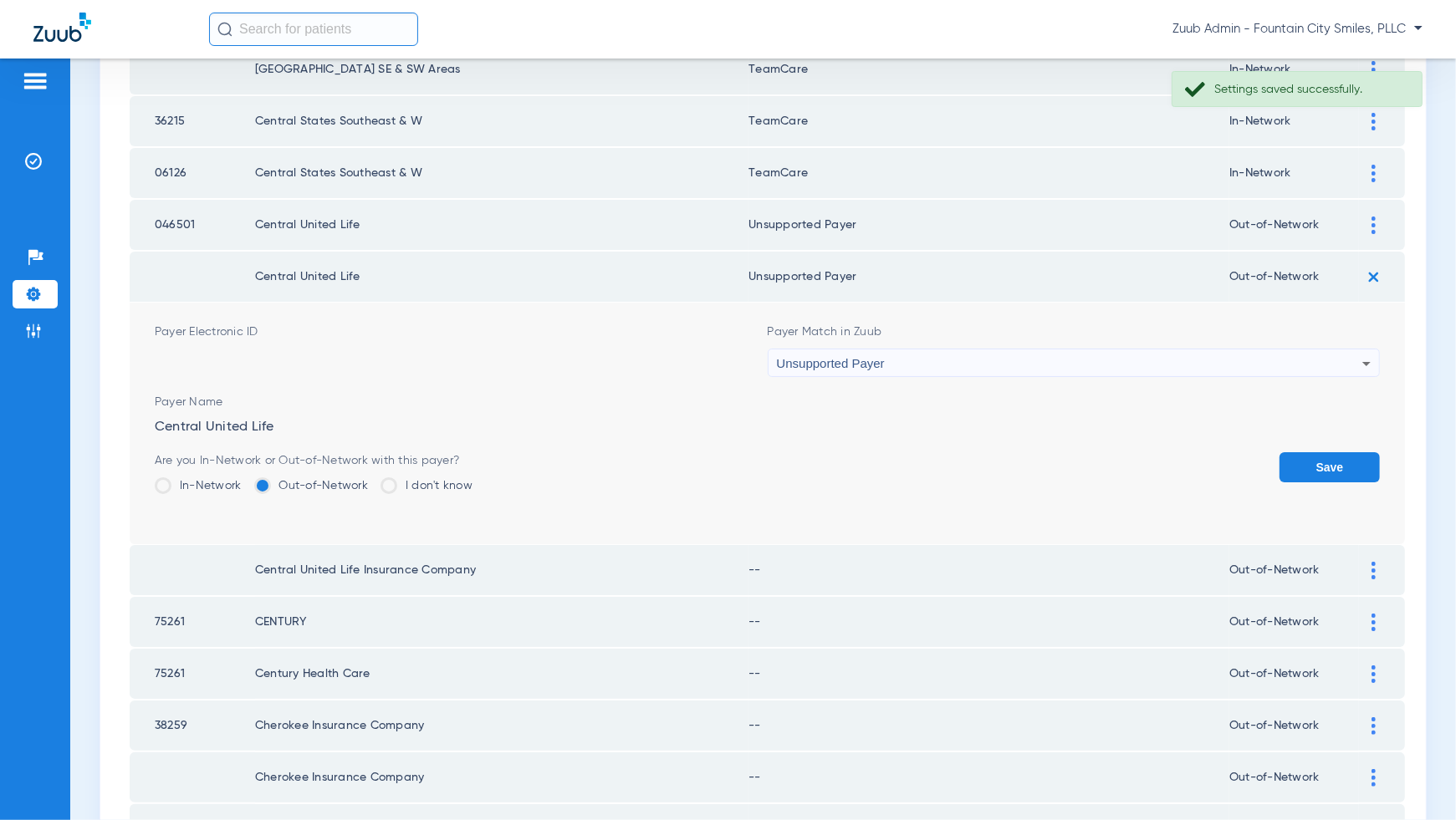
click at [1331, 453] on button "Save" at bounding box center [1329, 468] width 100 height 30
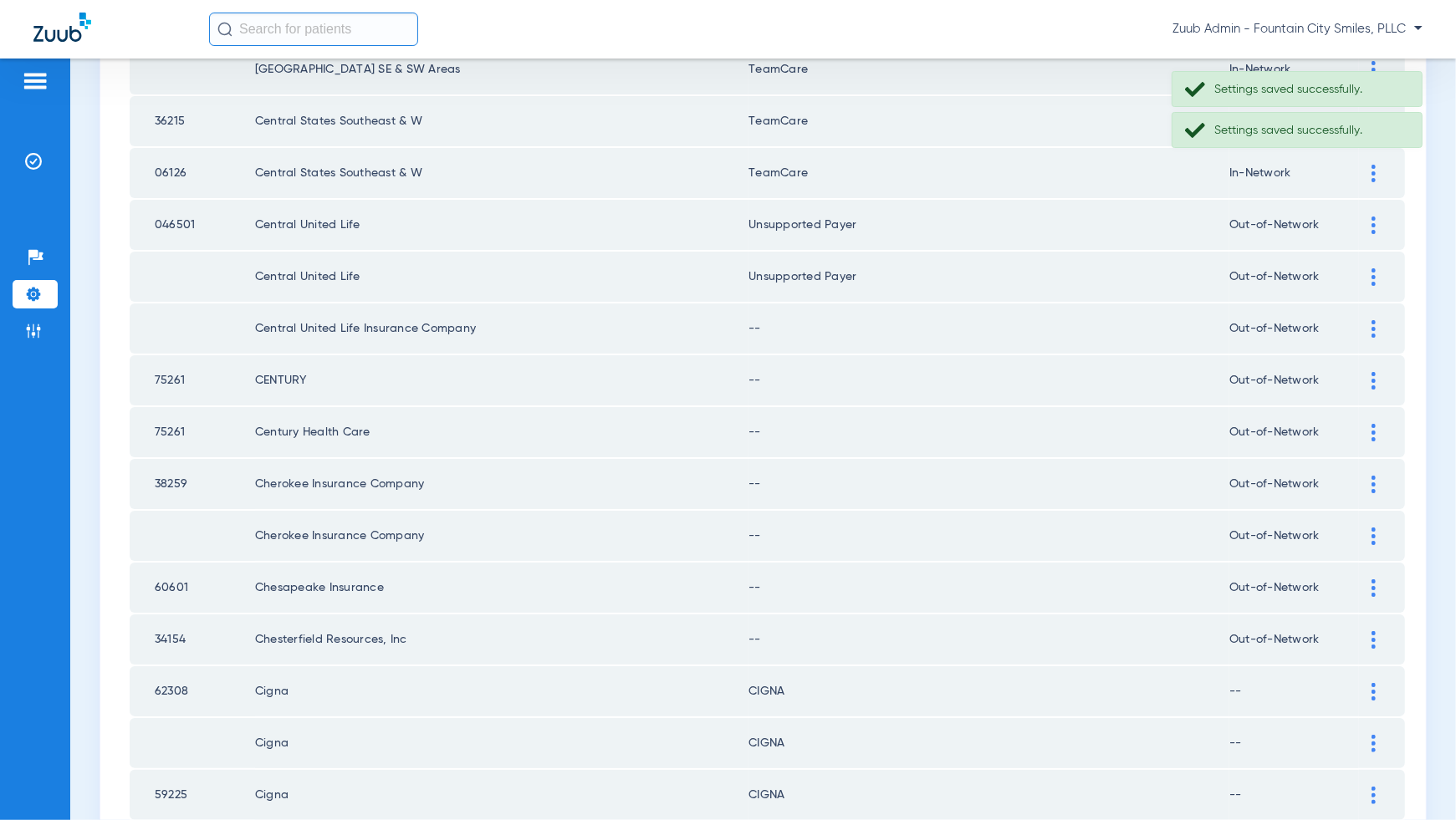
click at [1374, 320] on img at bounding box center [1373, 329] width 4 height 18
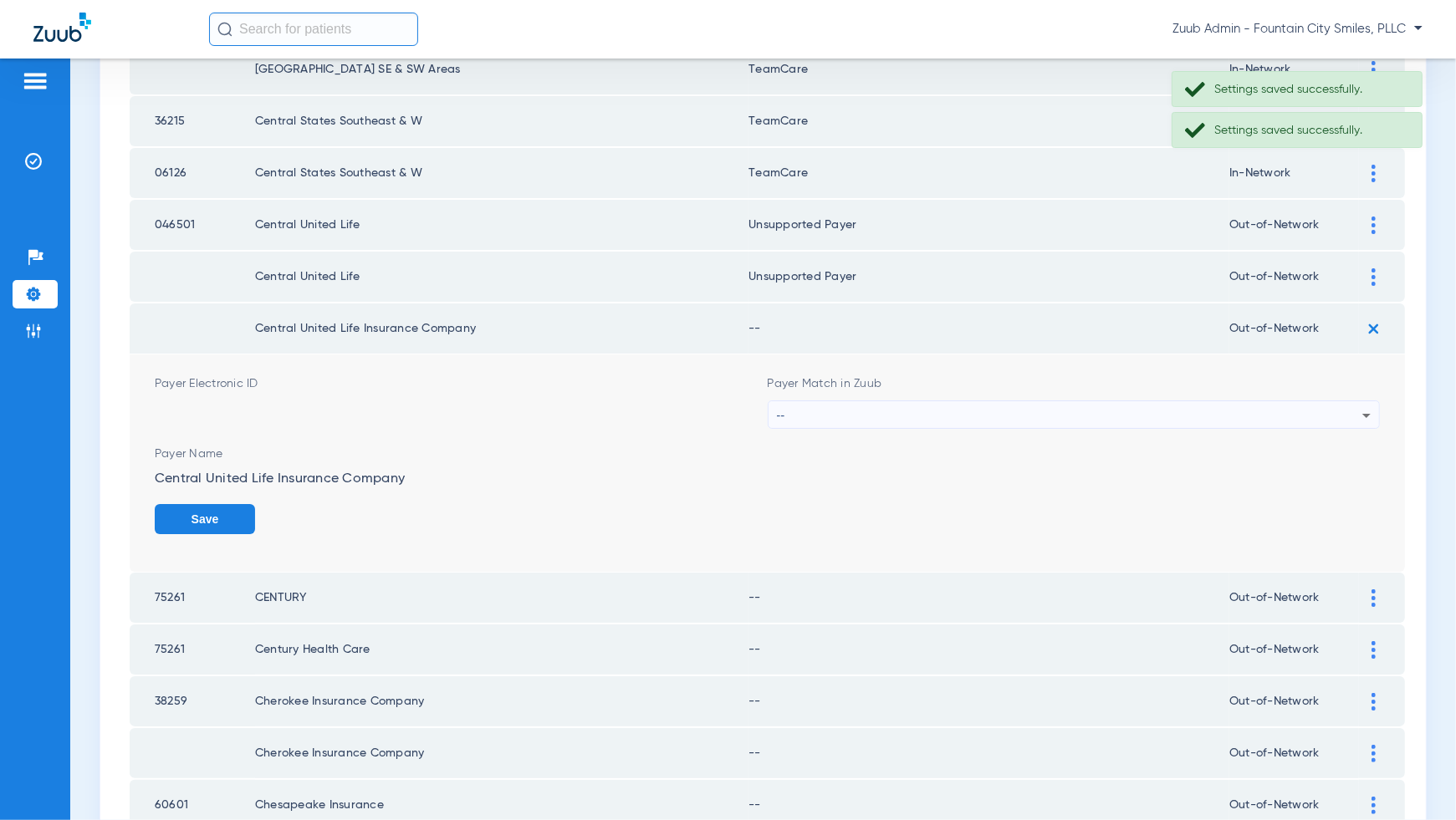
click at [1361, 406] on icon at bounding box center [1366, 415] width 20 height 20
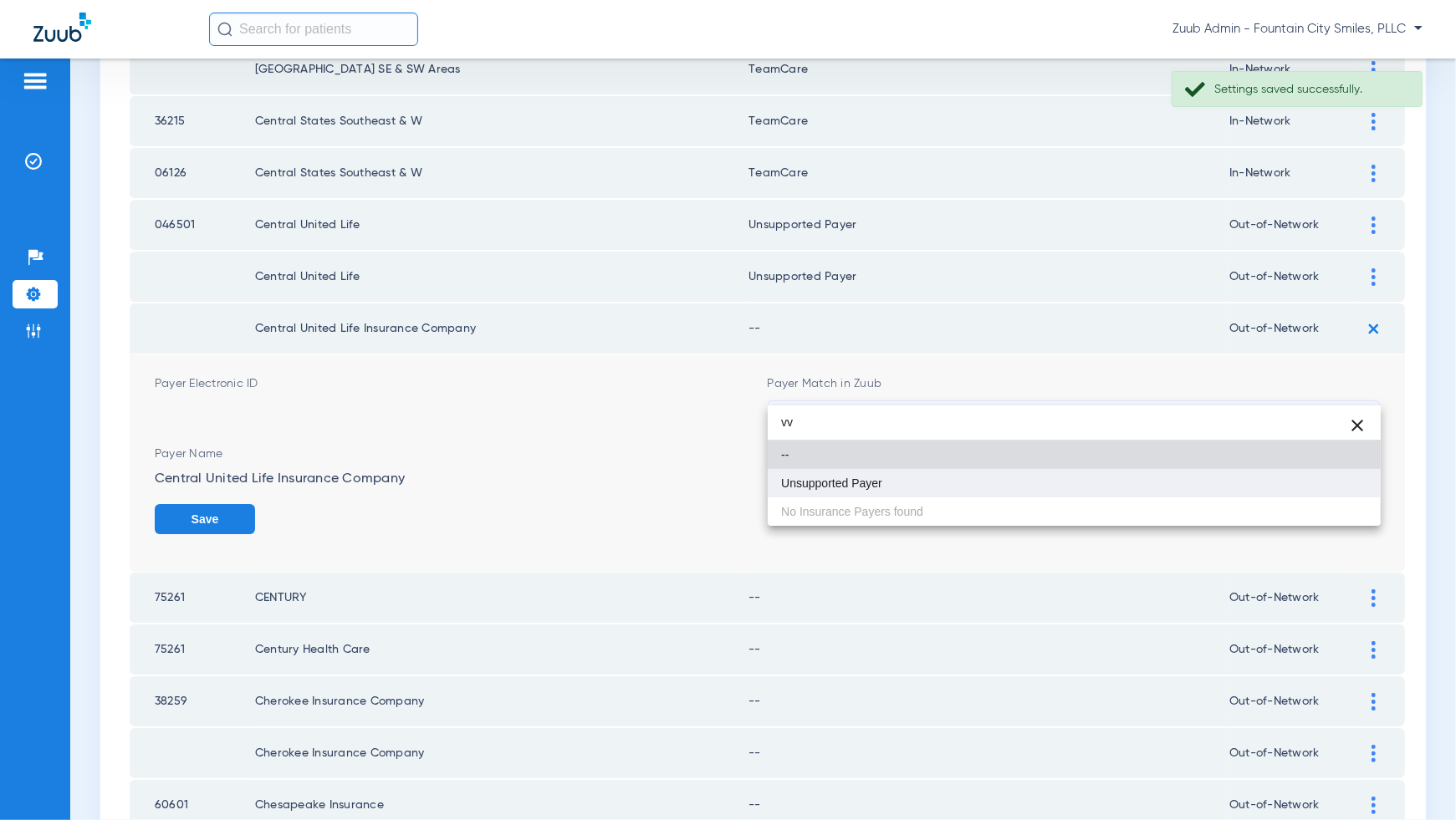
type input "vv"
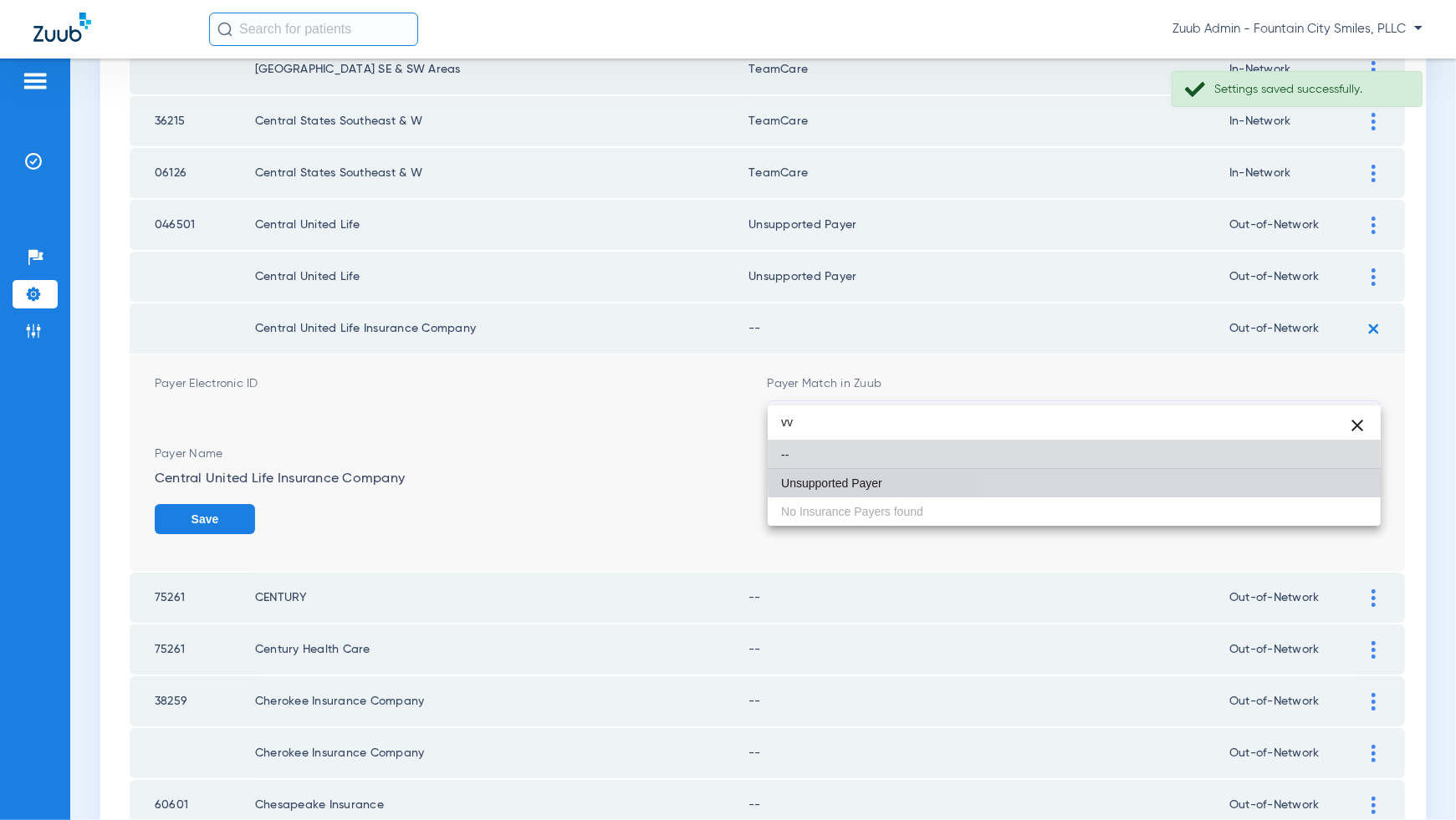
click at [1335, 476] on mat-option "Unsupported Payer" at bounding box center [1074, 484] width 613 height 28
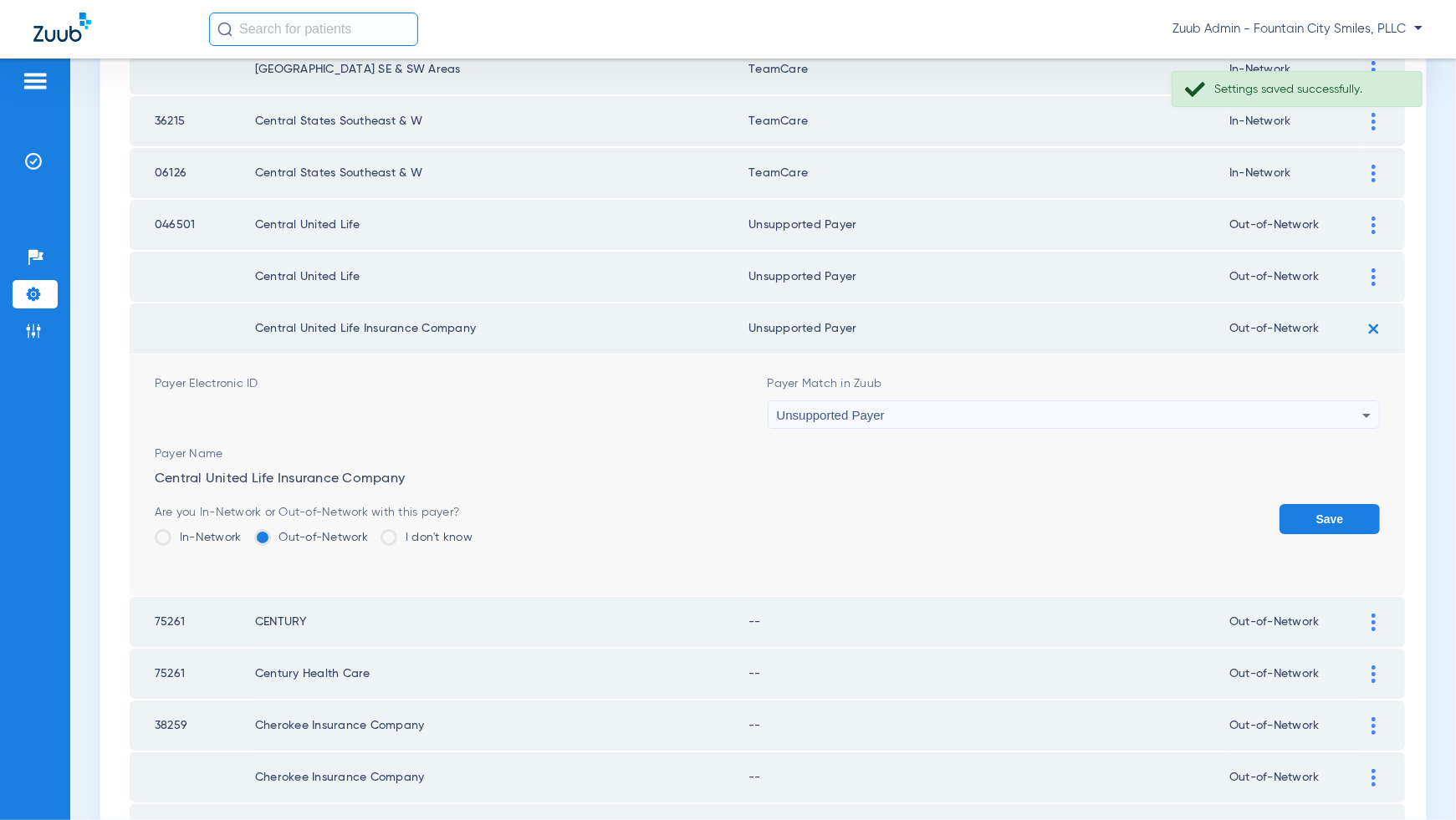
click at [1335, 504] on button "Save" at bounding box center [1329, 519] width 100 height 30
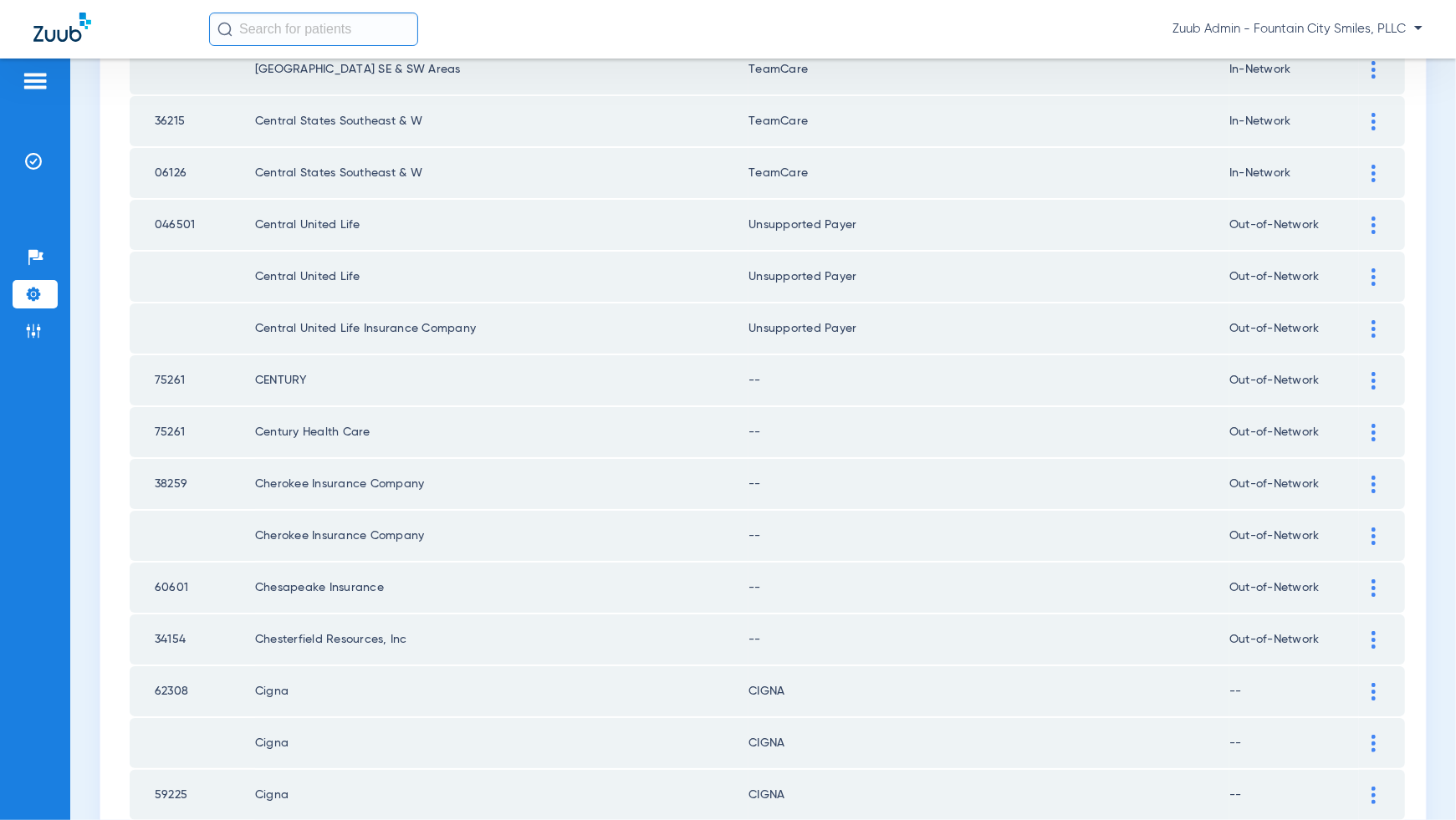
click at [1376, 372] on div at bounding box center [1373, 381] width 29 height 18
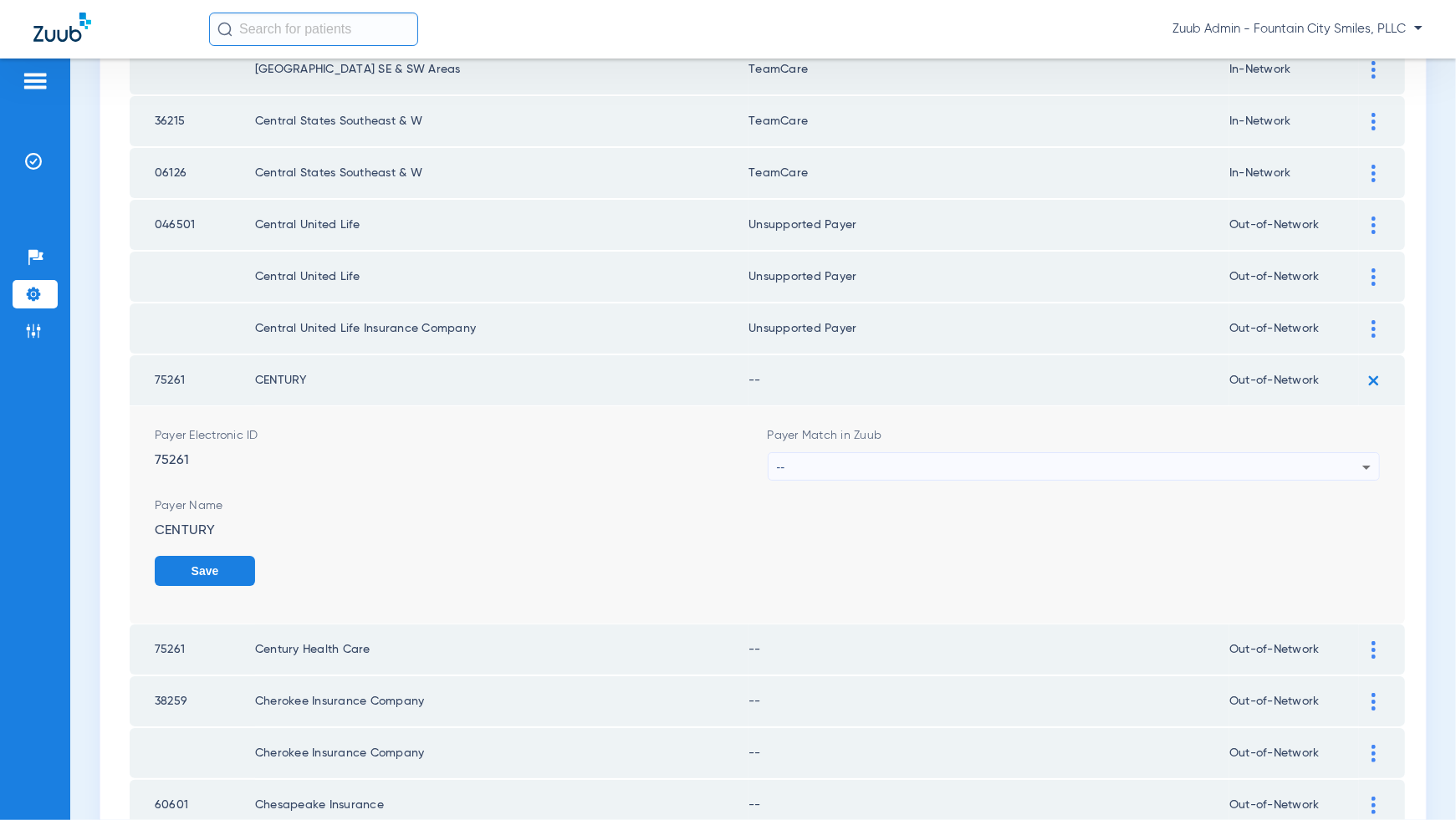
click at [1339, 453] on label "--" at bounding box center [1074, 467] width 613 height 28
click at [1339, 498] on span "Payer Name" at bounding box center [767, 506] width 1225 height 17
click at [1339, 453] on div "--" at bounding box center [1070, 468] width 586 height 28
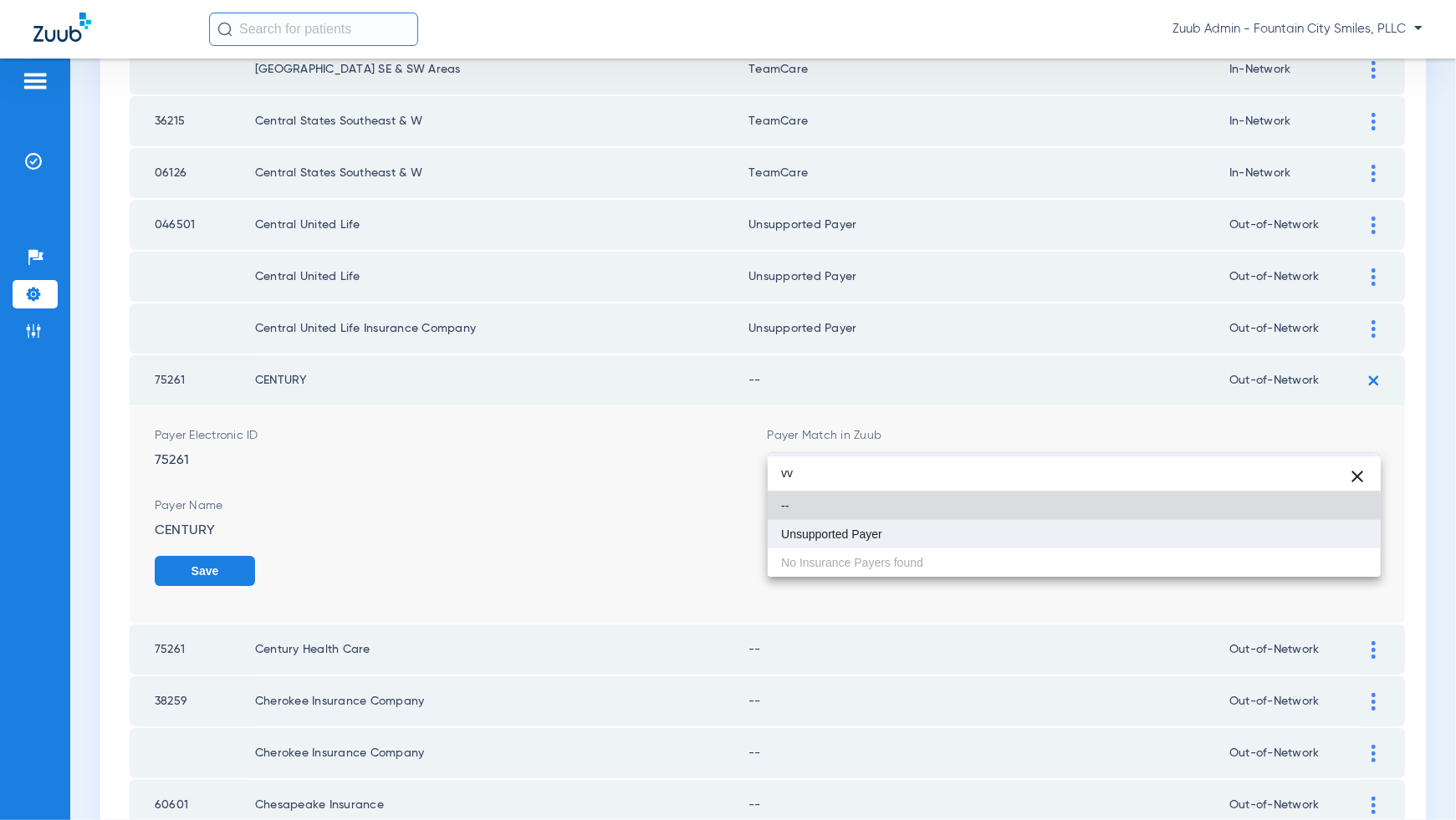
type input "vv"
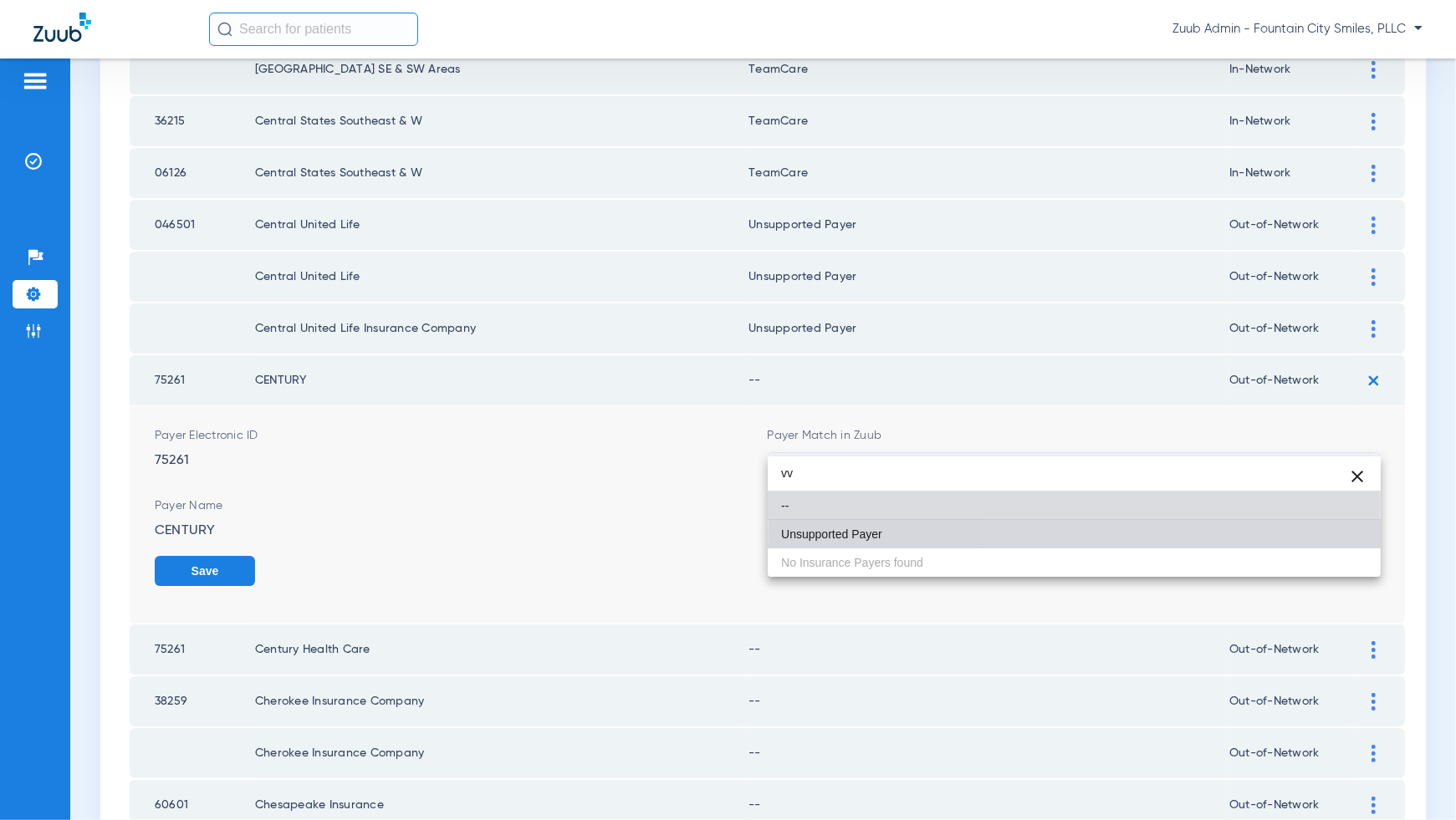
click at [1356, 547] on mat-option "Unsupported Payer" at bounding box center [1074, 534] width 613 height 28
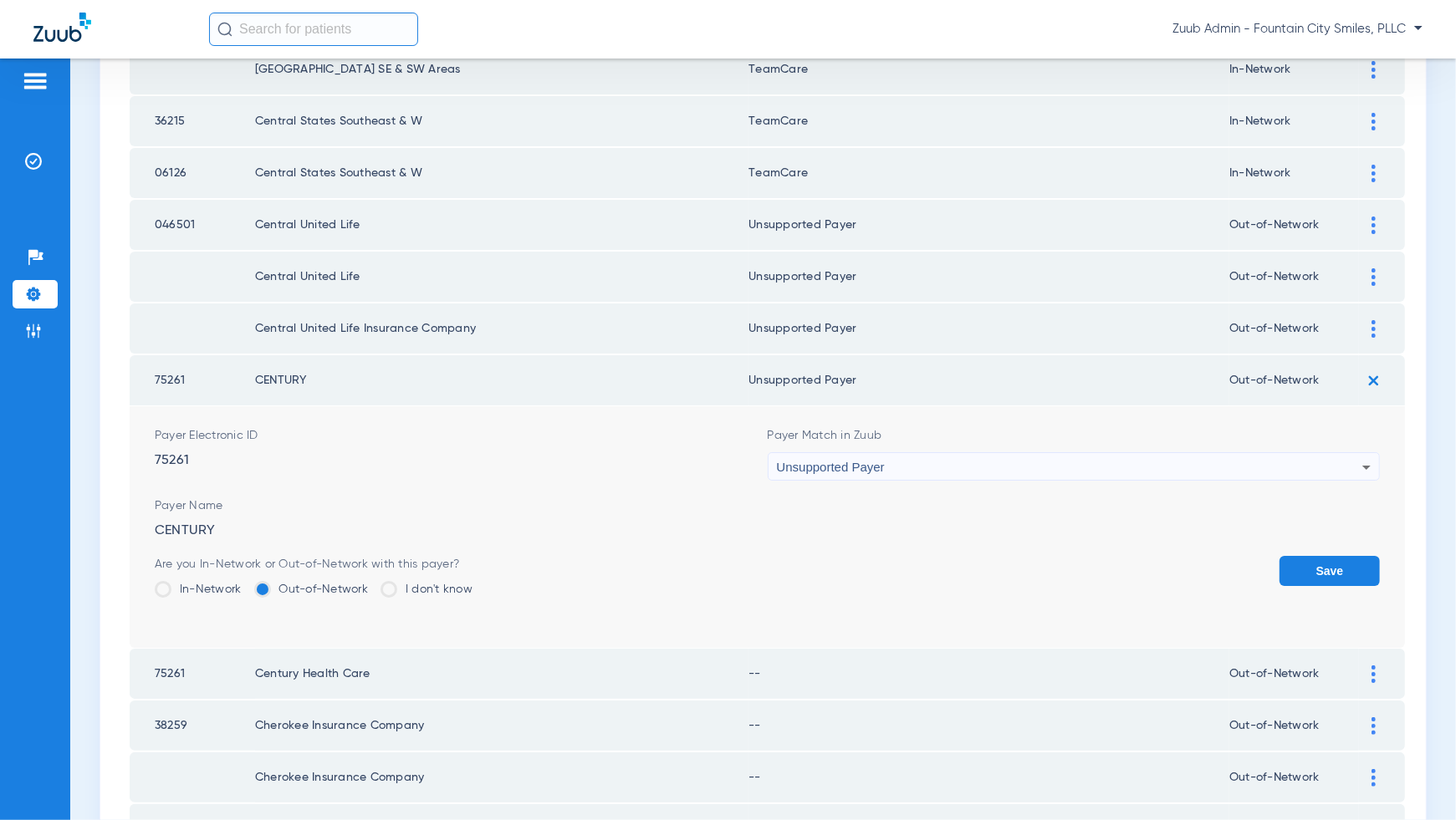
click at [1356, 556] on button "Save" at bounding box center [1329, 571] width 100 height 30
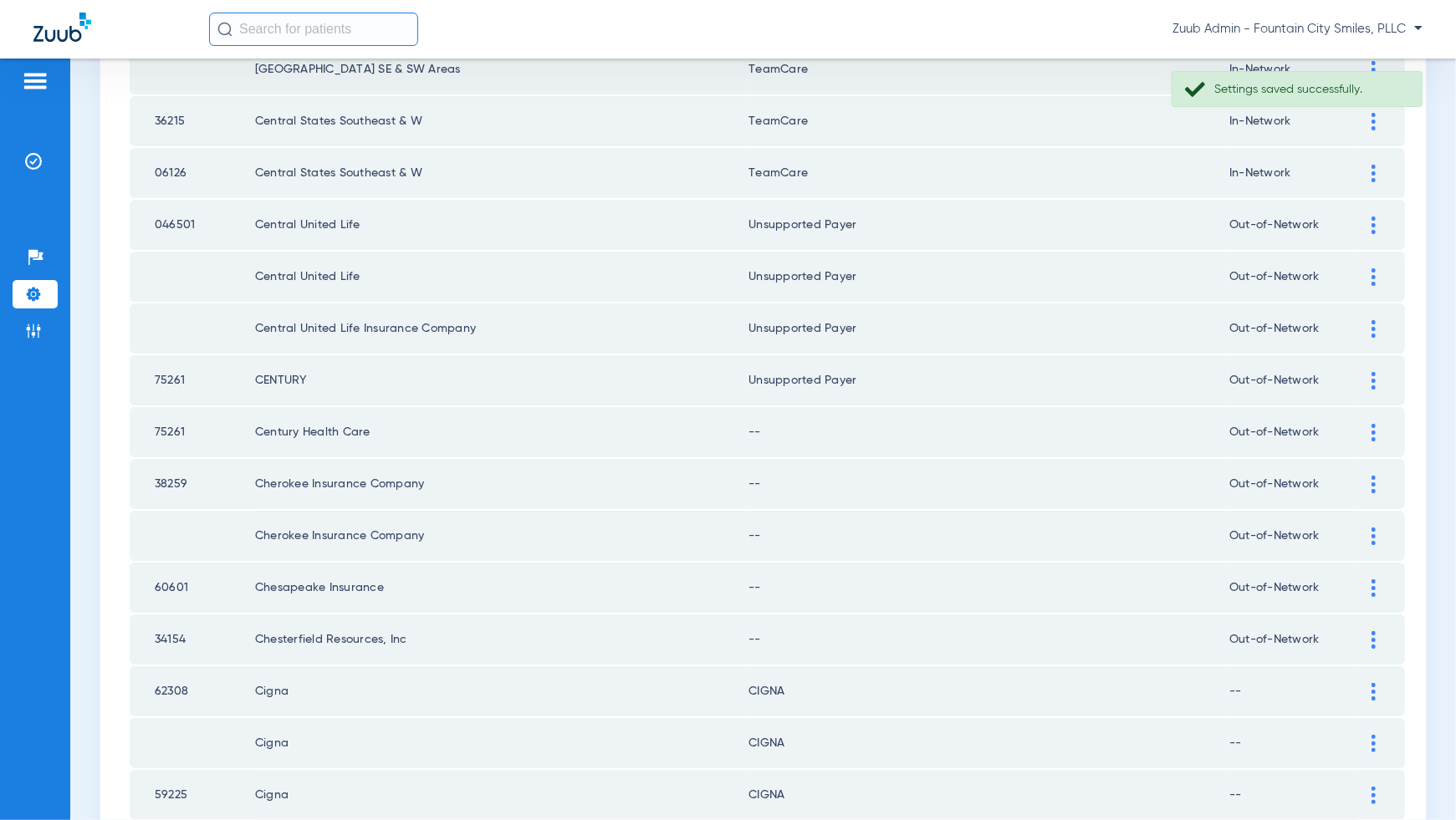
click at [1369, 424] on div at bounding box center [1373, 433] width 29 height 18
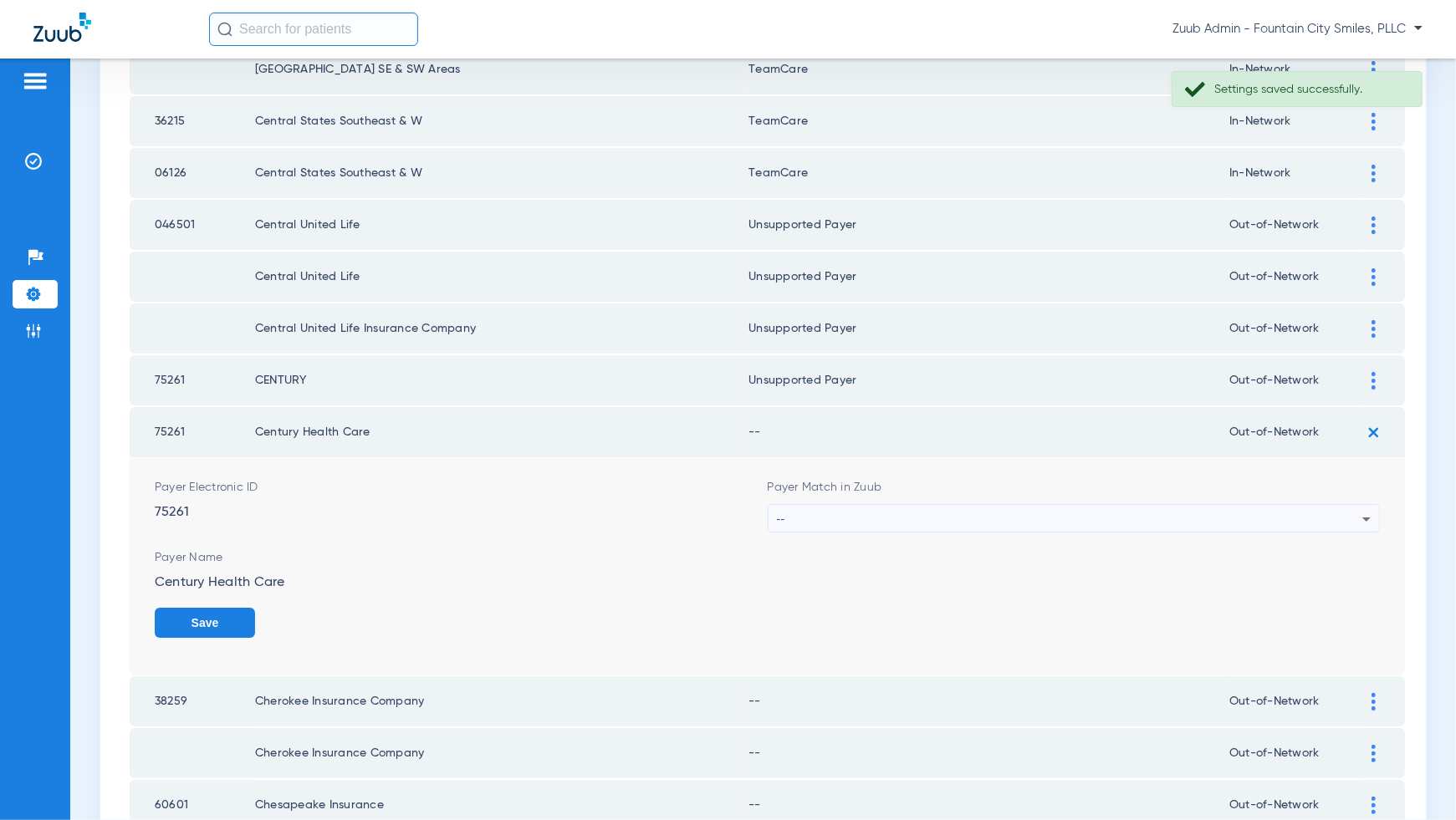
click at [1361, 509] on icon at bounding box center [1366, 519] width 20 height 20
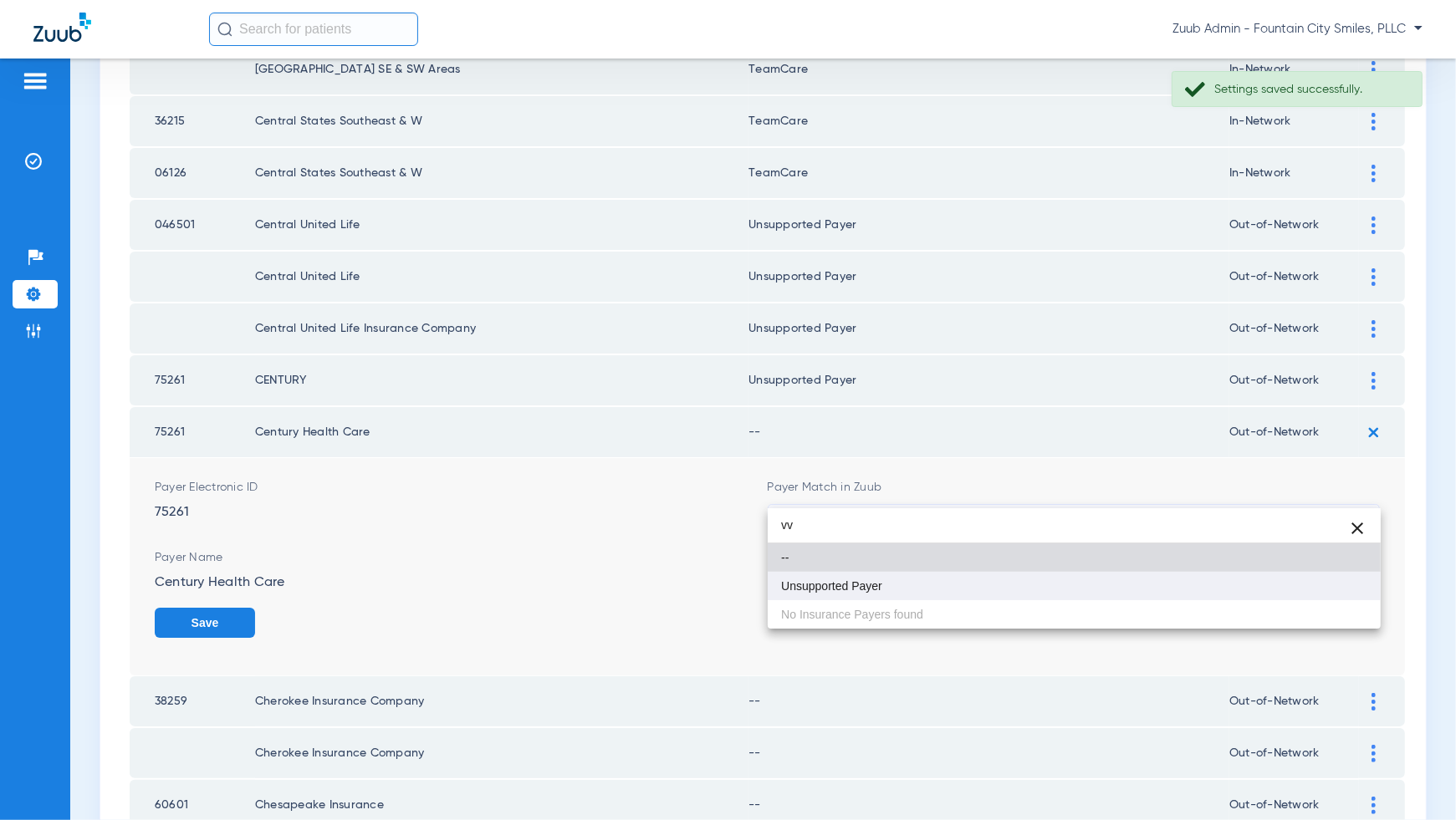
type input "vv"
click at [1339, 588] on mat-option "Unsupported Payer" at bounding box center [1074, 586] width 613 height 28
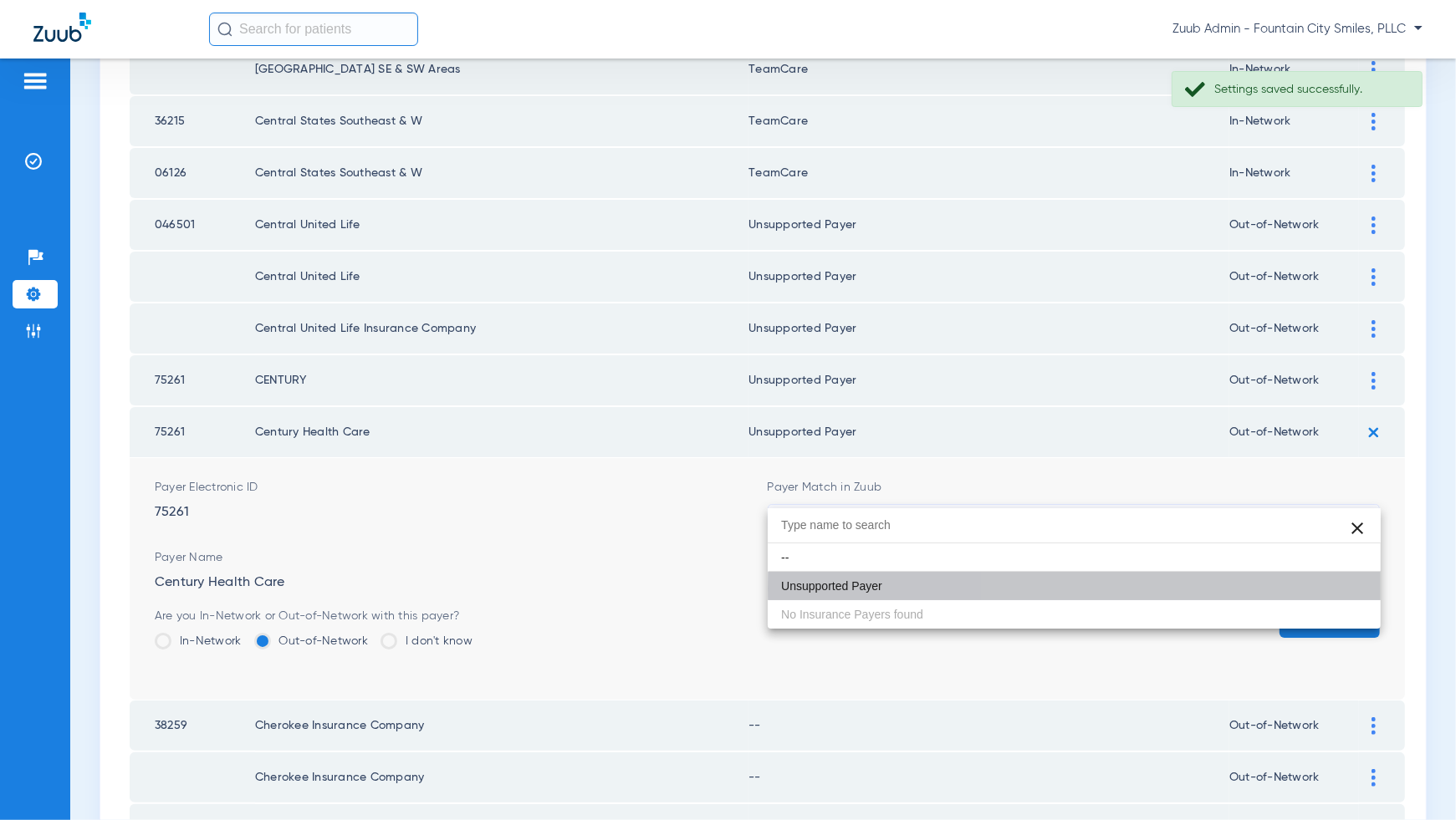
click at [1339, 608] on button "Save" at bounding box center [1329, 623] width 100 height 30
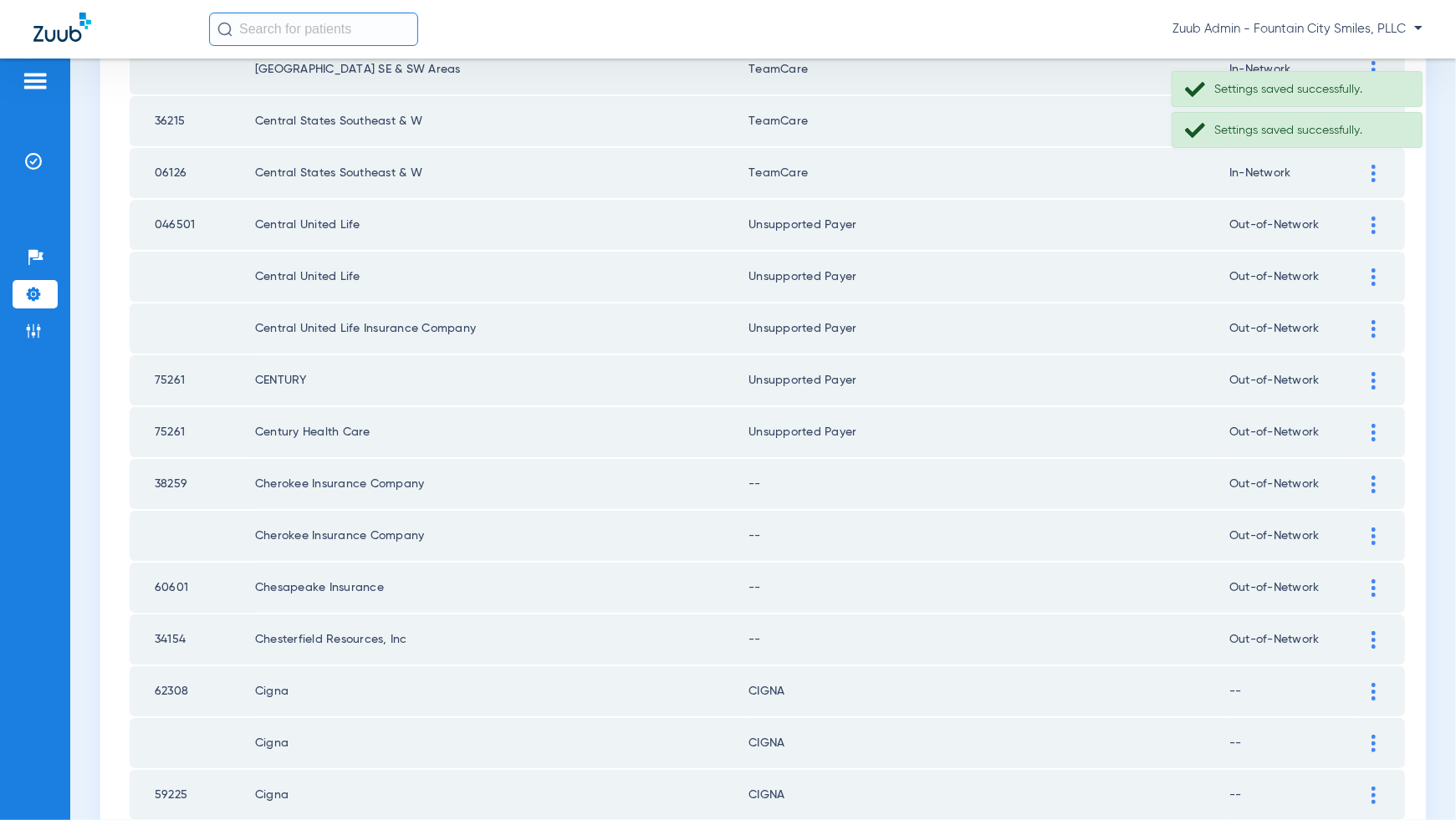
click at [1376, 459] on td at bounding box center [1382, 484] width 46 height 51
click at [1374, 476] on img at bounding box center [1373, 485] width 4 height 18
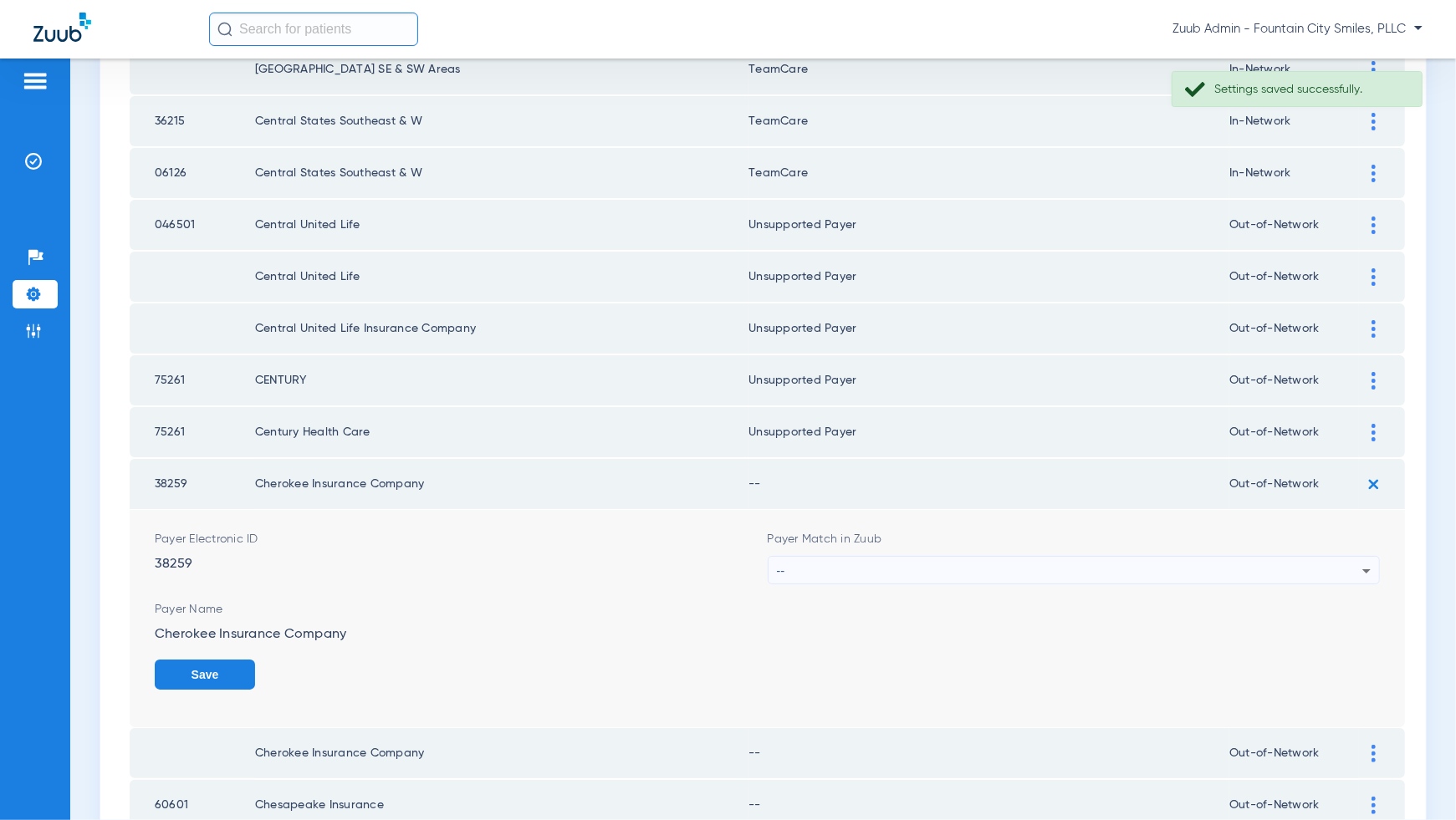
click at [1341, 556] on div "--" at bounding box center [1070, 571] width 586 height 28
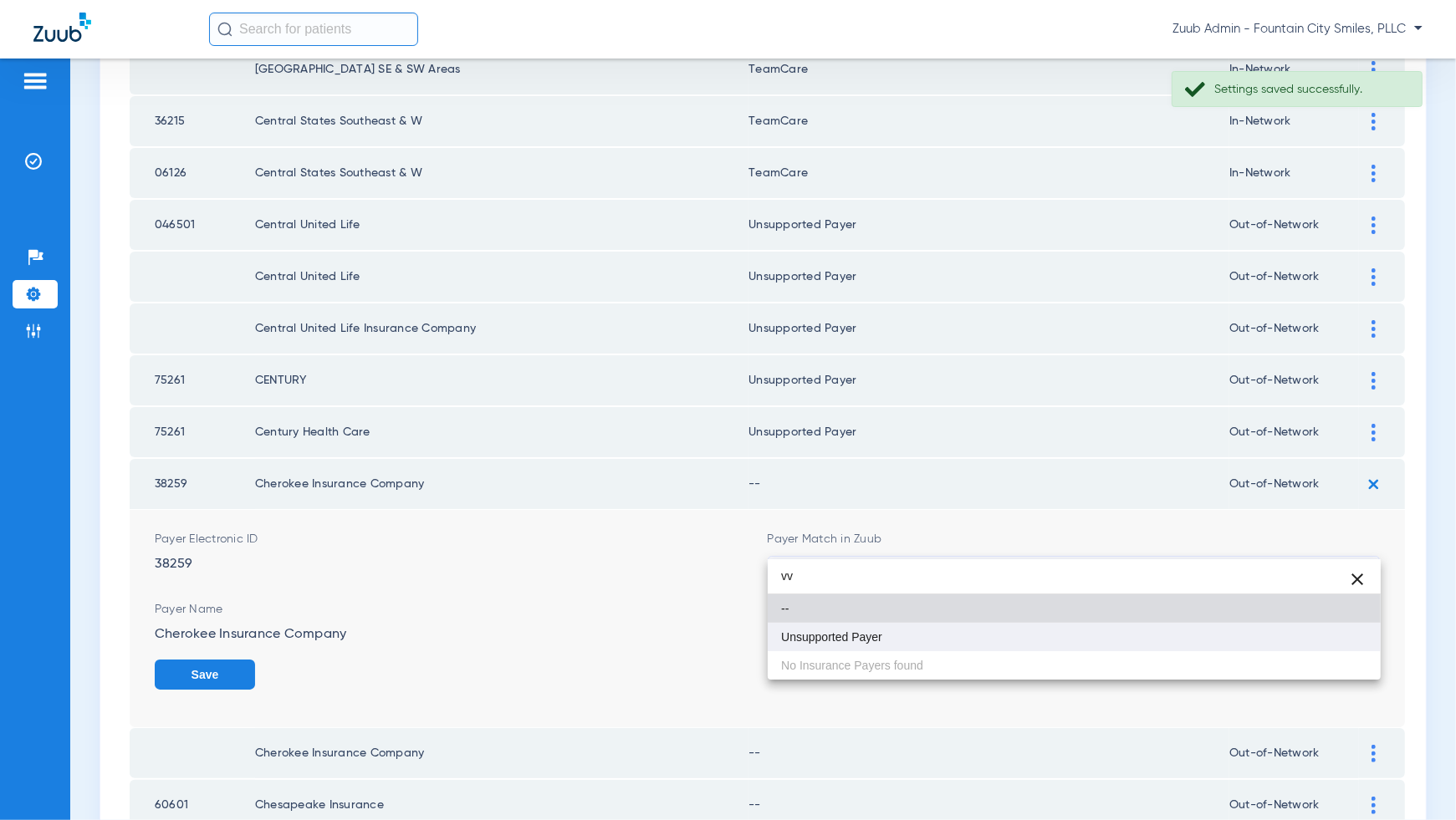
type input "vv"
click at [1323, 646] on mat-option "Unsupported Payer" at bounding box center [1074, 637] width 613 height 28
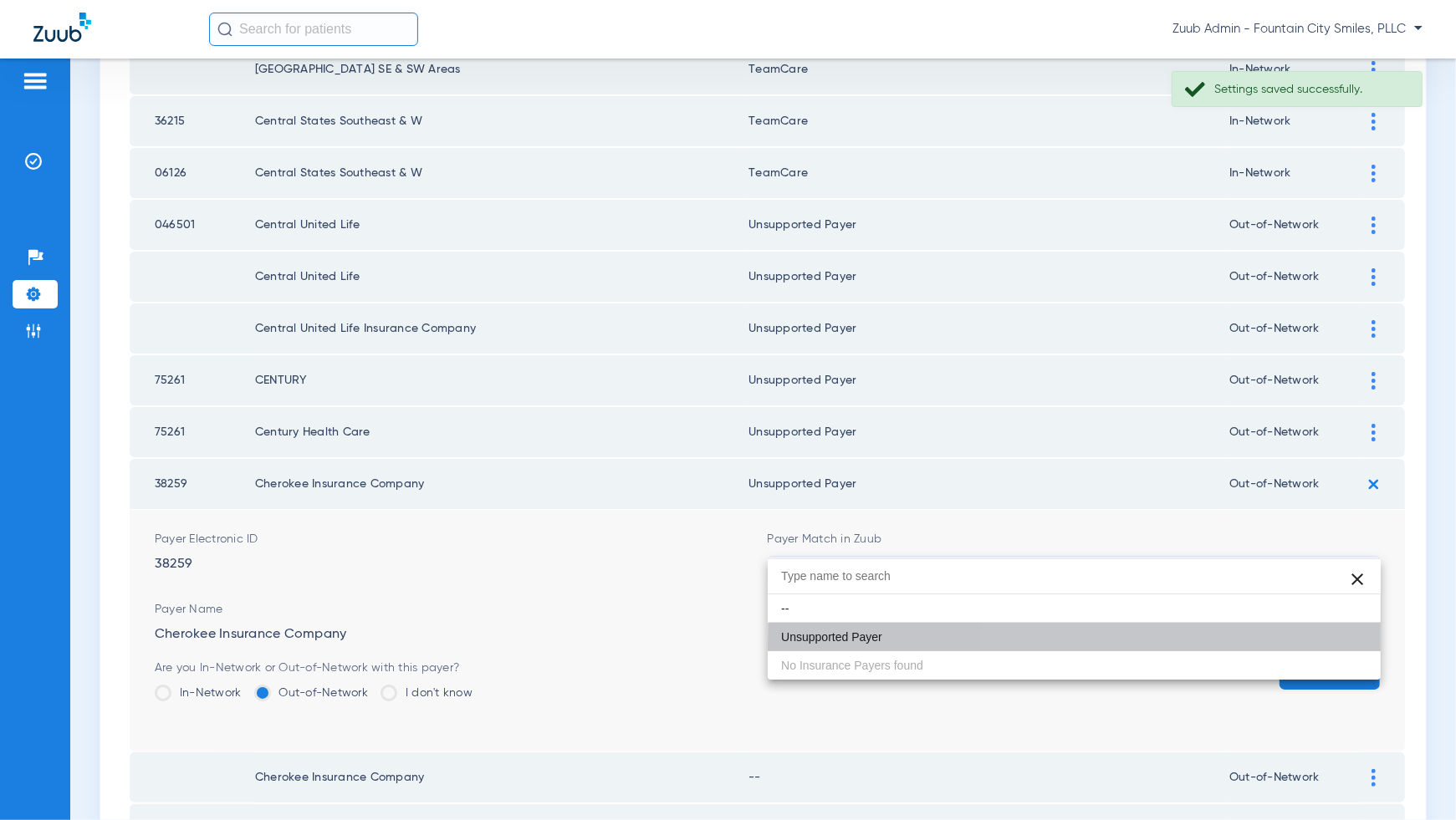
click at [1323, 659] on button "Save" at bounding box center [1329, 674] width 100 height 30
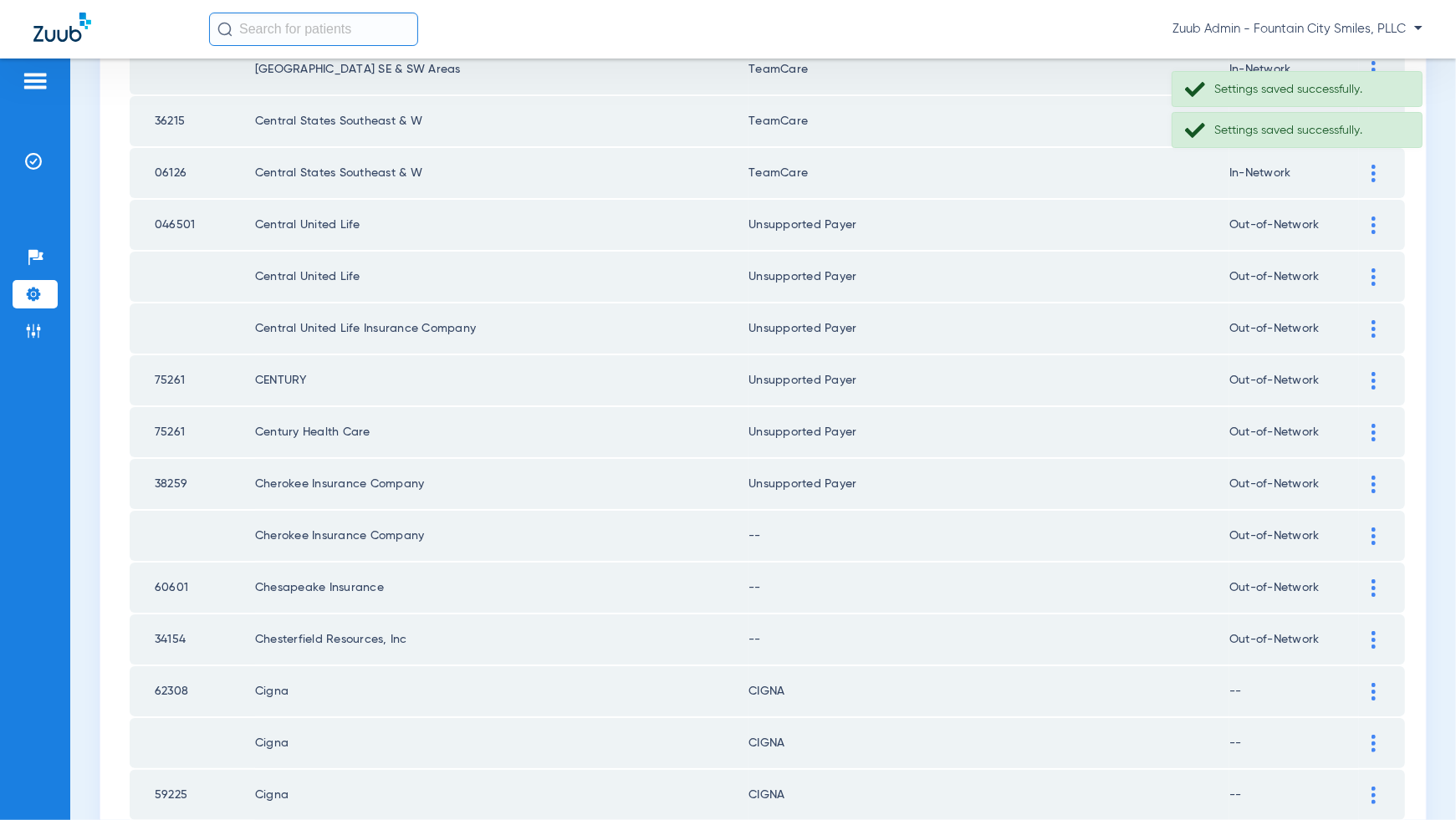
click at [1370, 527] on div at bounding box center [1373, 536] width 29 height 18
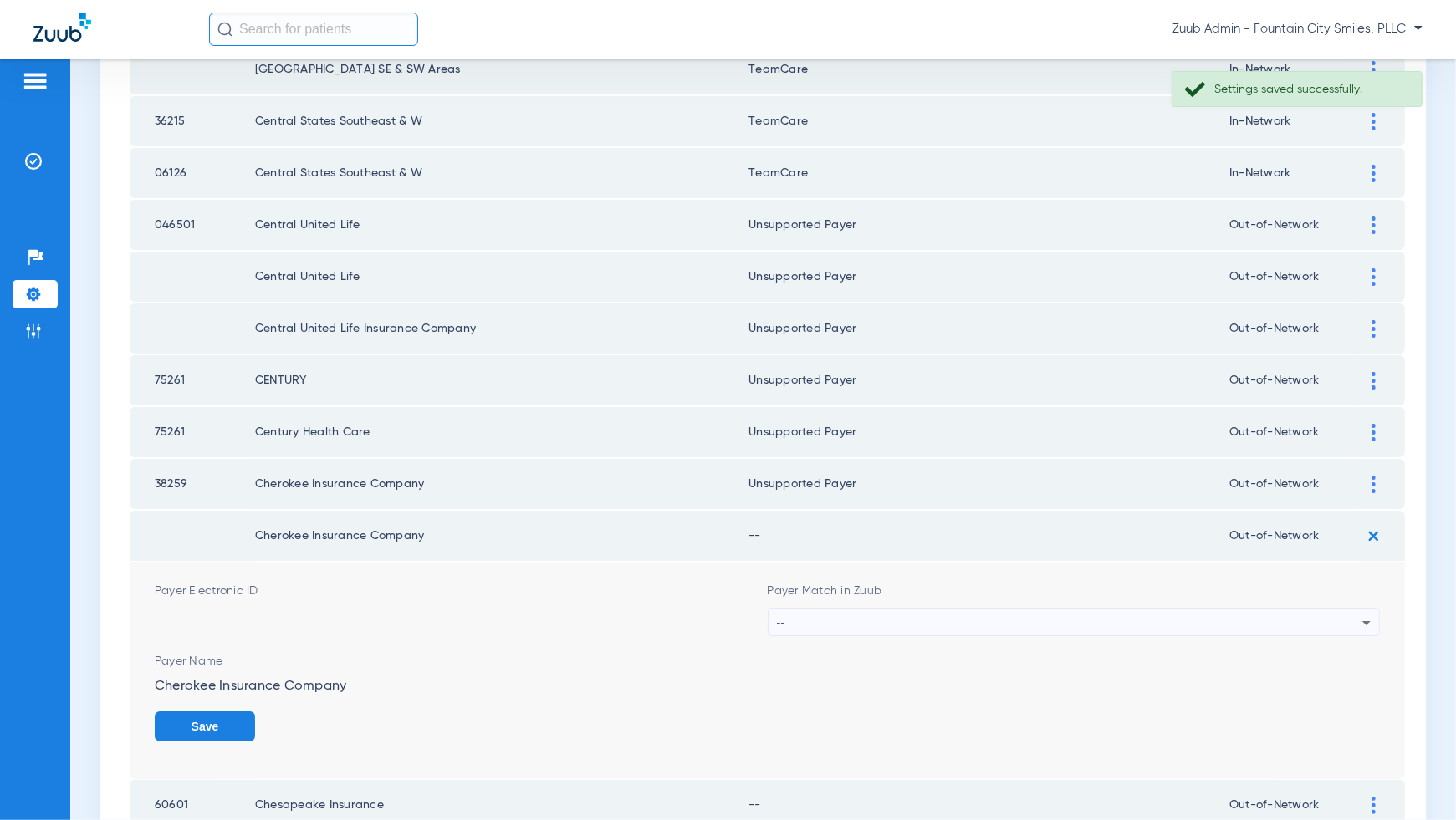
click at [1347, 609] on div "--" at bounding box center [1070, 623] width 586 height 28
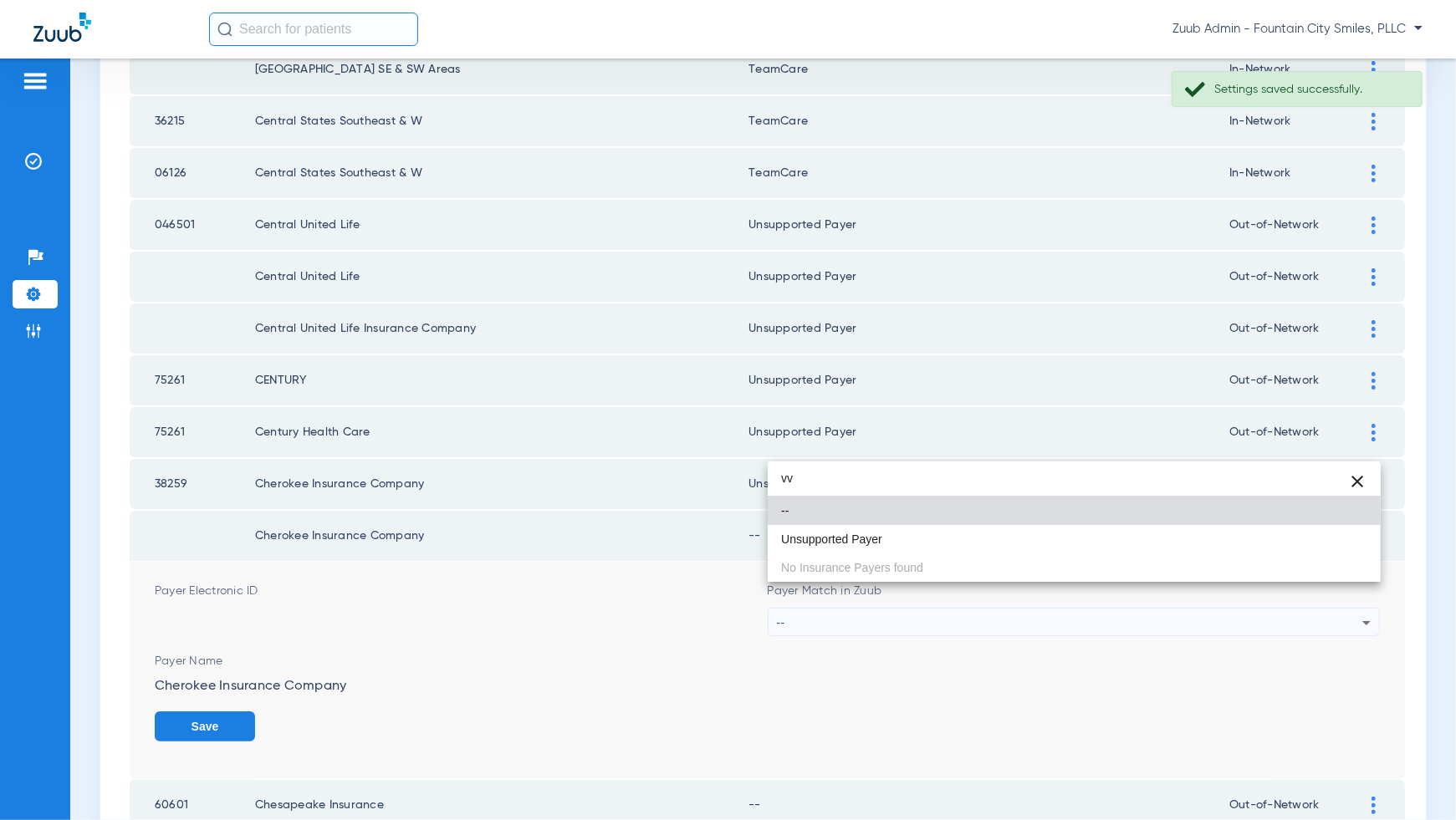
type input "vv"
click at [1349, 554] on div "vv close -- Unsupported Payer No Insurance Payers found" at bounding box center [1074, 522] width 613 height 121
click at [1349, 547] on mat-option "Unsupported Payer" at bounding box center [1074, 540] width 613 height 28
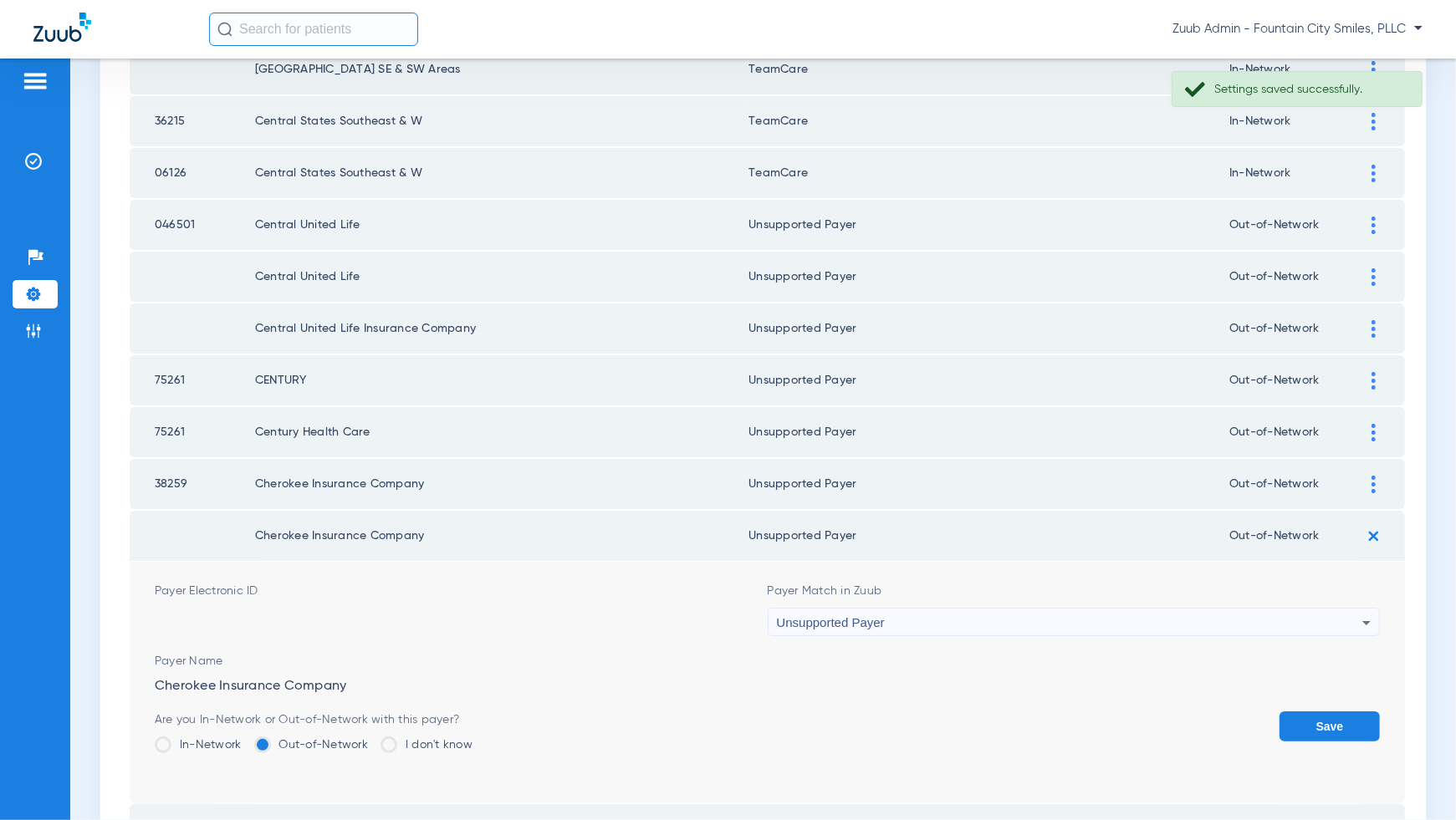
click at [1339, 712] on button "Save" at bounding box center [1329, 727] width 100 height 30
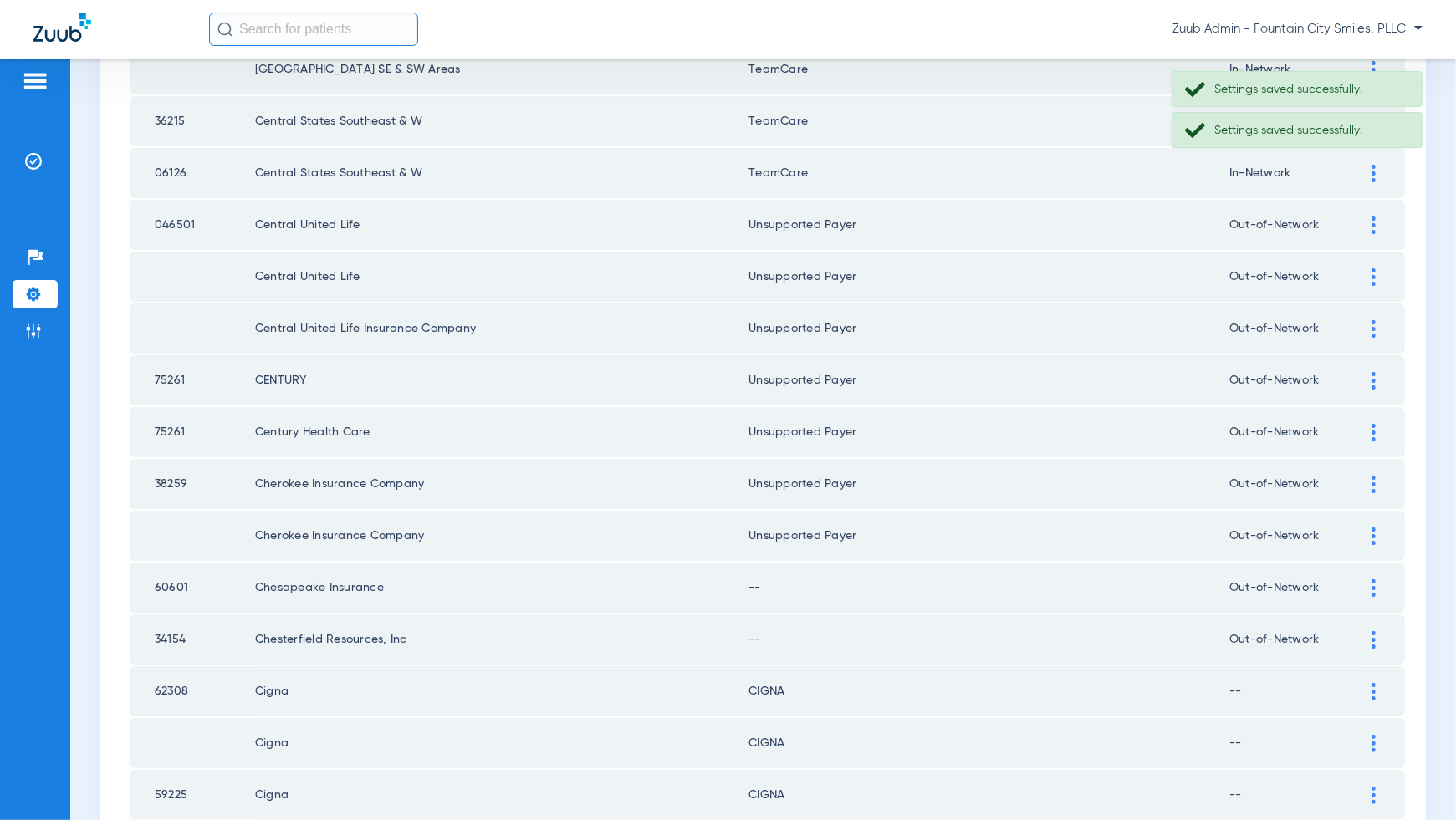
click at [1374, 580] on img at bounding box center [1373, 588] width 4 height 18
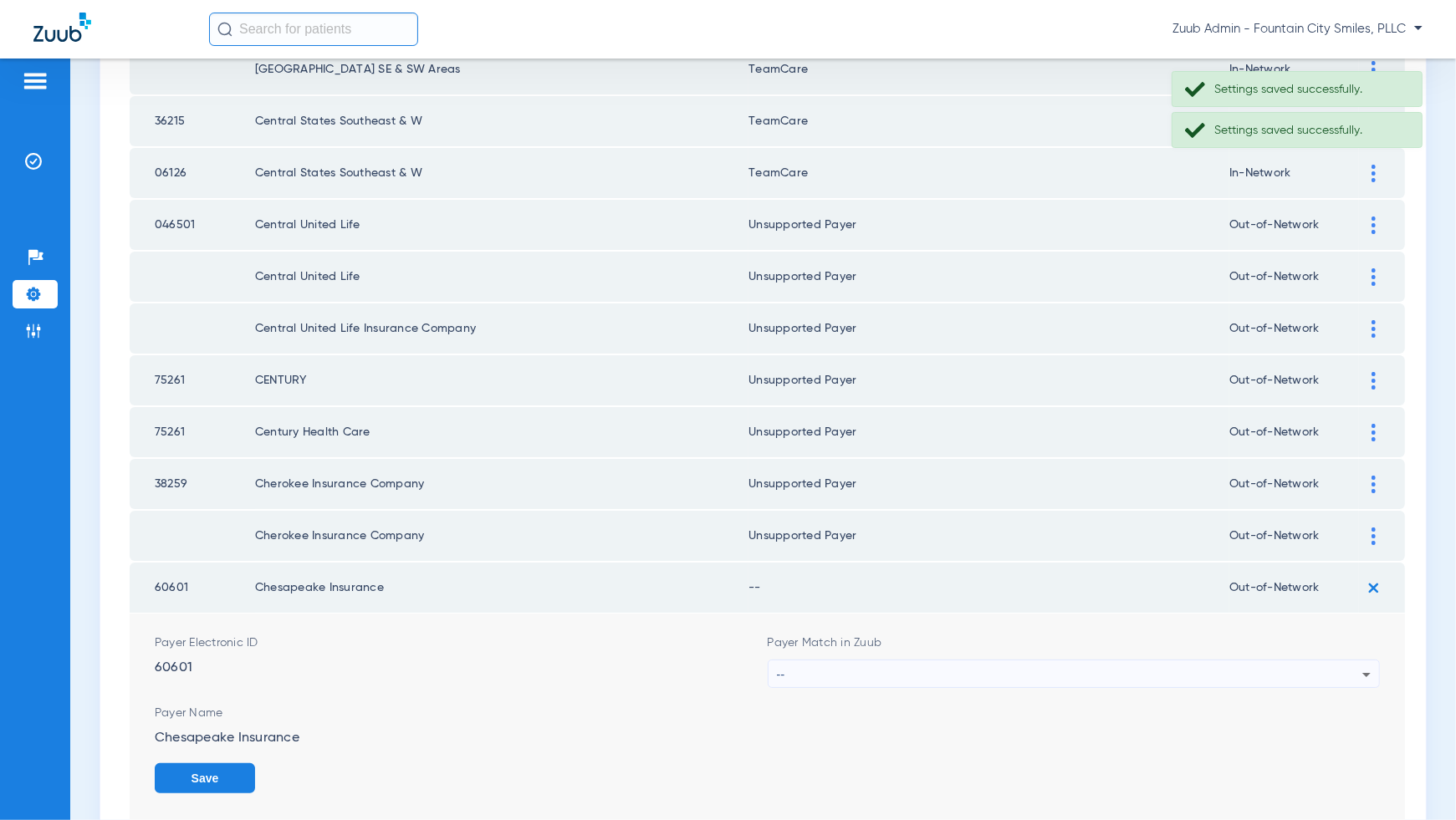
click at [1360, 660] on div "--" at bounding box center [1070, 674] width 586 height 28
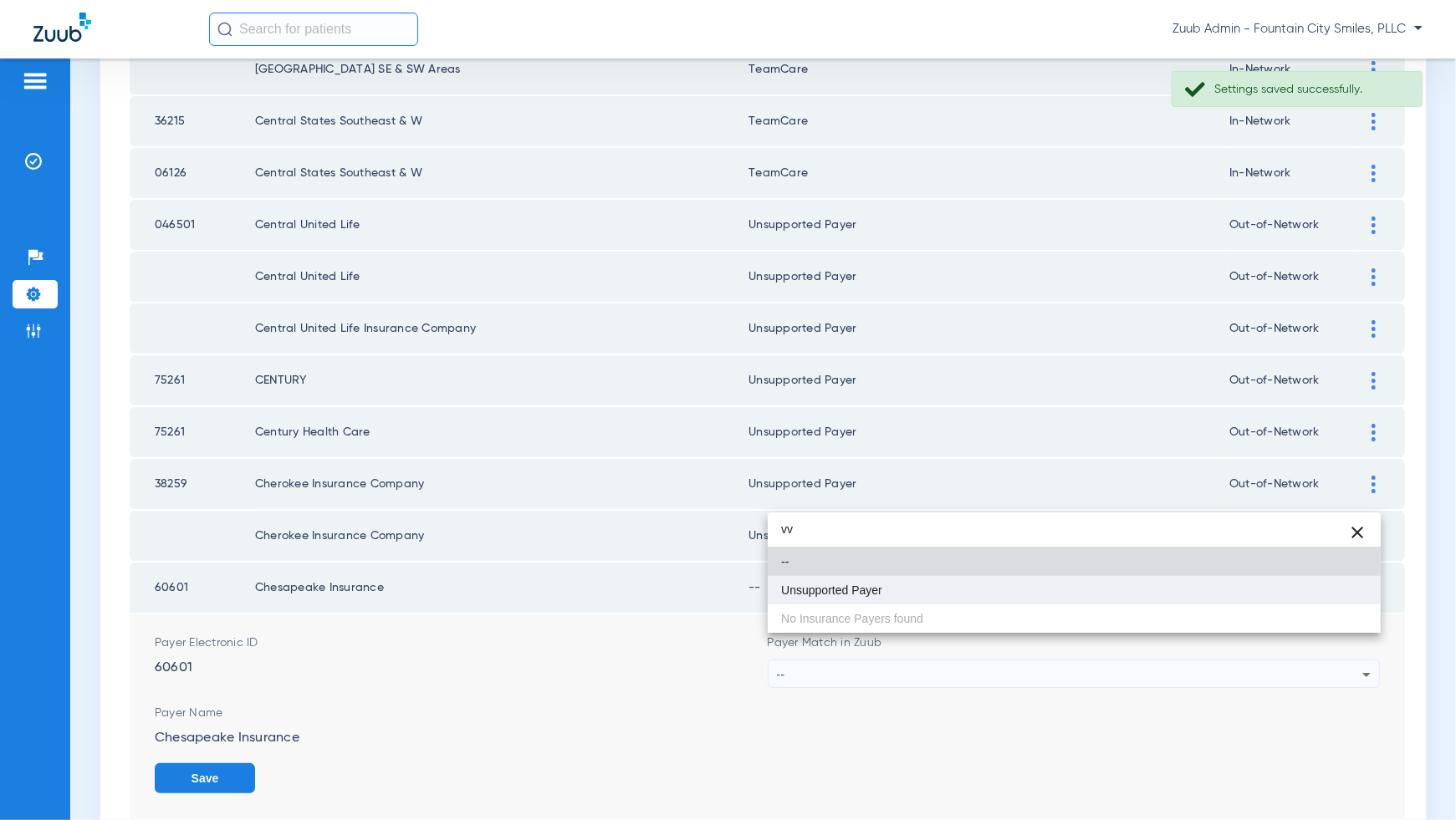
type input "vv"
click at [1349, 588] on mat-option "Unsupported Payer" at bounding box center [1074, 590] width 613 height 28
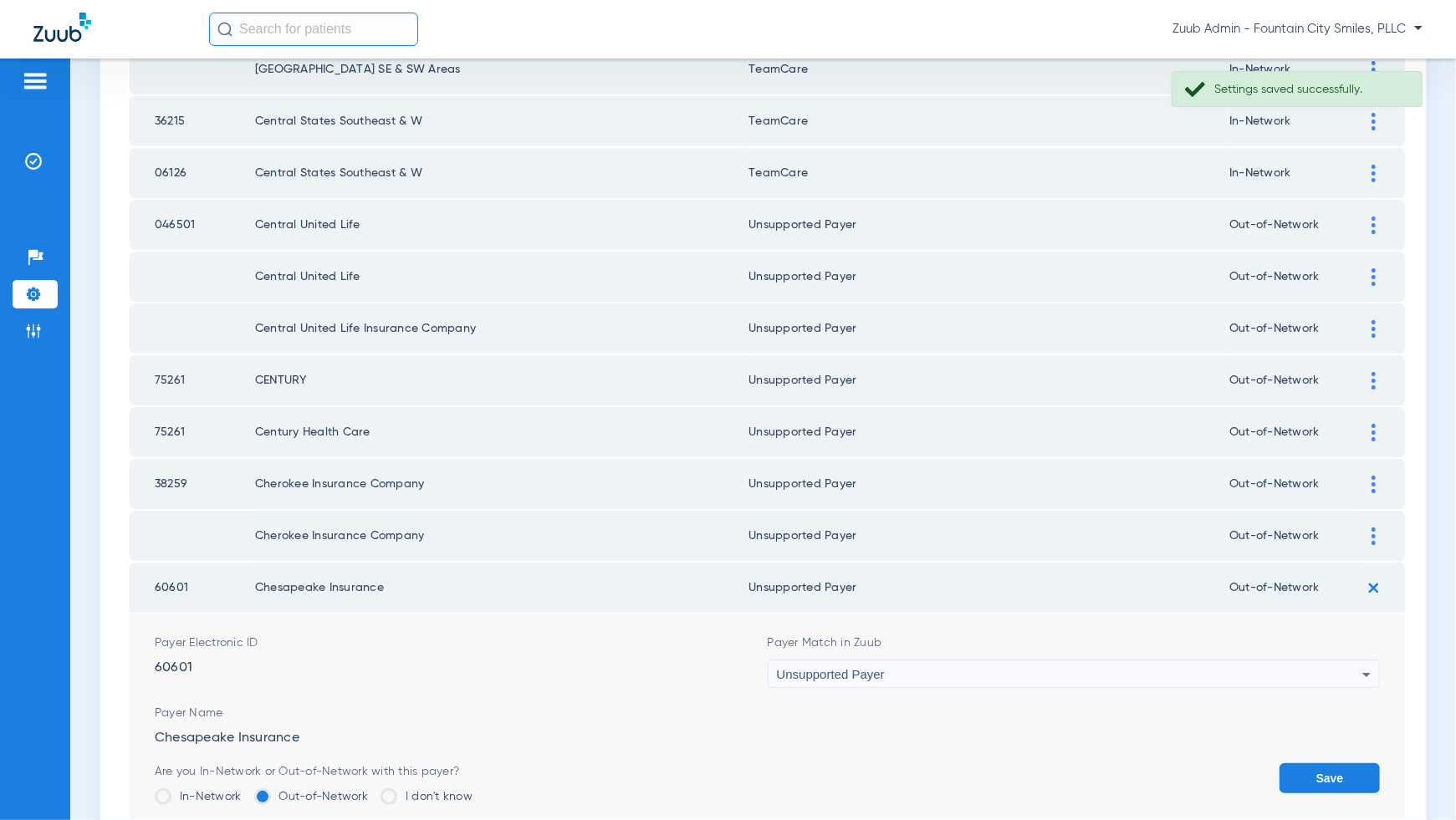
click at [1344, 763] on button "Save" at bounding box center [1329, 778] width 100 height 30
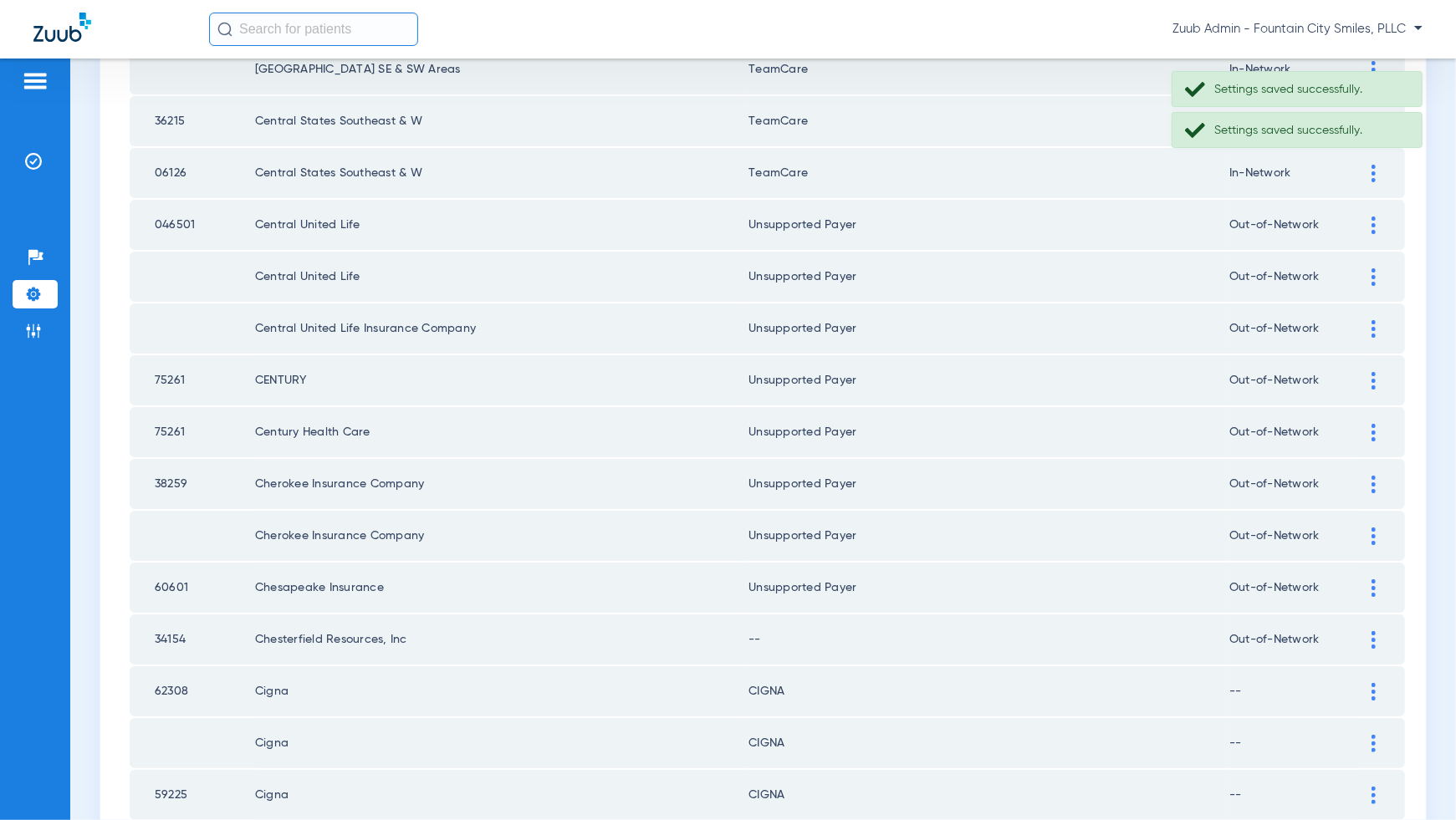
click at [1370, 631] on div at bounding box center [1373, 640] width 29 height 18
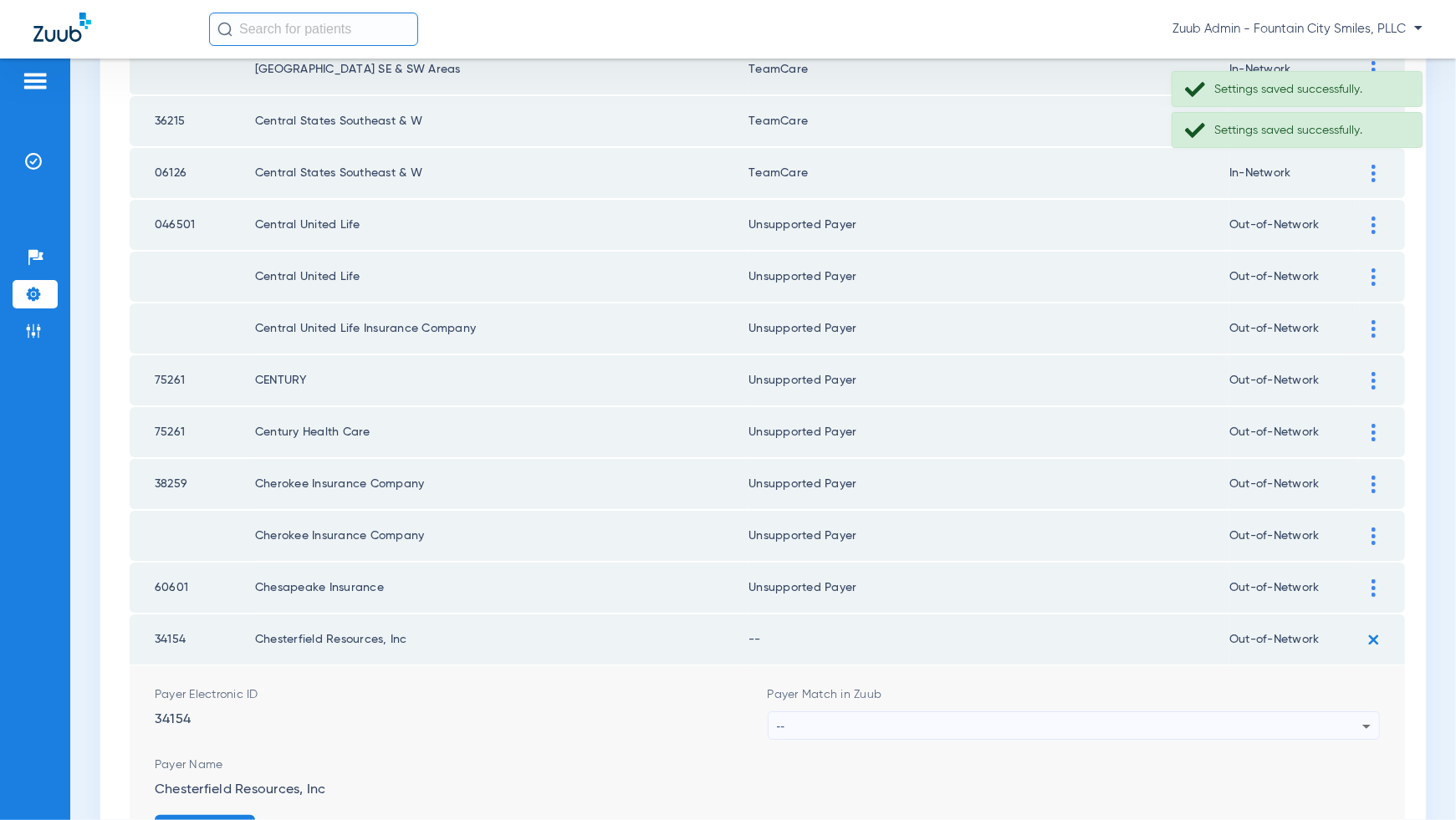
click at [1357, 716] on icon at bounding box center [1366, 726] width 20 height 20
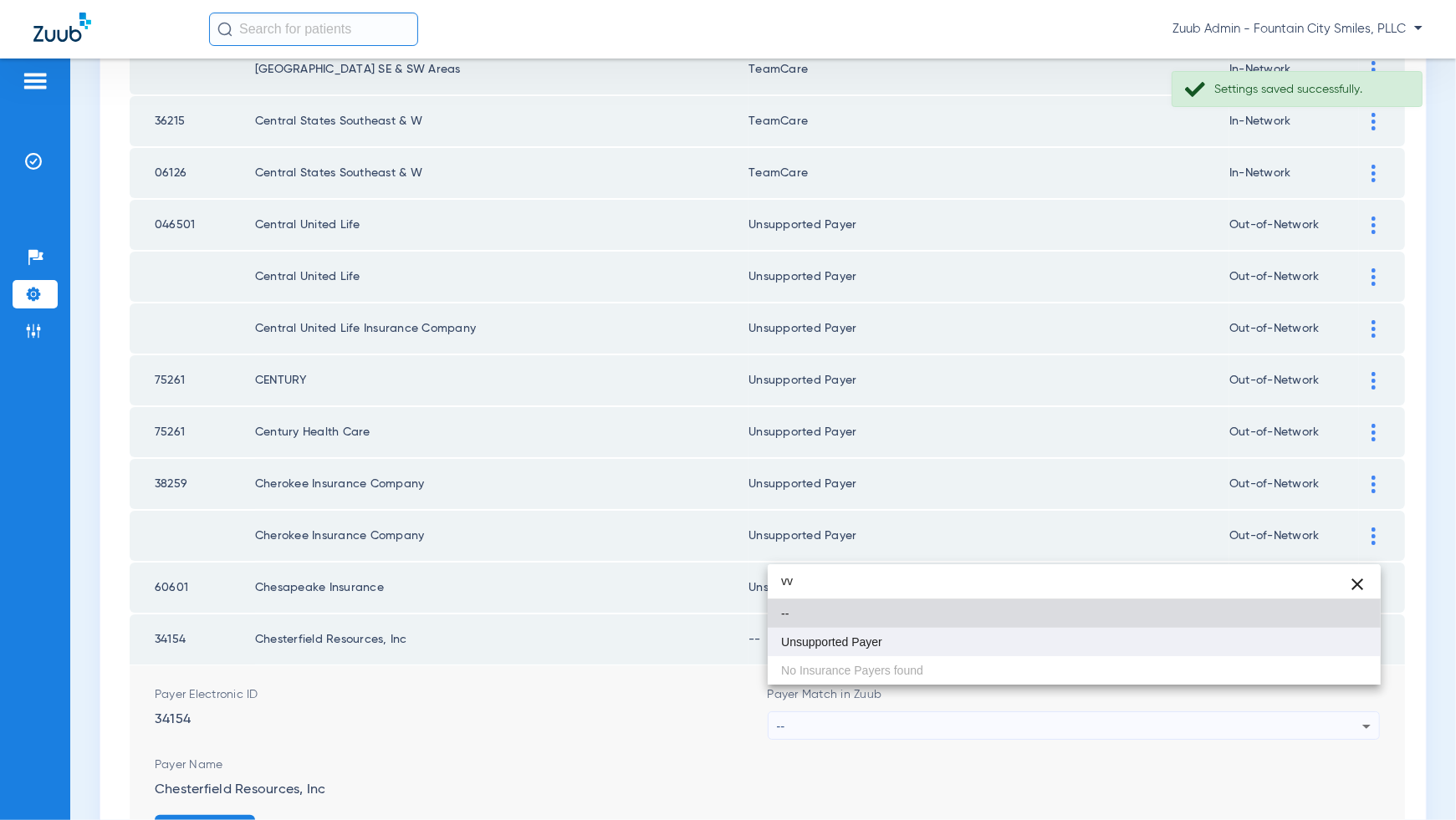
type input "vv"
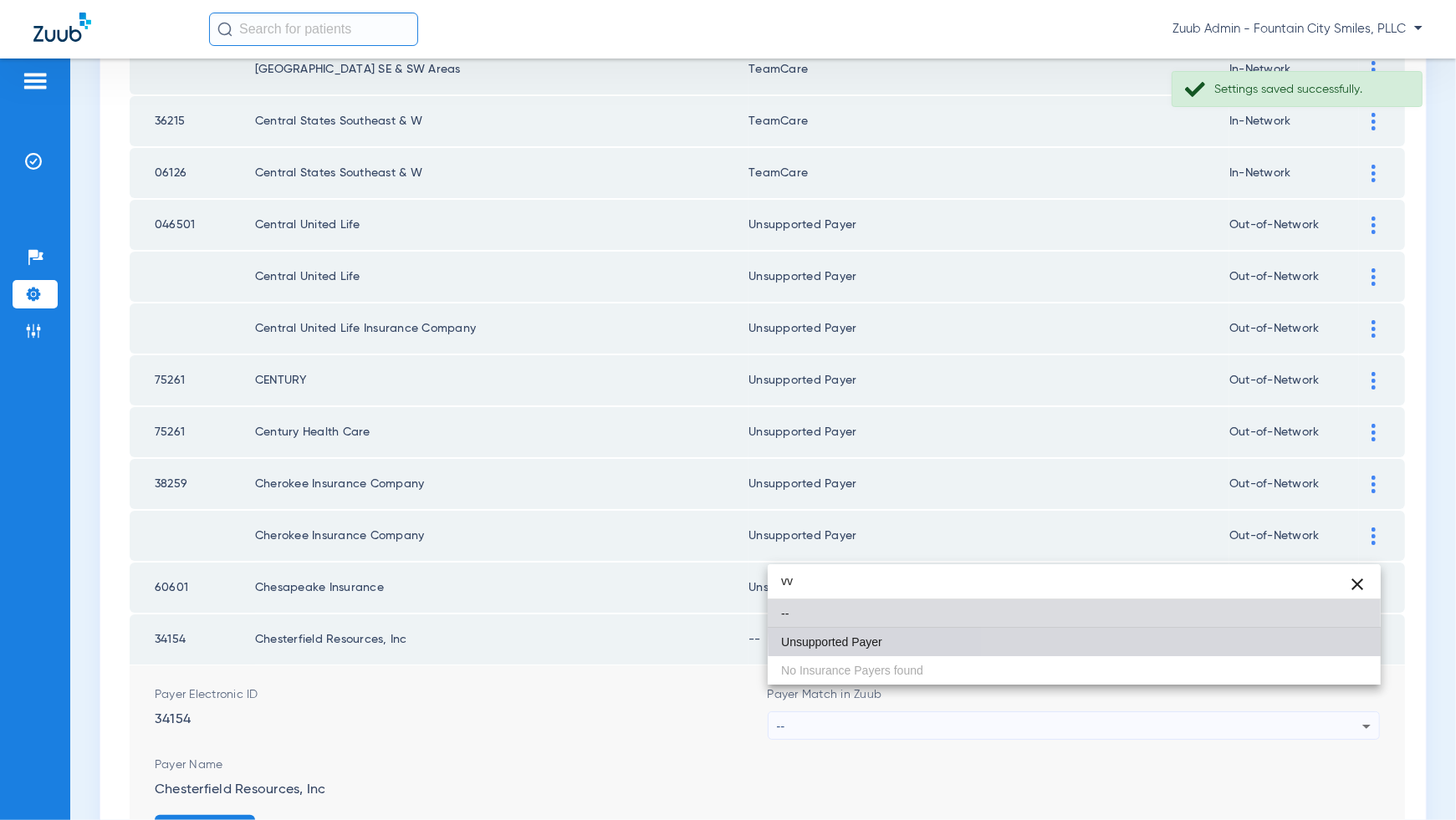
click at [1348, 631] on mat-option "Unsupported Payer" at bounding box center [1074, 642] width 613 height 28
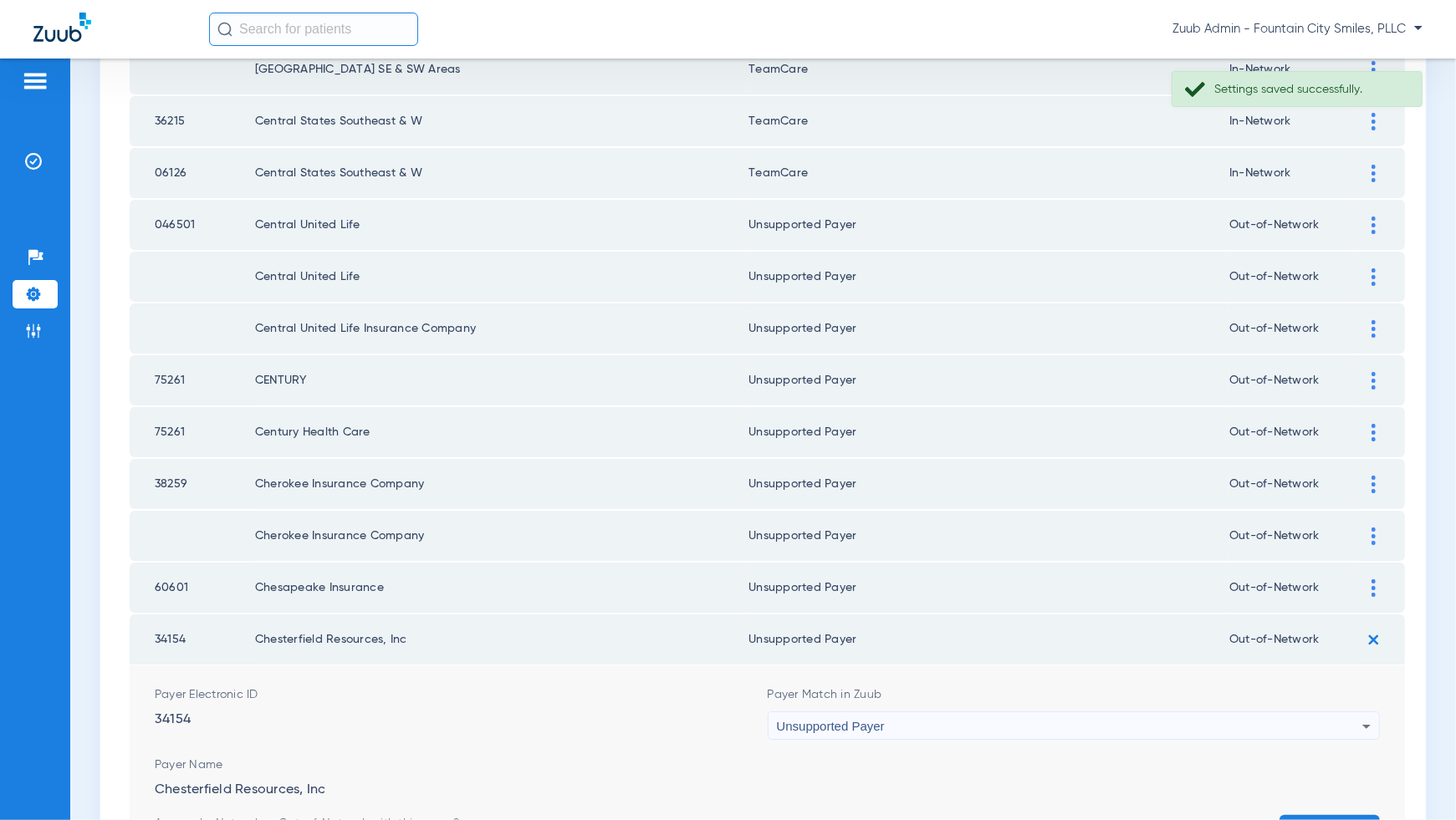
click at [1347, 816] on button "Save" at bounding box center [1329, 831] width 100 height 30
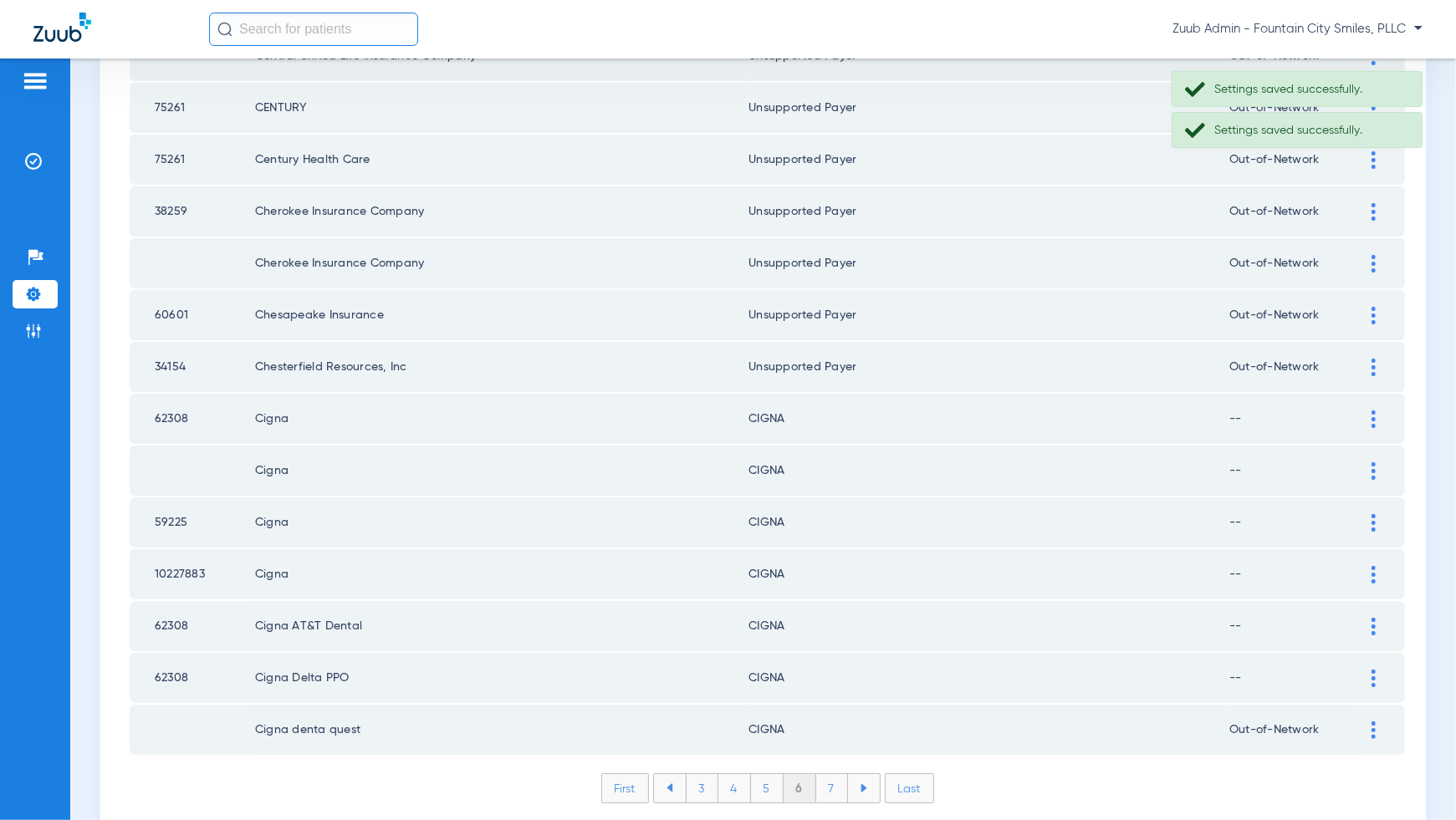
scroll to position [2168, 0]
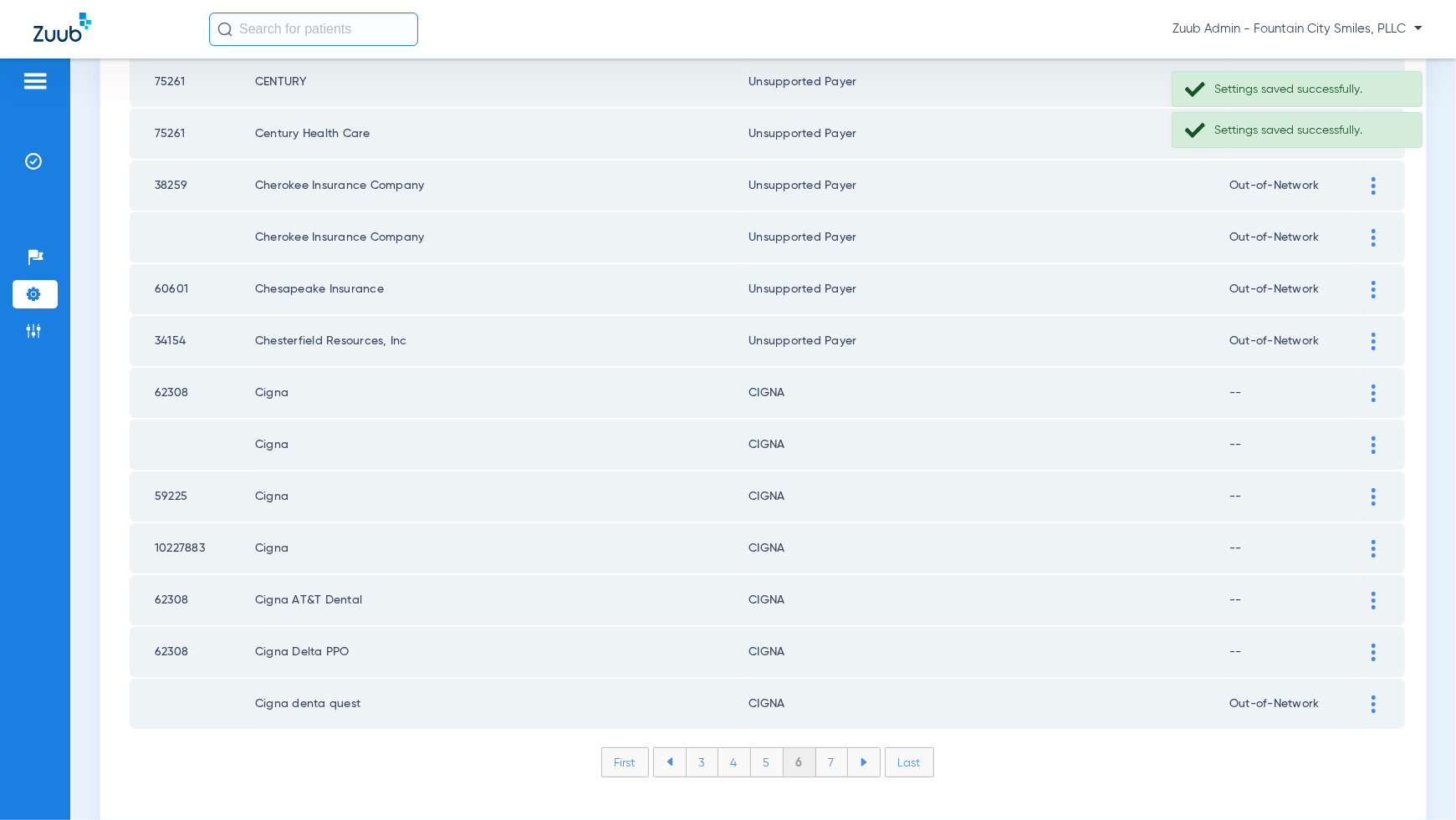
click at [833, 748] on li "7" at bounding box center [832, 762] width 32 height 28
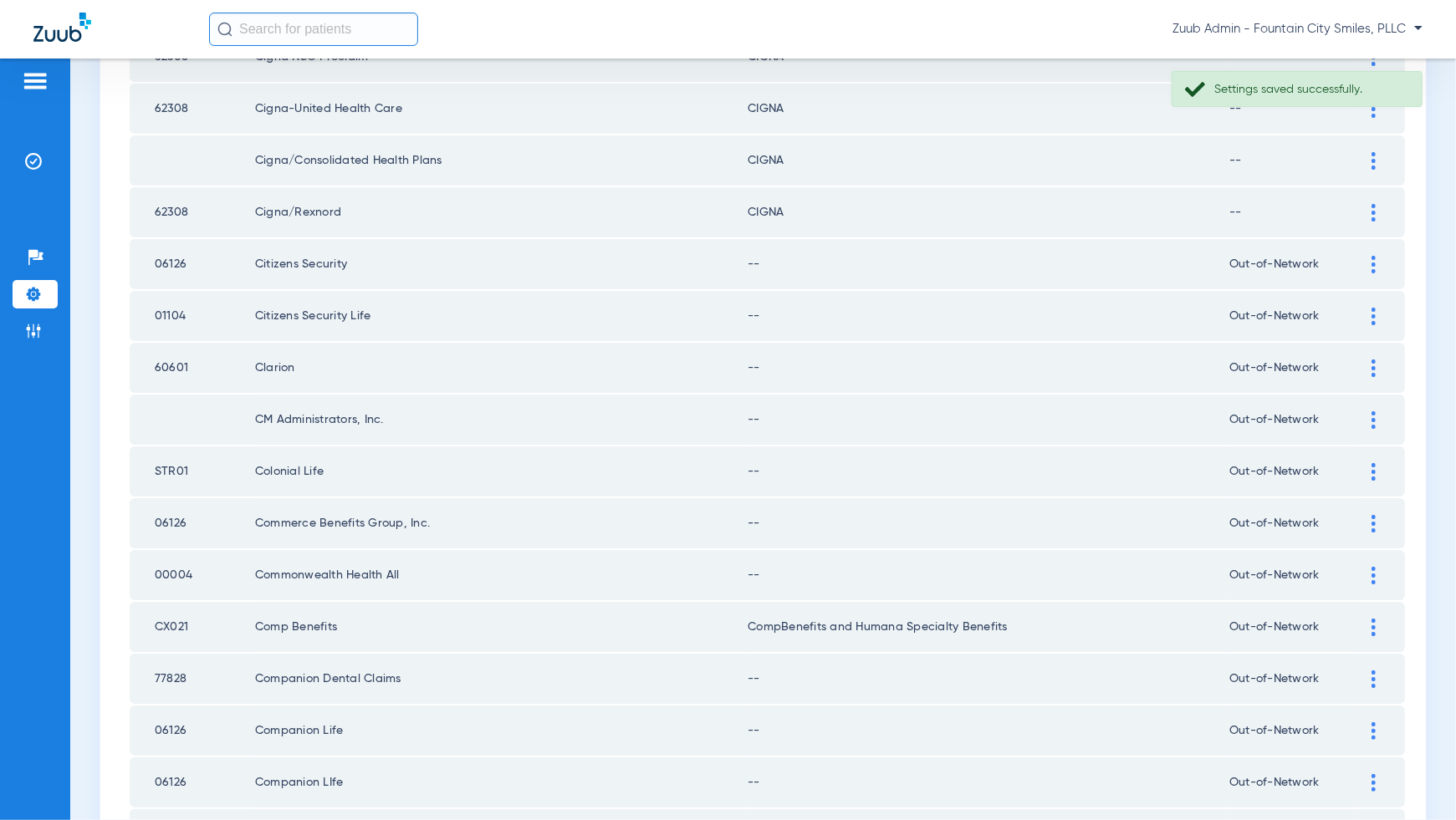
scroll to position [997, 0]
click at [1378, 259] on div at bounding box center [1373, 268] width 29 height 18
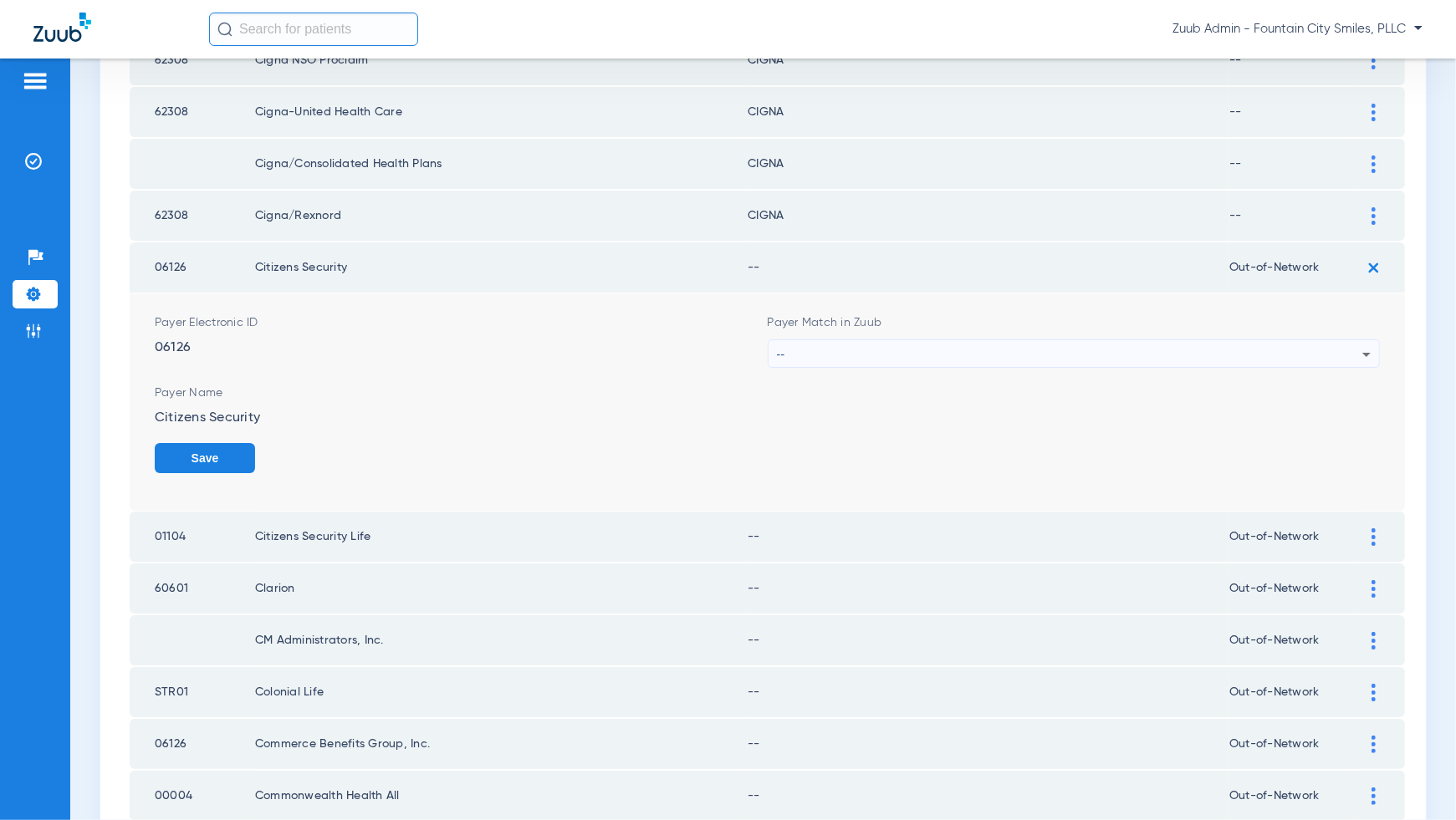
click at [1315, 340] on div "--" at bounding box center [1070, 354] width 586 height 28
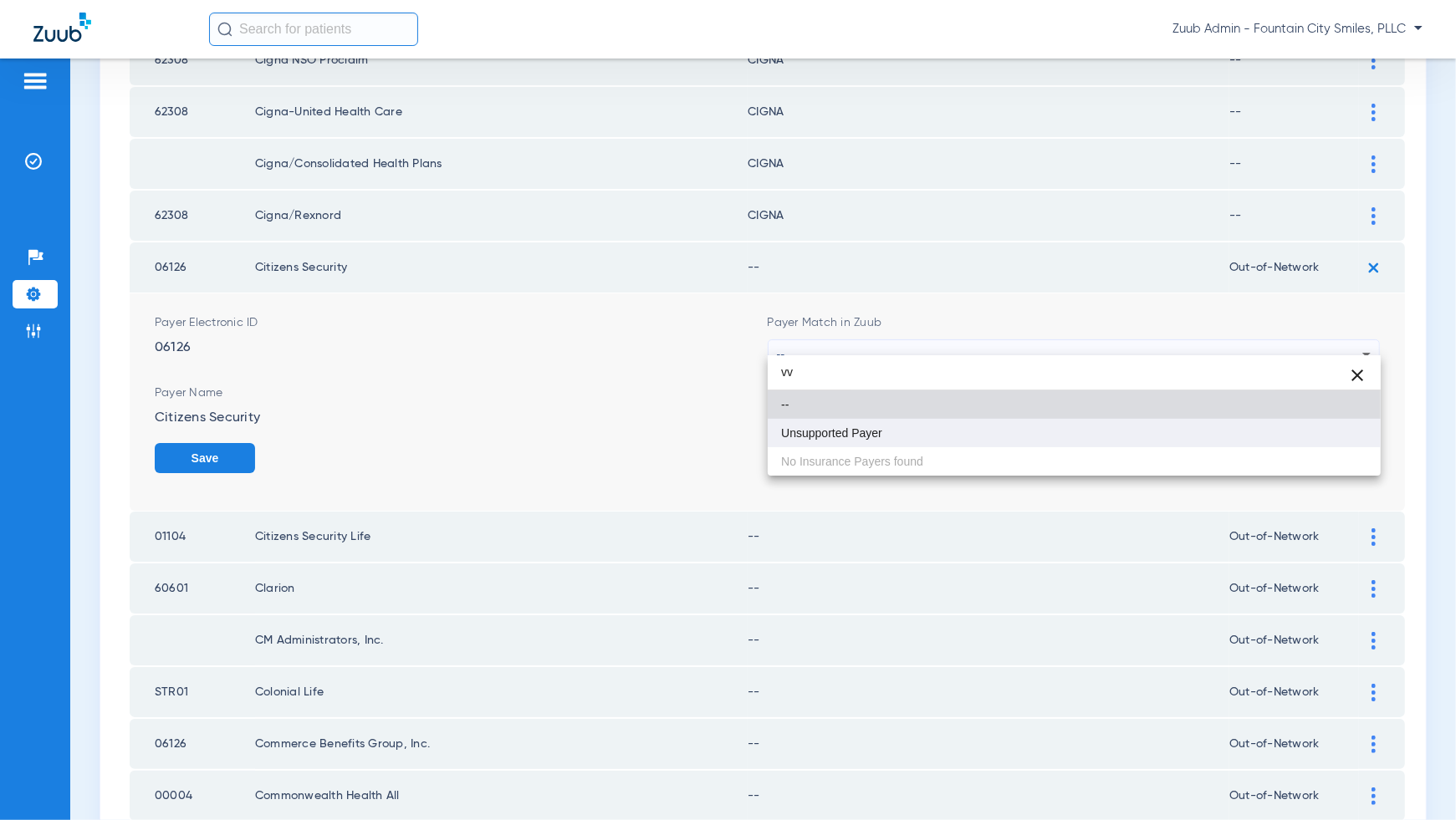
type input "vv"
click at [1335, 426] on mat-option "Unsupported Payer" at bounding box center [1074, 433] width 613 height 28
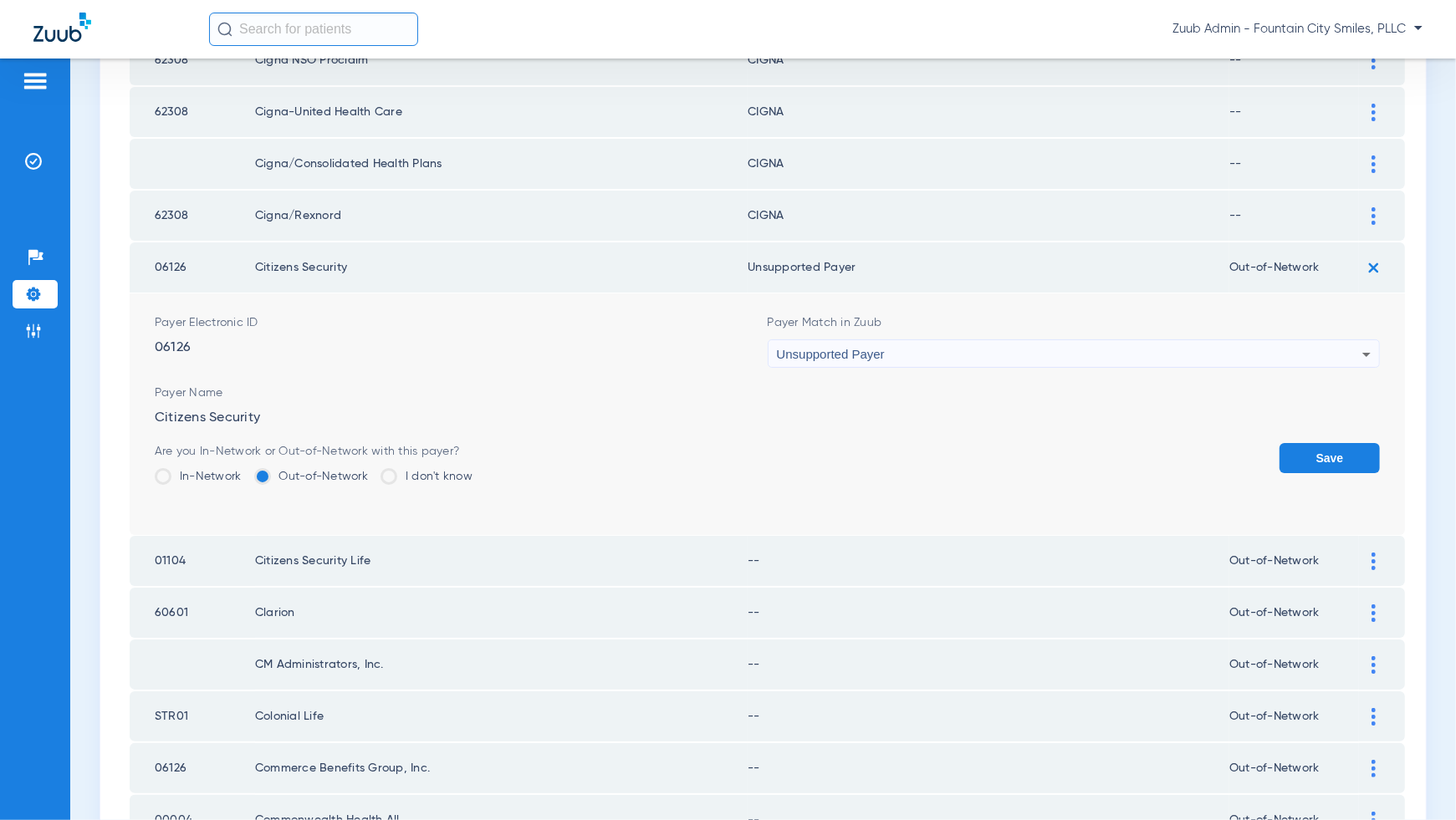
click at [1335, 443] on button "Save" at bounding box center [1329, 458] width 100 height 30
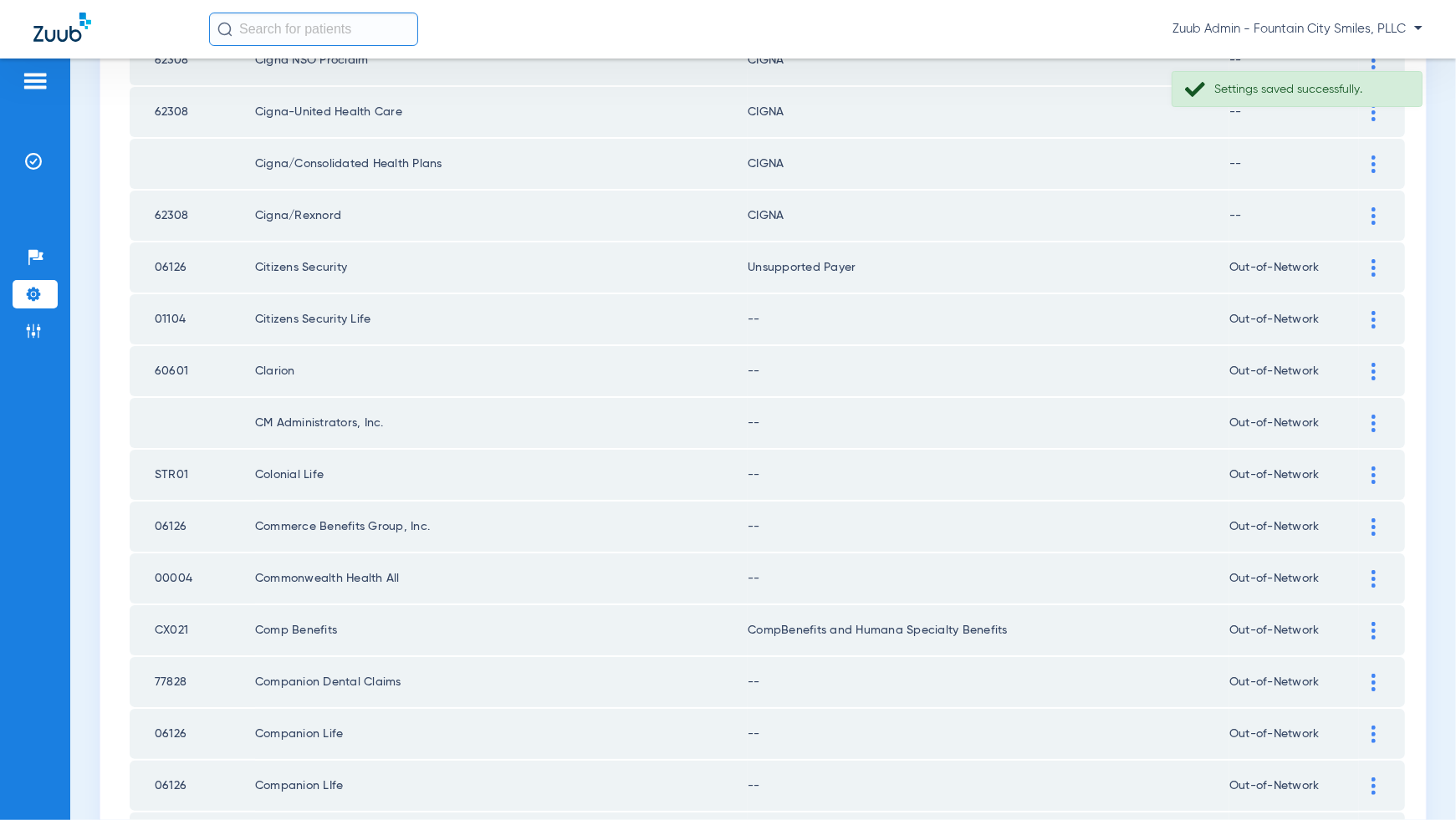
click at [1379, 296] on td at bounding box center [1382, 319] width 46 height 51
click at [1374, 311] on img at bounding box center [1373, 319] width 4 height 18
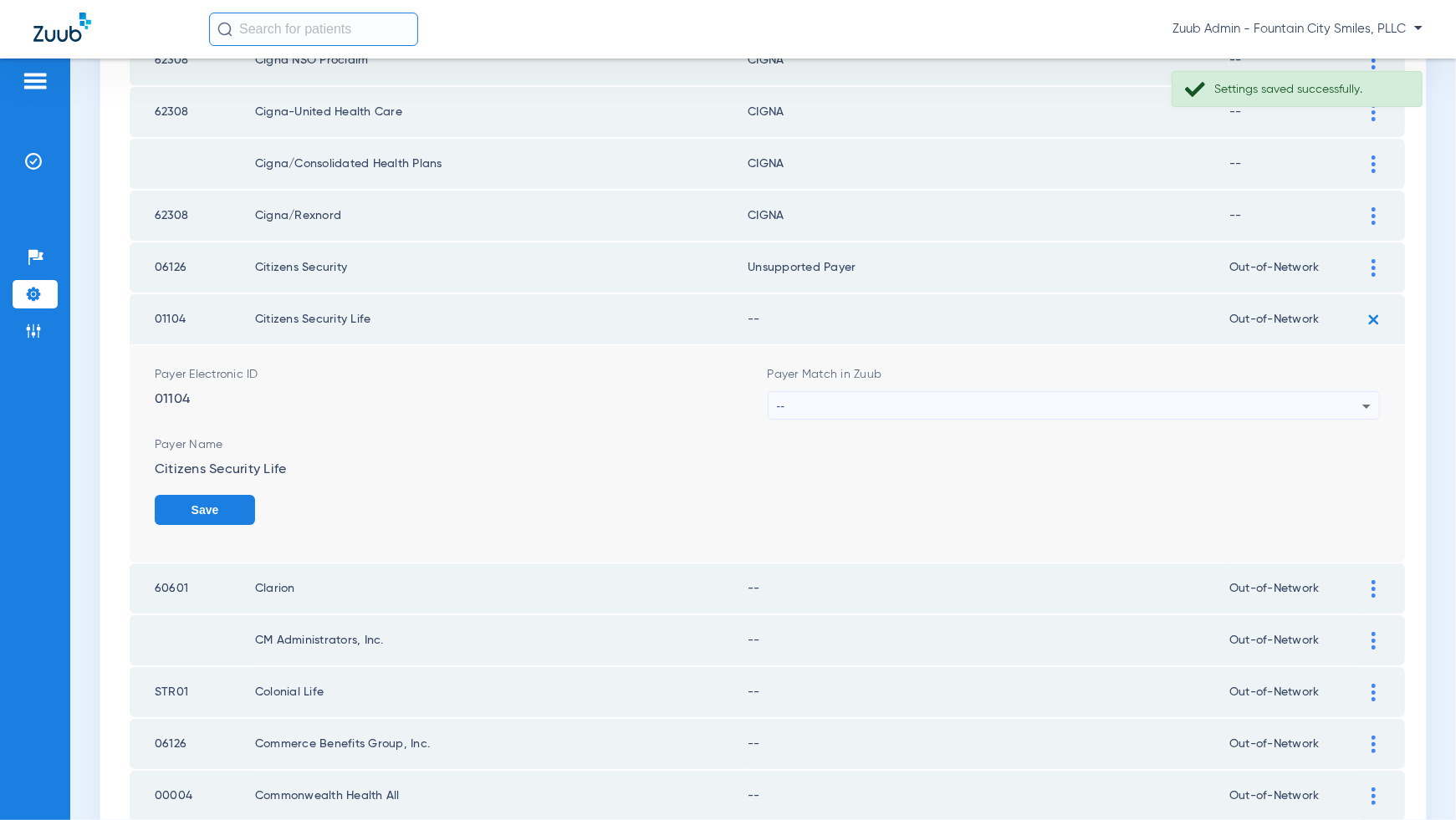
click at [1365, 372] on div "Payer Match in Zuub --" at bounding box center [1074, 393] width 613 height 53
click at [1365, 392] on div "--" at bounding box center [1074, 406] width 612 height 28
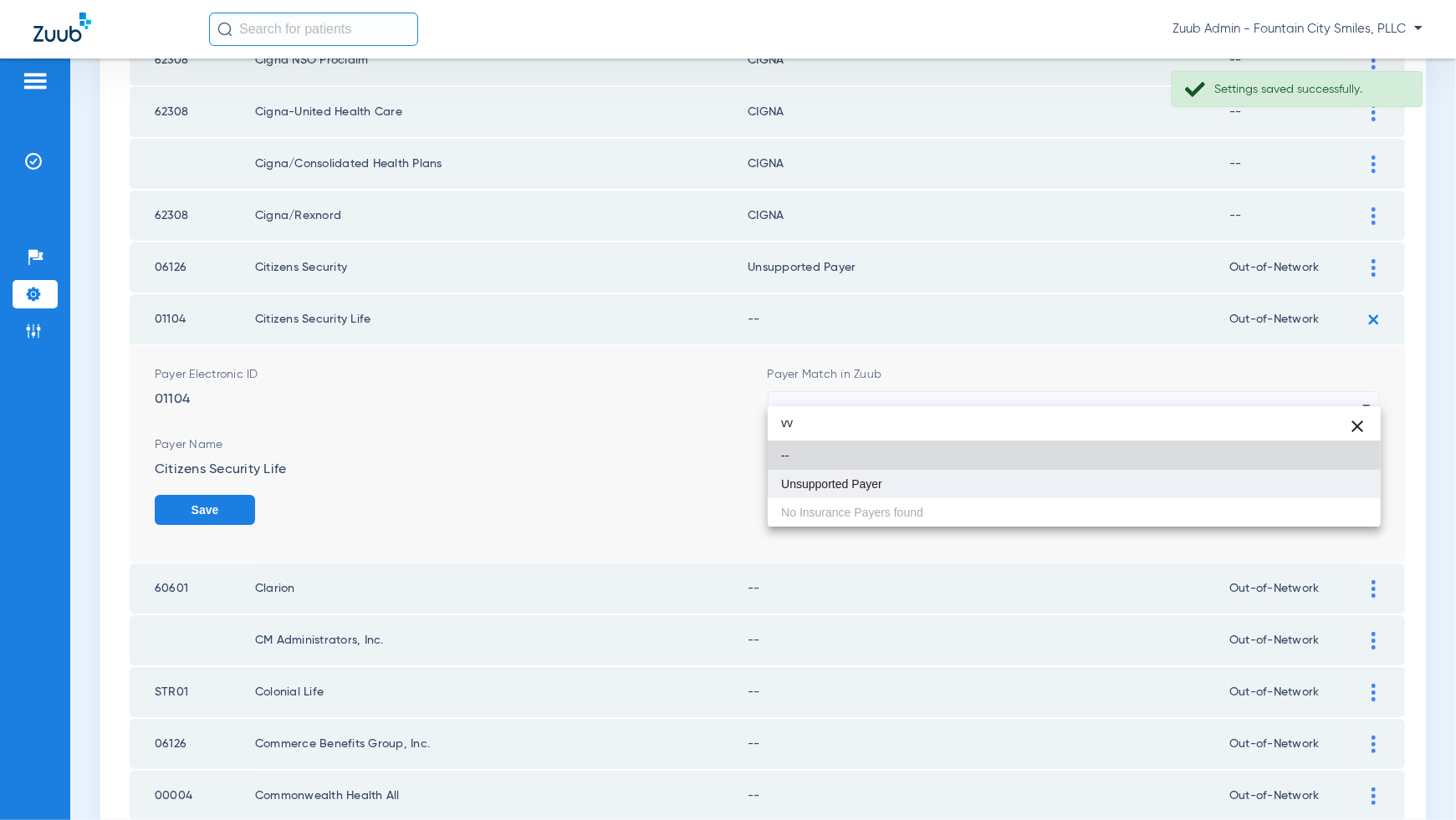
type input "vv"
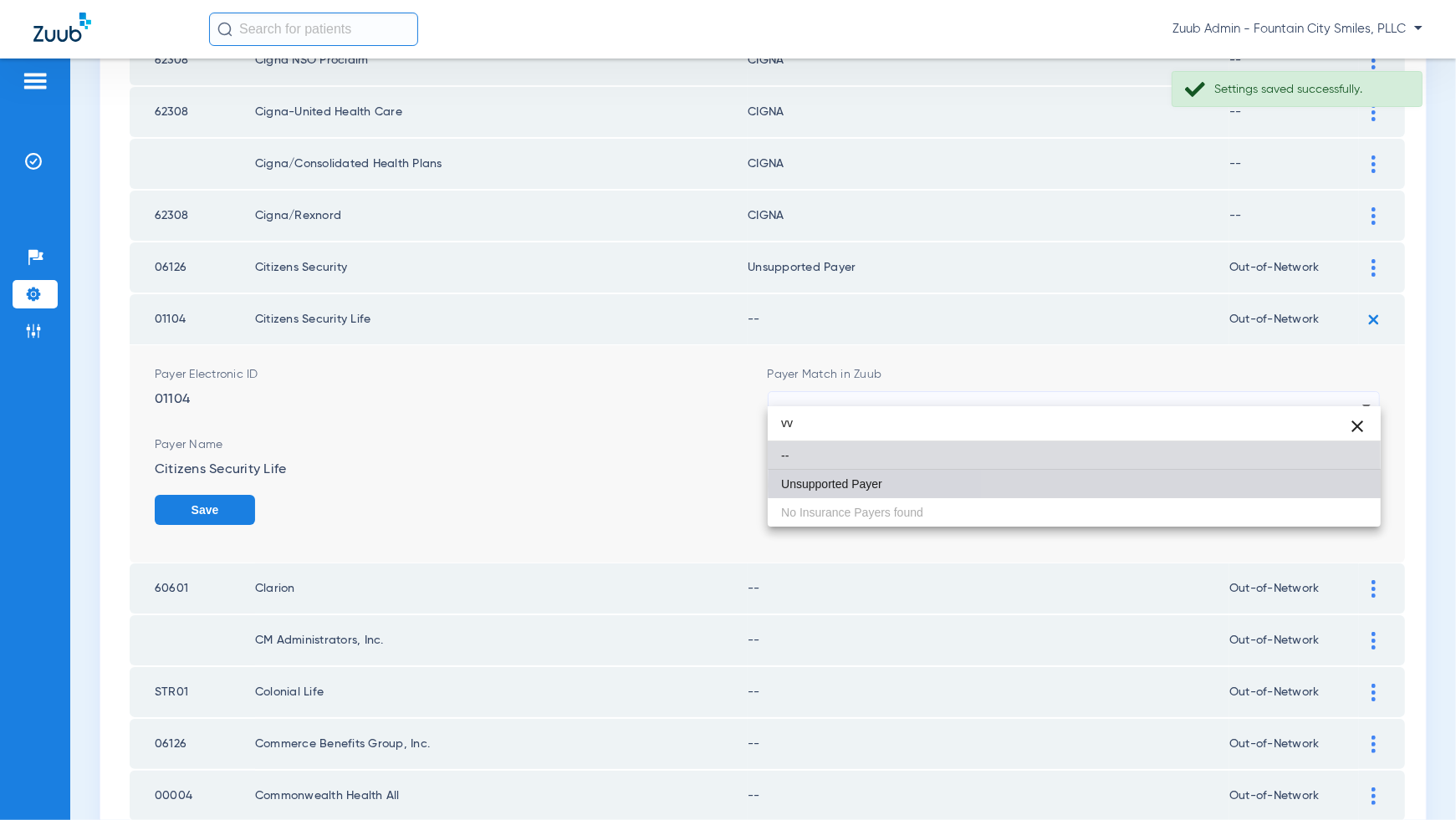
click at [1325, 485] on mat-option "Unsupported Payer" at bounding box center [1074, 484] width 613 height 28
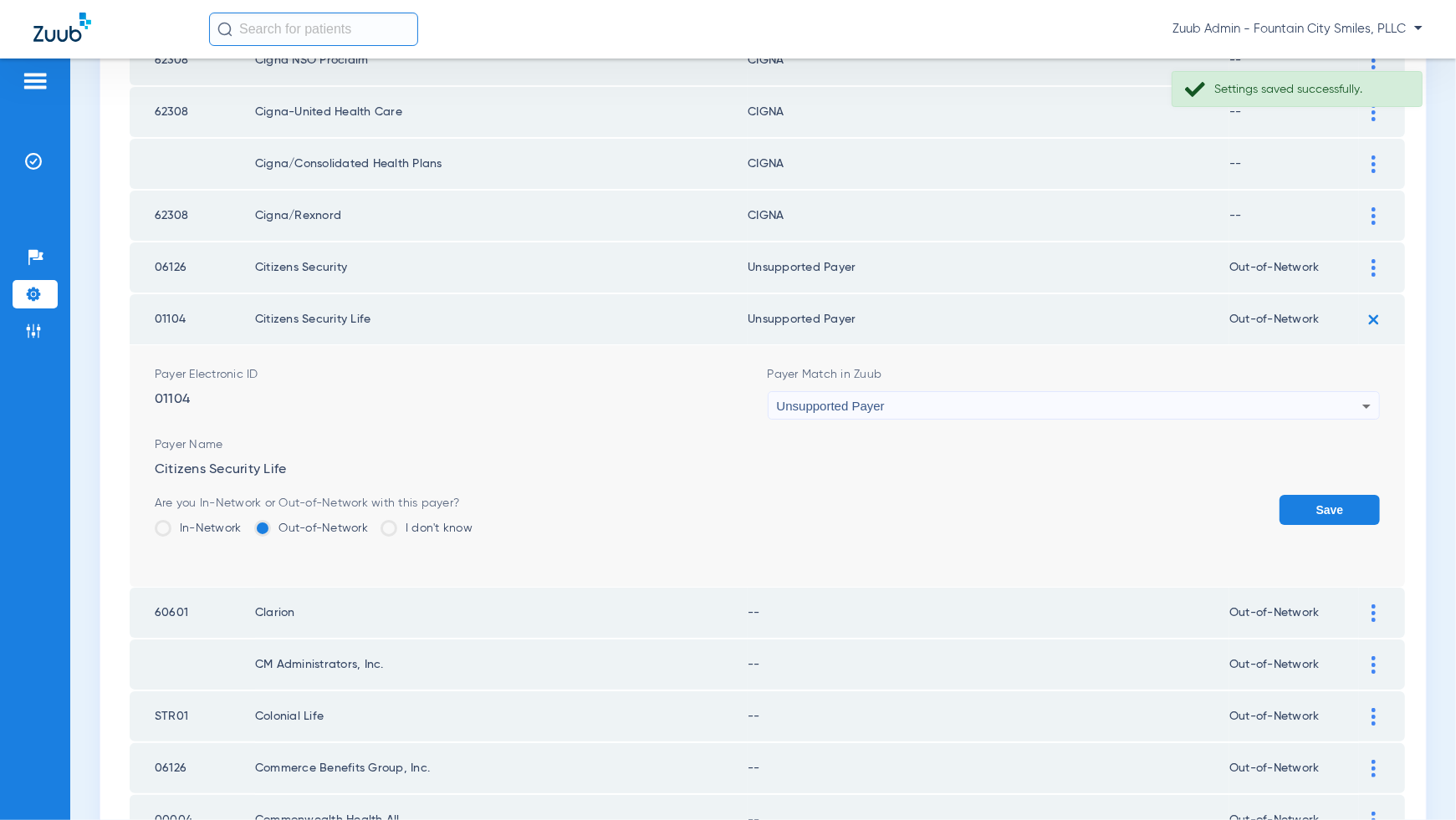
click at [1325, 495] on button "Save" at bounding box center [1329, 510] width 100 height 30
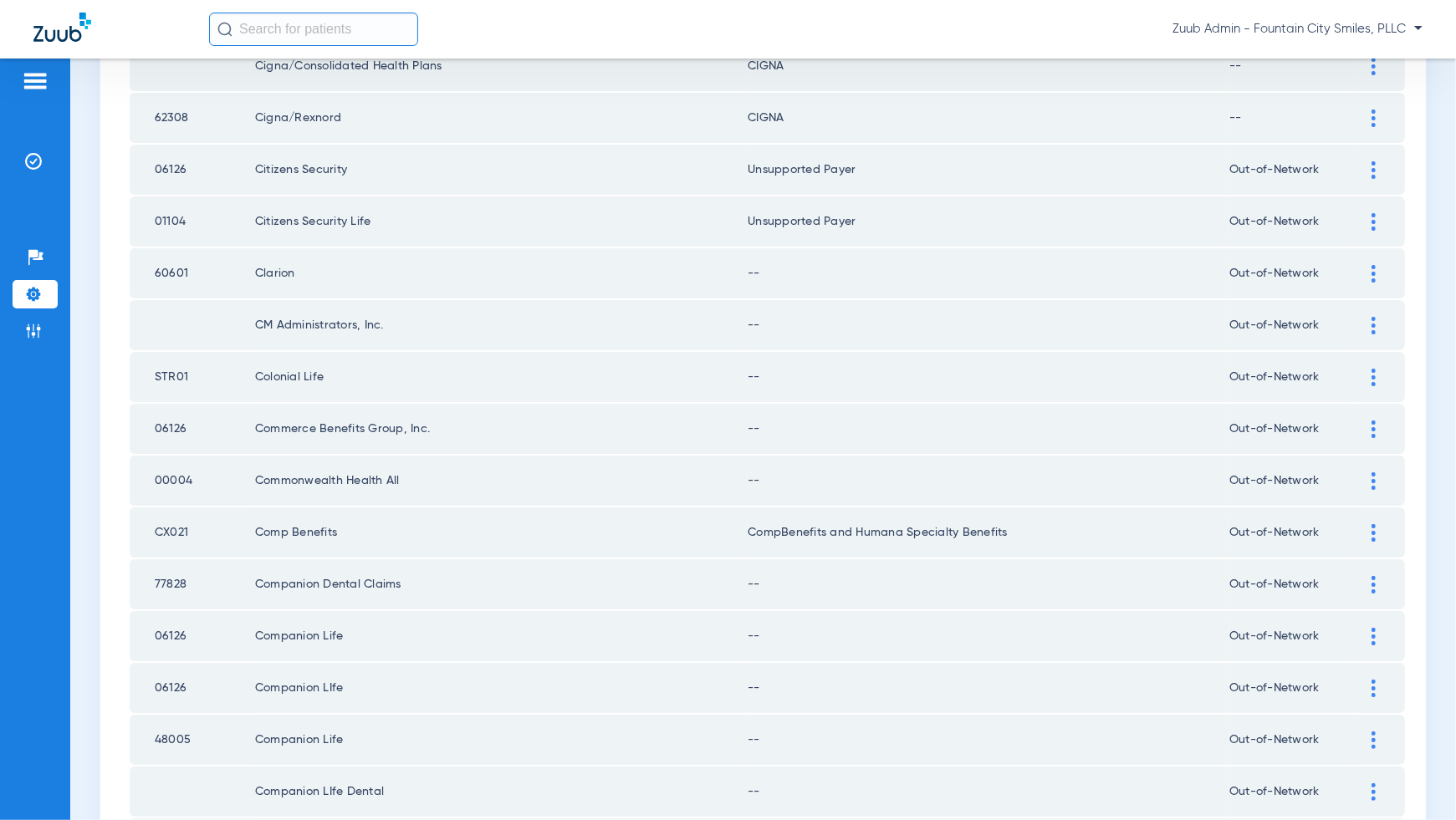
scroll to position [1188, 0]
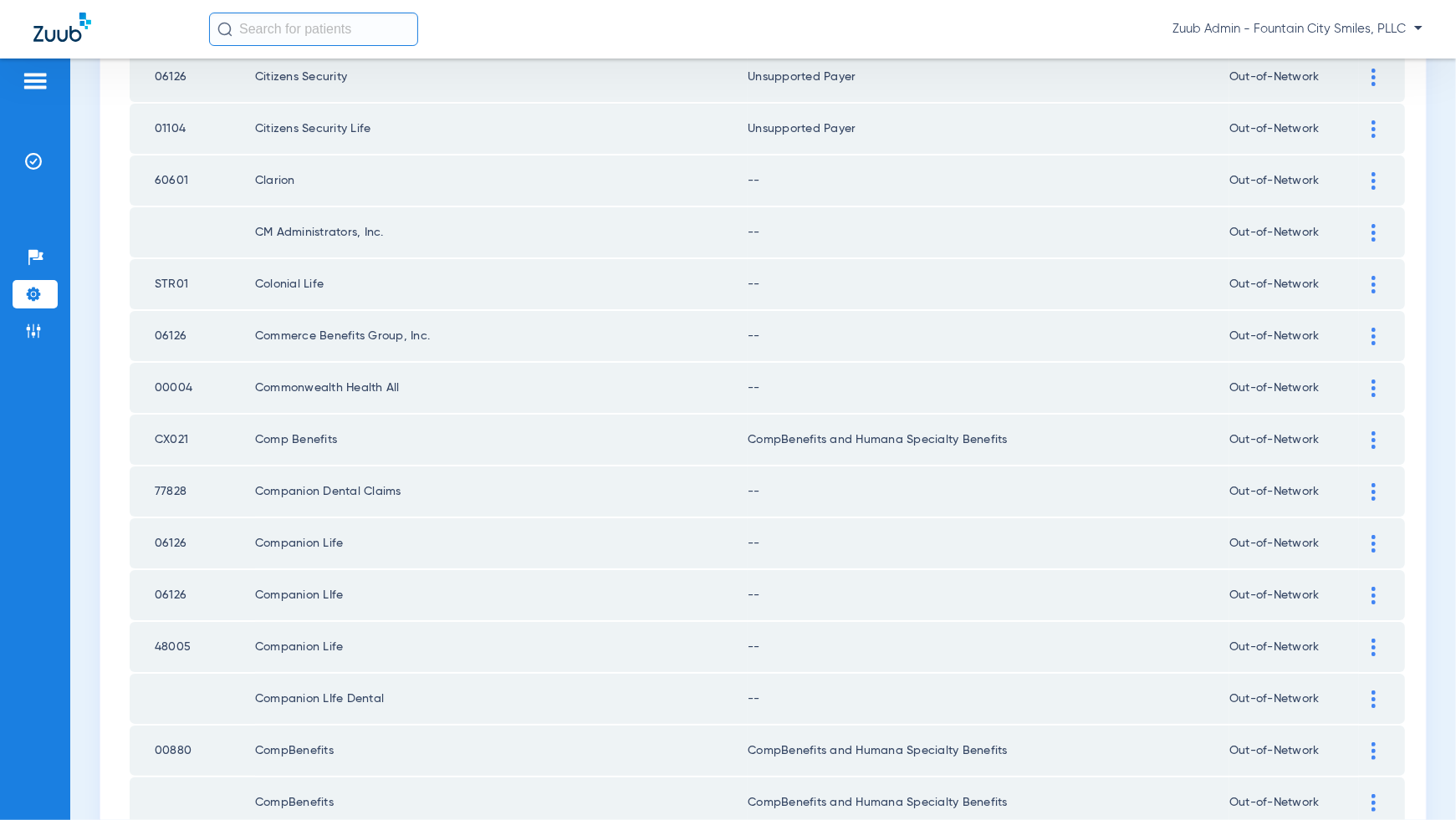
click at [1375, 172] on img at bounding box center [1373, 181] width 4 height 18
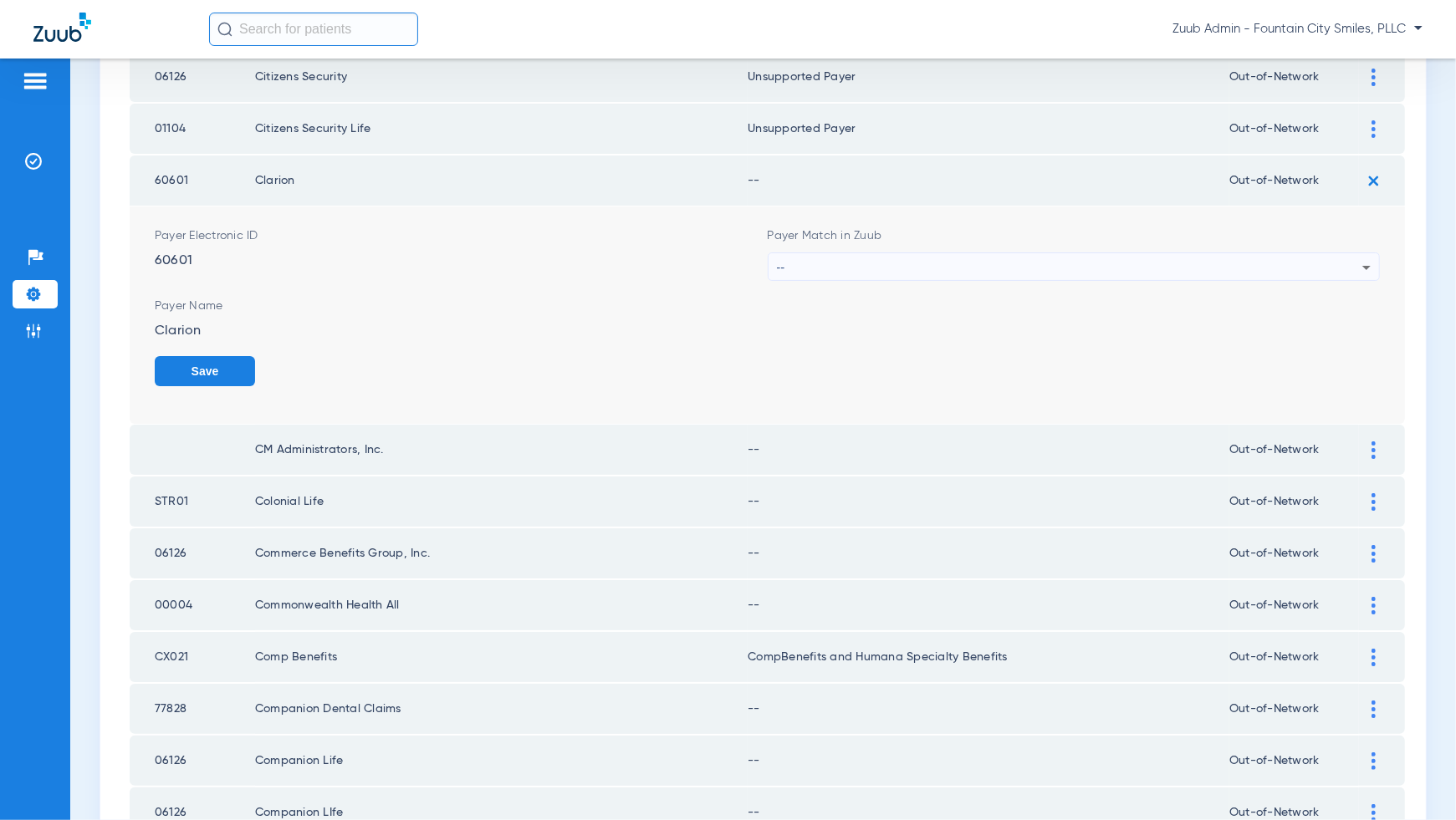
click at [1358, 257] on icon at bounding box center [1366, 267] width 20 height 20
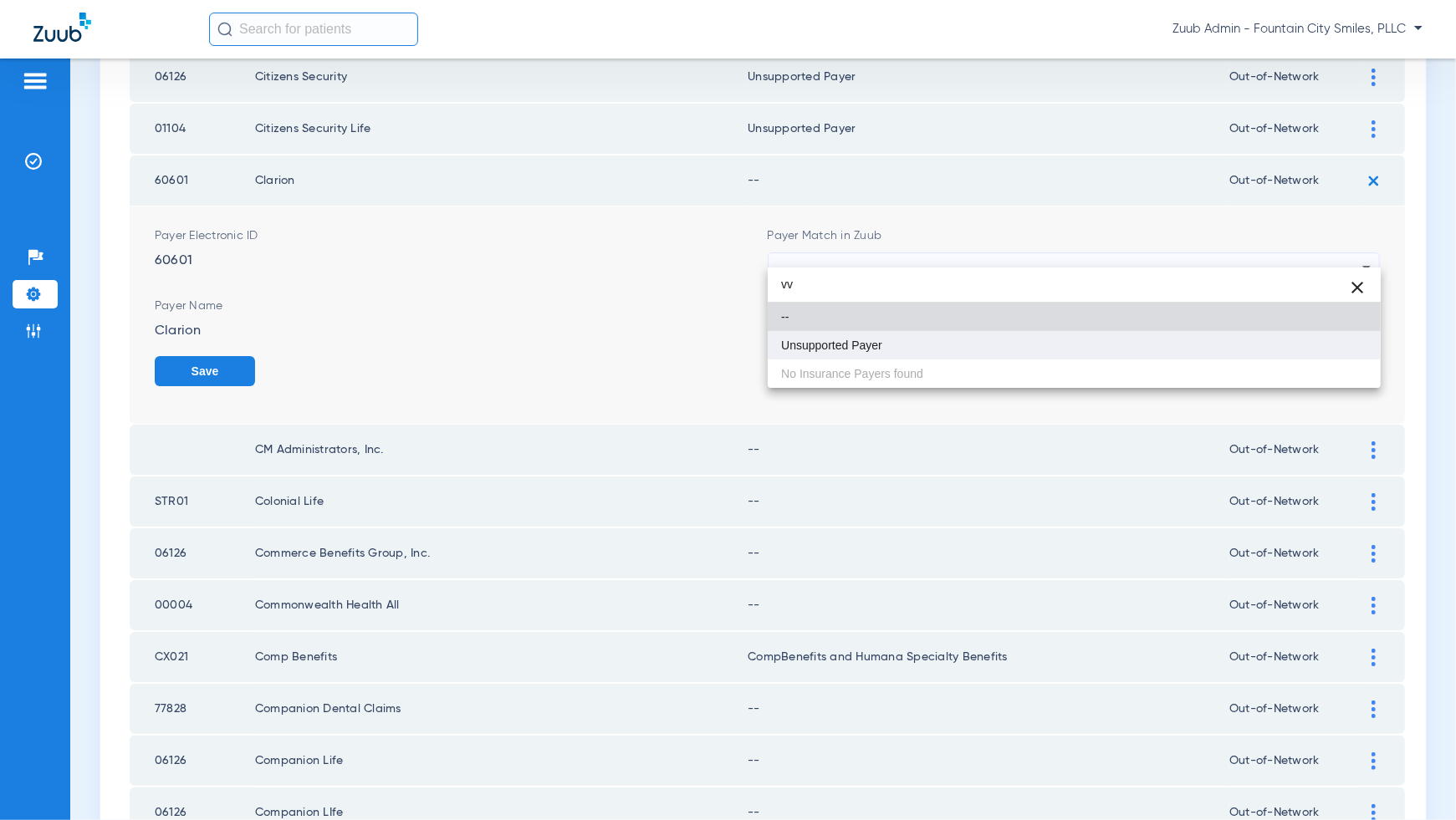
type input "vv"
click at [1331, 351] on mat-option "Unsupported Payer" at bounding box center [1074, 345] width 613 height 28
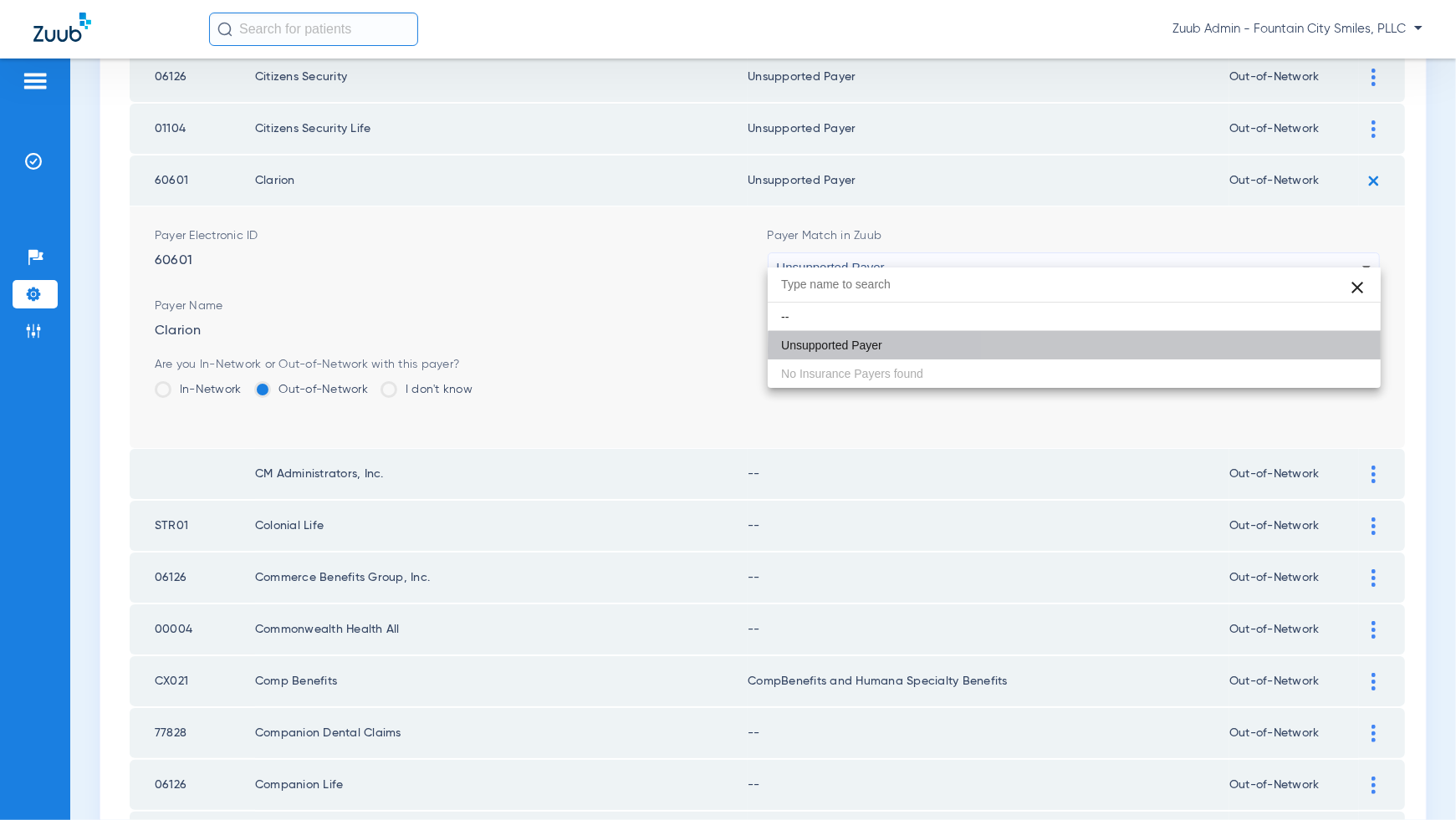
click at [1331, 356] on button "Save" at bounding box center [1329, 371] width 100 height 30
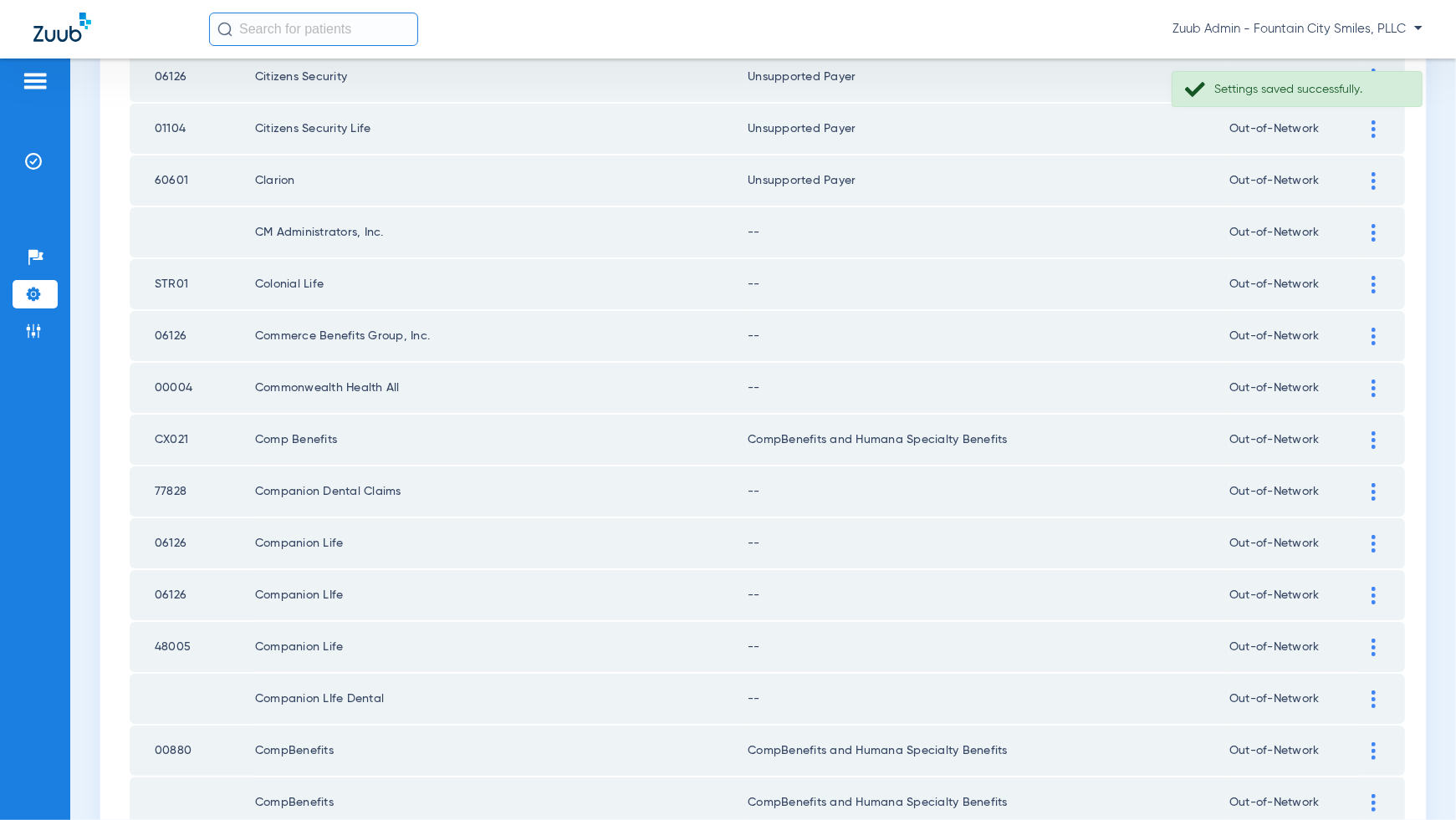
click at [1380, 224] on div at bounding box center [1373, 233] width 29 height 18
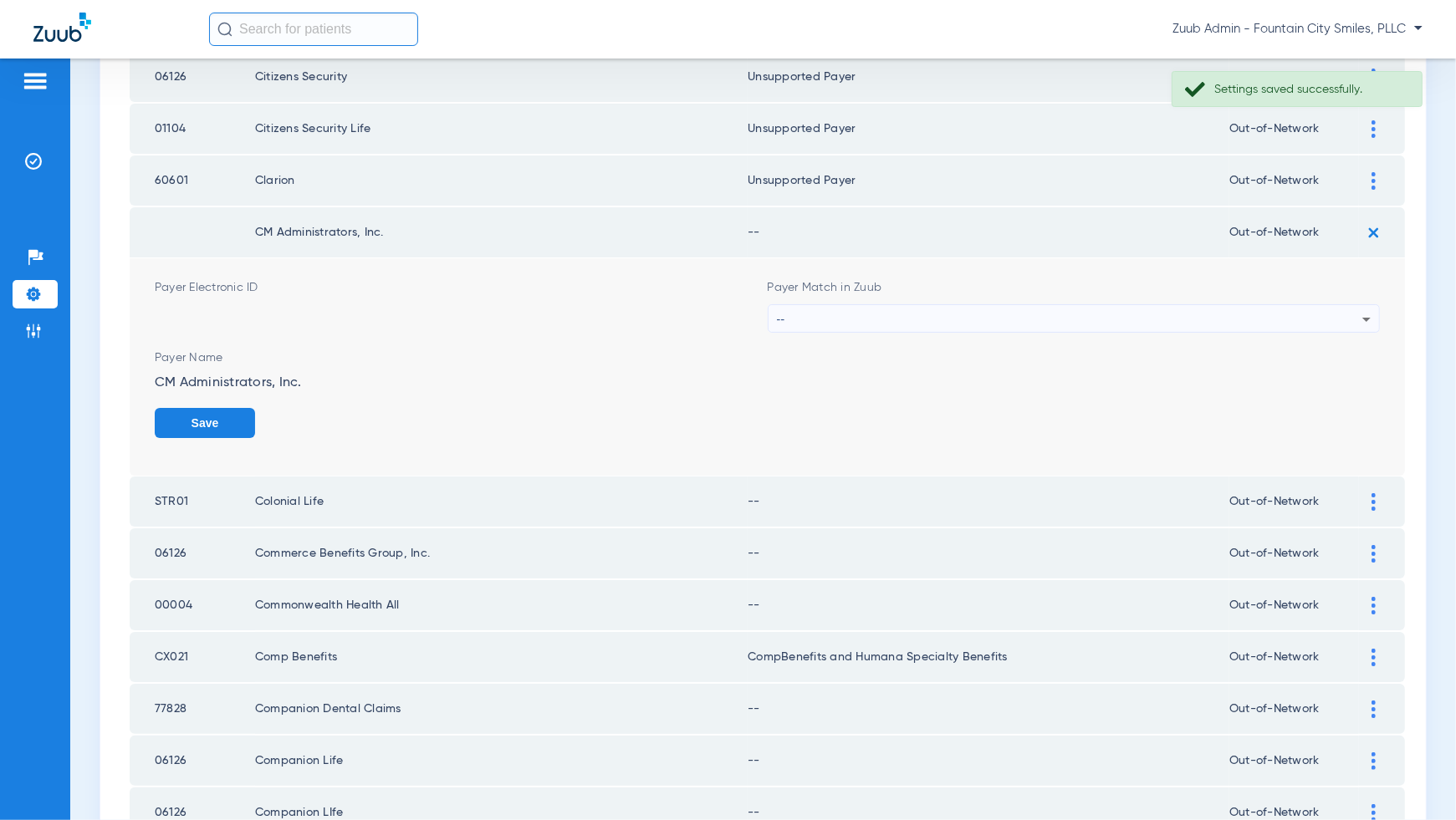
click at [1331, 311] on div "--" at bounding box center [1070, 319] width 586 height 28
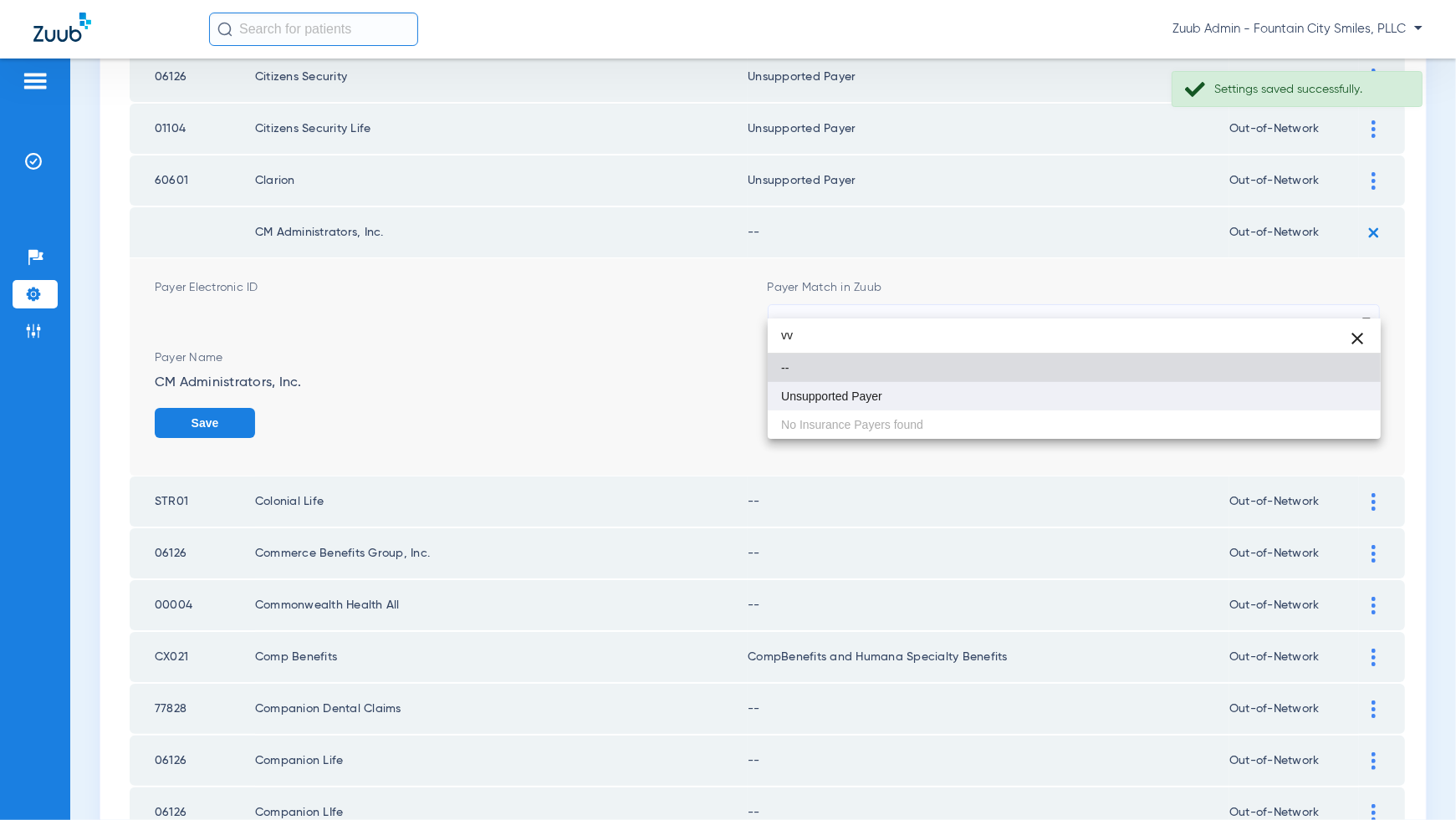
type input "vv"
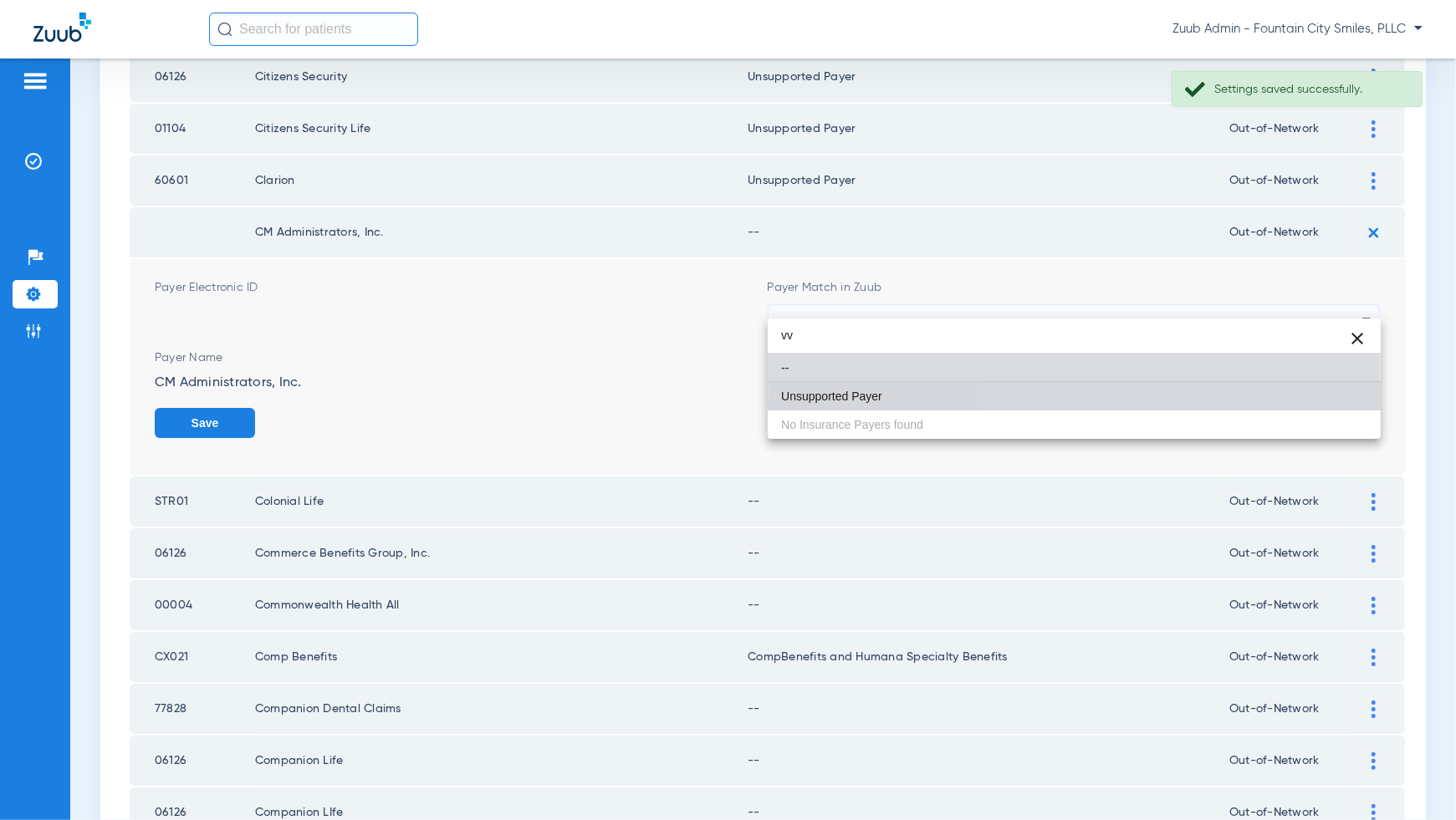
click at [1316, 403] on mat-option "Unsupported Payer" at bounding box center [1074, 397] width 613 height 28
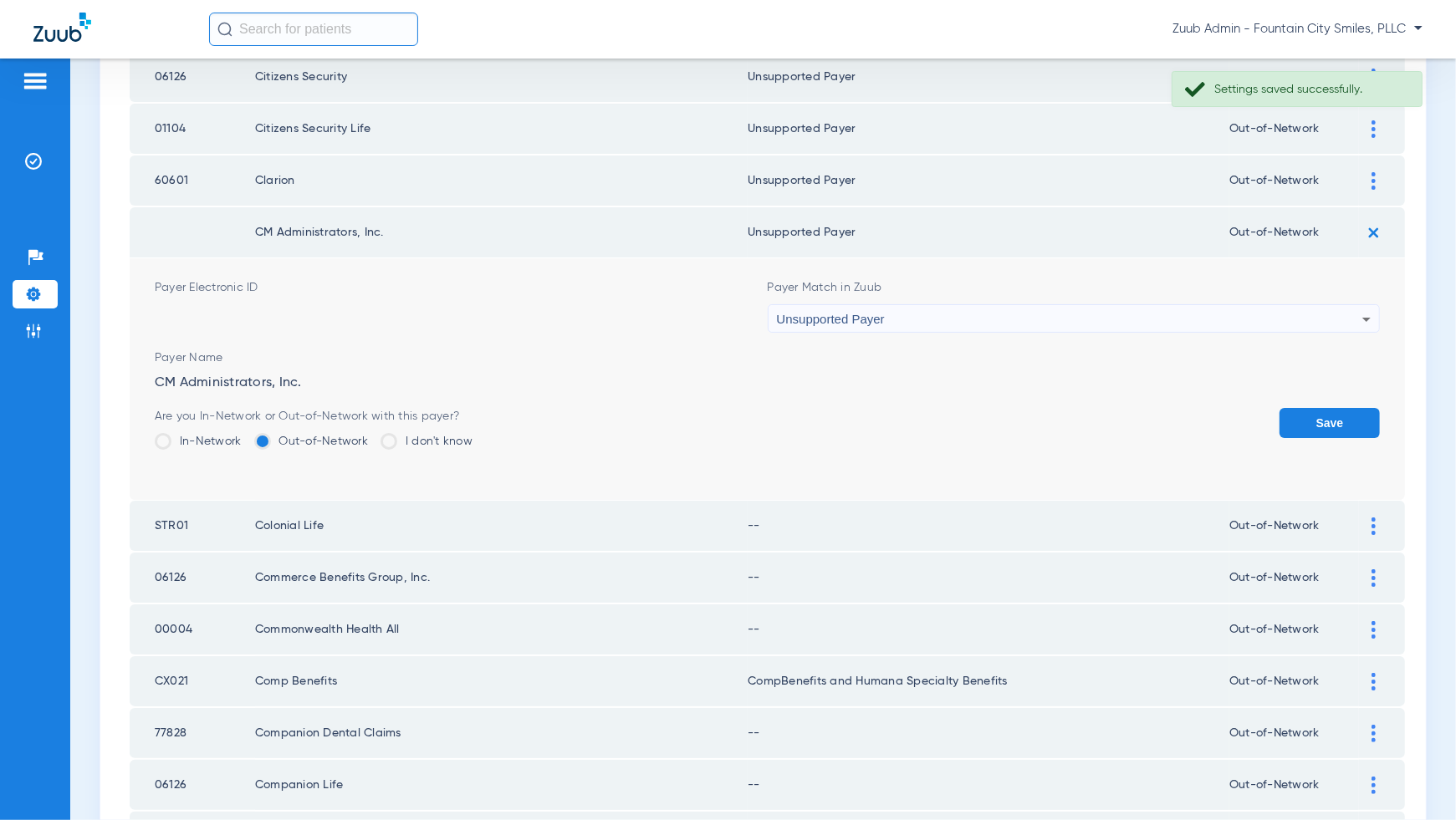
click at [1316, 420] on button "Save" at bounding box center [1329, 423] width 100 height 30
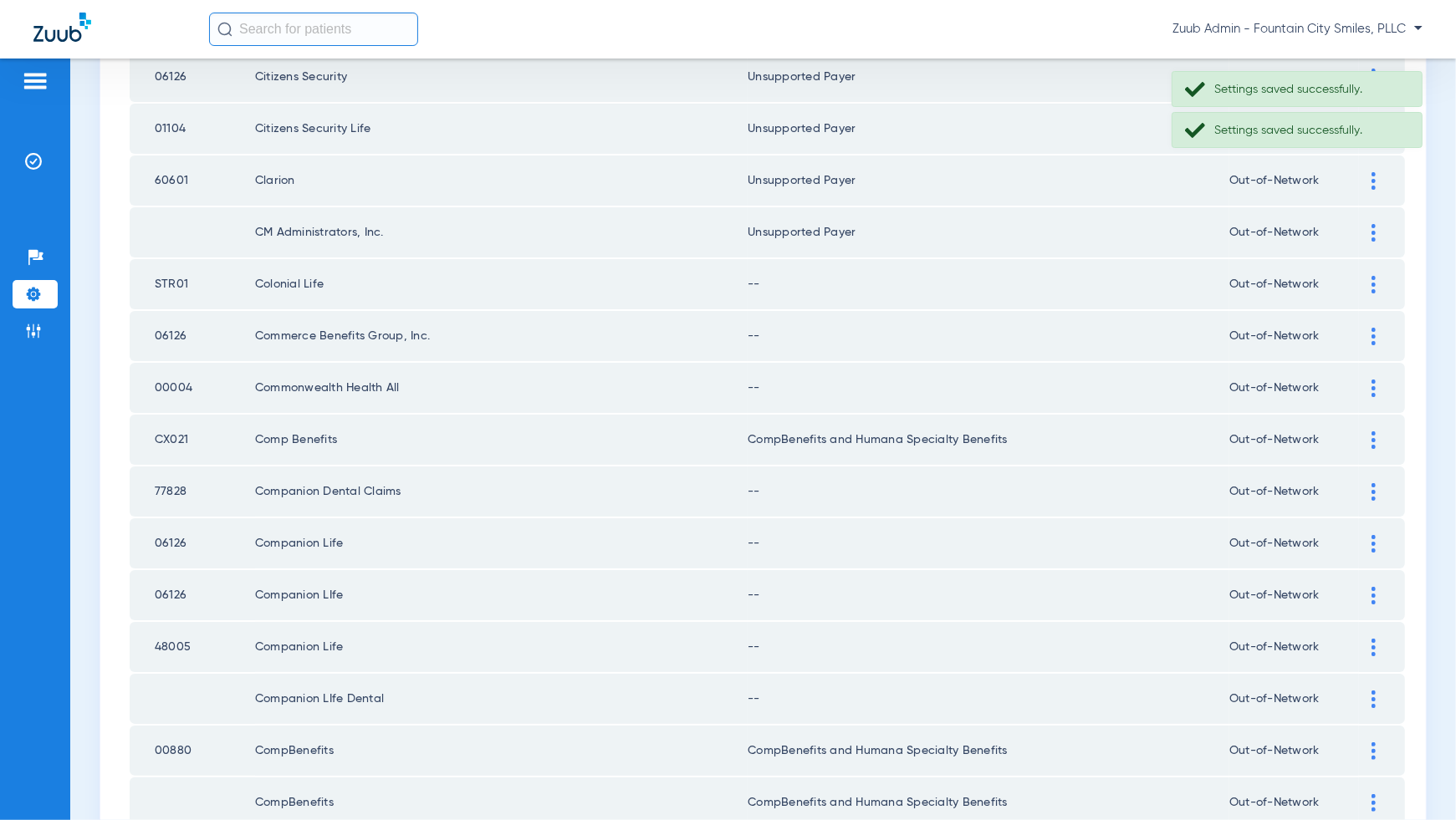
click at [1370, 276] on div at bounding box center [1373, 285] width 29 height 18
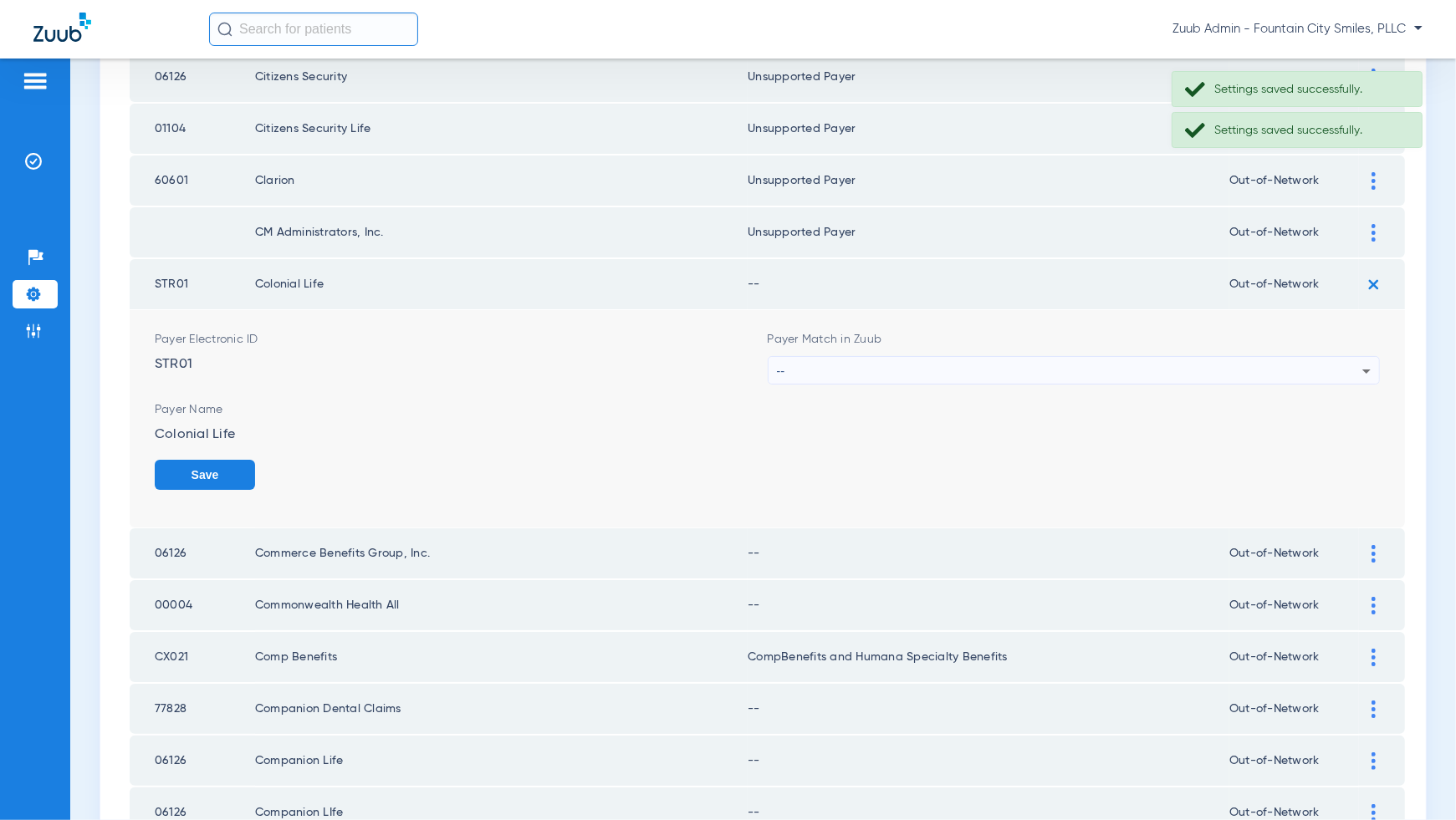
click at [1352, 357] on div "--" at bounding box center [1070, 371] width 586 height 28
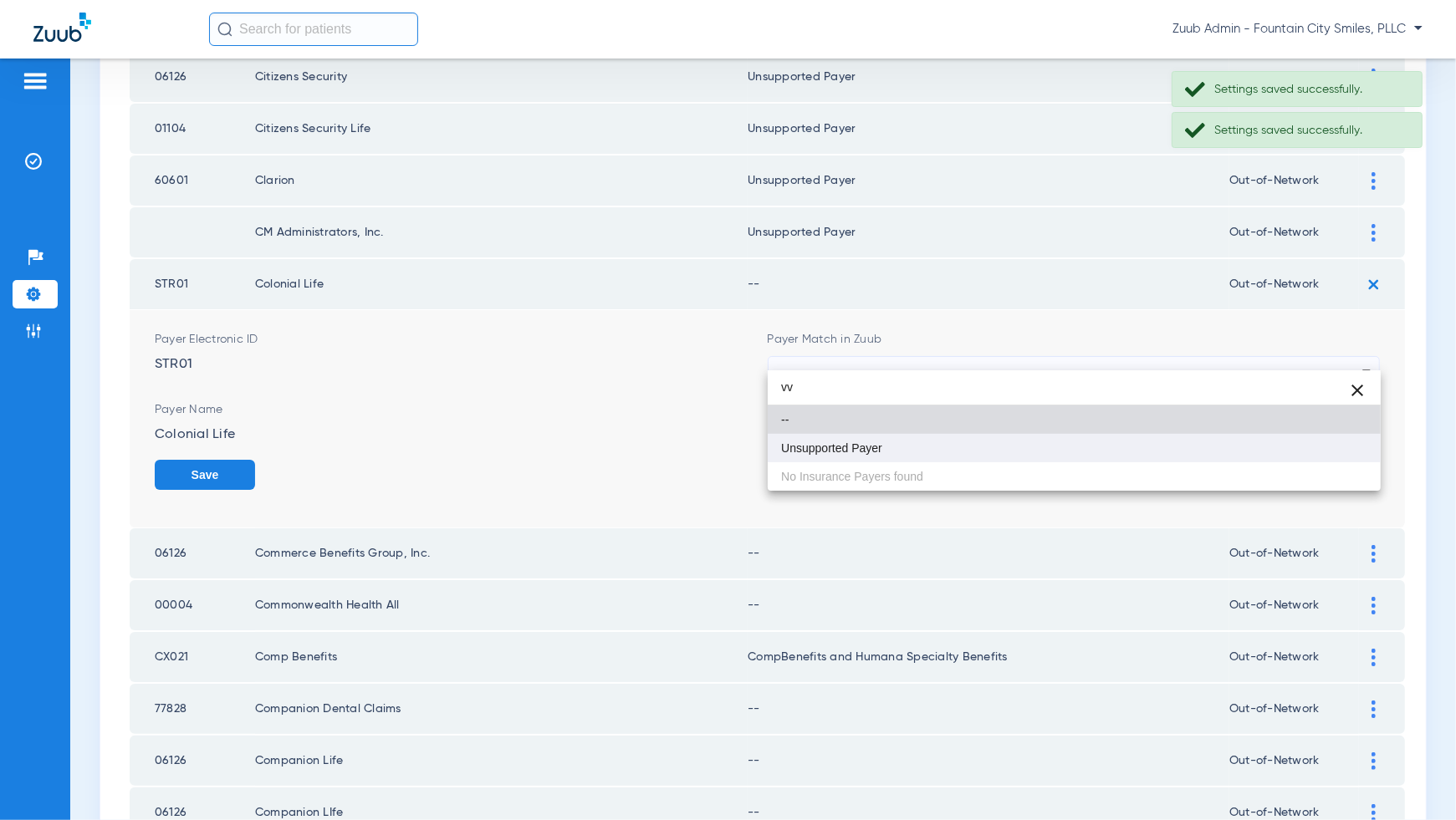
type input "vv"
click at [1351, 446] on mat-option "Unsupported Payer" at bounding box center [1074, 448] width 613 height 28
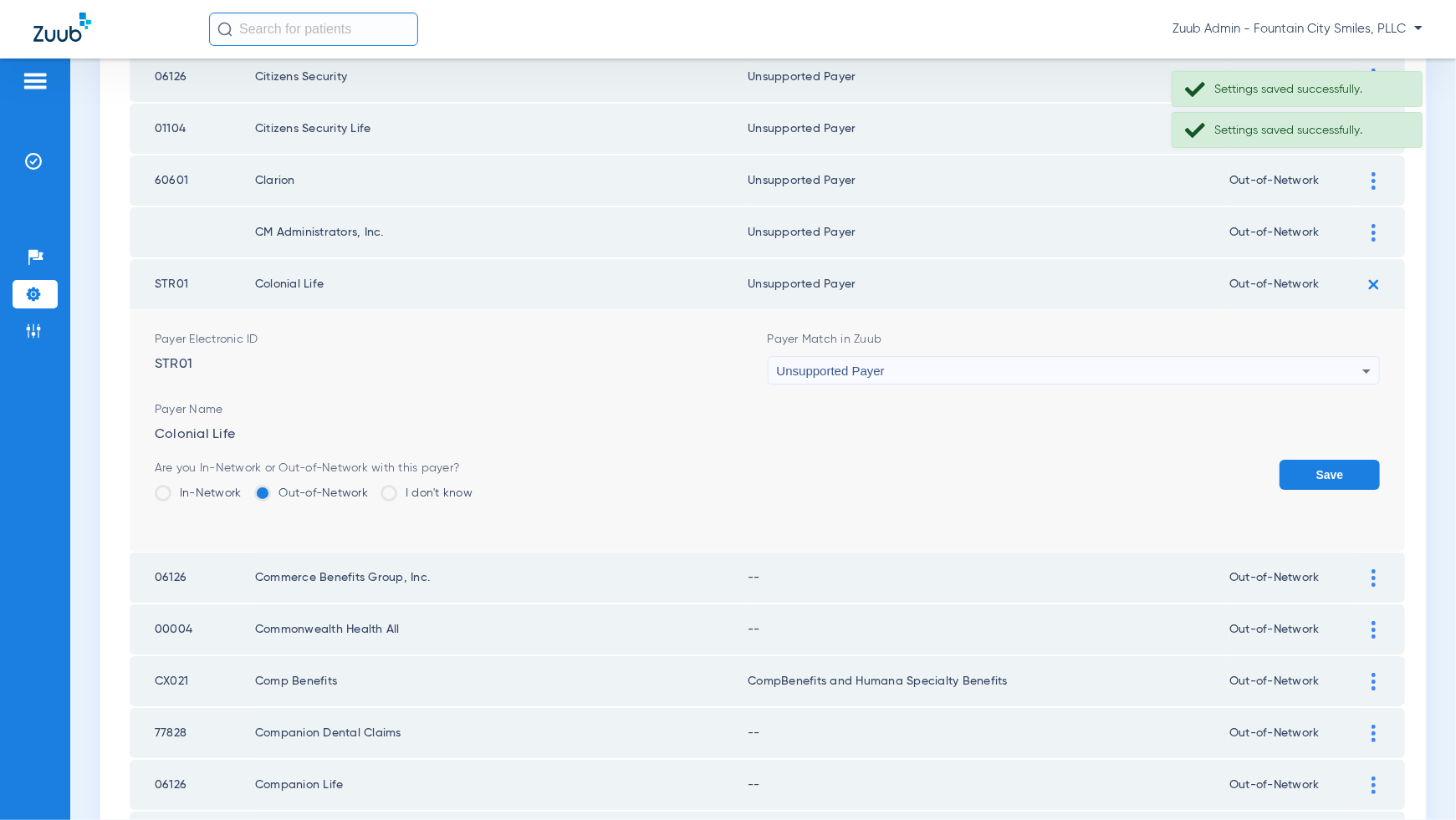
click at [1351, 465] on button "Save" at bounding box center [1329, 475] width 100 height 30
